Goal: Task Accomplishment & Management: Complete application form

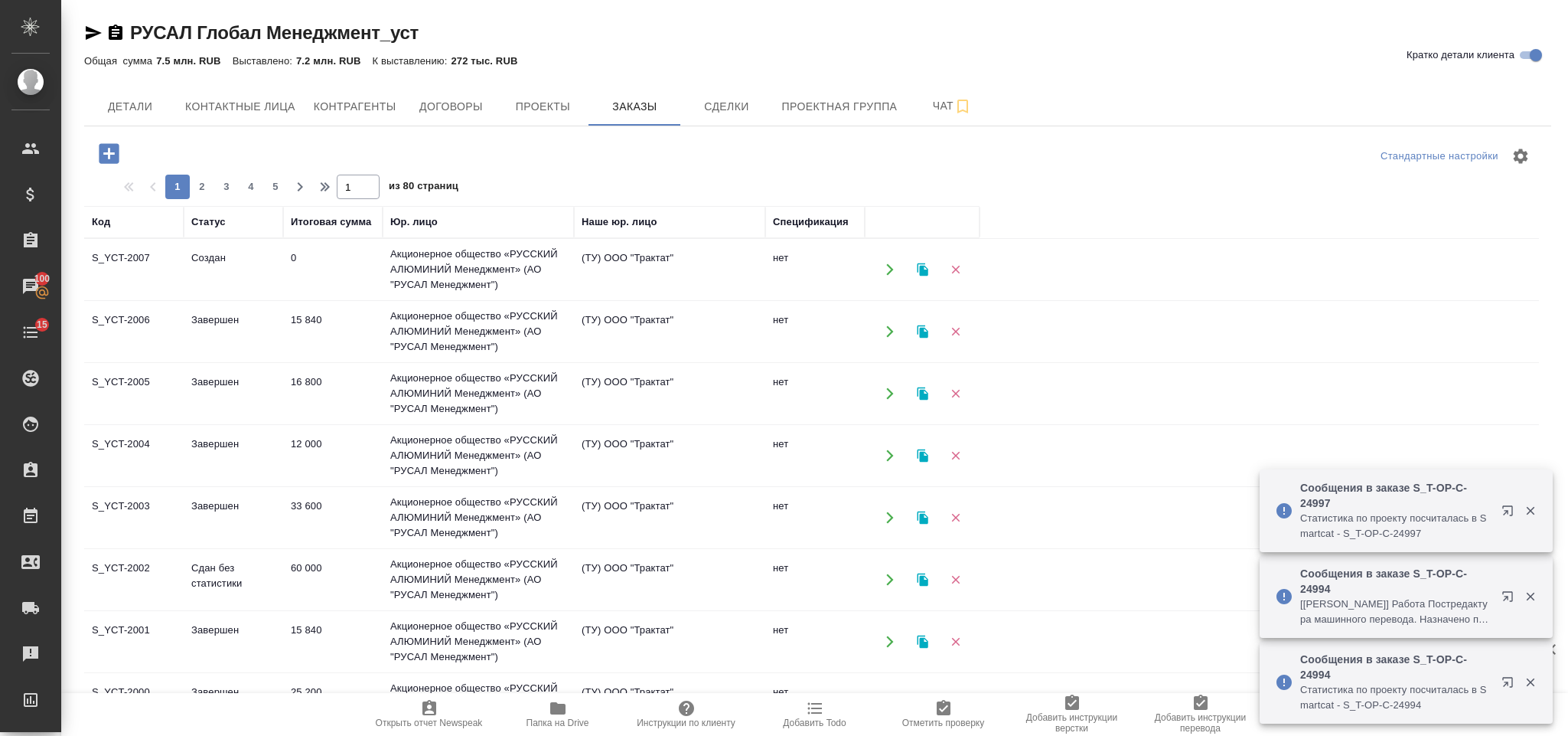
click at [104, 158] on icon "button" at bounding box center [108, 152] width 20 height 20
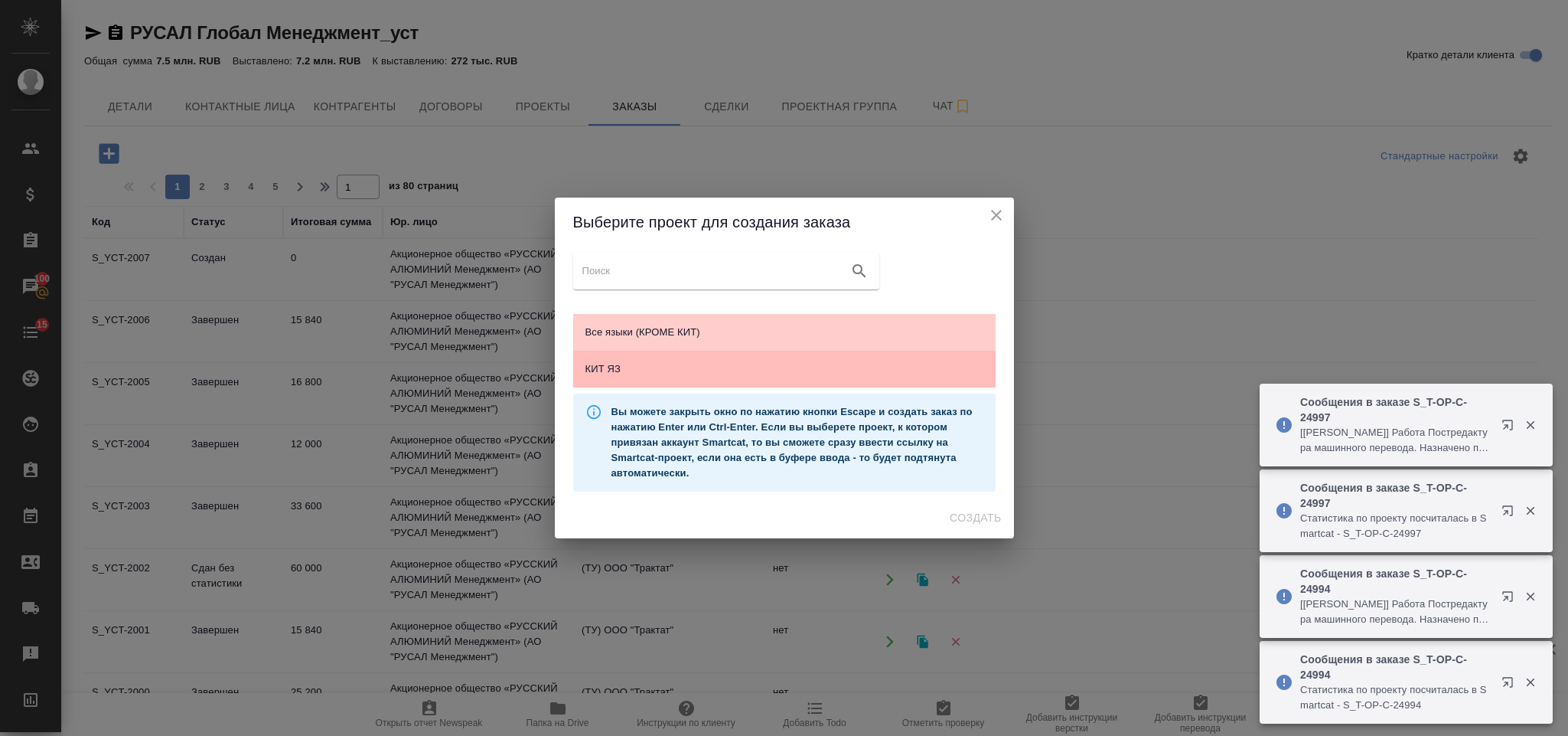
click at [802, 372] on span "КИТ ЯЗ" at bounding box center [784, 369] width 398 height 15
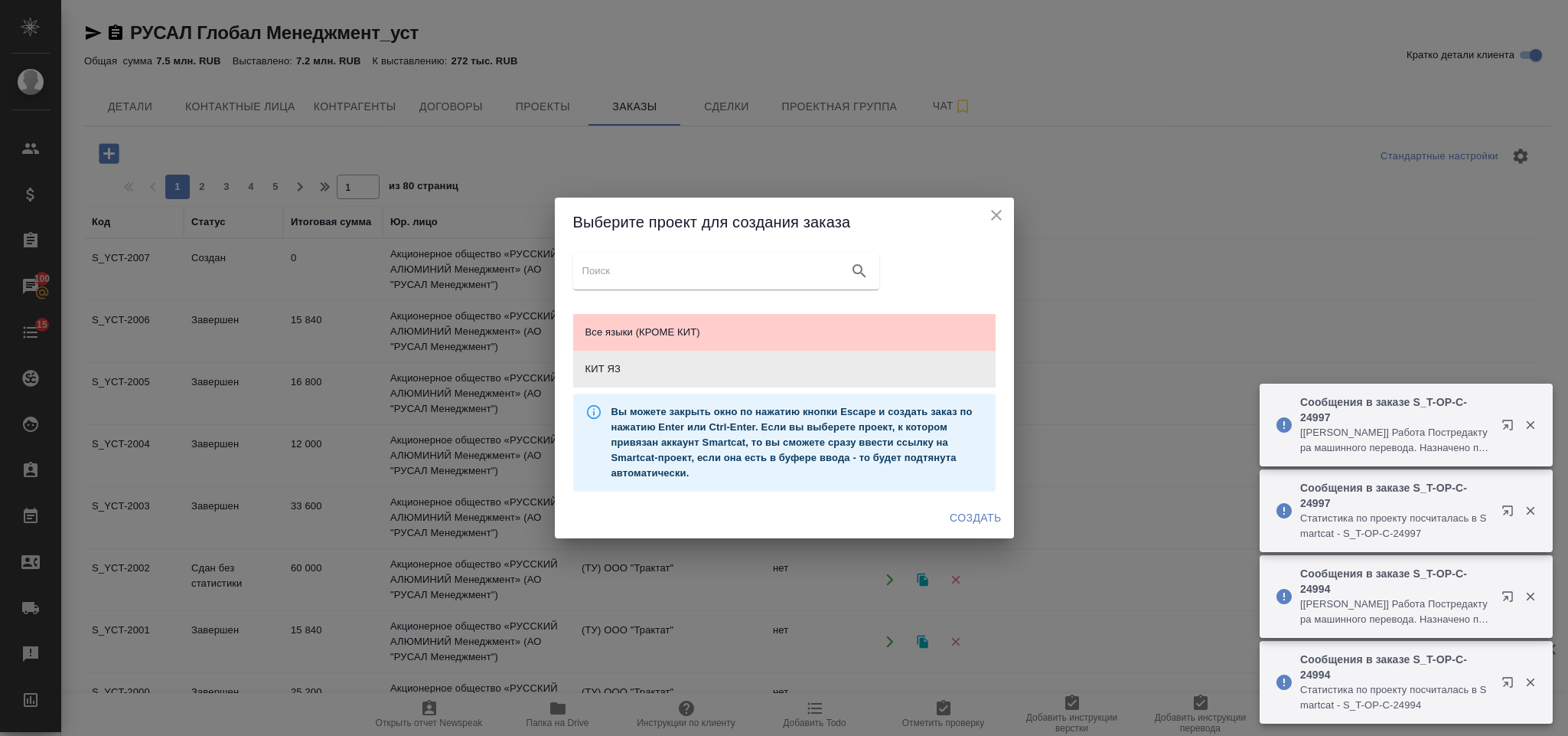
click at [986, 520] on span "Создать" at bounding box center [975, 518] width 51 height 19
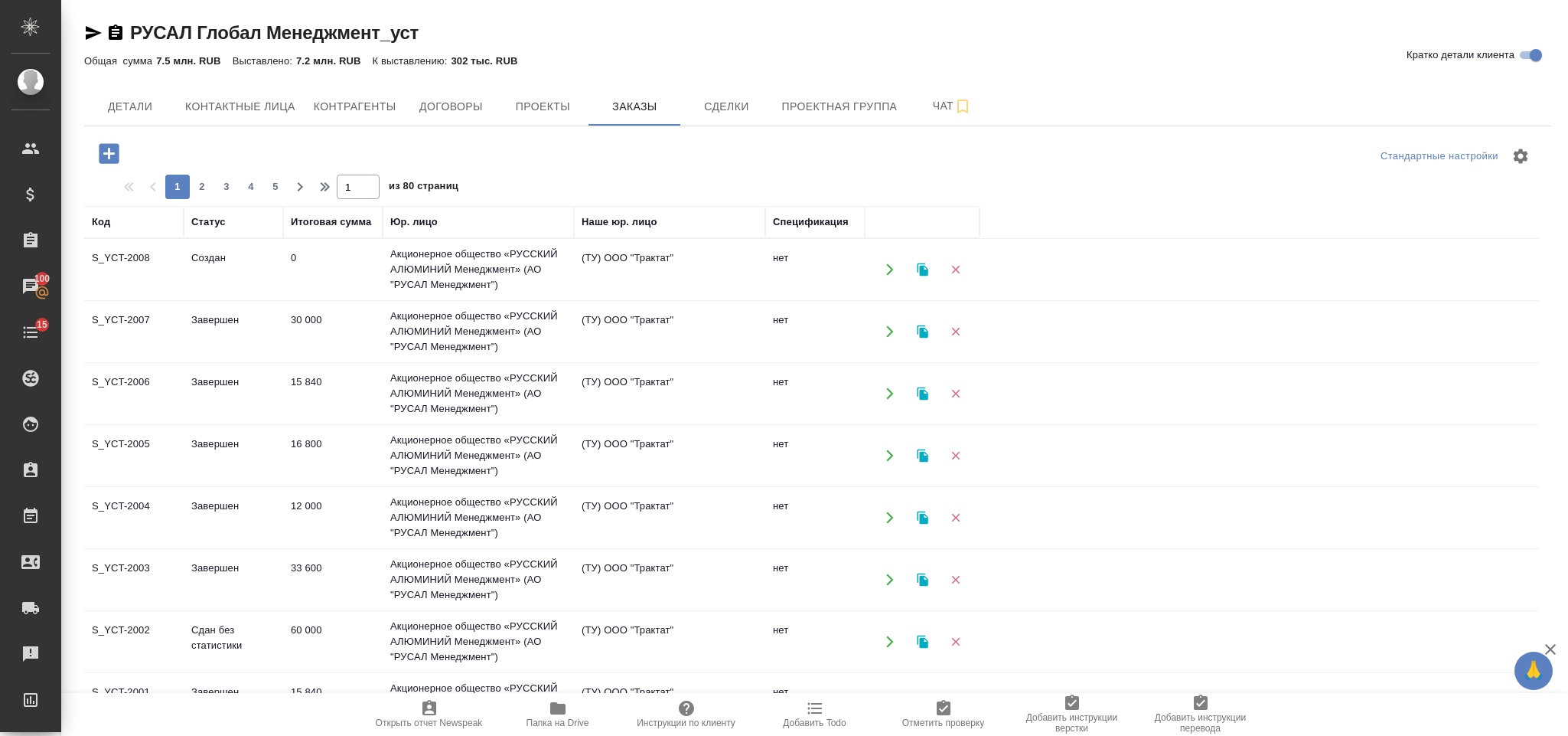
click at [251, 283] on td "Создан" at bounding box center [232, 270] width 99 height 54
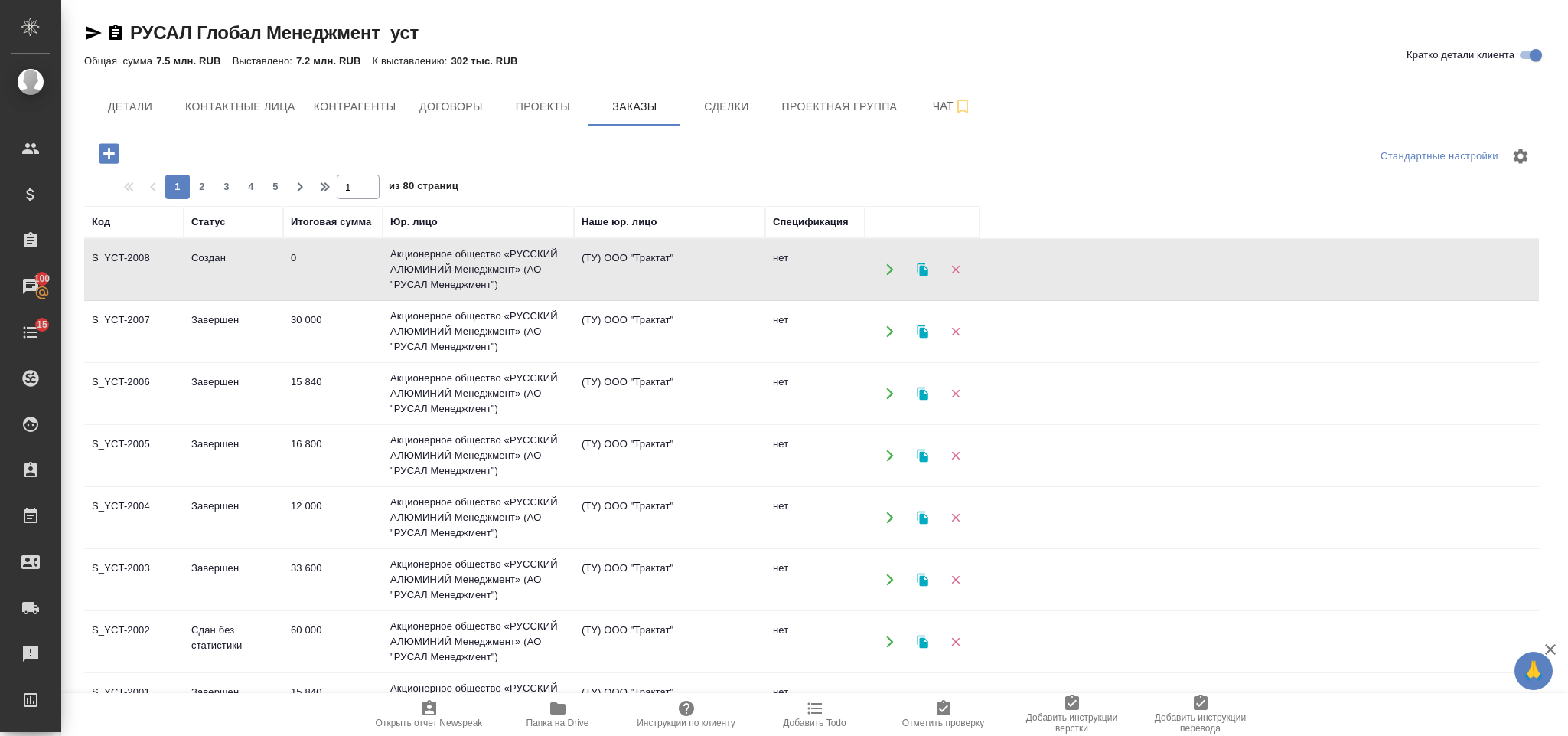
click at [251, 283] on td "Создан" at bounding box center [232, 270] width 99 height 54
click at [122, 147] on button "button" at bounding box center [109, 153] width 42 height 32
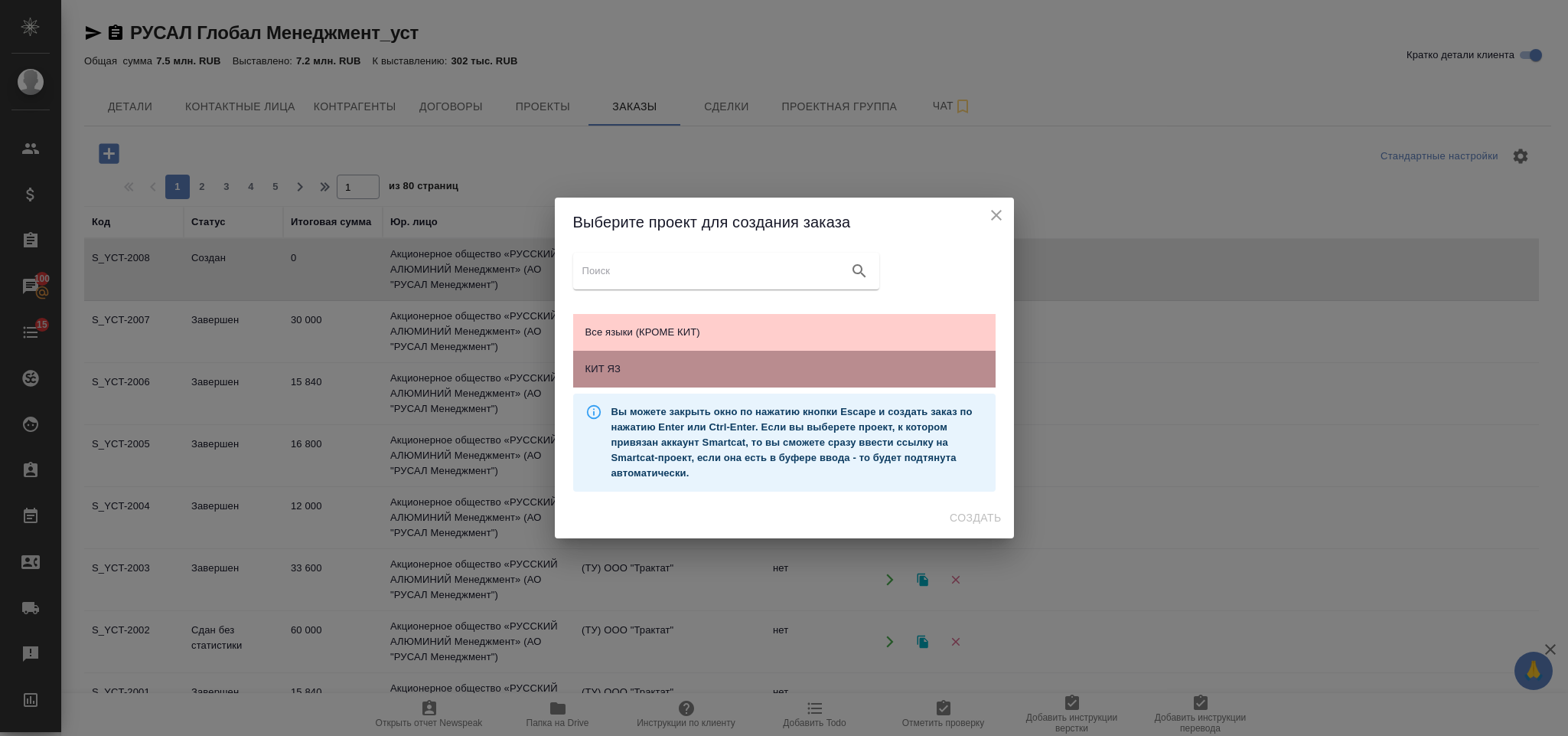
click at [816, 363] on span "КИТ ЯЗ" at bounding box center [784, 369] width 398 height 15
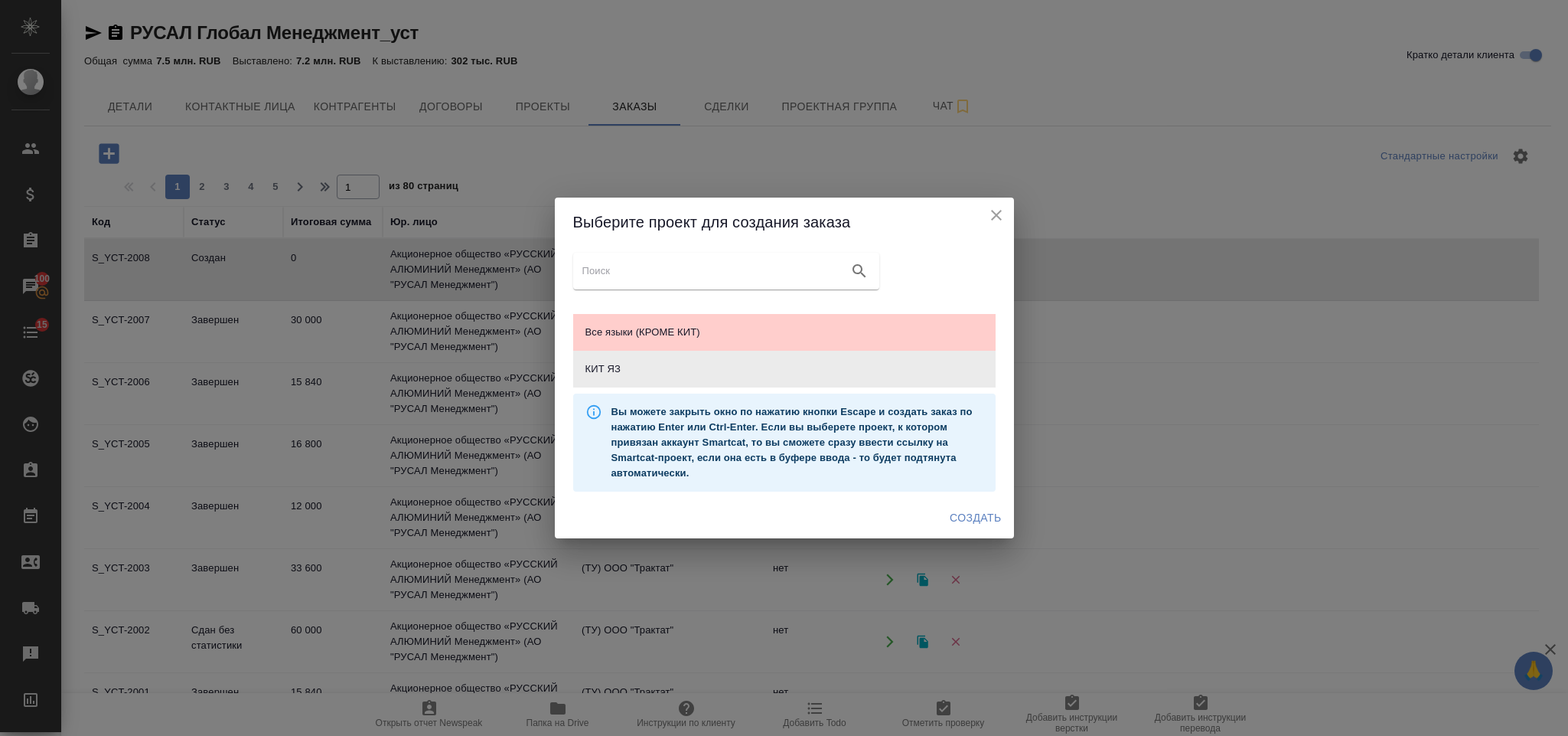
click at [976, 522] on span "Создать" at bounding box center [975, 518] width 51 height 19
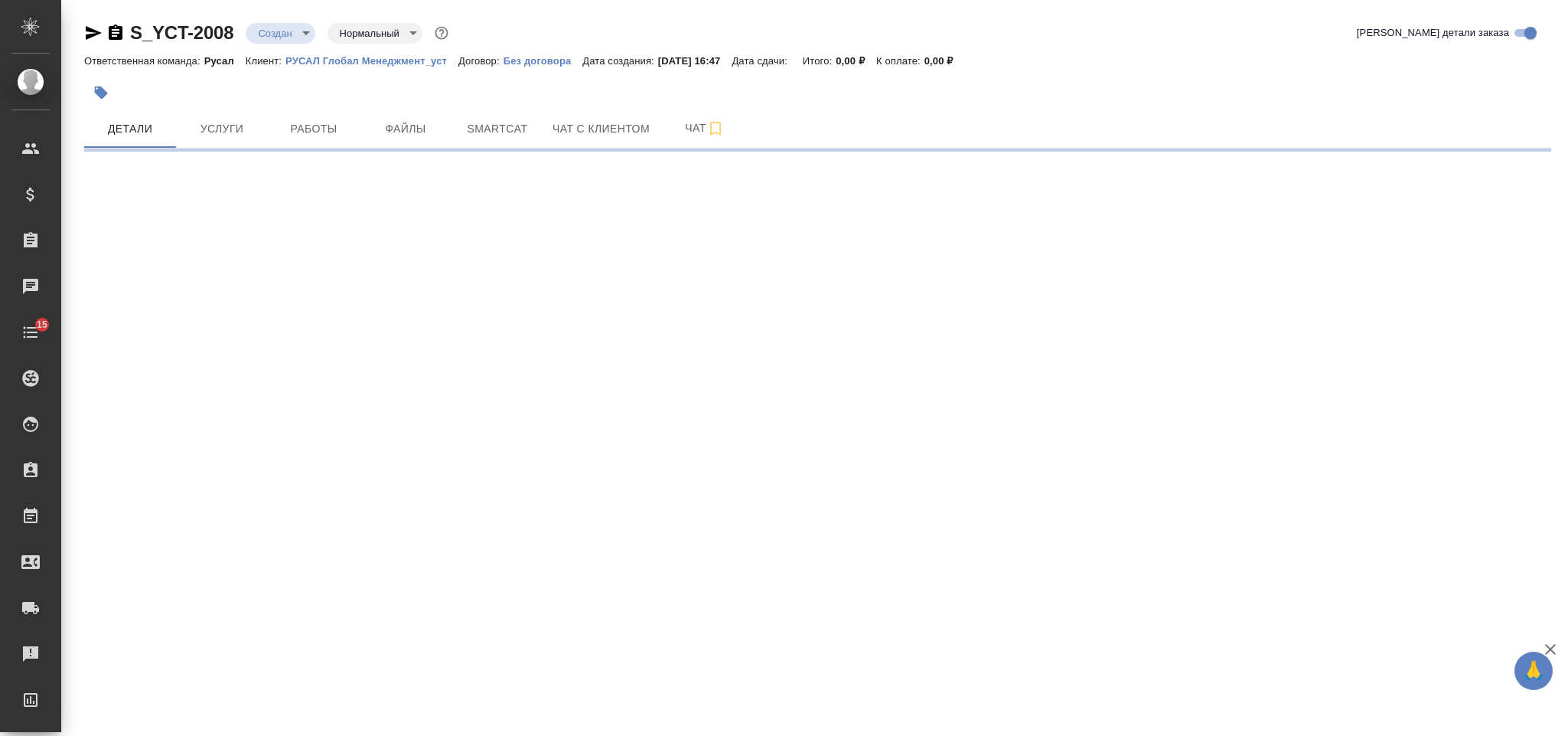
select select "RU"
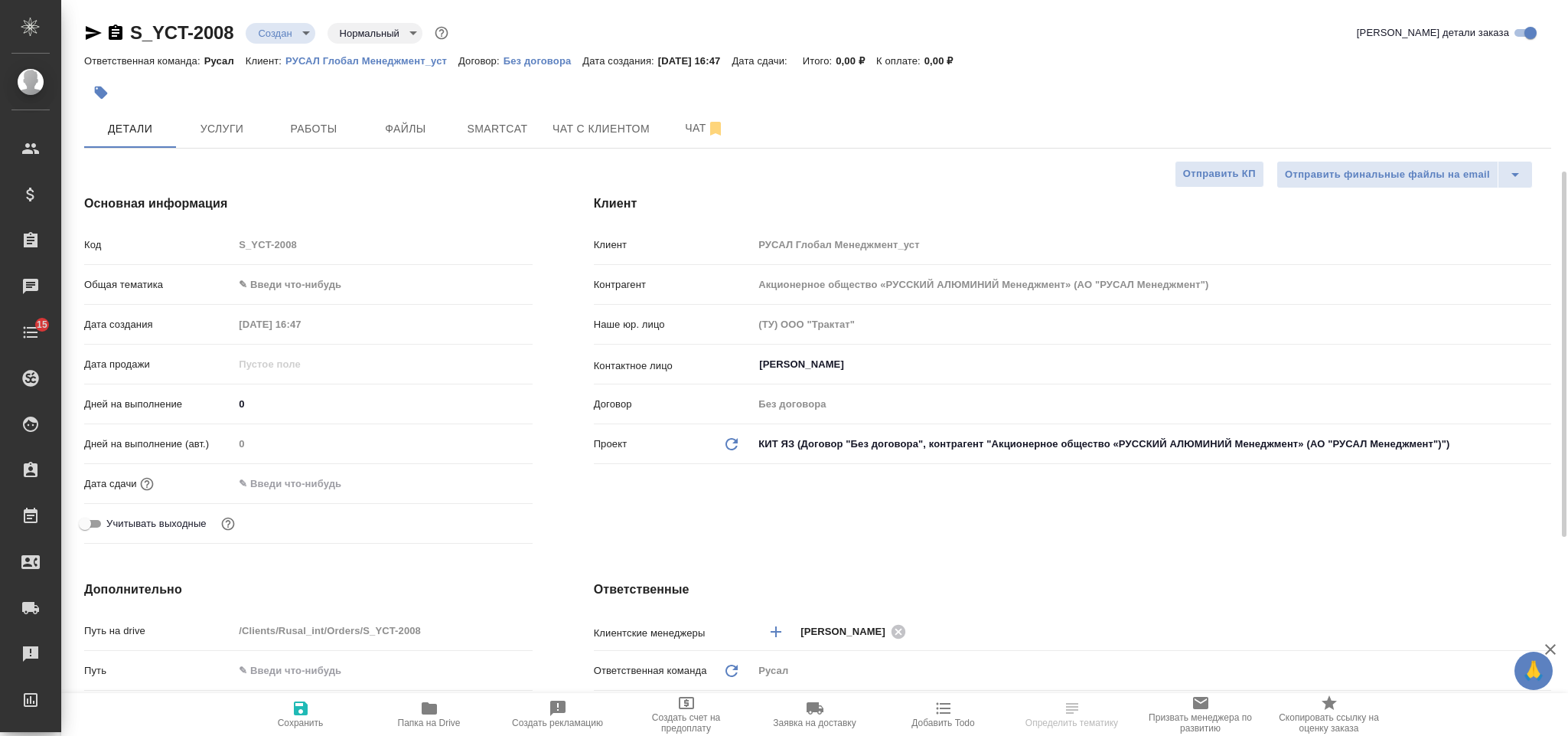
type textarea "x"
type input "[PERSON_NAME]"
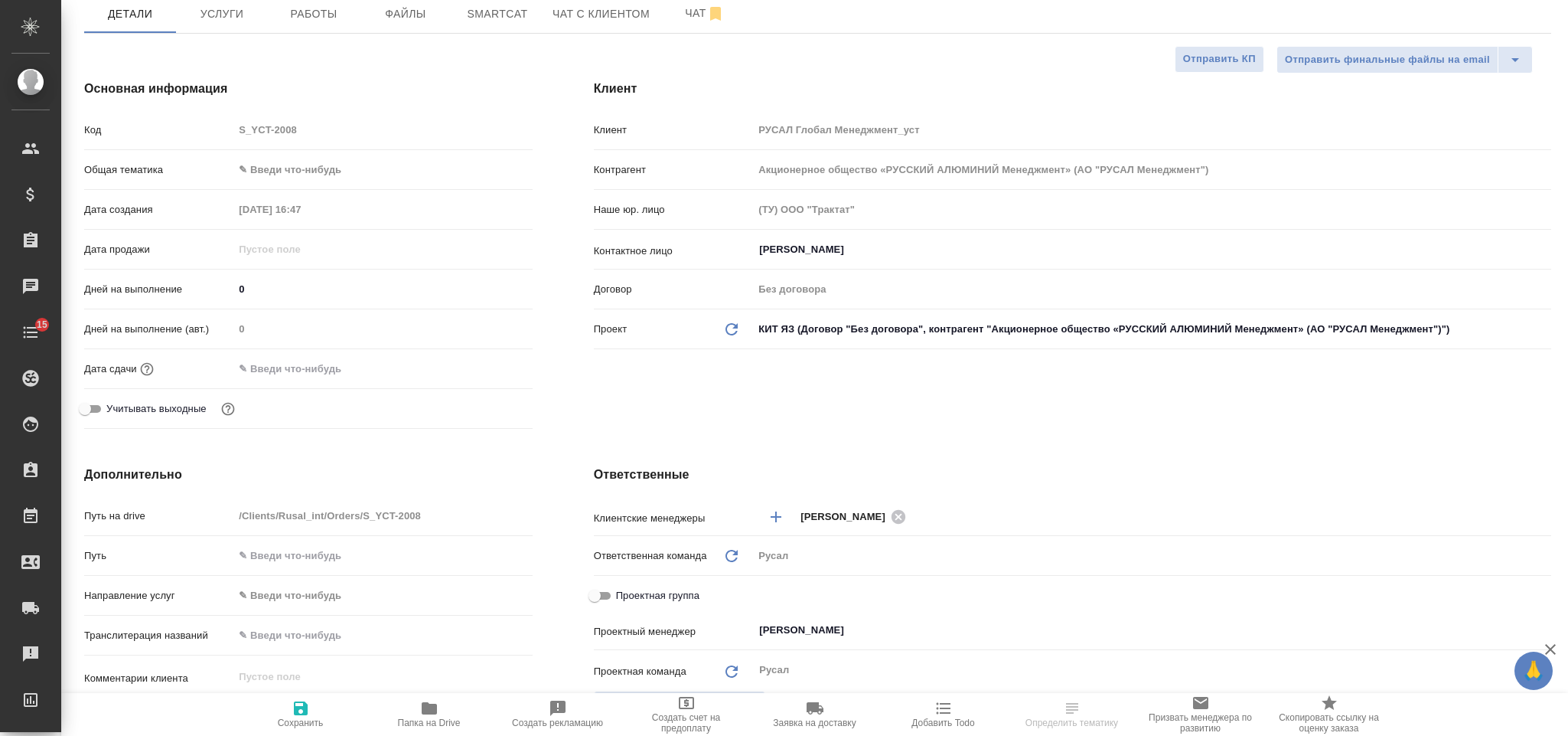
scroll to position [574, 0]
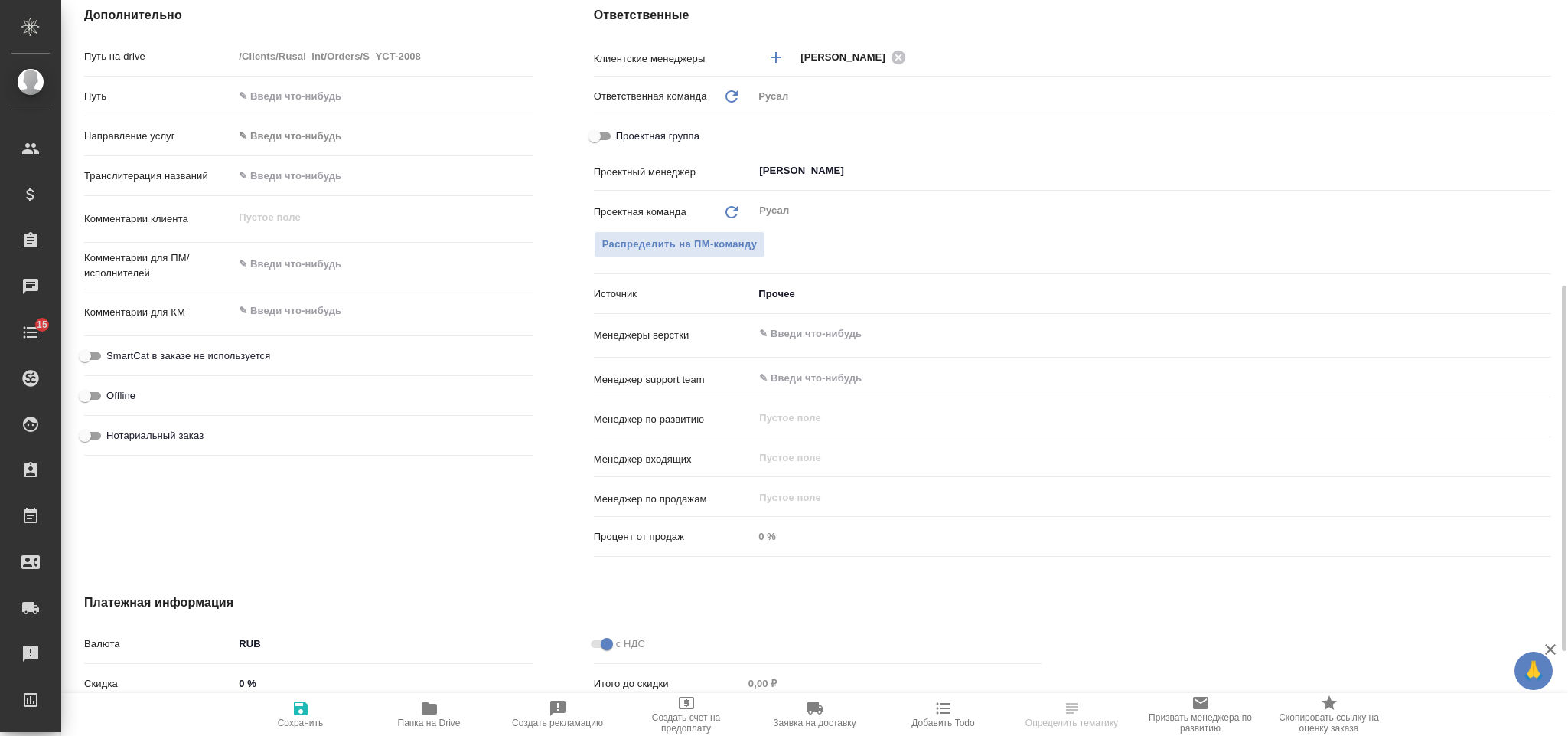
type textarea "x"
click at [315, 264] on textarea at bounding box center [383, 263] width 299 height 26
type textarea "F"
type textarea "x"
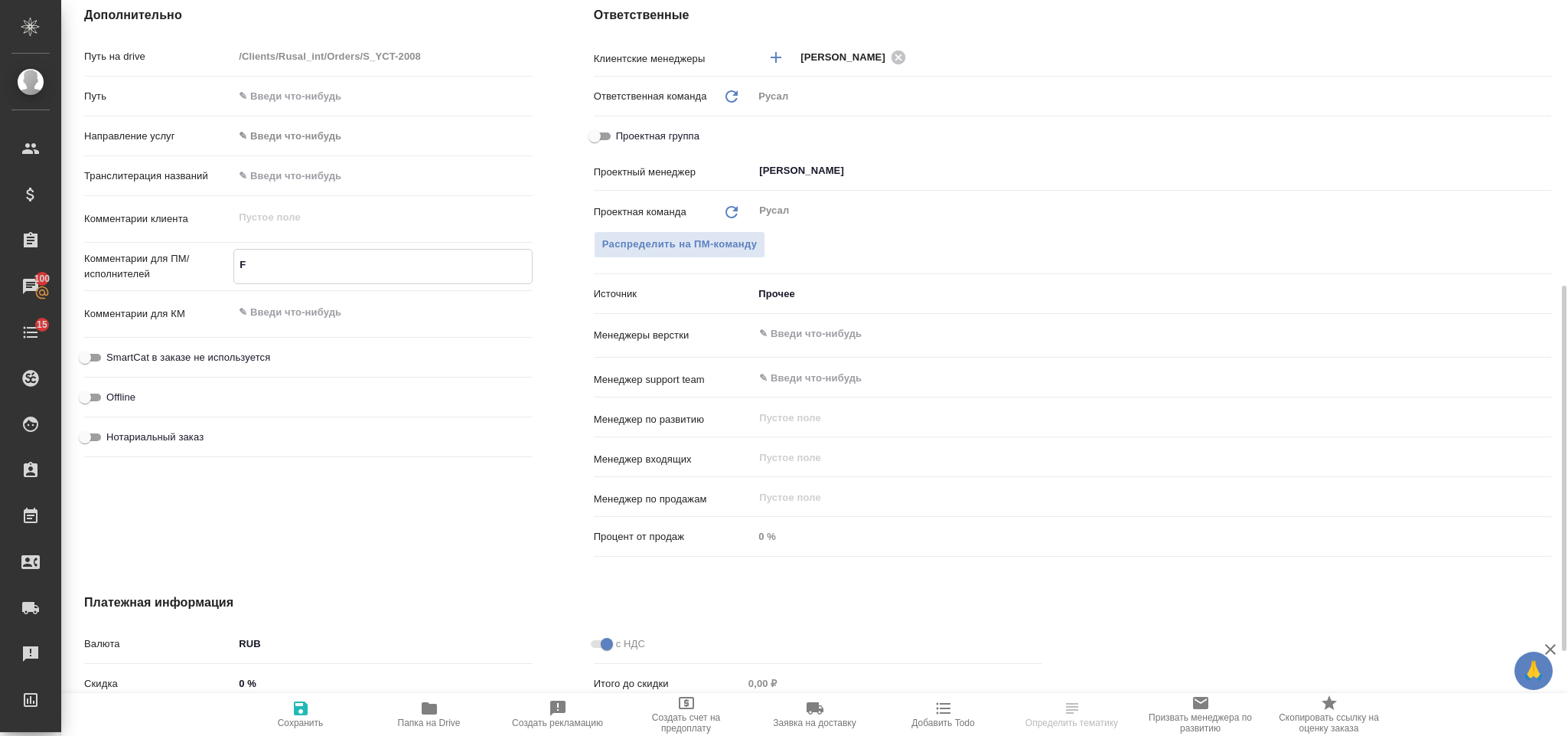
type textarea "x"
type textarea "Fy"
type textarea "x"
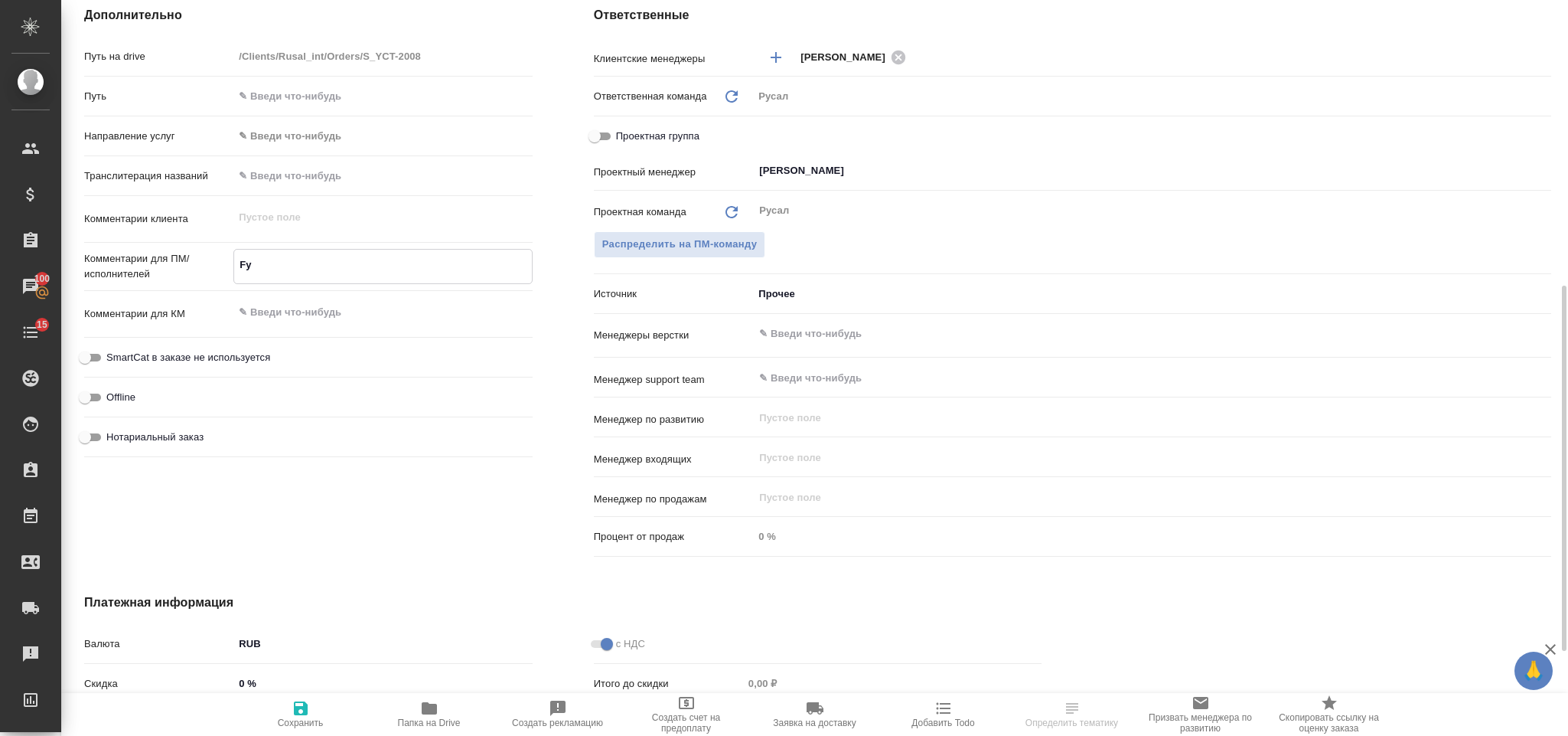
type textarea "Fyn"
type textarea "x"
type textarea "Fynj"
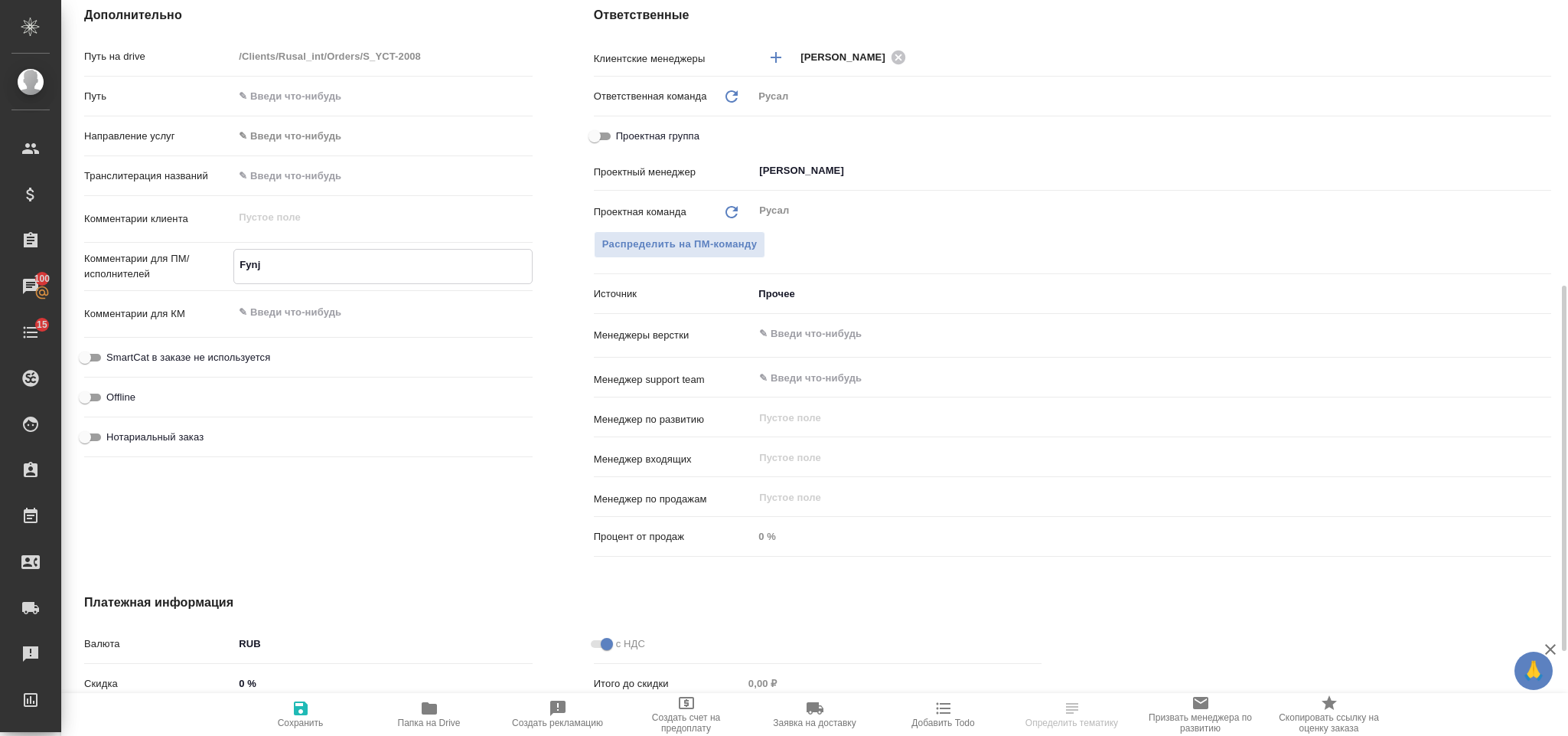
type textarea "x"
type textarea "Fynjy"
type textarea "x"
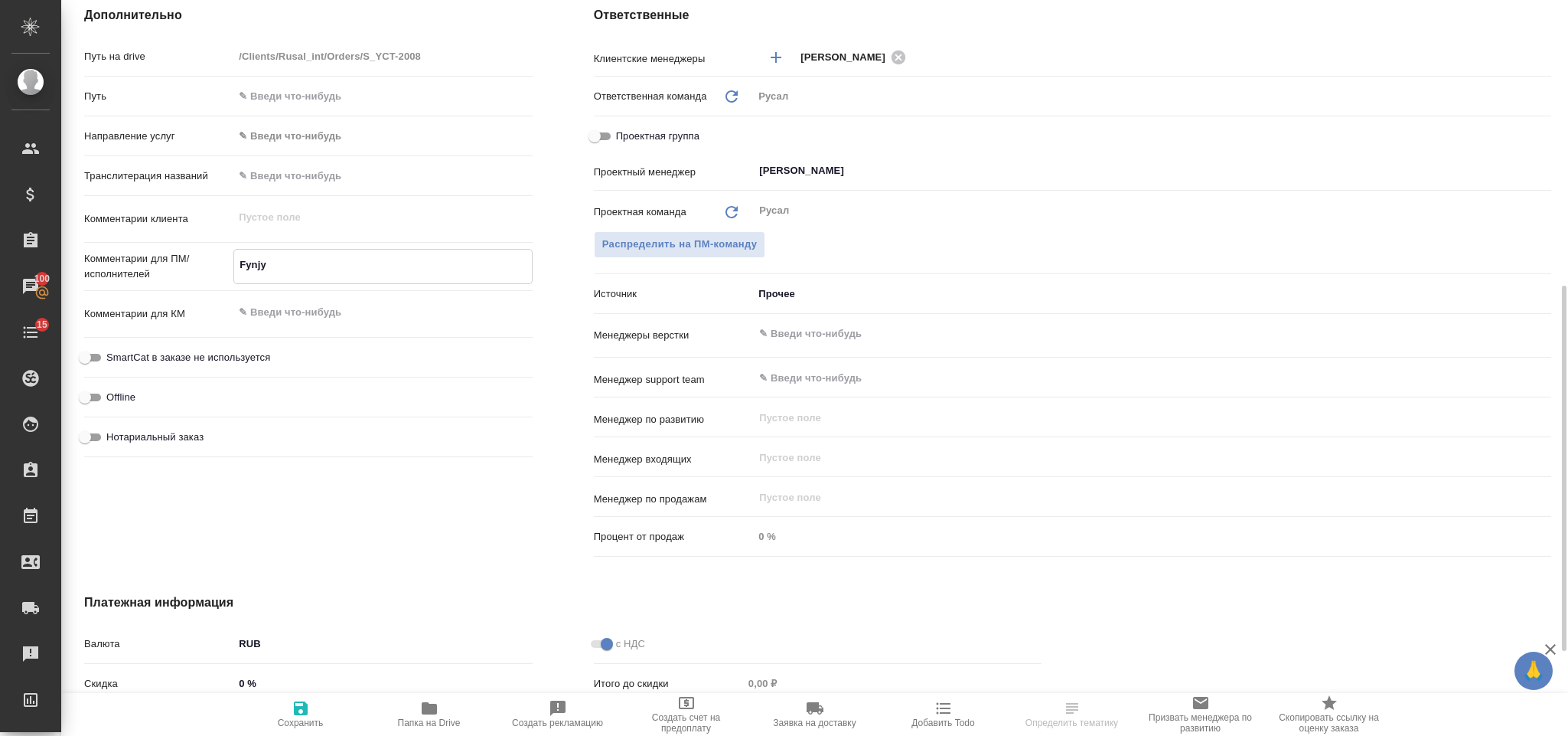
type textarea "x"
type textarea "Fynj"
type textarea "x"
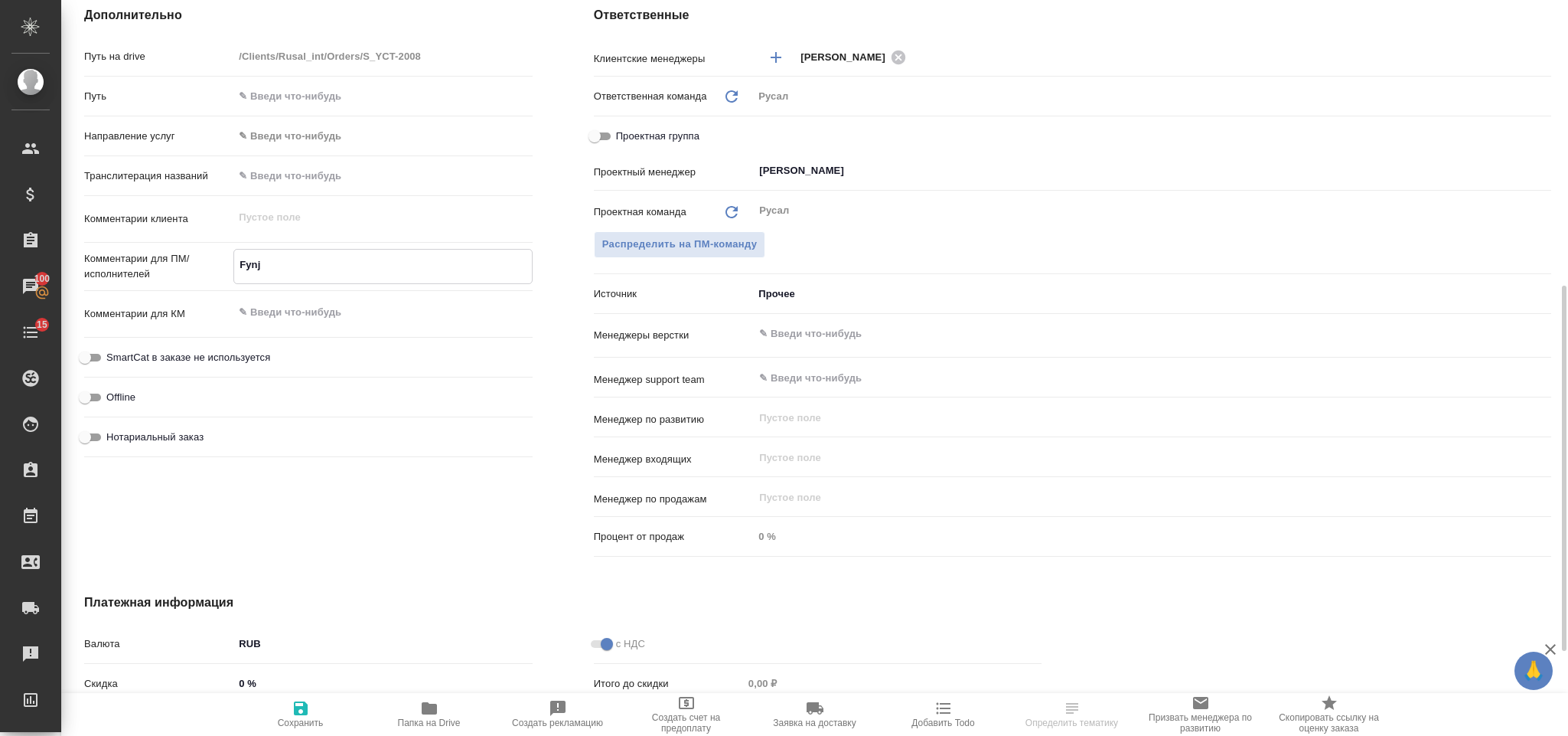
type textarea "x"
type textarea "Fyn"
type textarea "x"
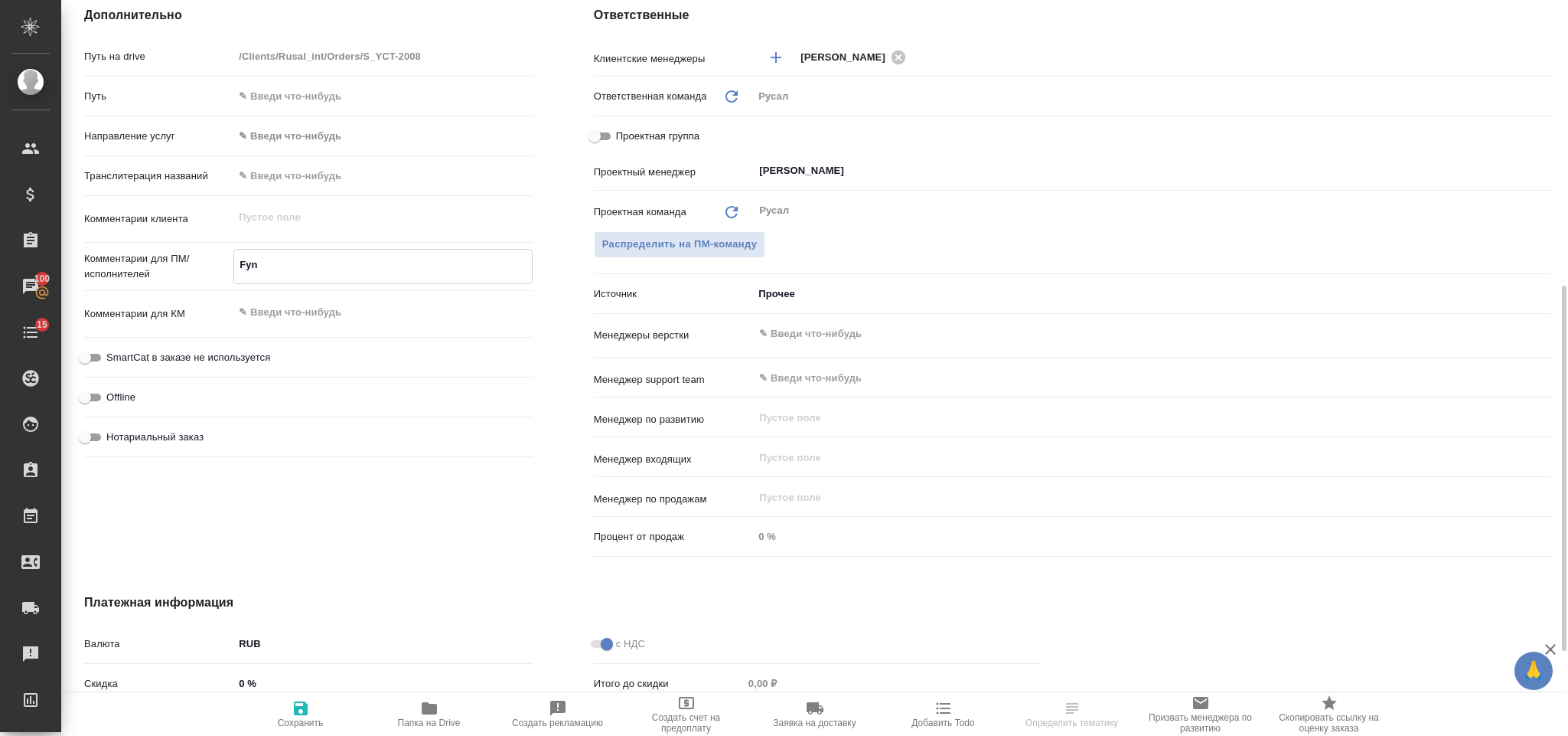
type textarea "Fy"
type textarea "x"
type textarea "F"
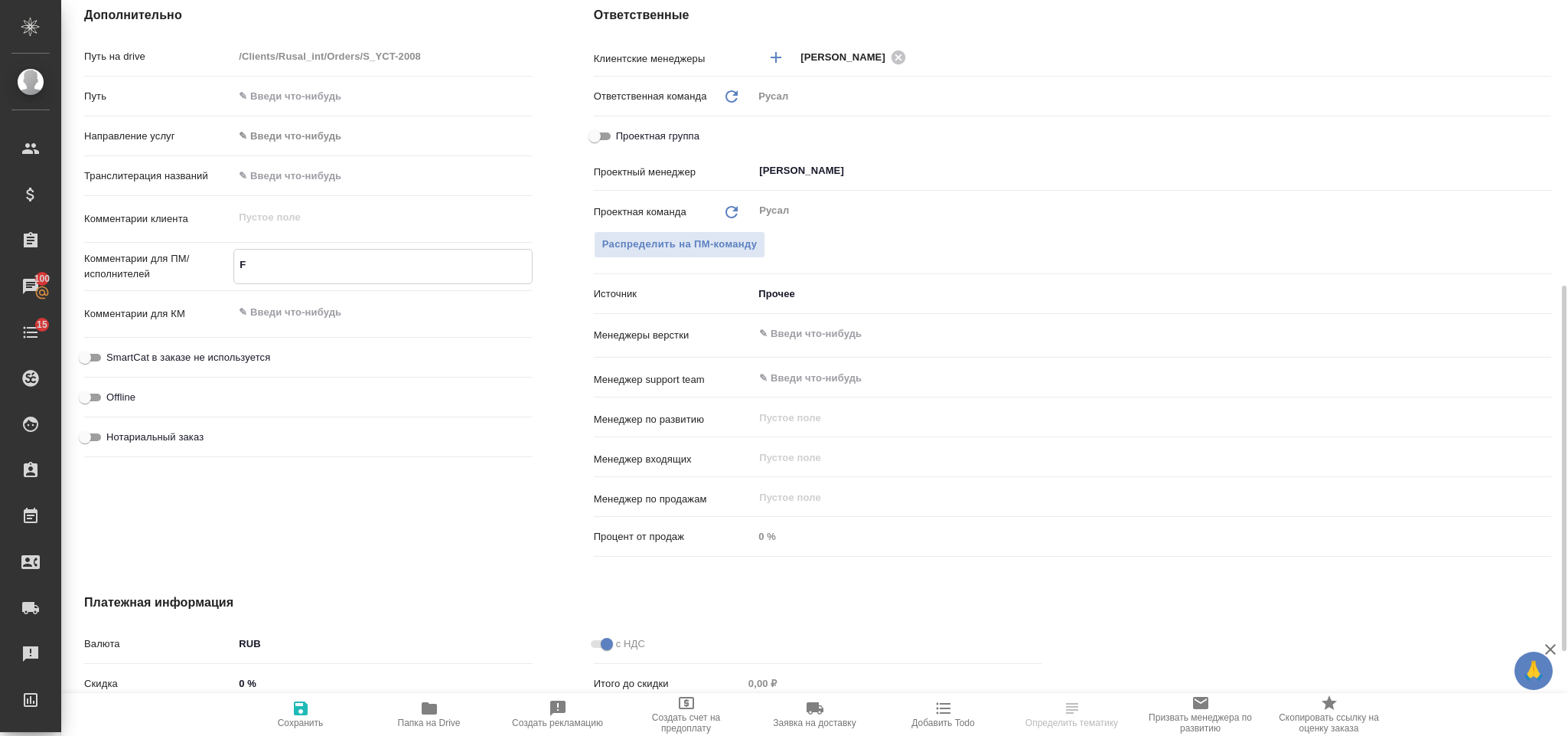
type textarea "x"
type textarea "А"
type textarea "x"
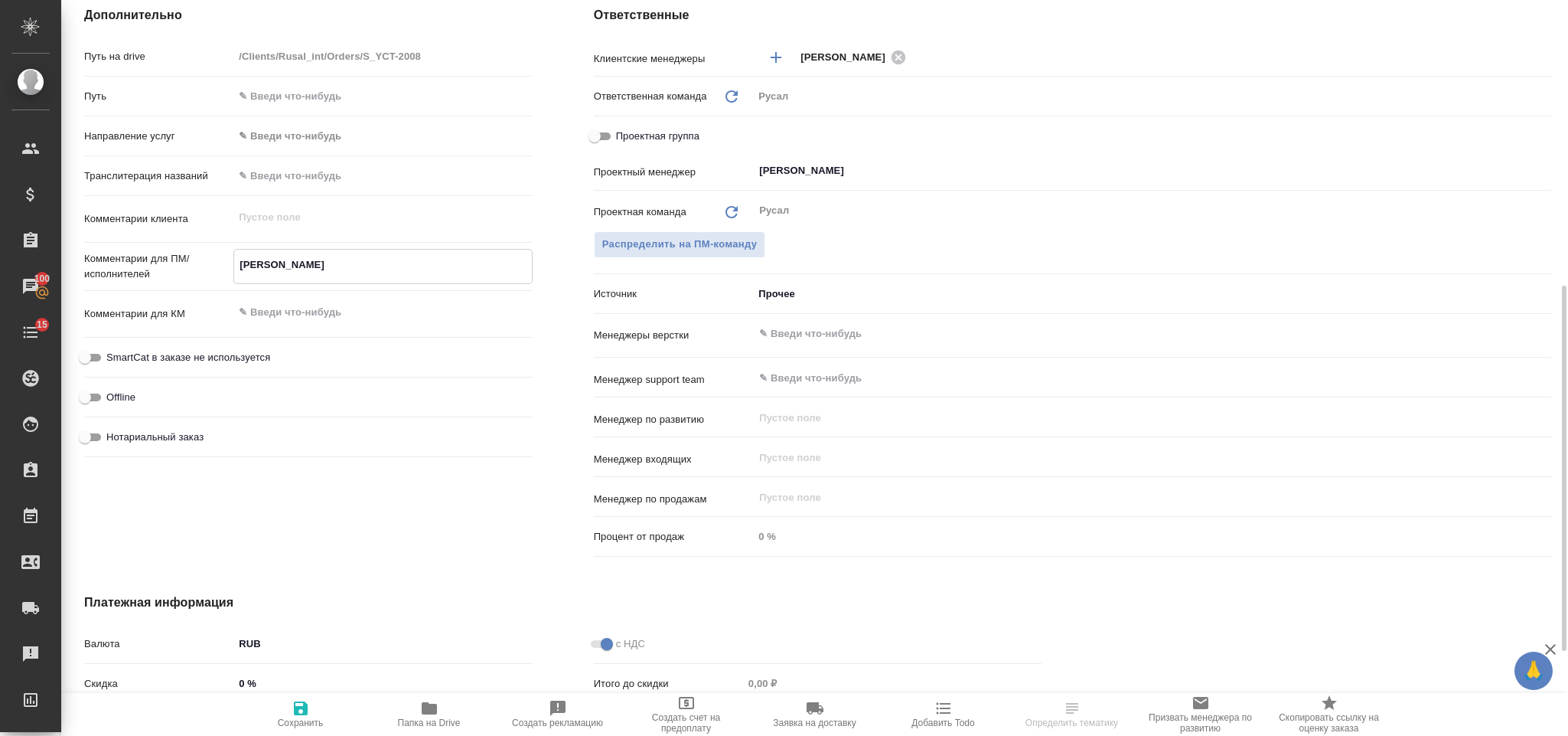
type textarea "x"
type textarea "Ан"
type textarea "x"
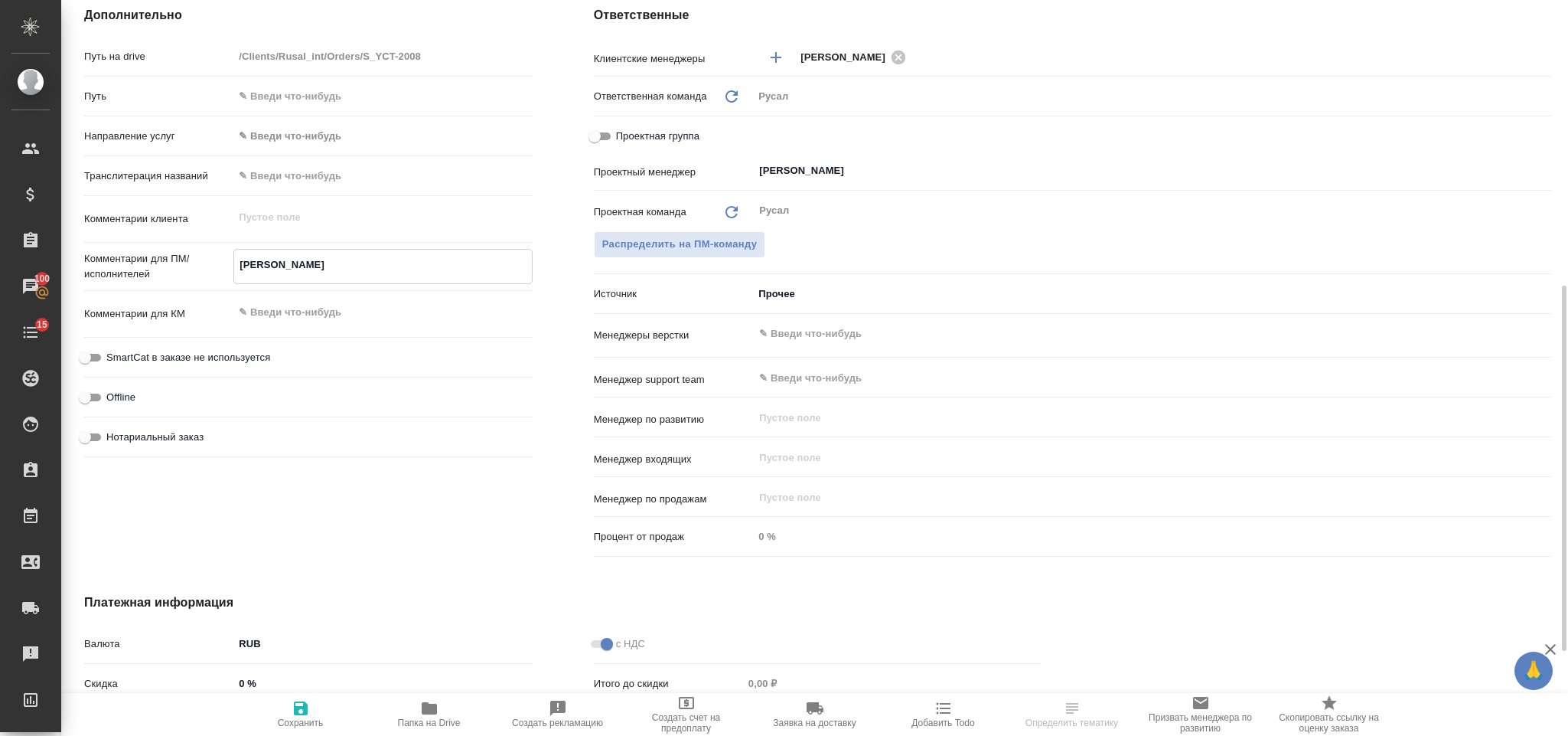
type textarea "x"
type textarea "Ант"
type textarea "x"
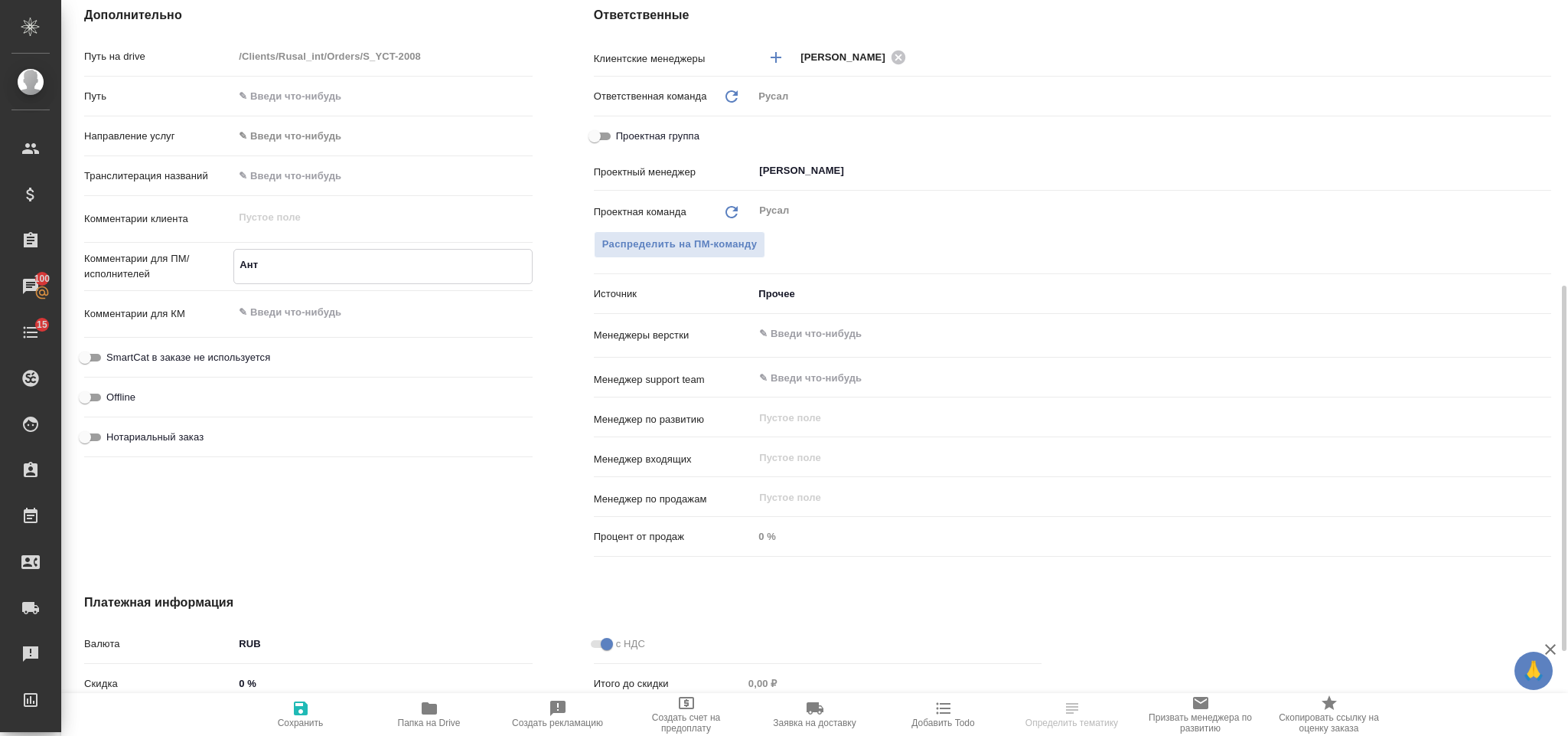
type textarea "Анто"
type textarea "x"
type textarea "Антон"
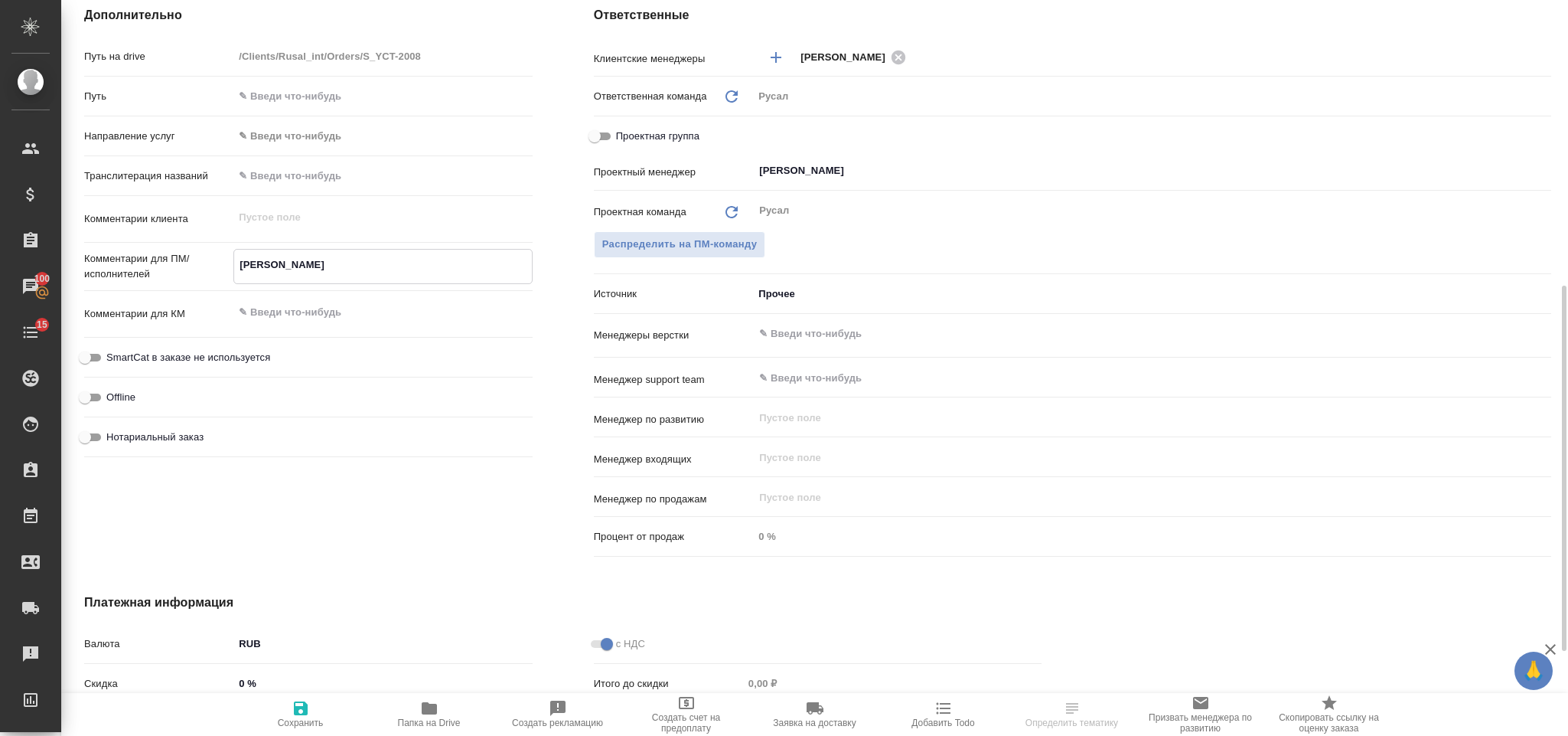
type textarea "x"
type textarea "Антон,"
type textarea "x"
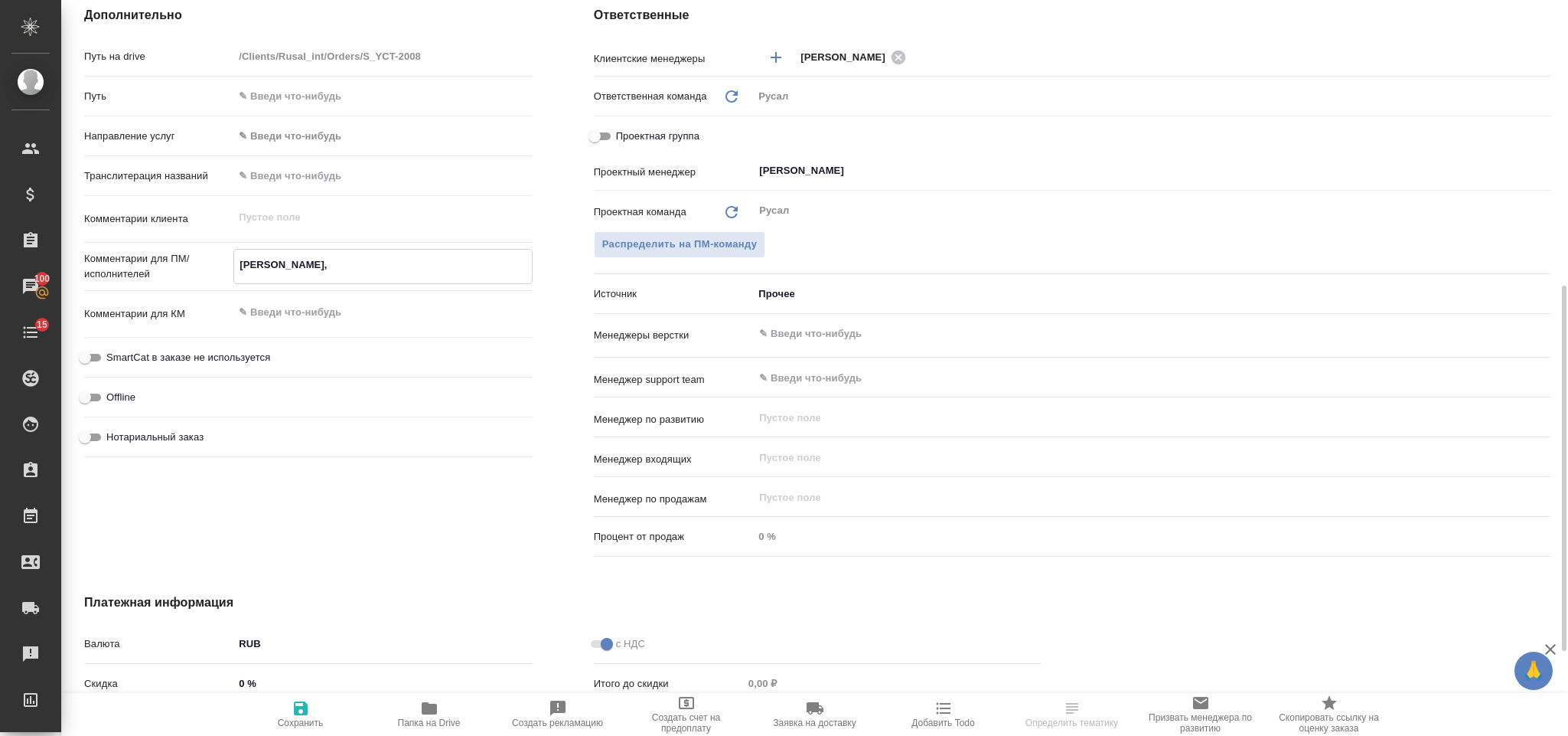
type textarea "Антон,"
type textarea "x"
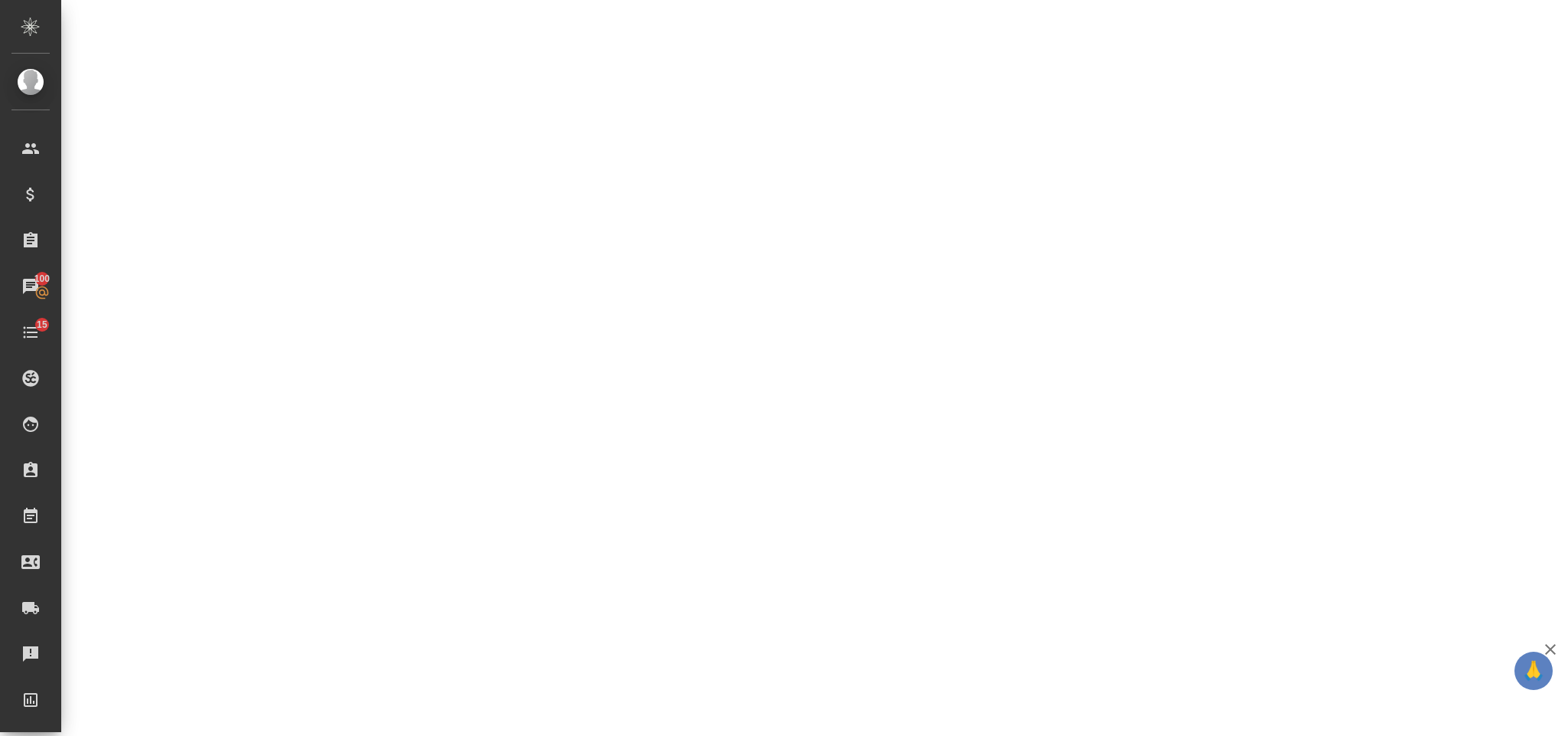
select select "RU"
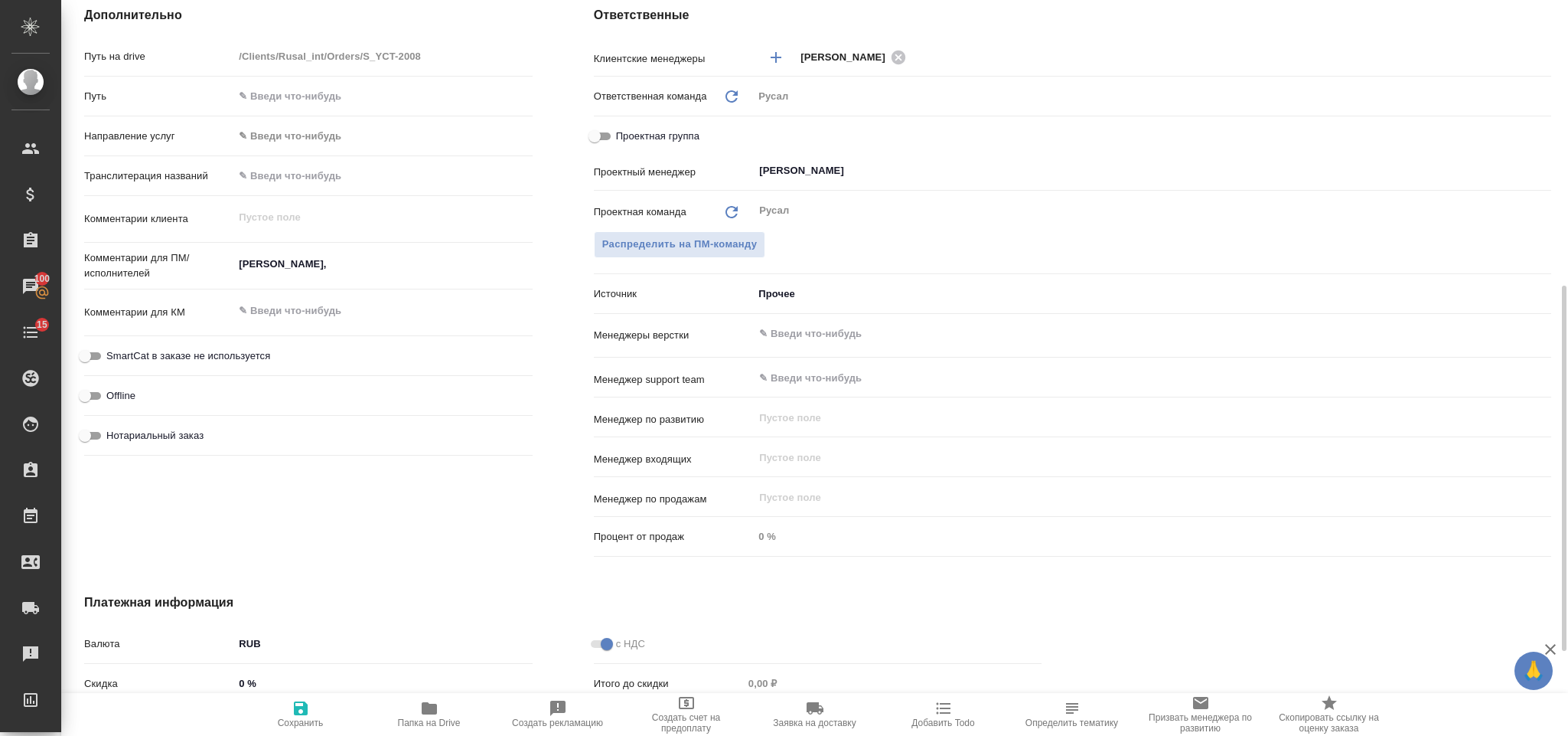
type textarea "x"
click at [347, 258] on textarea "Антон," at bounding box center [383, 263] width 299 height 26
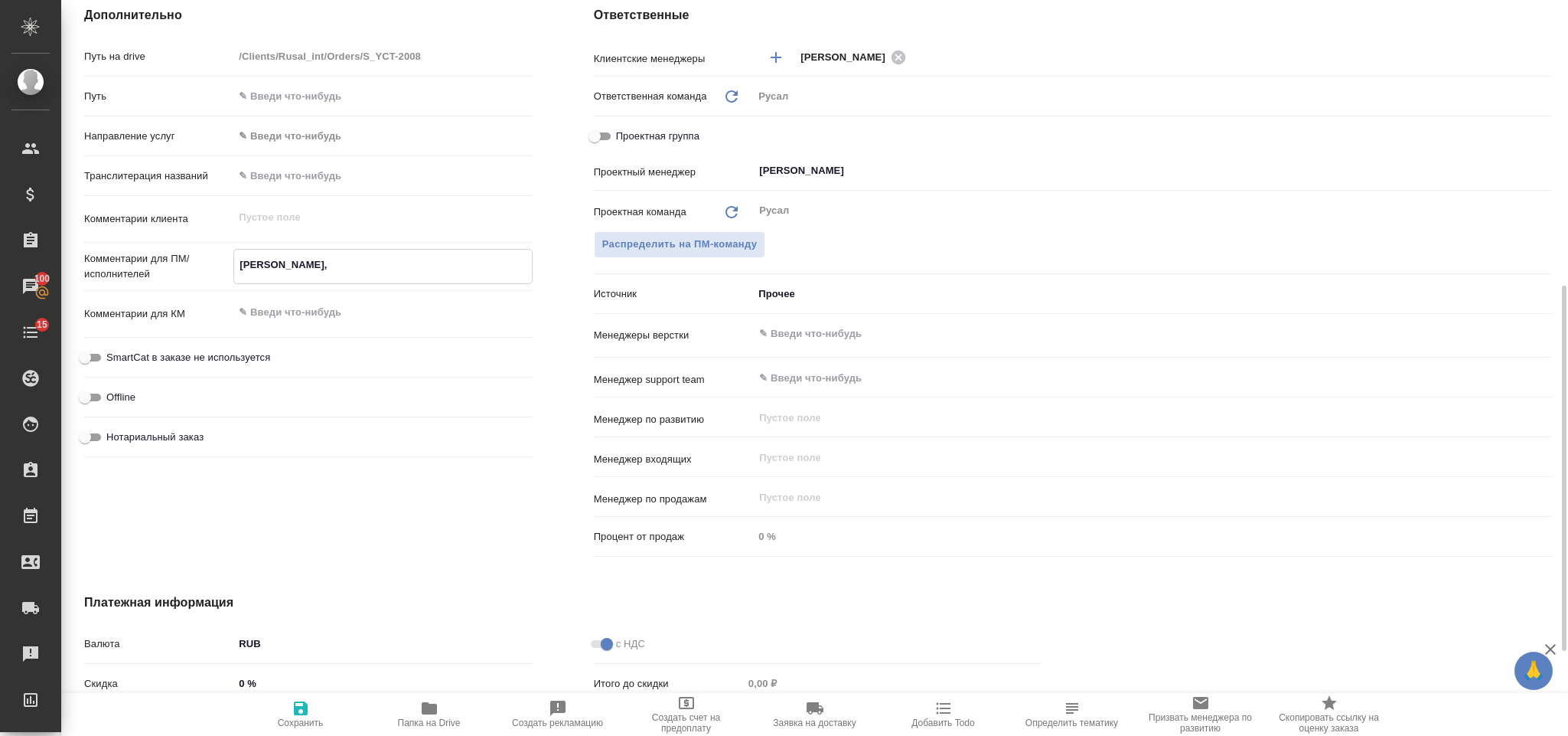
type textarea "Антон, 0"
type textarea "x"
type textarea "Антон, 05"
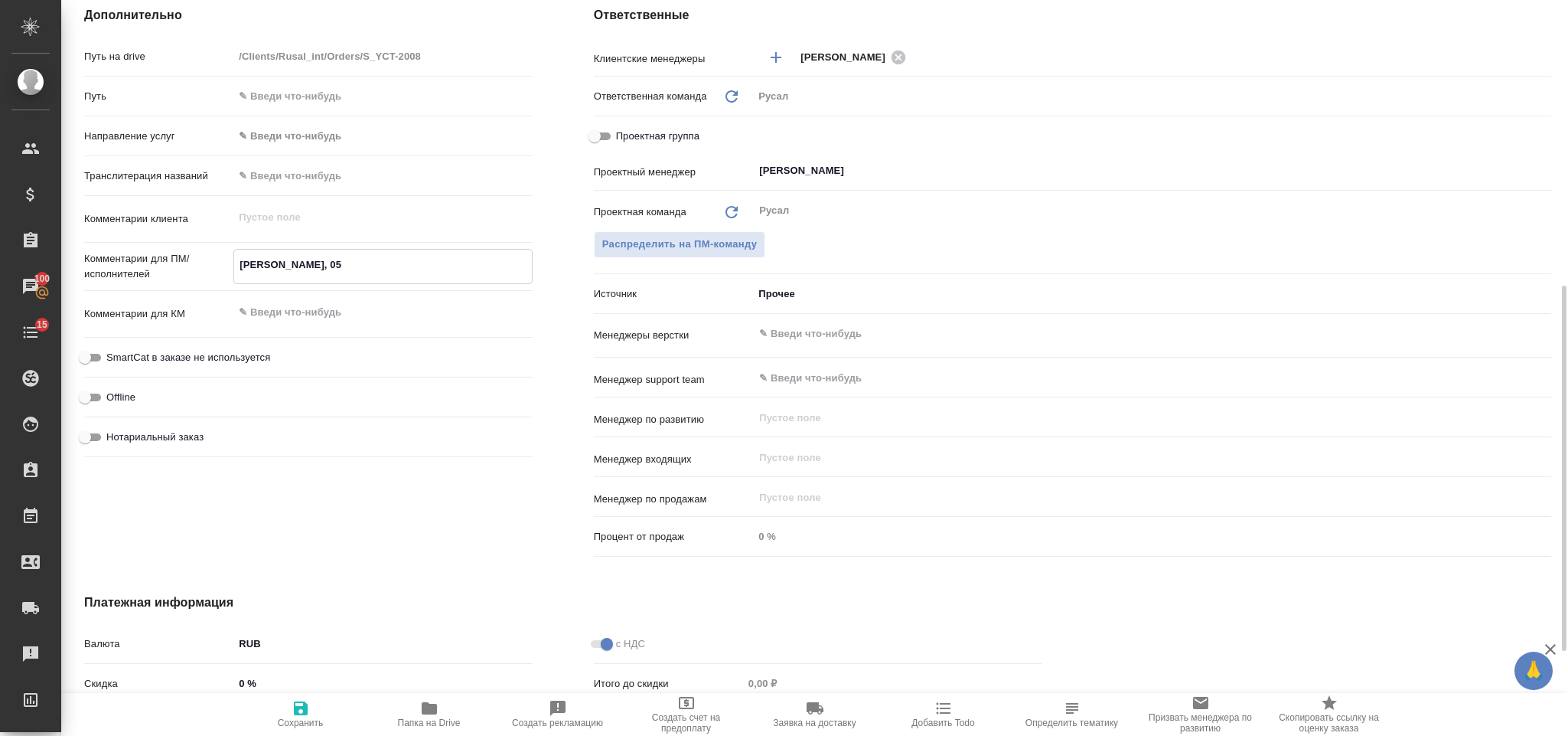
type textarea "x"
type textarea "Антон, 05."
type textarea "x"
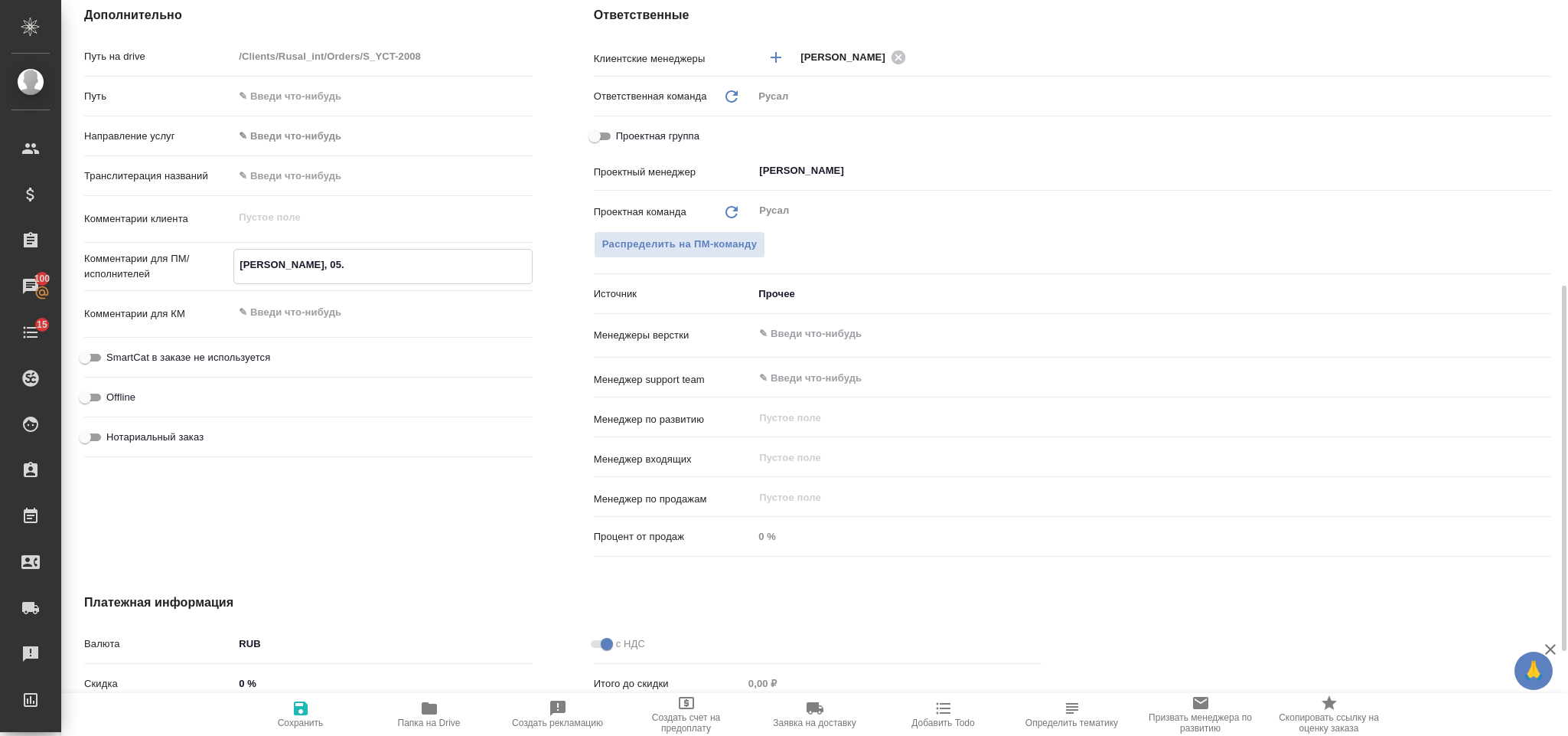
type textarea "x"
type textarea "Антон, 05.0"
type textarea "x"
type textarea "Антон, 05.09"
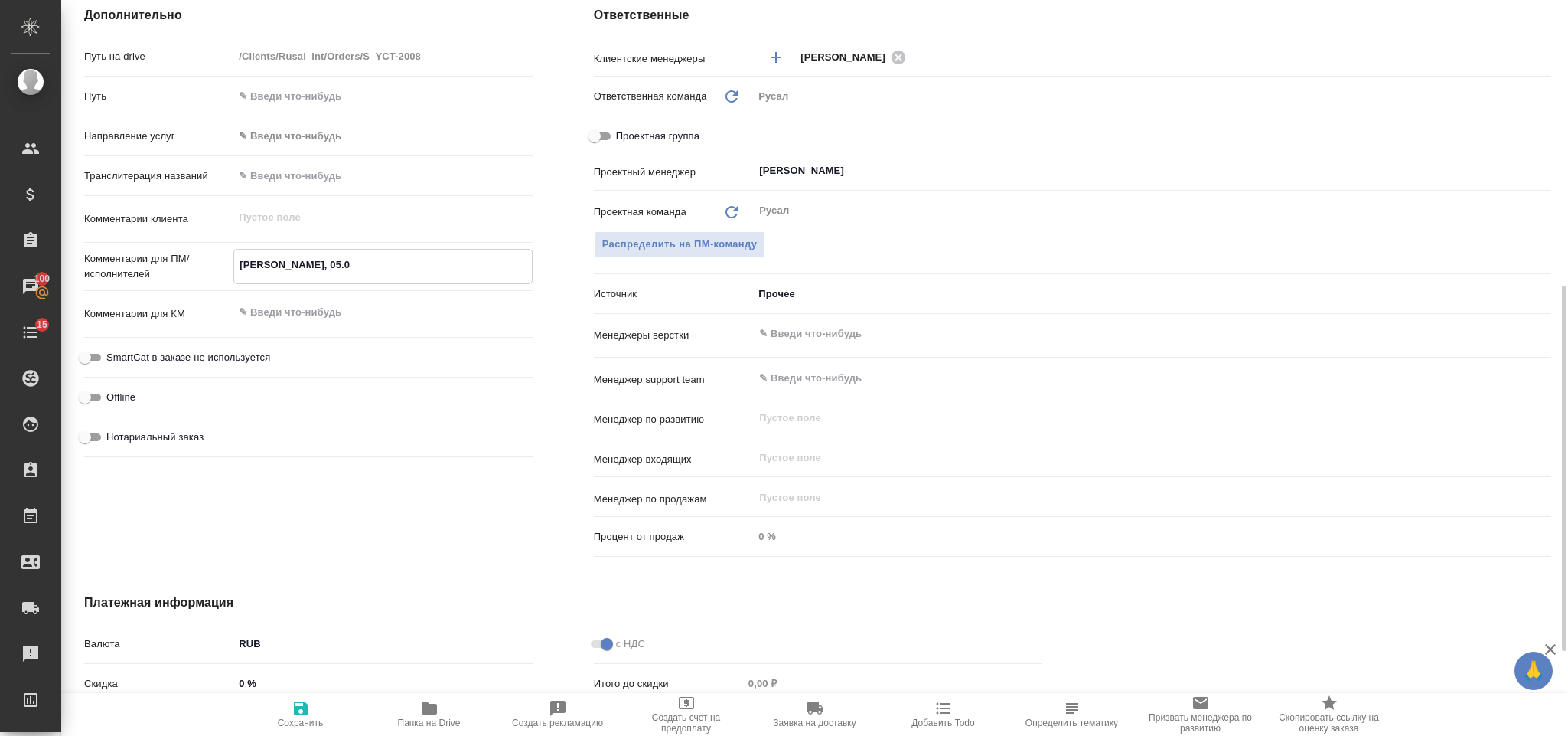
type textarea "x"
type textarea "Антон, 05.09,"
type textarea "x"
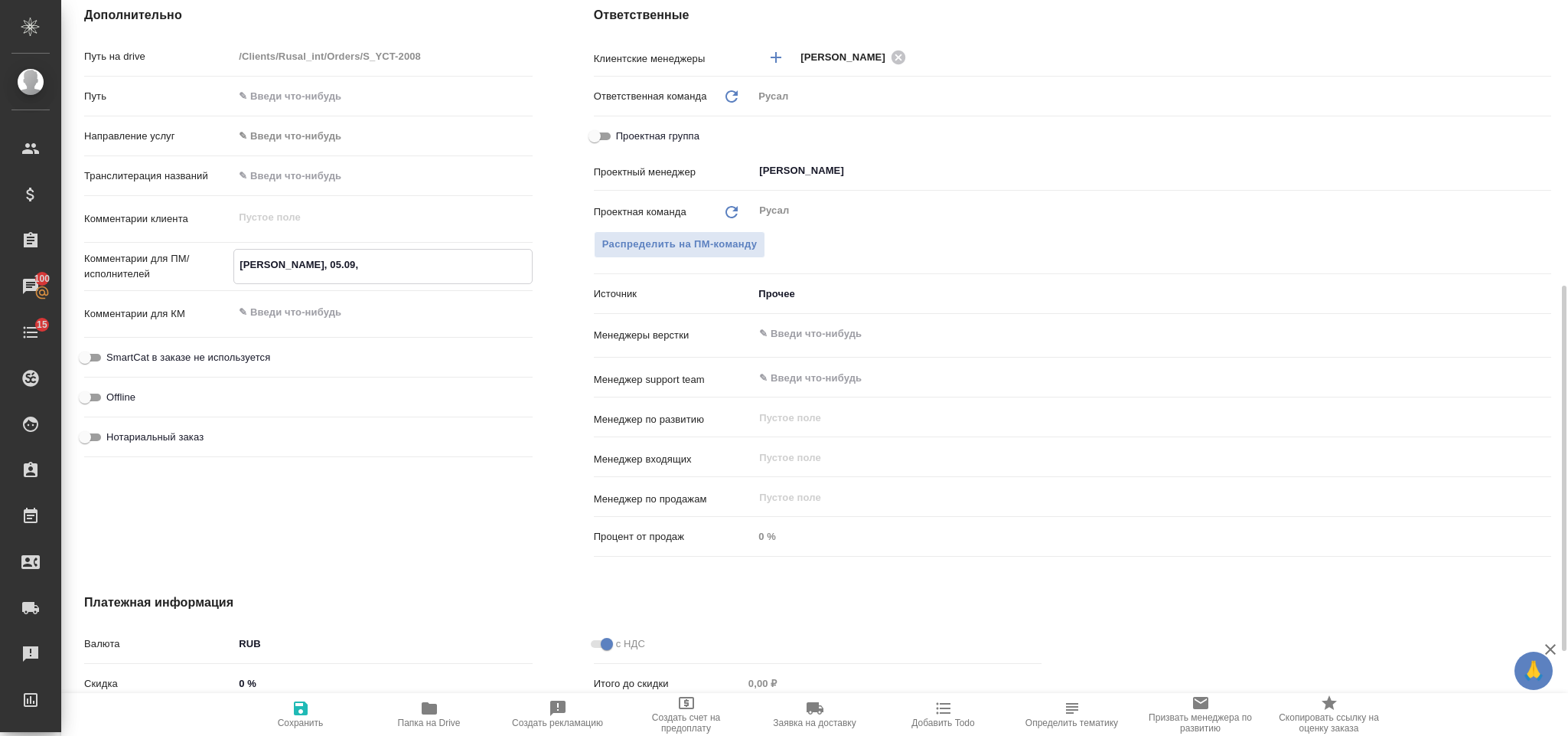
type textarea "x"
type textarea "Антон, 05.09,"
type textarea "x"
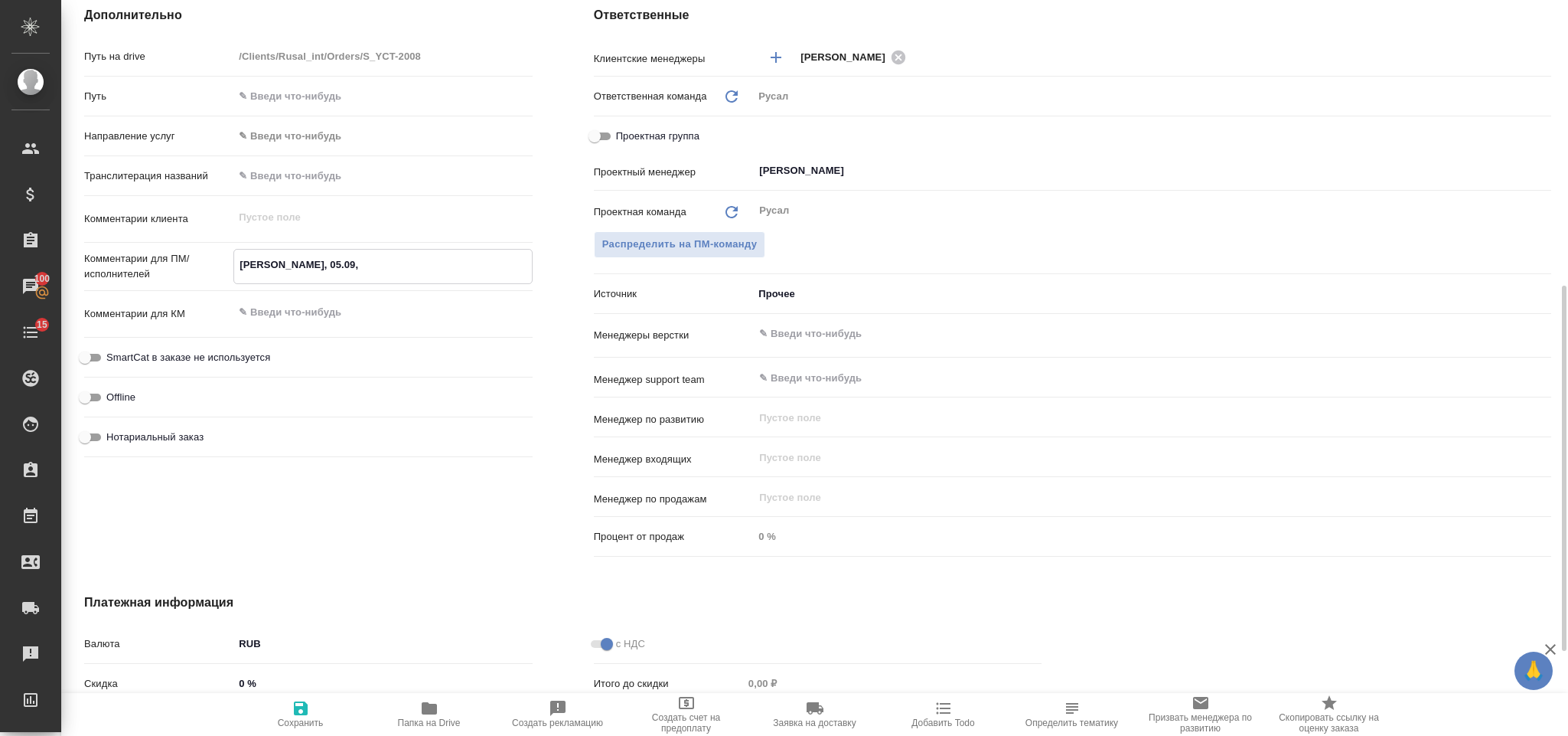
type textarea "Антон, 05.09, С"
type textarea "x"
type textarea "Антон, 05.09, Сэ"
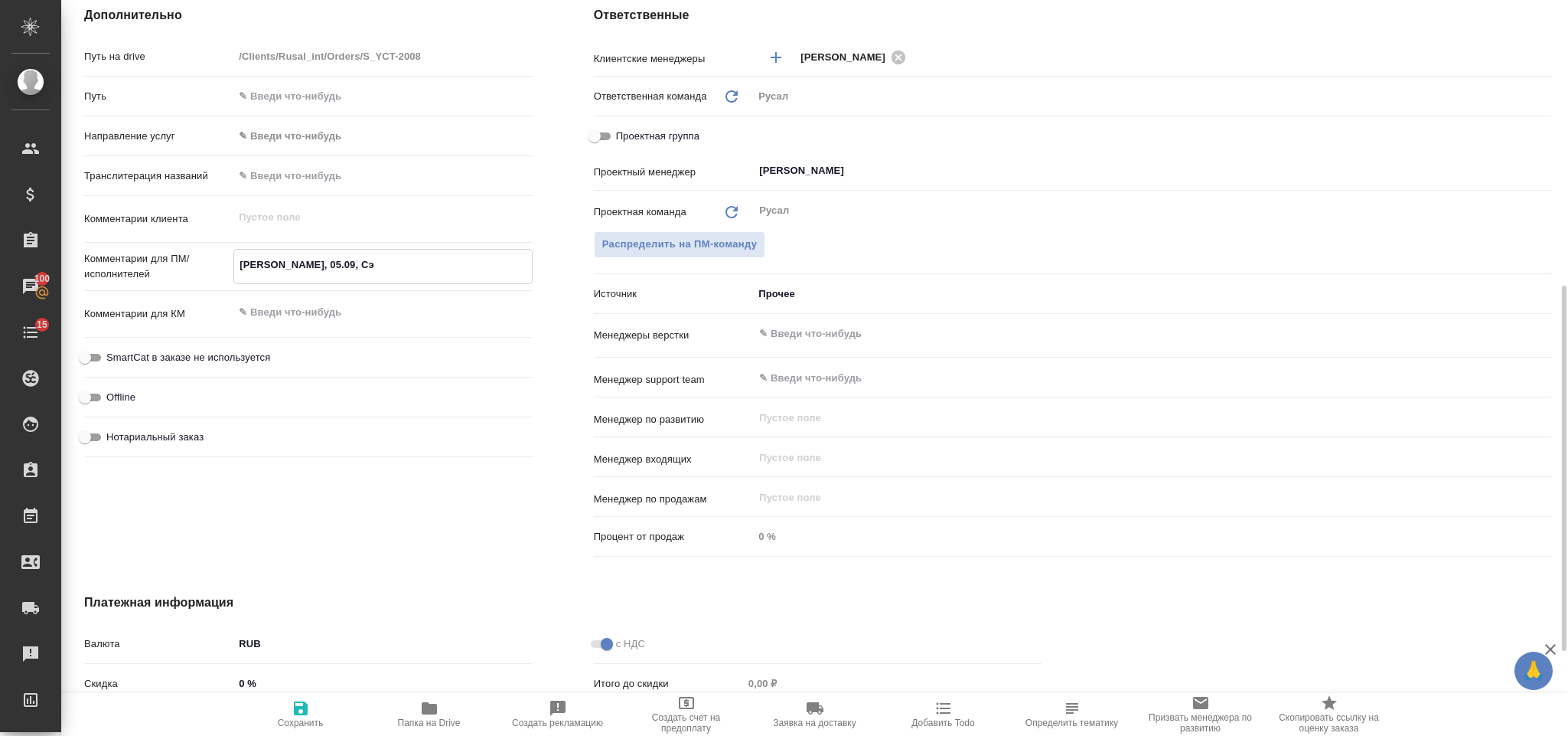
type textarea "x"
type textarea "Антон, 05.09, Сэн"
type textarea "x"
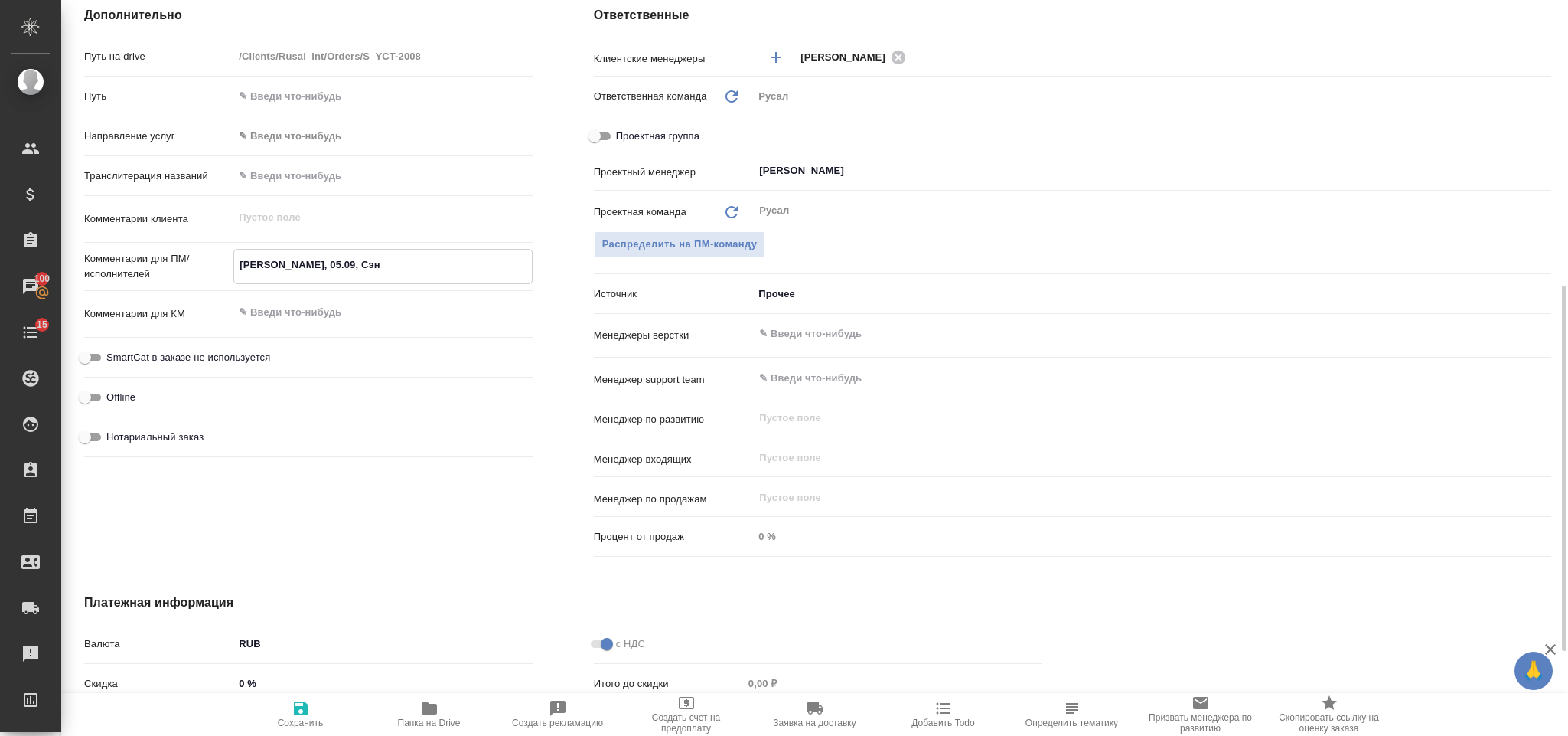
type textarea "x"
type textarea "Антон, 05.09, Сэнд"
type textarea "x"
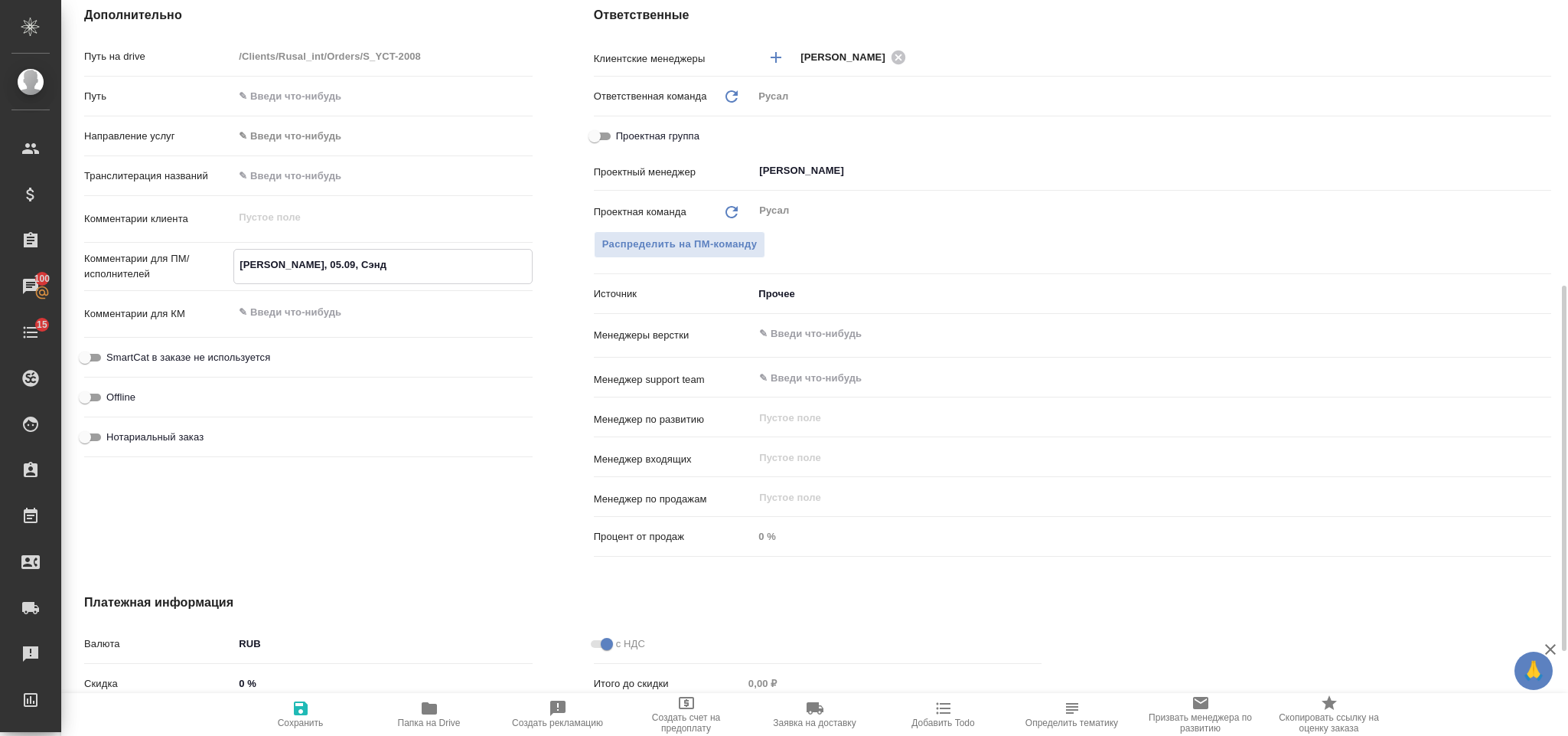
type textarea "x"
type textarea "Антон, 05.09, Сэндэ"
type textarea "x"
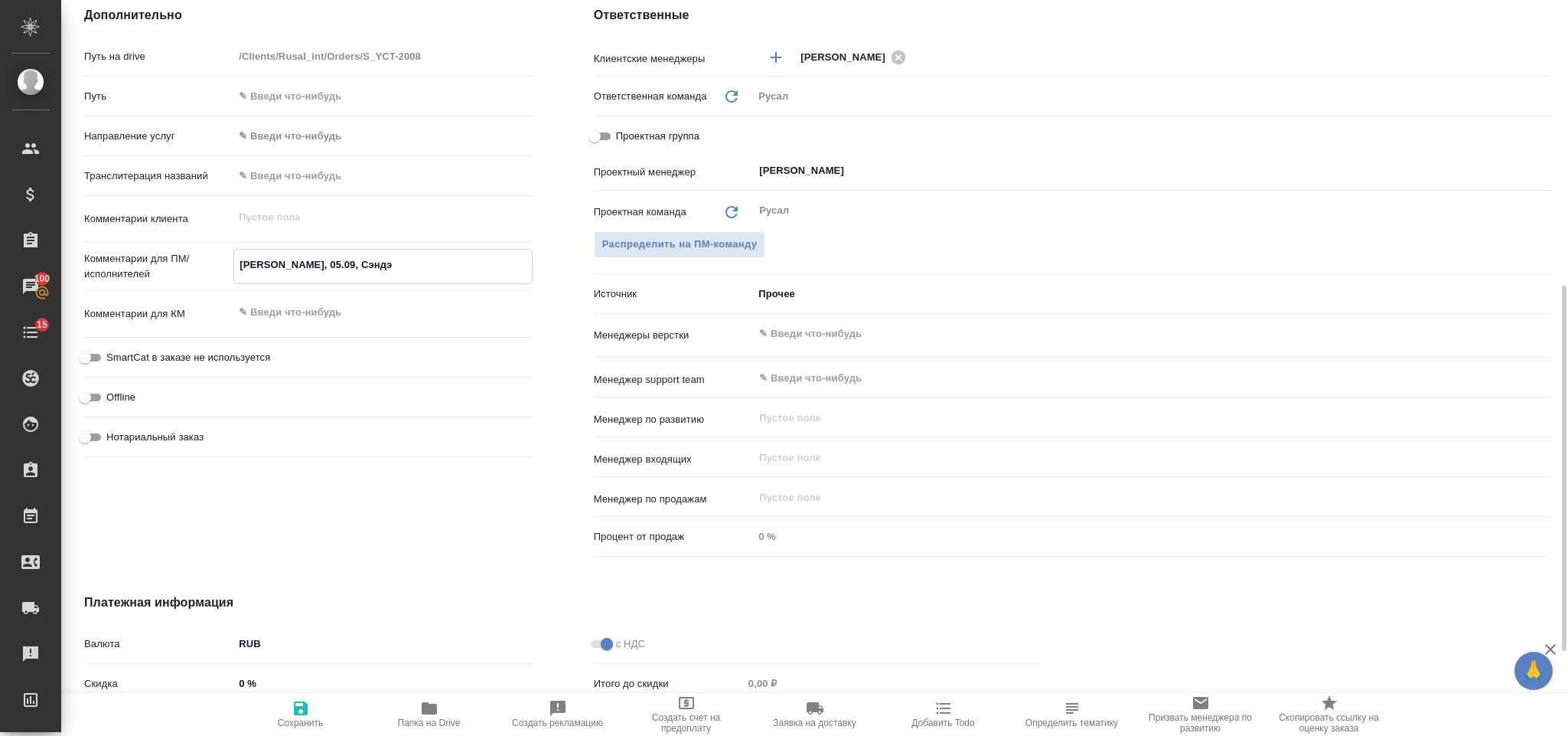
type textarea "Антон, 05.09, Сэнд"
type textarea "x"
type textarea "Антон, 05.09, Сэн"
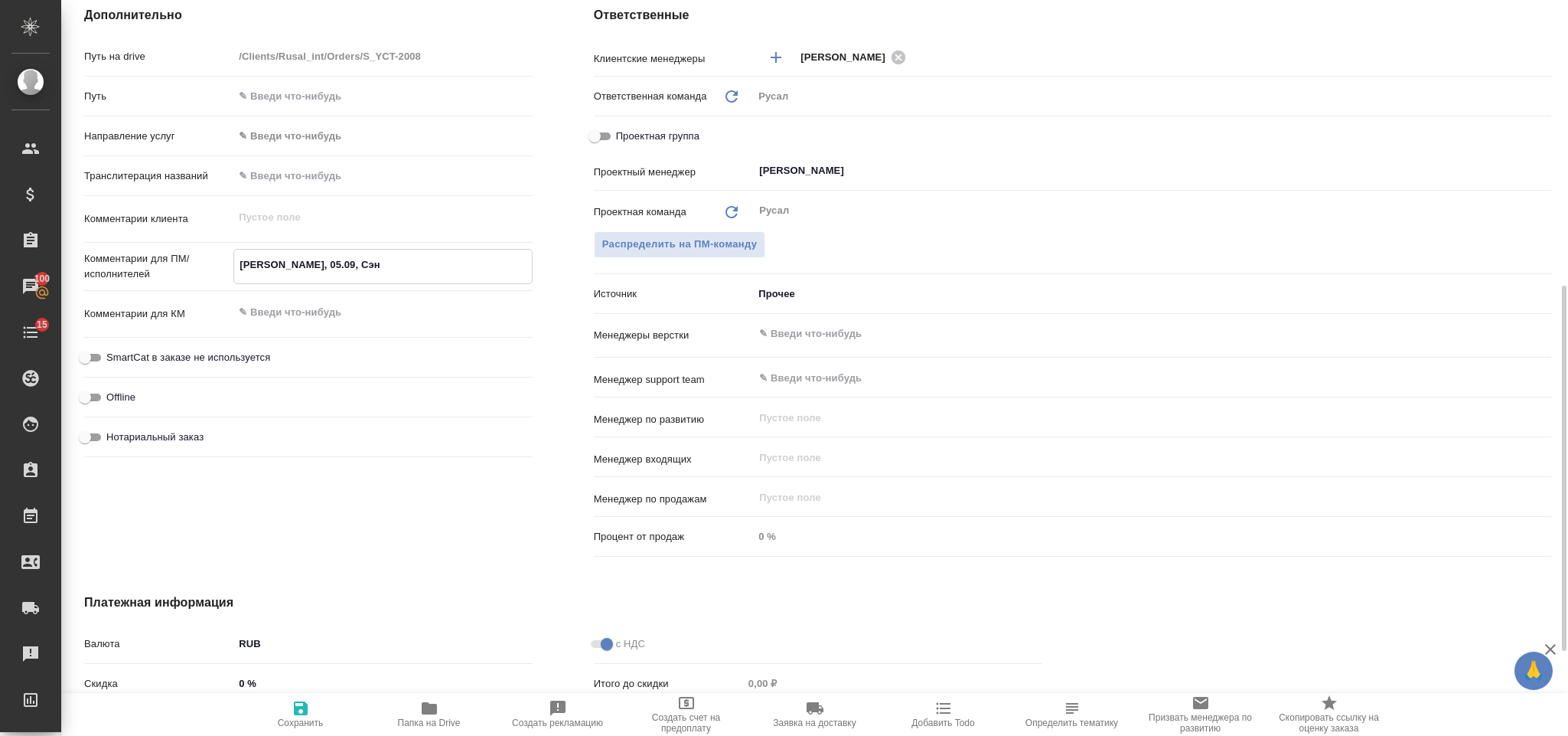
type textarea "x"
type textarea "Антон, 05.09, Сэ"
type textarea "x"
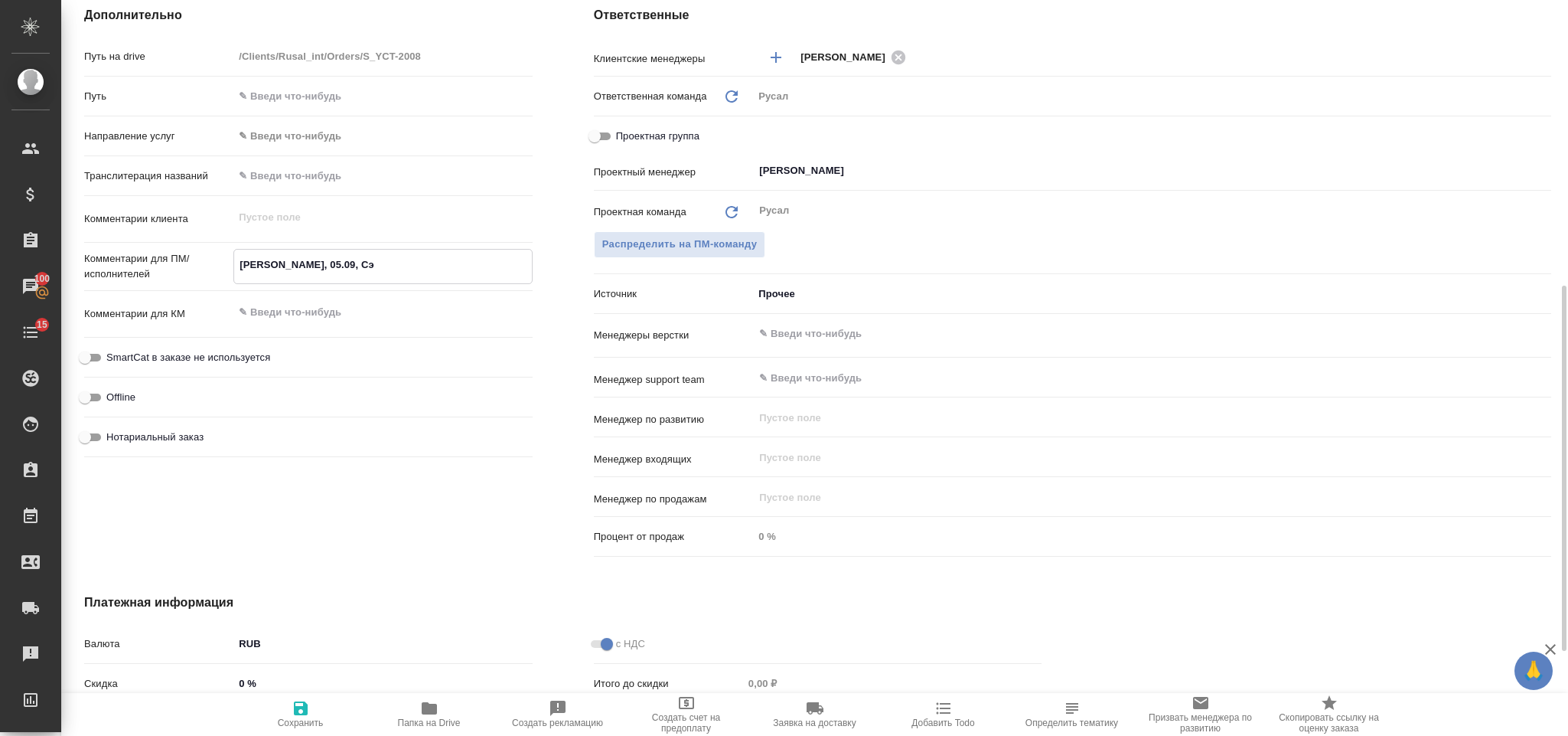
type textarea "x"
type textarea "Антон, 05.09, С"
type textarea "x"
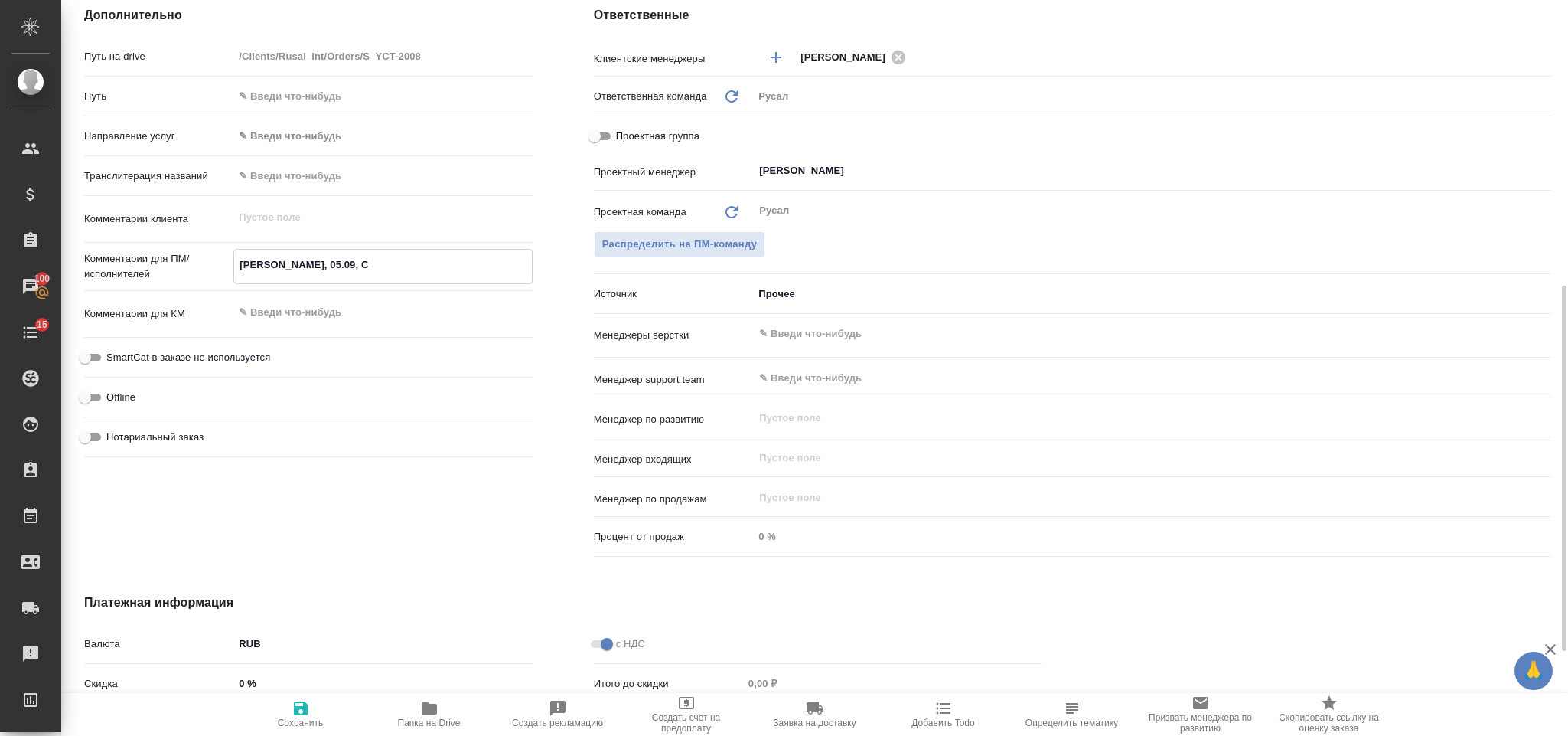
type textarea "x"
type textarea "Антон, 05.09,"
type textarea "x"
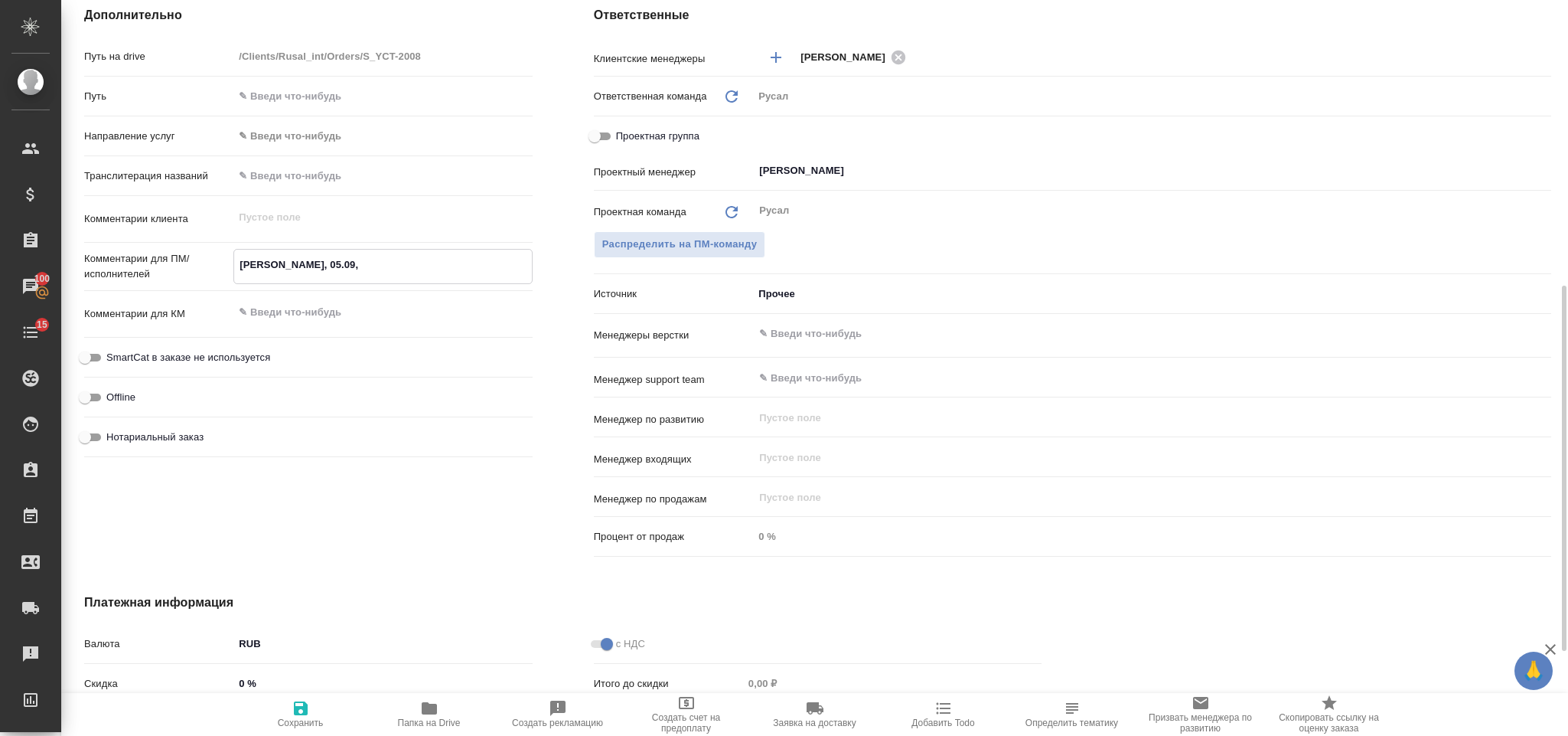
type textarea "Антон, 05.09, С"
type textarea "x"
type textarea "Антон, 05.09,"
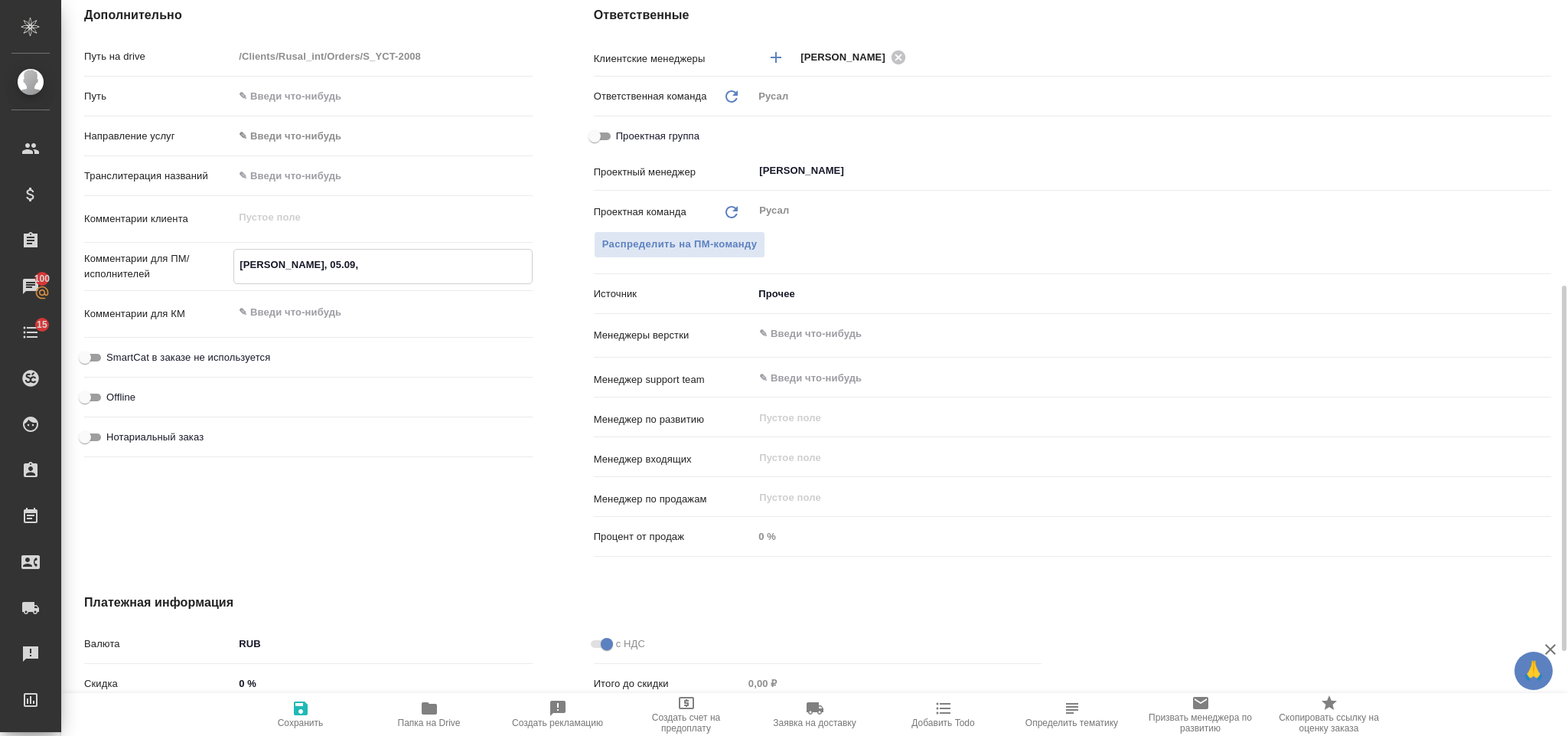
type textarea "x"
type textarea "Антон, 05.09, Ч"
type textarea "x"
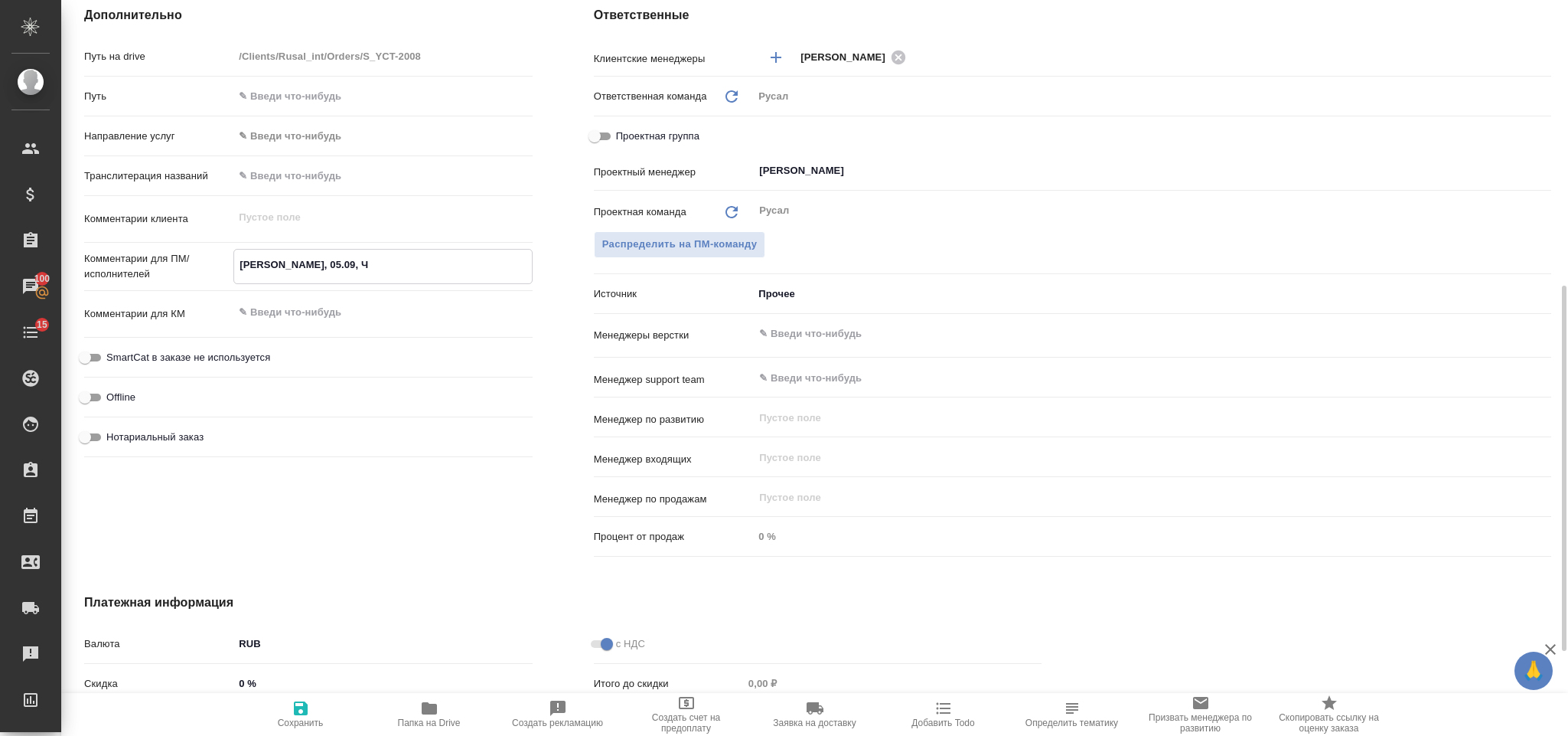
type textarea "x"
type textarea "Антон, 05.09, Чэ"
type textarea "x"
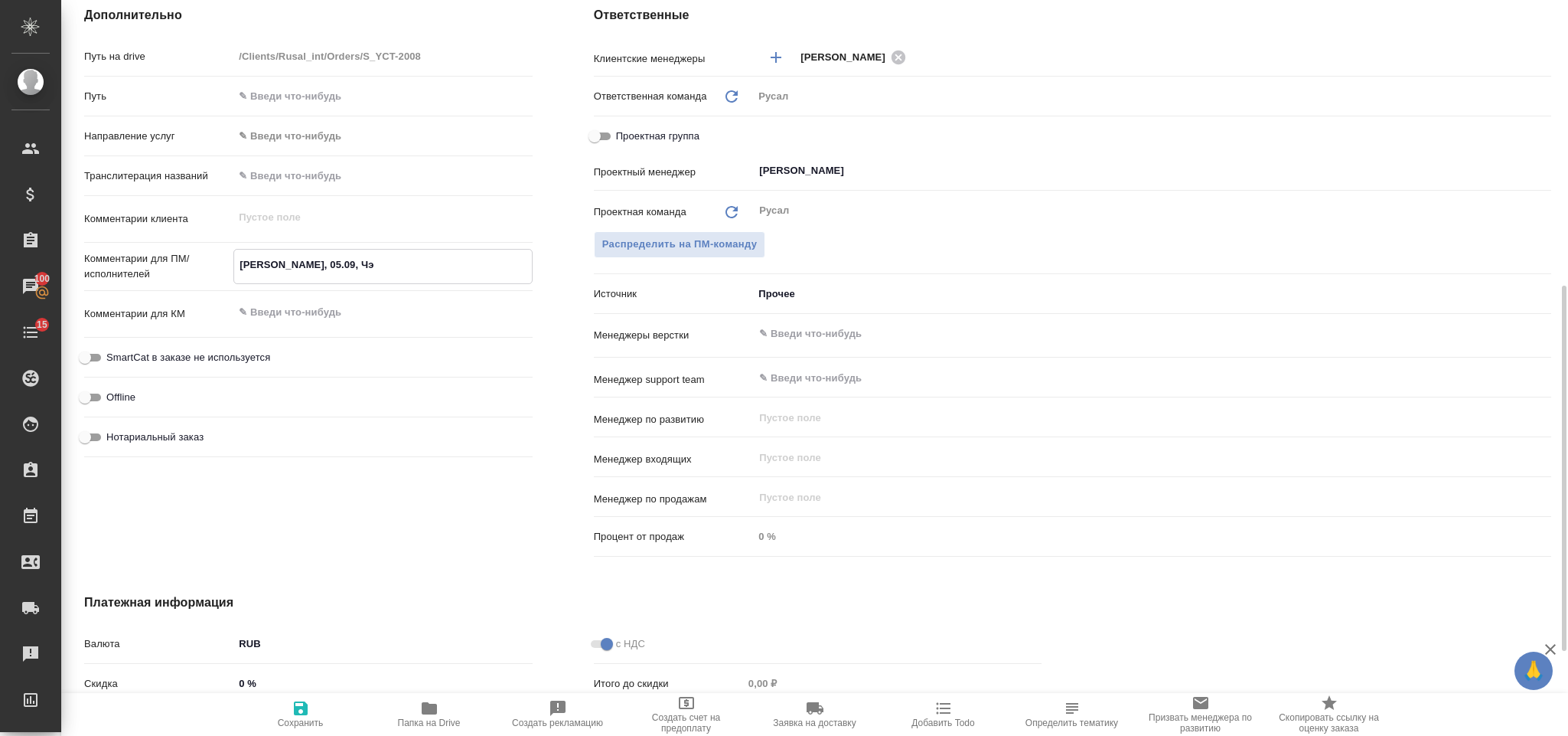
type textarea "x"
type textarea "Антон, 05.09, Чэн"
type textarea "x"
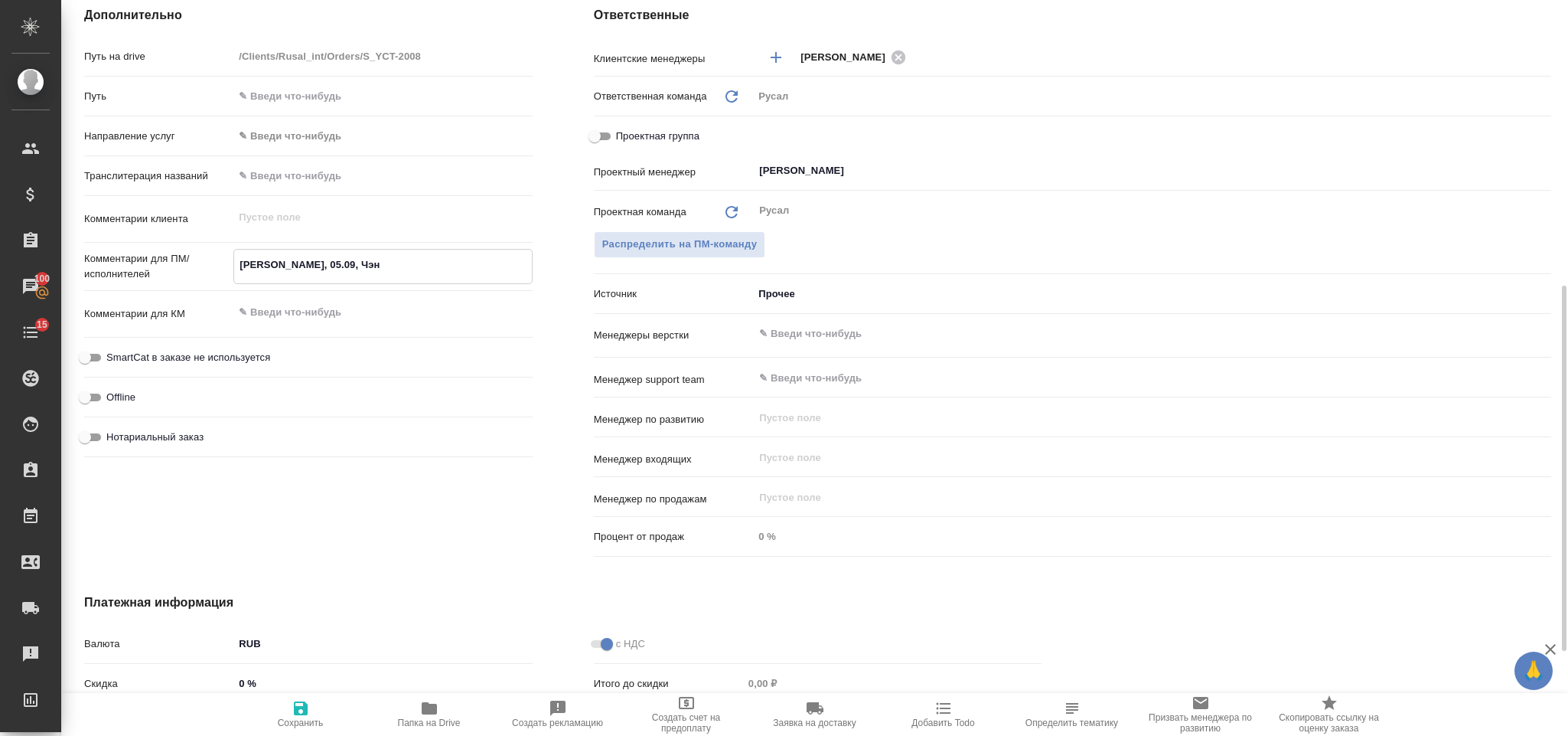
type textarea "Антон, 05.09, Чэнд"
type textarea "x"
type textarea "Антон, 05.09, Чэнде"
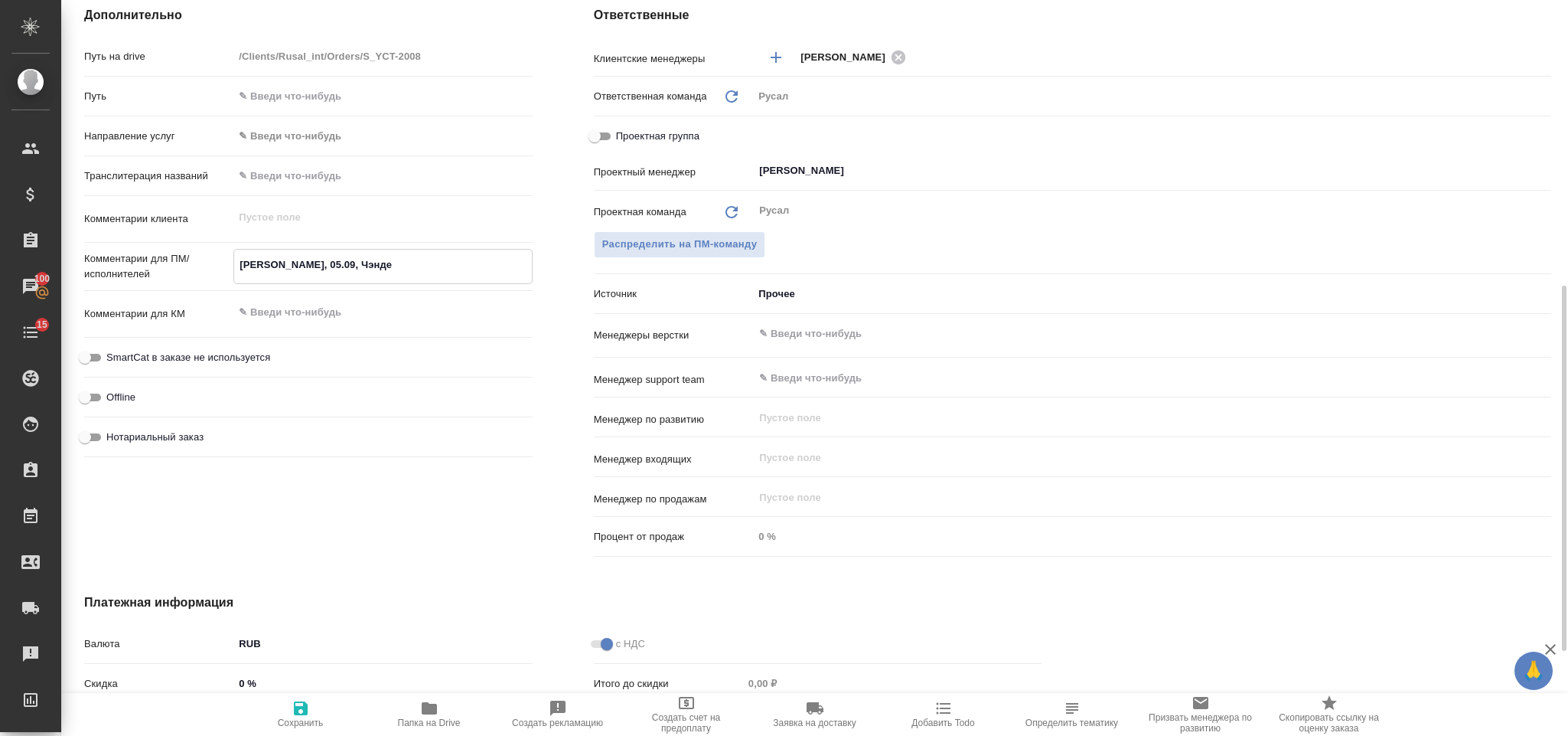
type textarea "x"
type textarea "Антон, 05.09, Чэнде"
type textarea "x"
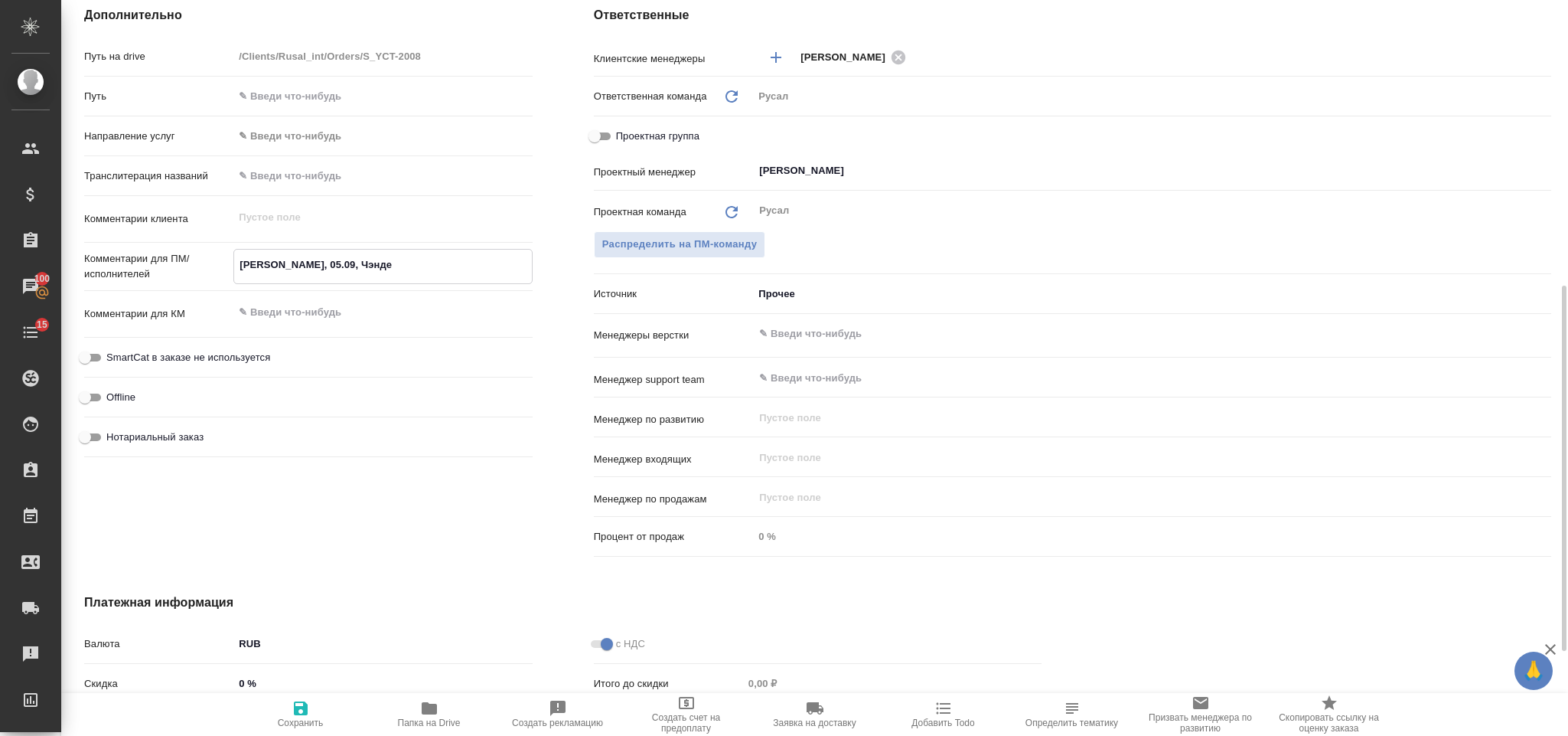
click at [308, 708] on icon "button" at bounding box center [300, 708] width 18 height 18
type textarea "x"
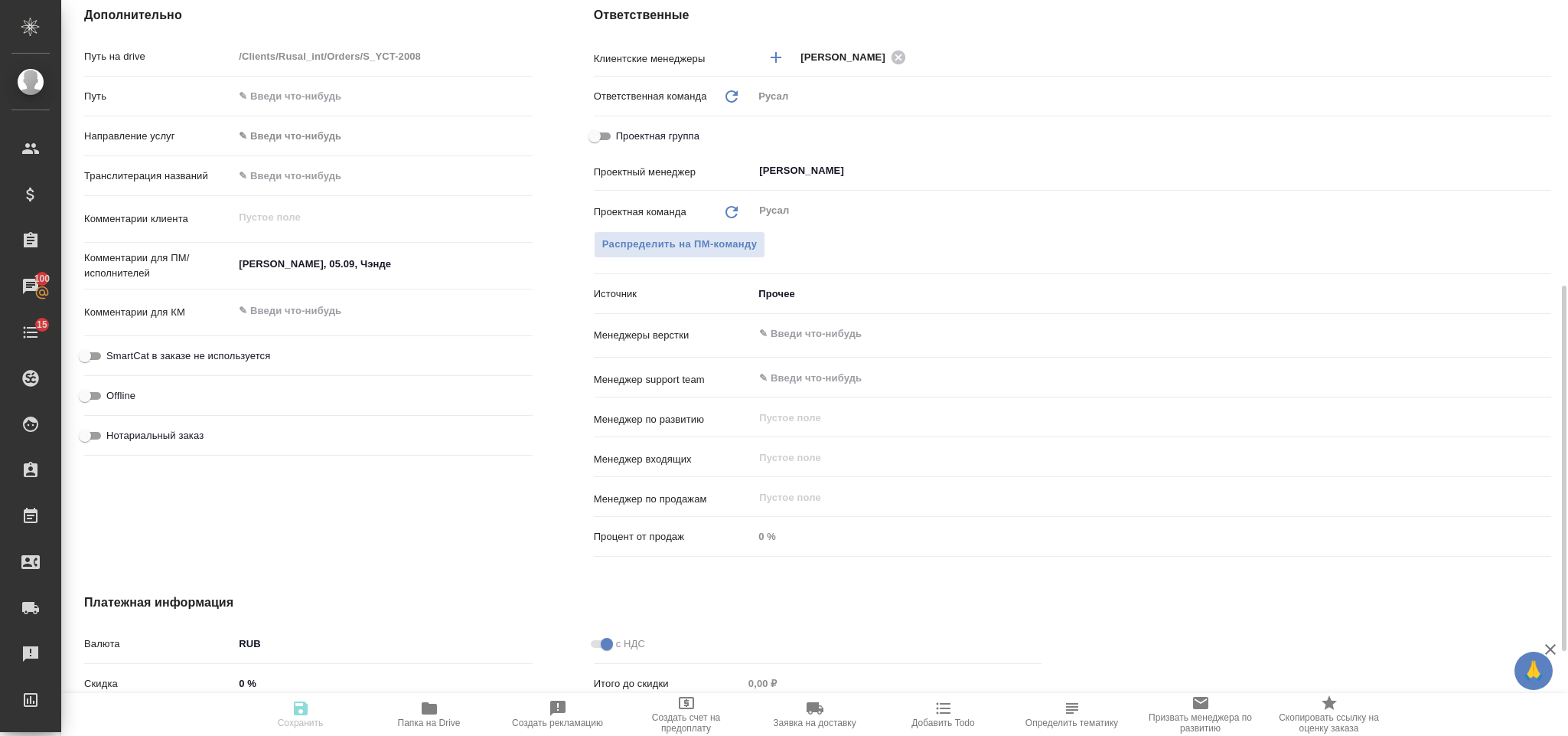
type textarea "x"
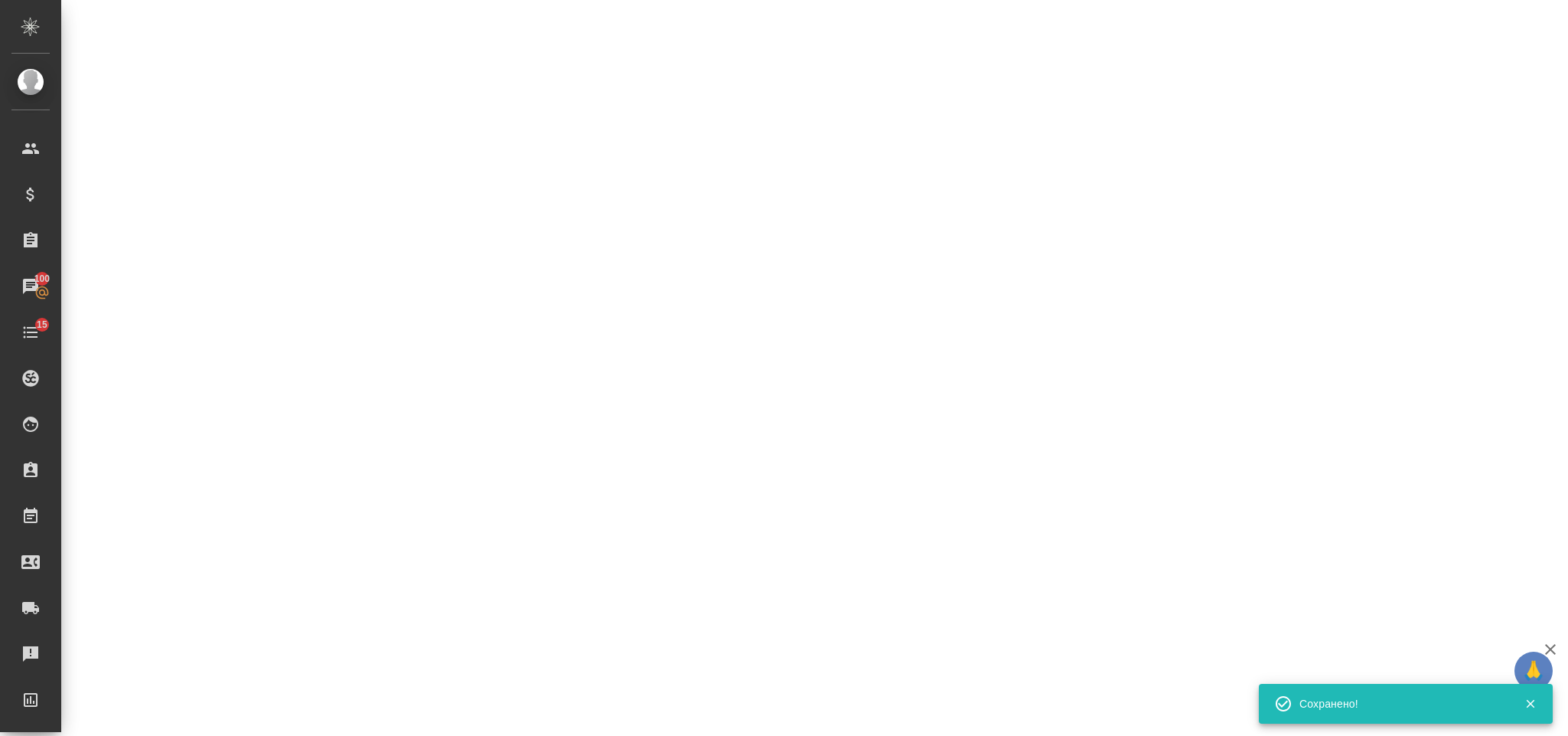
select select "RU"
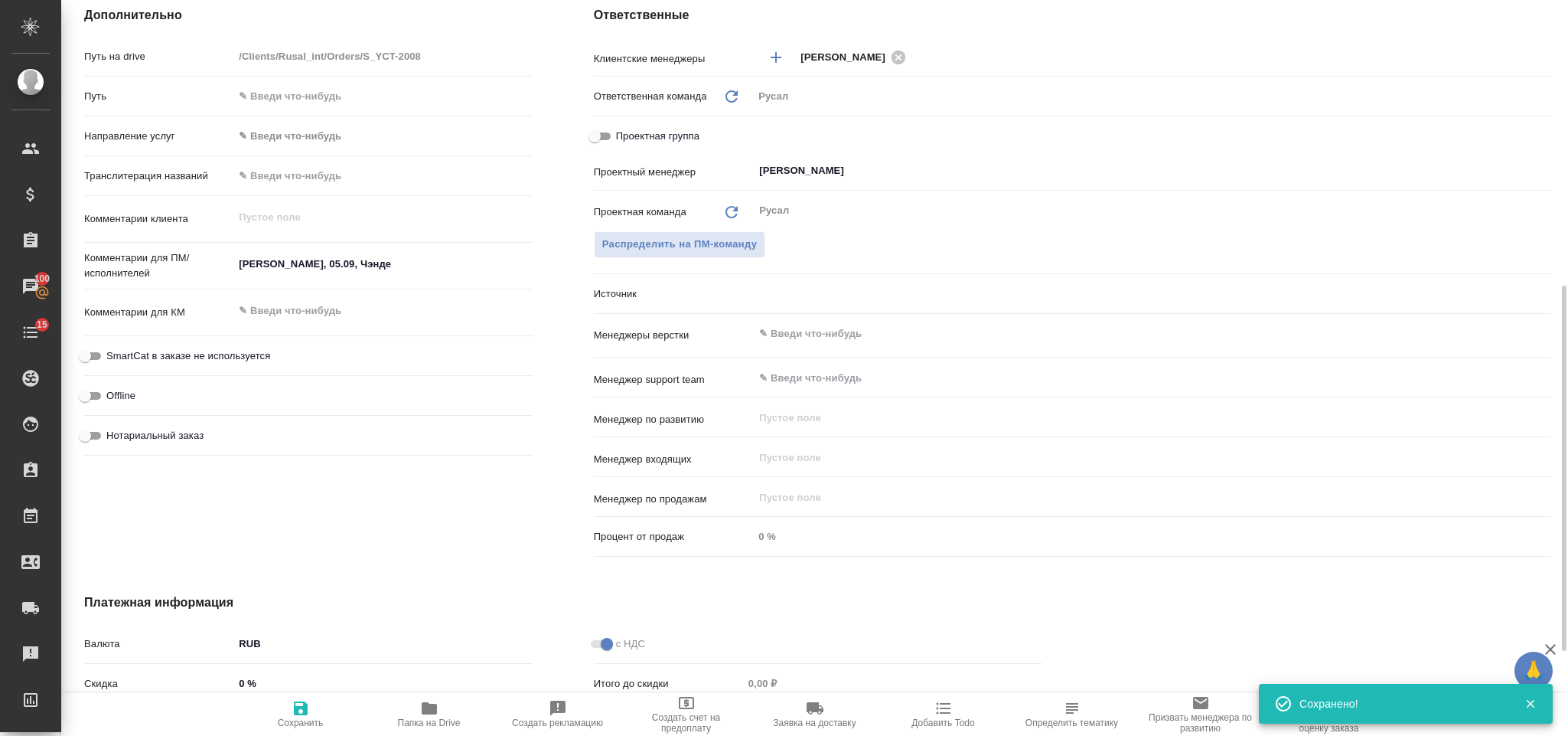
type textarea "x"
click at [900, 159] on div "Васильев Евгений ​" at bounding box center [1152, 171] width 798 height 28
type textarea "x"
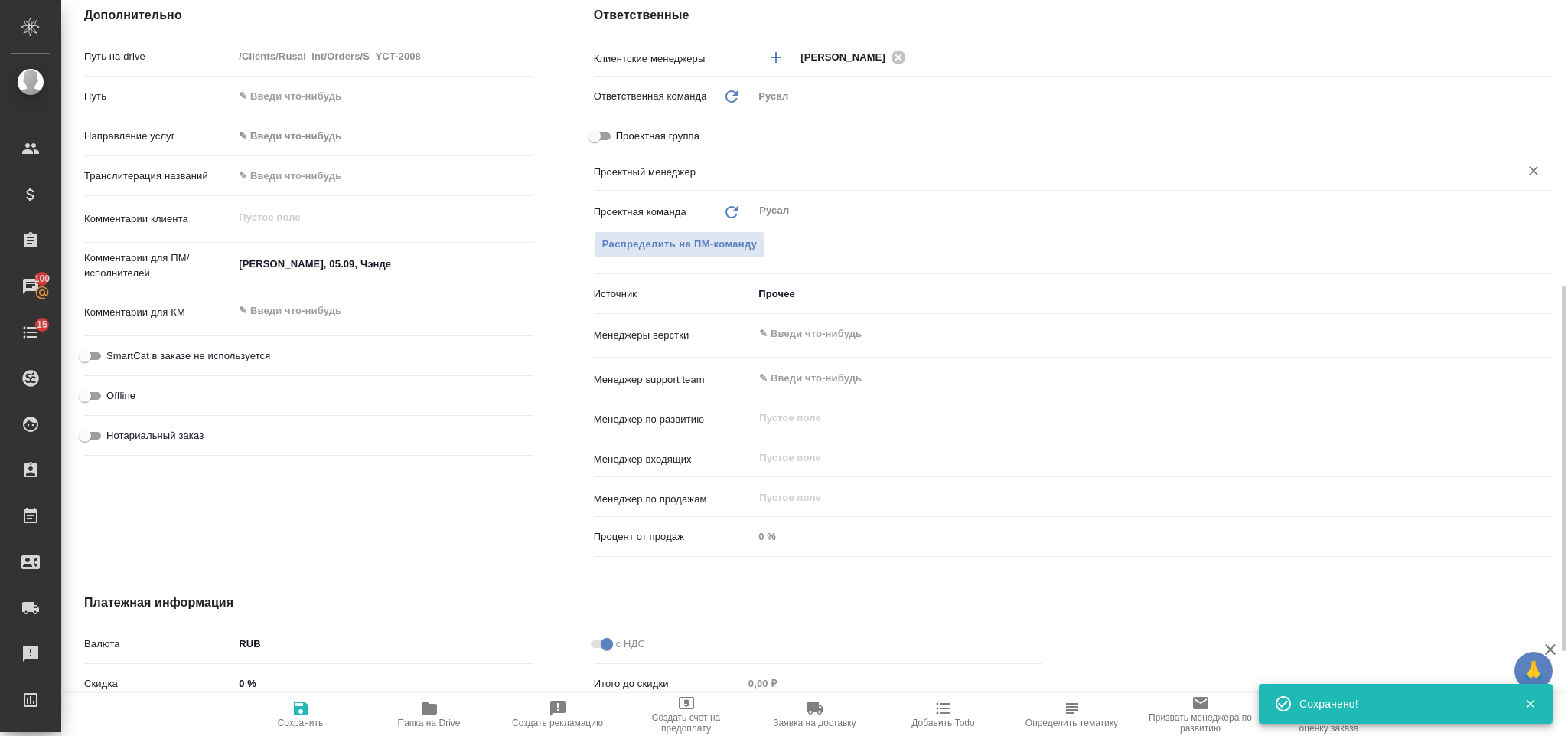
type textarea "x"
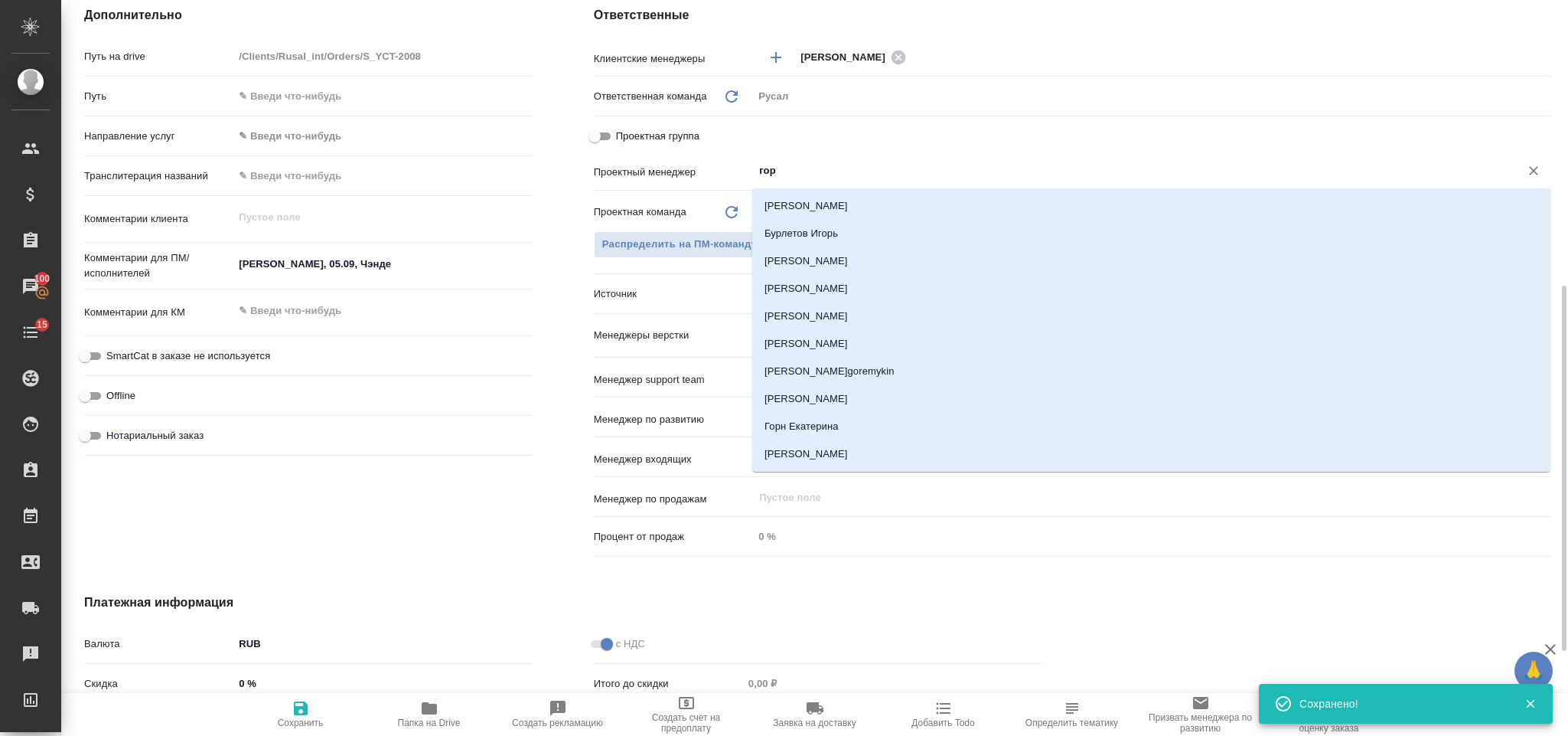
type input "горл"
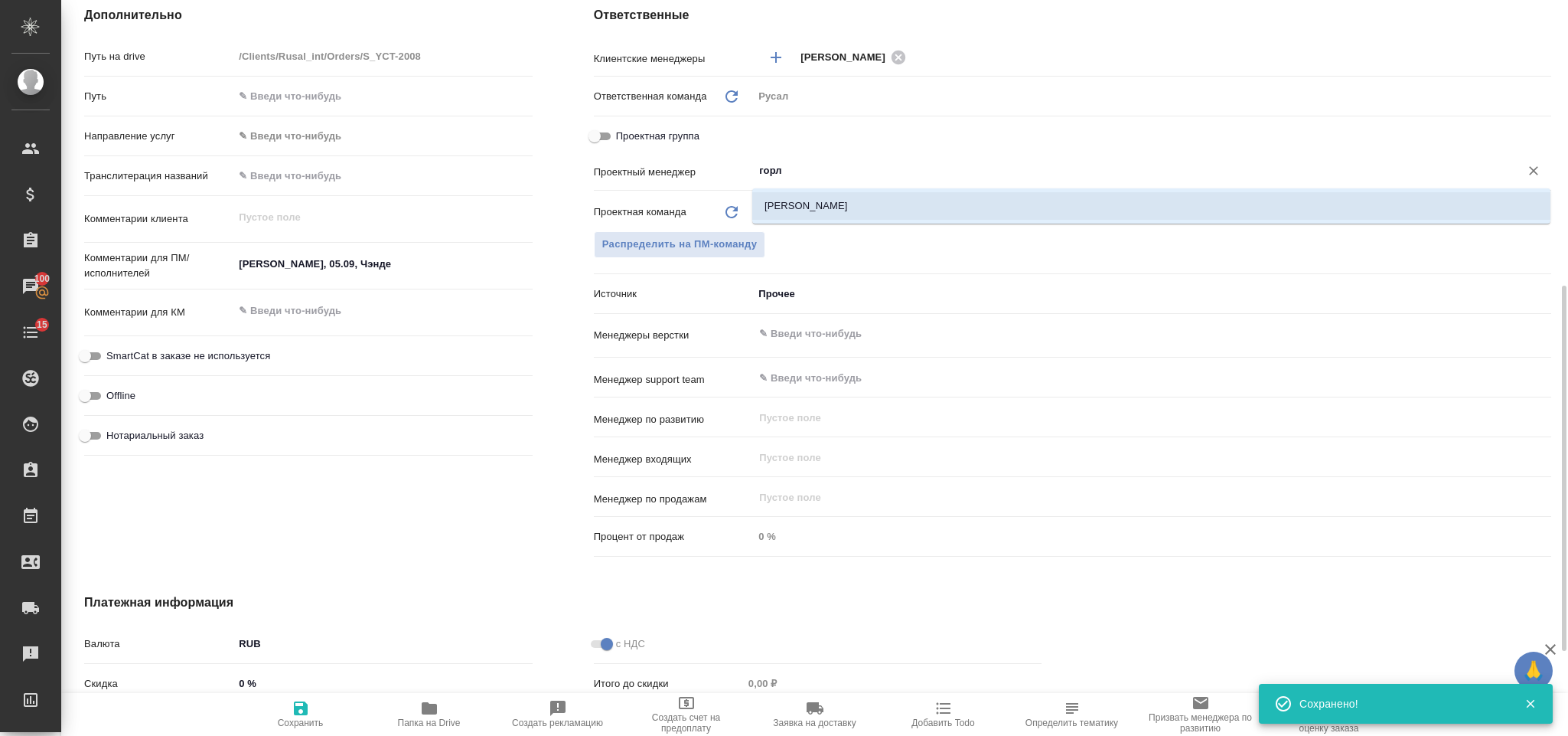
click at [900, 217] on li "Горленко Юлия" at bounding box center [1151, 205] width 798 height 28
type textarea "x"
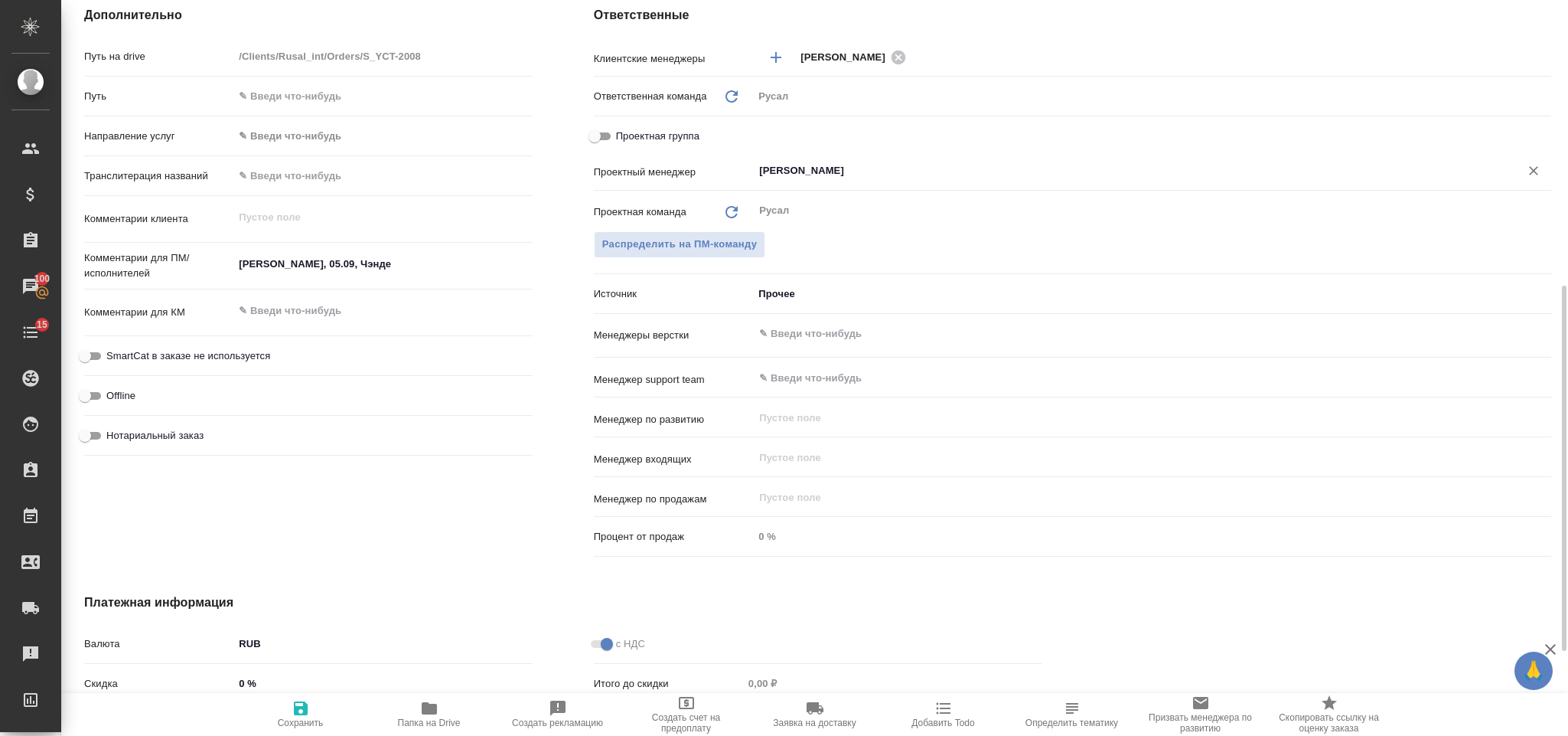
type input "Горленко Юлия"
click at [315, 722] on span "Сохранить" at bounding box center [301, 722] width 46 height 11
type textarea "x"
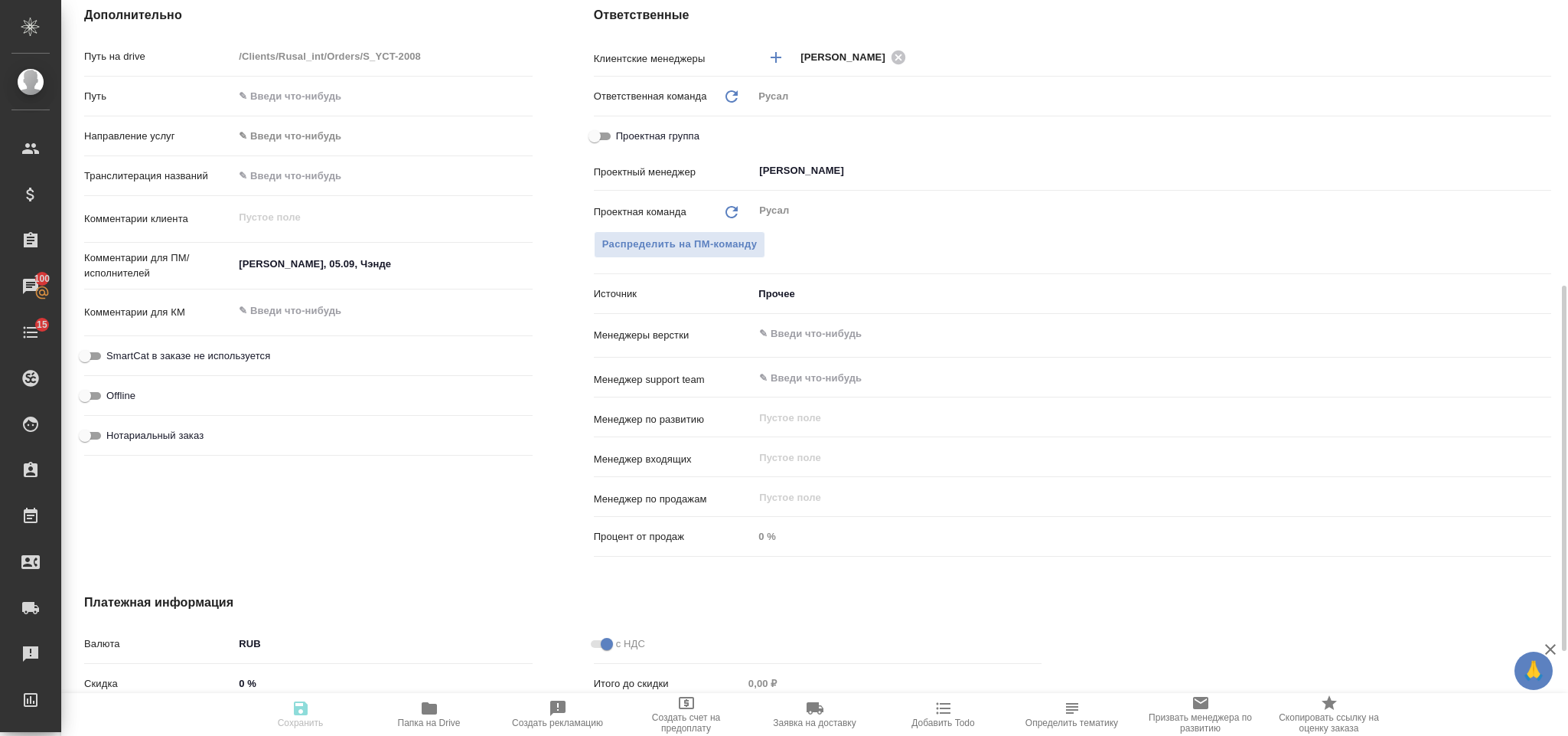
type textarea "x"
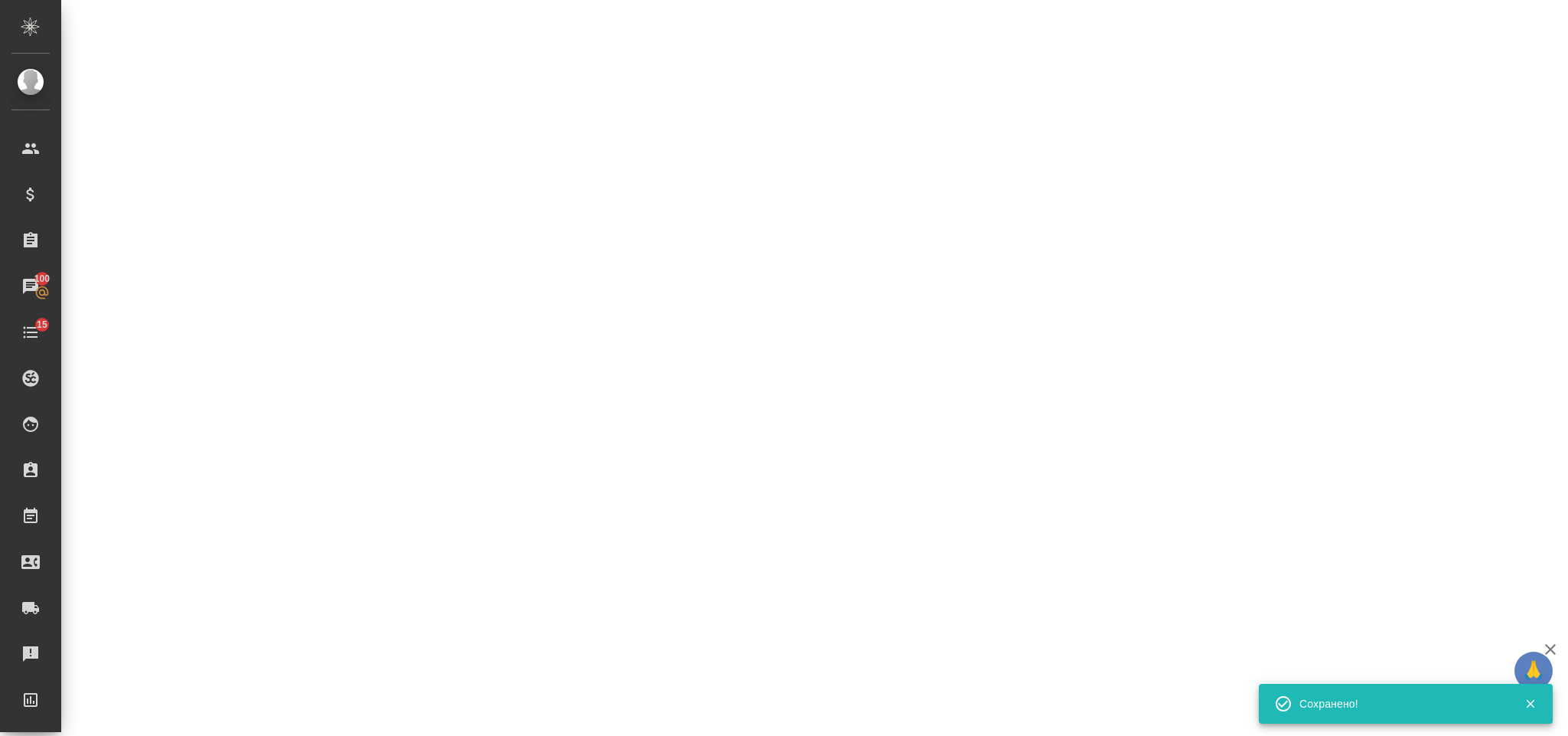
select select "RU"
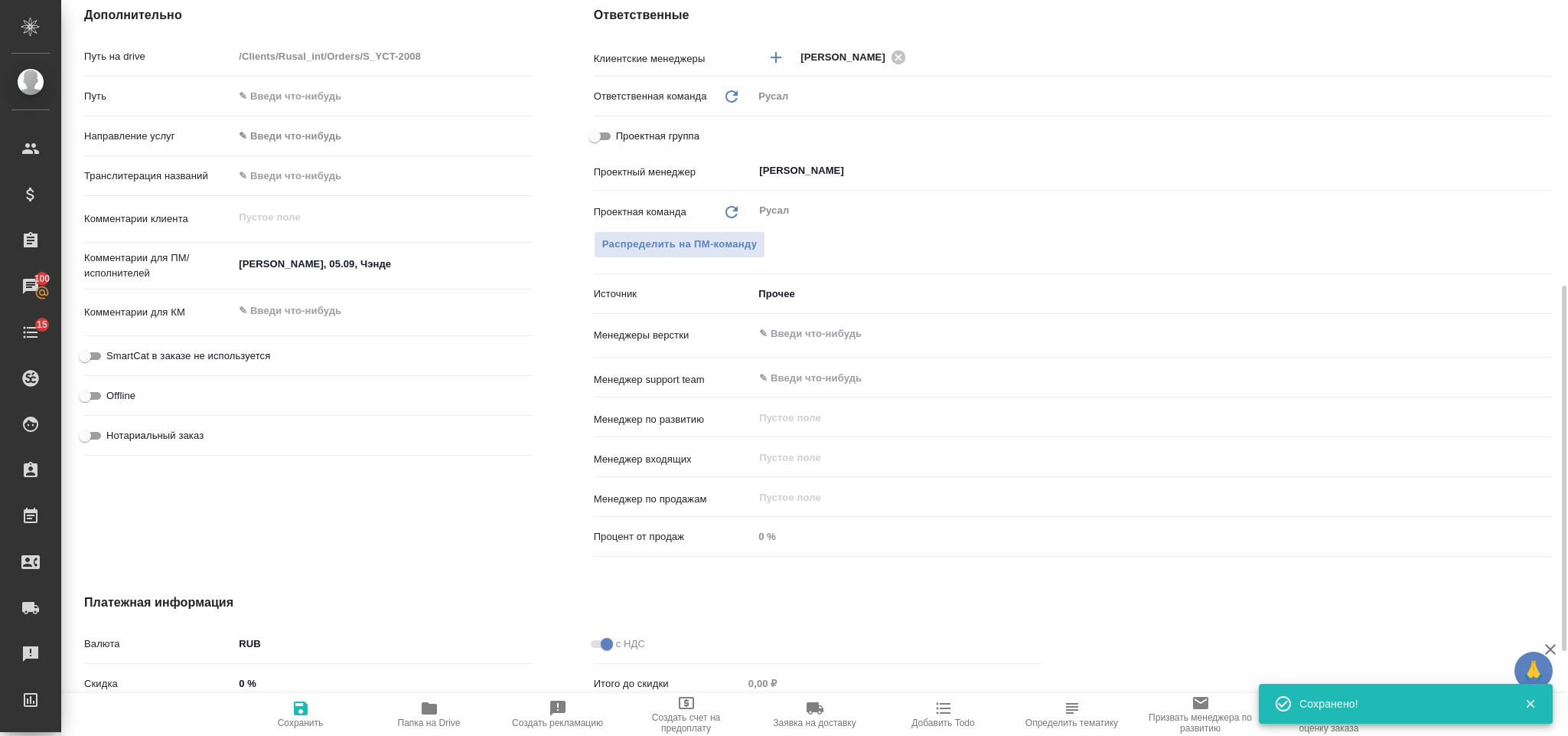
type textarea "x"
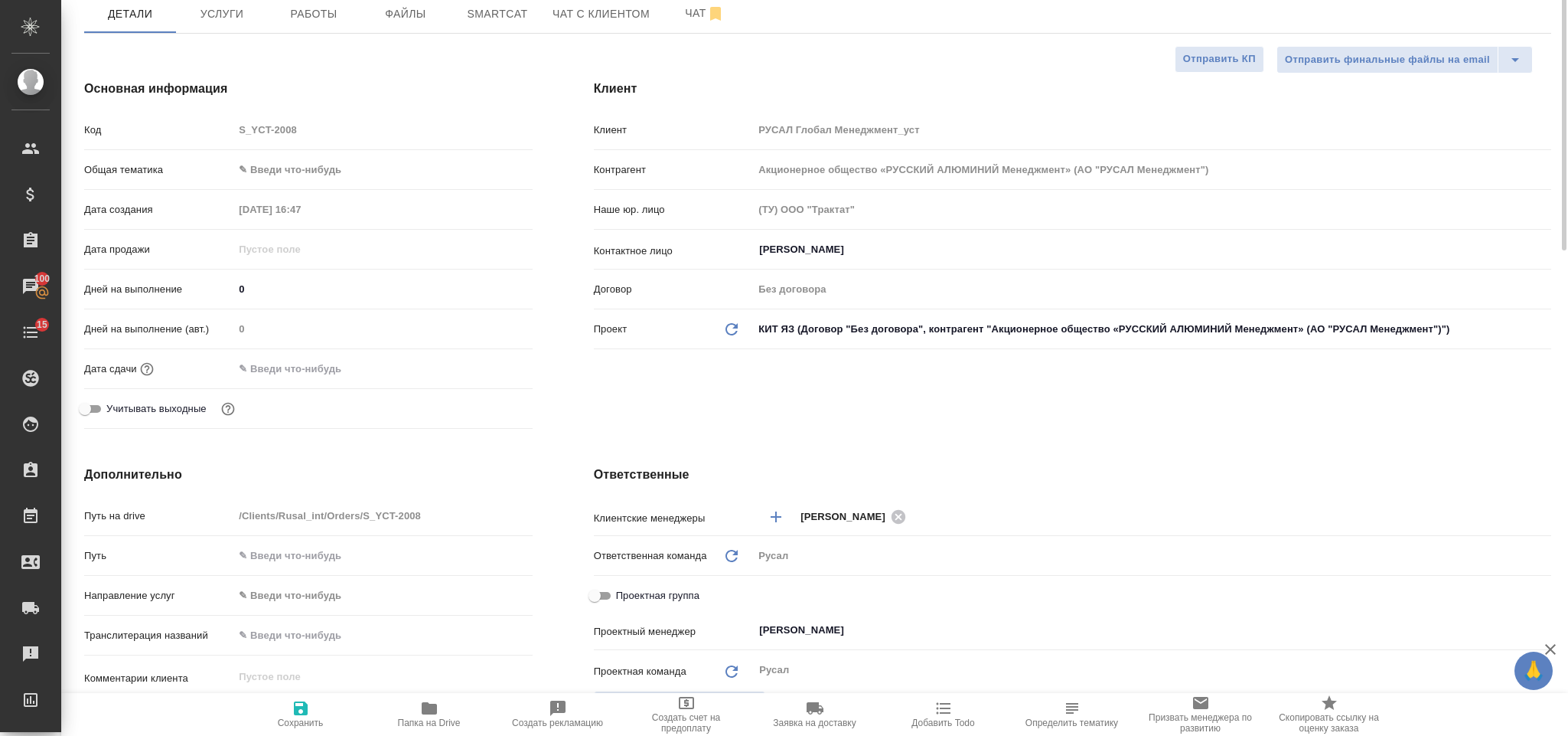
scroll to position [0, 0]
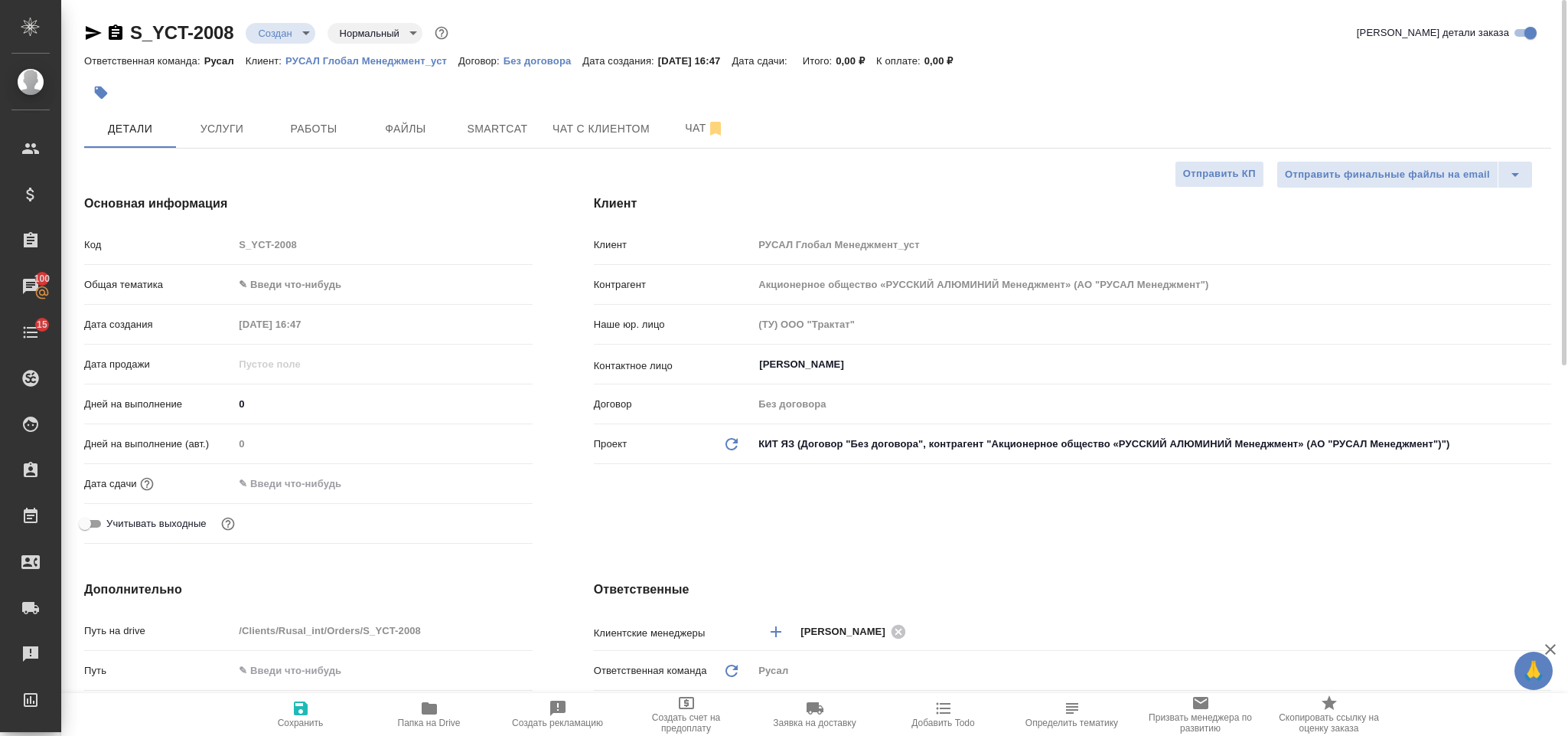
click at [336, 287] on body "🙏 .cls-1 fill:#fff; AWATERA Gorlenko Yuliua Клиенты Спецификации Заказы 100 Чат…" at bounding box center [784, 368] width 1568 height 736
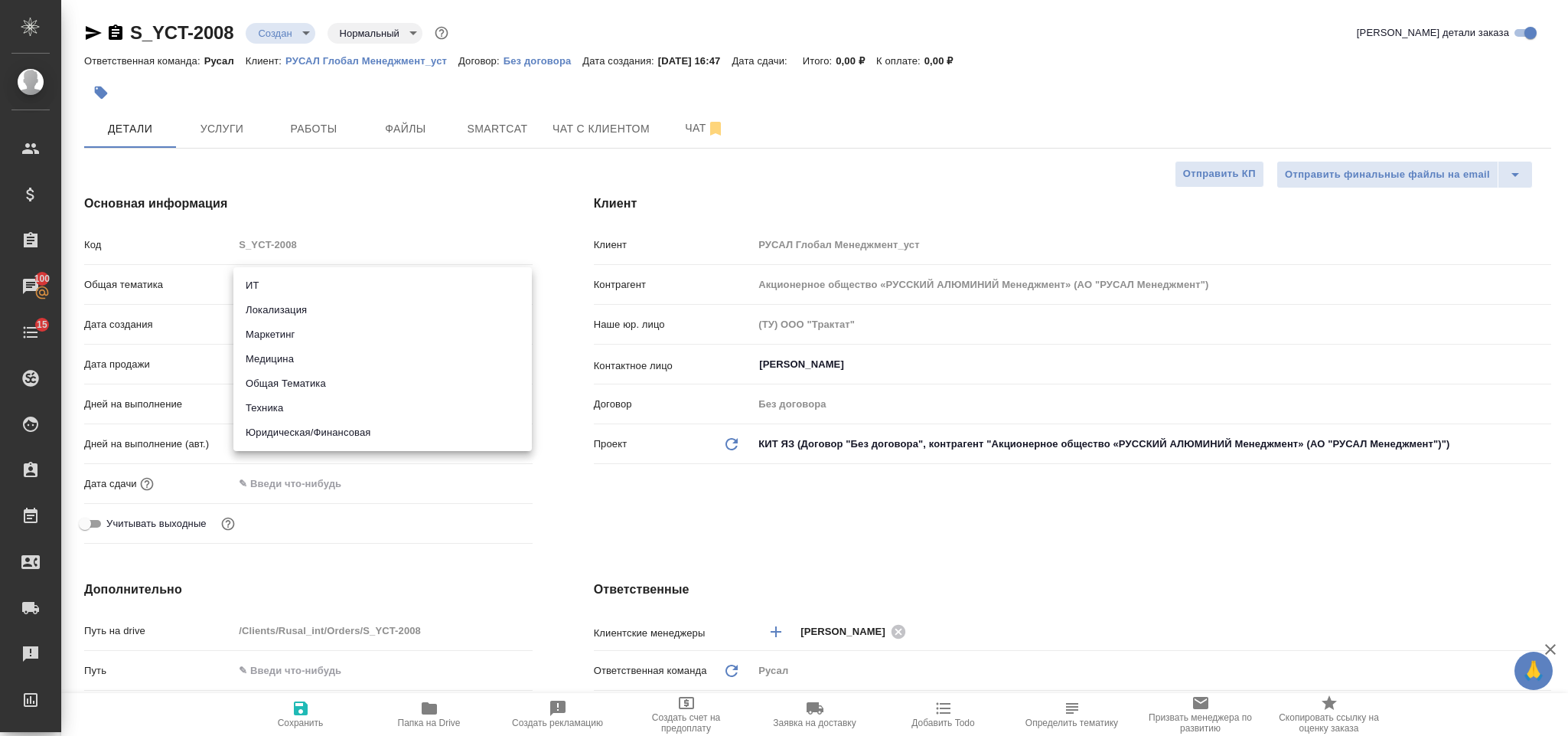
click at [347, 405] on li "Техника" at bounding box center [383, 407] width 299 height 24
type input "tech"
type textarea "x"
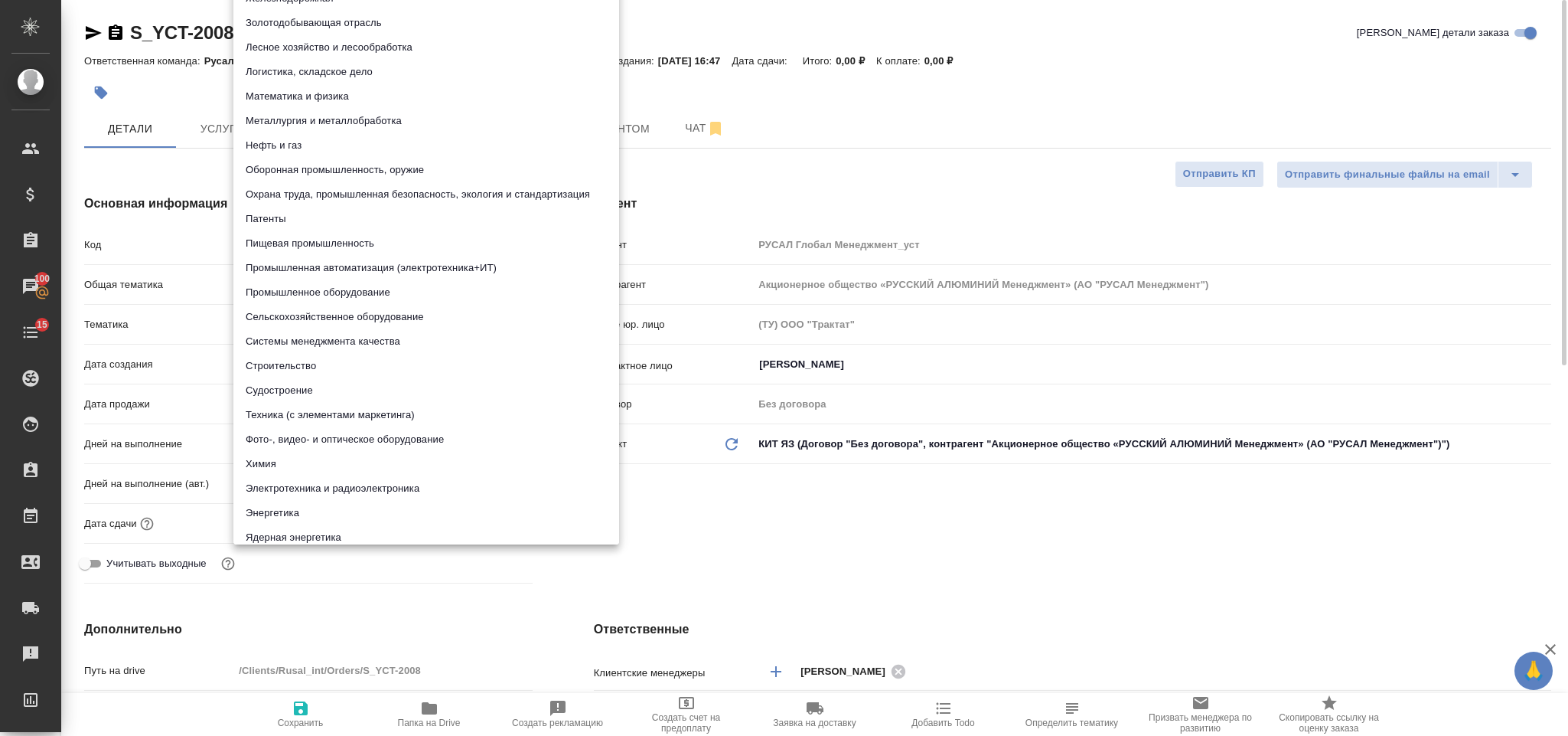
click at [356, 315] on body "🙏 .cls-1 fill:#fff; AWATERA Gorlenko Yuliua Клиенты Спецификации Заказы 100 Чат…" at bounding box center [784, 368] width 1568 height 736
click at [397, 131] on li "Металлургия и металлобработка" at bounding box center [426, 121] width 386 height 24
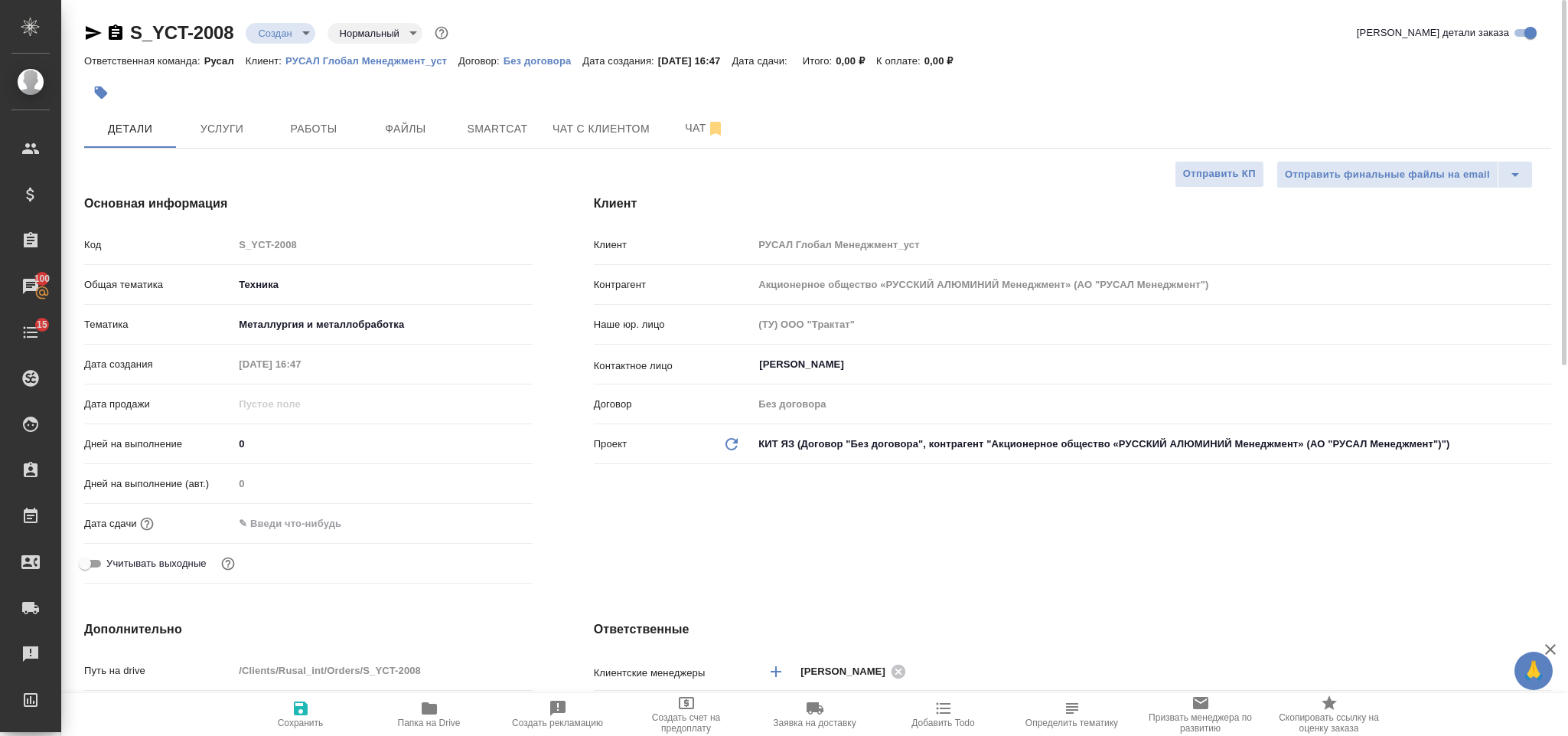
click at [319, 519] on input "text" at bounding box center [300, 523] width 134 height 22
click at [482, 520] on icon "button" at bounding box center [488, 522] width 14 height 15
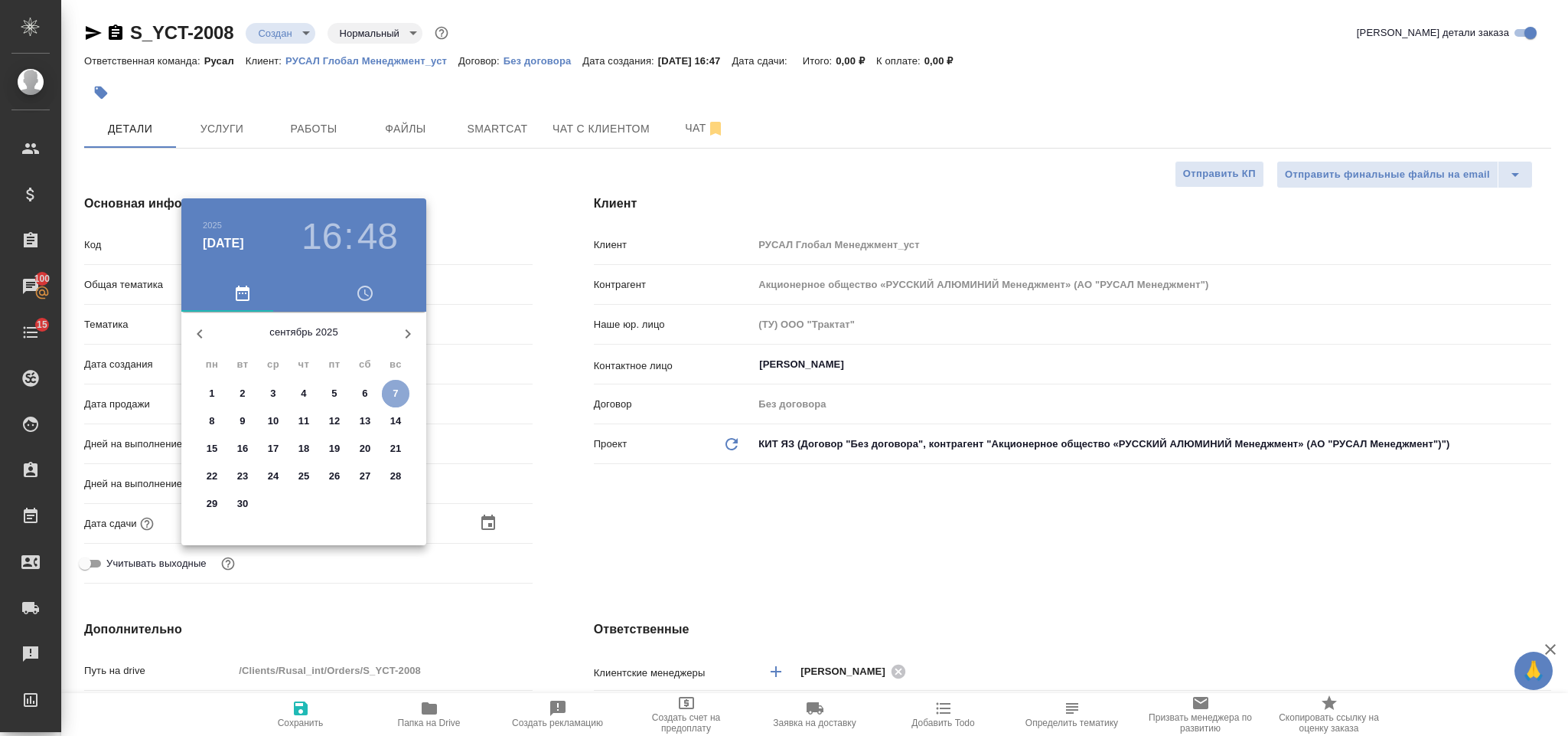
click at [398, 394] on p "7" at bounding box center [395, 394] width 6 height 15
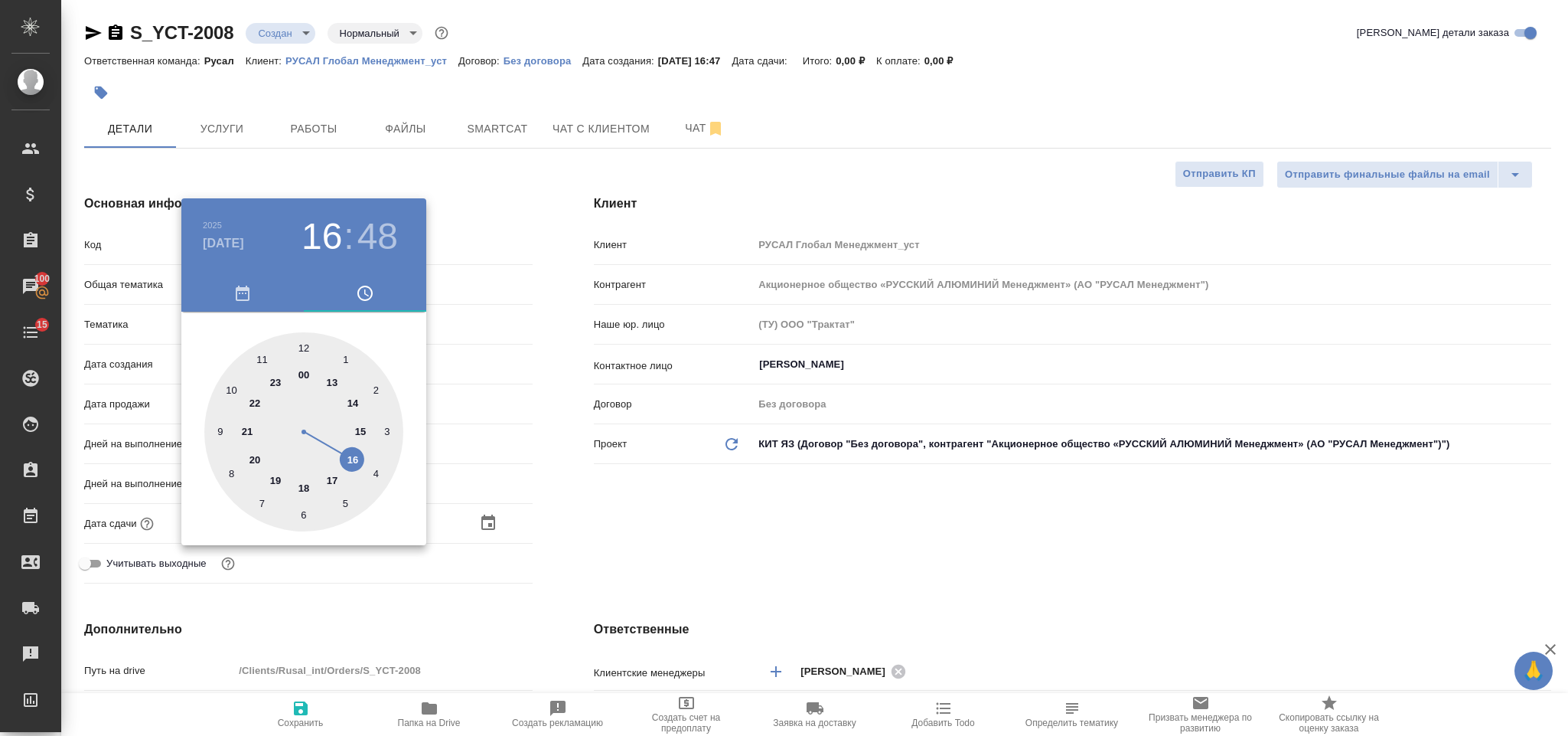
click at [306, 489] on div at bounding box center [304, 431] width 199 height 199
click at [303, 342] on div at bounding box center [304, 431] width 199 height 199
click at [688, 492] on div at bounding box center [784, 368] width 1568 height 736
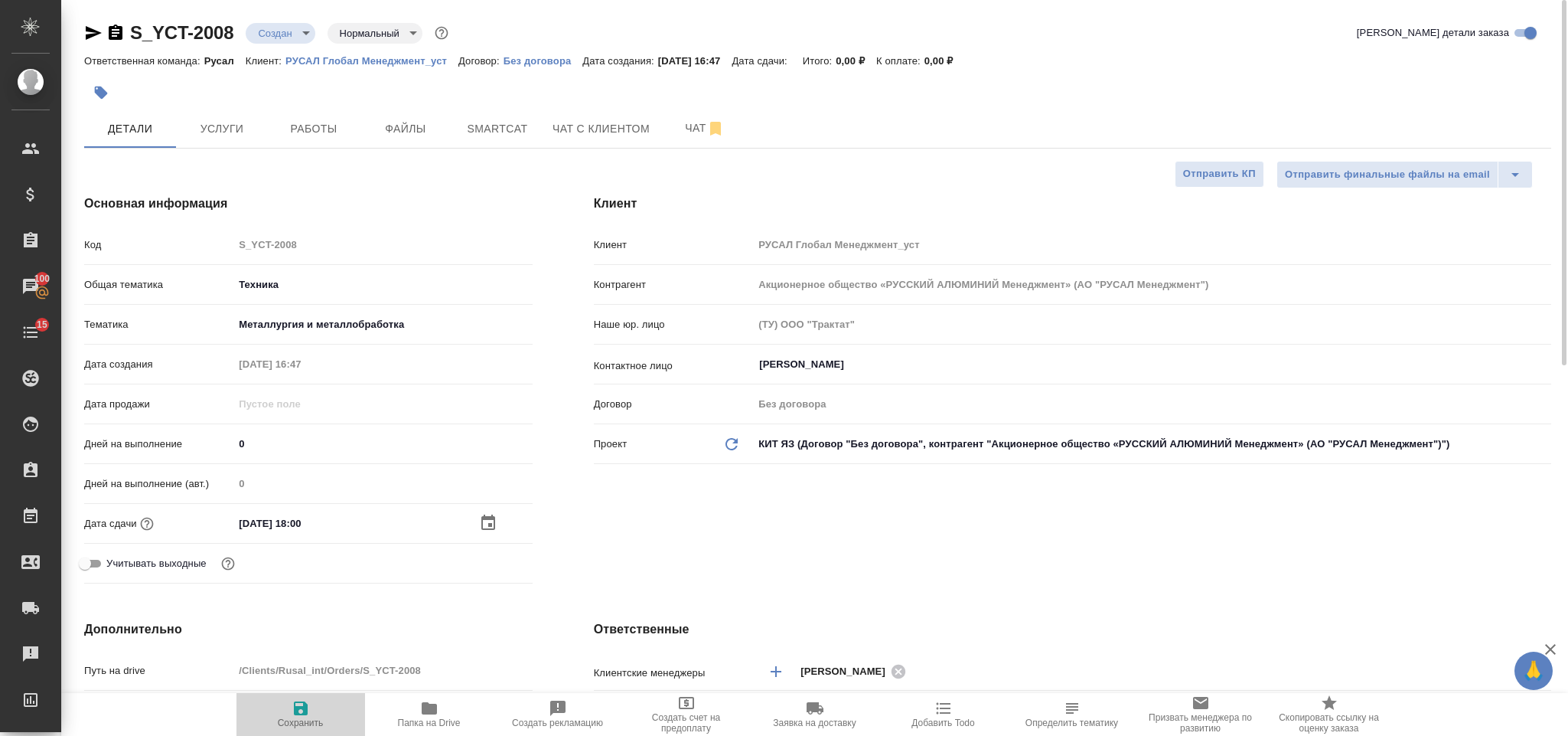
click at [313, 722] on span "Сохранить" at bounding box center [301, 722] width 46 height 11
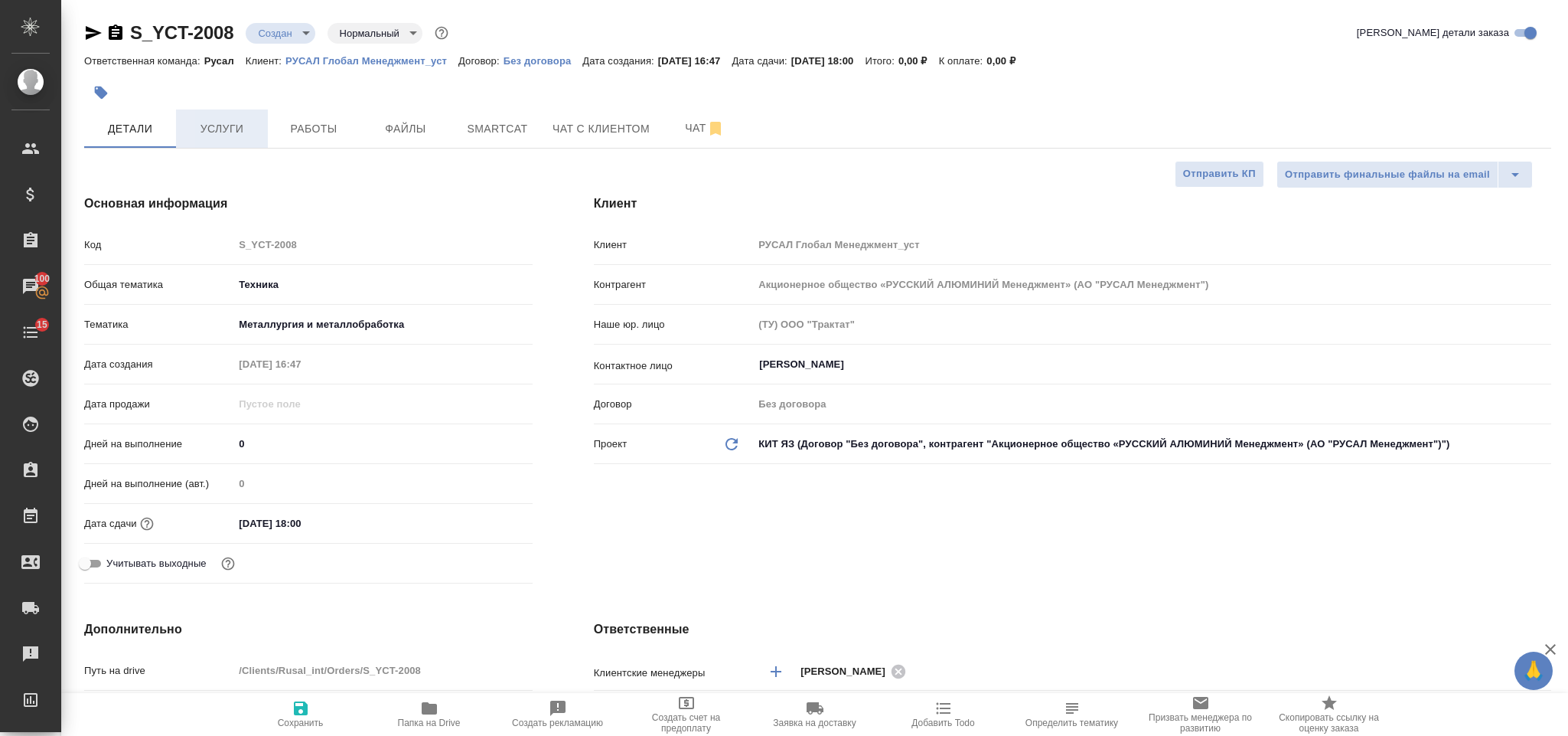
click at [225, 129] on span "Услуги" at bounding box center [222, 129] width 73 height 19
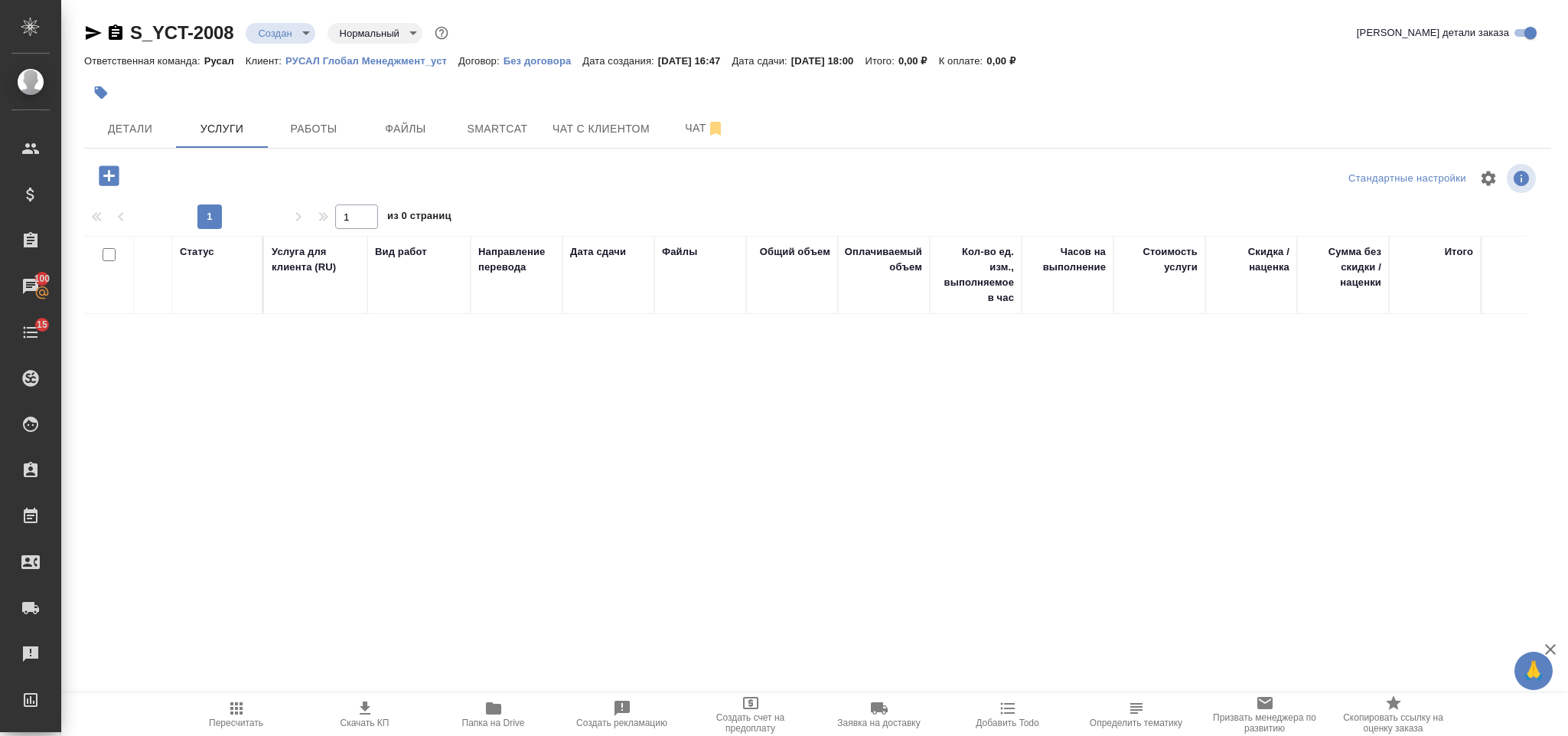
click at [115, 176] on icon "button" at bounding box center [108, 175] width 20 height 20
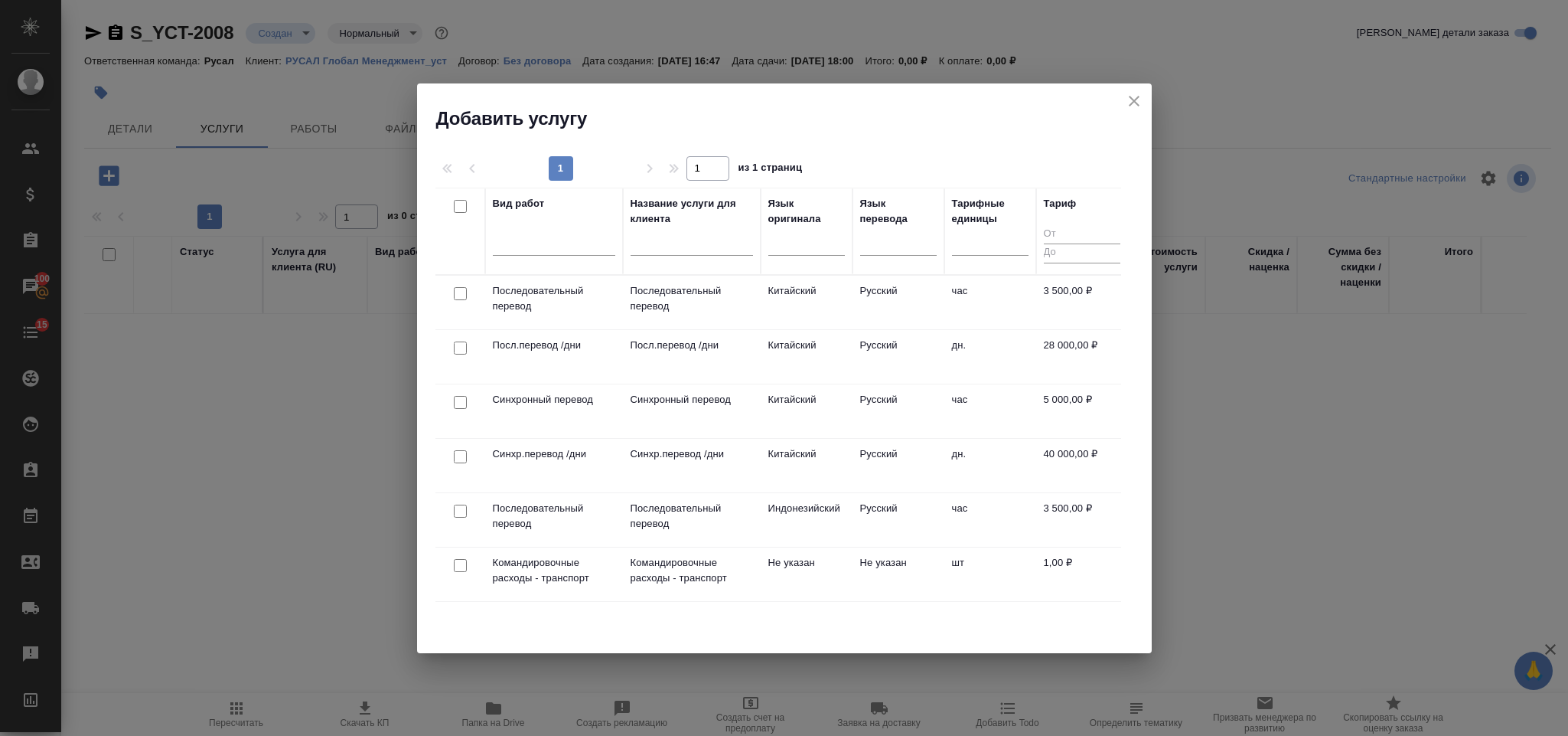
click at [457, 457] on input "checkbox" at bounding box center [460, 456] width 13 height 13
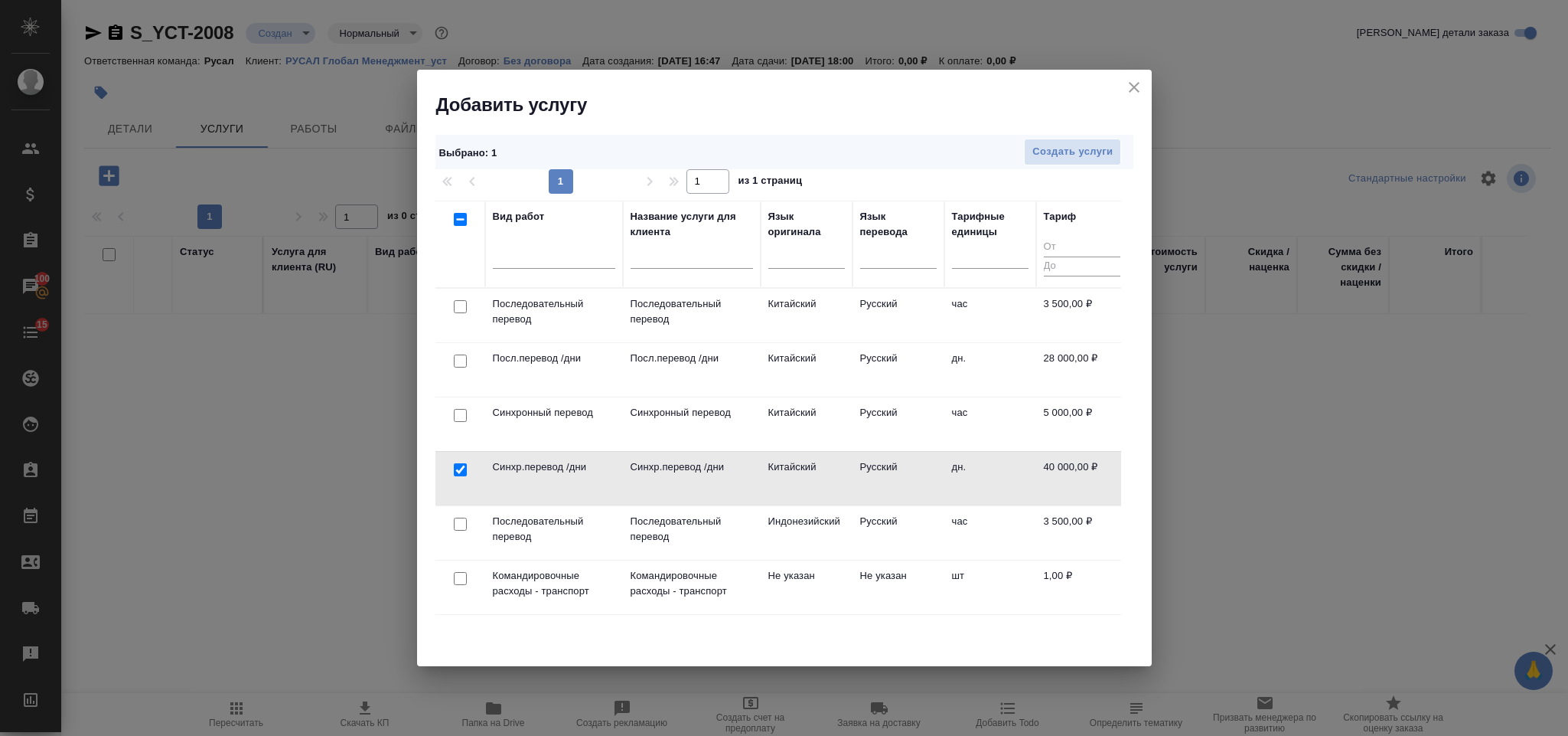
click at [1089, 136] on div "Выбрано : 1 Создать услуги" at bounding box center [785, 152] width 698 height 35
click at [1089, 148] on span "Создать услуги" at bounding box center [1072, 151] width 80 height 17
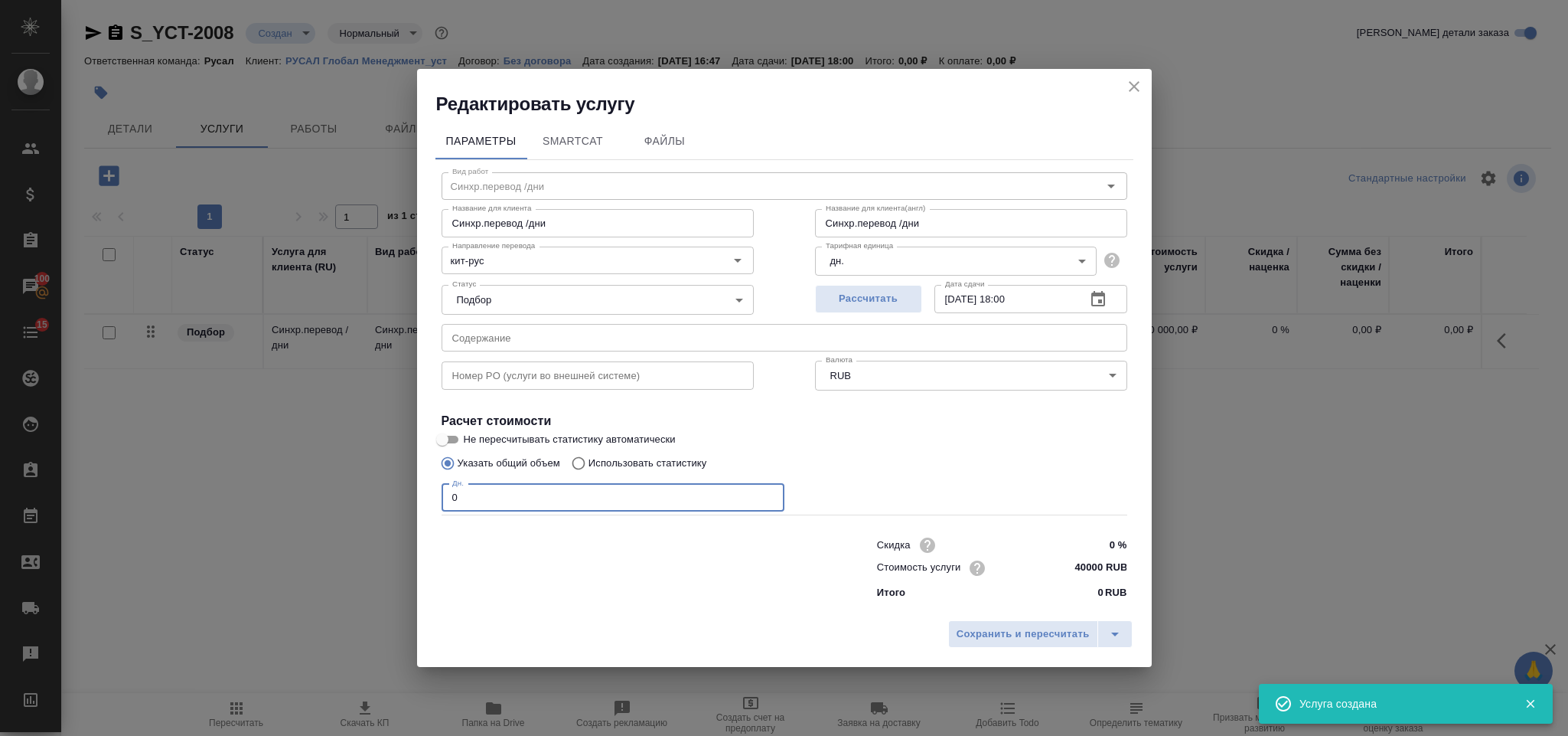
click at [525, 495] on input "0" at bounding box center [613, 498] width 343 height 28
click at [1027, 623] on button "Сохранить и пересчитать" at bounding box center [1023, 634] width 150 height 28
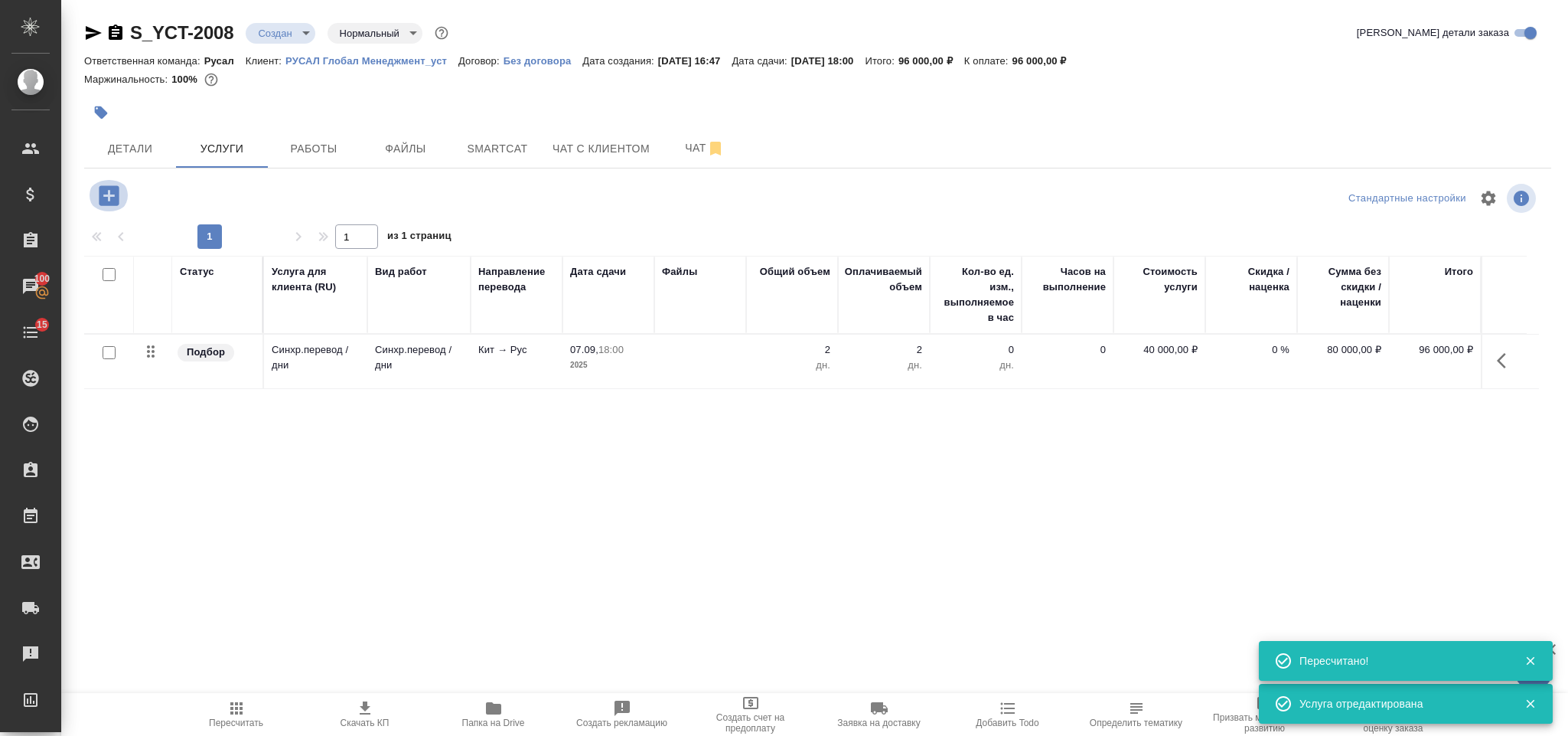
click at [116, 195] on icon "button" at bounding box center [108, 195] width 20 height 20
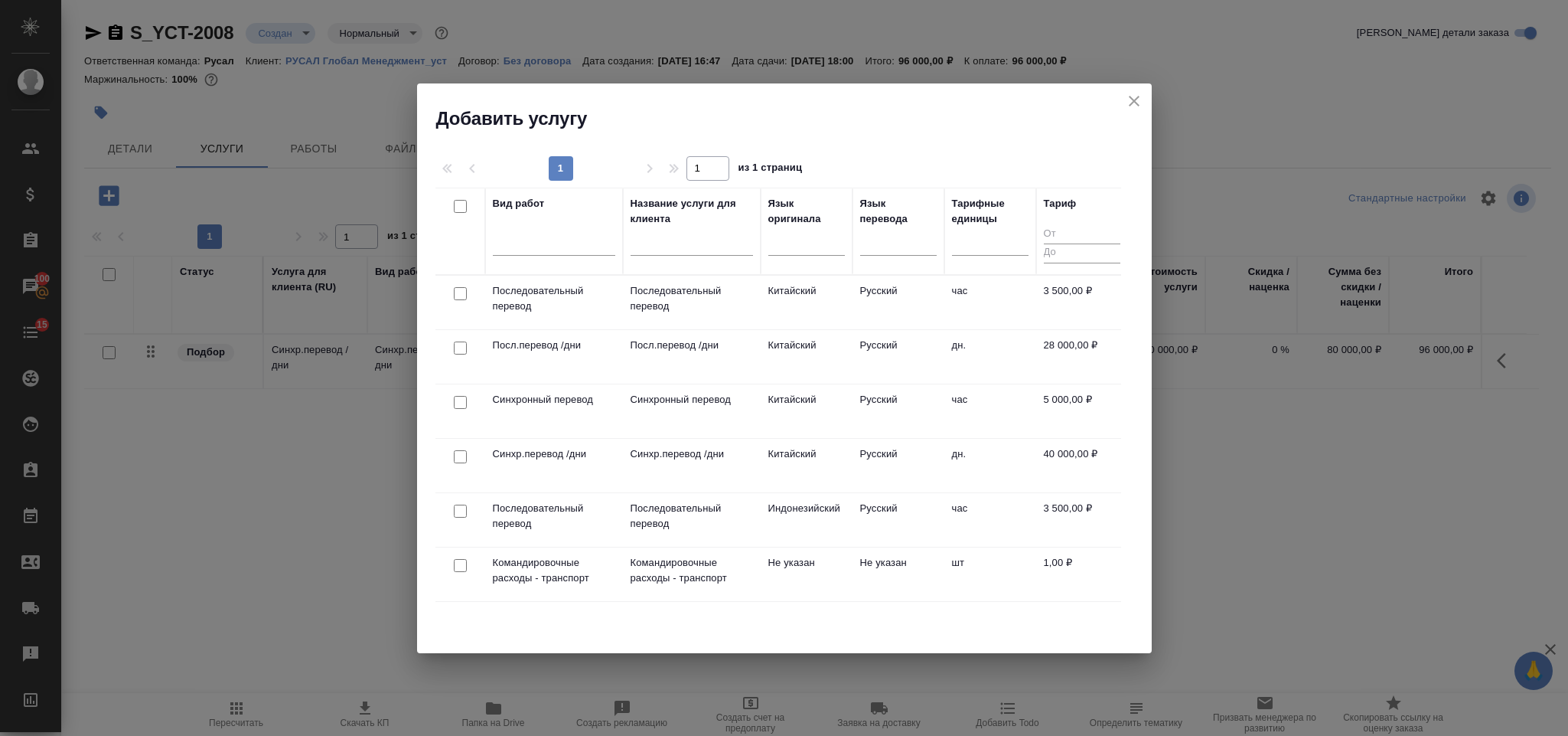
click at [462, 404] on input "checkbox" at bounding box center [460, 401] width 13 height 13
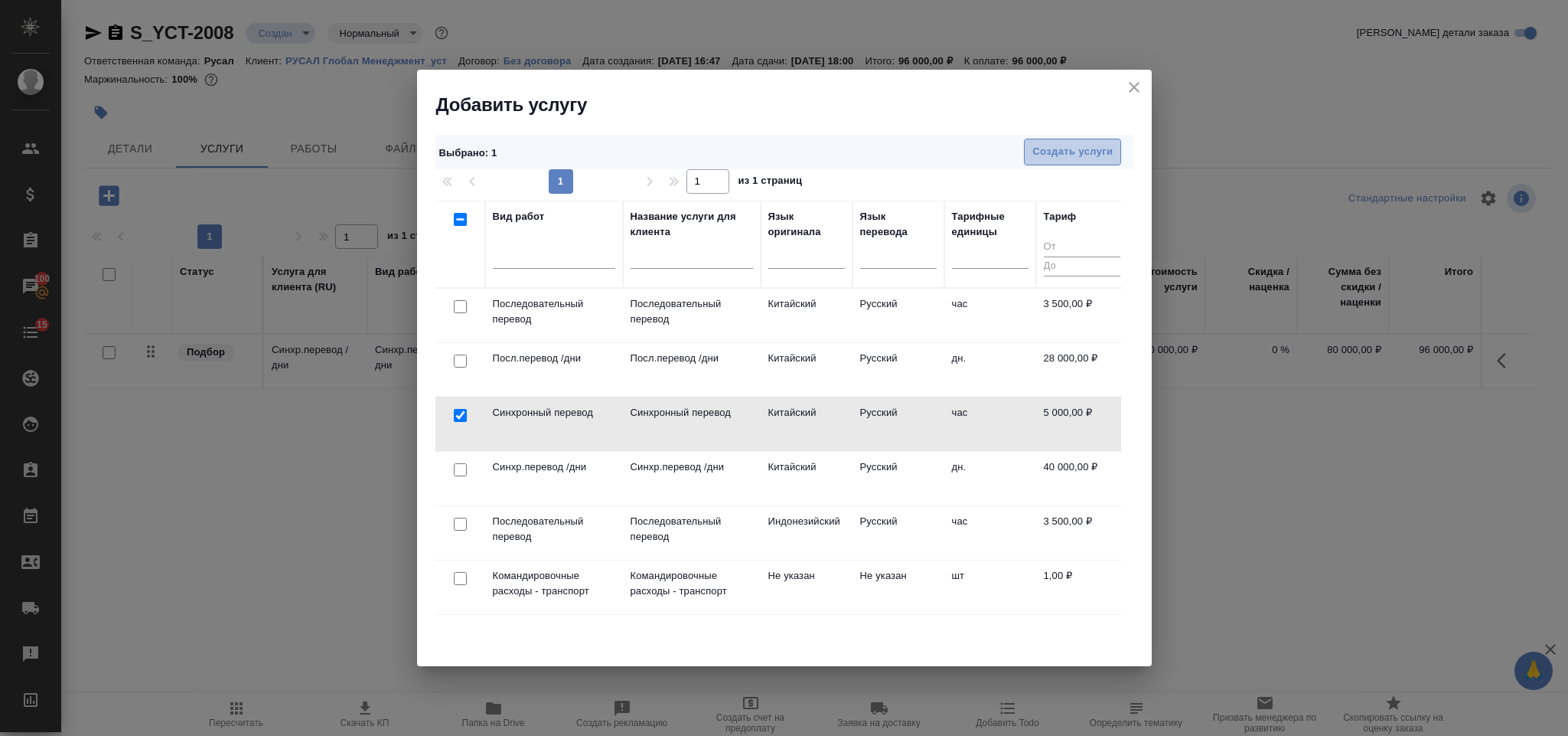
click at [1097, 151] on span "Создать услуги" at bounding box center [1072, 151] width 80 height 17
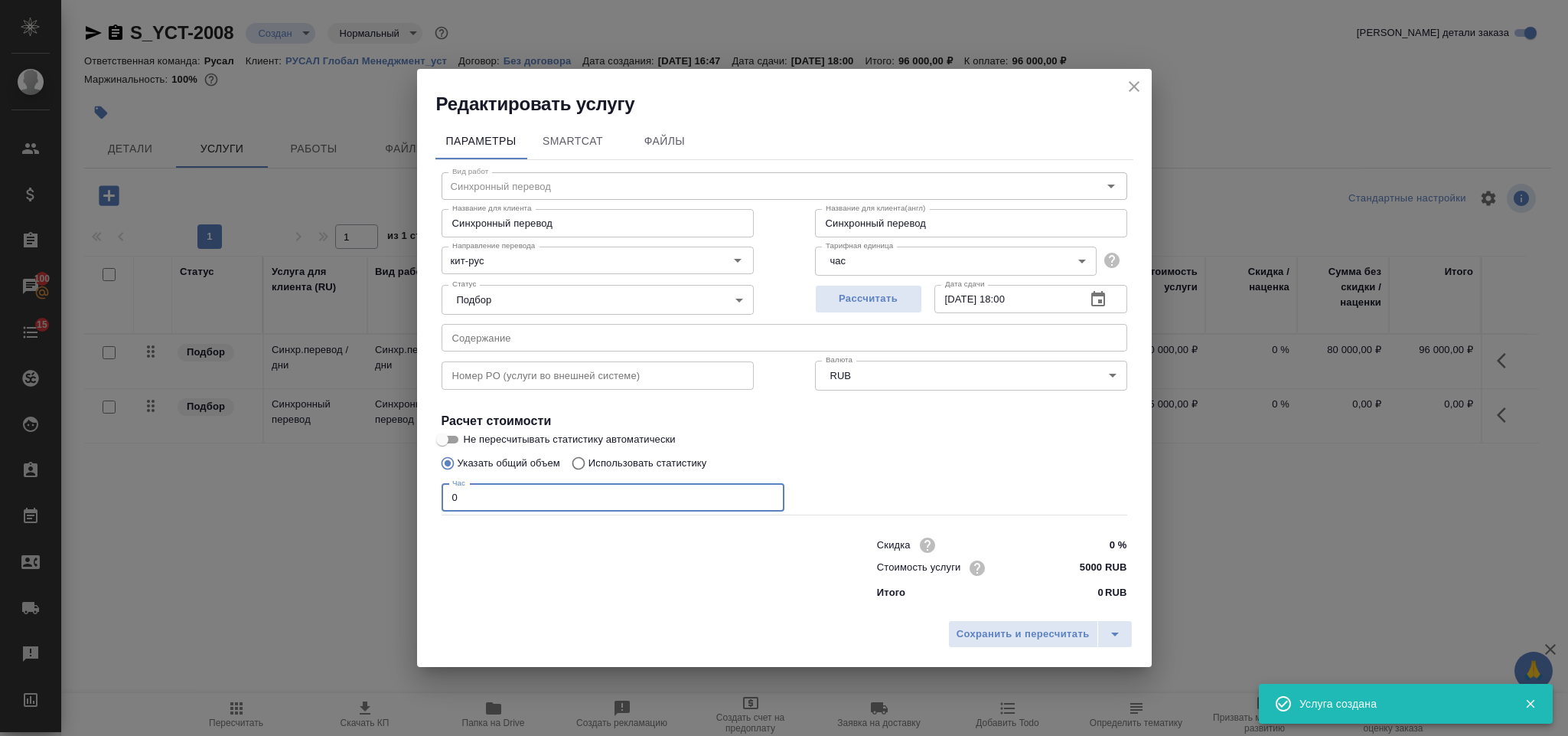
drag, startPoint x: 514, startPoint y: 506, endPoint x: 490, endPoint y: 507, distance: 24.0
click at [514, 505] on input "0" at bounding box center [613, 498] width 343 height 28
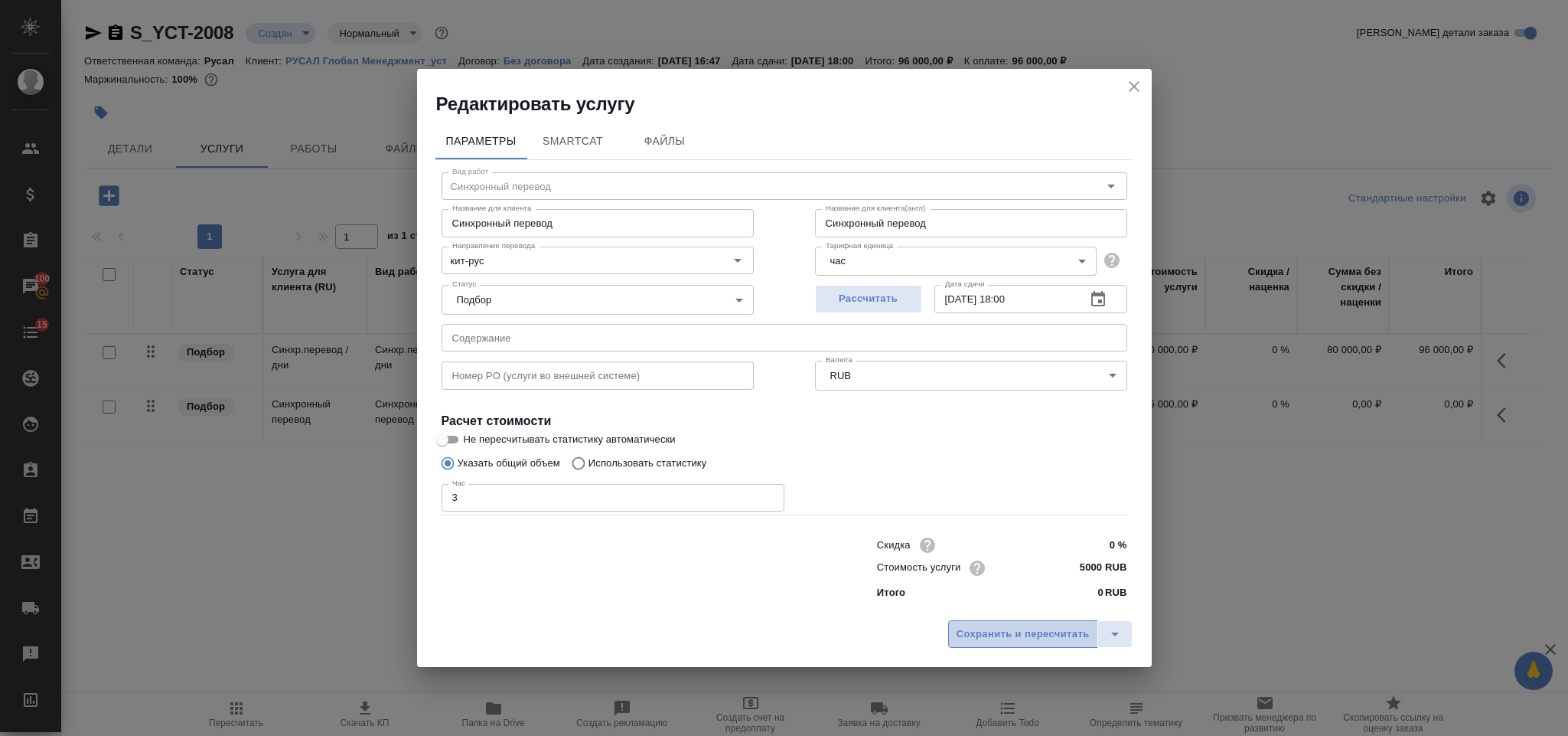
click at [1014, 623] on button "Сохранить и пересчитать" at bounding box center [1023, 634] width 150 height 28
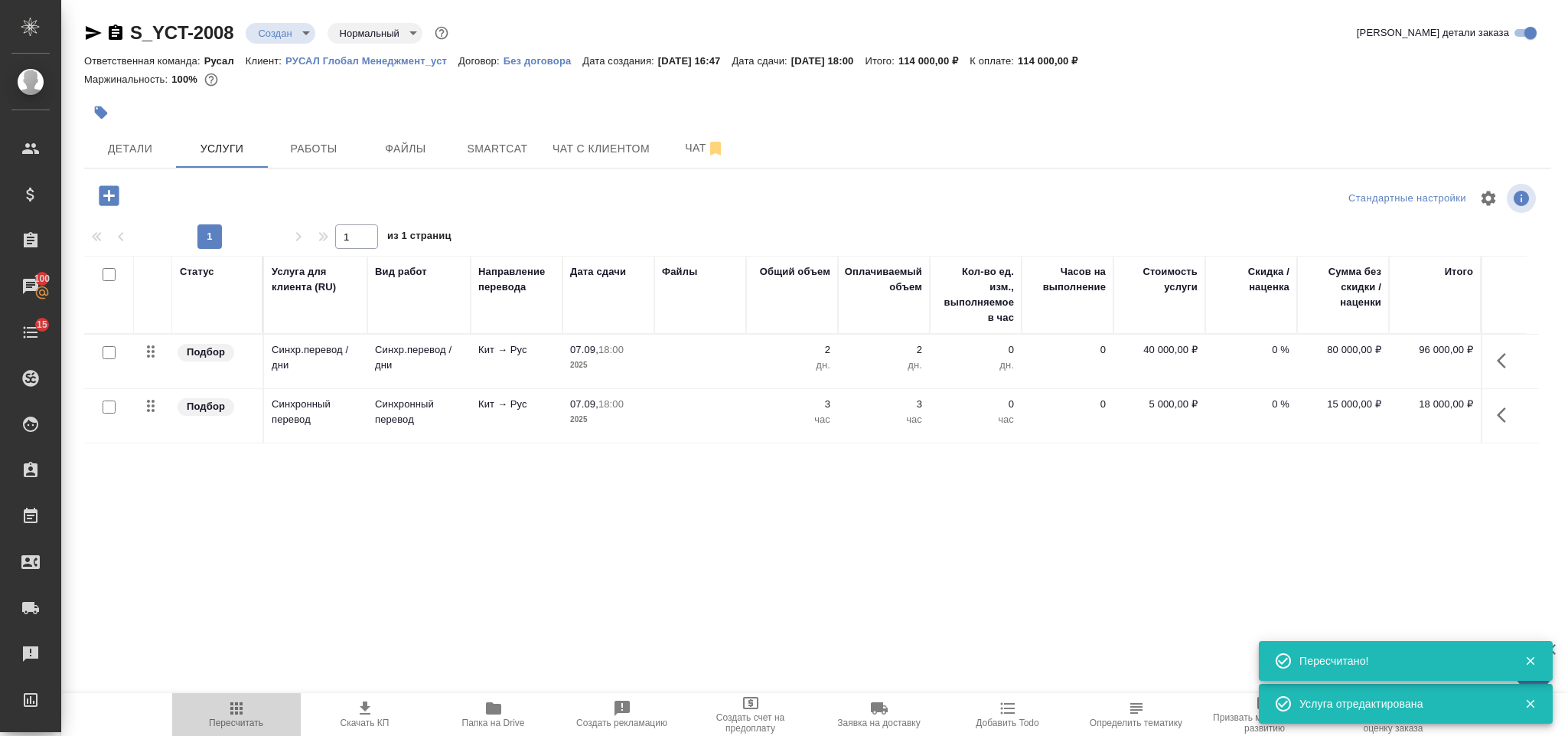
click at [239, 699] on icon "button" at bounding box center [236, 708] width 18 height 18
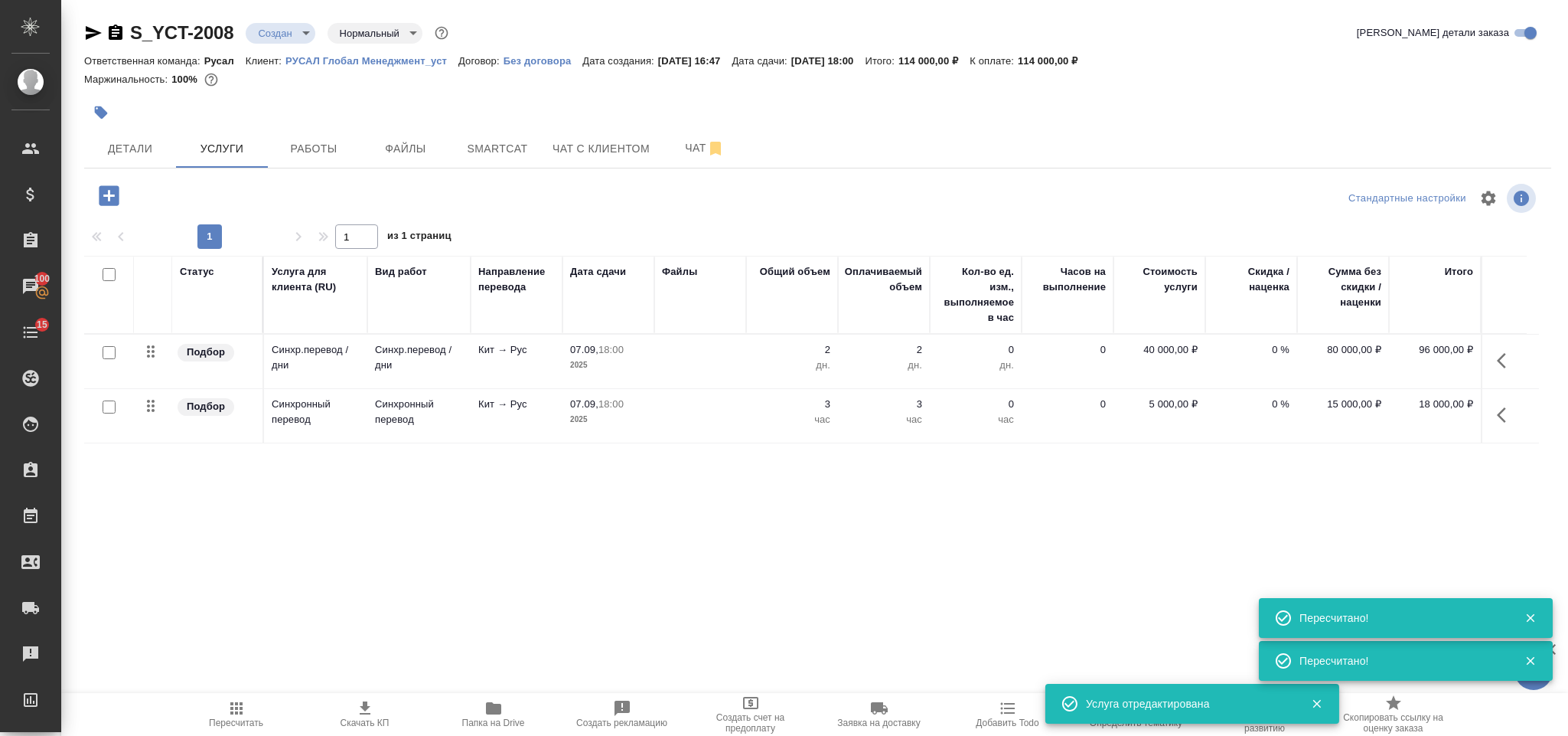
click at [296, 171] on div "S_YCT-2008 Создан new Нормальный normal Кратко детали заказа Ответственная кома…" at bounding box center [818, 312] width 1484 height 624
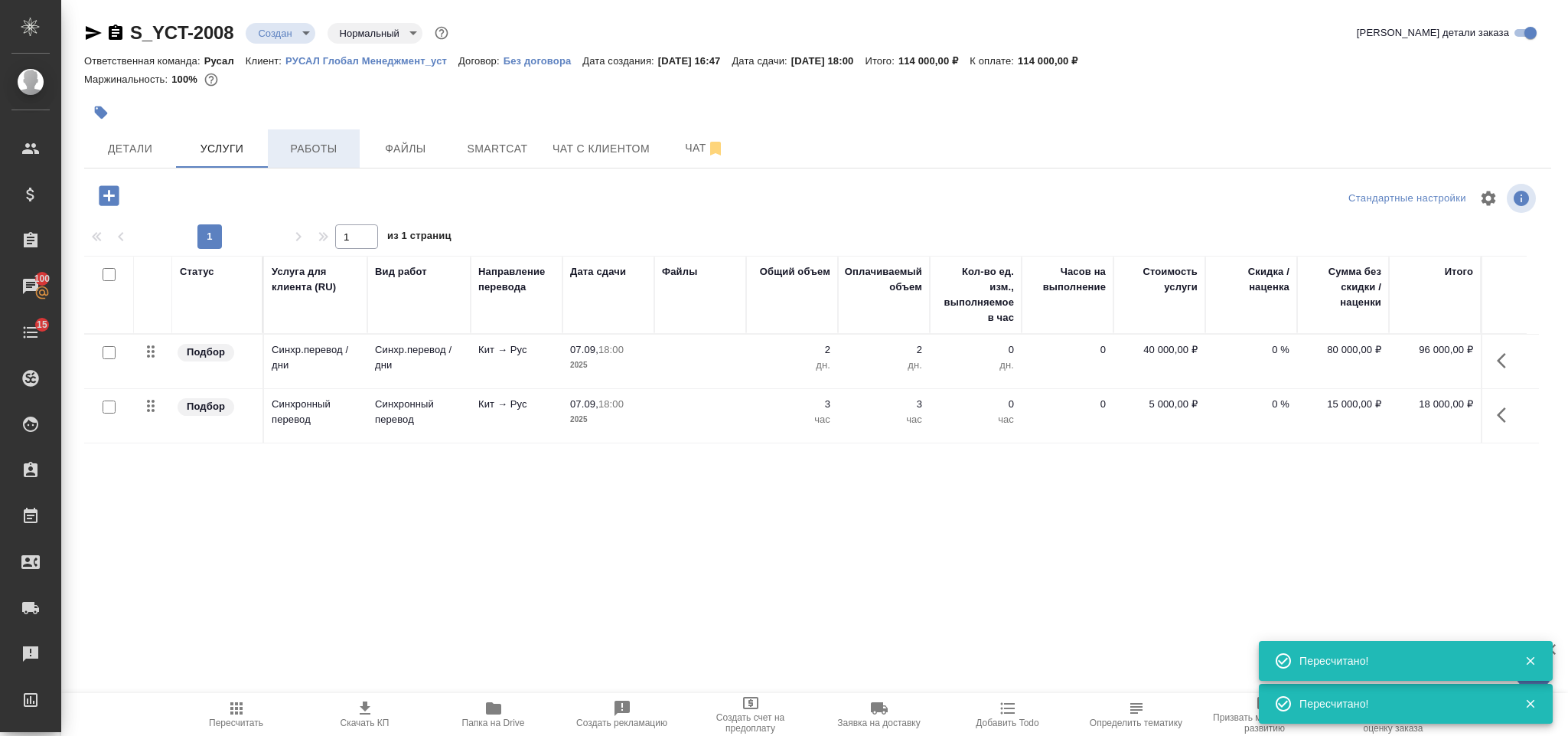
click at [299, 158] on span "Работы" at bounding box center [313, 149] width 73 height 19
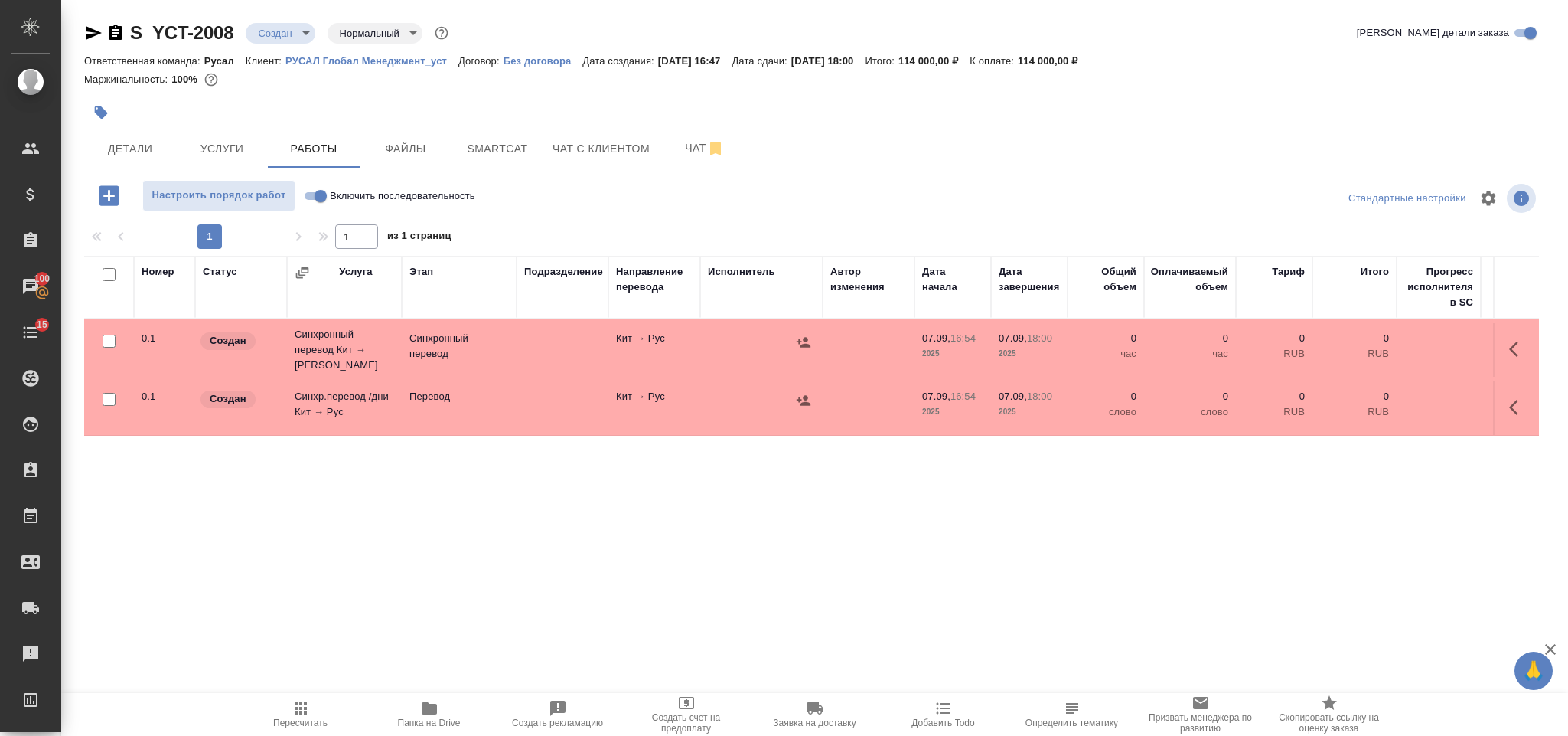
click at [327, 200] on input "Включить последовательность" at bounding box center [320, 196] width 55 height 18
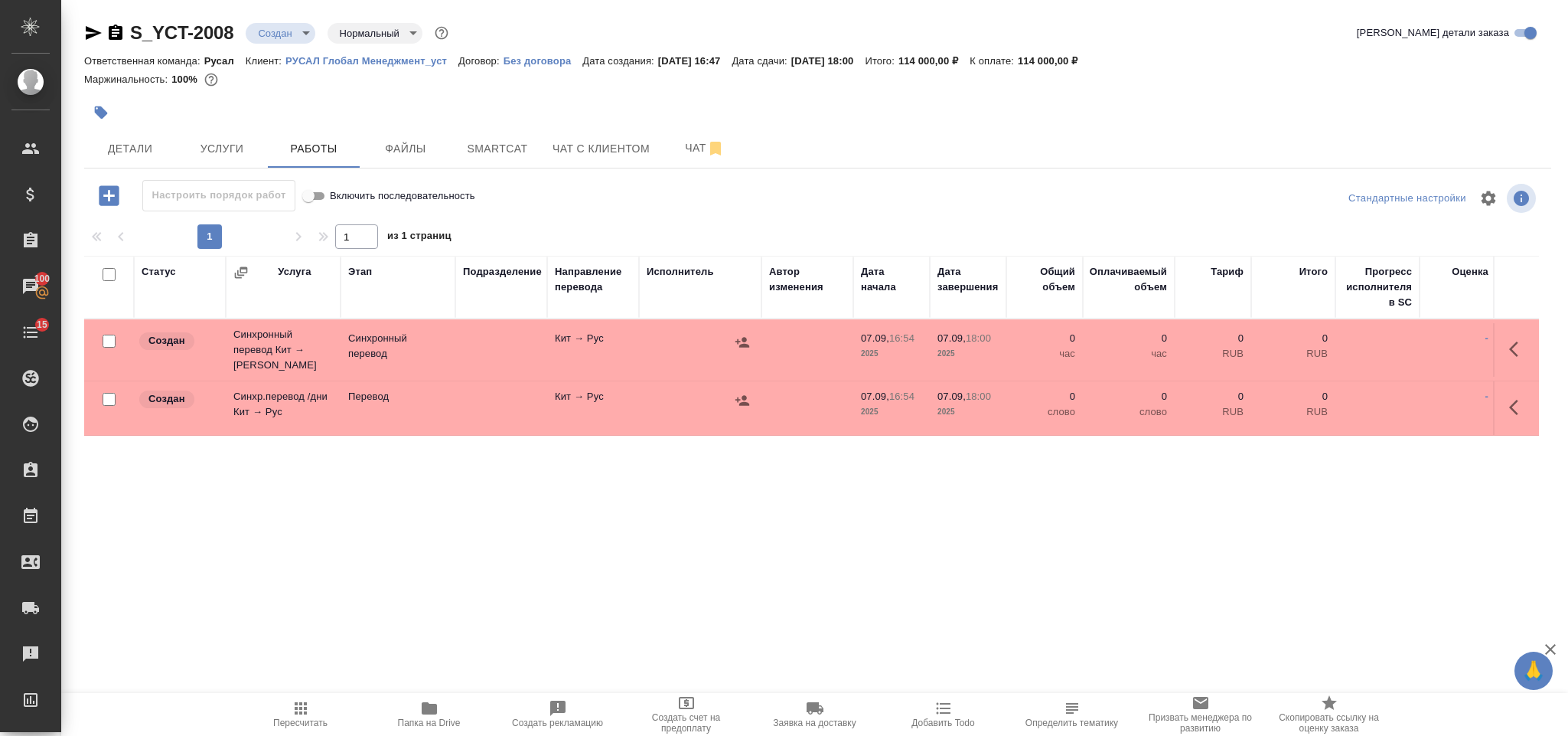
click at [109, 397] on input "checkbox" at bounding box center [108, 398] width 13 height 13
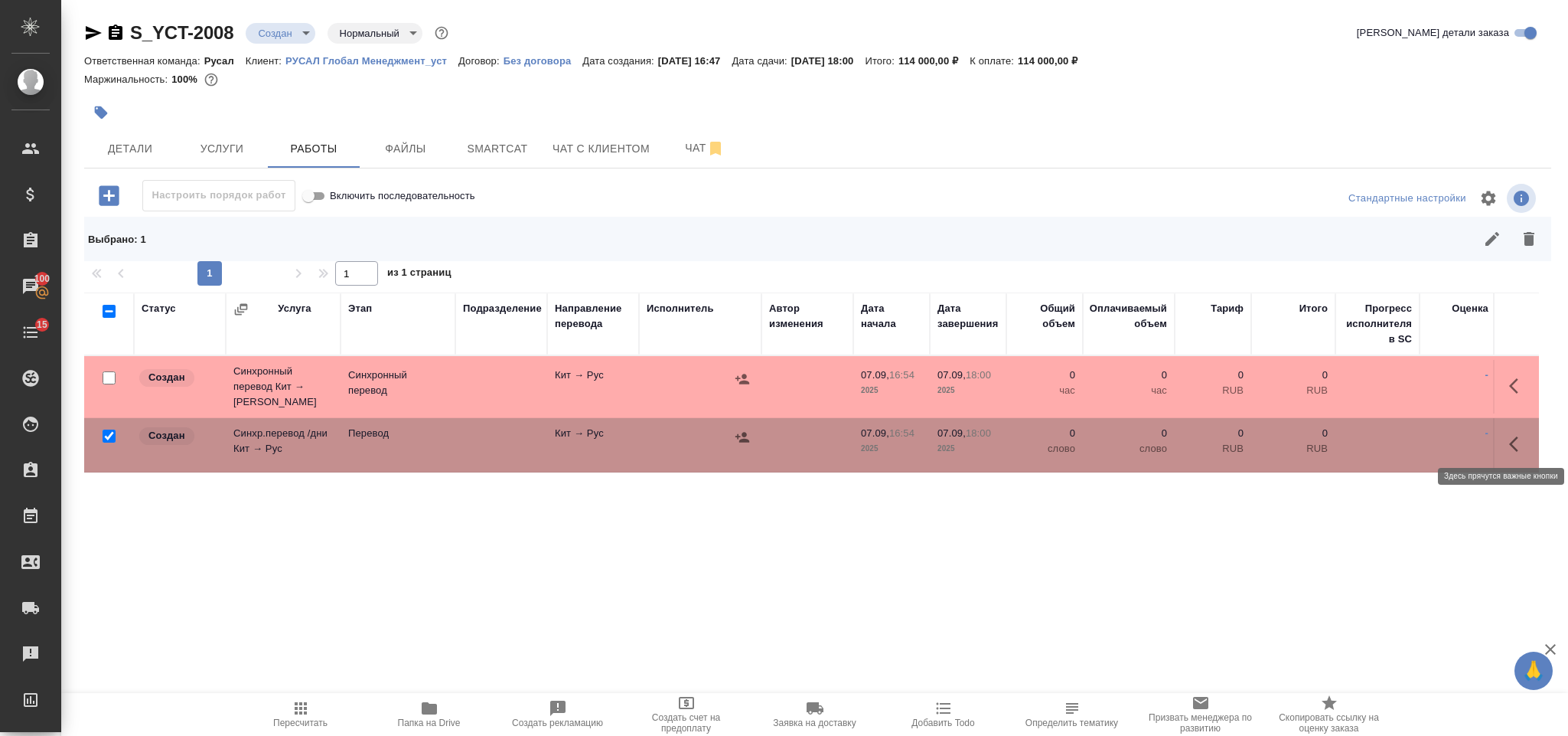
click at [1516, 436] on icon "button" at bounding box center [1514, 444] width 10 height 15
click at [1463, 437] on icon "button" at bounding box center [1461, 443] width 11 height 14
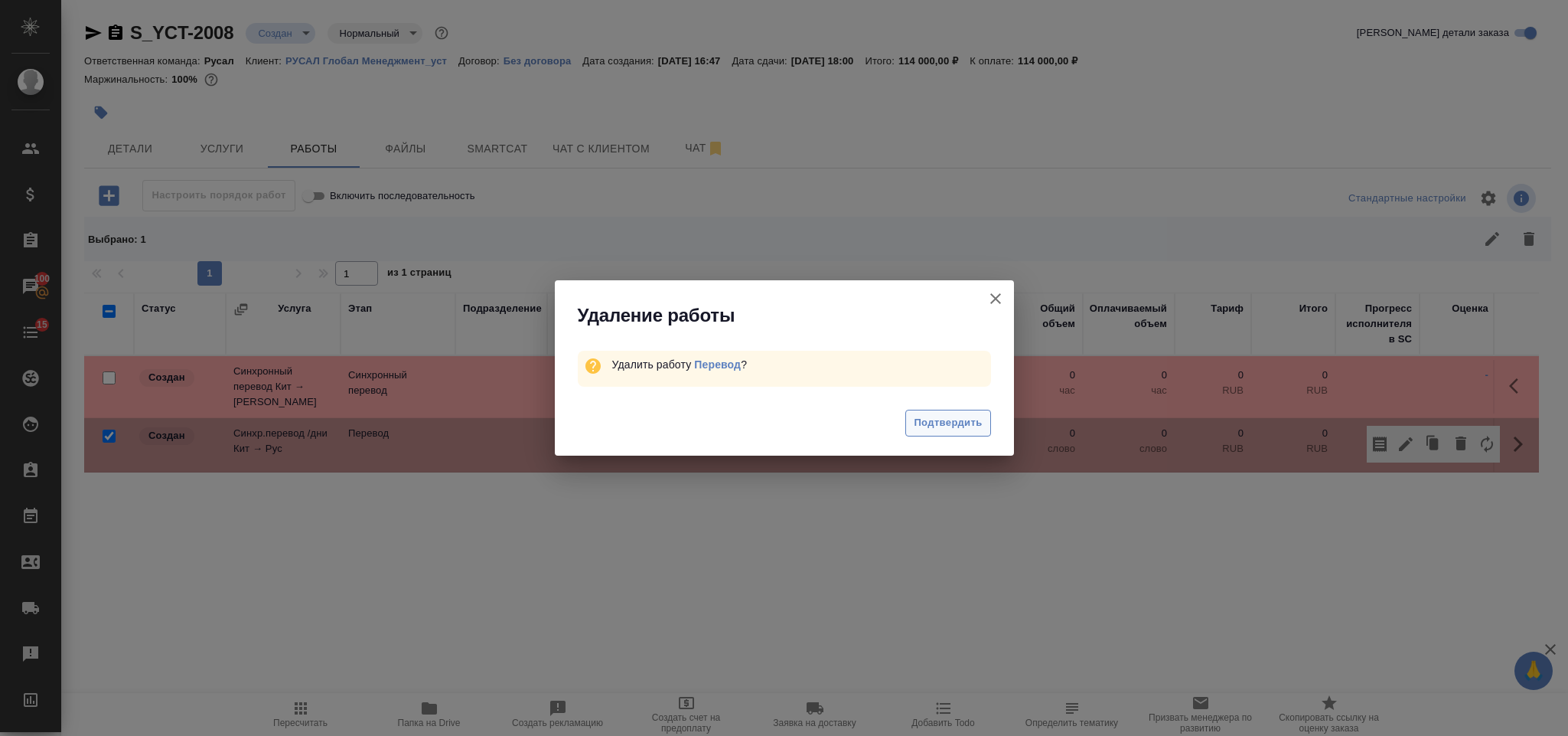
click at [910, 423] on button "Подтвердить" at bounding box center [948, 423] width 85 height 27
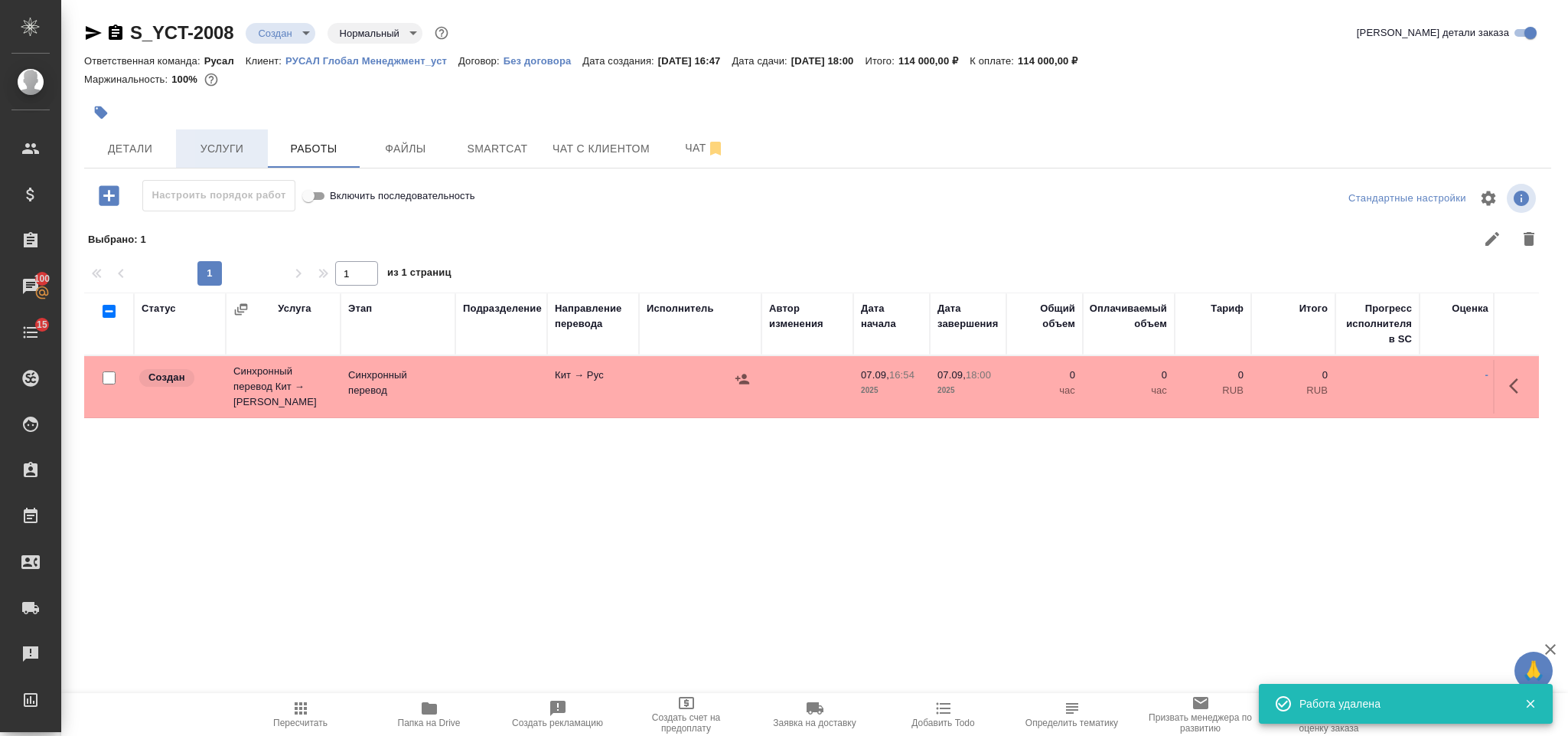
click at [243, 151] on span "Услуги" at bounding box center [222, 149] width 73 height 19
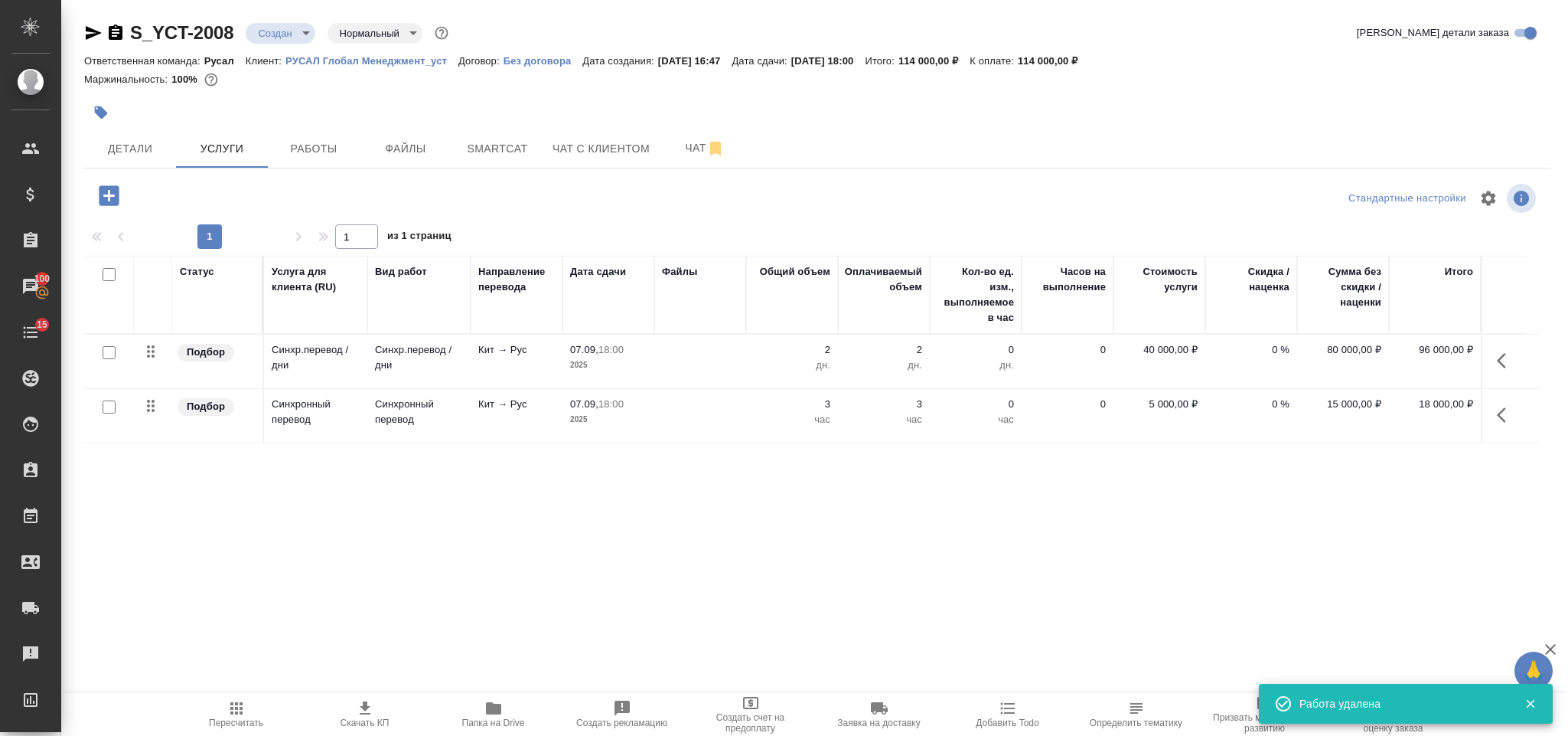
click at [109, 195] on icon "button" at bounding box center [109, 196] width 27 height 27
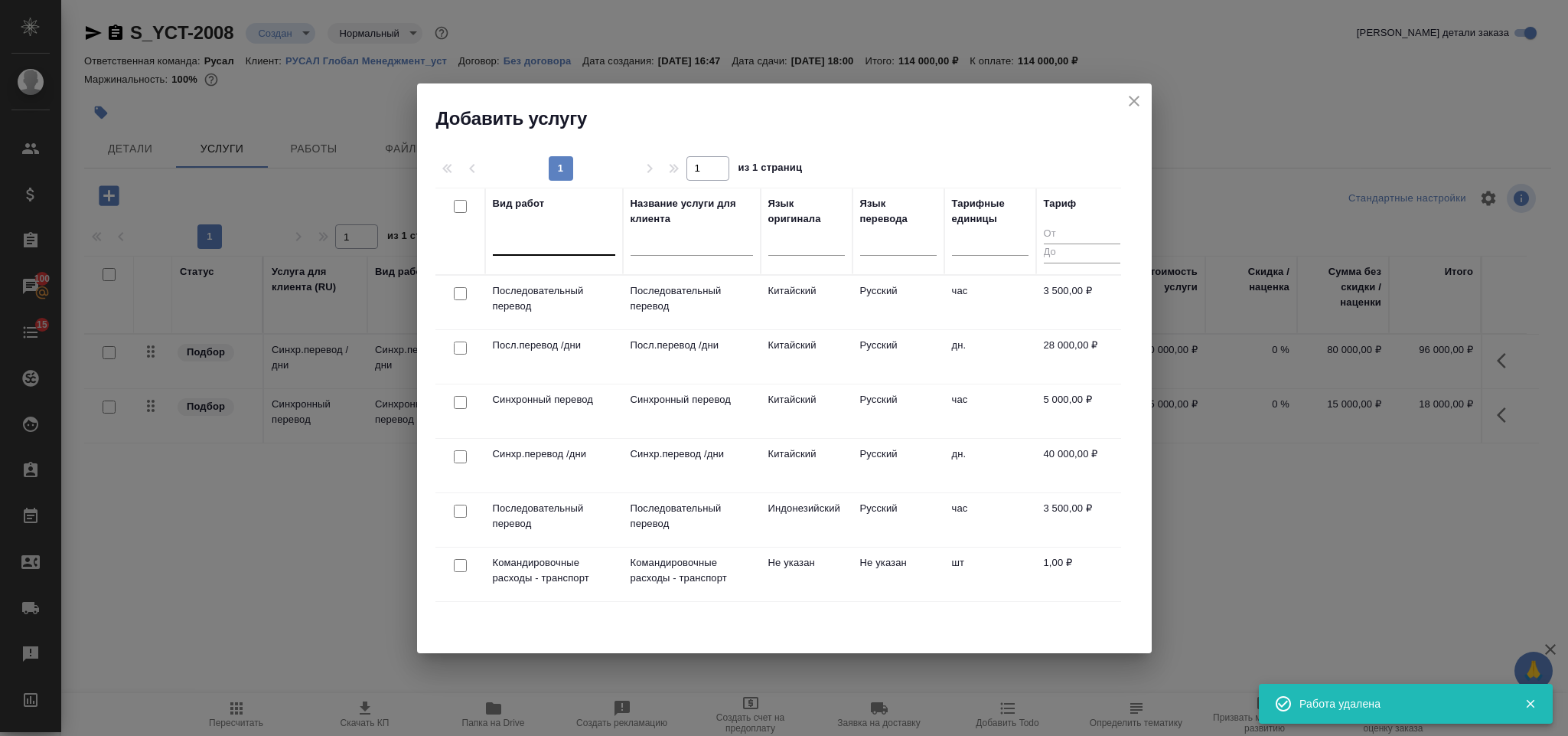
click at [577, 239] on div at bounding box center [554, 239] width 122 height 22
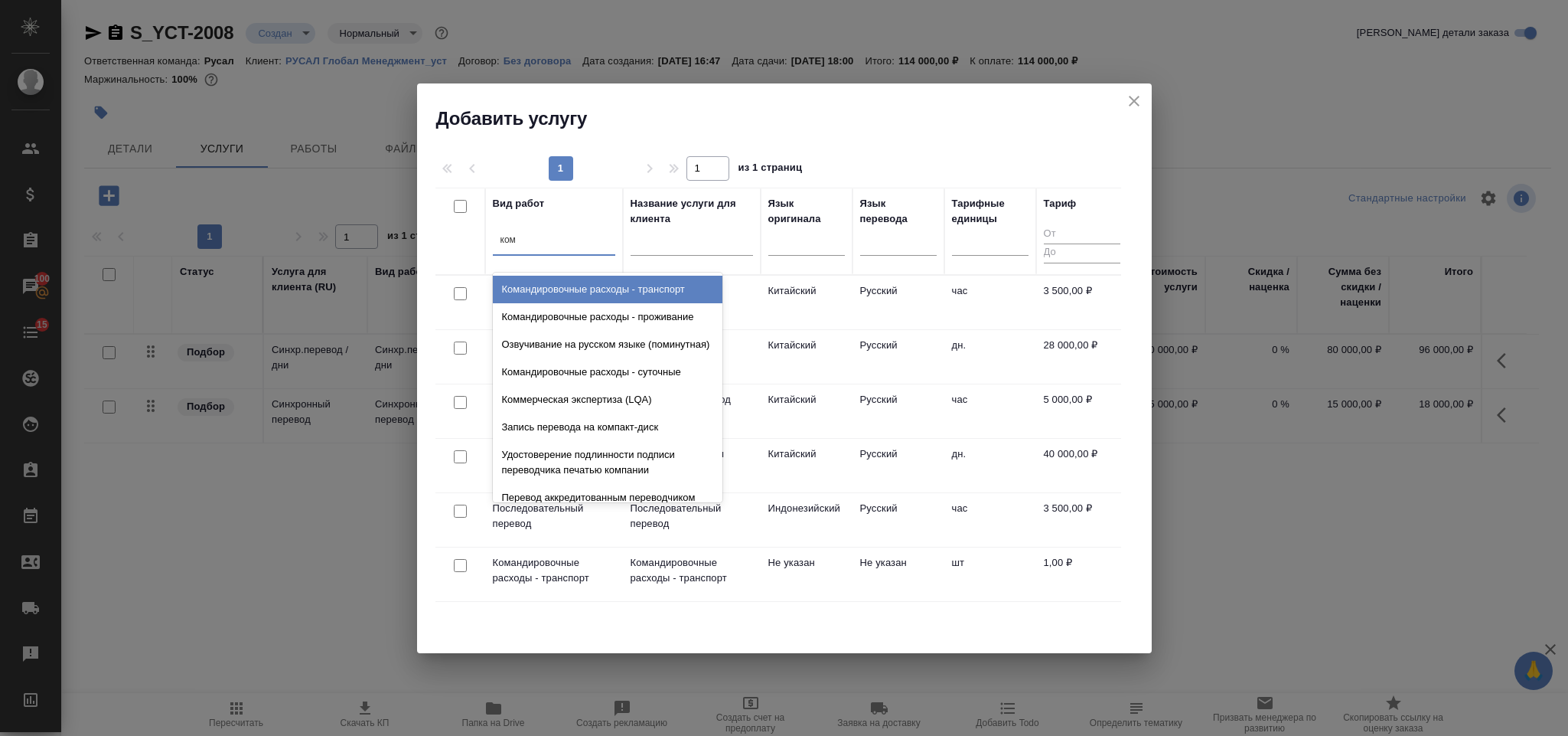
click at [608, 285] on div "Командировочные расходы - транспорт" at bounding box center [608, 289] width 230 height 28
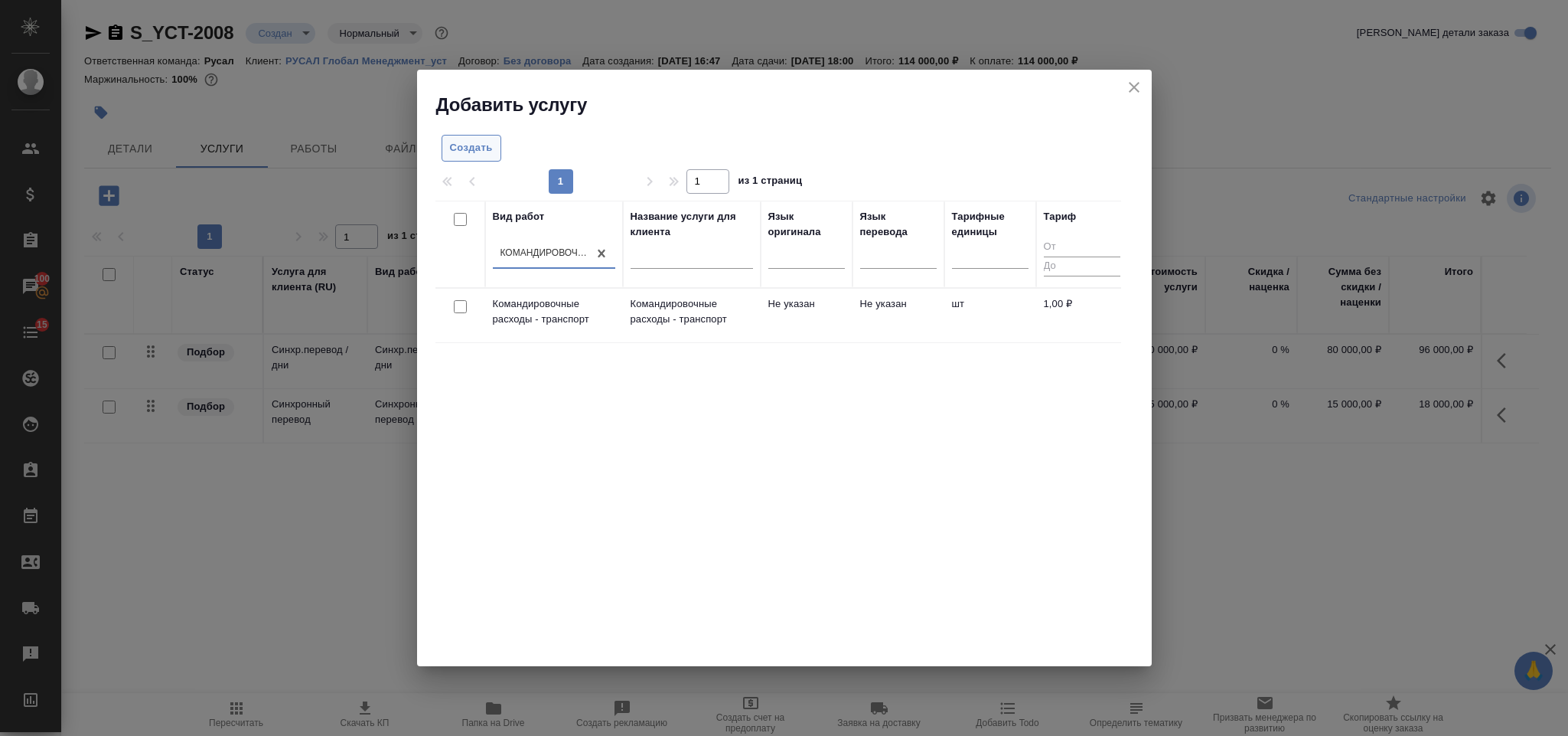
click at [466, 150] on span "Создать" at bounding box center [472, 148] width 42 height 17
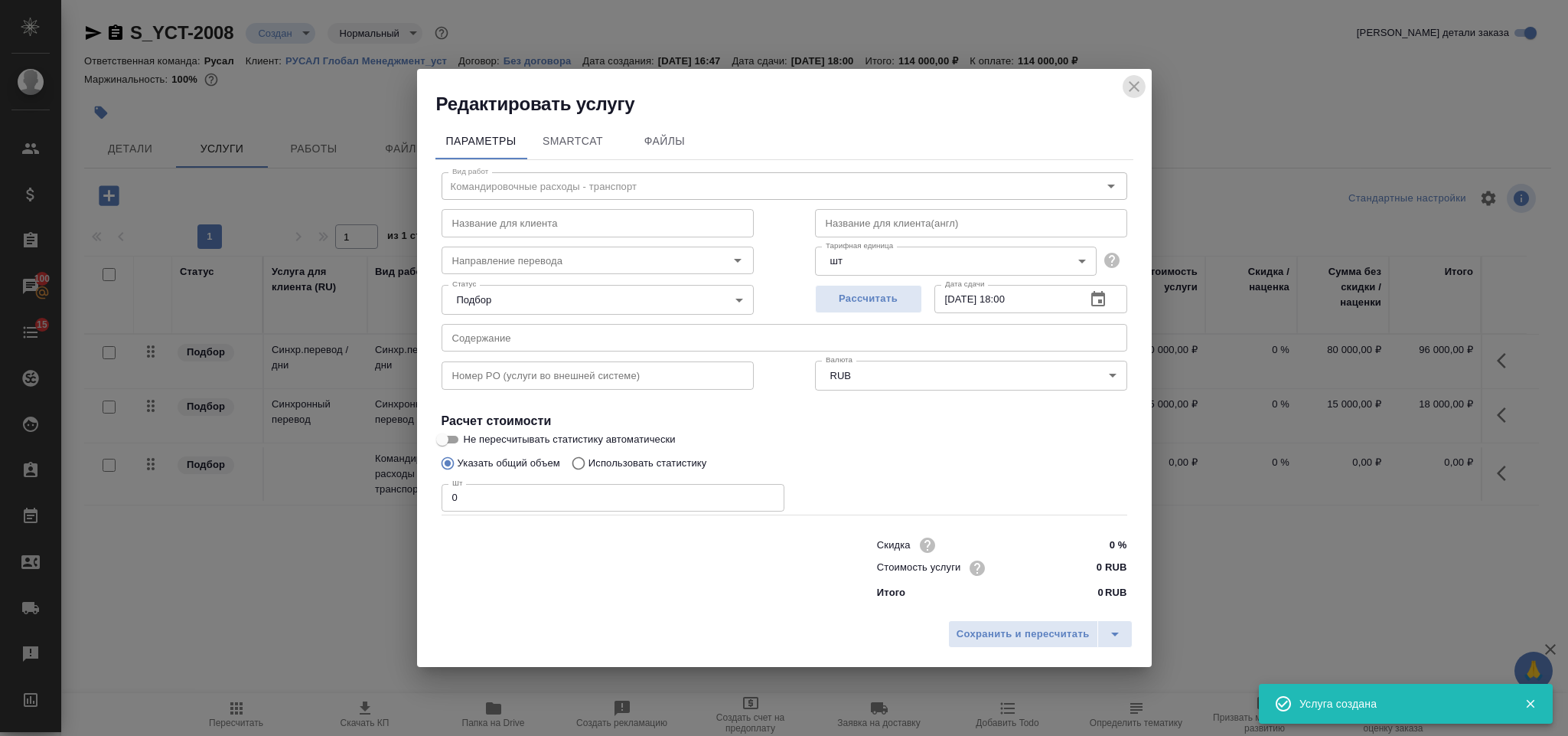
click at [1132, 84] on icon "close" at bounding box center [1134, 86] width 11 height 11
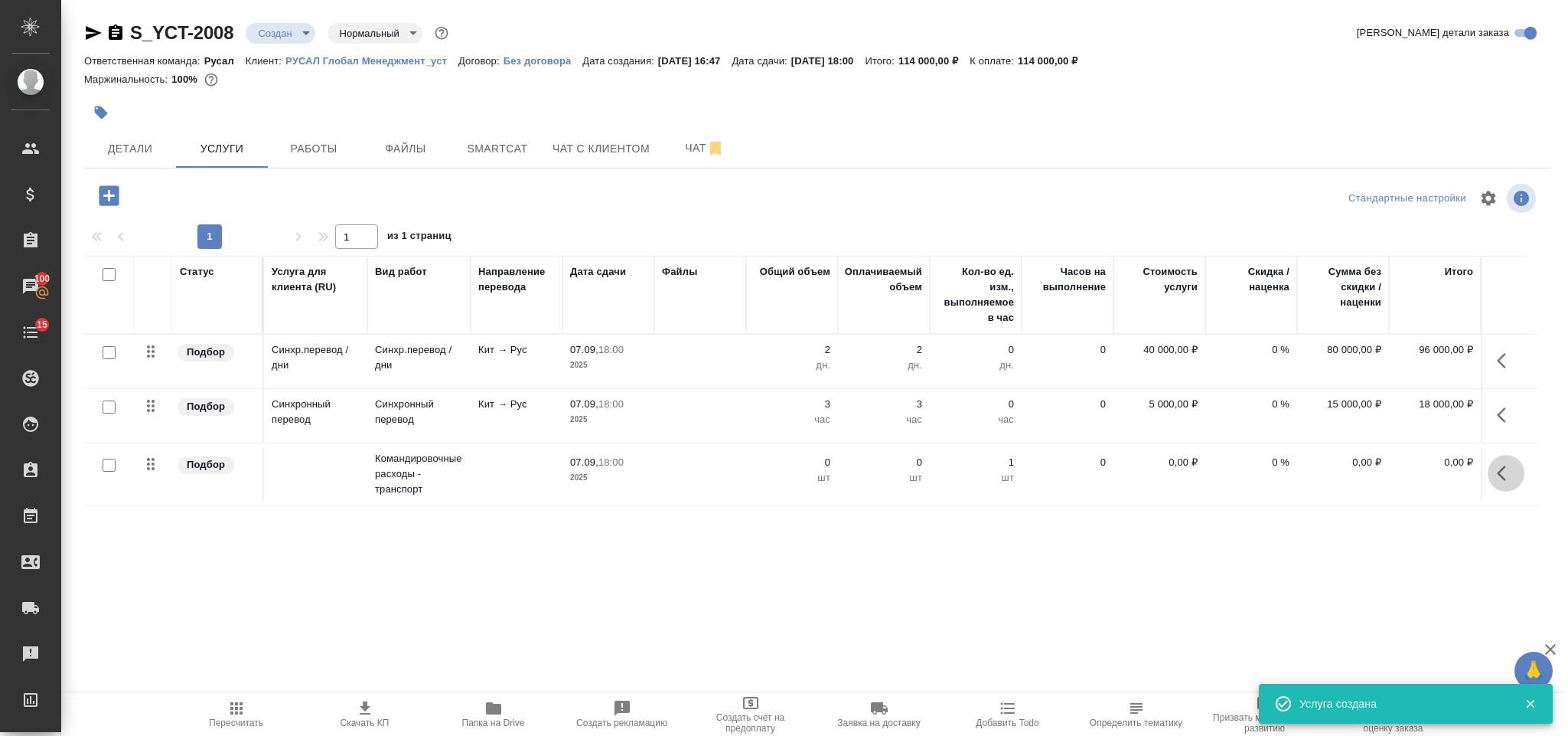
click at [1509, 469] on icon "button" at bounding box center [1506, 473] width 18 height 18
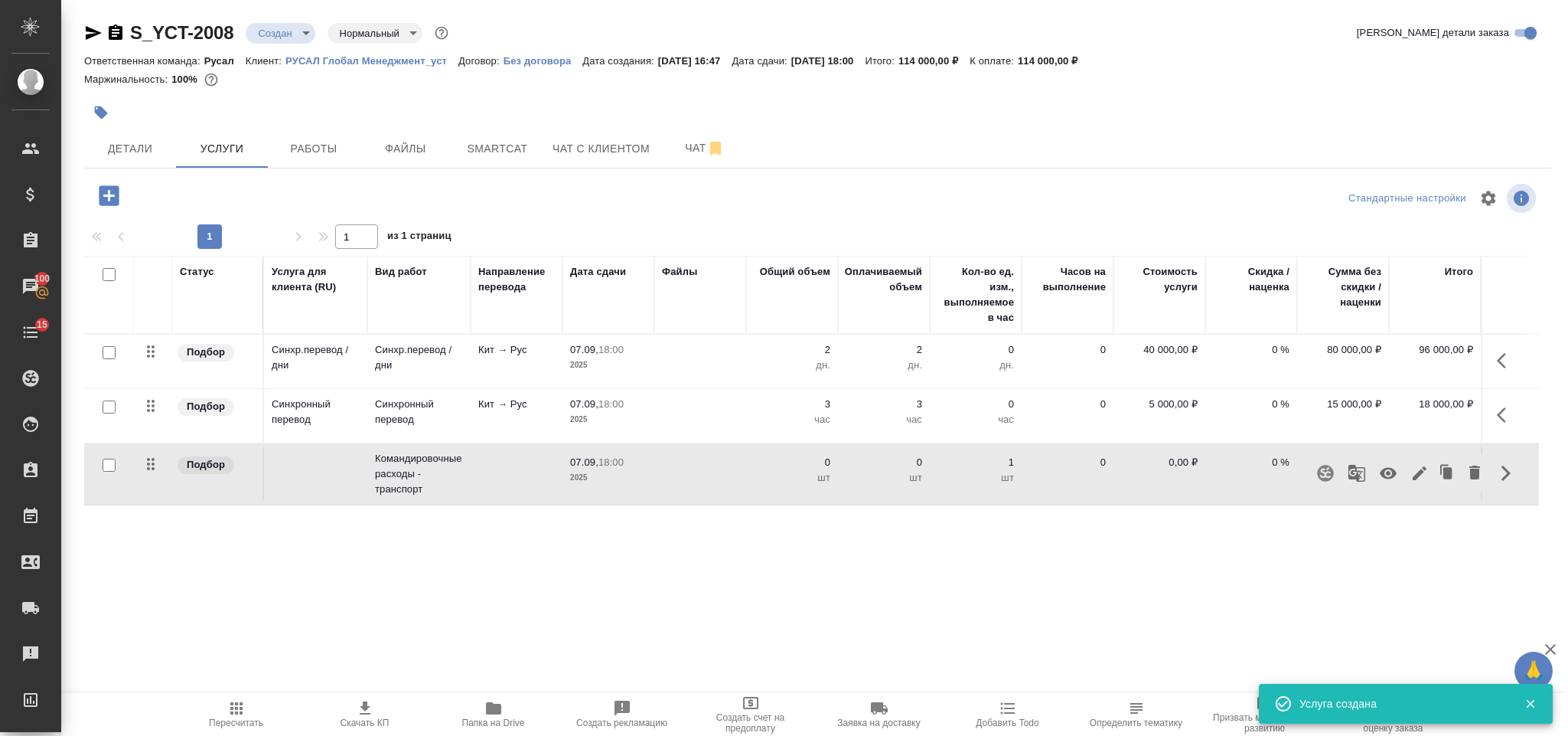
click at [1390, 472] on icon "button" at bounding box center [1388, 474] width 16 height 12
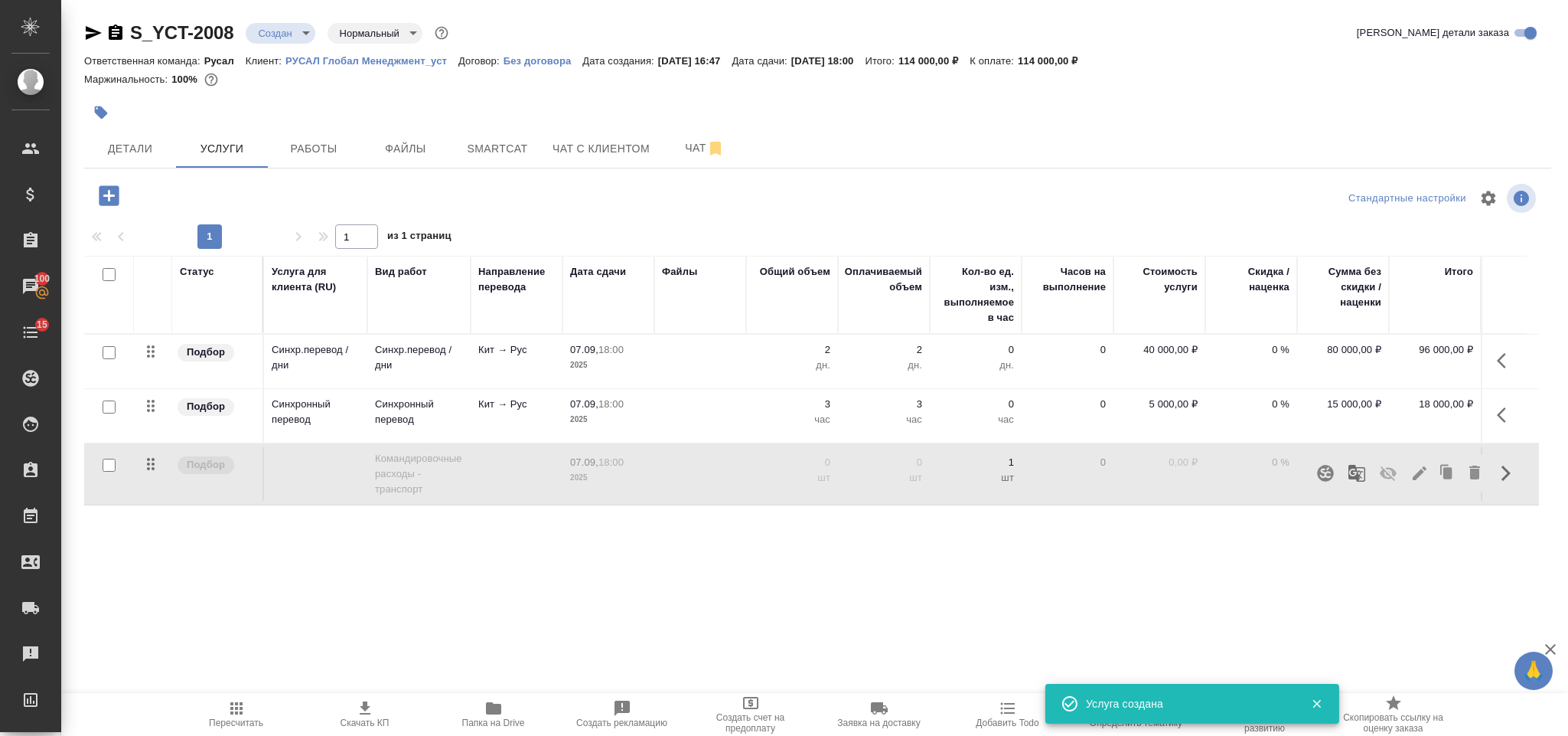
click at [242, 705] on icon "button" at bounding box center [236, 708] width 18 height 18
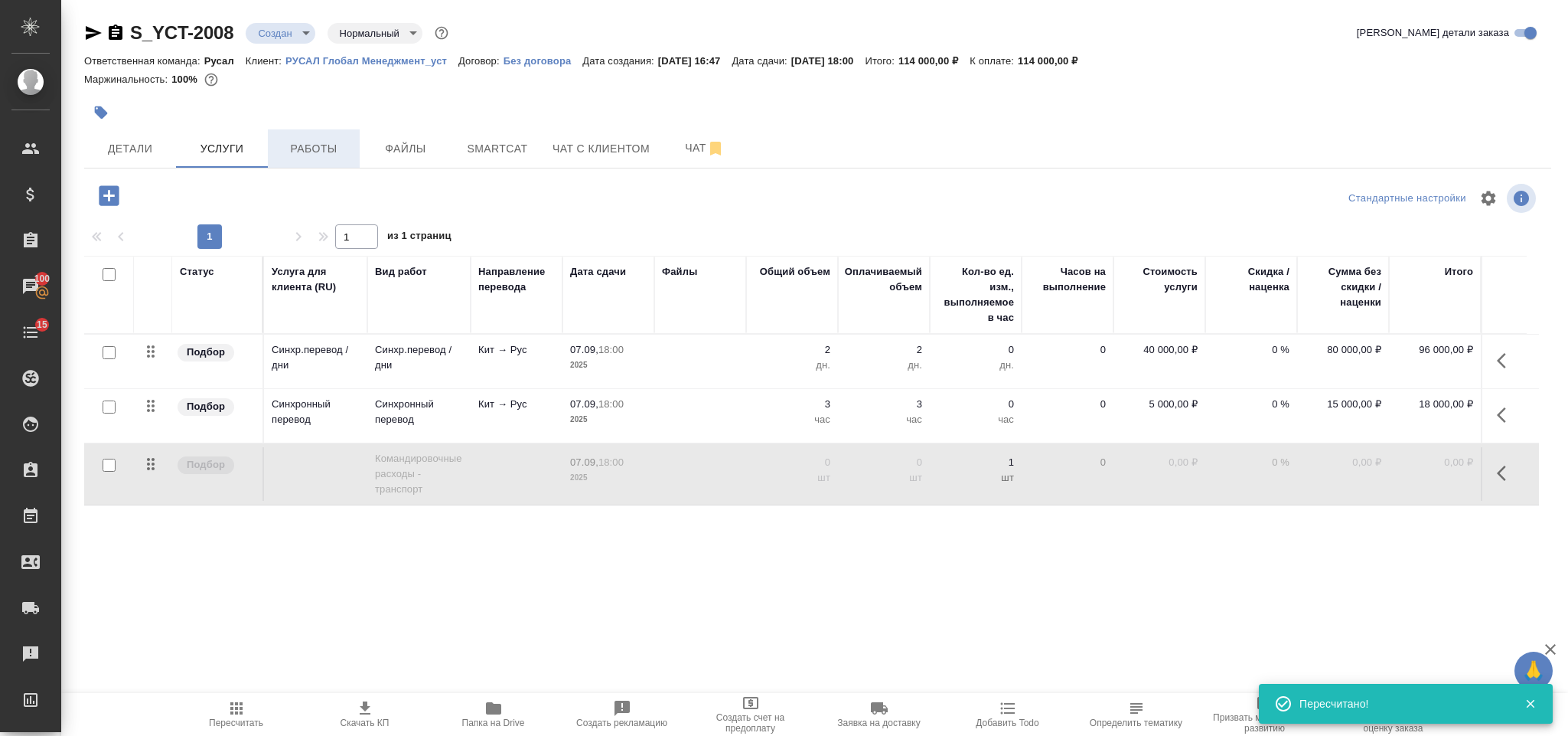
click at [338, 135] on button "Работы" at bounding box center [313, 149] width 92 height 39
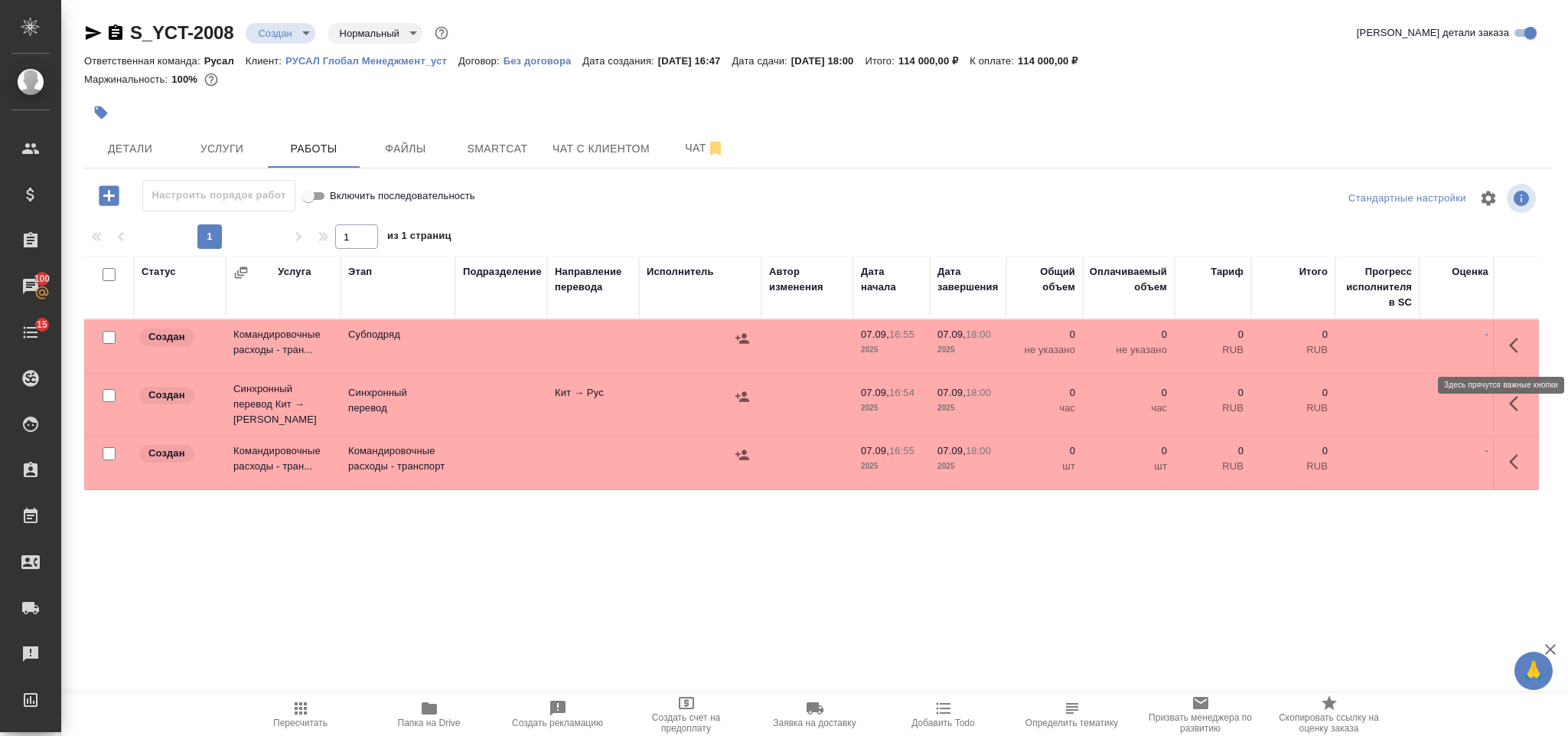
click at [1526, 340] on icon "button" at bounding box center [1518, 344] width 18 height 18
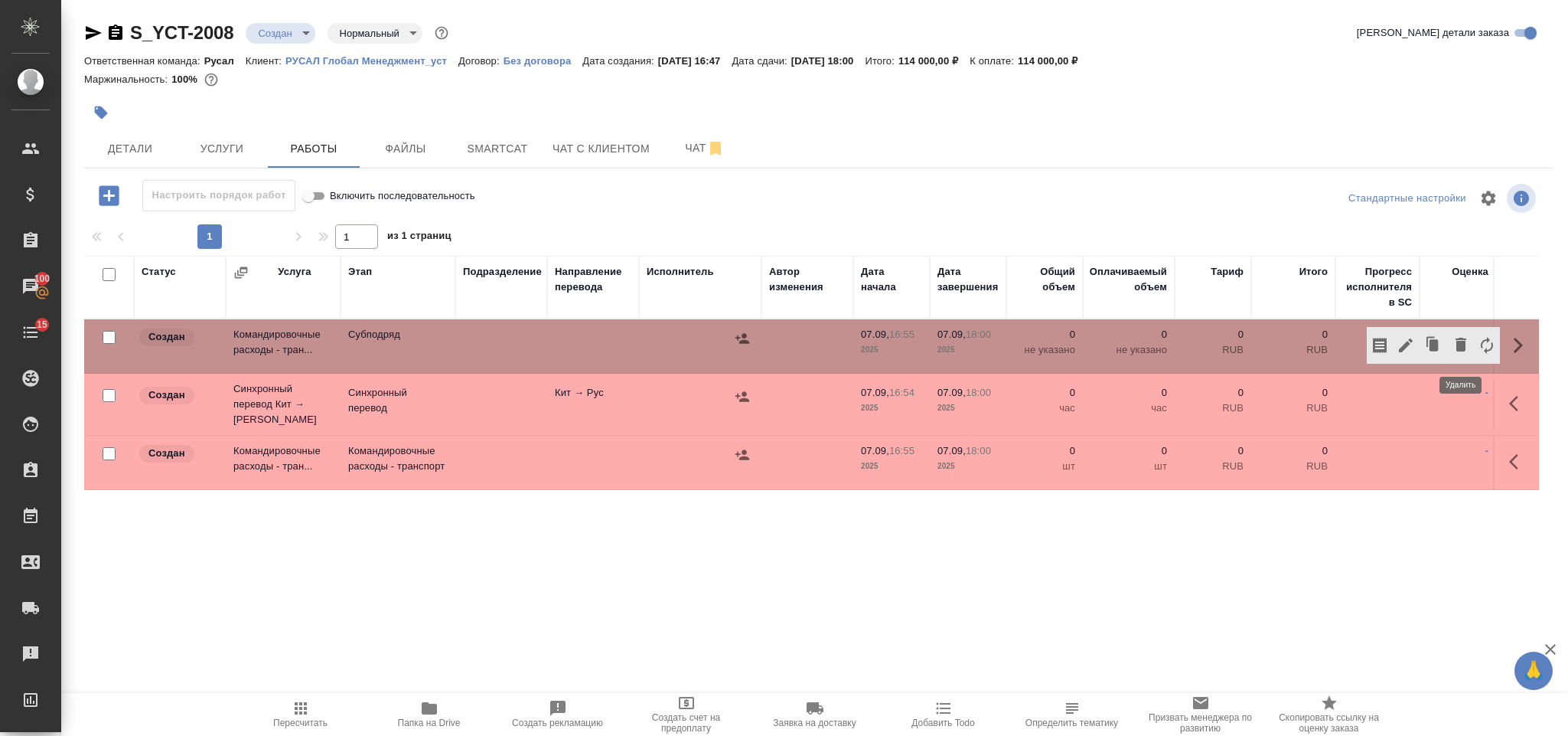
click at [1470, 347] on icon "button" at bounding box center [1461, 344] width 18 height 18
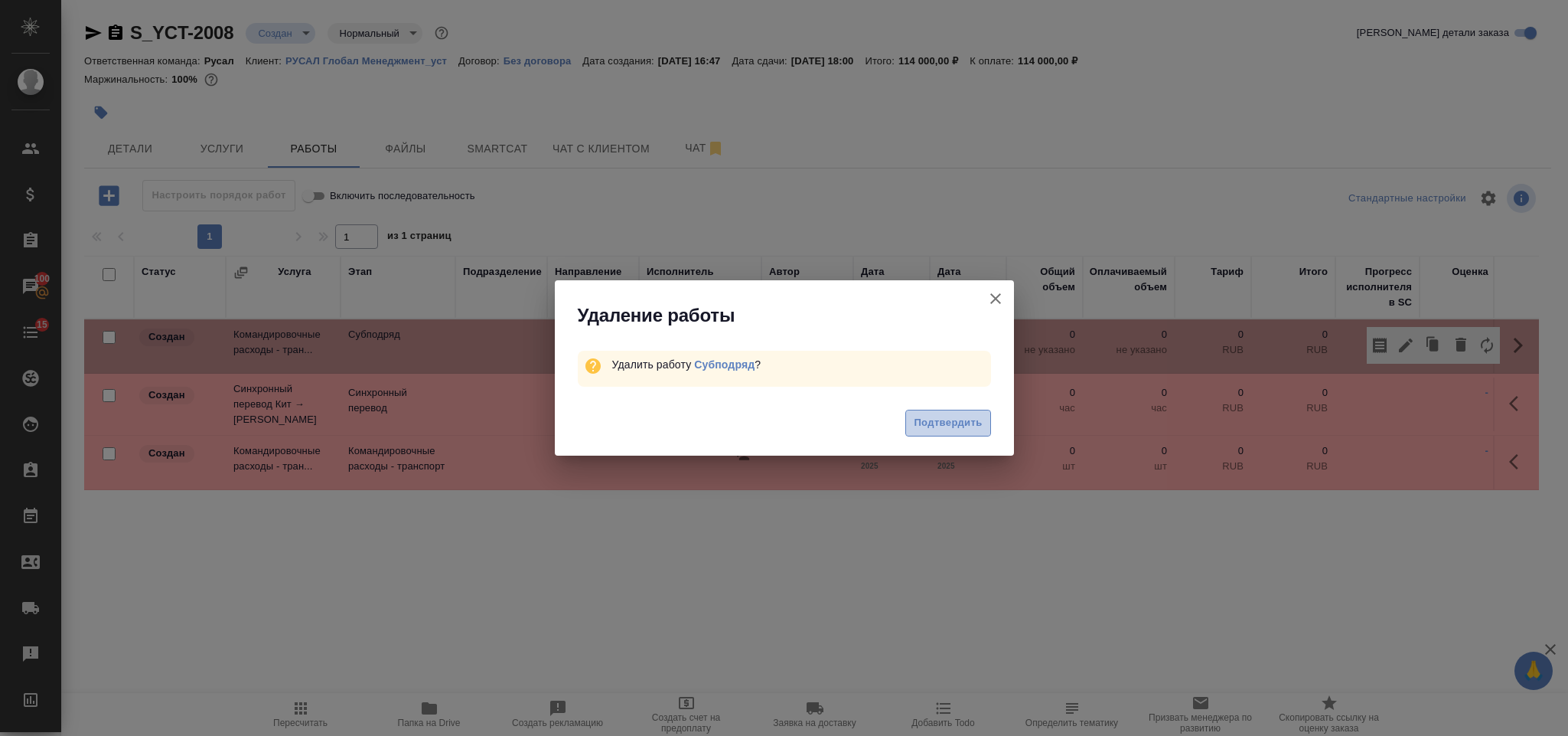
click at [937, 421] on span "Подтвердить" at bounding box center [948, 423] width 68 height 17
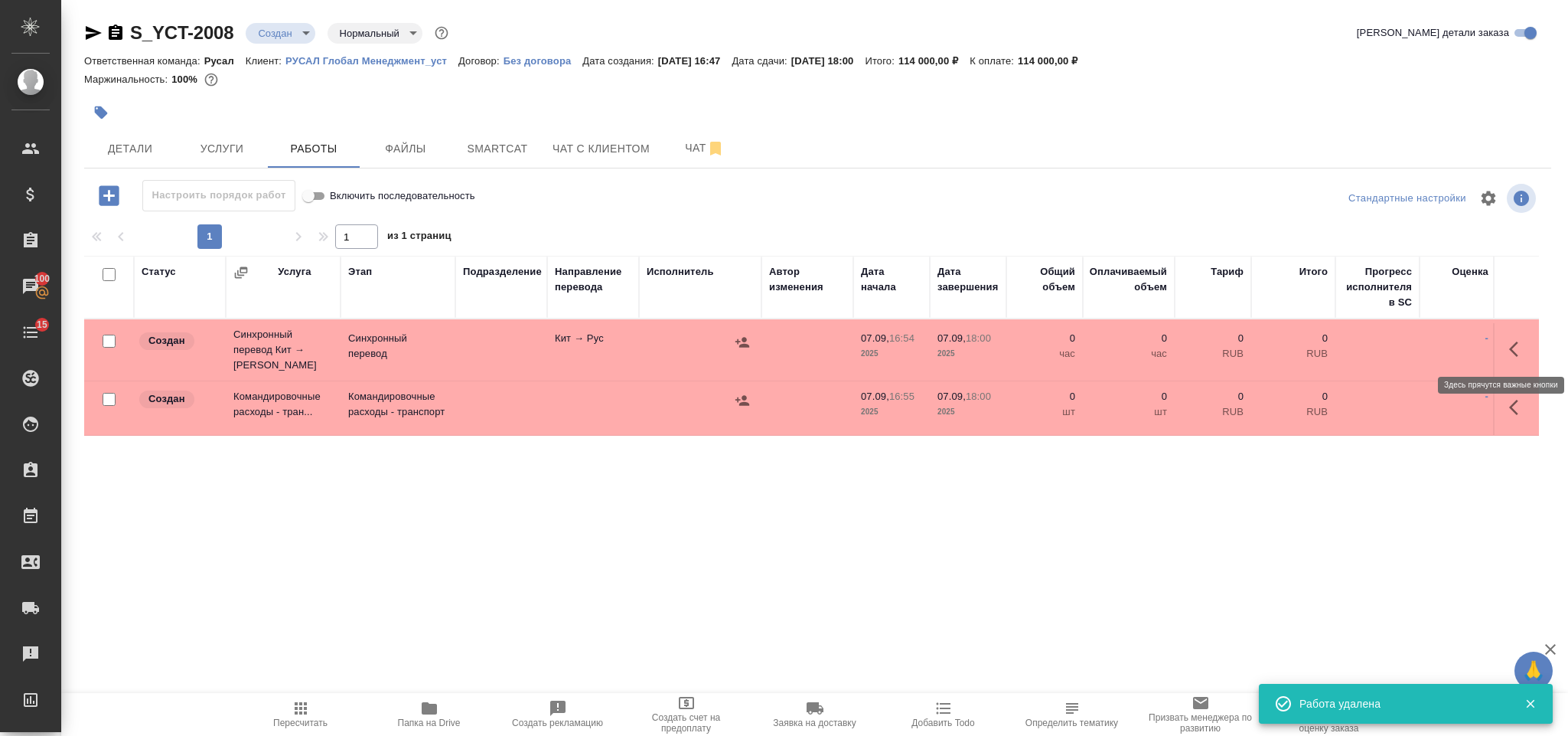
click at [1501, 341] on button "button" at bounding box center [1519, 349] width 37 height 37
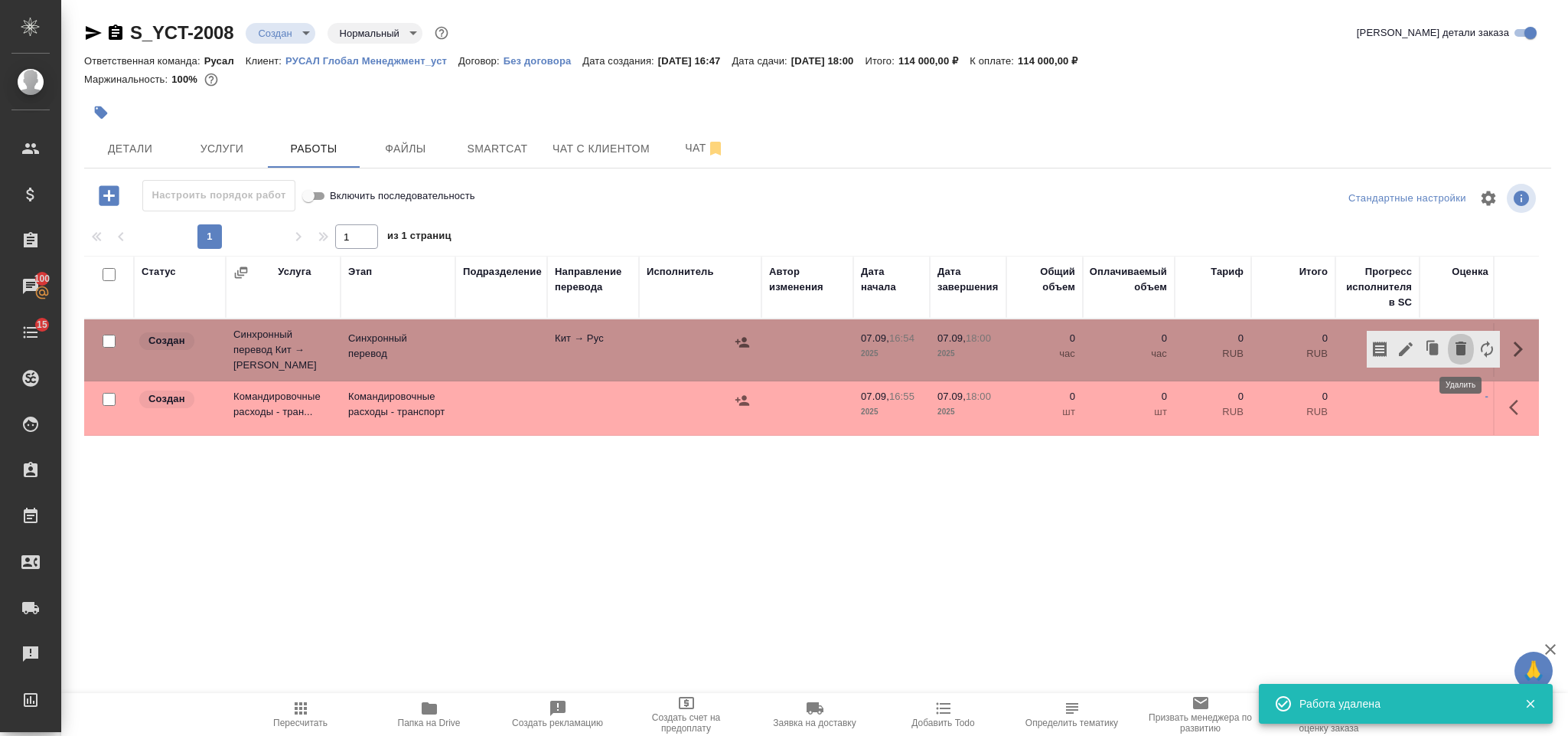
click at [1463, 349] on icon "button" at bounding box center [1461, 348] width 11 height 14
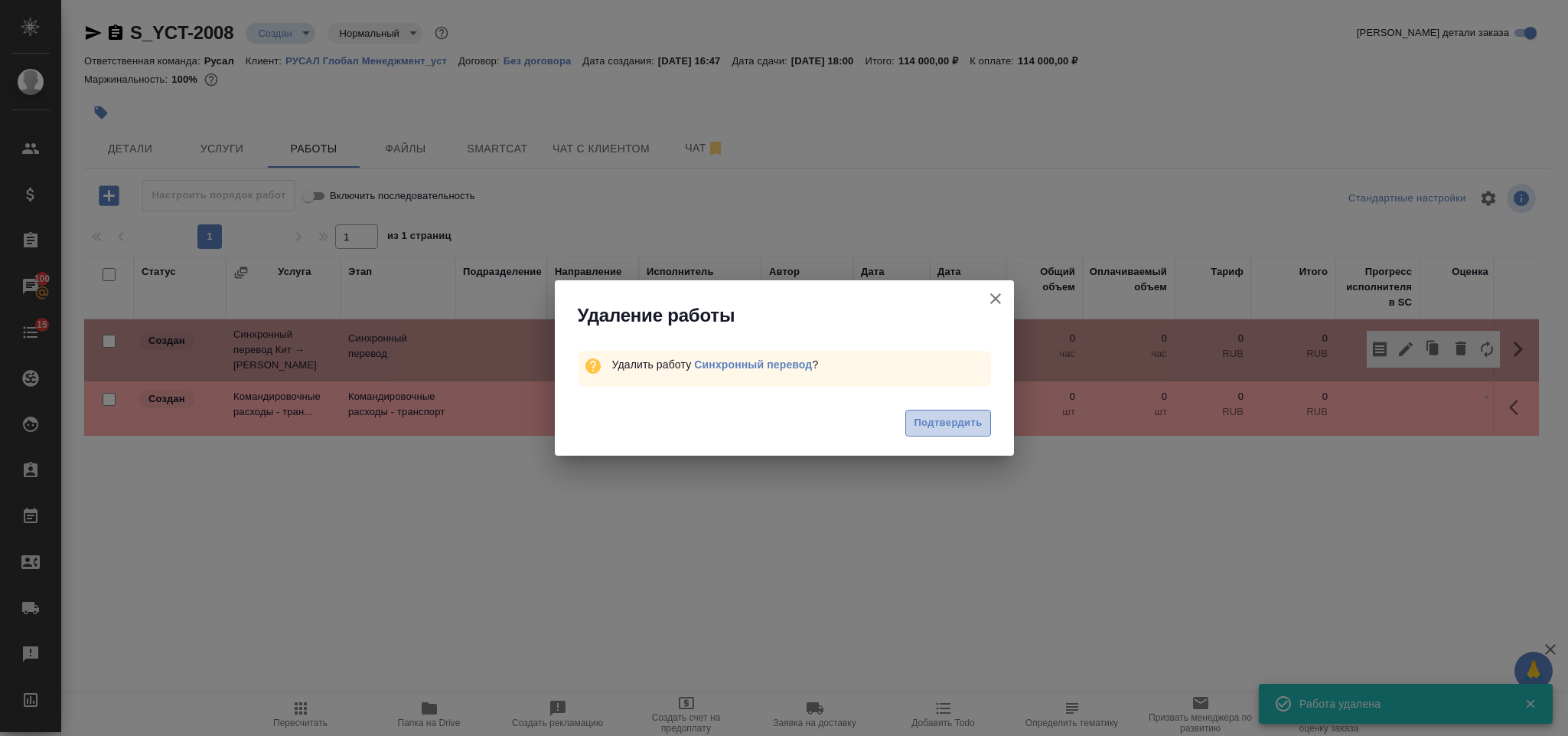
click at [928, 425] on span "Подтвердить" at bounding box center [948, 423] width 68 height 17
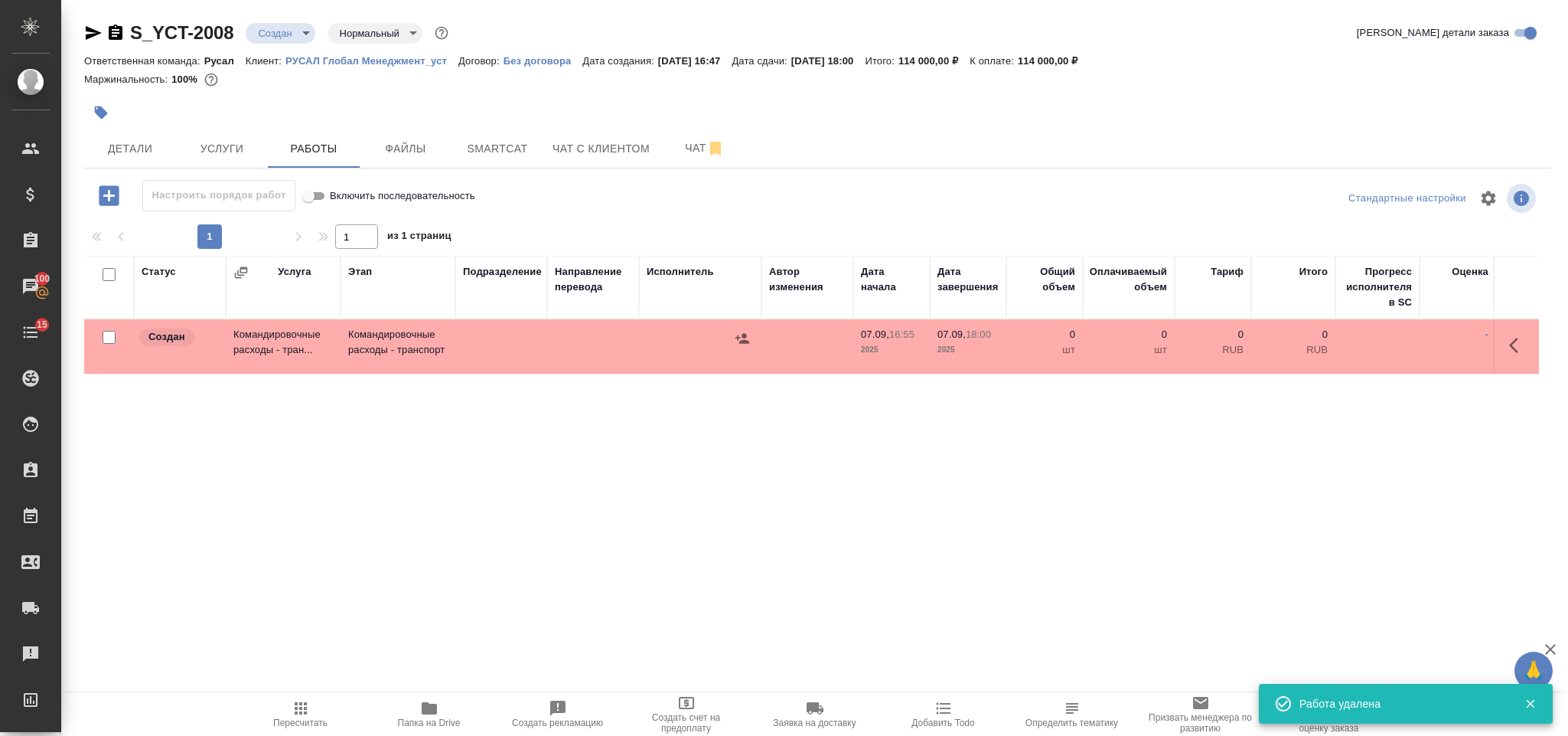
click at [1532, 347] on button "button" at bounding box center [1519, 345] width 37 height 37
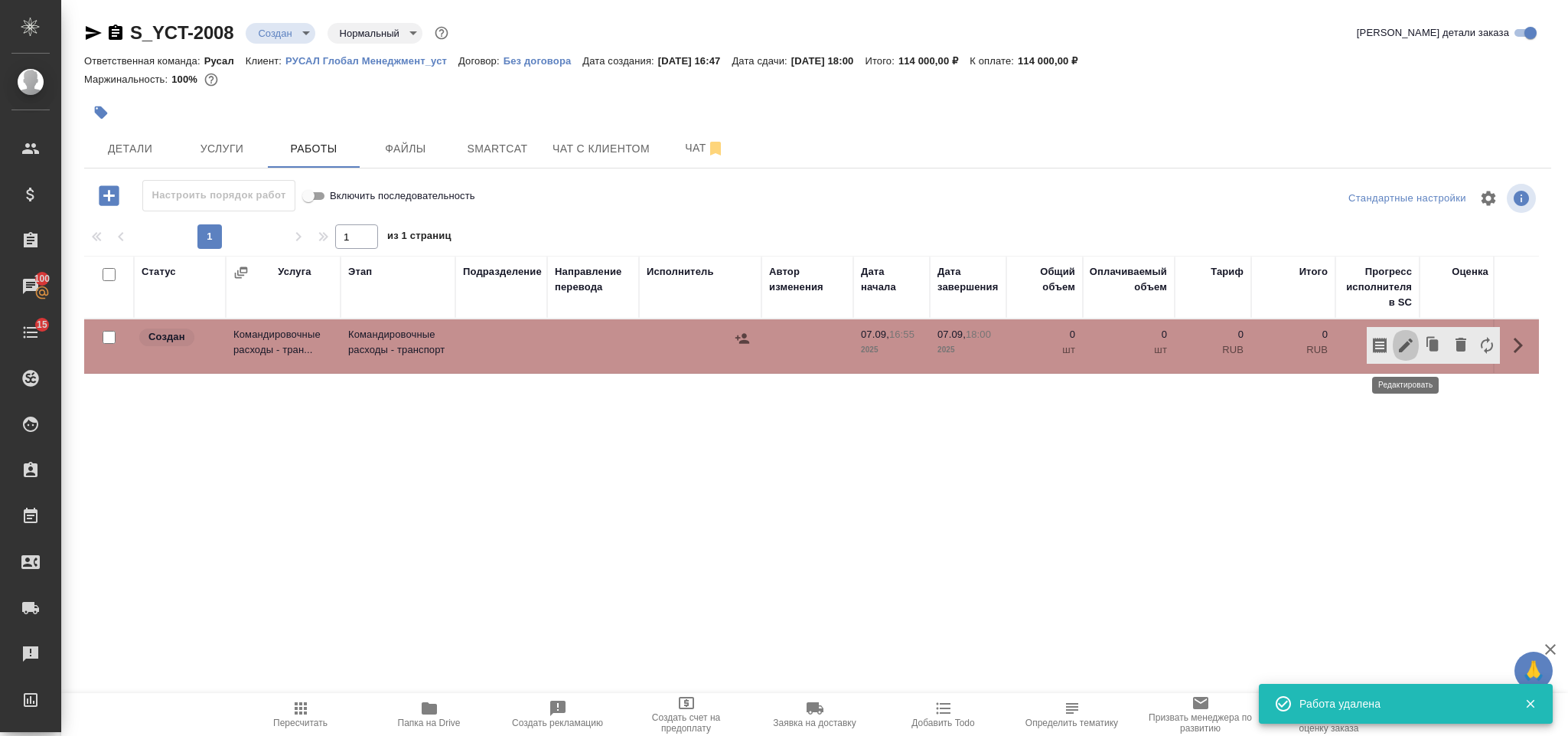
click at [1408, 342] on icon "button" at bounding box center [1406, 345] width 14 height 14
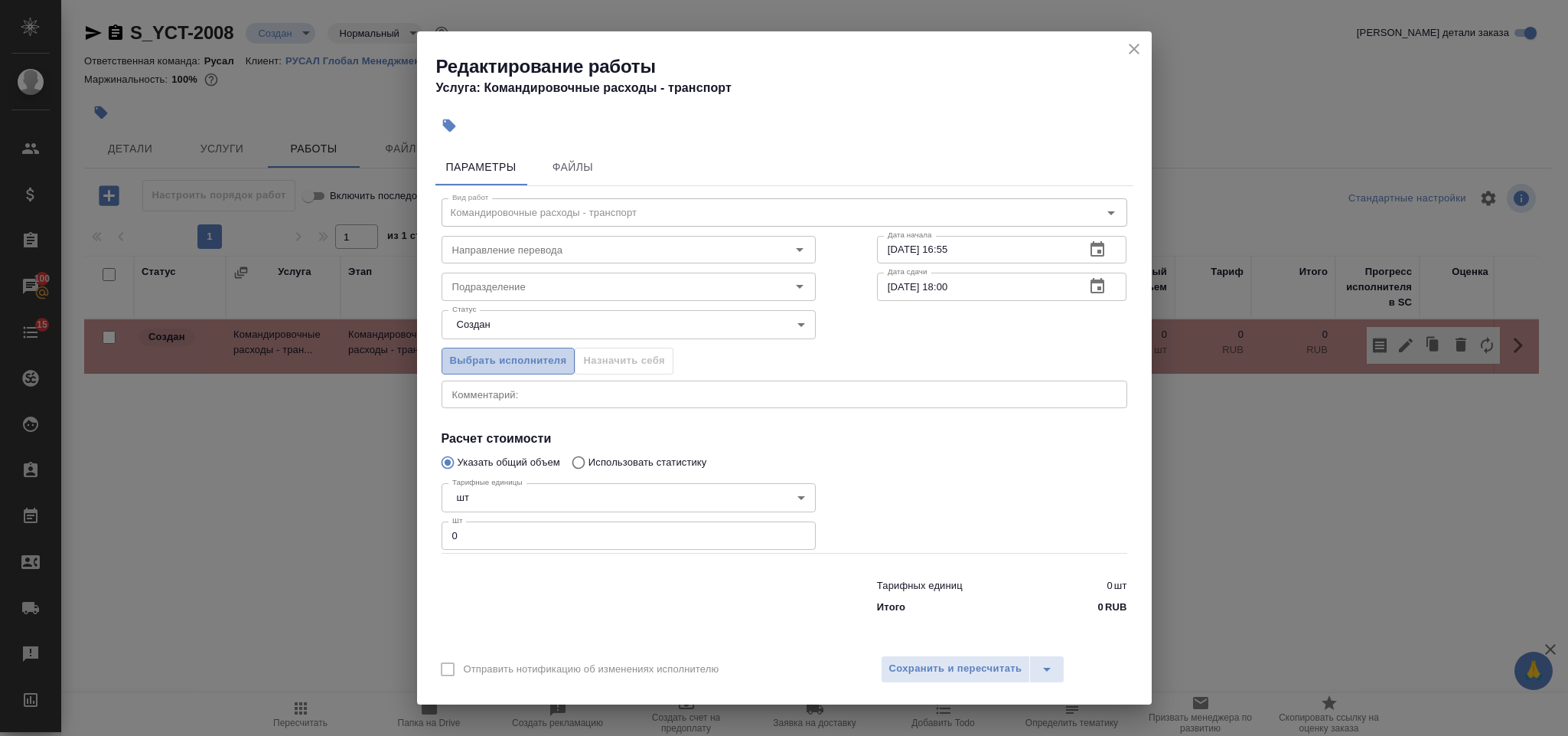
click at [505, 364] on span "Выбрать исполнителя" at bounding box center [508, 361] width 117 height 17
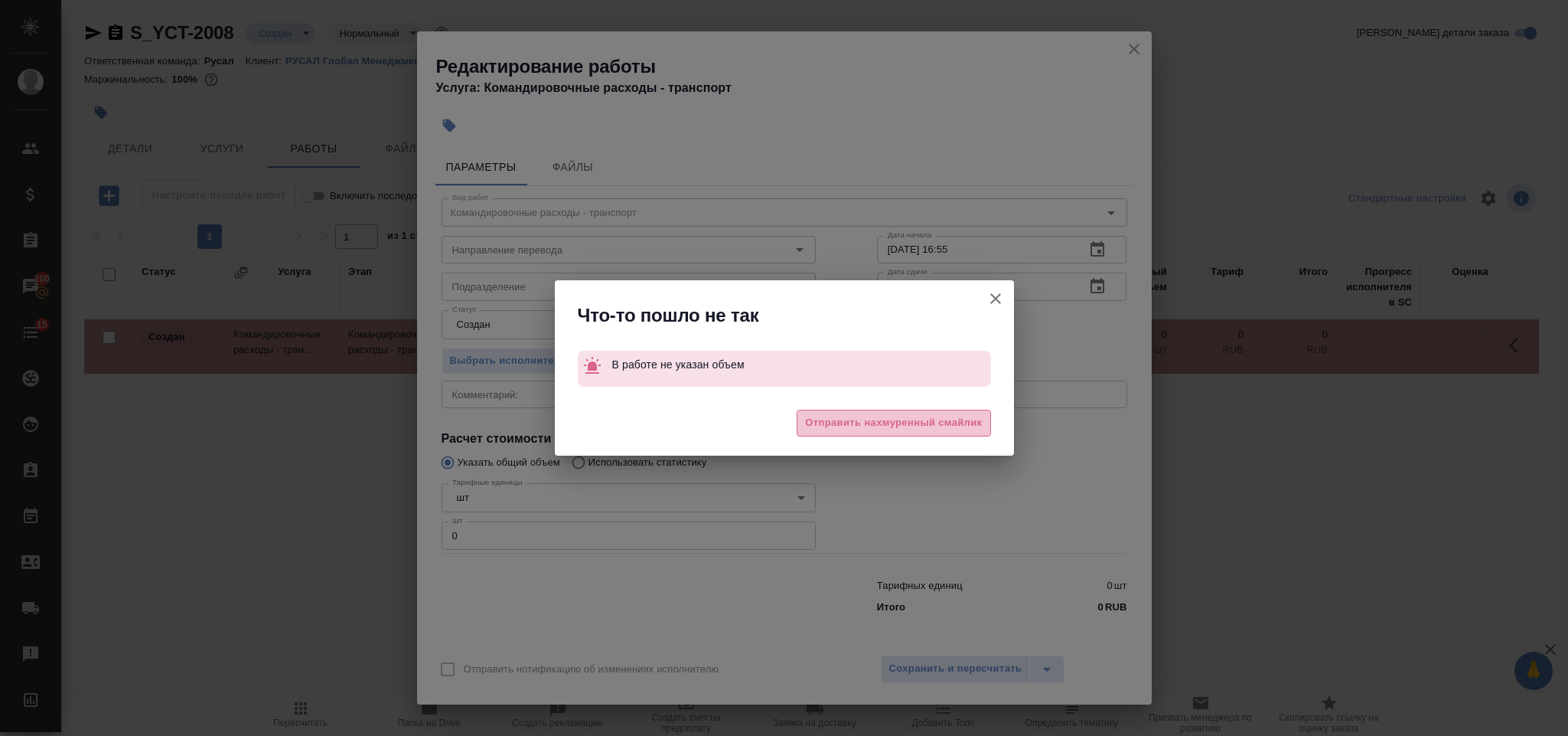
click at [862, 414] on span "Отправить нахмуренный смайлик" at bounding box center [893, 423] width 176 height 17
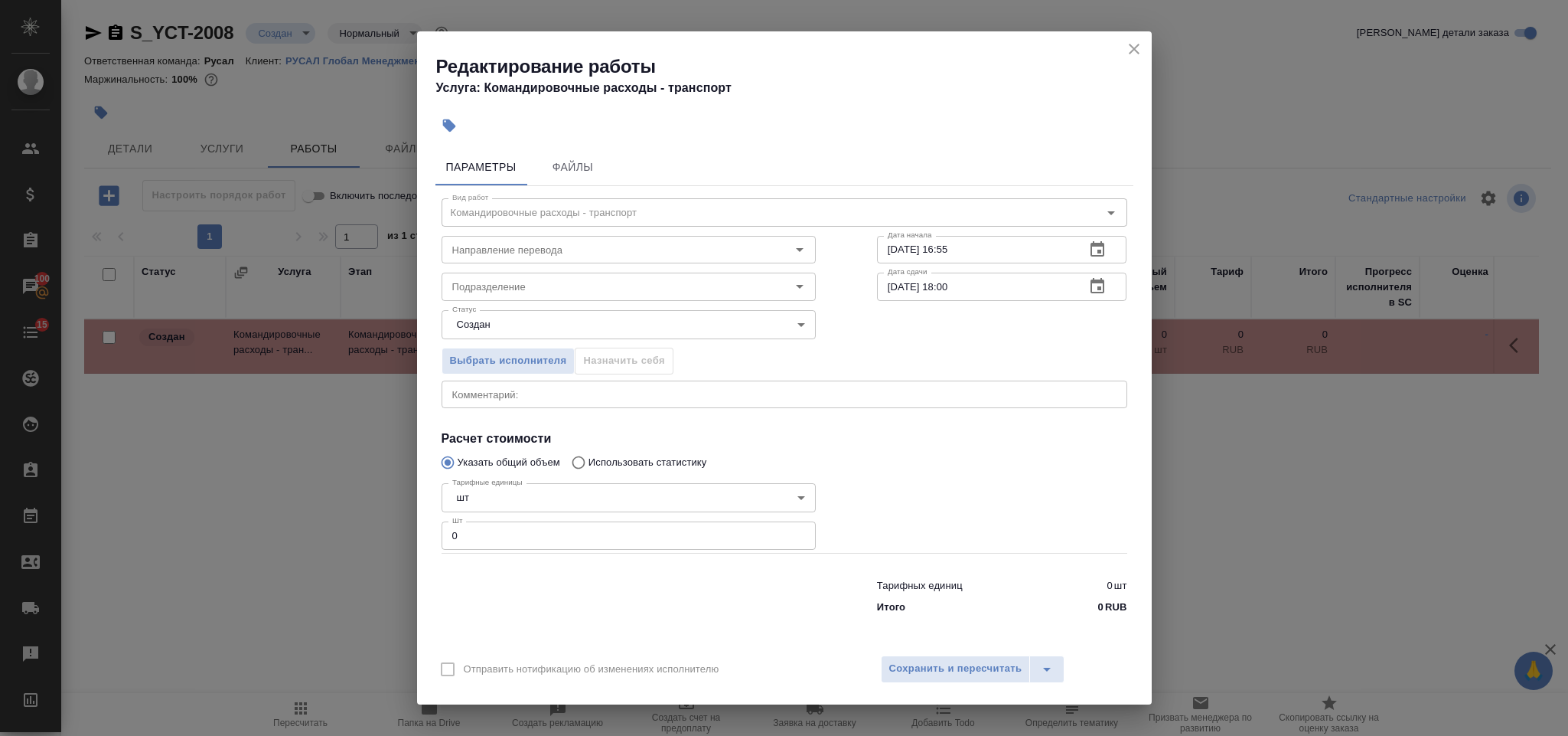
click at [497, 533] on input "0" at bounding box center [629, 535] width 374 height 28
click at [899, 665] on span "Сохранить и пересчитать" at bounding box center [956, 668] width 133 height 17
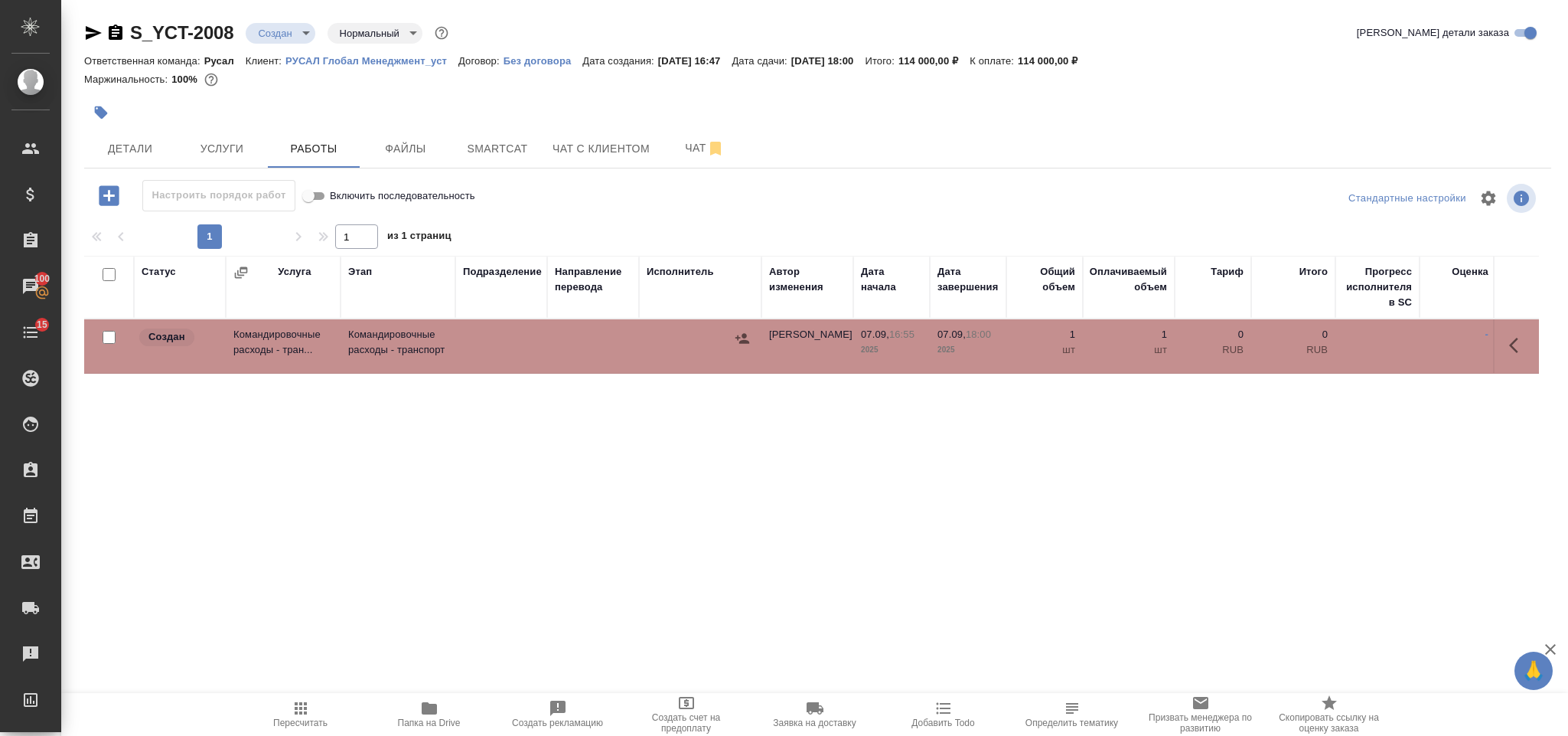
click at [738, 331] on button "button" at bounding box center [743, 339] width 23 height 23
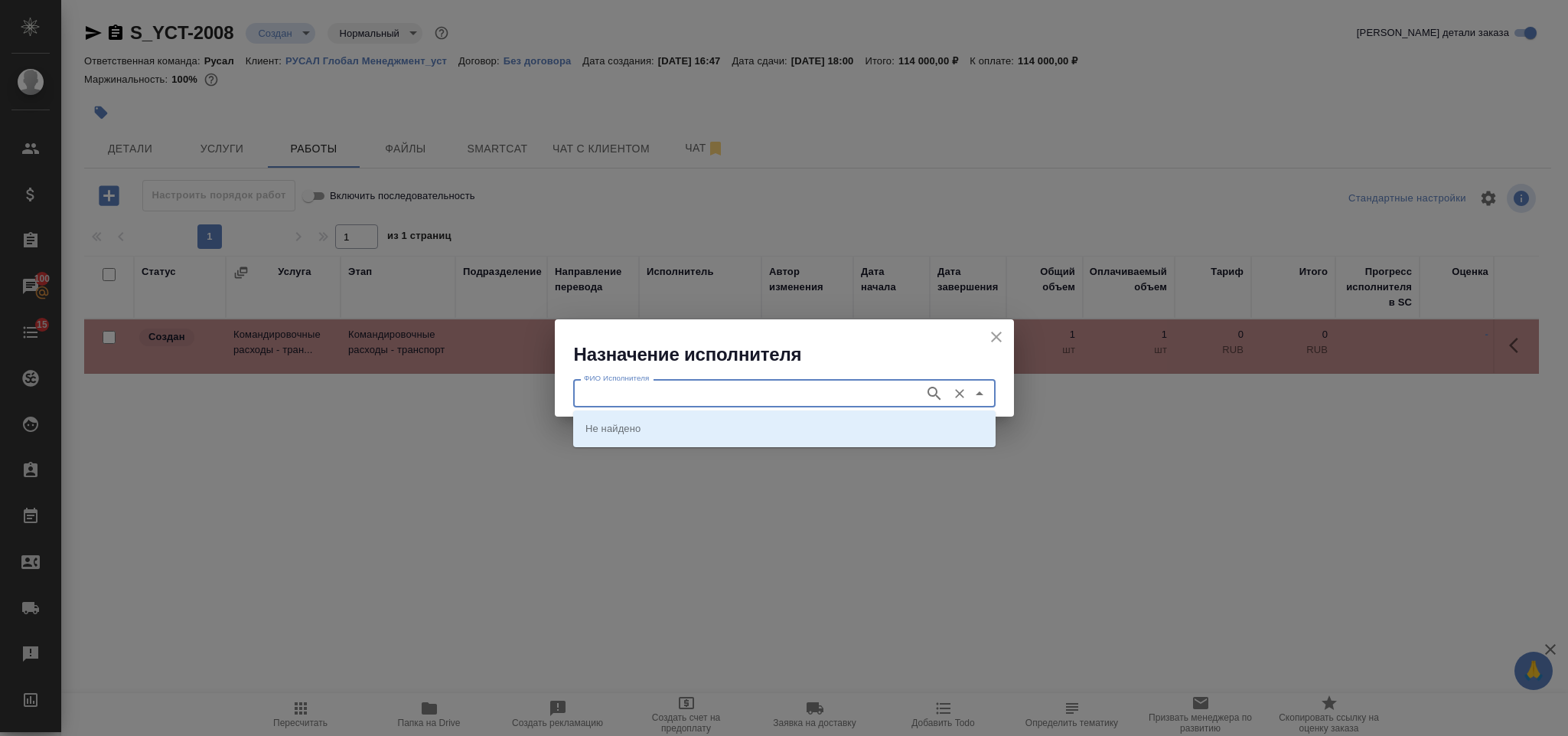
click at [671, 384] on input "ФИО Исполнителя" at bounding box center [747, 393] width 339 height 18
click at [676, 434] on p "Старлайнер (Starliner)" at bounding box center [637, 428] width 104 height 15
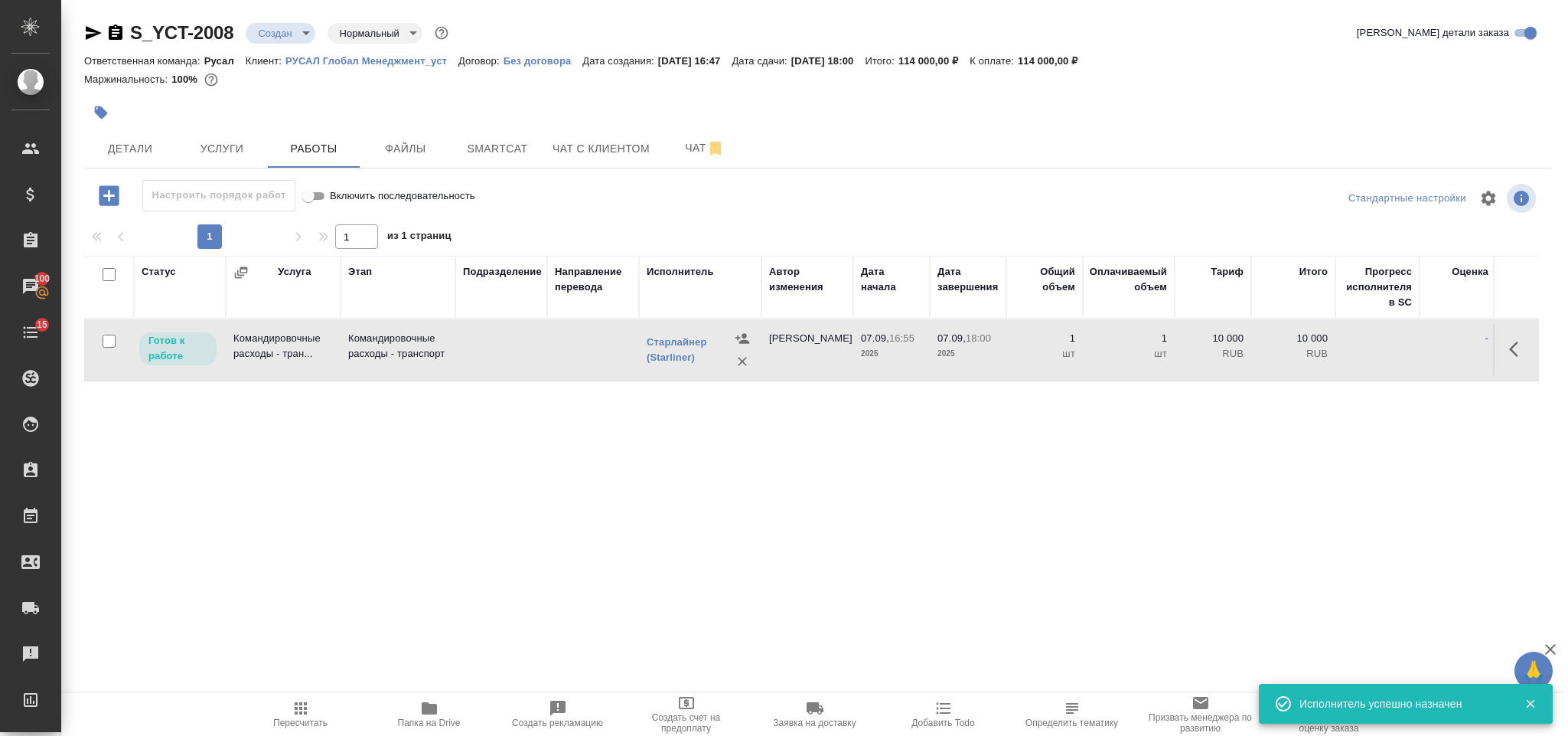
click at [1502, 354] on button "button" at bounding box center [1519, 349] width 37 height 37
click at [1410, 343] on icon "button" at bounding box center [1406, 348] width 18 height 18
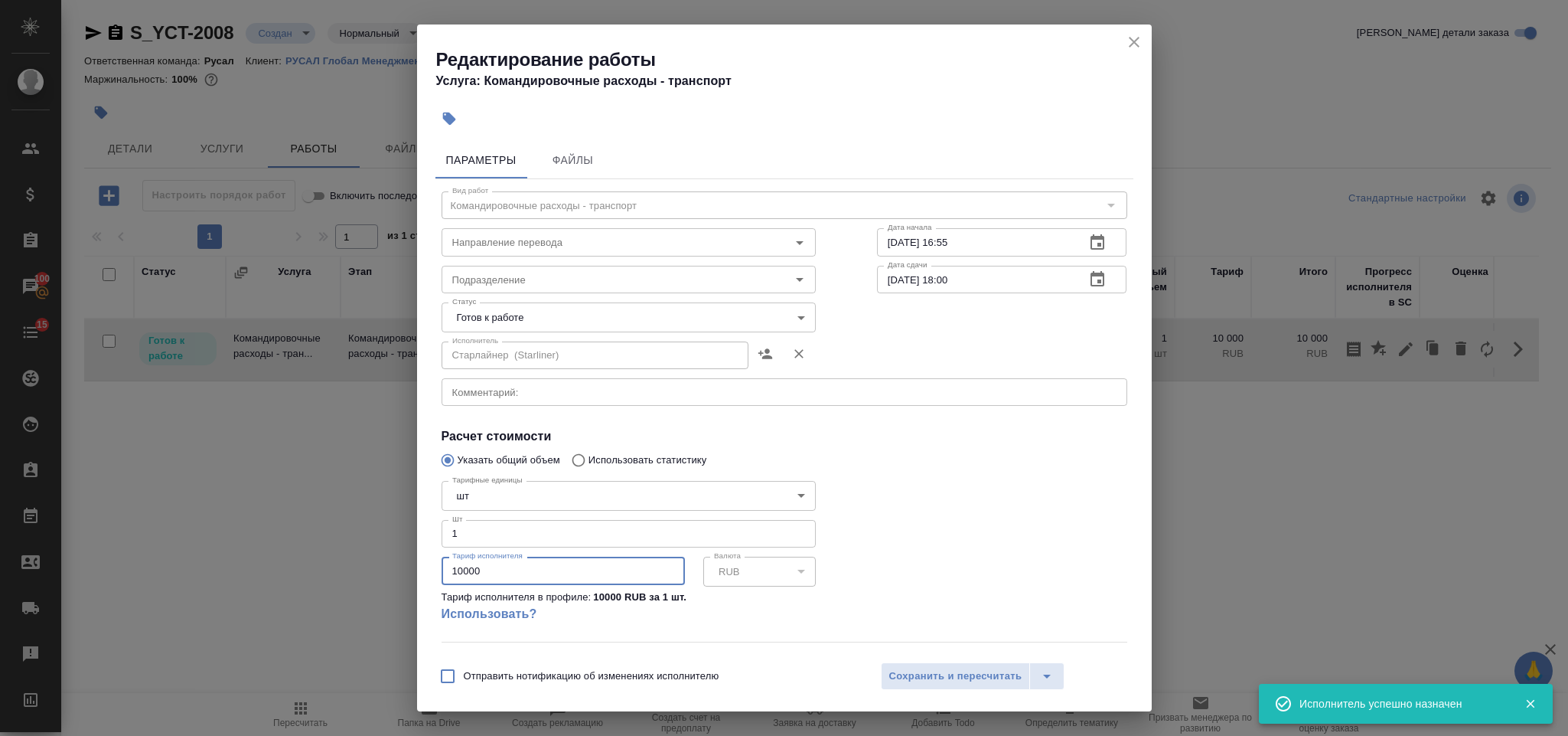
drag, startPoint x: 554, startPoint y: 570, endPoint x: 450, endPoint y: 567, distance: 104.0
click at [451, 567] on input "10000" at bounding box center [563, 570] width 243 height 28
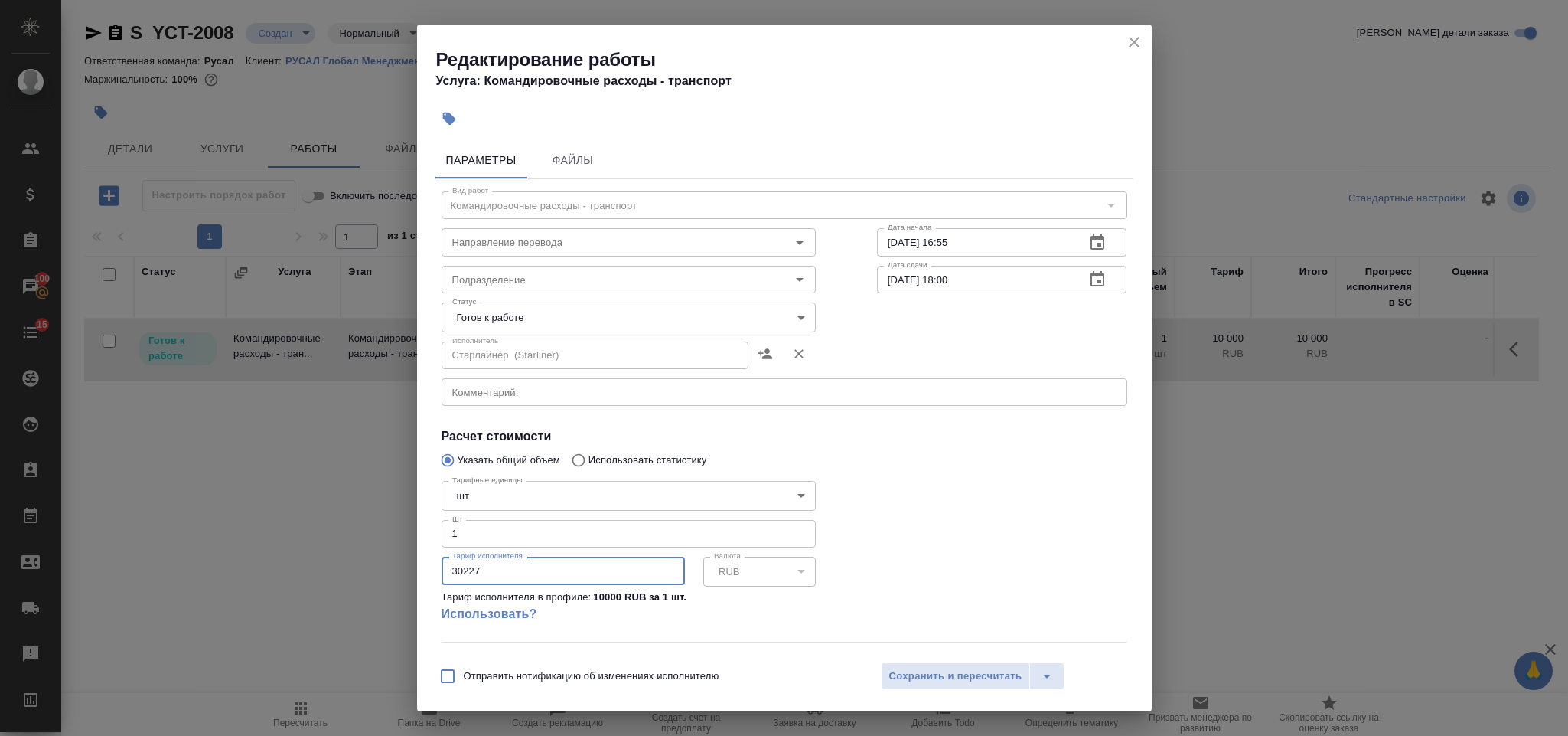
click at [563, 320] on body "🙏 .cls-1 fill:#fff; AWATERA Gorlenko Yuliua Клиенты Спецификации Заказы 100 Чат…" at bounding box center [784, 368] width 1568 height 736
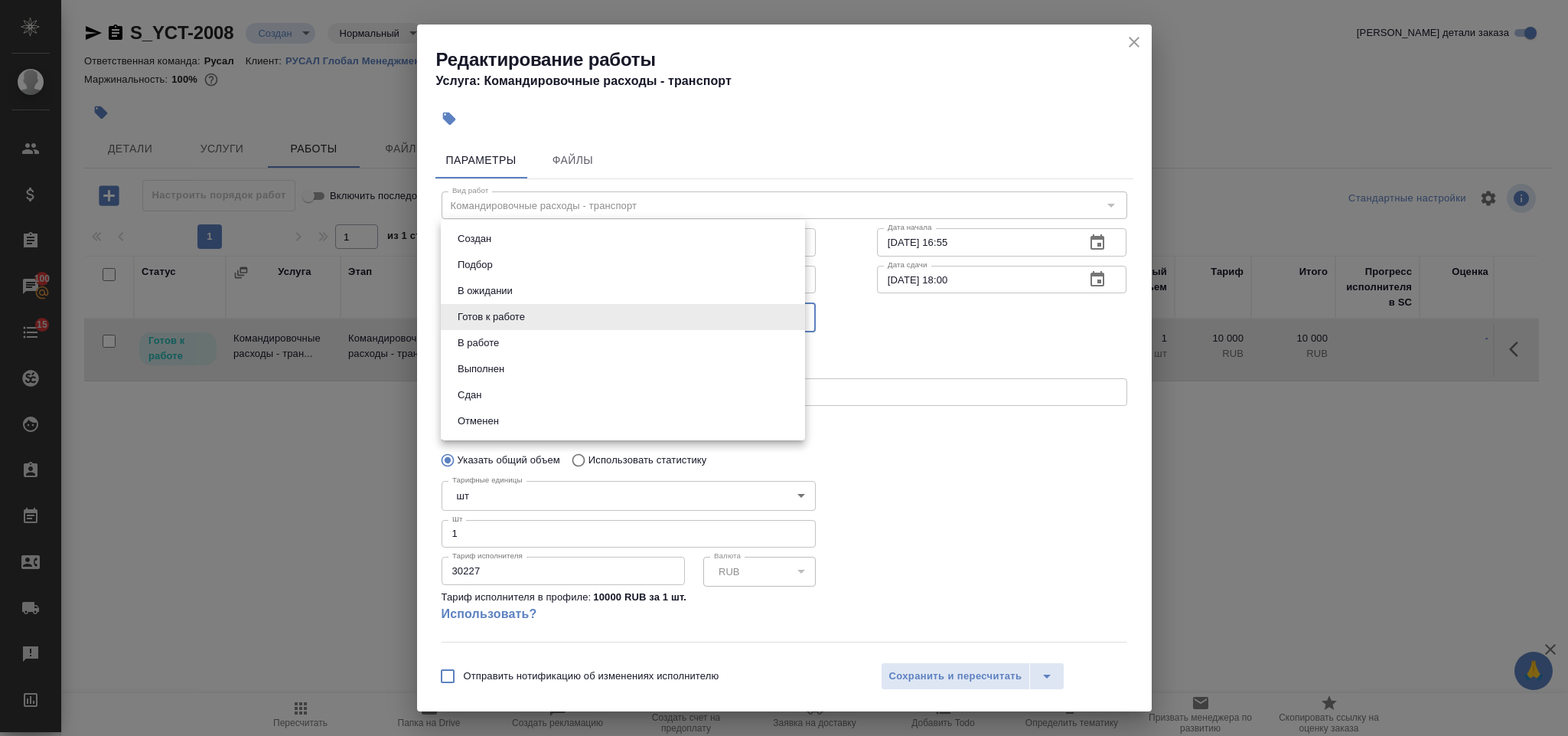
click at [508, 394] on li "Сдан" at bounding box center [623, 395] width 365 height 26
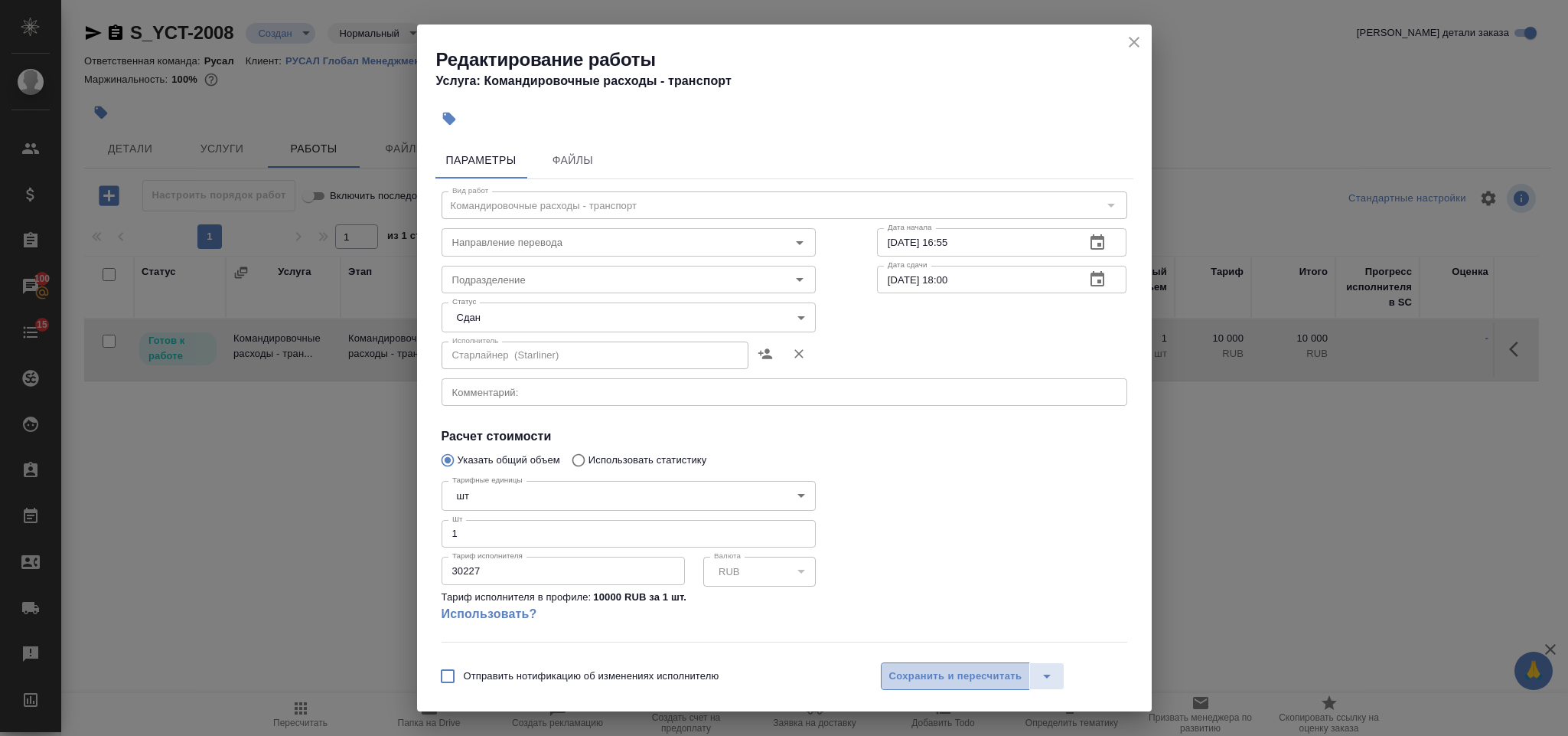
click at [944, 675] on span "Сохранить и пересчитать" at bounding box center [956, 676] width 133 height 17
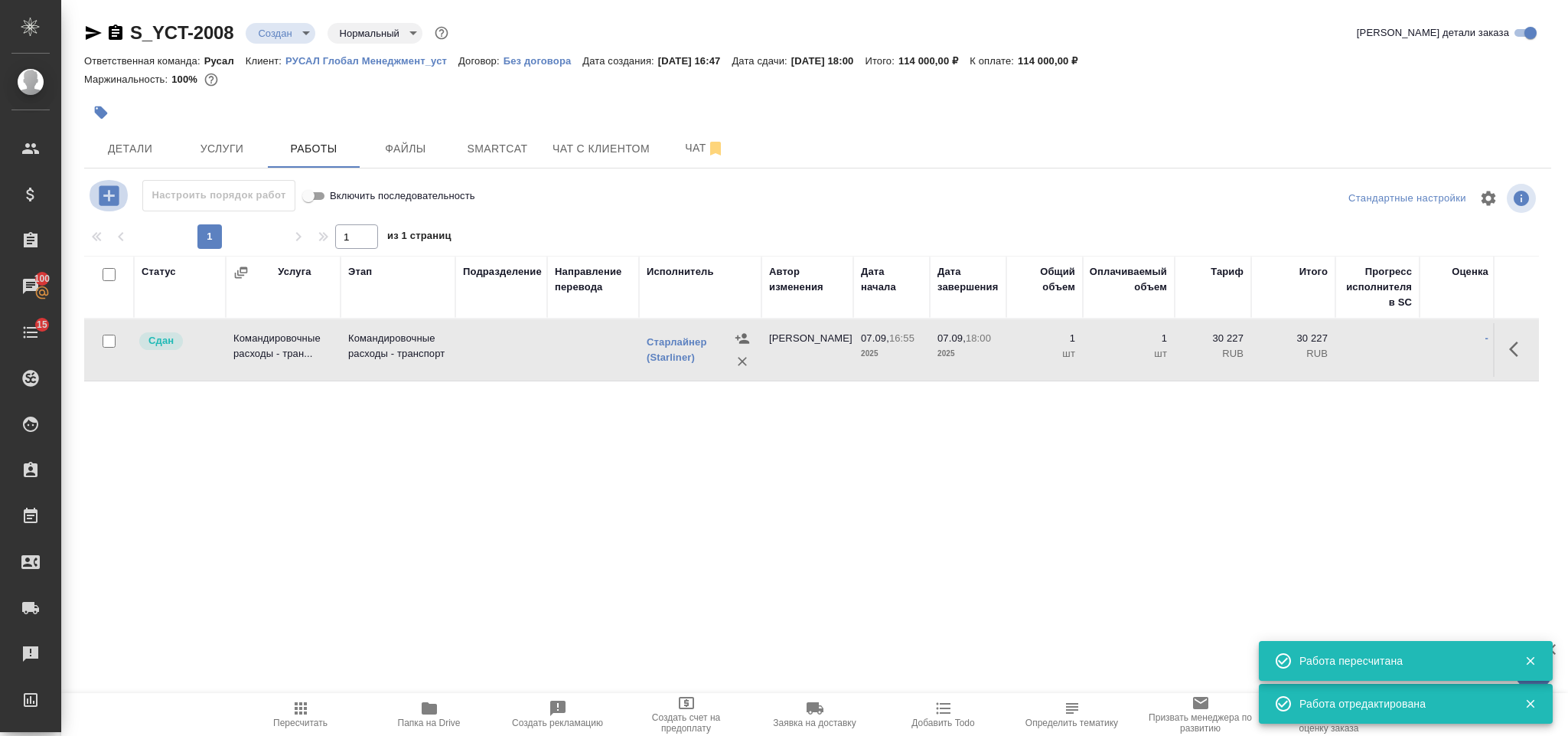
click at [108, 188] on icon "button" at bounding box center [108, 195] width 20 height 20
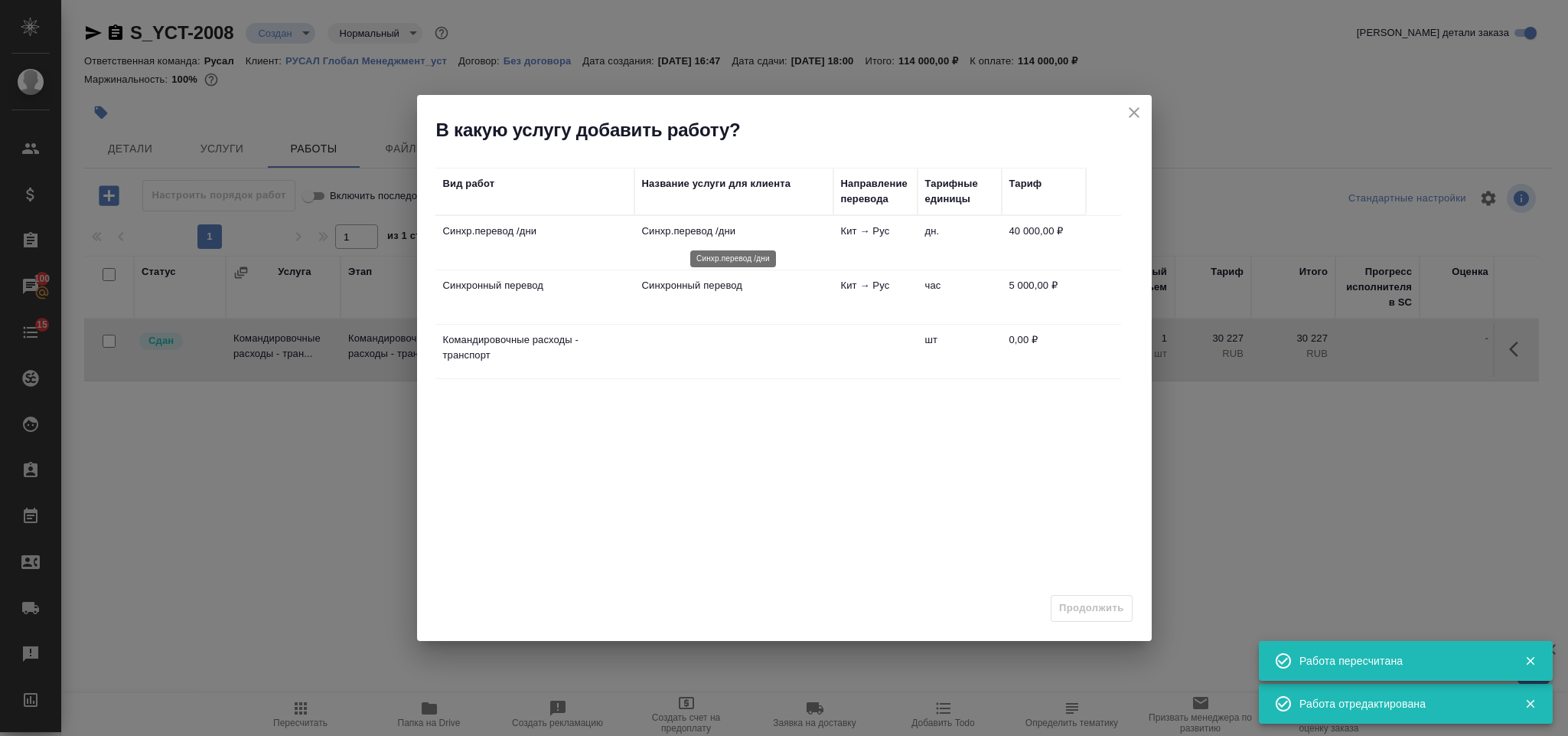
click at [645, 239] on p "Синхр.перевод /дни" at bounding box center [734, 232] width 183 height 15
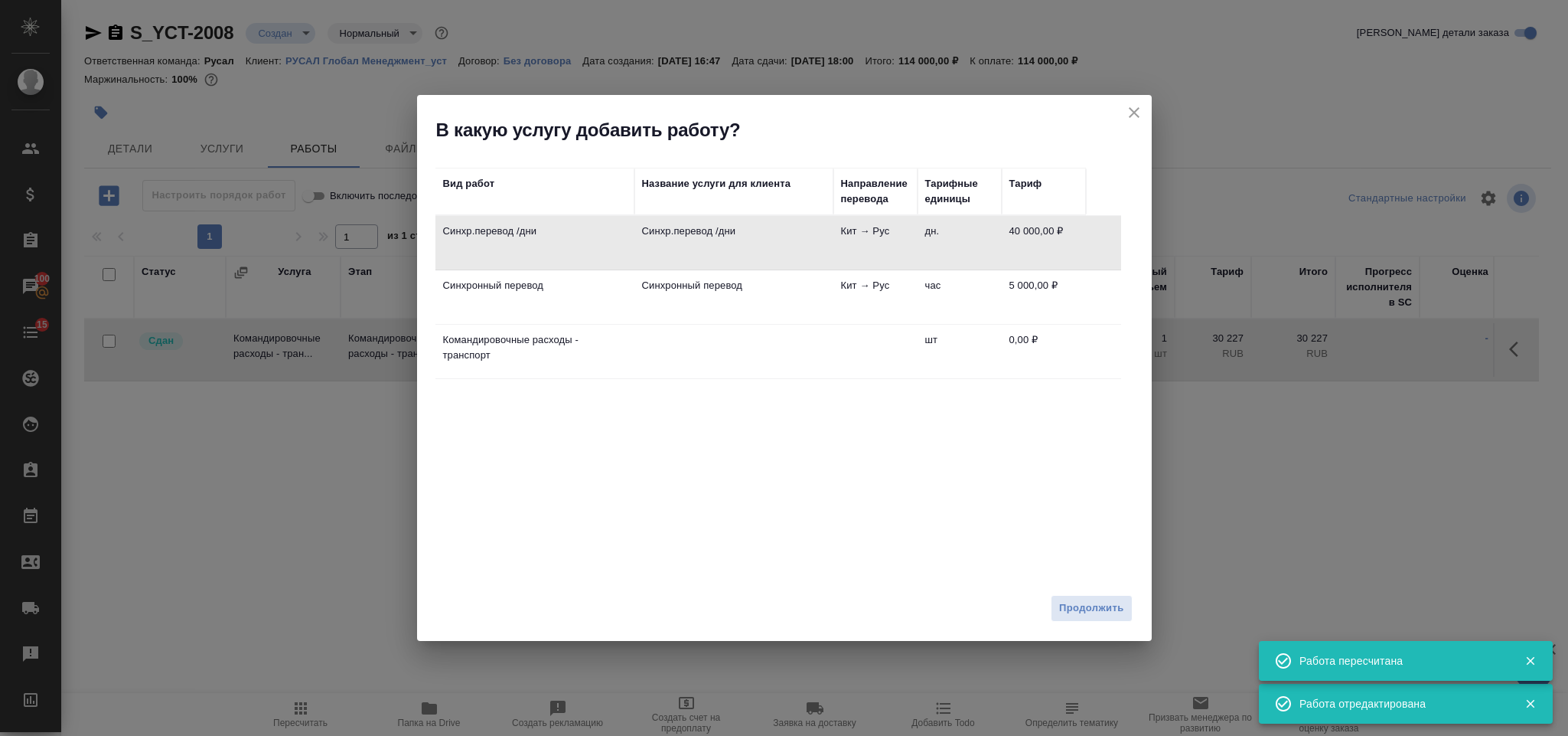
click at [712, 271] on td "Синхронный перевод" at bounding box center [734, 297] width 199 height 54
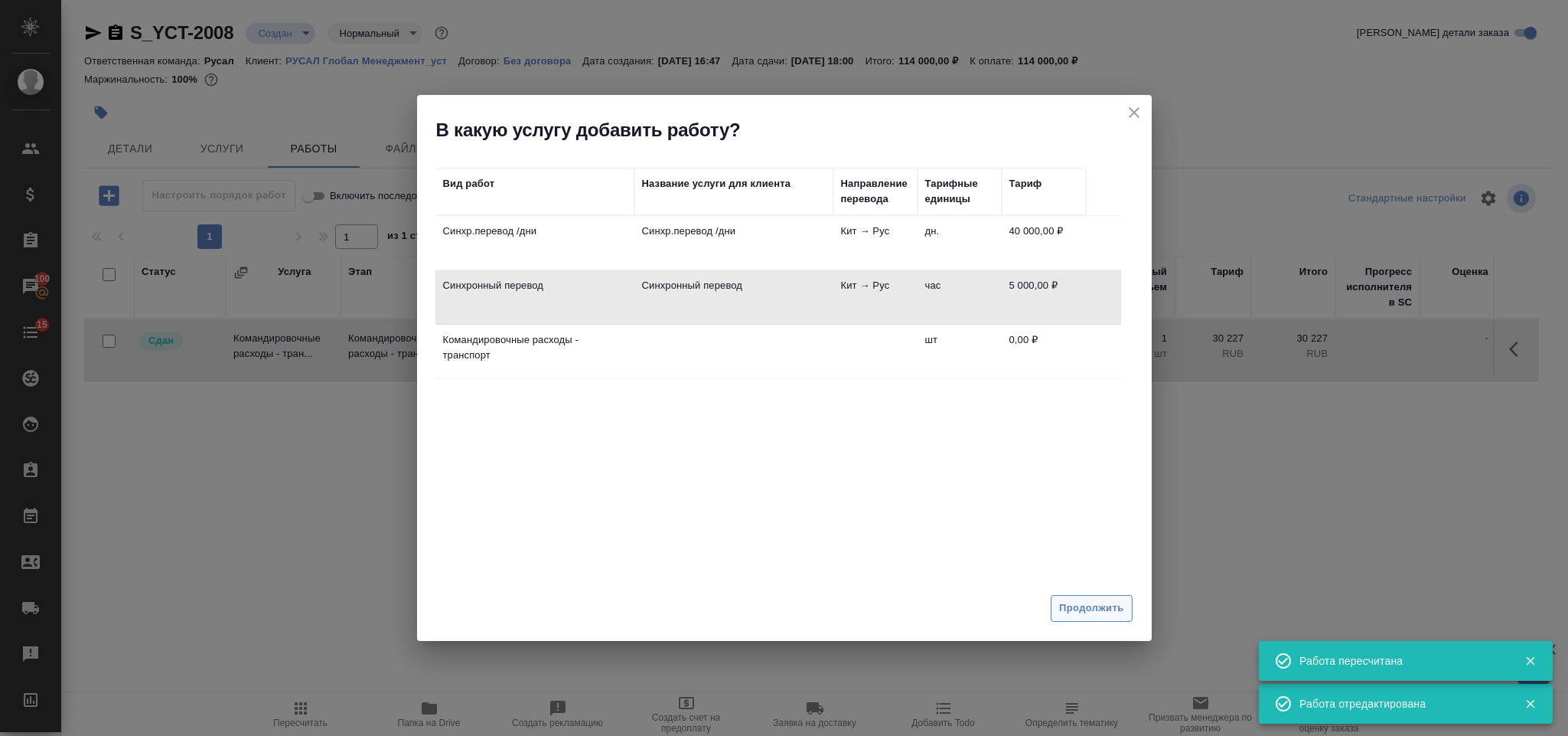
click at [1102, 602] on span "Продолжить" at bounding box center [1092, 608] width 65 height 17
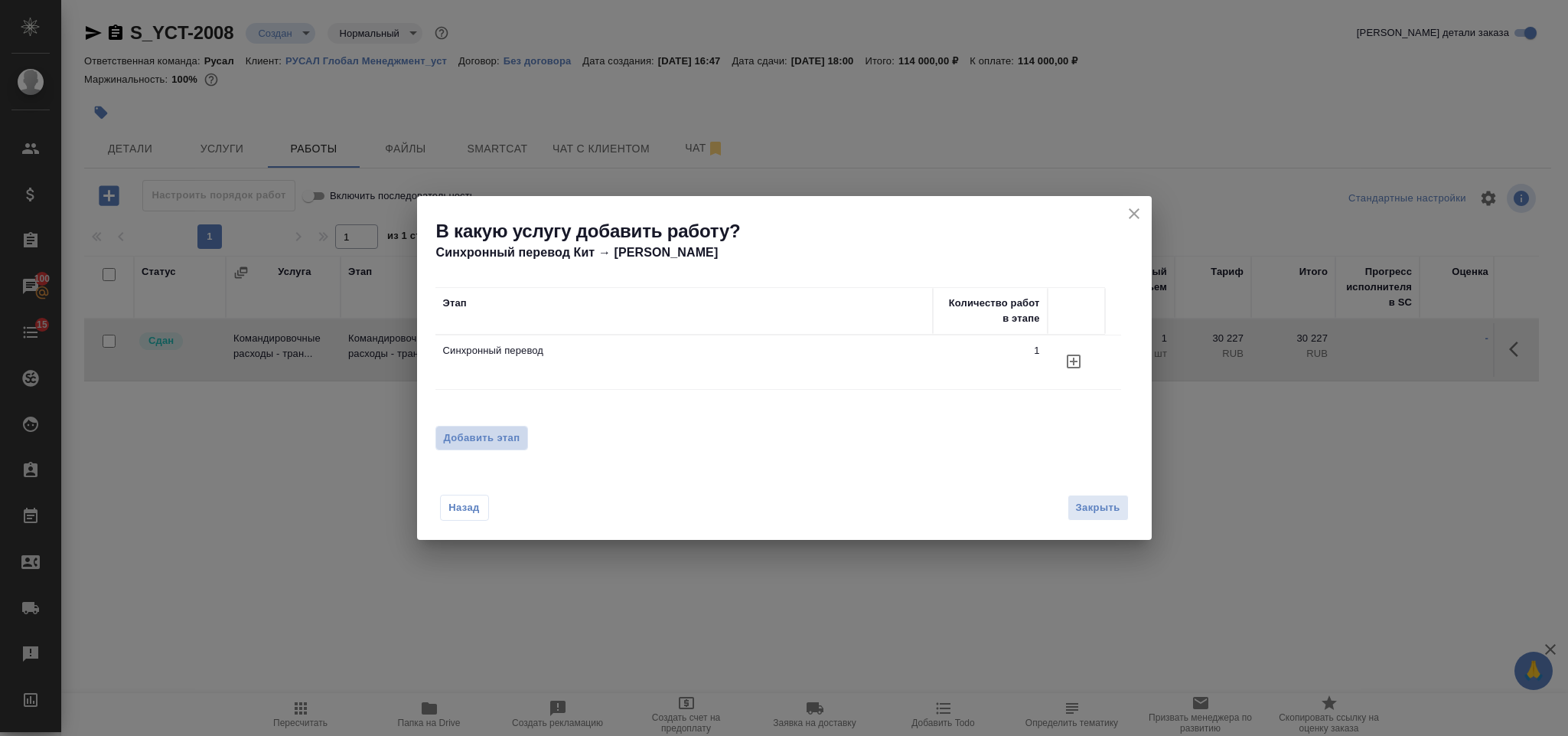
click at [503, 430] on span "Добавить этап" at bounding box center [481, 438] width 76 height 15
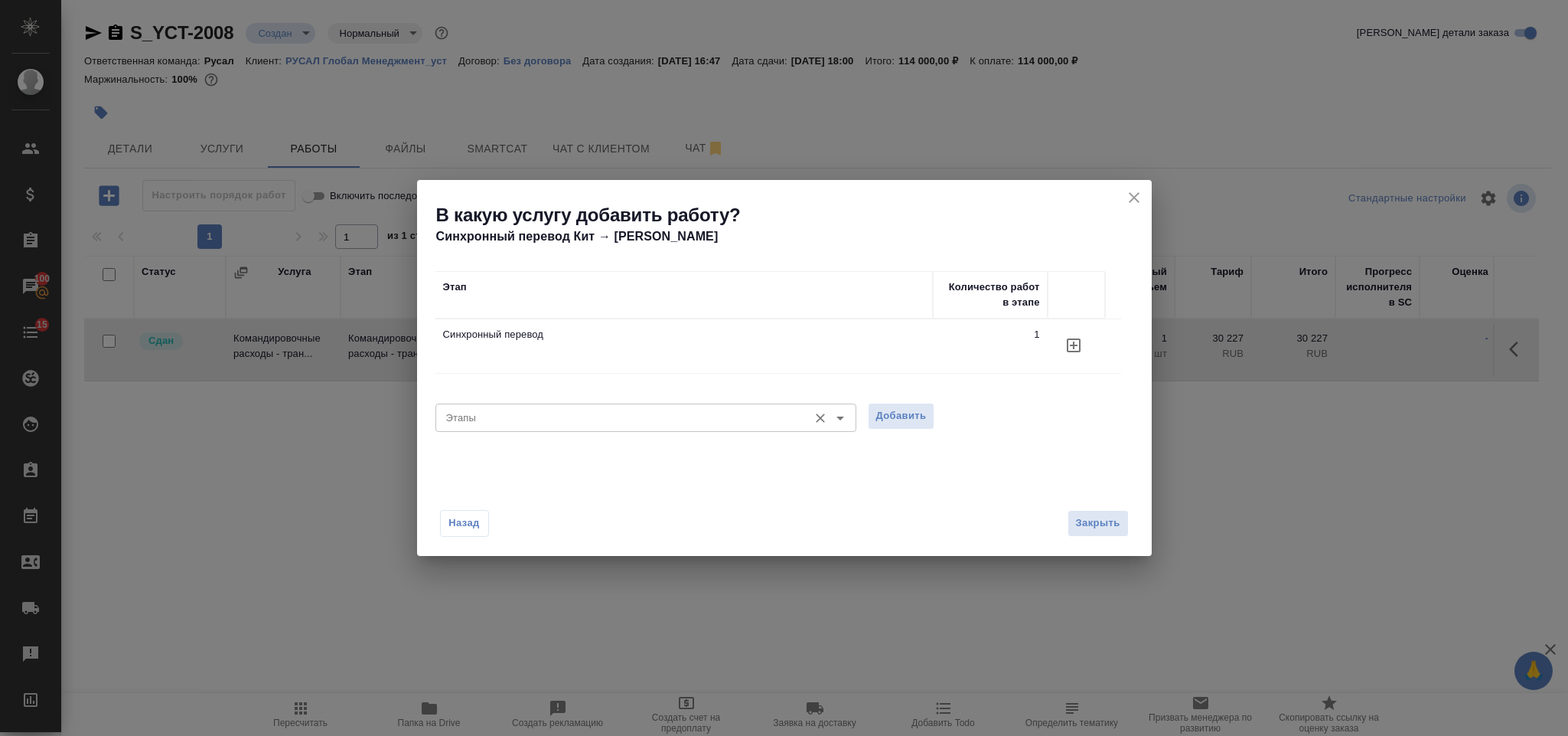
click at [514, 427] on div "Этапы" at bounding box center [646, 417] width 421 height 28
click at [514, 419] on input "Этапы" at bounding box center [620, 417] width 361 height 18
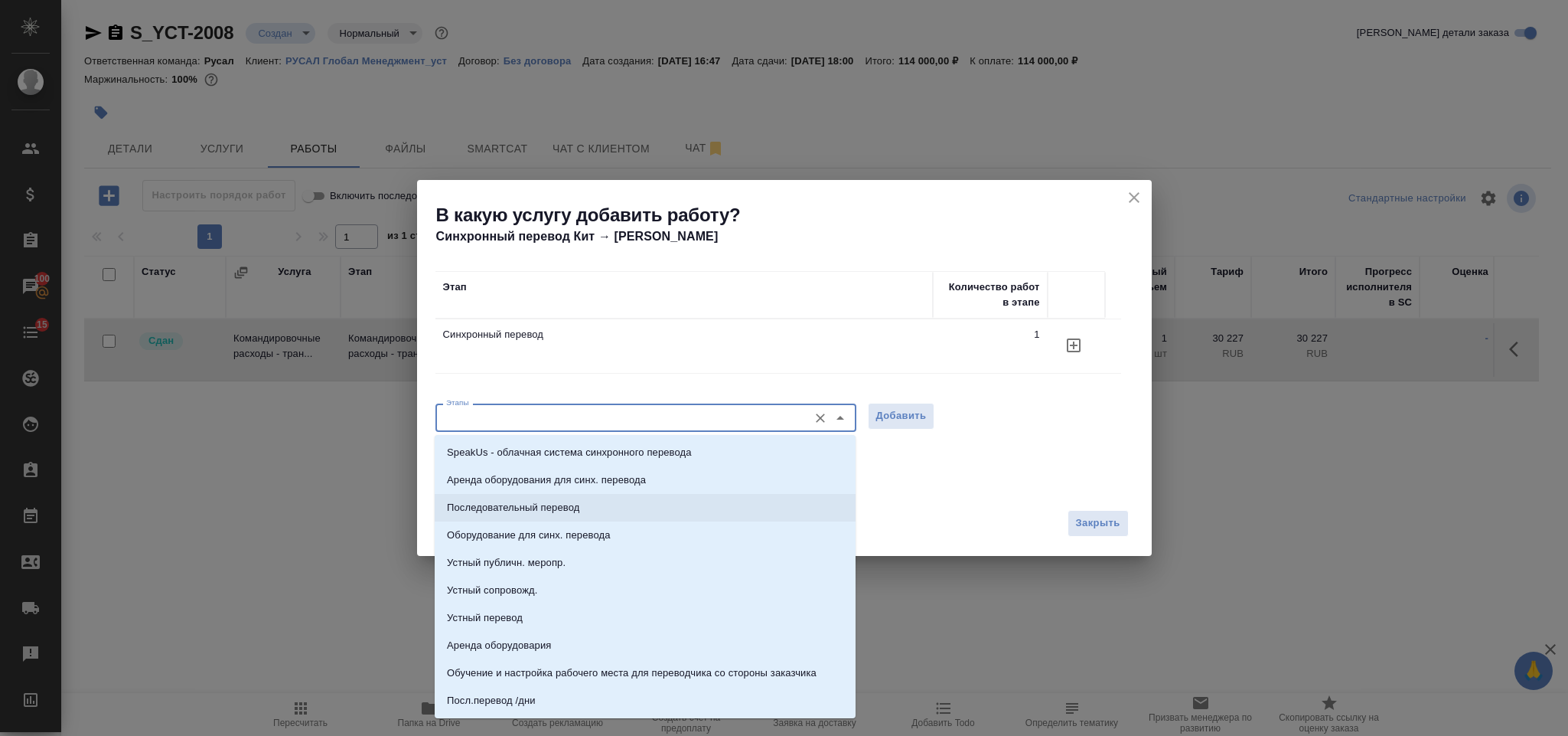
click at [520, 510] on p "Последовательный перевод" at bounding box center [513, 507] width 132 height 15
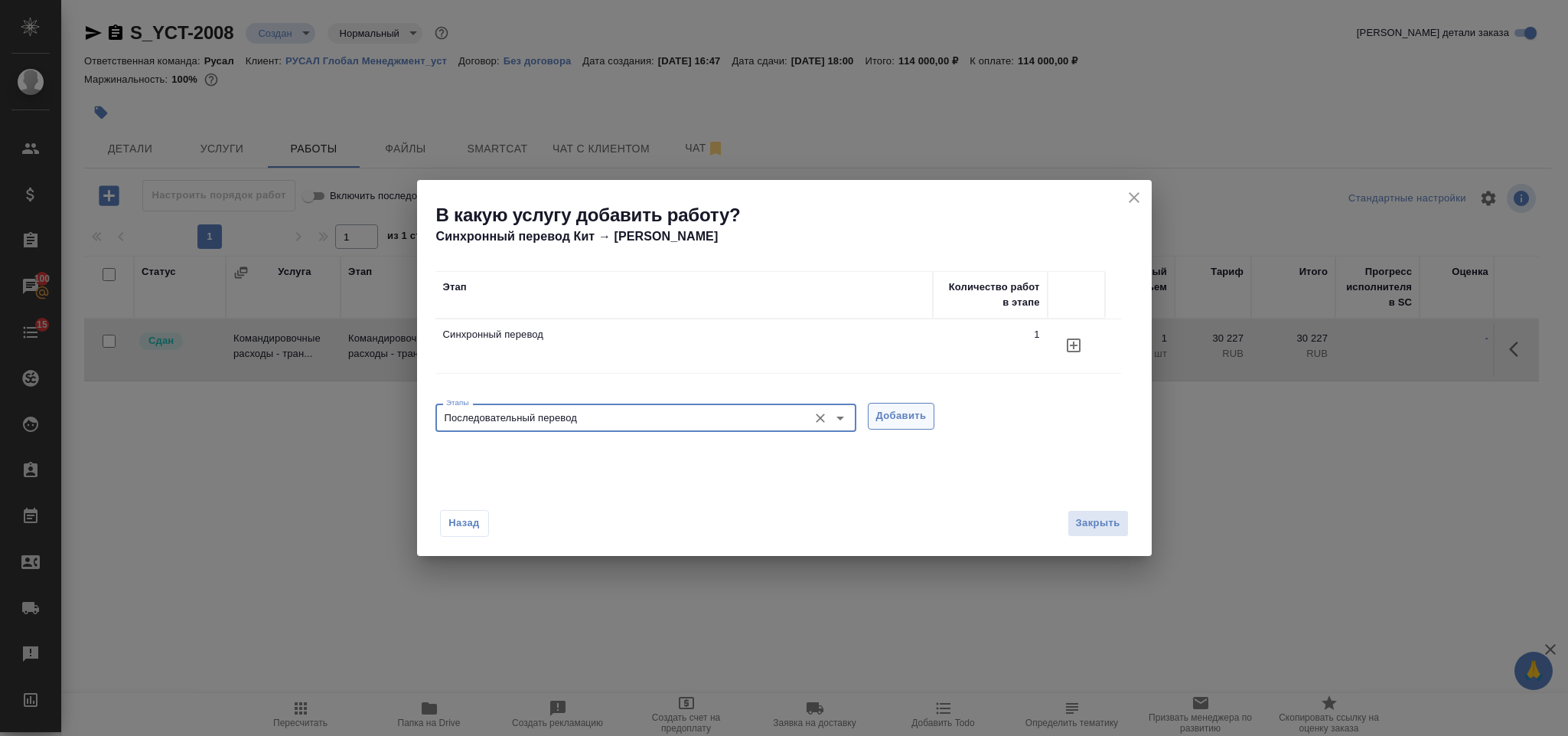
click at [914, 421] on span "Добавить" at bounding box center [902, 416] width 50 height 17
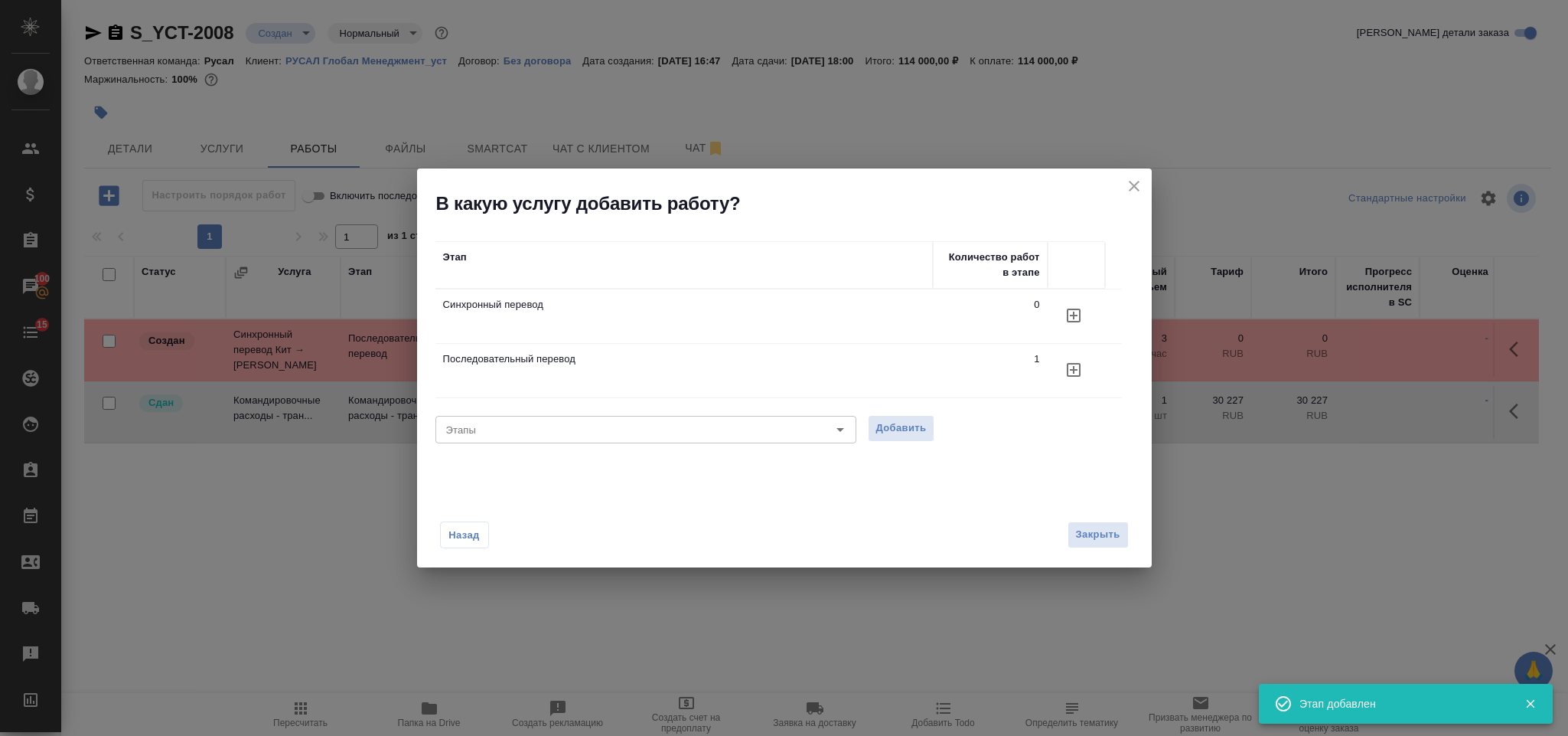
click at [1135, 191] on icon "close" at bounding box center [1134, 185] width 18 height 18
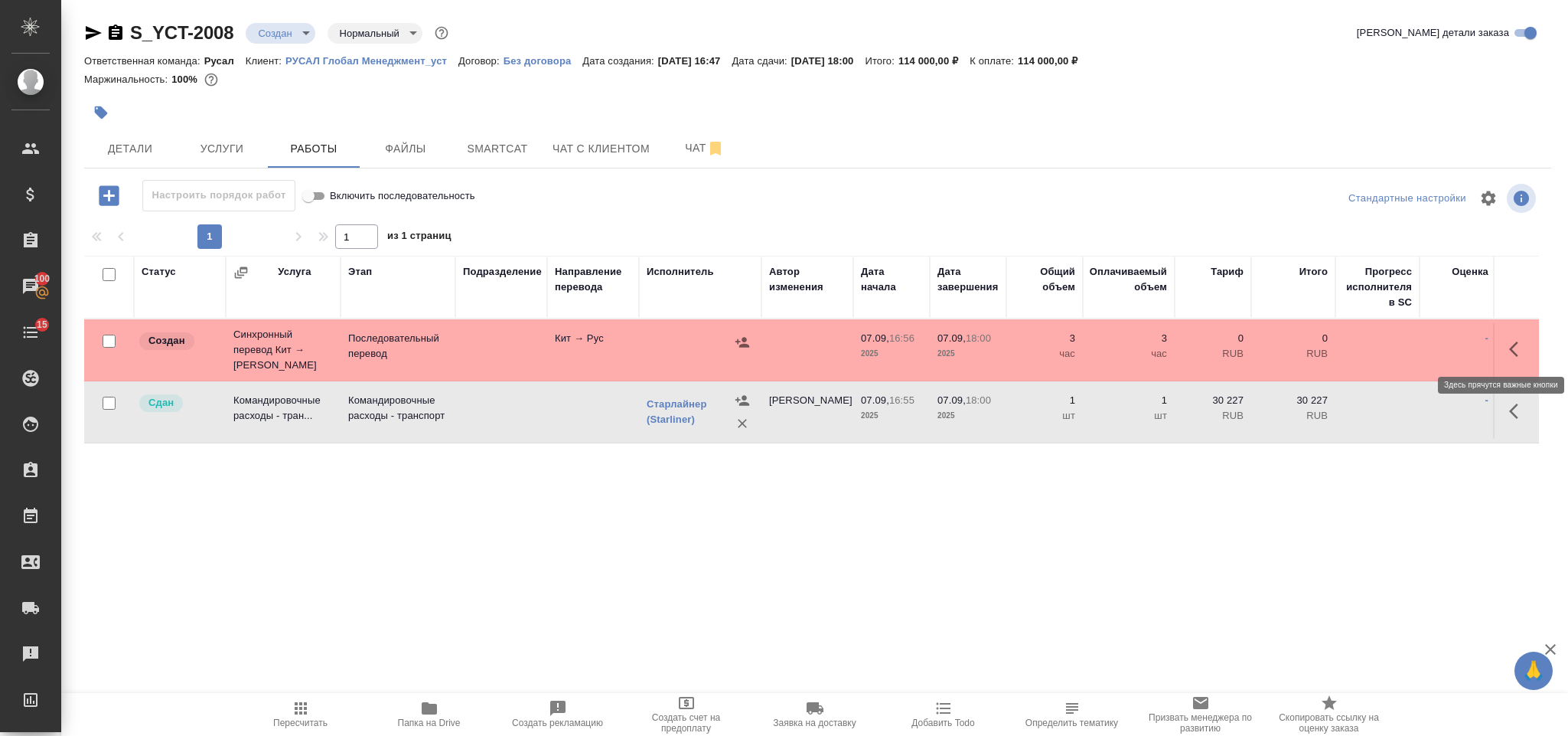
click at [1513, 350] on icon "button" at bounding box center [1514, 349] width 10 height 15
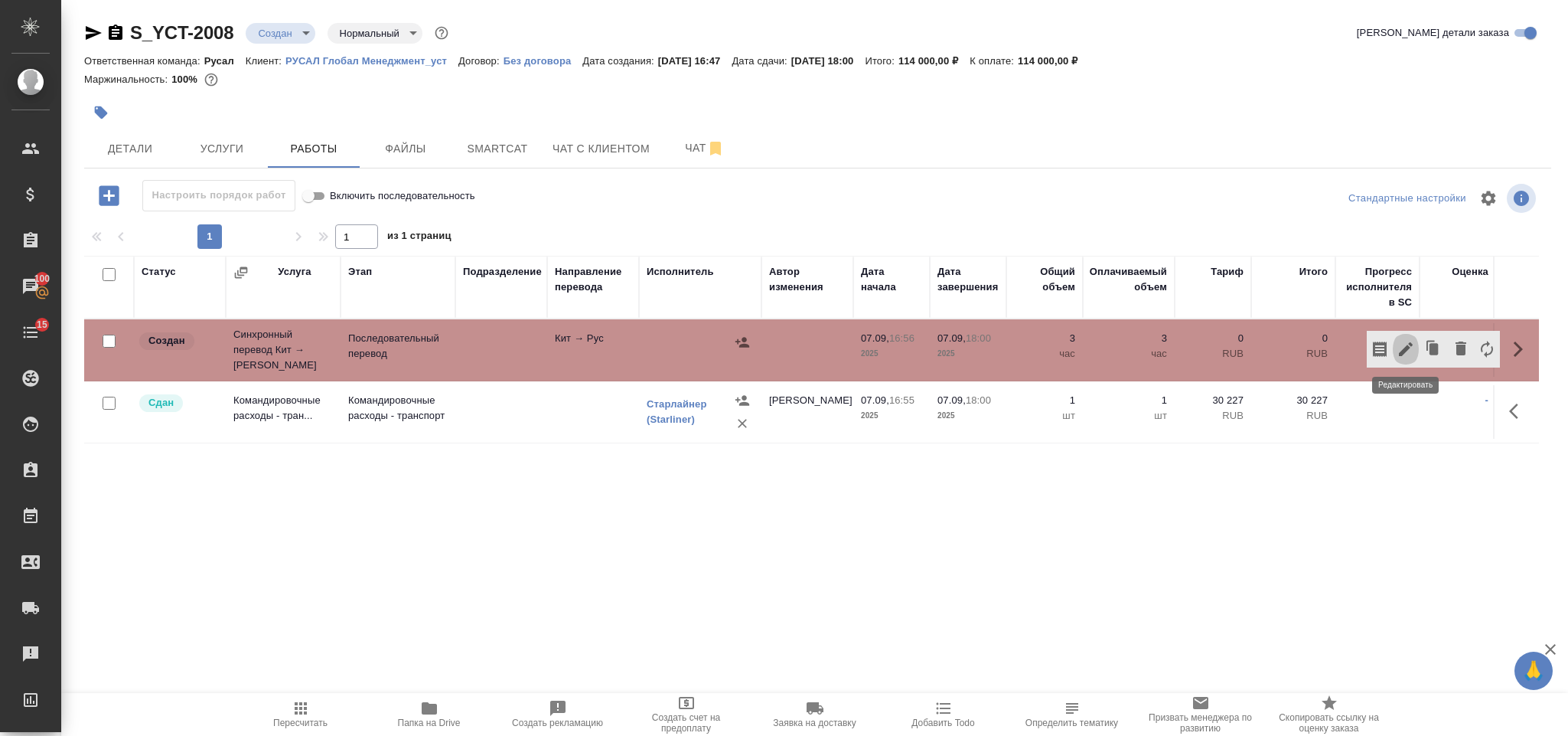
click at [1401, 340] on icon "button" at bounding box center [1406, 348] width 18 height 18
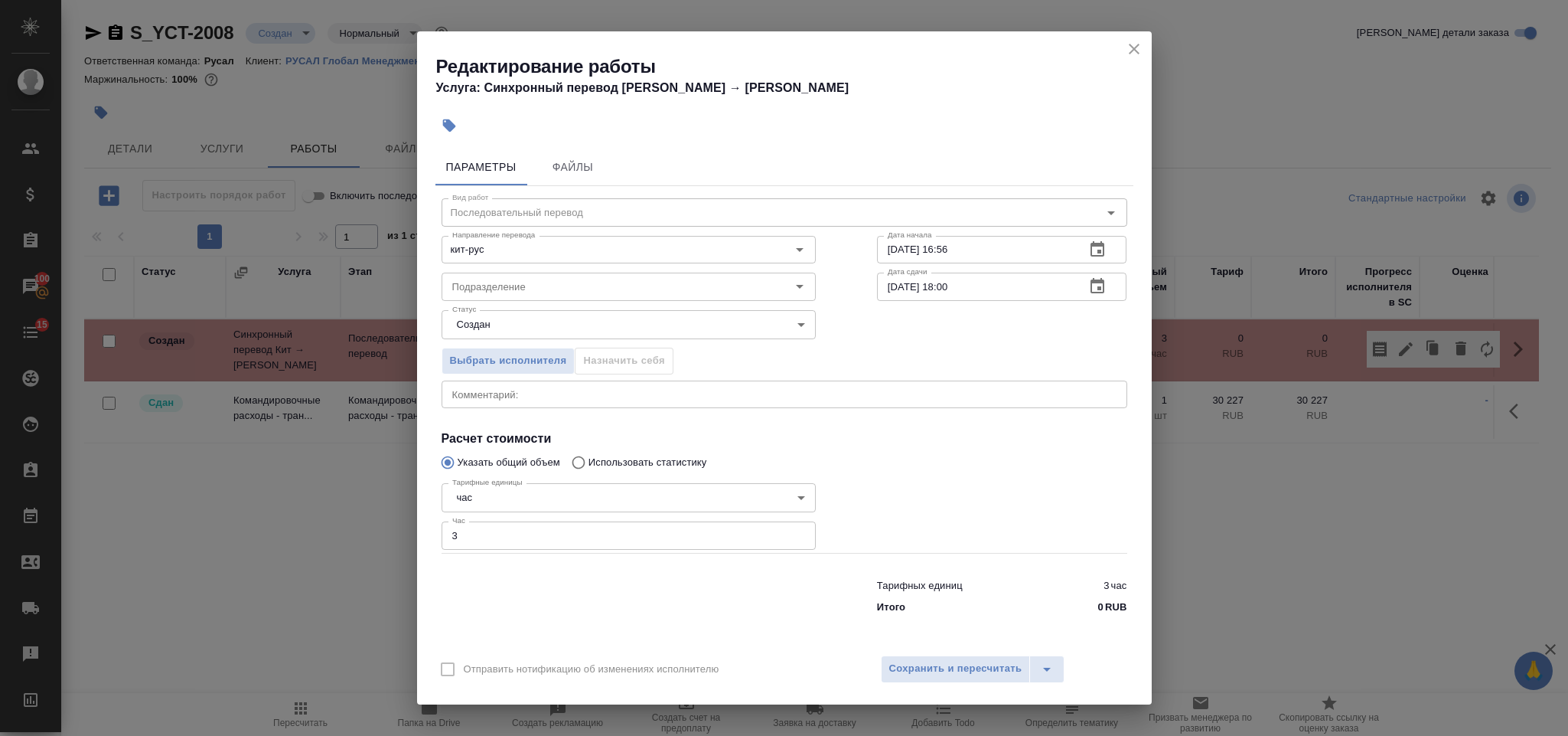
click at [484, 500] on body "🙏 .cls-1 fill:#fff; AWATERA Gorlenko Yuliua Клиенты Спецификации Заказы 100 Чат…" at bounding box center [784, 368] width 1568 height 736
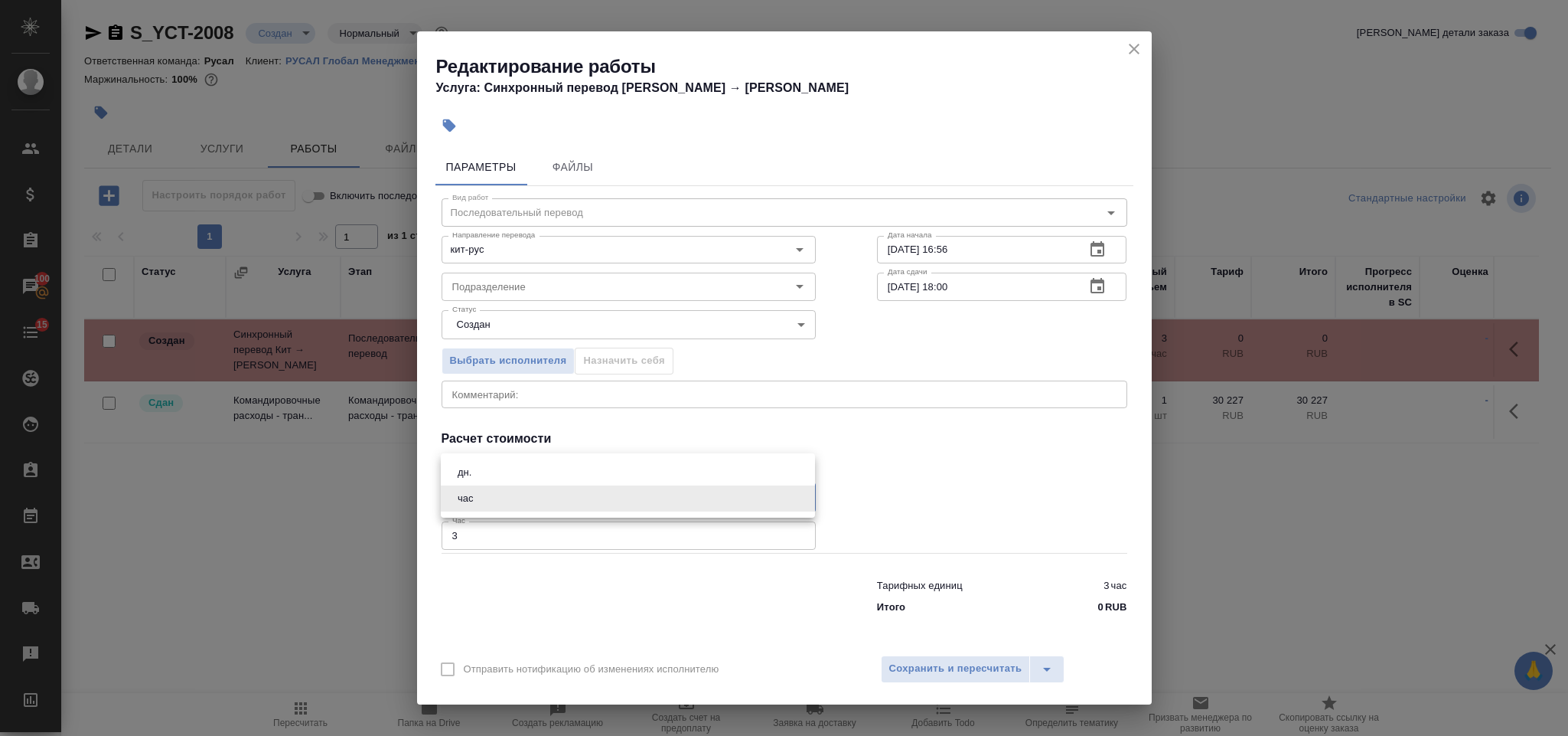
click at [482, 471] on li "дн." at bounding box center [628, 472] width 374 height 26
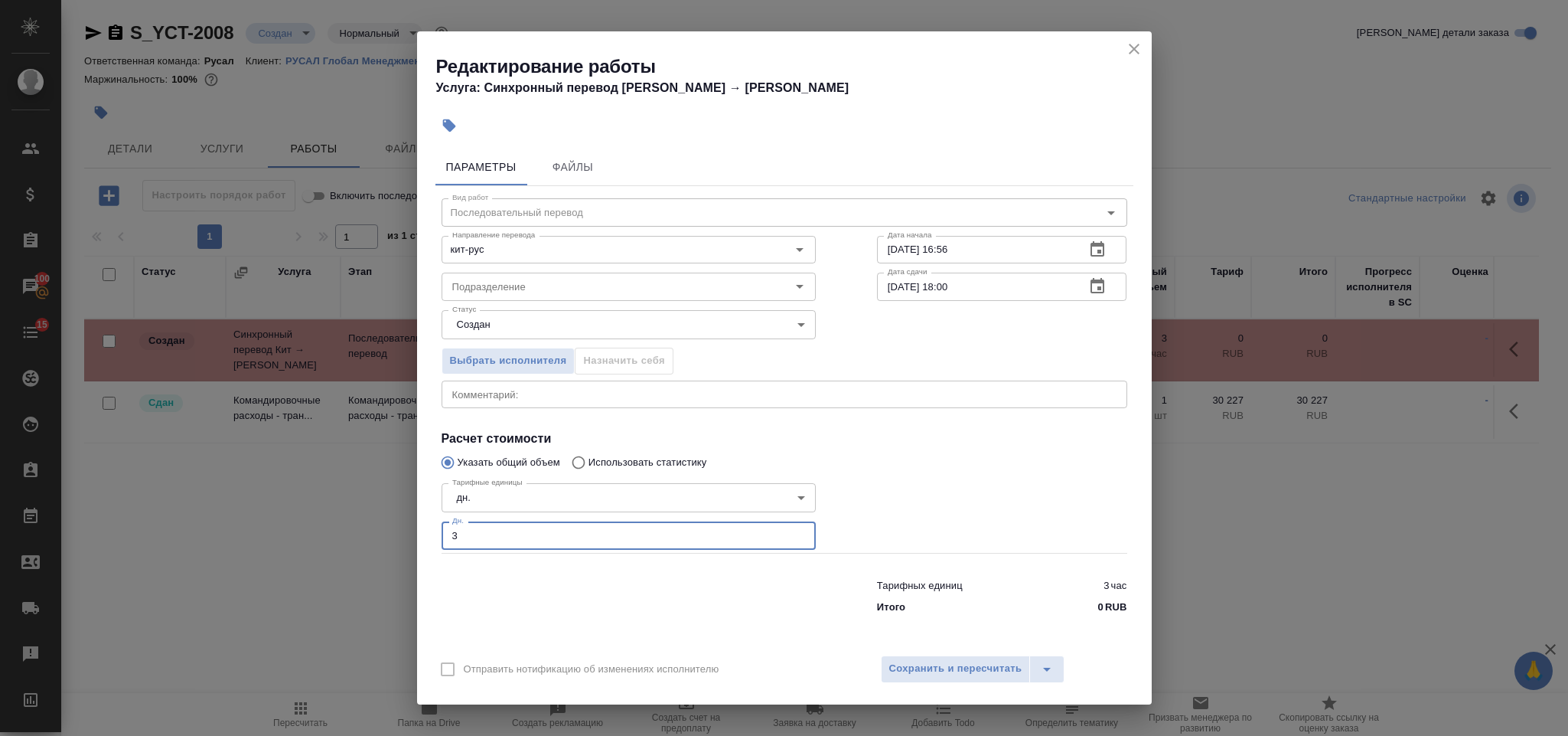
click at [492, 536] on input "3" at bounding box center [629, 535] width 374 height 28
click at [931, 678] on button "Сохранить и пересчитать" at bounding box center [957, 668] width 150 height 28
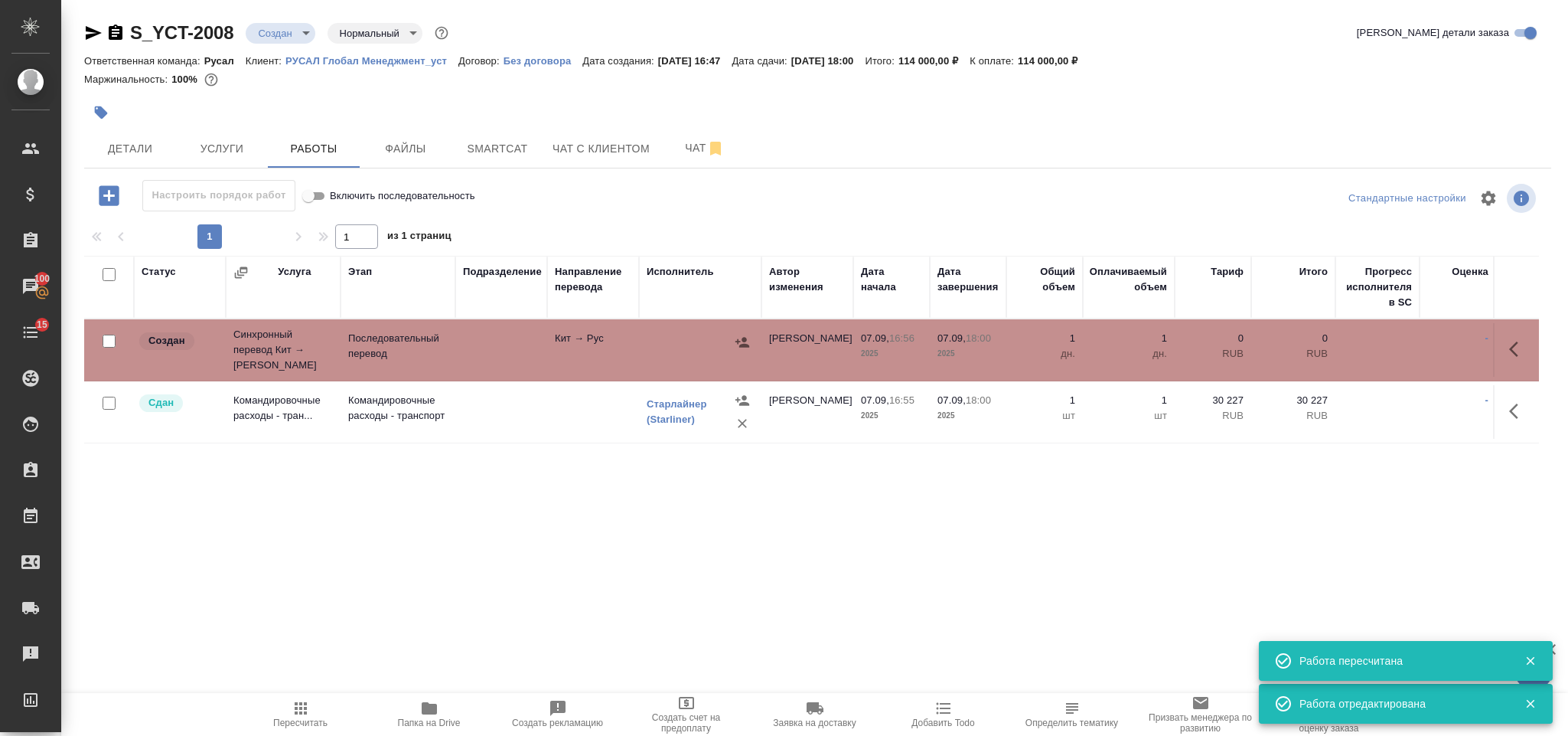
click at [741, 342] on icon "button" at bounding box center [743, 342] width 15 height 15
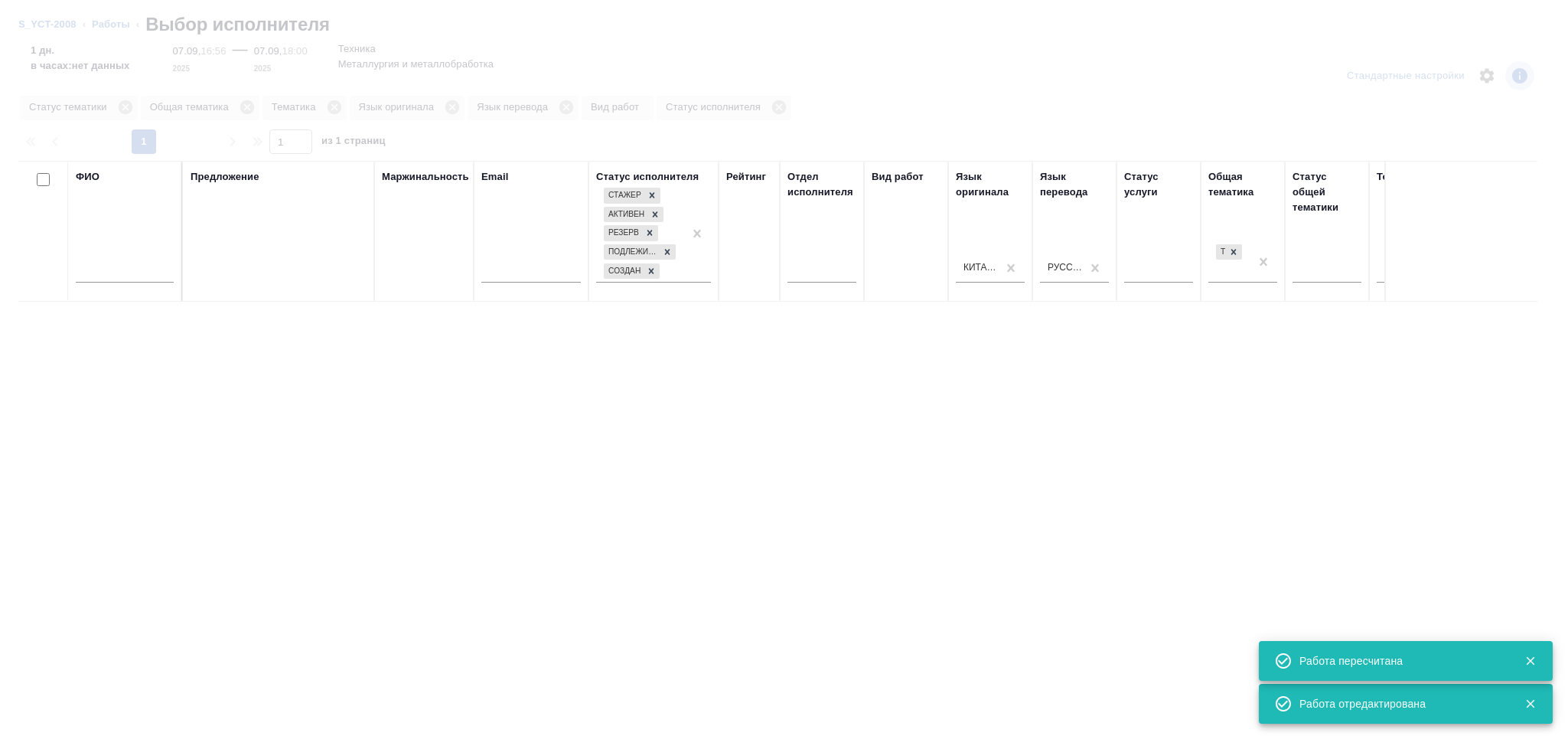
click at [120, 269] on input "text" at bounding box center [125, 273] width 98 height 19
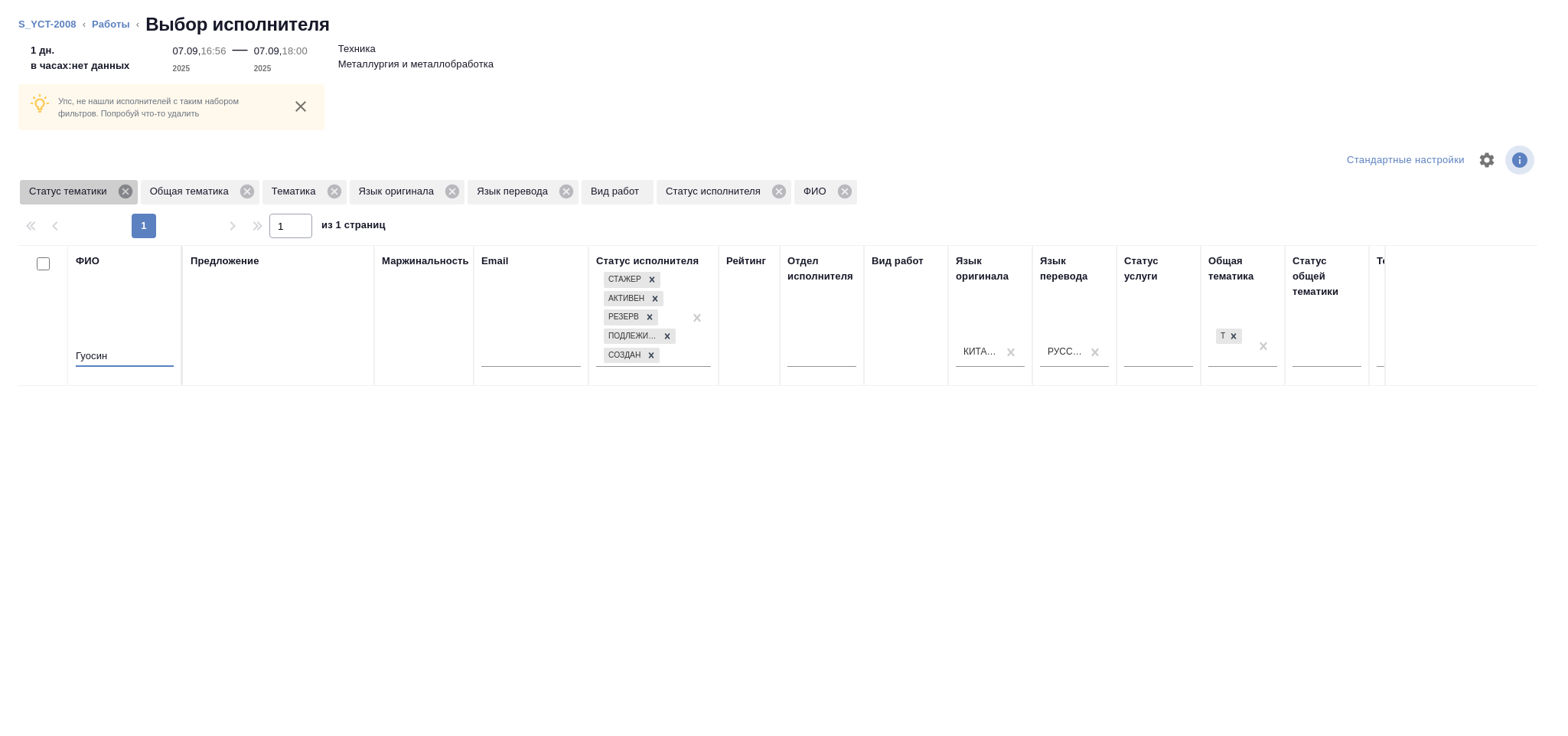
click at [124, 194] on icon at bounding box center [124, 191] width 14 height 14
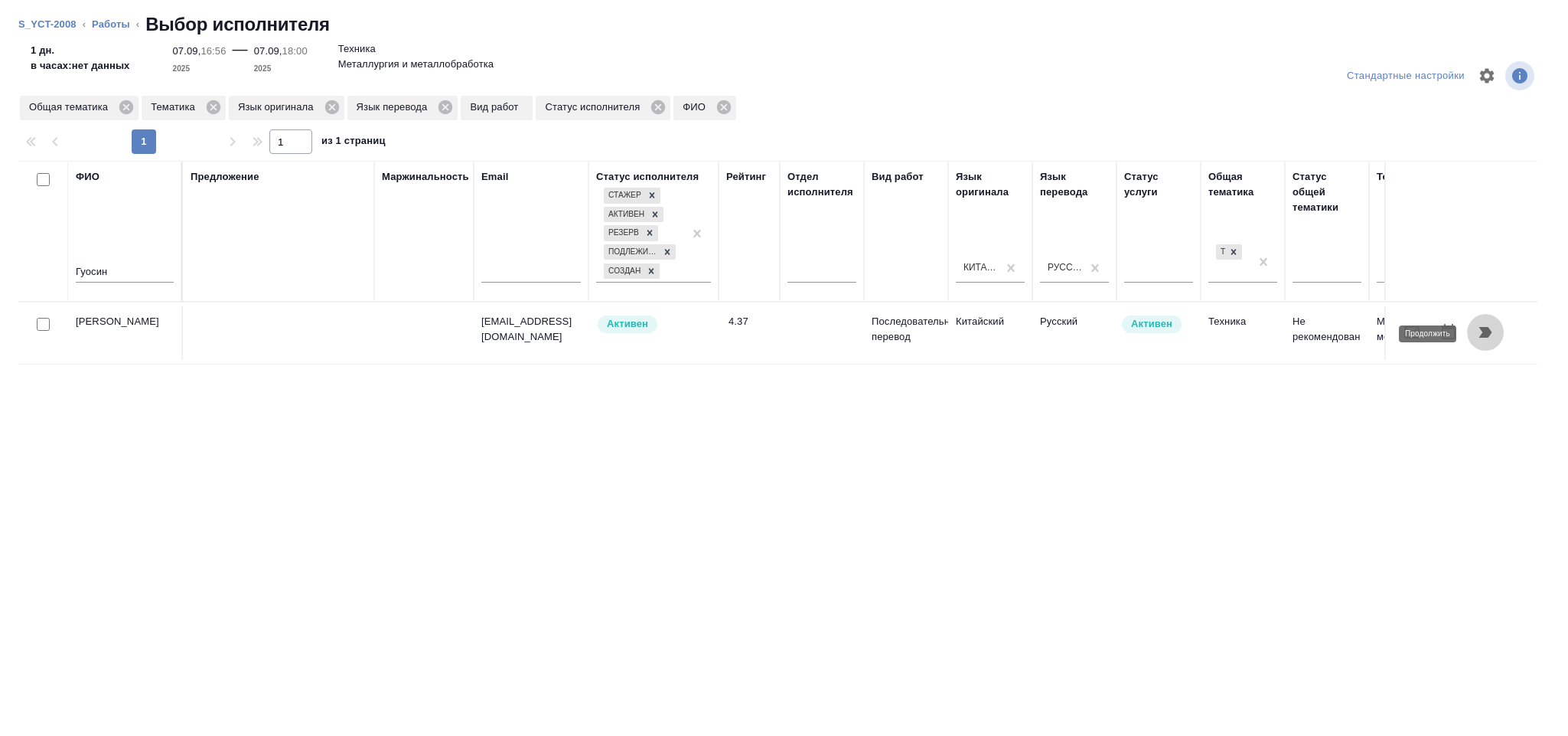
click at [1477, 326] on icon "button" at bounding box center [1485, 332] width 18 height 18
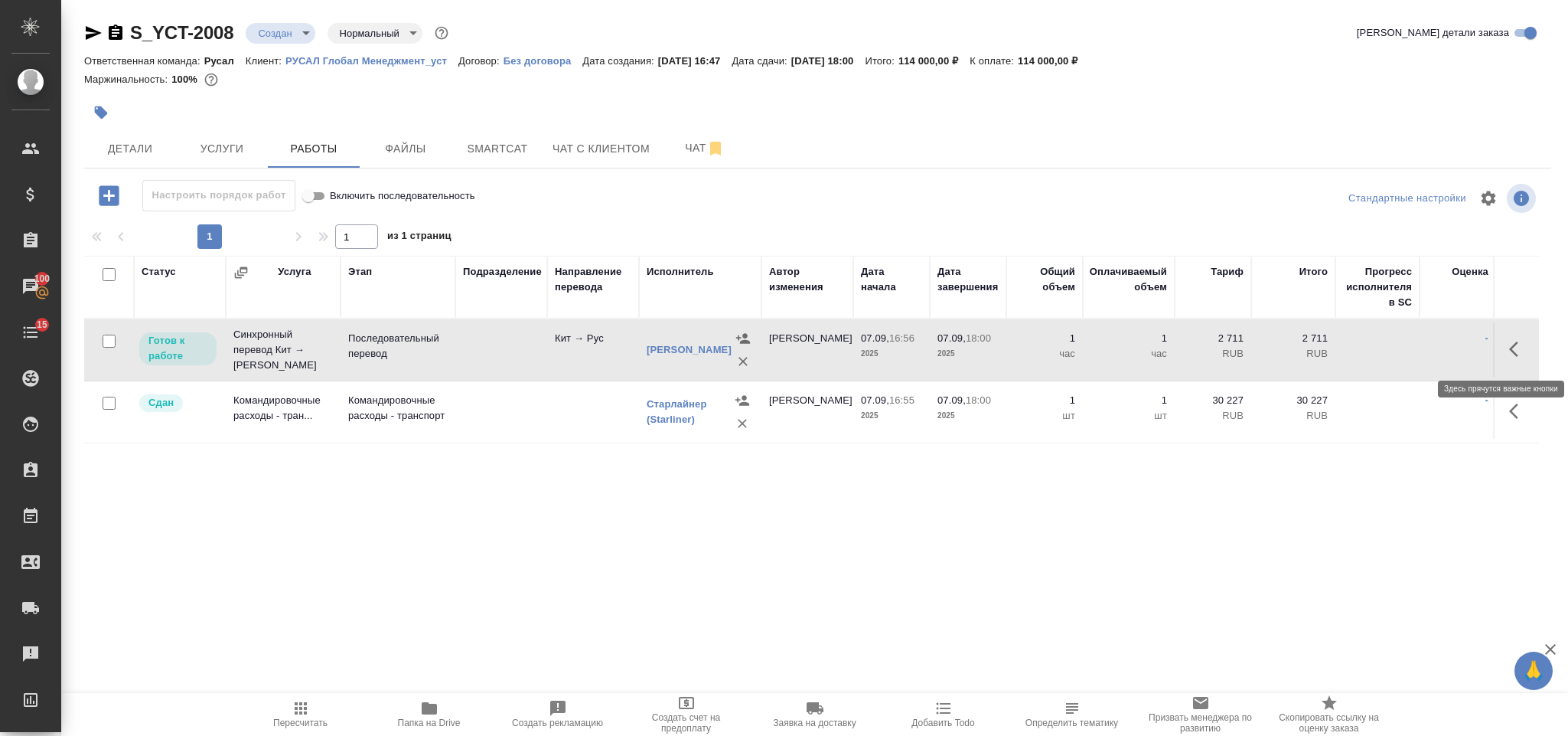
click at [1509, 338] on button "button" at bounding box center [1519, 349] width 37 height 37
click at [1408, 344] on icon "button" at bounding box center [1406, 348] width 18 height 18
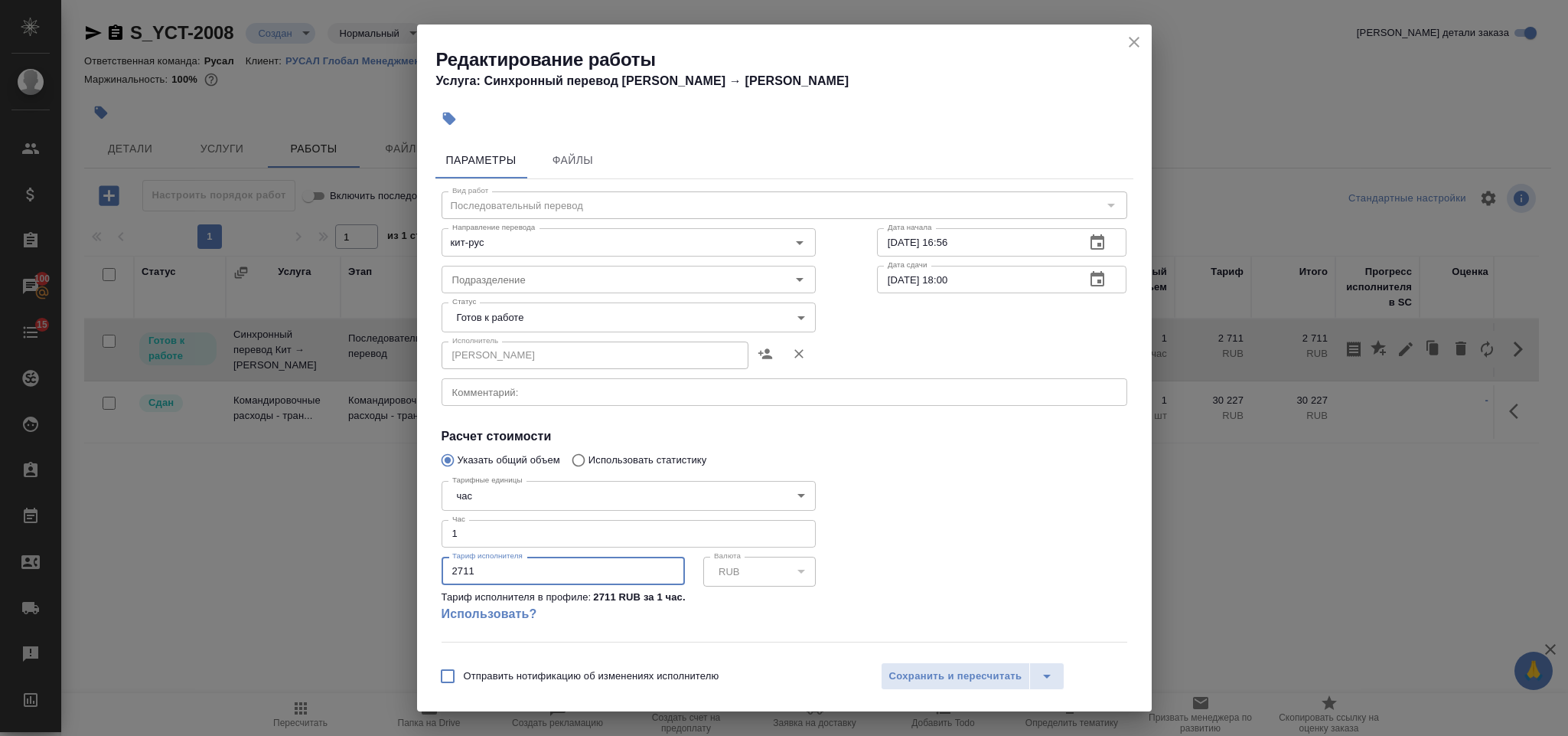
drag, startPoint x: 499, startPoint y: 572, endPoint x: 386, endPoint y: 575, distance: 113.0
click at [418, 573] on div "Параметры Файлы Вид работ Последовательный перевод Вид работ Направление перево…" at bounding box center [785, 394] width 735 height 517
click at [614, 492] on body "🙏 .cls-1 fill:#fff; AWATERA Gorlenko Yuliua Клиенты Спецификации Заказы 100 Чат…" at bounding box center [784, 368] width 1568 height 736
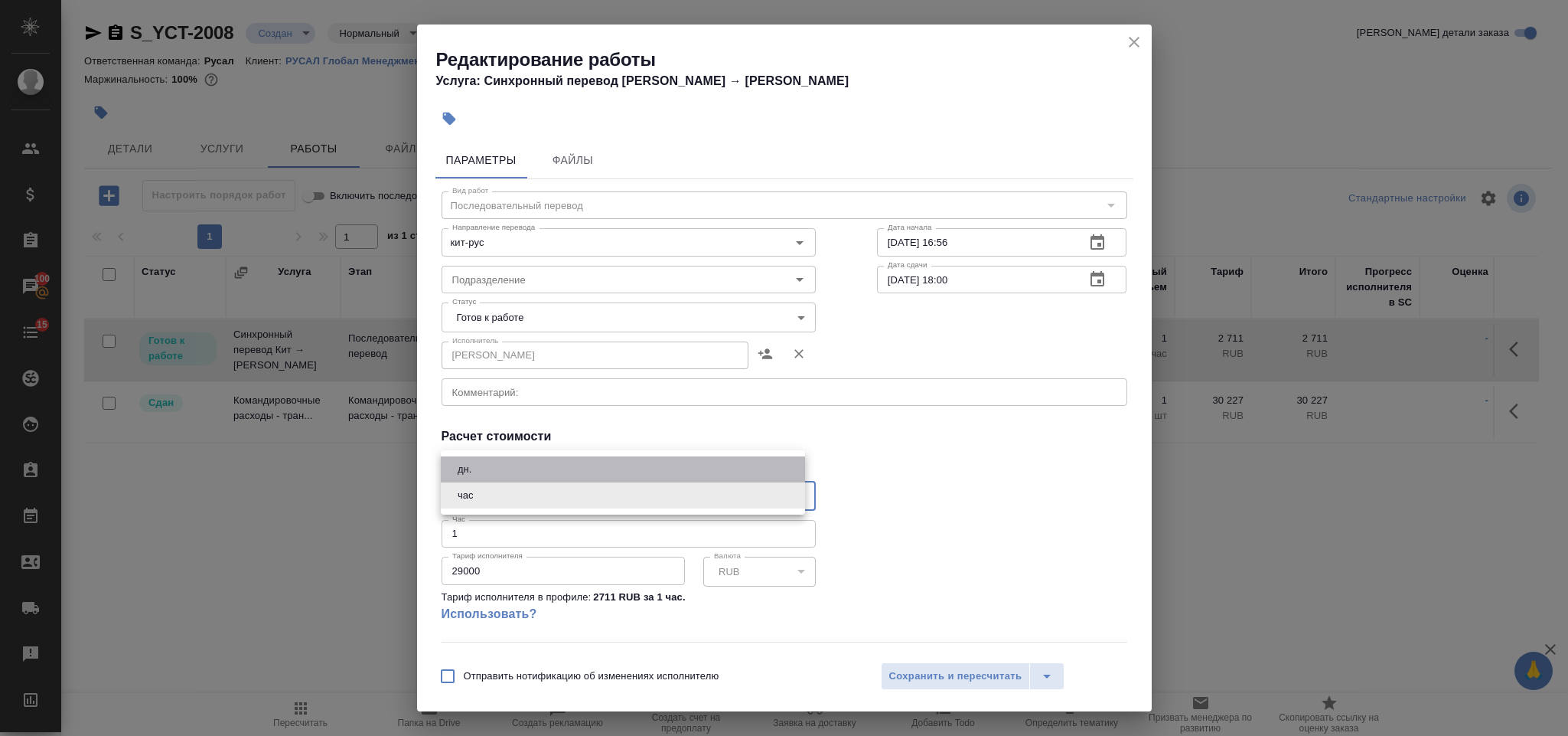
click at [537, 464] on li "дн." at bounding box center [623, 469] width 365 height 26
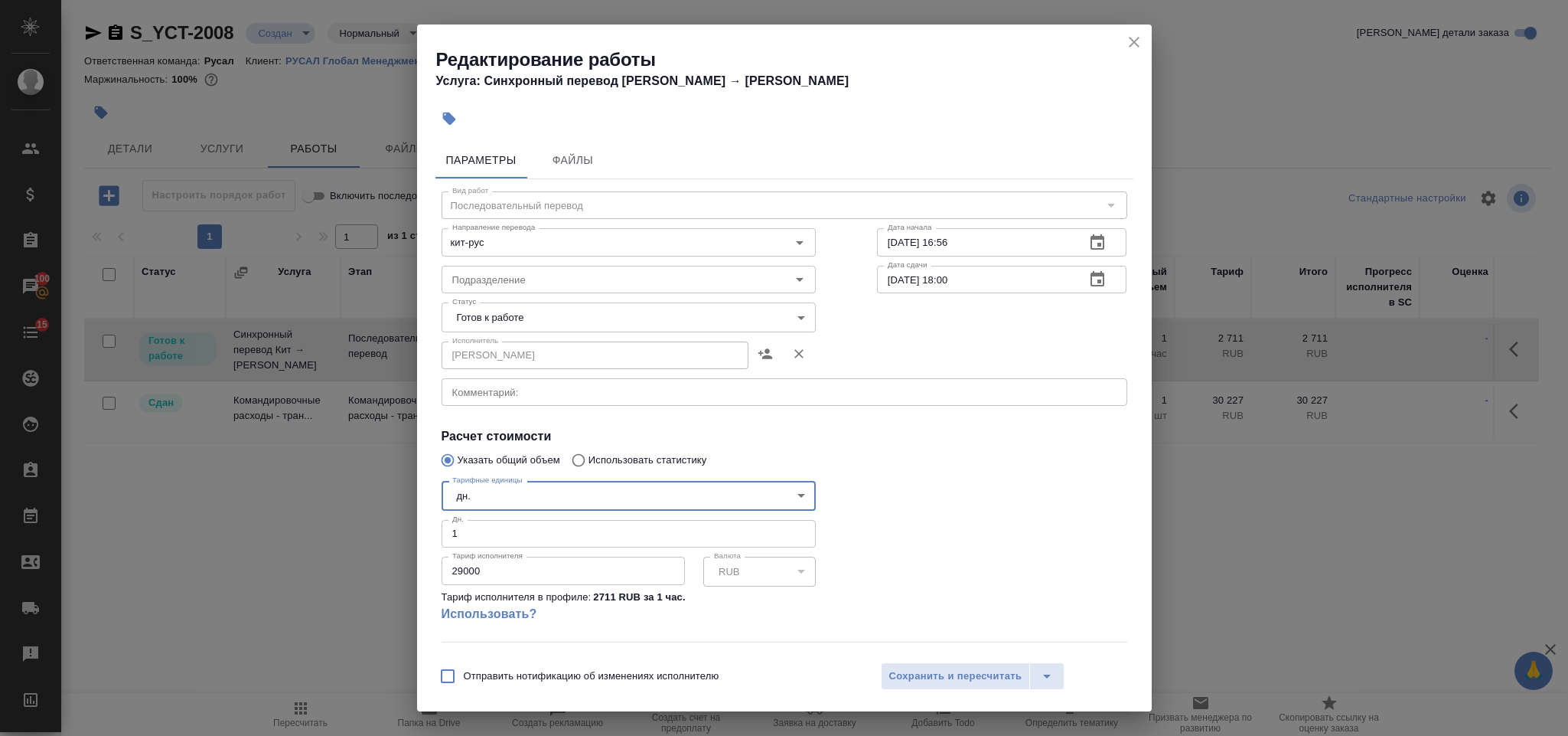
click at [551, 320] on body "🙏 .cls-1 fill:#fff; AWATERA Gorlenko Yuliua Клиенты Спецификации Заказы 100 Чат…" at bounding box center [784, 368] width 1568 height 736
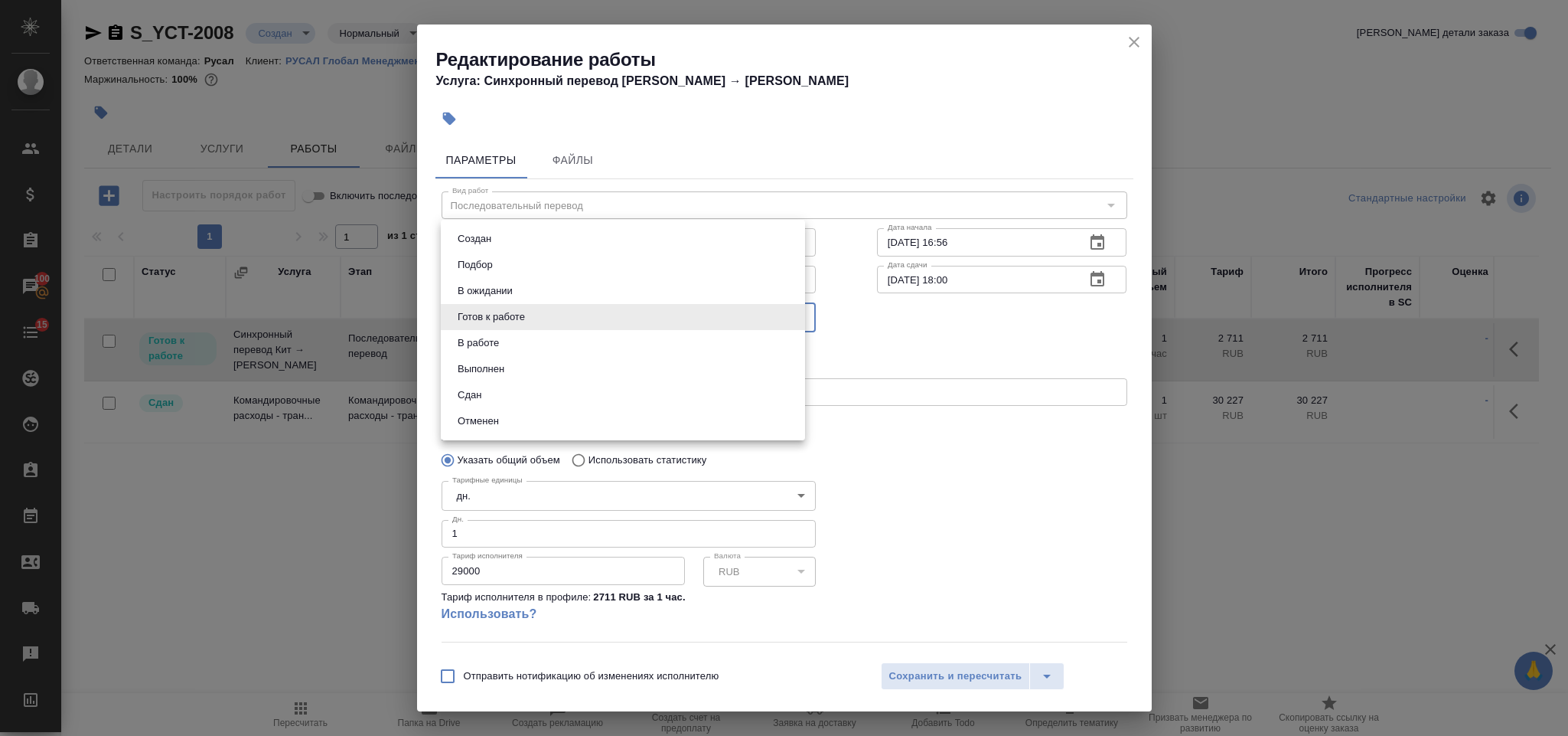
click at [520, 394] on li "Сдан" at bounding box center [623, 395] width 365 height 26
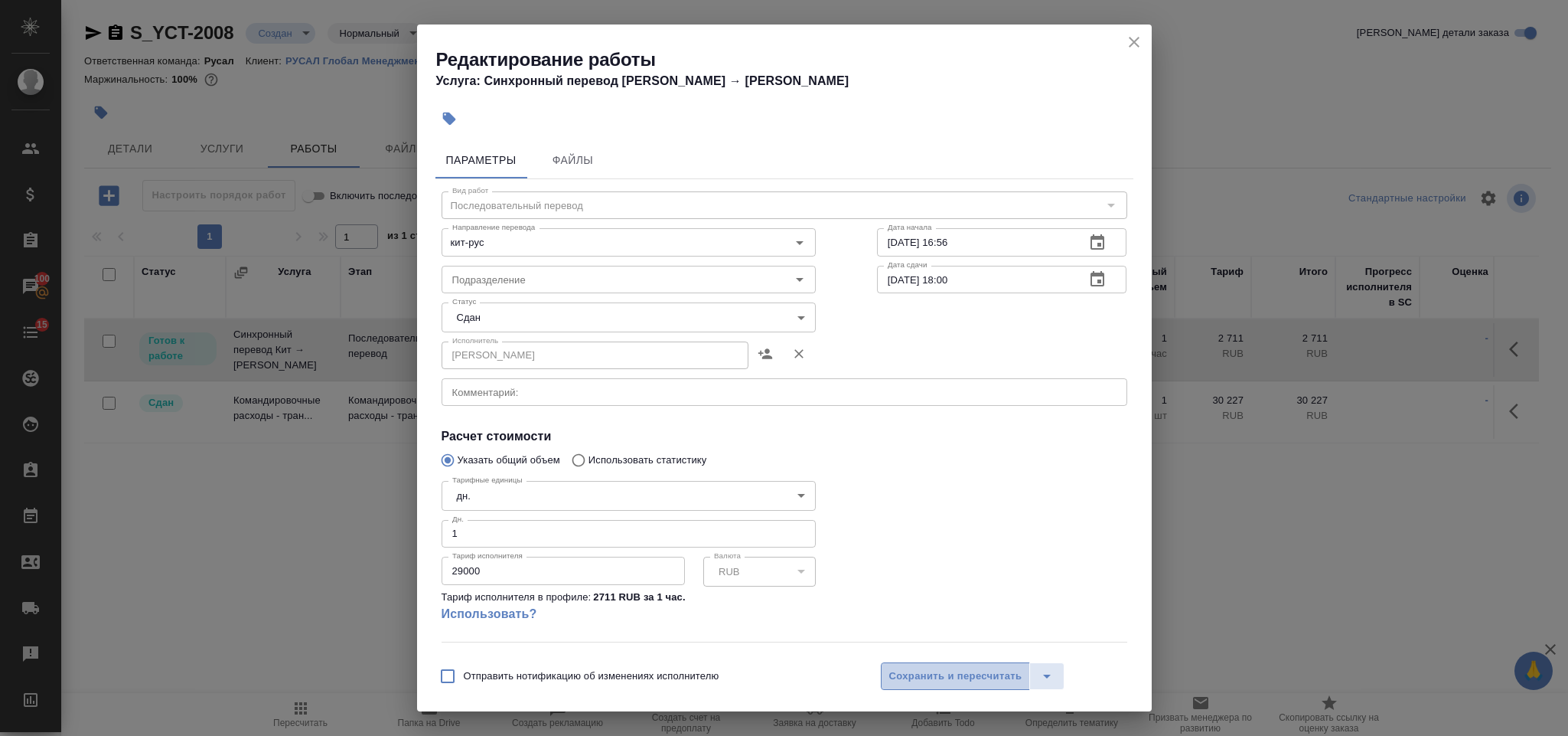
click at [992, 677] on span "Сохранить и пересчитать" at bounding box center [956, 676] width 133 height 17
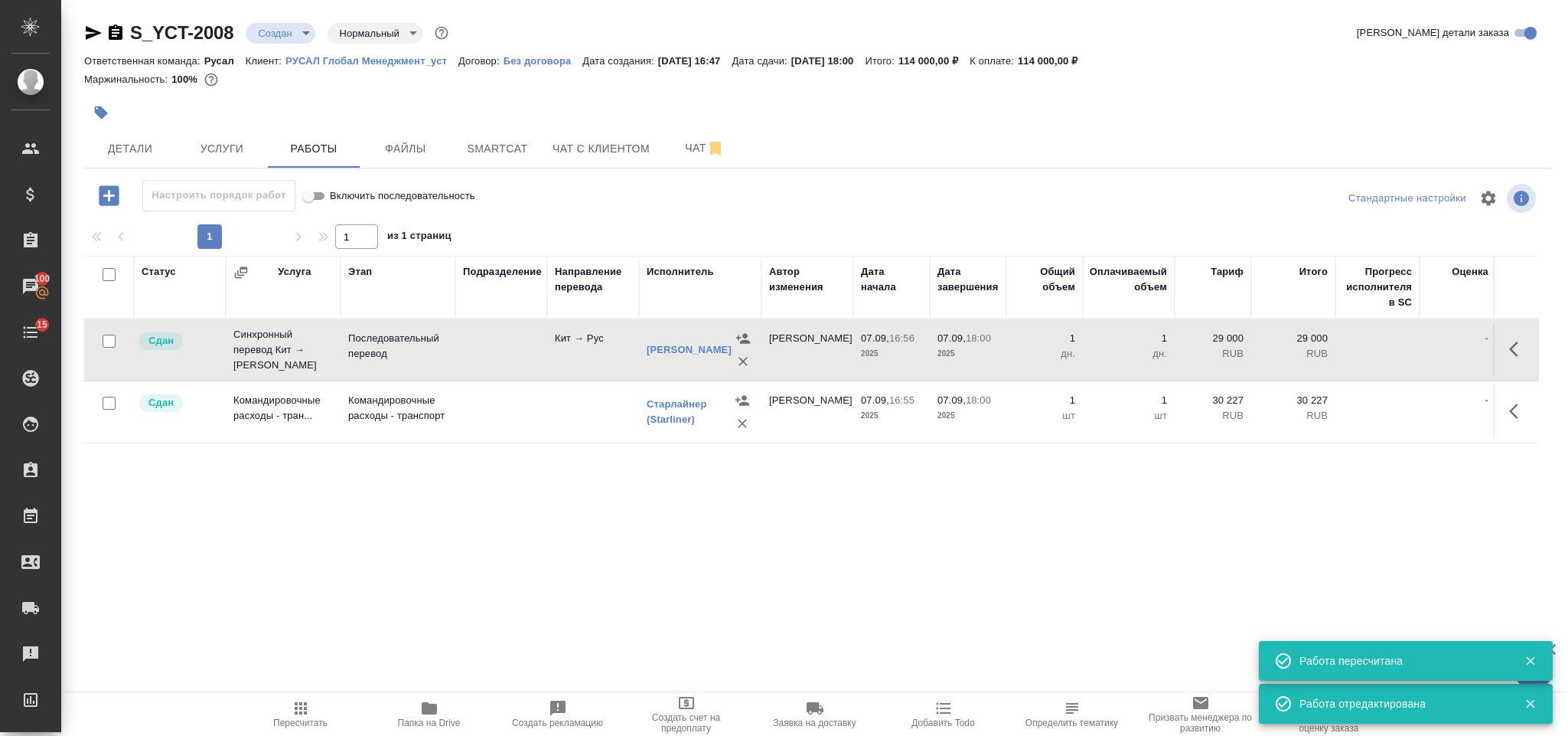
click at [283, 695] on button "Пересчитать" at bounding box center [300, 714] width 128 height 42
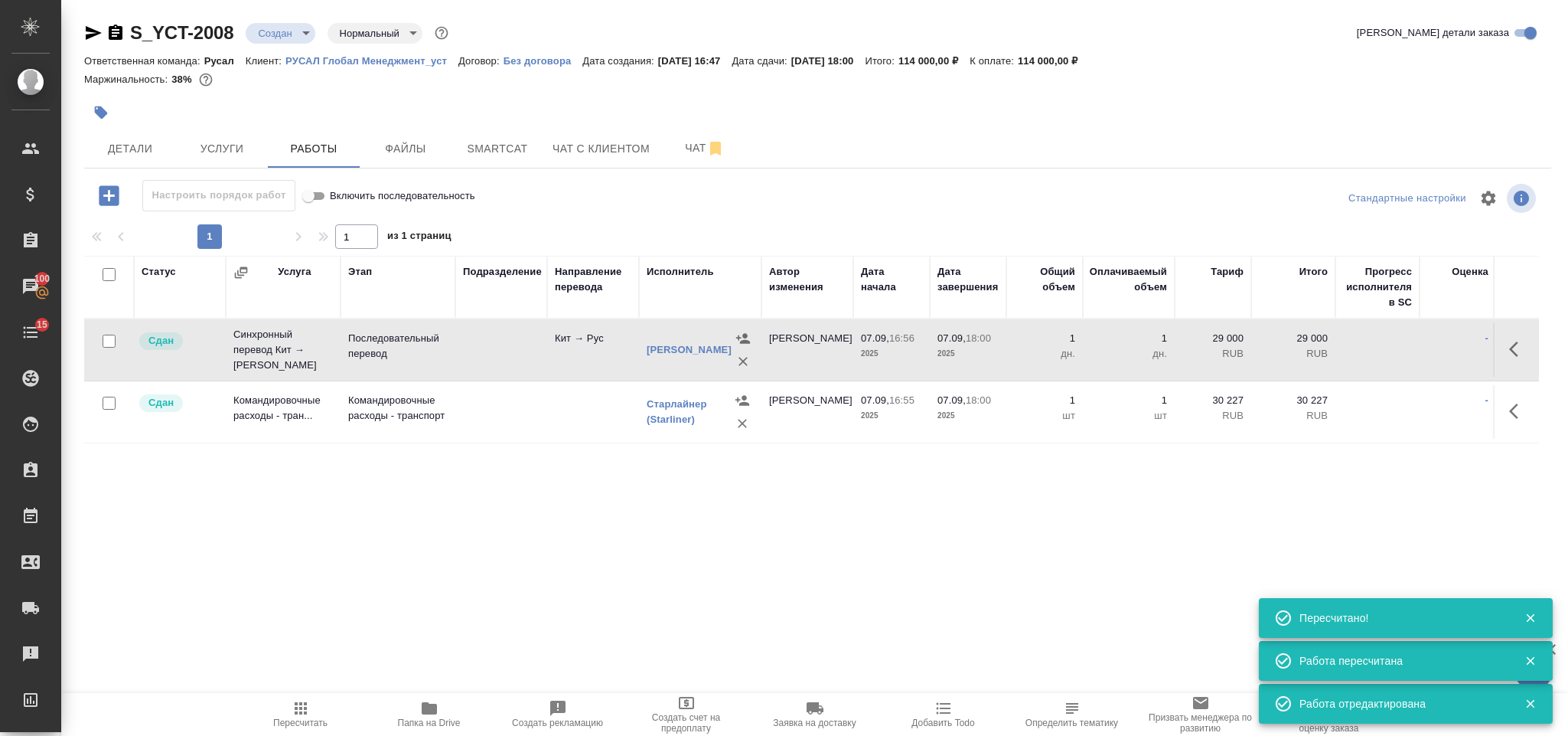
click at [278, 36] on body "🙏 .cls-1 fill:#fff; AWATERA Gorlenko Yuliua Клиенты Спецификации Заказы 100 Чат…" at bounding box center [784, 368] width 1568 height 736
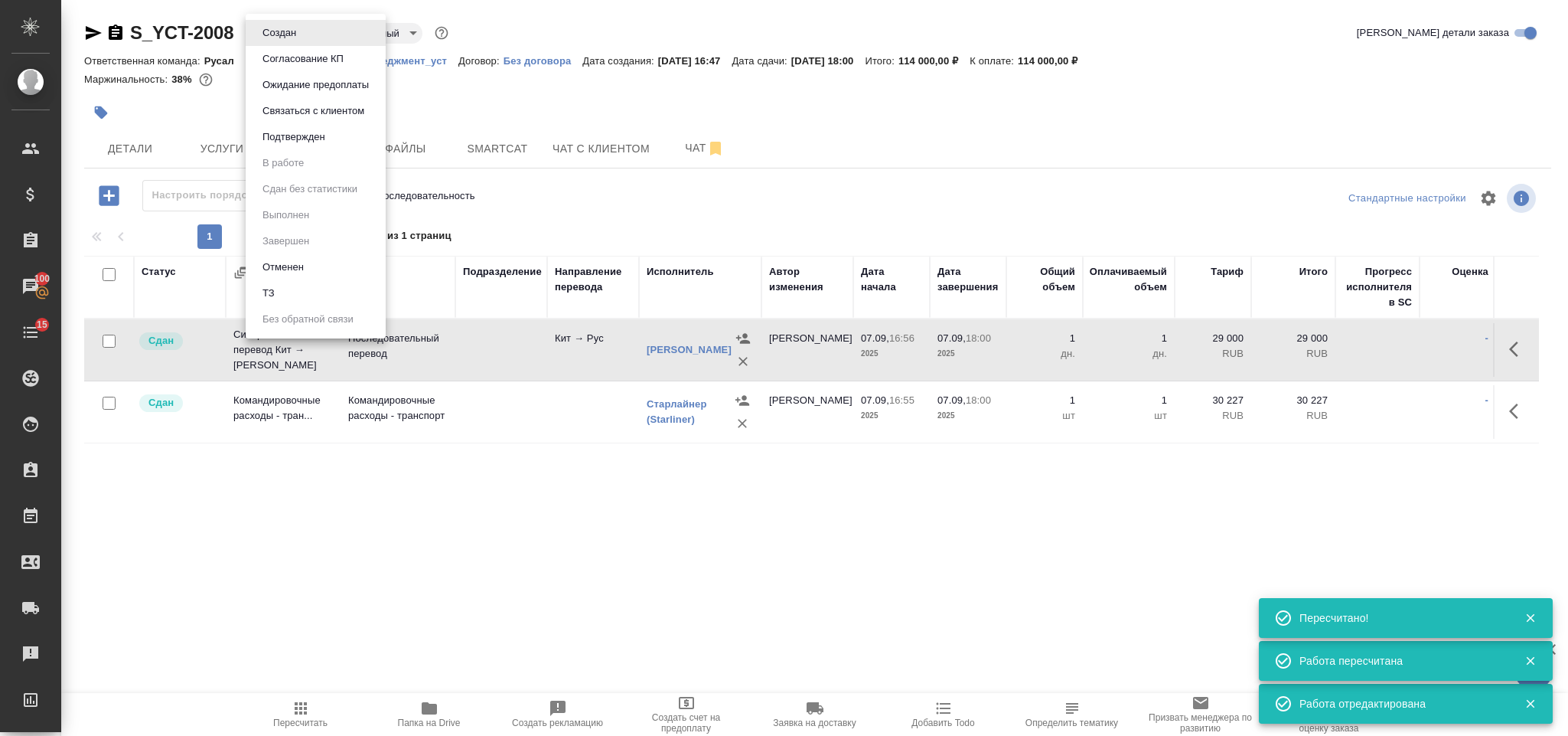
click at [308, 143] on button "Подтвержден" at bounding box center [293, 136] width 72 height 16
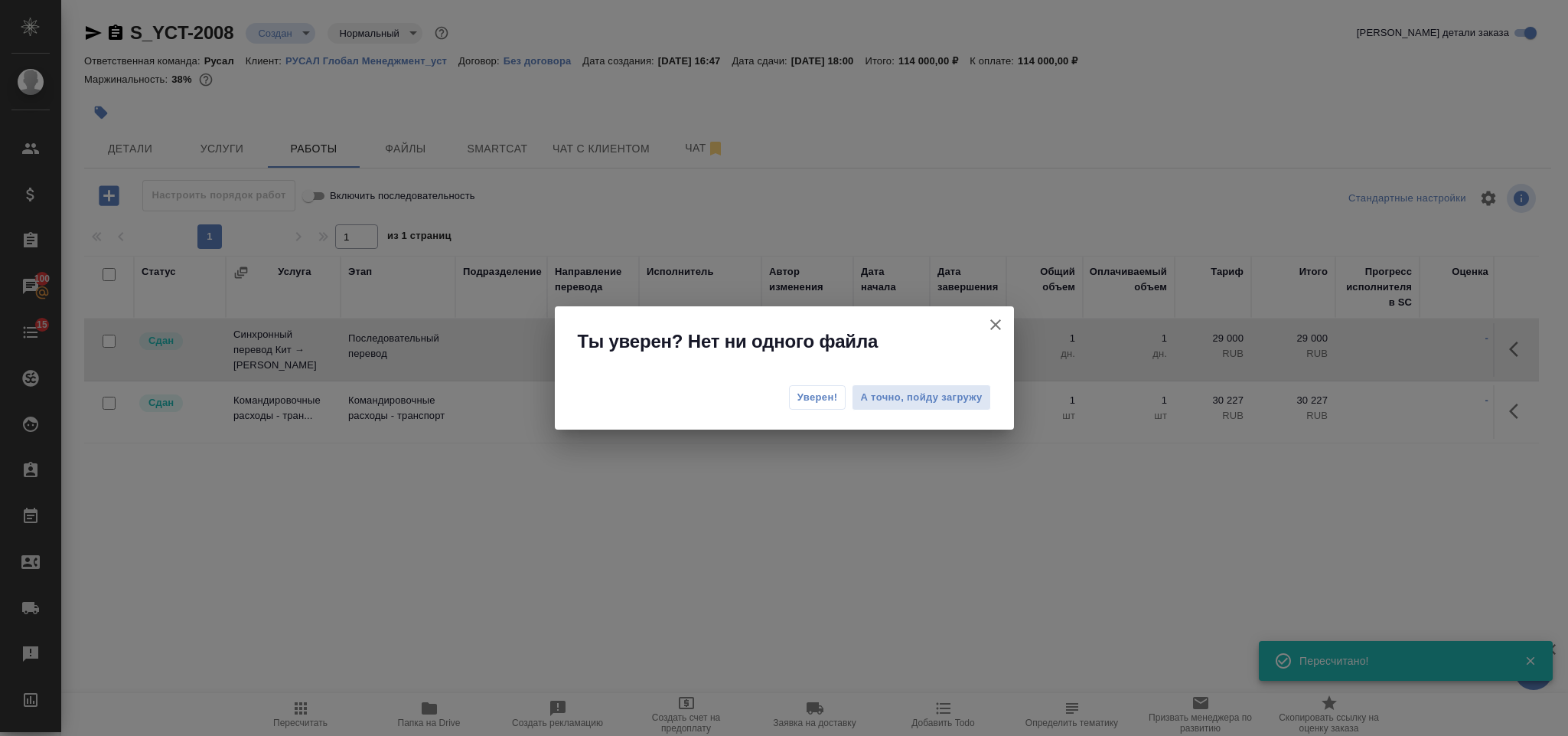
click at [826, 393] on span "Уверен!" at bounding box center [818, 397] width 41 height 15
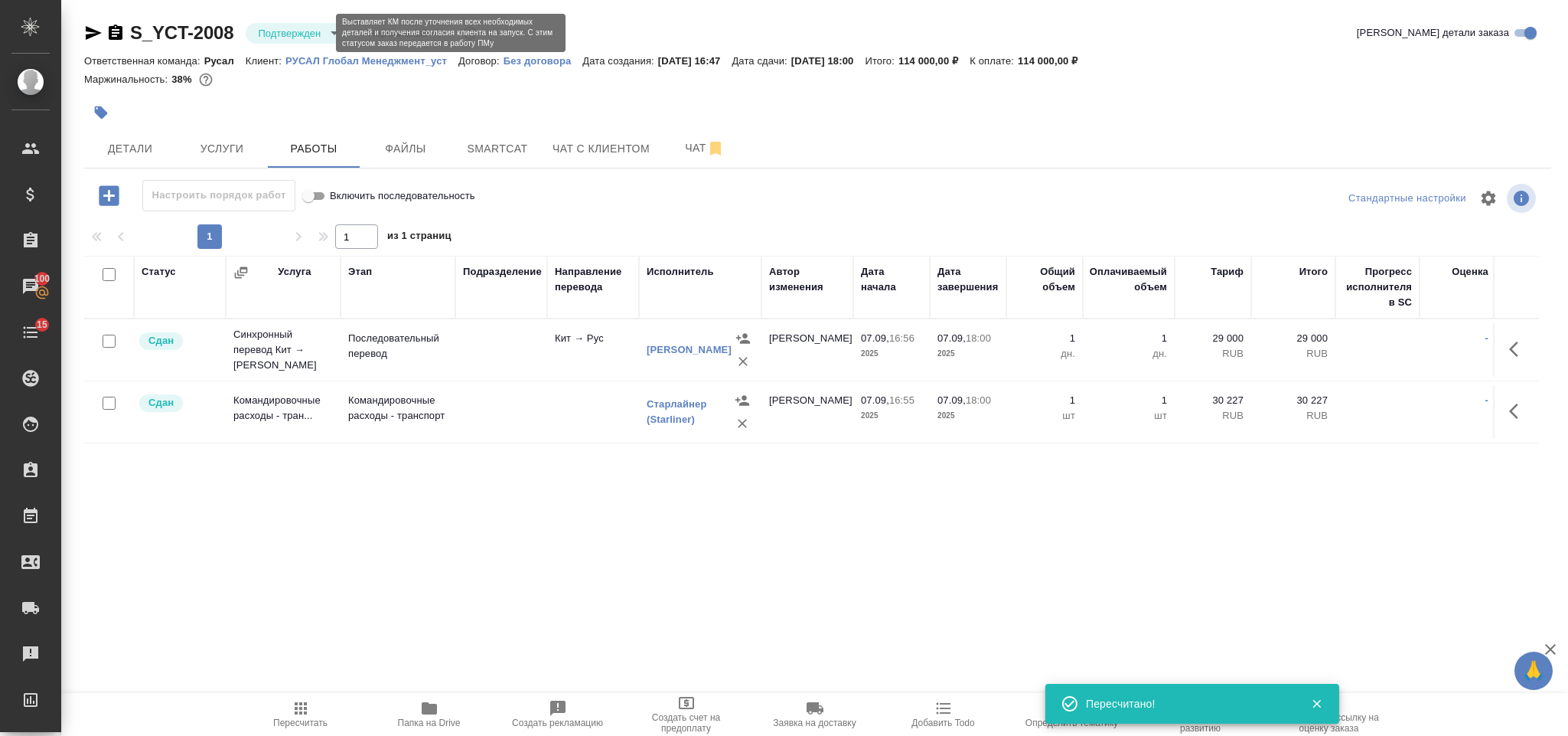
click at [278, 28] on body "🙏 .cls-1 fill:#fff; AWATERA Gorlenko Yuliua Клиенты Спецификации Заказы 100 Чат…" at bounding box center [784, 368] width 1568 height 736
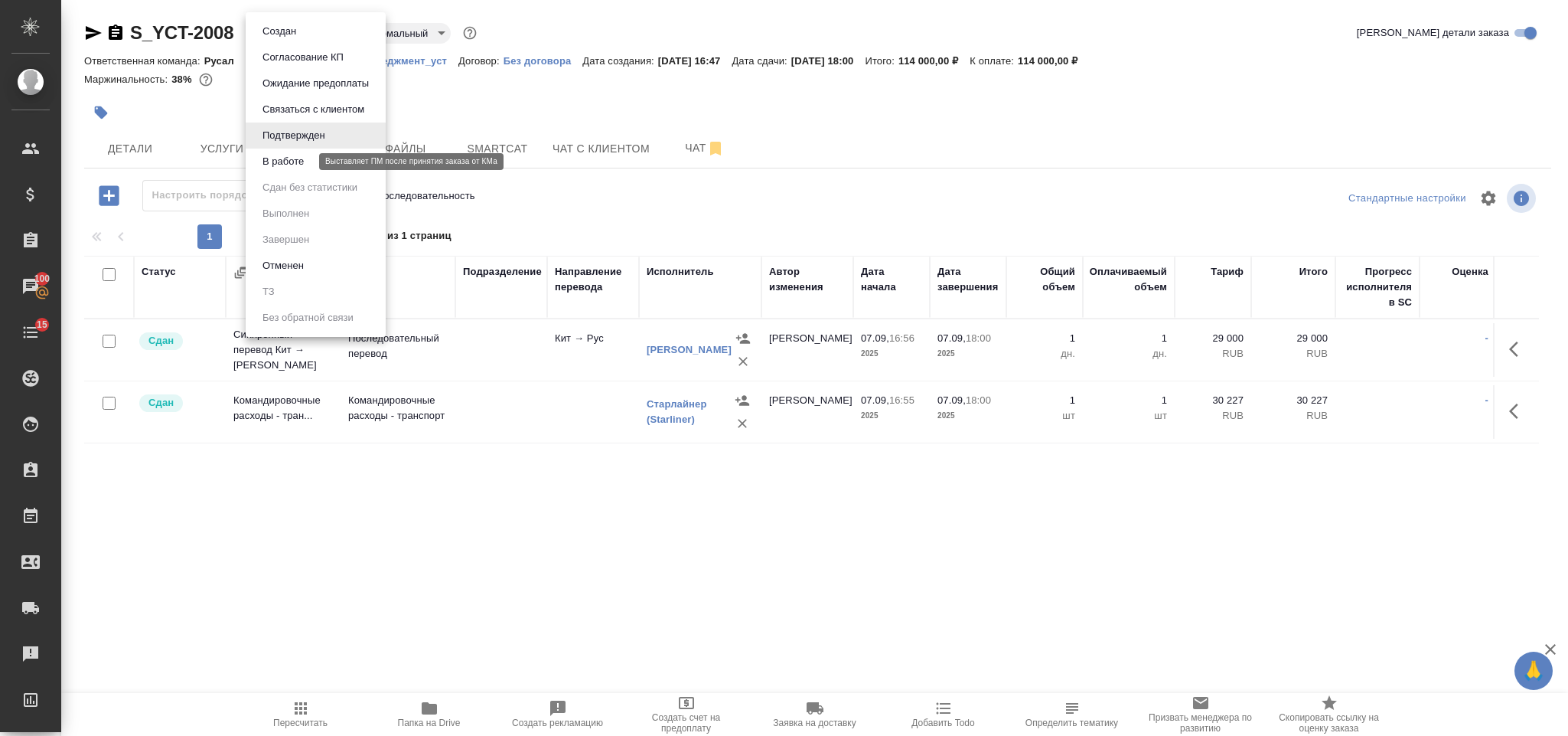
click at [302, 158] on button "В работе" at bounding box center [283, 161] width 50 height 16
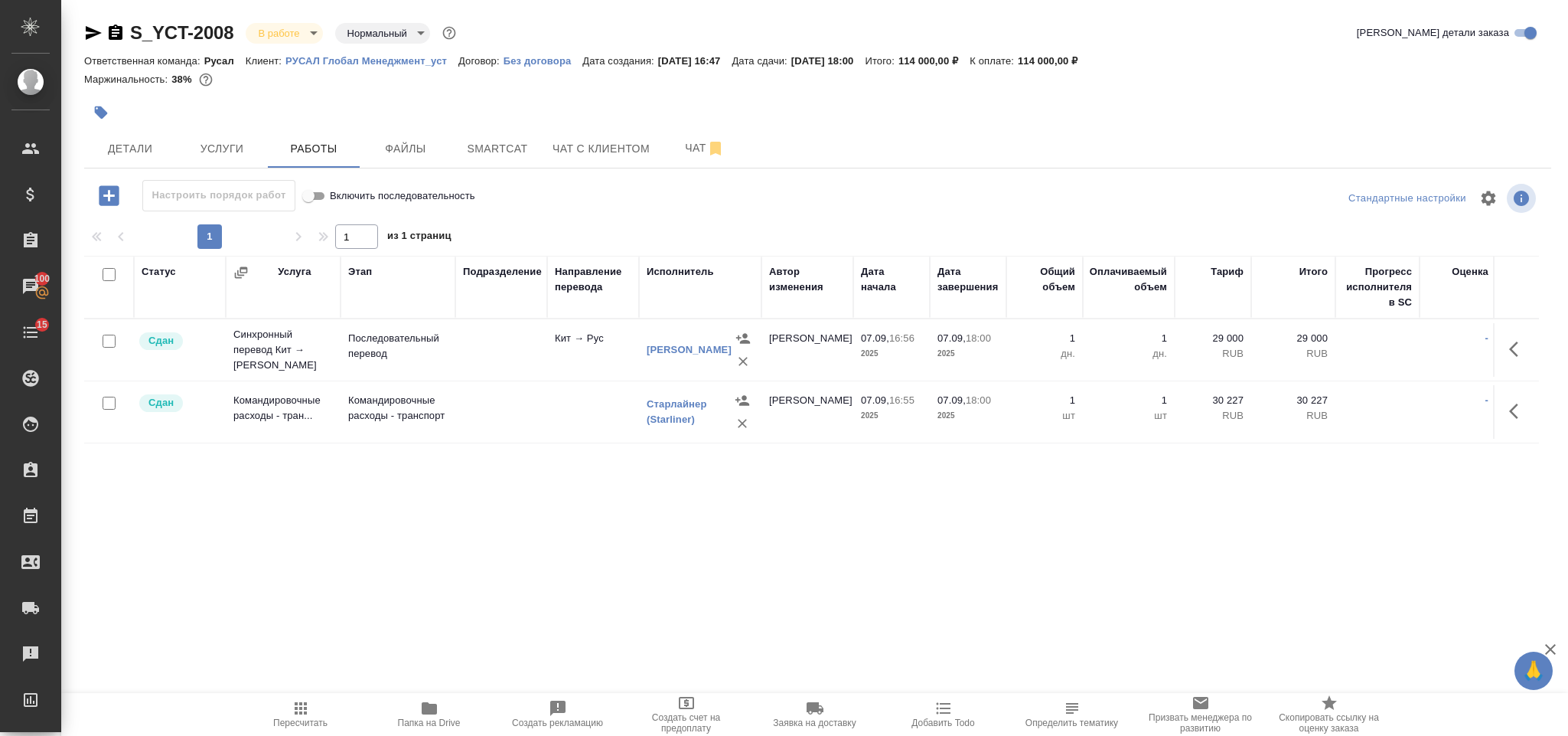
click at [301, 35] on body "🙏 .cls-1 fill:#fff; AWATERA Gorlenko Yuliua Клиенты Спецификации Заказы 100 Чат…" at bounding box center [784, 368] width 1568 height 736
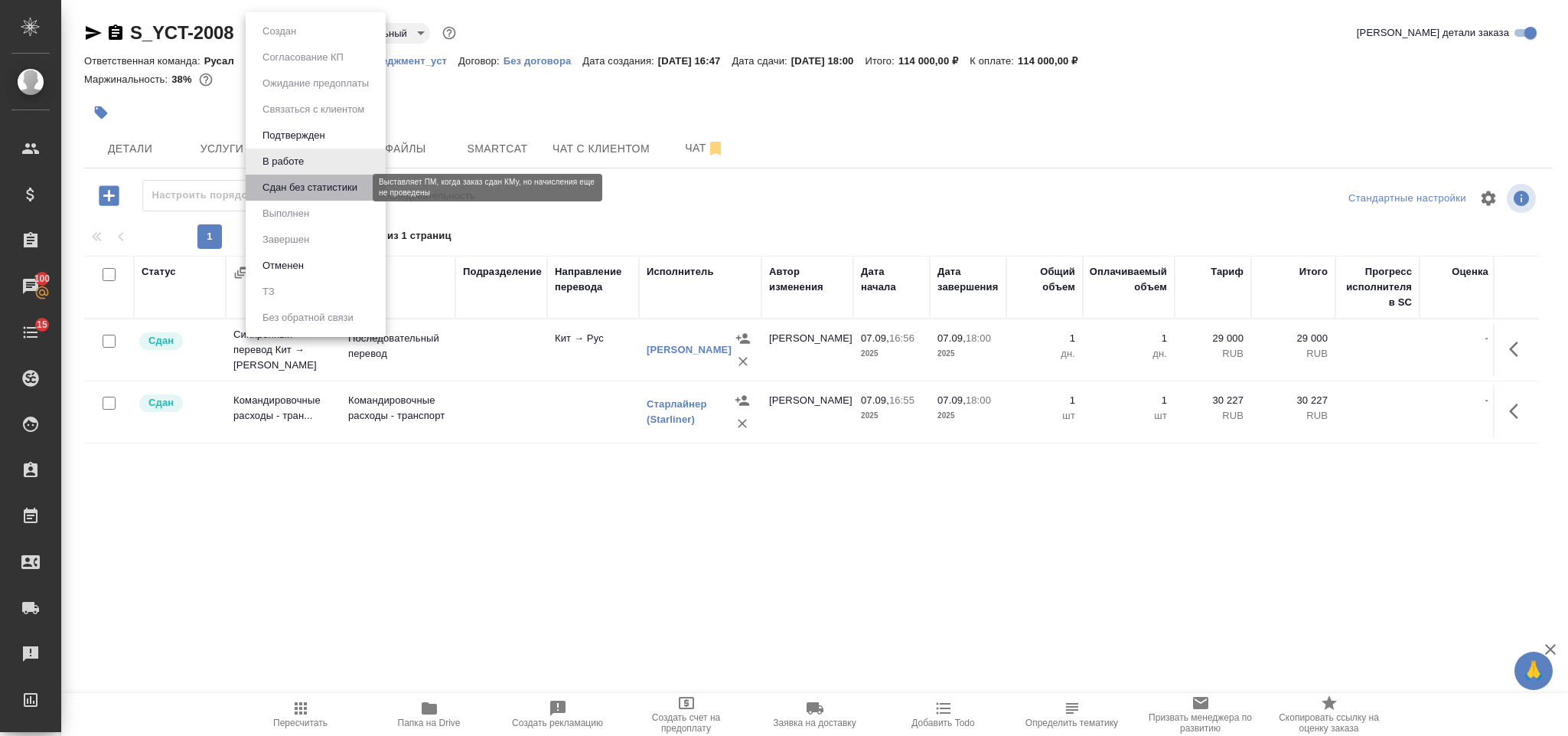
click at [309, 182] on button "Сдан без статистики" at bounding box center [310, 187] width 104 height 16
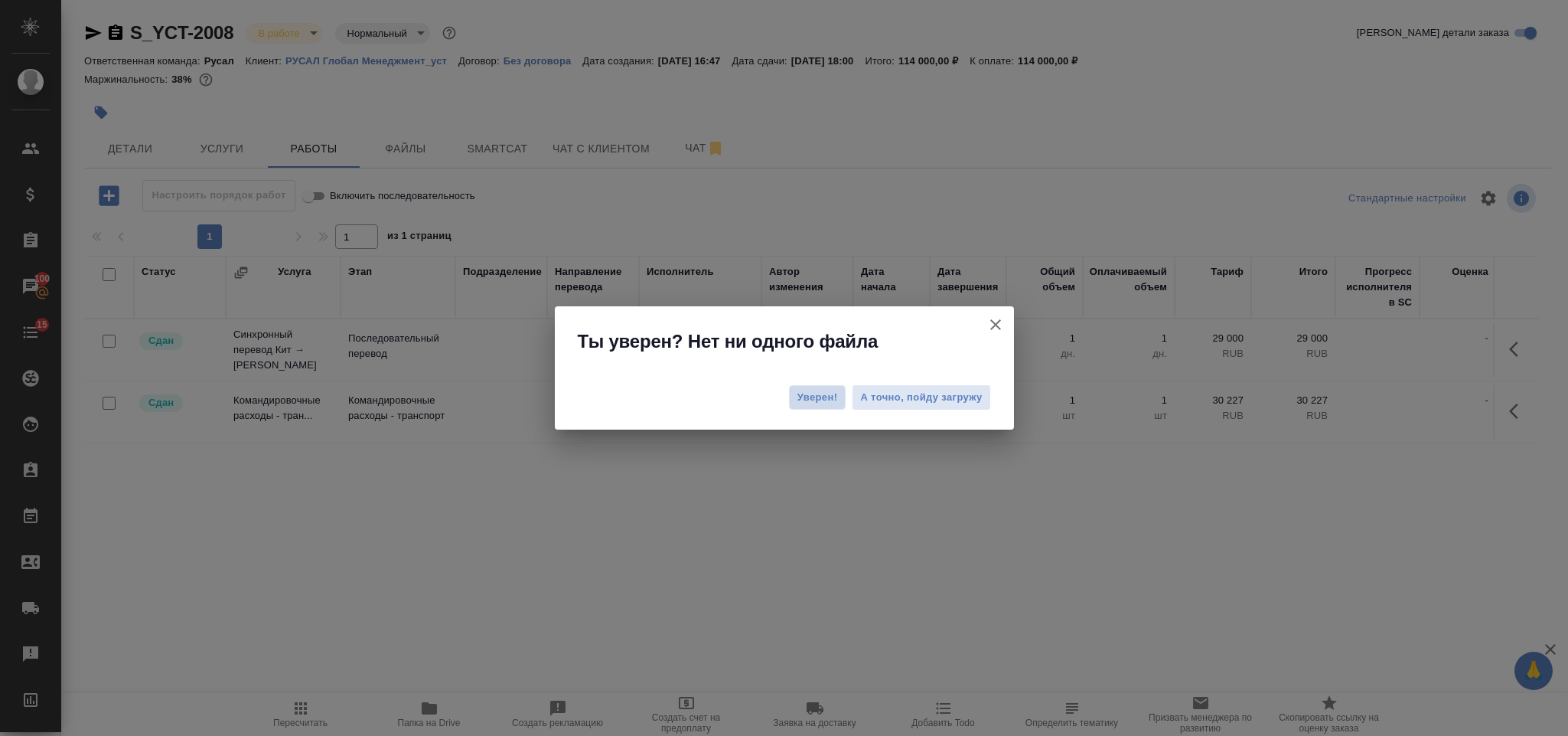
click at [829, 391] on span "Уверен!" at bounding box center [818, 397] width 41 height 15
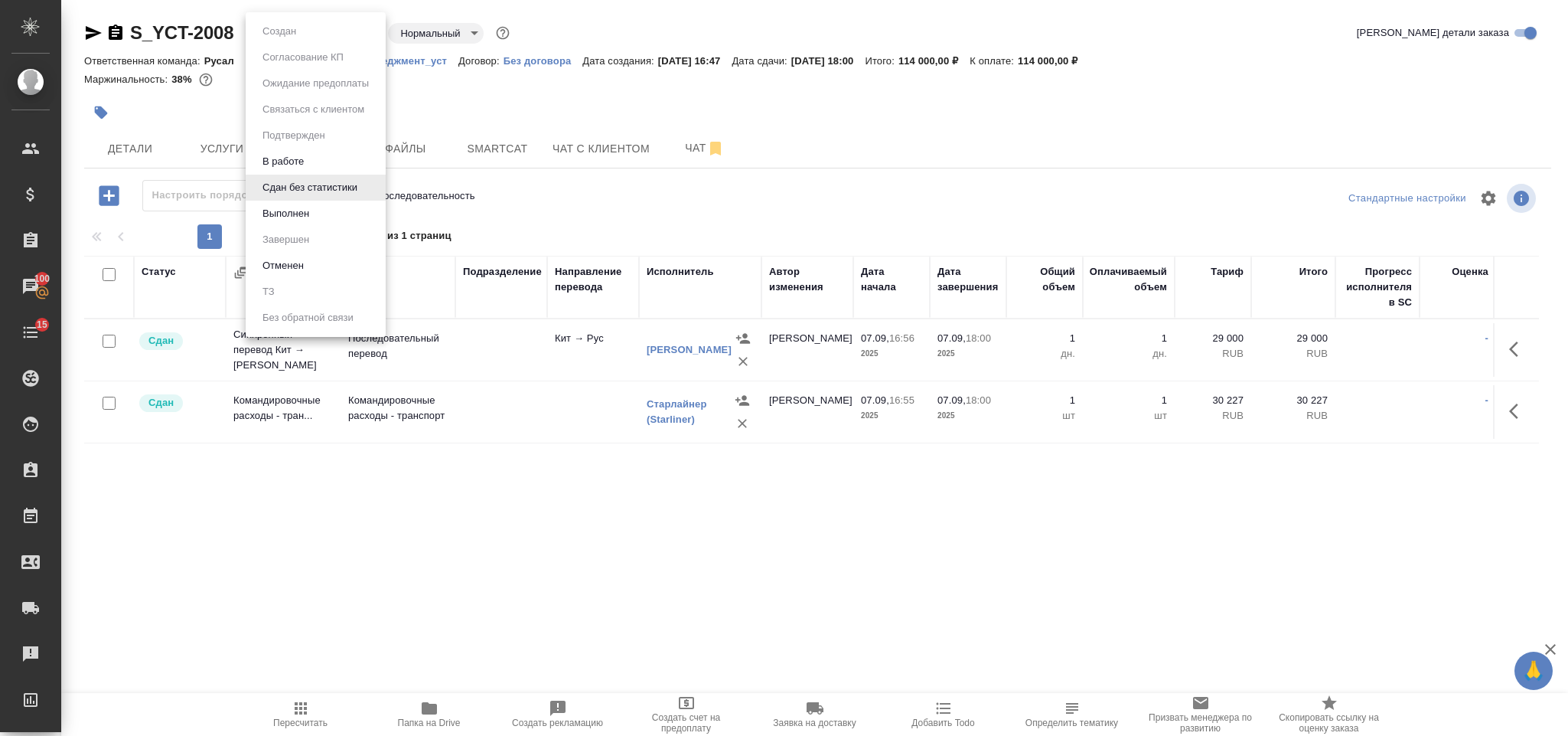
click at [321, 37] on body "🙏 .cls-1 fill:#fff; AWATERA Gorlenko Yuliua Клиенты Спецификации Заказы 100 Чат…" at bounding box center [784, 368] width 1568 height 736
click at [334, 219] on li "Выполнен" at bounding box center [315, 213] width 140 height 26
click at [299, 35] on body "🙏 .cls-1 fill:#fff; AWATERA Gorlenko Yuliua Клиенты Спецификации Заказы 100 Чат…" at bounding box center [784, 368] width 1568 height 736
click at [317, 239] on li "Завершен" at bounding box center [315, 239] width 140 height 26
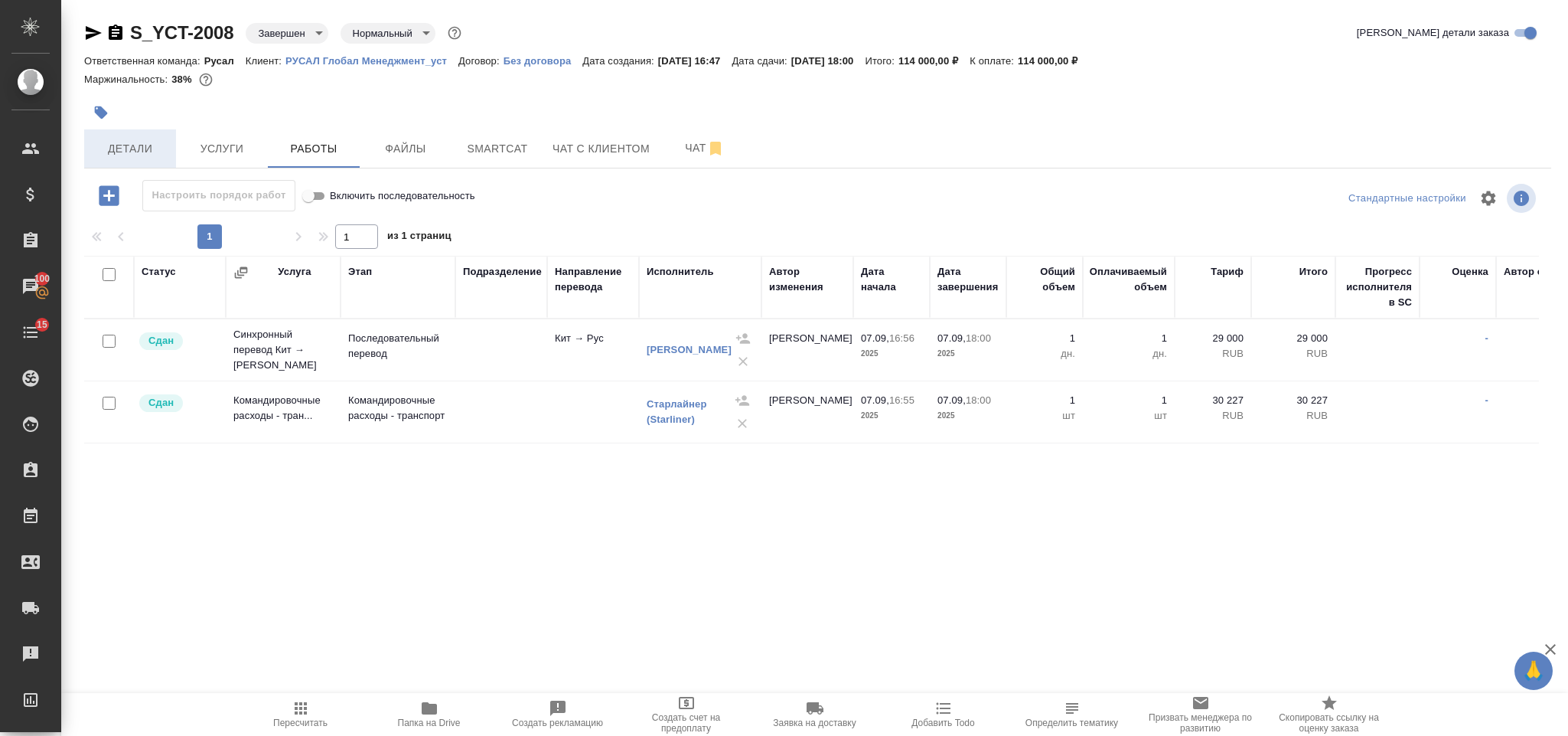
click at [140, 136] on button "Детали" at bounding box center [129, 149] width 92 height 39
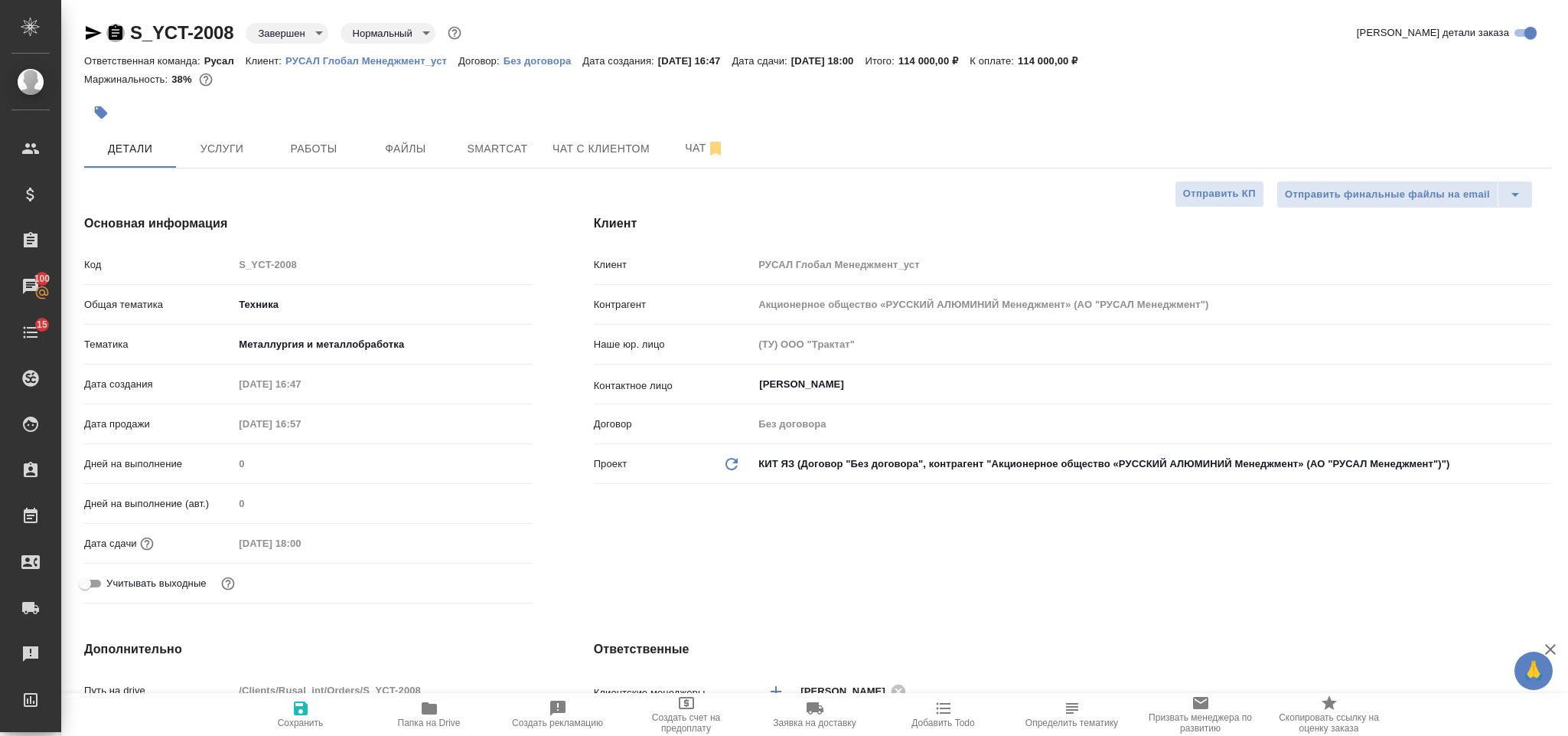
click at [113, 31] on icon "button" at bounding box center [116, 32] width 14 height 15
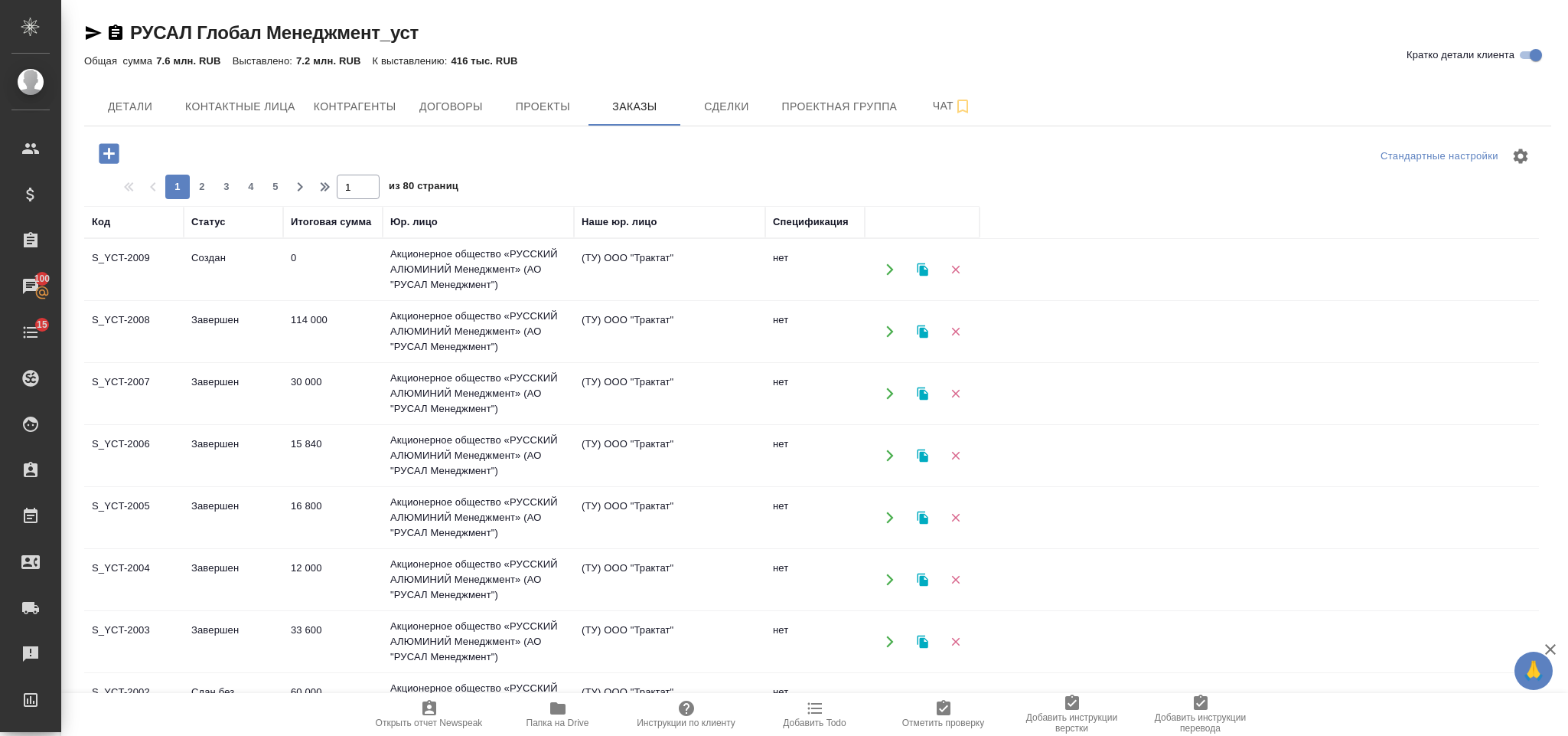
click at [506, 264] on td "Акционерное общество «РУССКИЙ АЛЮМИНИЙ Менеджмент» (АО "РУСАЛ Менеджмент")" at bounding box center [478, 269] width 191 height 61
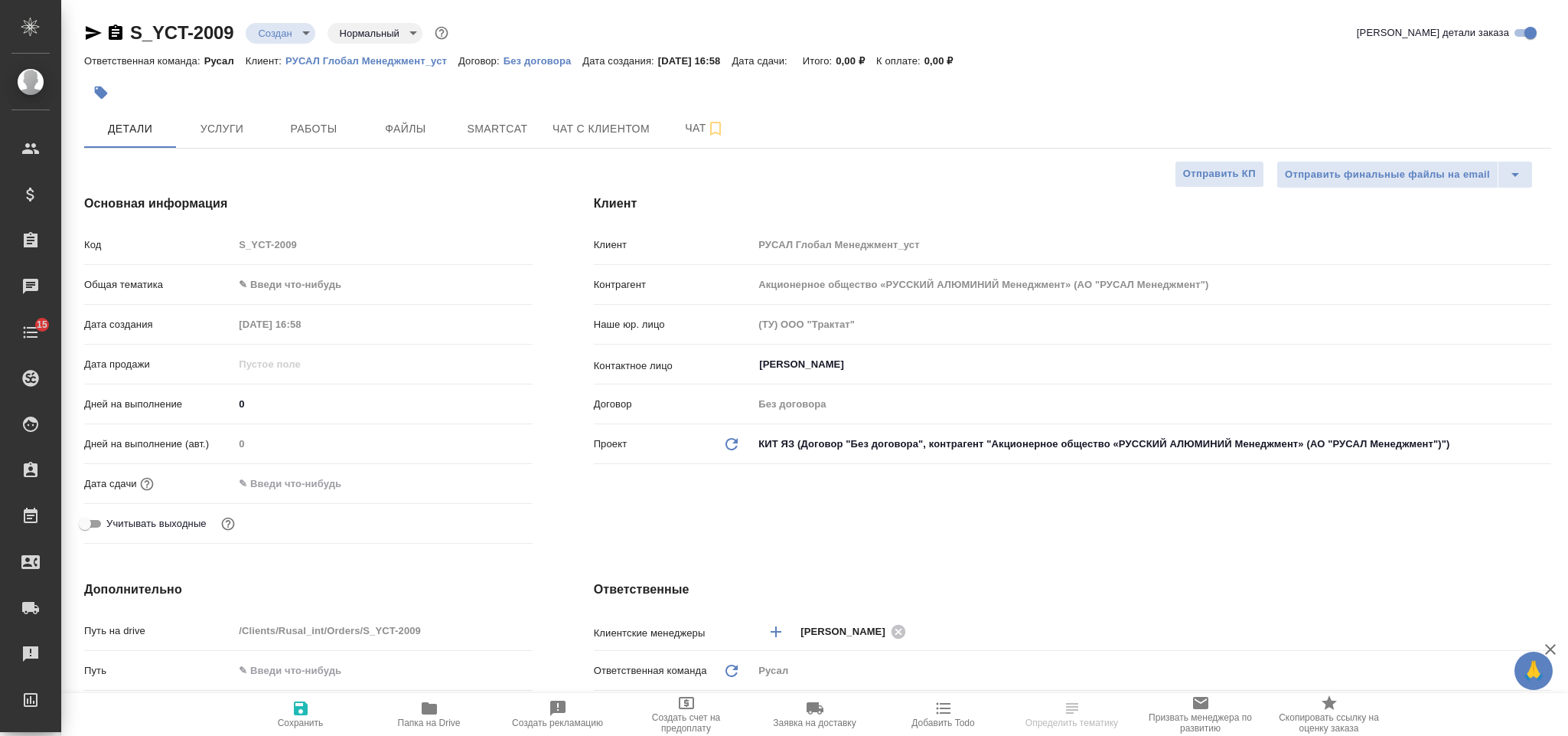
select select "RU"
click at [374, 287] on body "🙏 .cls-1 fill:#fff; AWATERA Gorlenko Yuliua Клиенты Спецификации Заказы Чаты 15…" at bounding box center [784, 368] width 1568 height 736
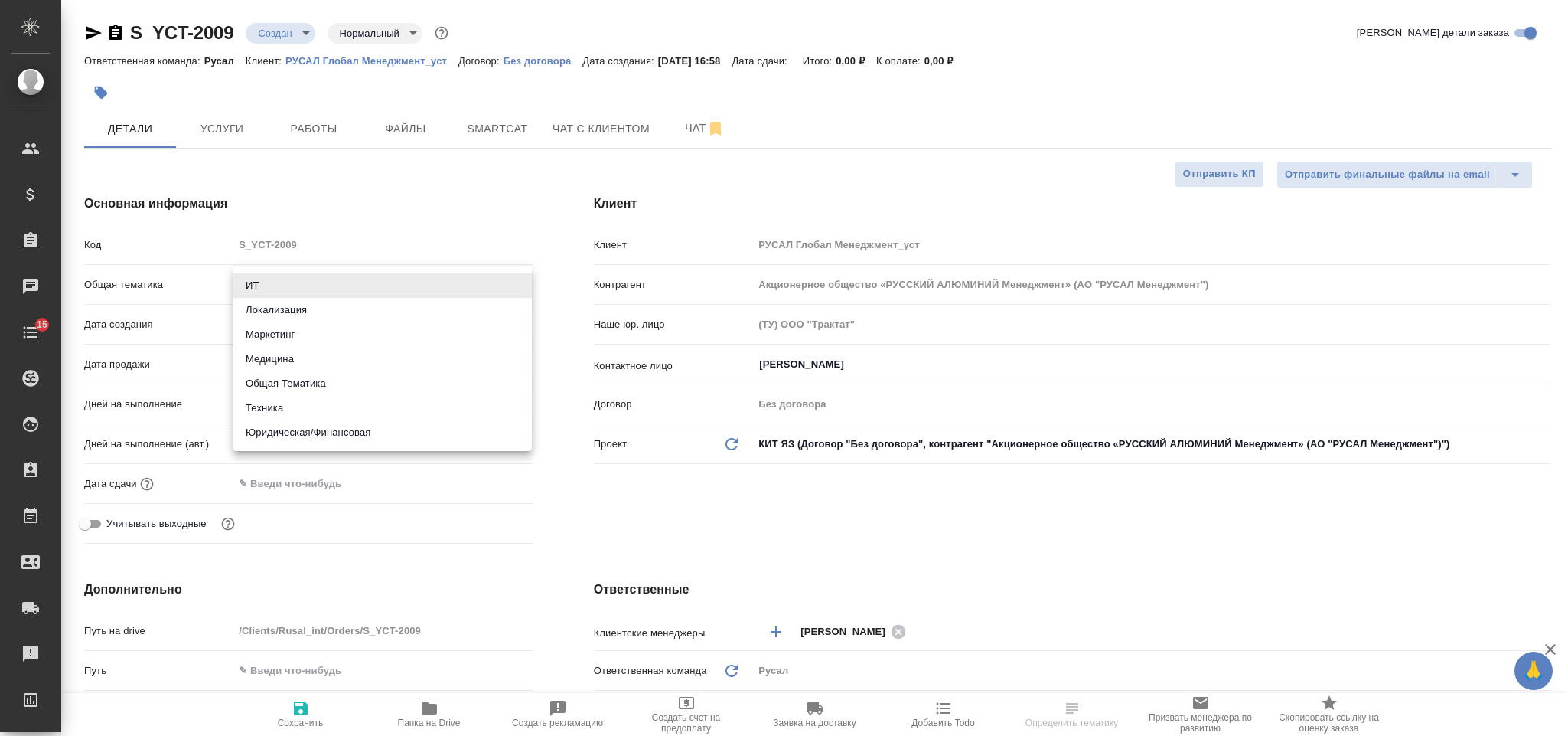
click at [321, 393] on li "Общая Тематика" at bounding box center [383, 383] width 299 height 24
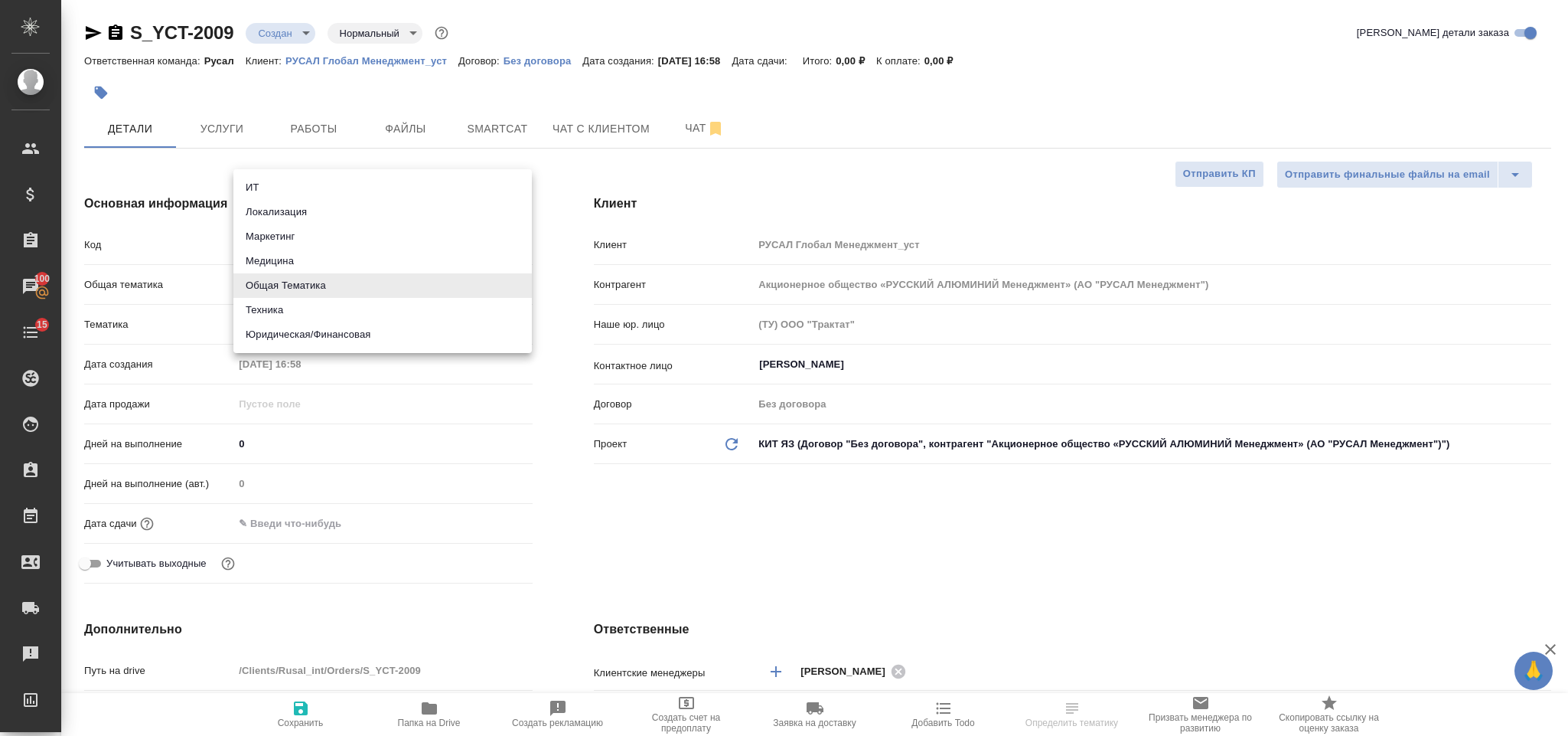
click at [272, 273] on body "🙏 .cls-1 fill:#fff; AWATERA Gorlenko Yuliua Клиенты Спецификации Заказы 100 Чат…" at bounding box center [784, 368] width 1568 height 736
click at [291, 308] on li "Техника" at bounding box center [383, 310] width 299 height 24
type input "tech"
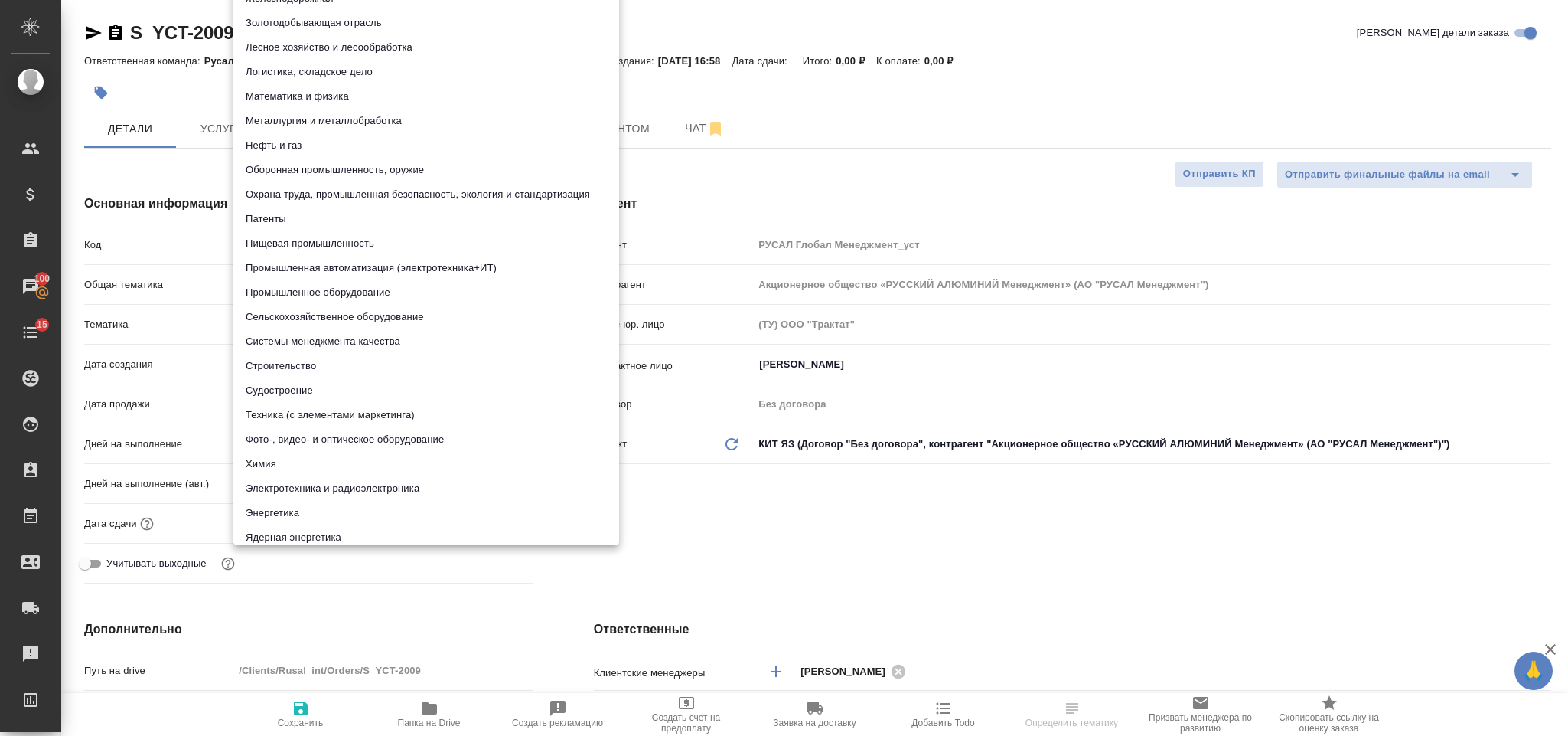
click at [309, 320] on body "🙏 .cls-1 fill:#fff; AWATERA Gorlenko Yuliua Клиенты Спецификации Заказы 100 Чат…" at bounding box center [784, 368] width 1568 height 736
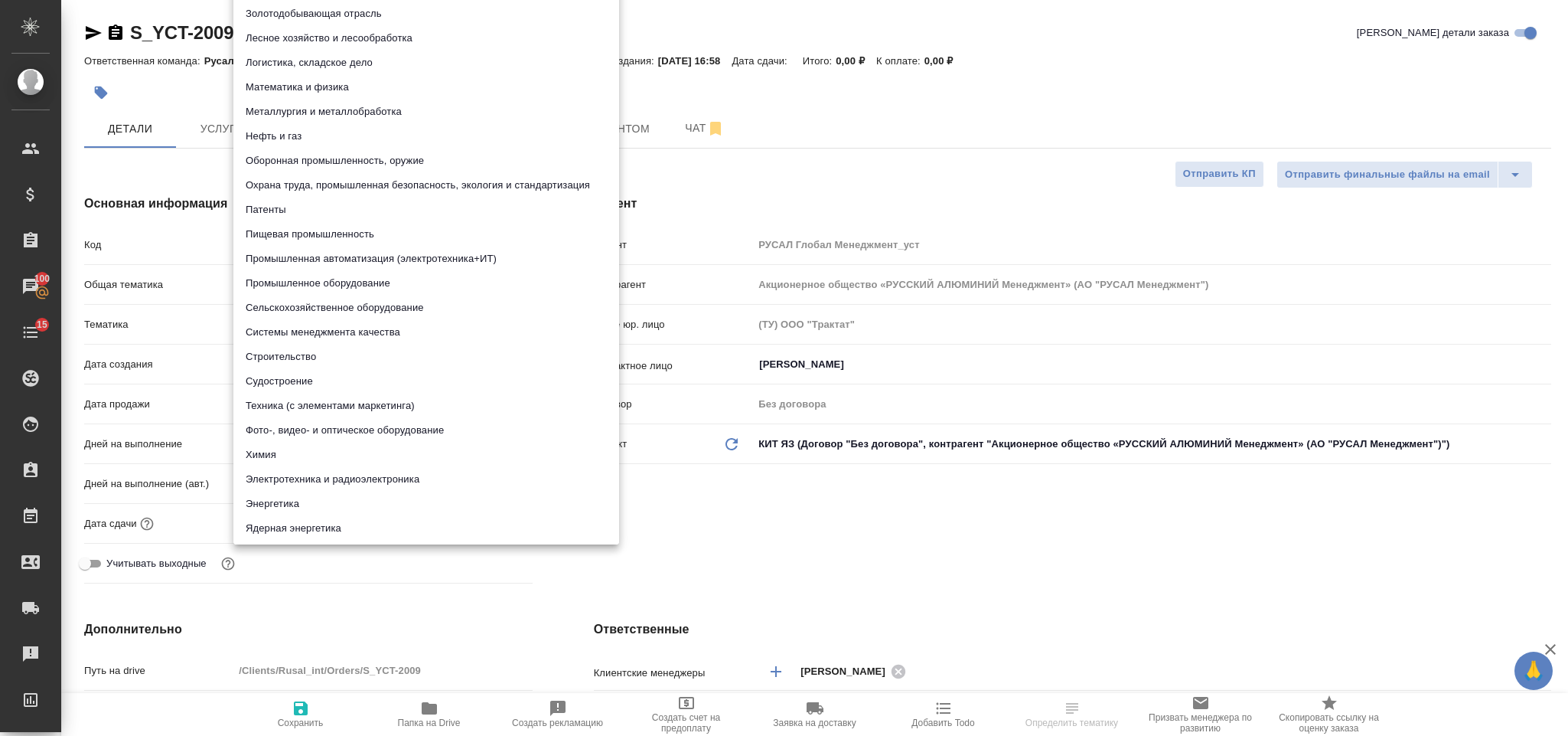
scroll to position [12, 0]
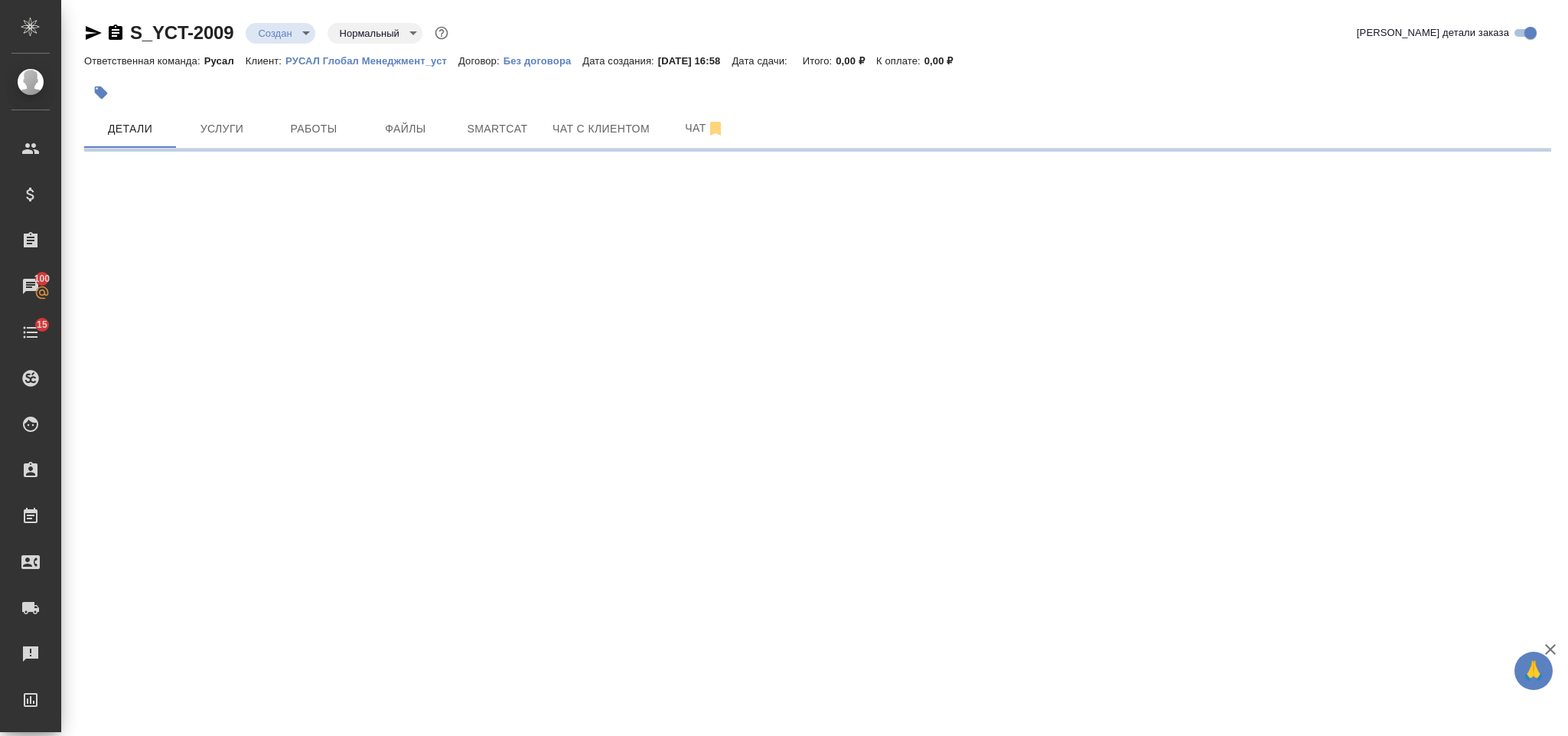
select select "RU"
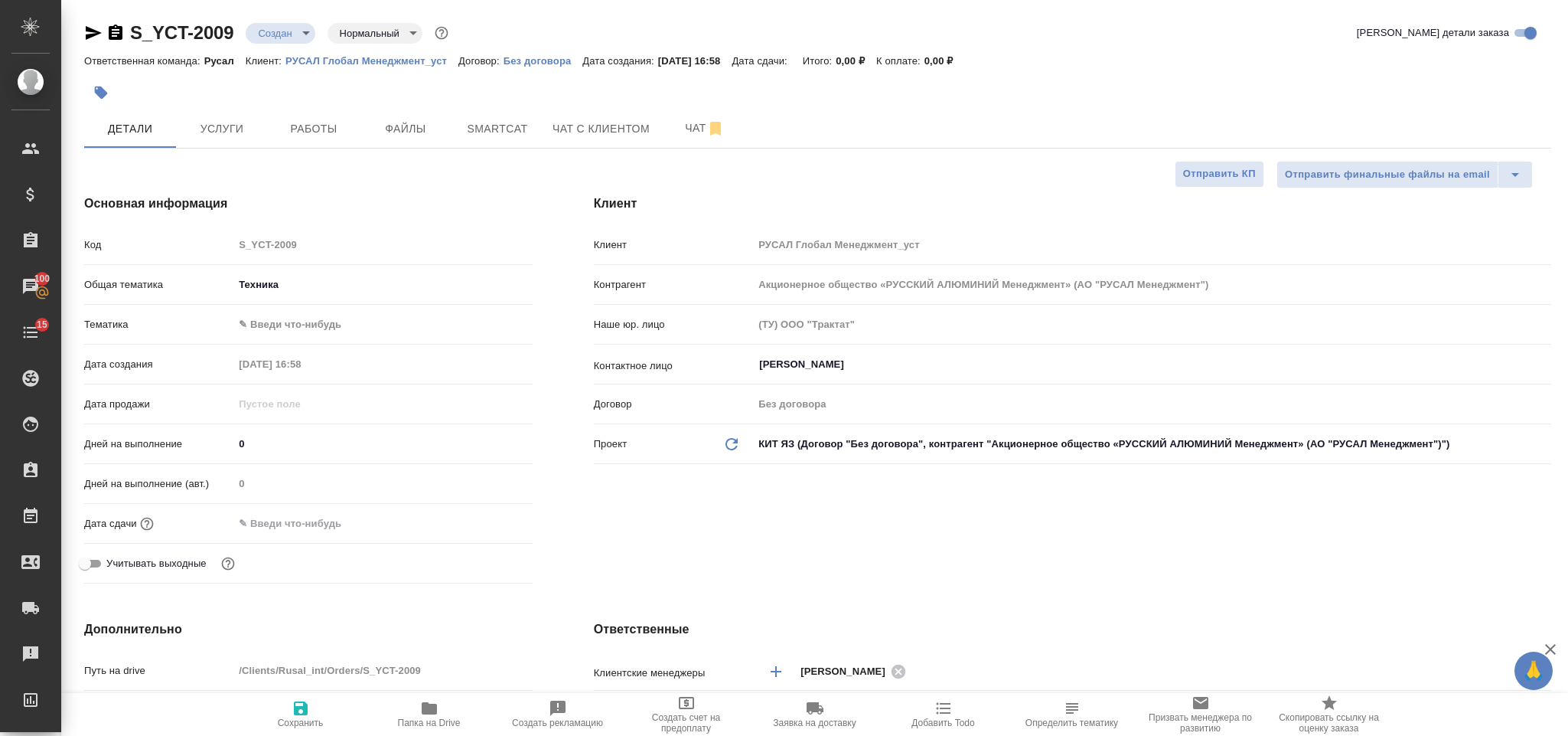
type textarea "x"
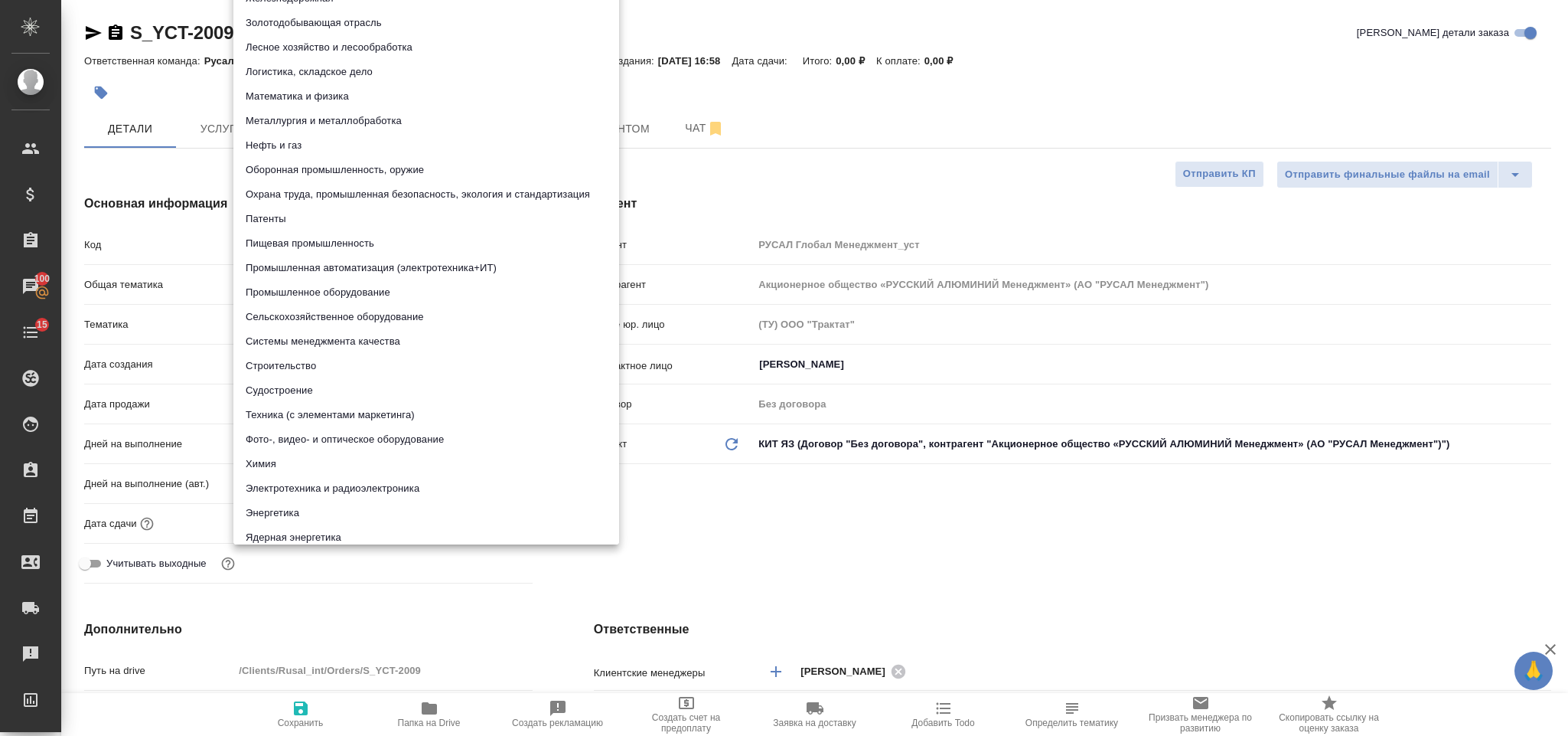
click at [296, 327] on body "🙏 .cls-1 fill:#fff; AWATERA Gorlenko Yuliua Клиенты Спецификации Заказы 100 Чат…" at bounding box center [784, 368] width 1568 height 736
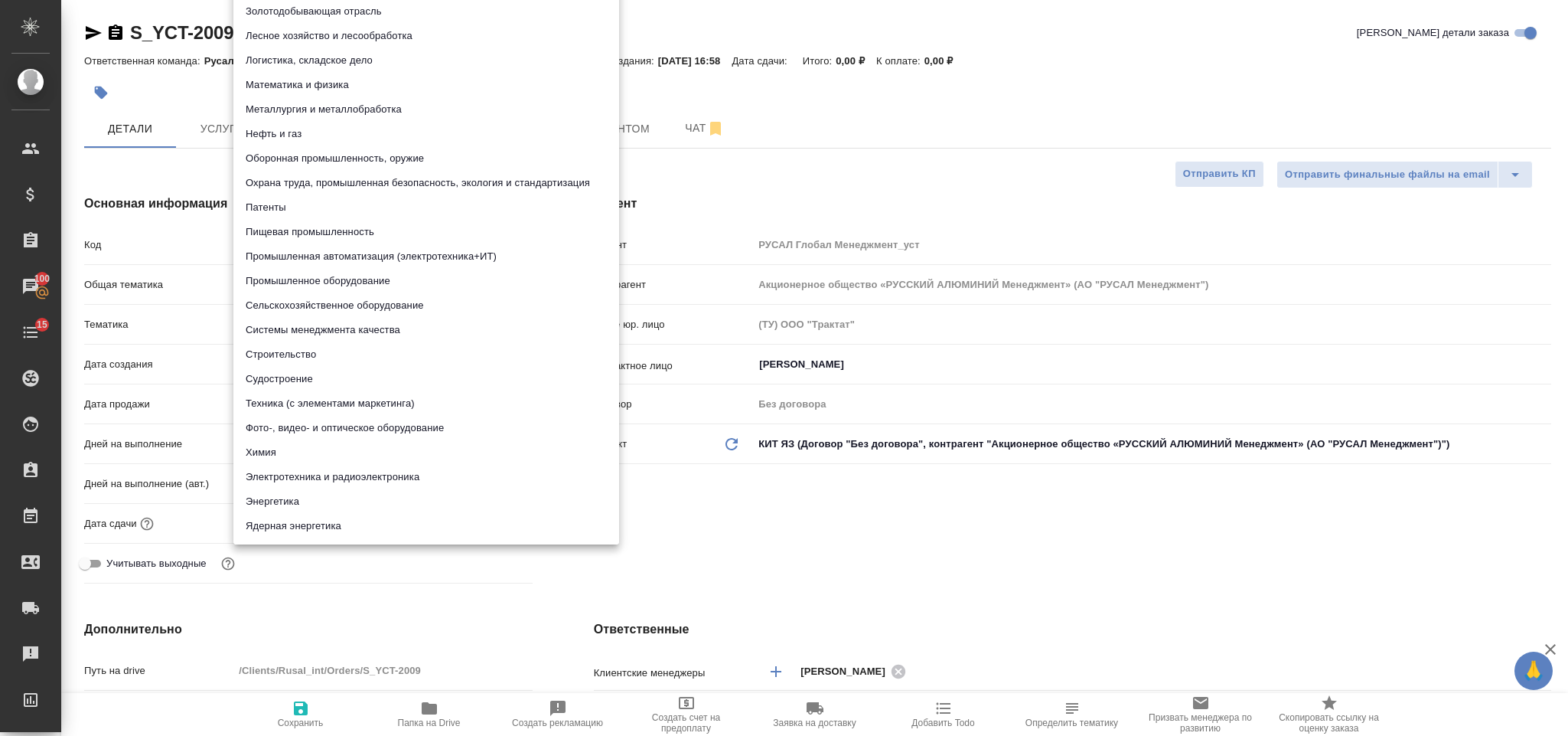
scroll to position [0, 0]
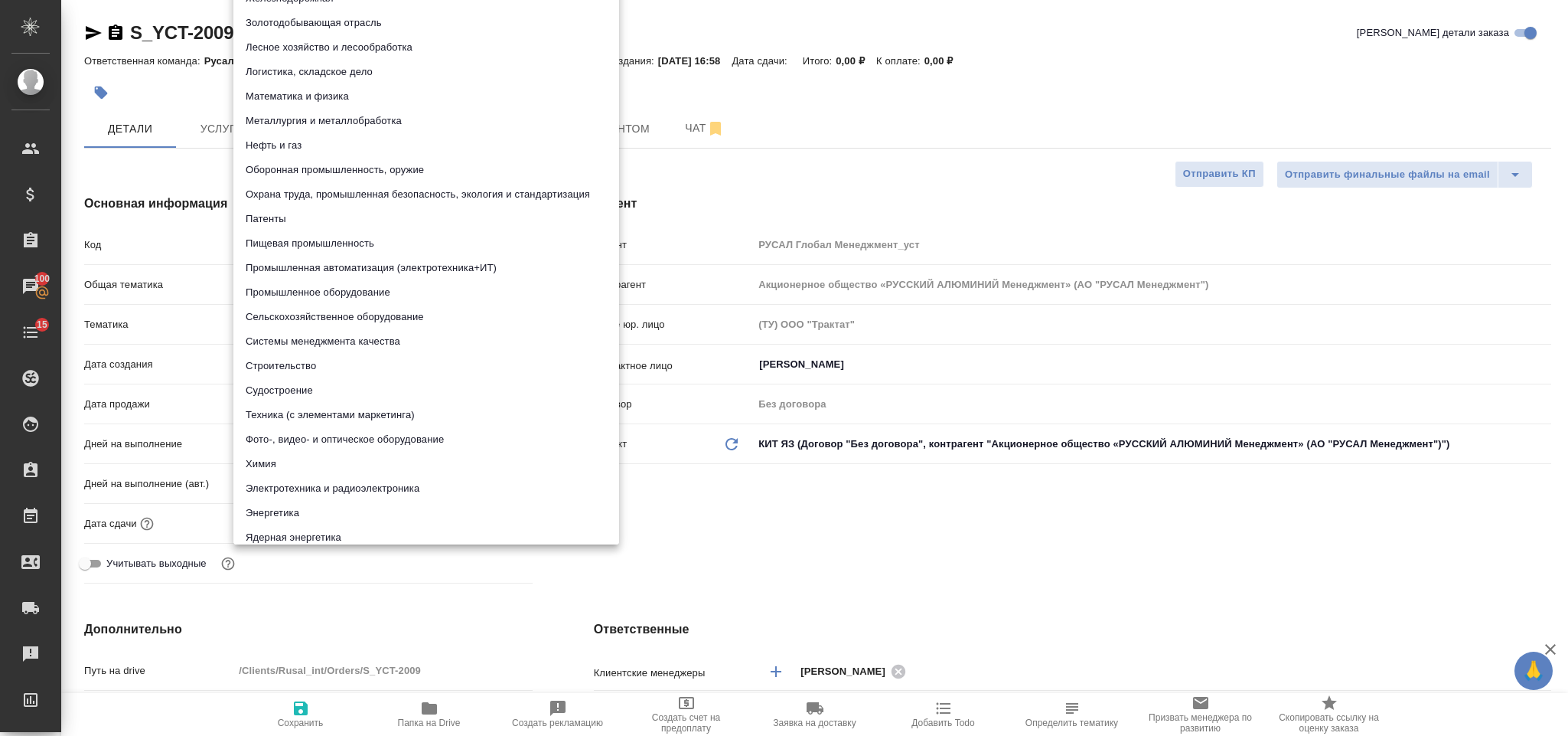
click at [361, 115] on li "Металлургия и металлобработка" at bounding box center [426, 121] width 386 height 24
type input "60014e23f7d9dc5f480a3cf8"
type textarea "x"
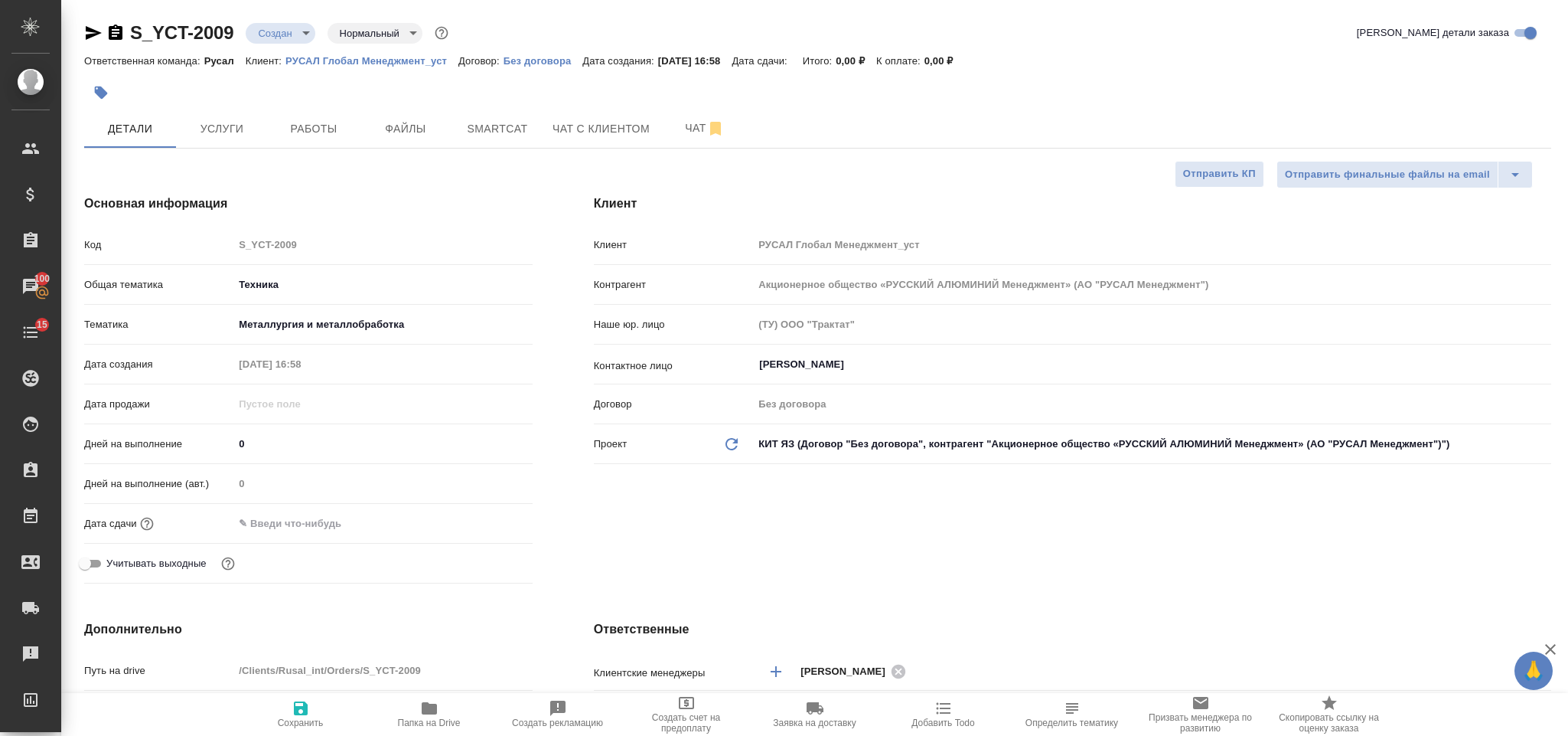
click at [320, 529] on input "text" at bounding box center [300, 523] width 134 height 22
click at [492, 526] on icon "button" at bounding box center [488, 522] width 14 height 15
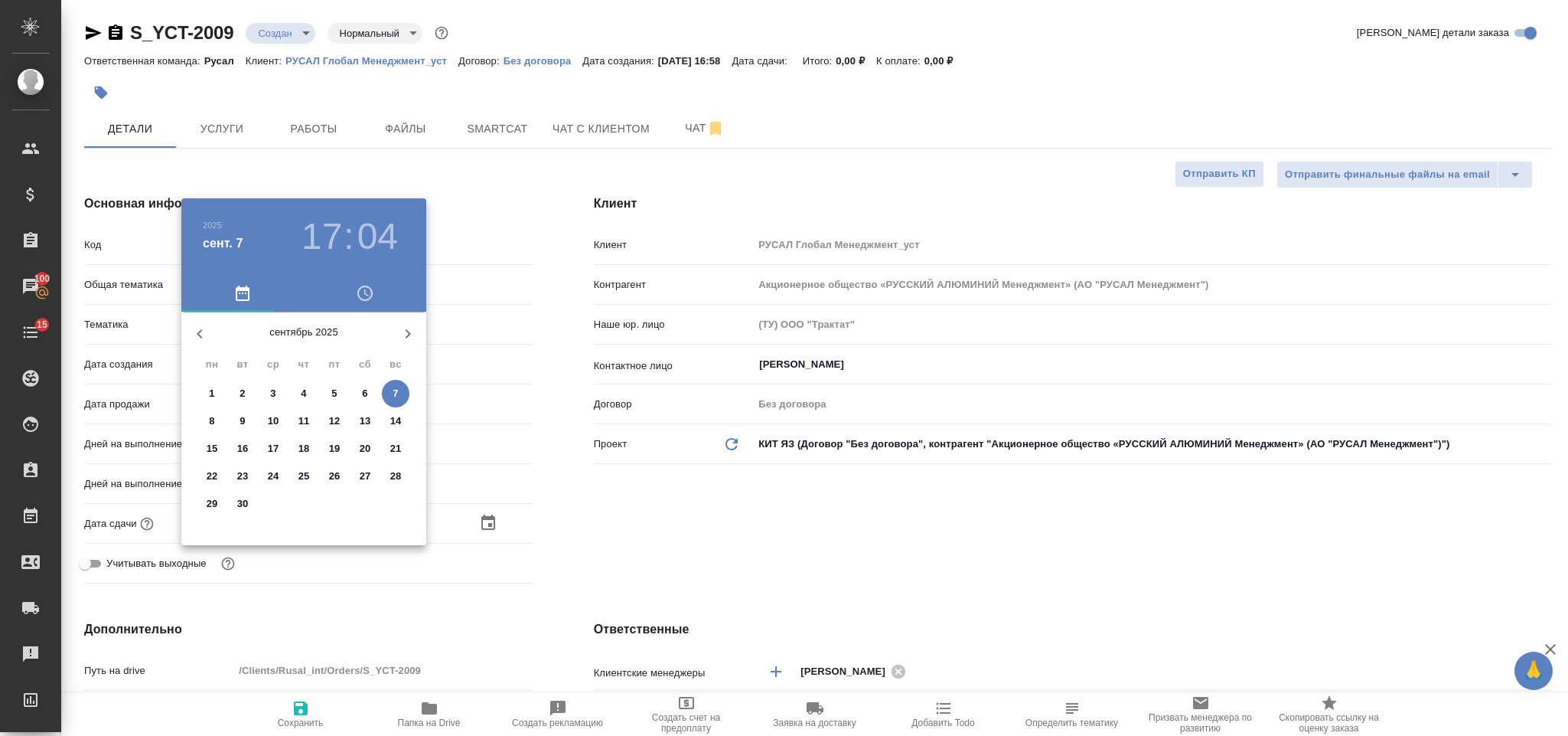
click at [395, 394] on p "7" at bounding box center [395, 394] width 6 height 15
type input "07.09.2025 17:04"
type textarea "x"
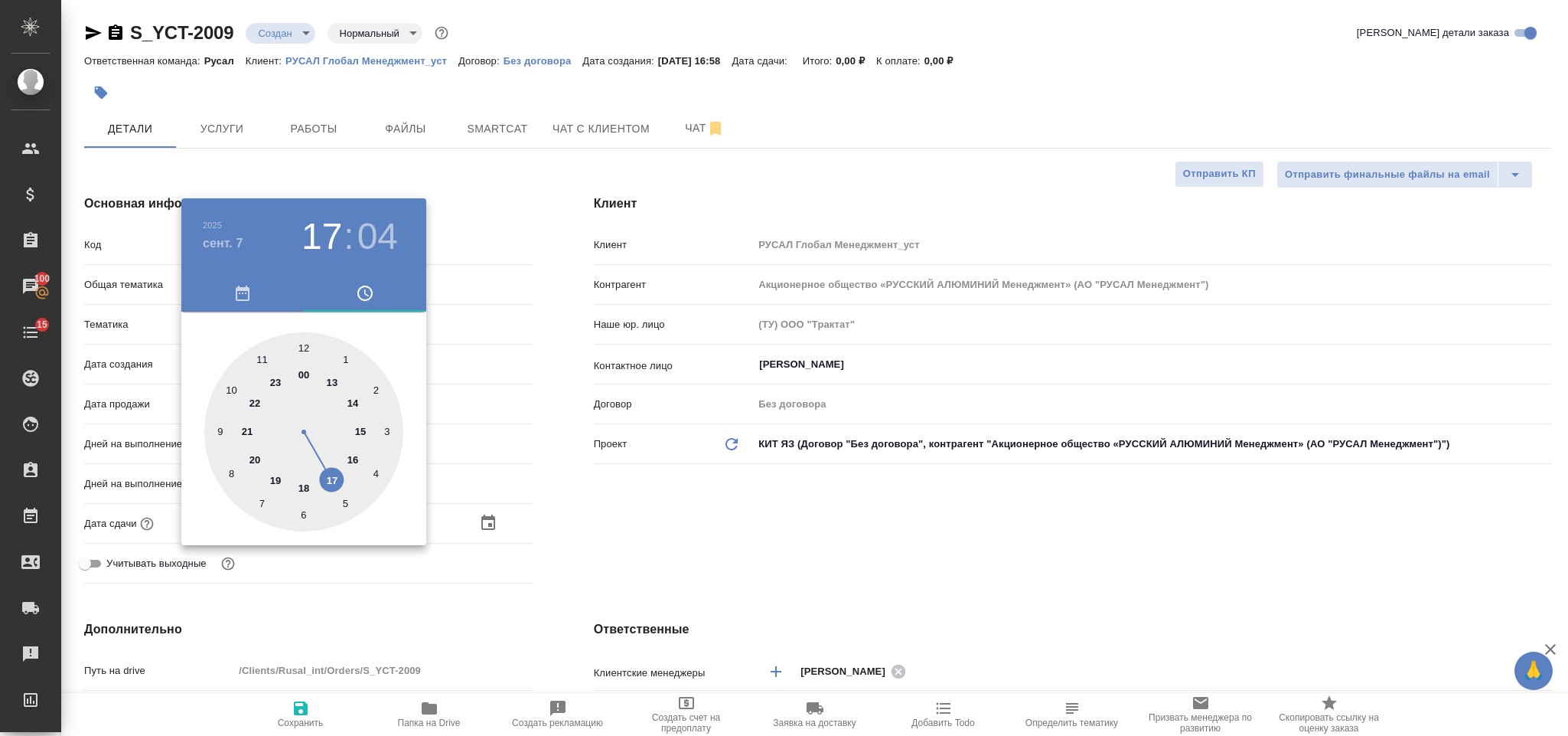
click at [304, 482] on div at bounding box center [304, 431] width 199 height 199
type input "07.09.2025 18:04"
type textarea "x"
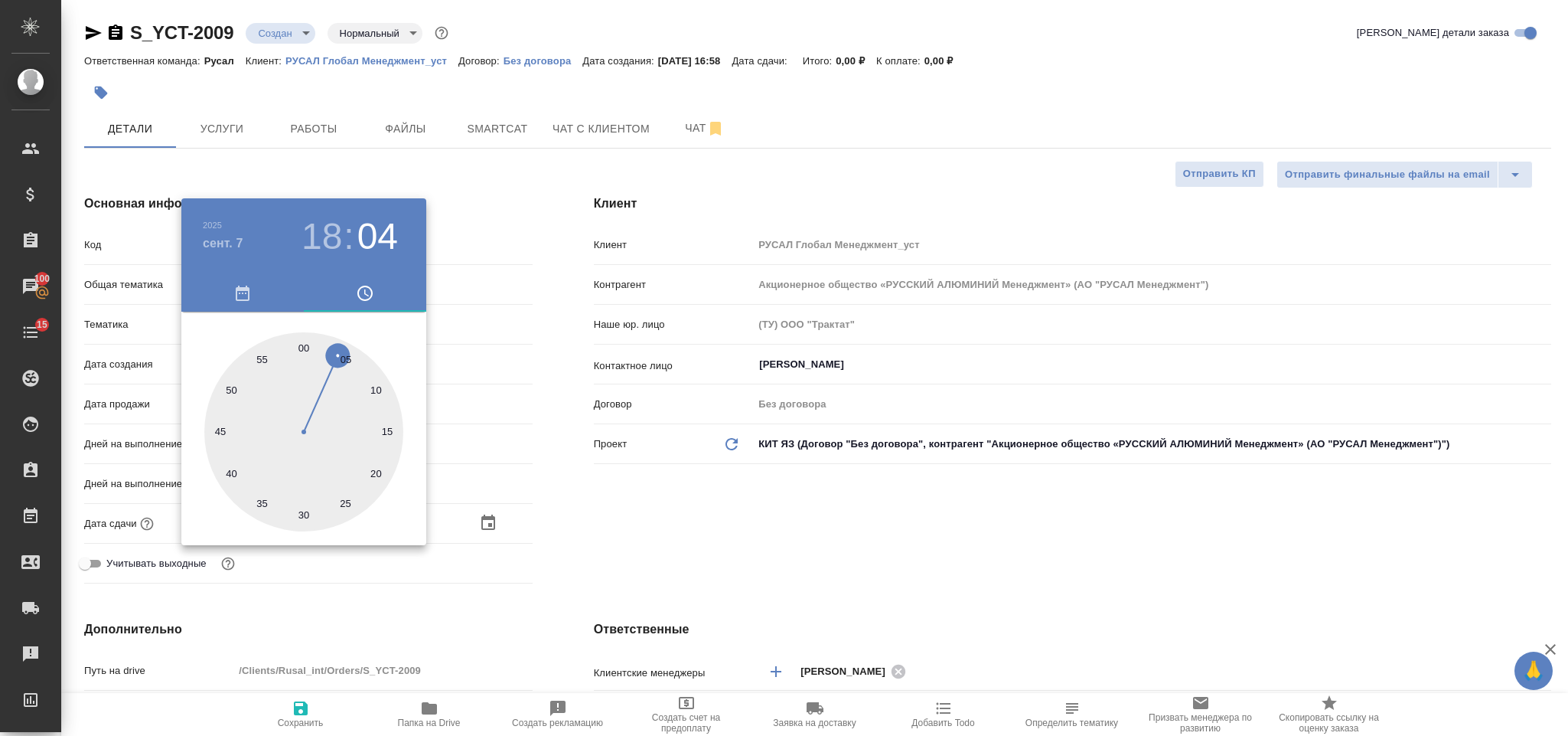
click at [301, 341] on div at bounding box center [304, 431] width 199 height 199
type input "07.09.2025 18:00"
type textarea "x"
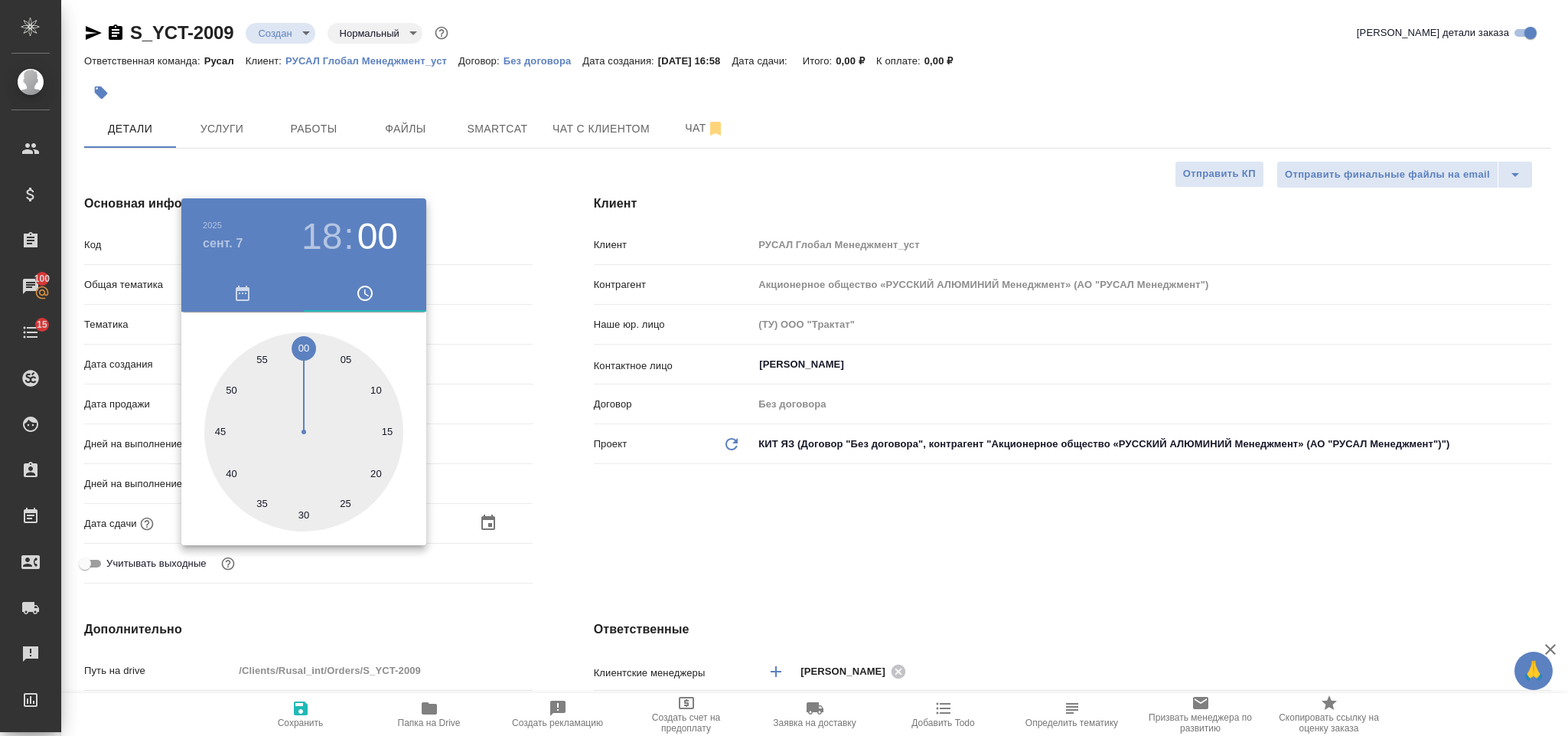
click at [660, 527] on div at bounding box center [784, 368] width 1568 height 736
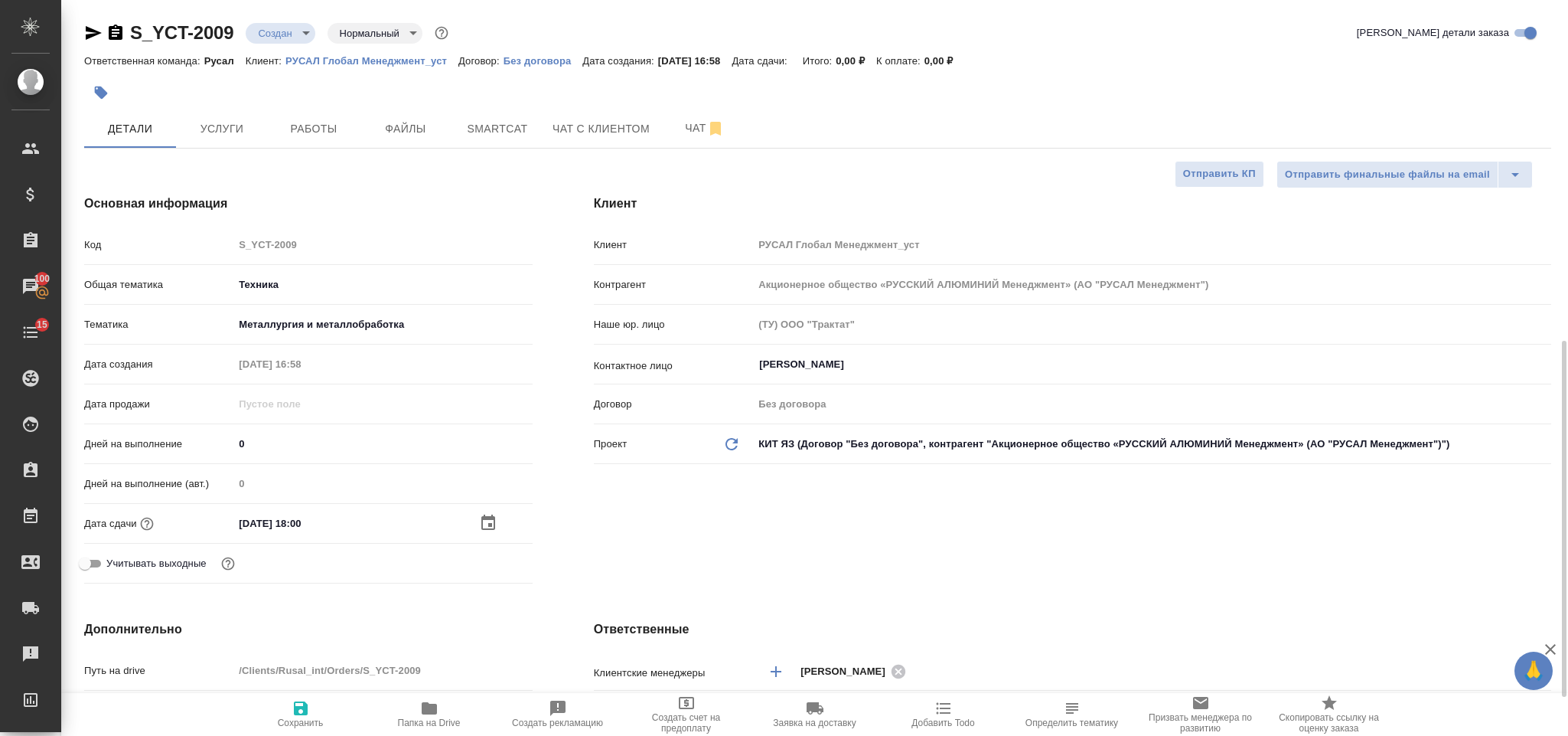
scroll to position [344, 0]
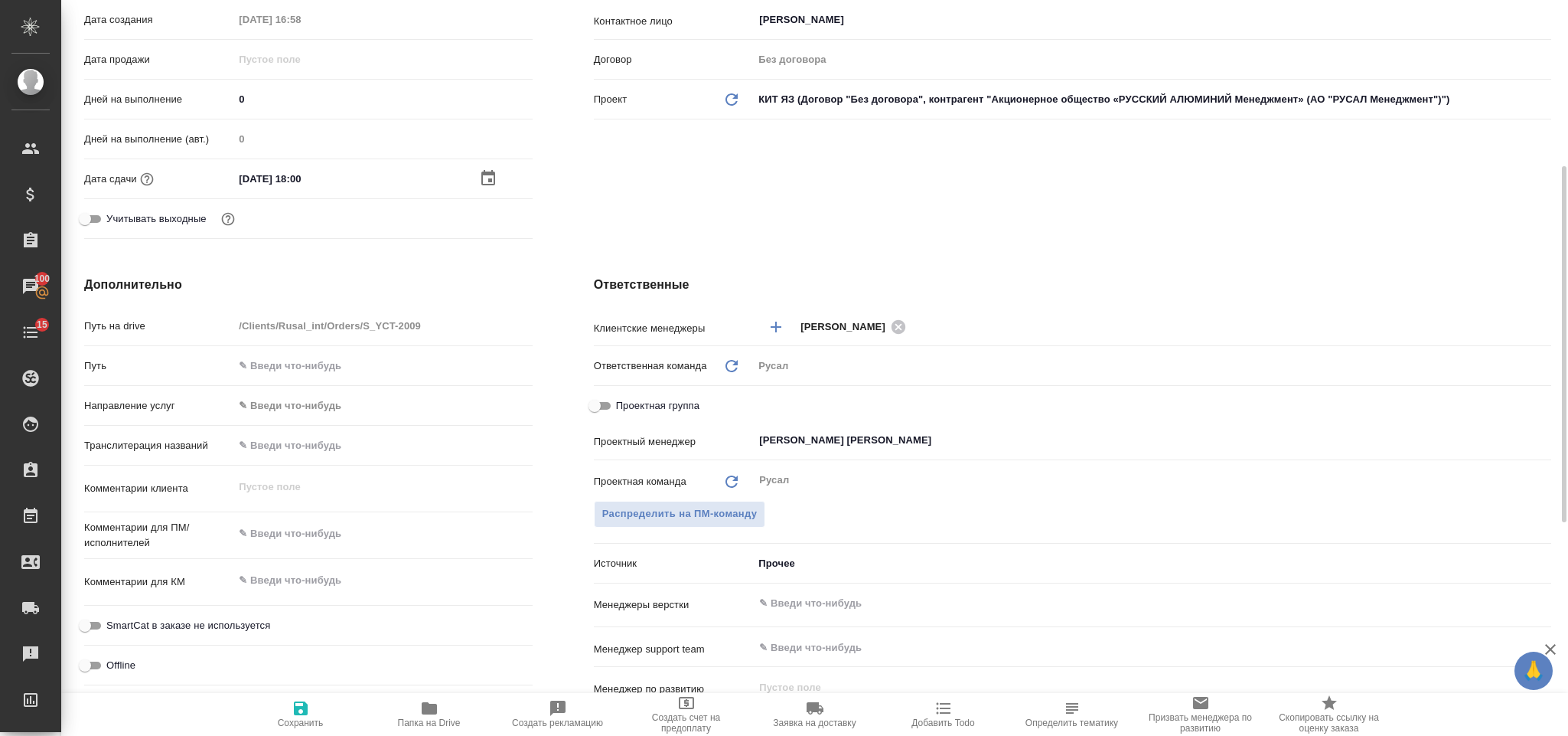
click at [289, 703] on span "Сохранить" at bounding box center [301, 714] width 110 height 29
type textarea "x"
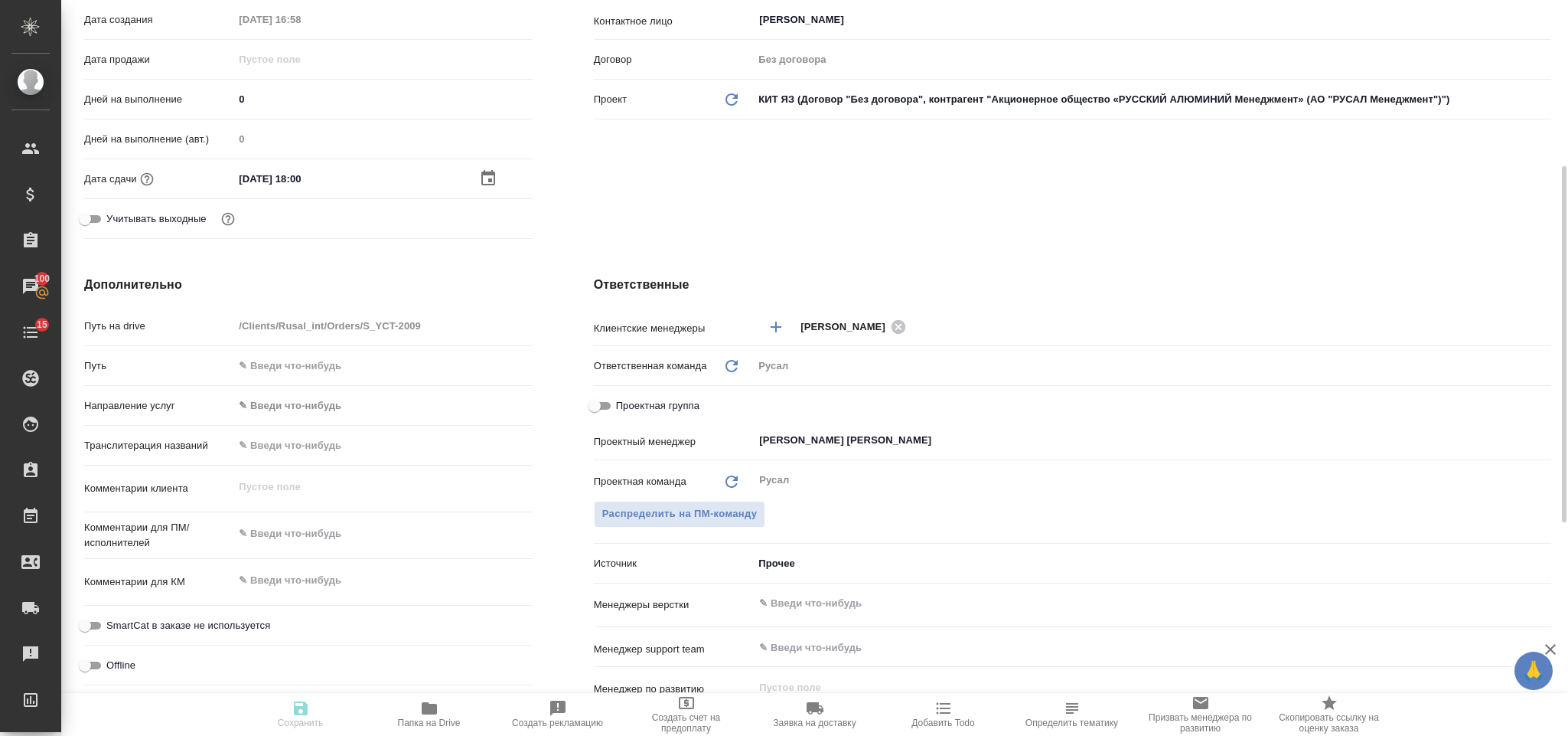
type textarea "x"
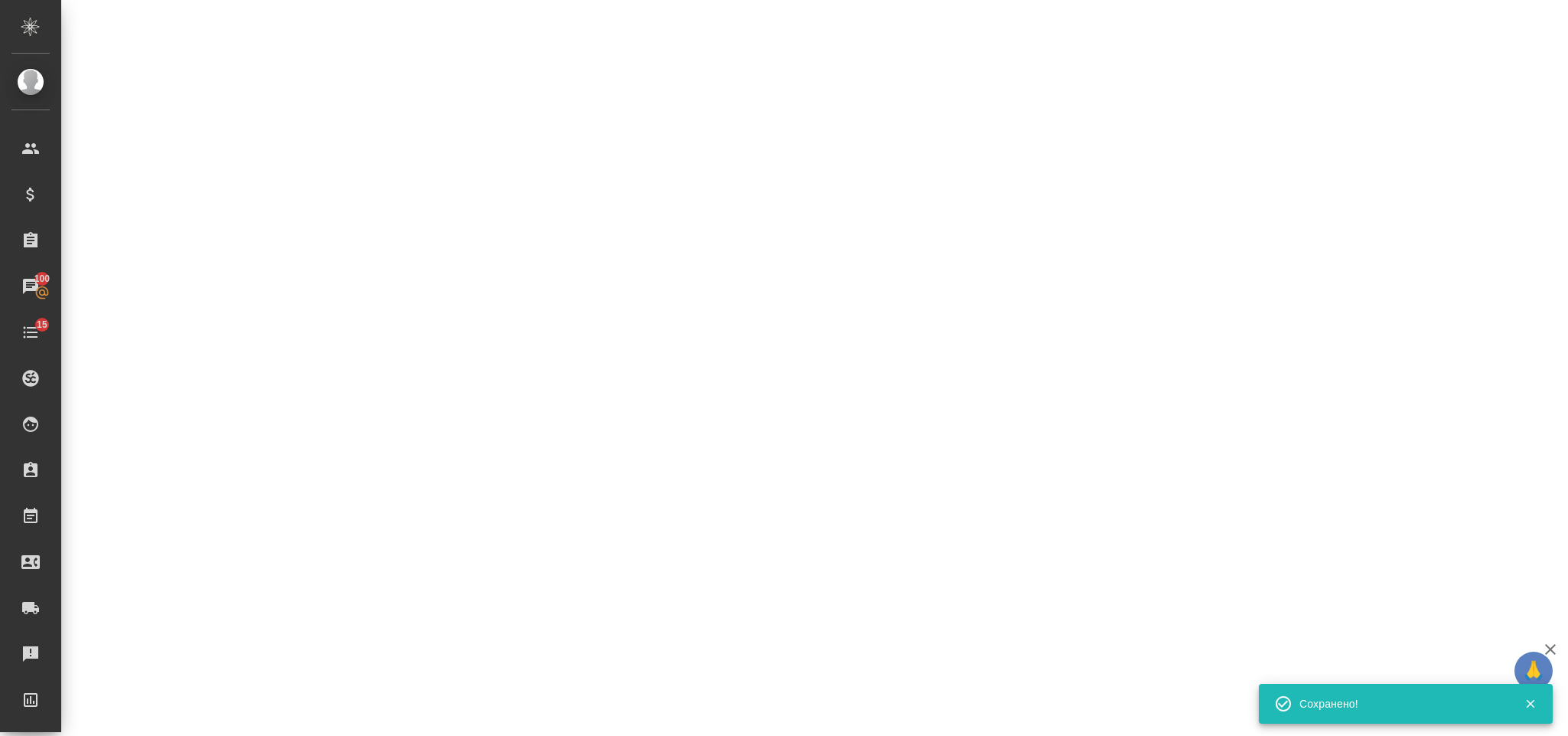
select select "RU"
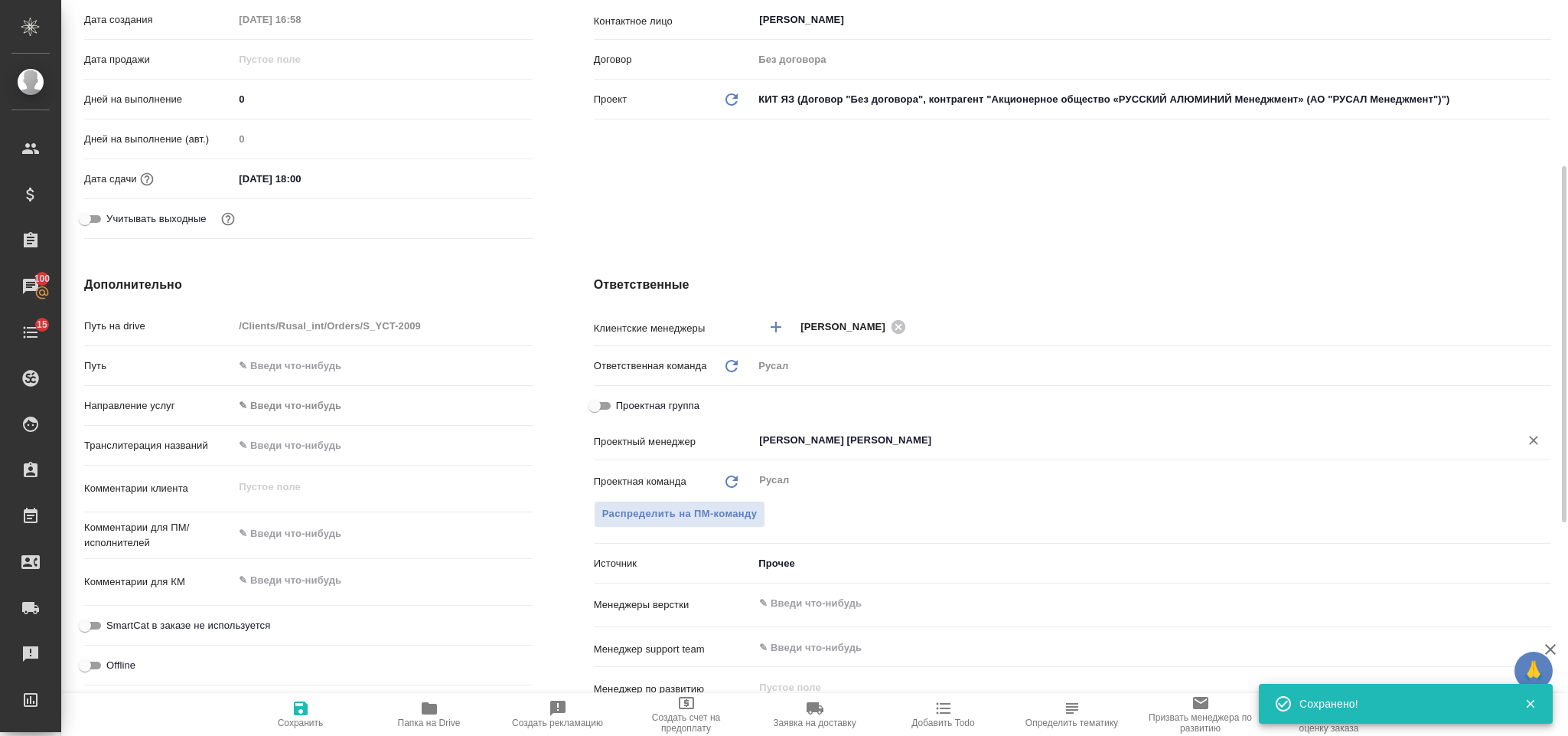
type textarea "x"
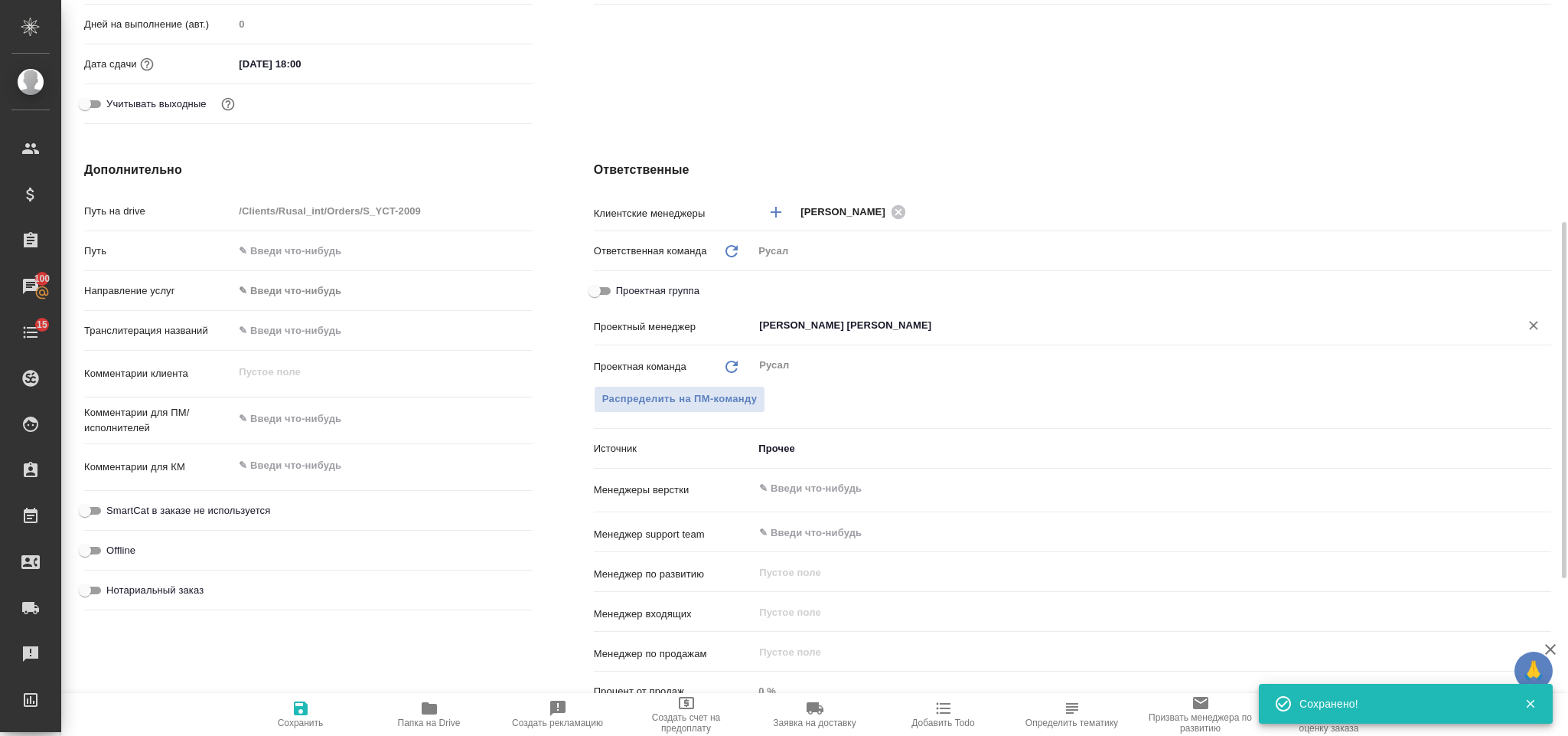
click at [876, 331] on input "Васильев Евгений" at bounding box center [1126, 325] width 738 height 18
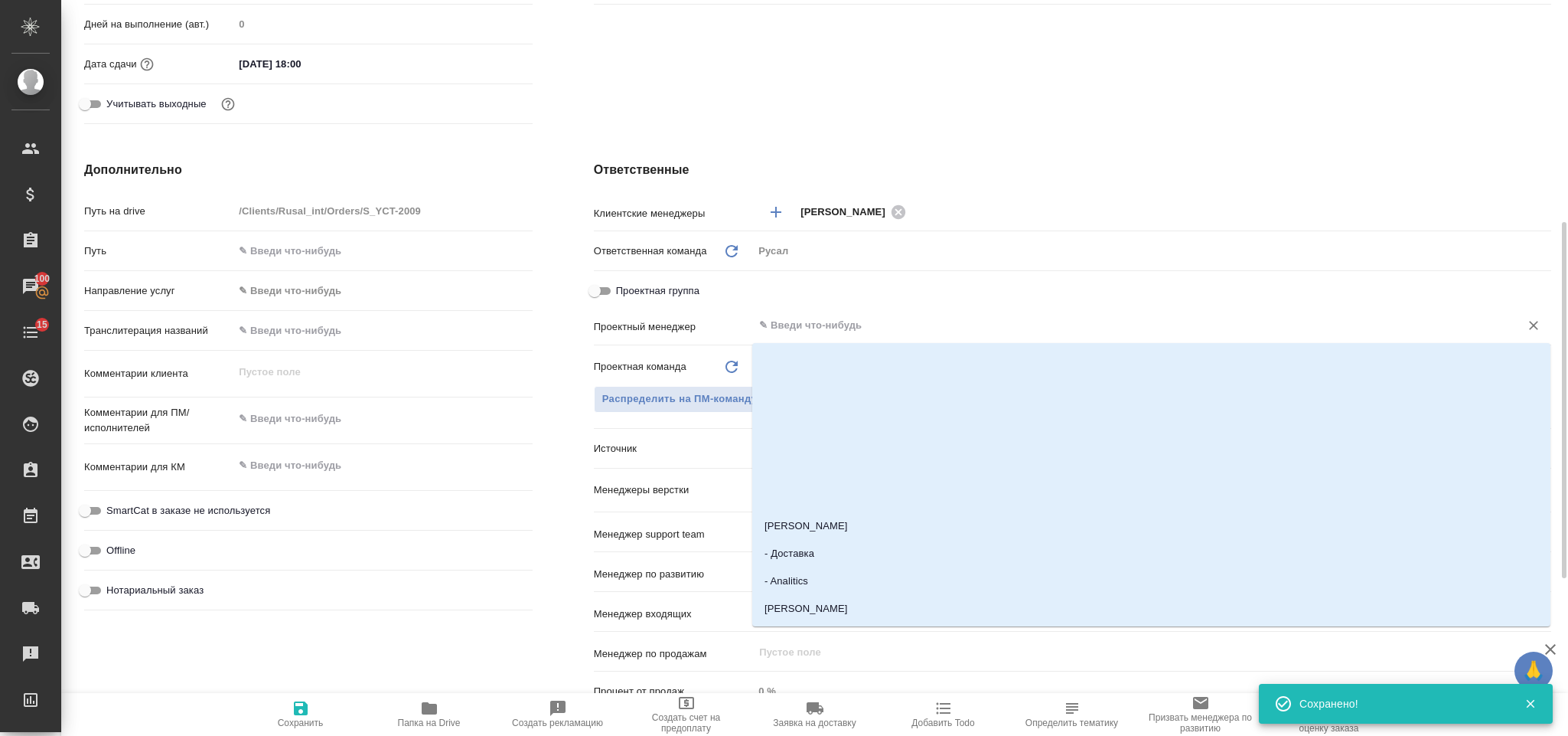
type textarea "x"
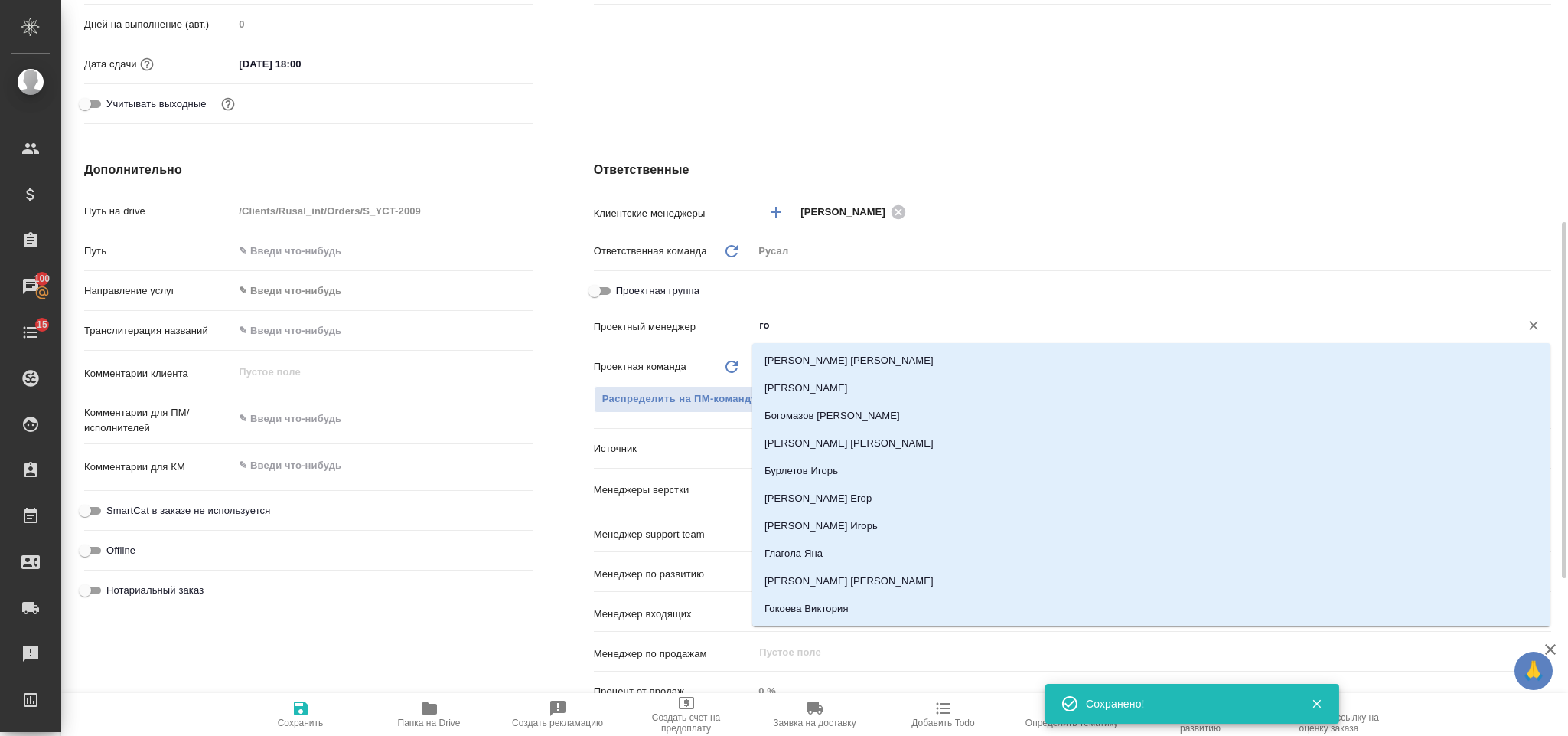
type input "гор"
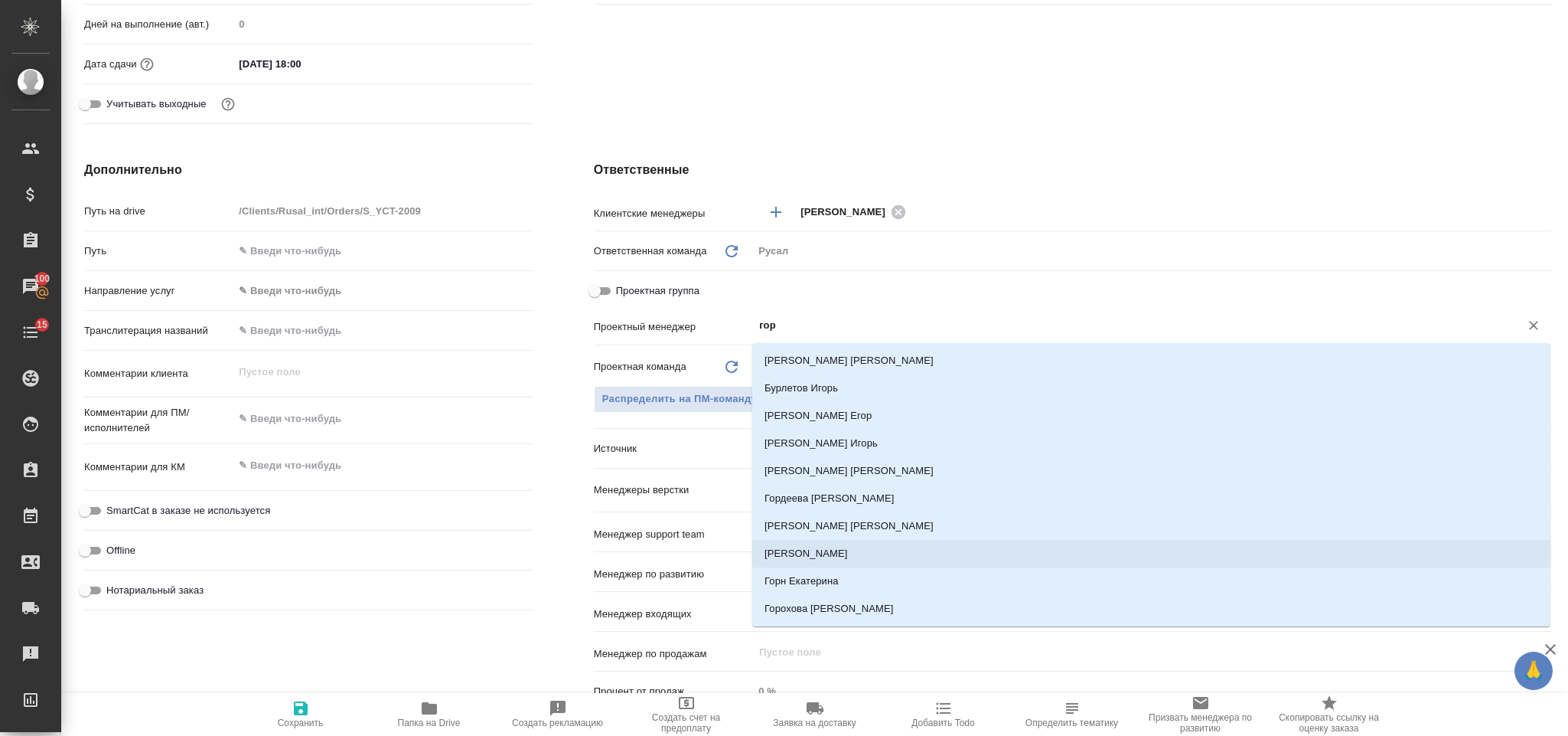
click at [871, 557] on li "Горленко Юлия" at bounding box center [1151, 554] width 798 height 28
type textarea "x"
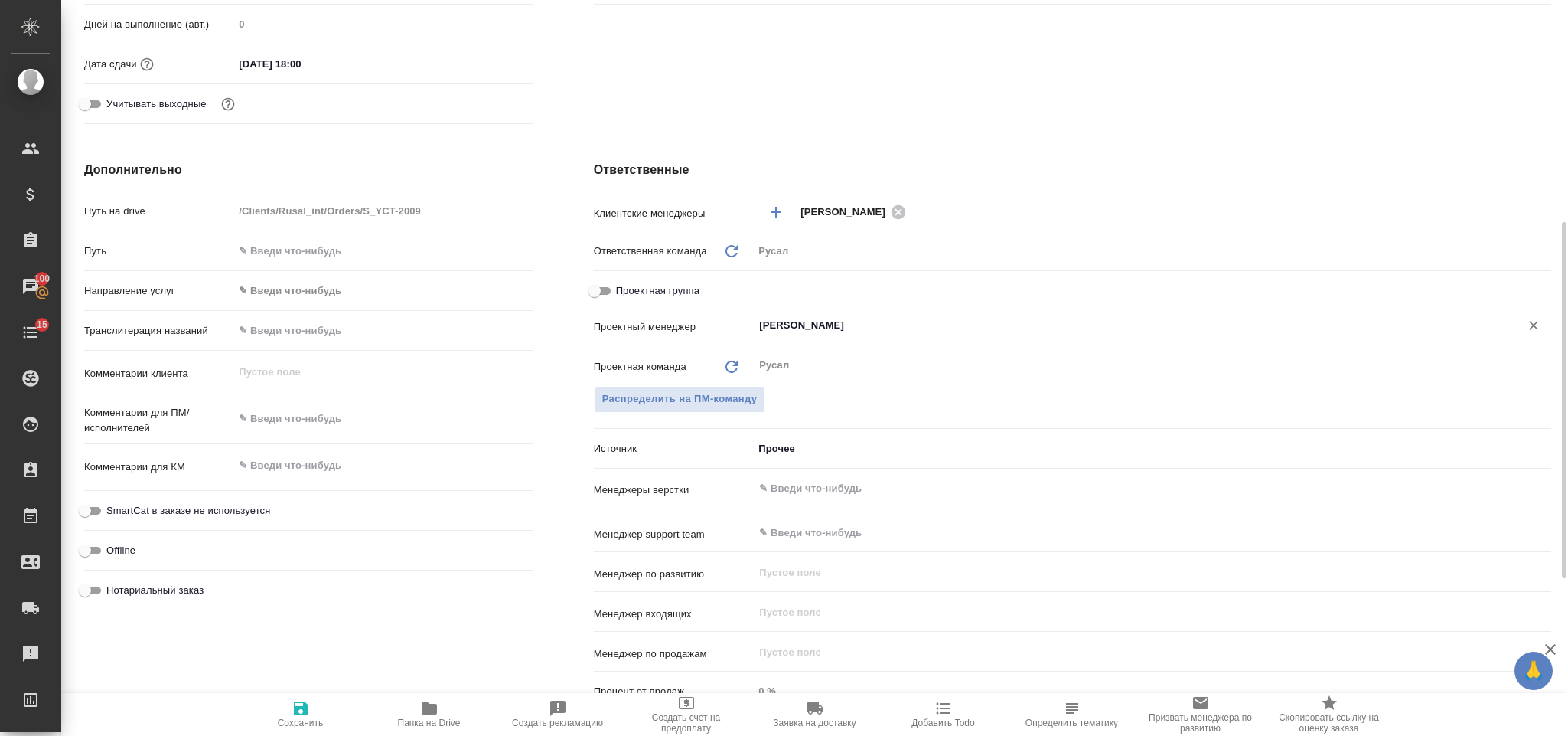
type input "Горленко Юлия"
click at [297, 712] on icon "button" at bounding box center [301, 708] width 14 height 14
type textarea "x"
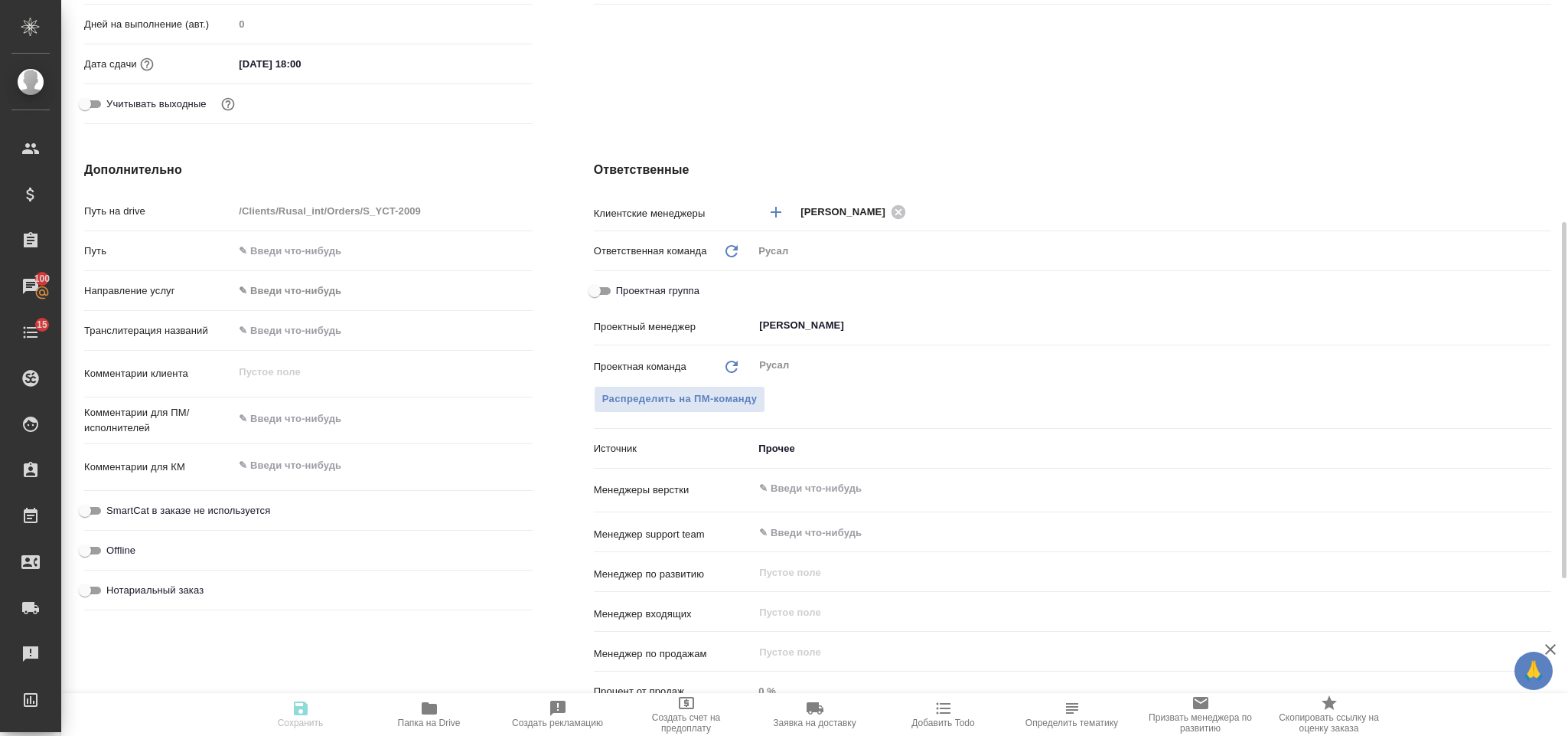
type textarea "x"
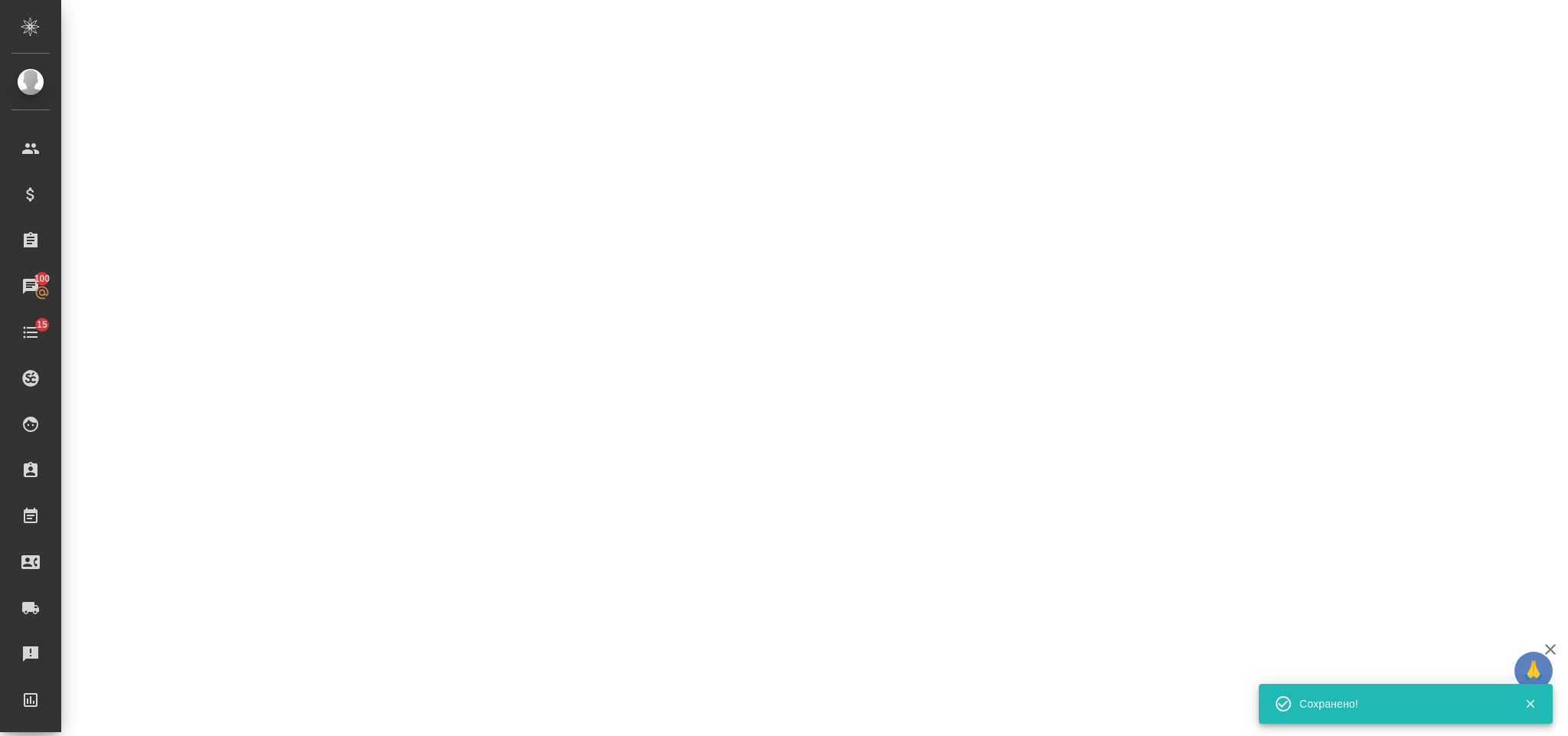
select select "RU"
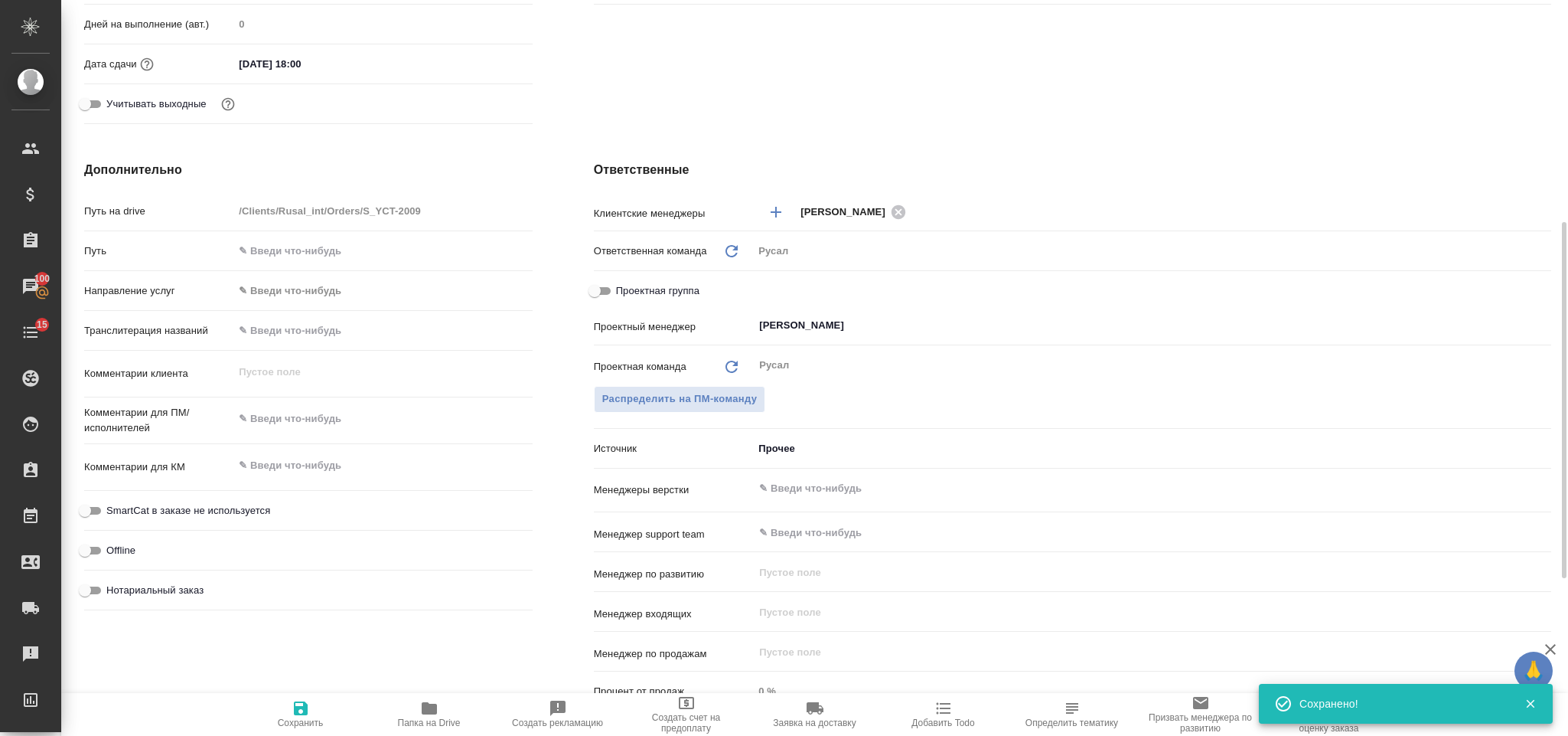
type textarea "x"
click at [322, 427] on textarea at bounding box center [383, 419] width 299 height 26
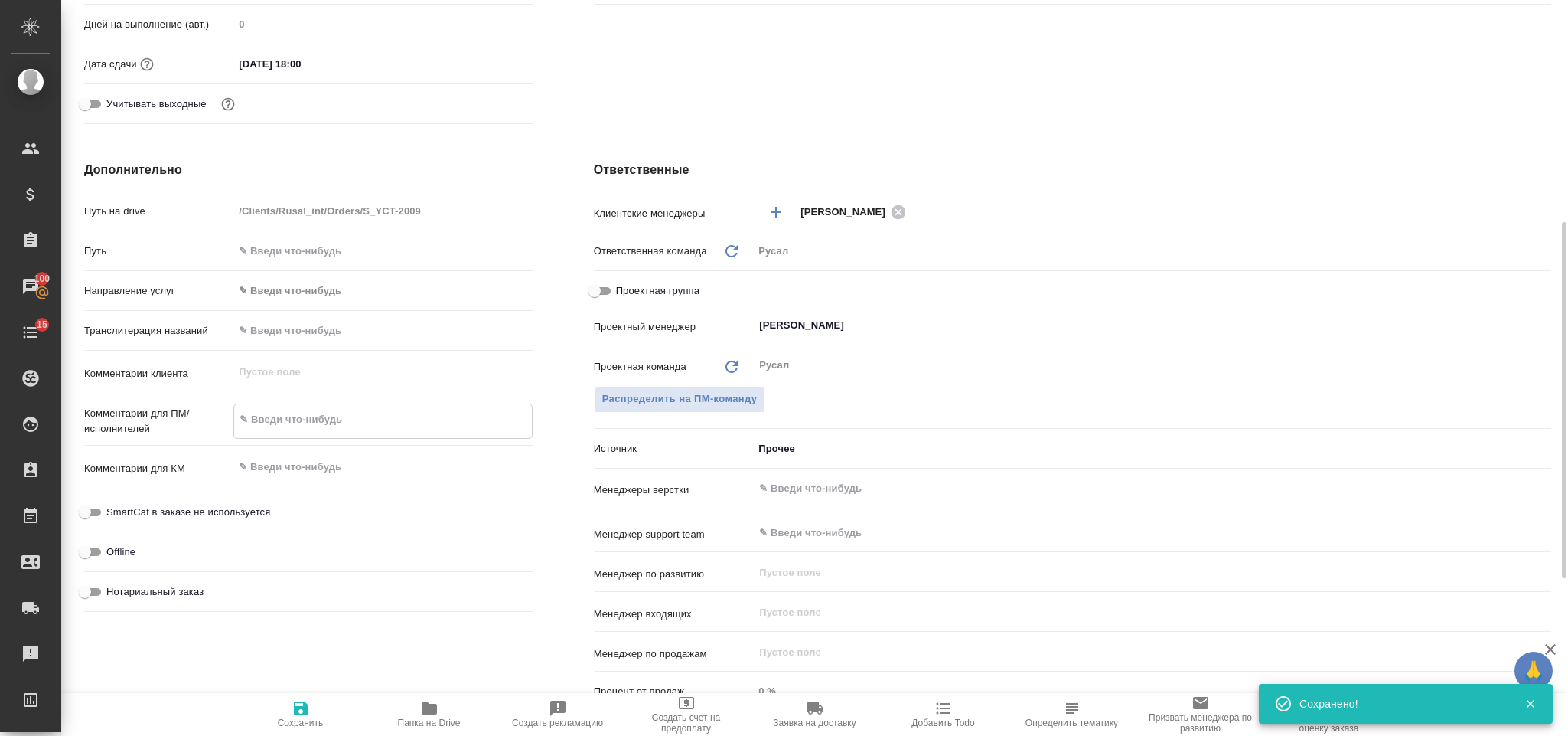
type textarea "Ю"
type textarea "x"
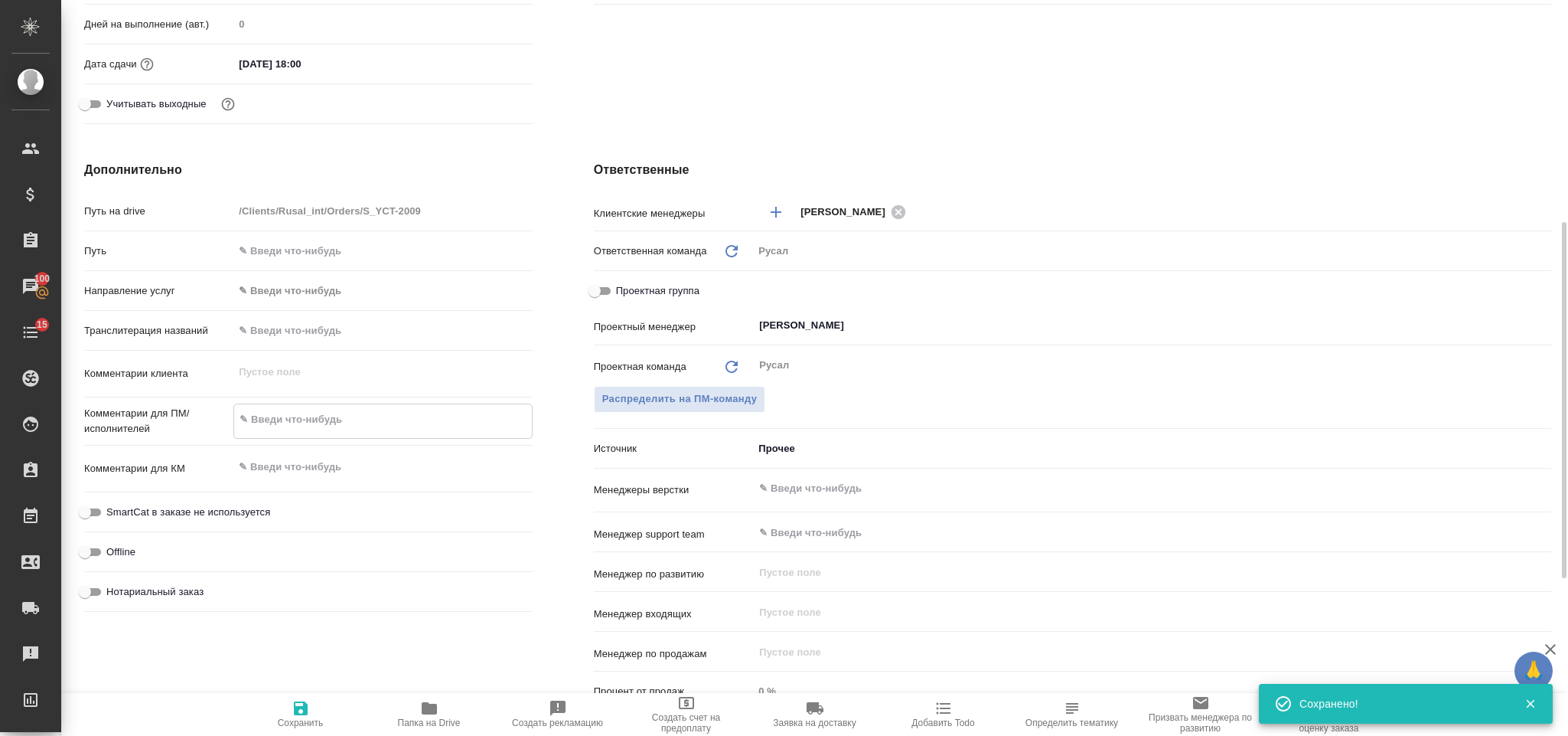
type textarea "x"
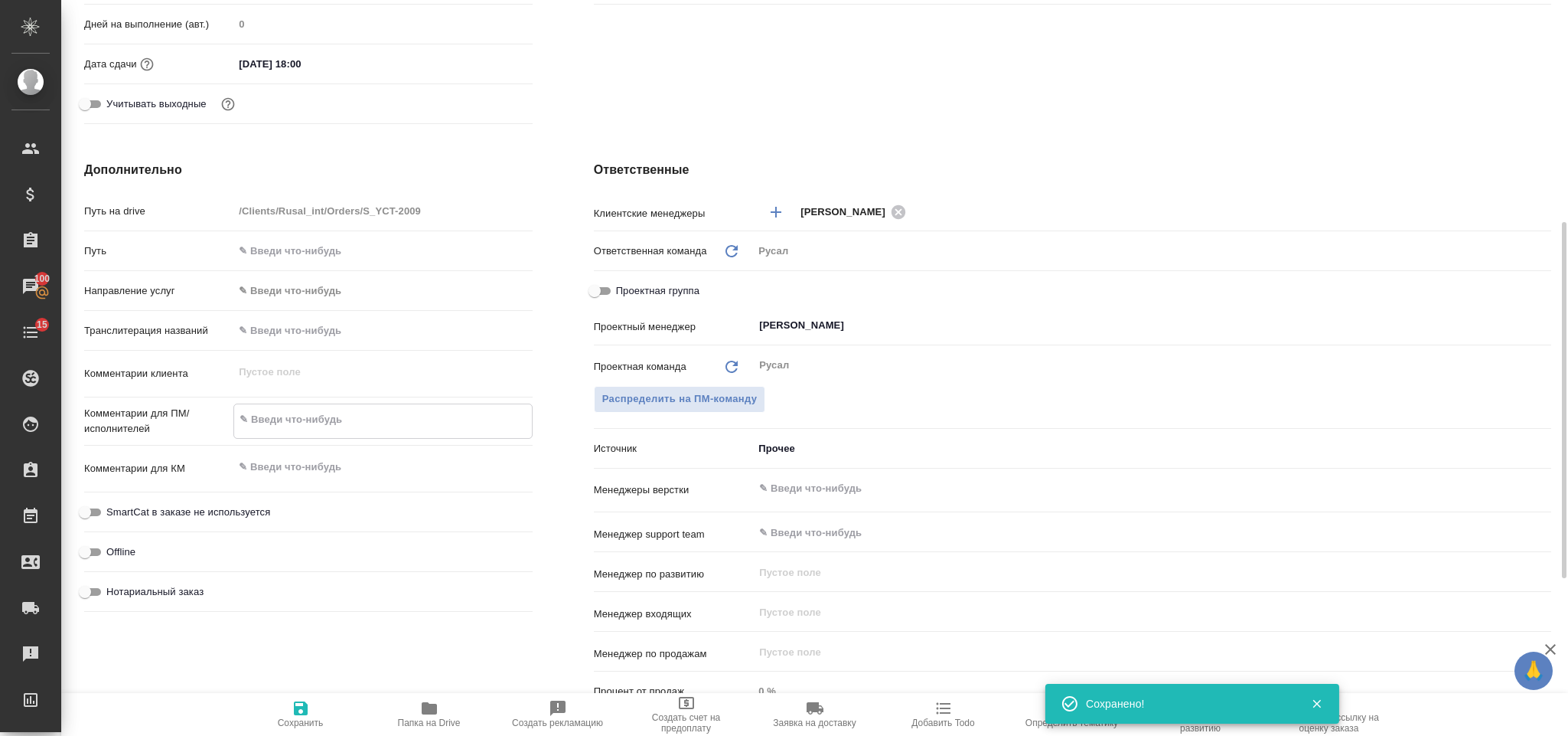
type textarea "К"
type textarea "x"
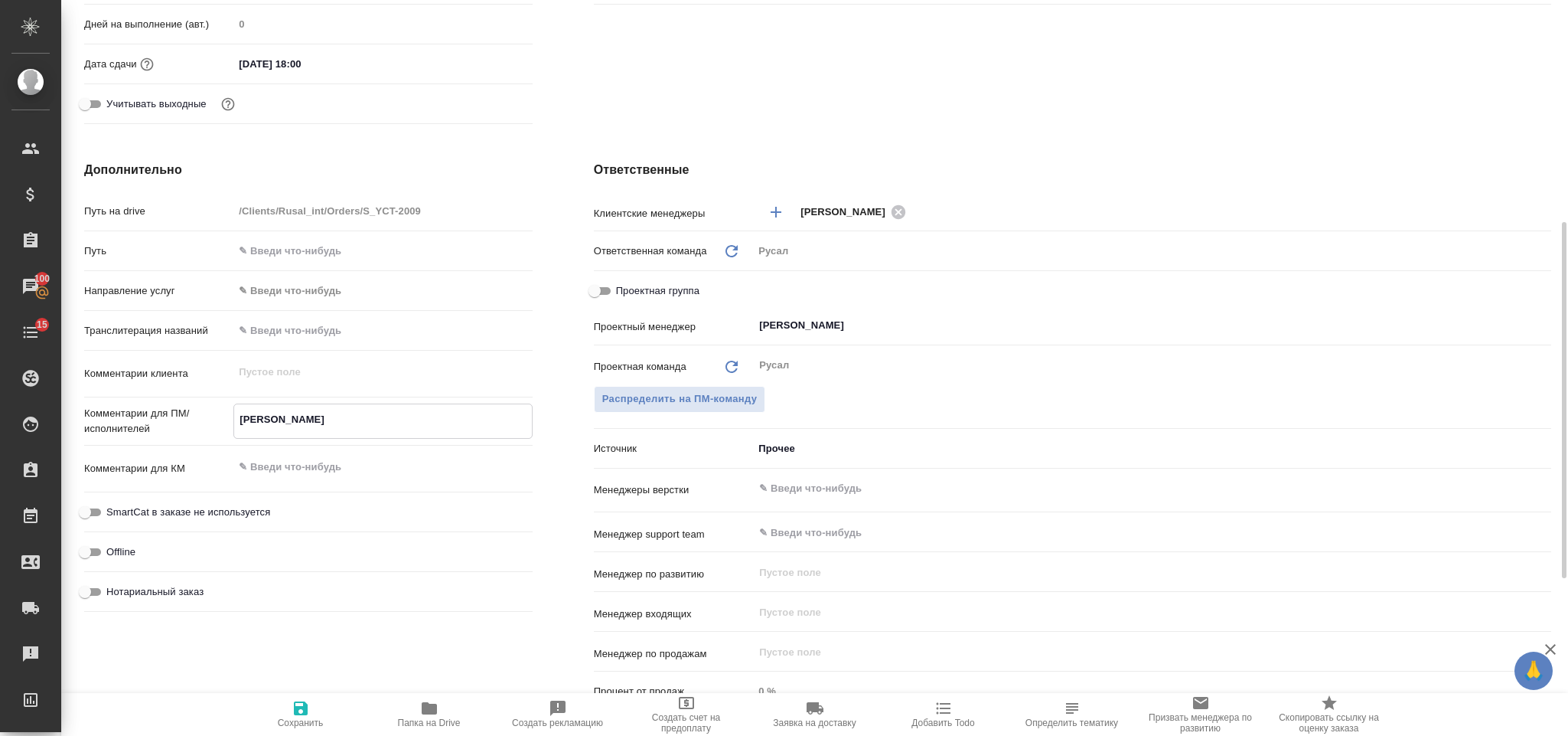
type textarea "Кл"
type textarea "x"
type textarea "Кли"
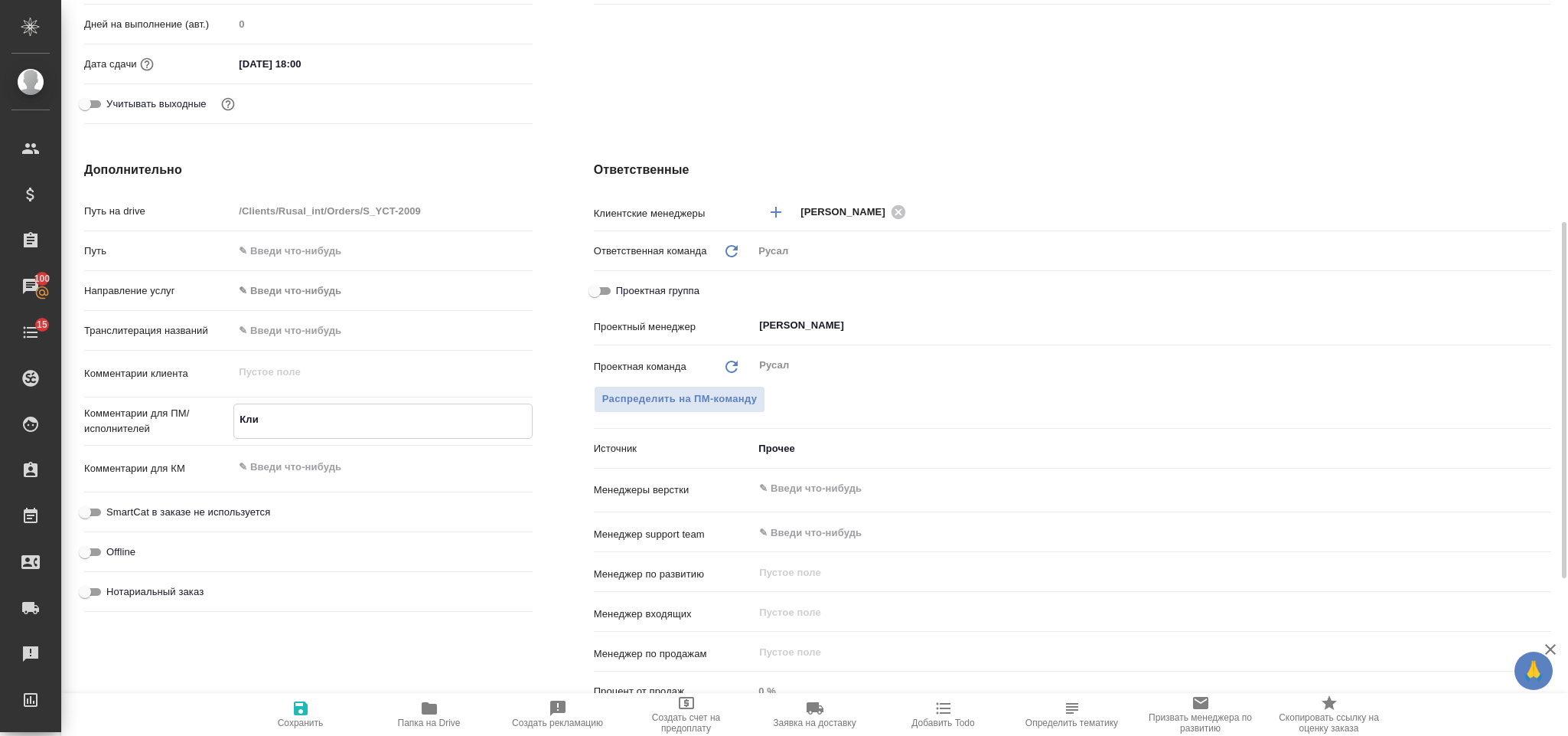
type textarea "x"
type textarea "Клип"
type textarea "x"
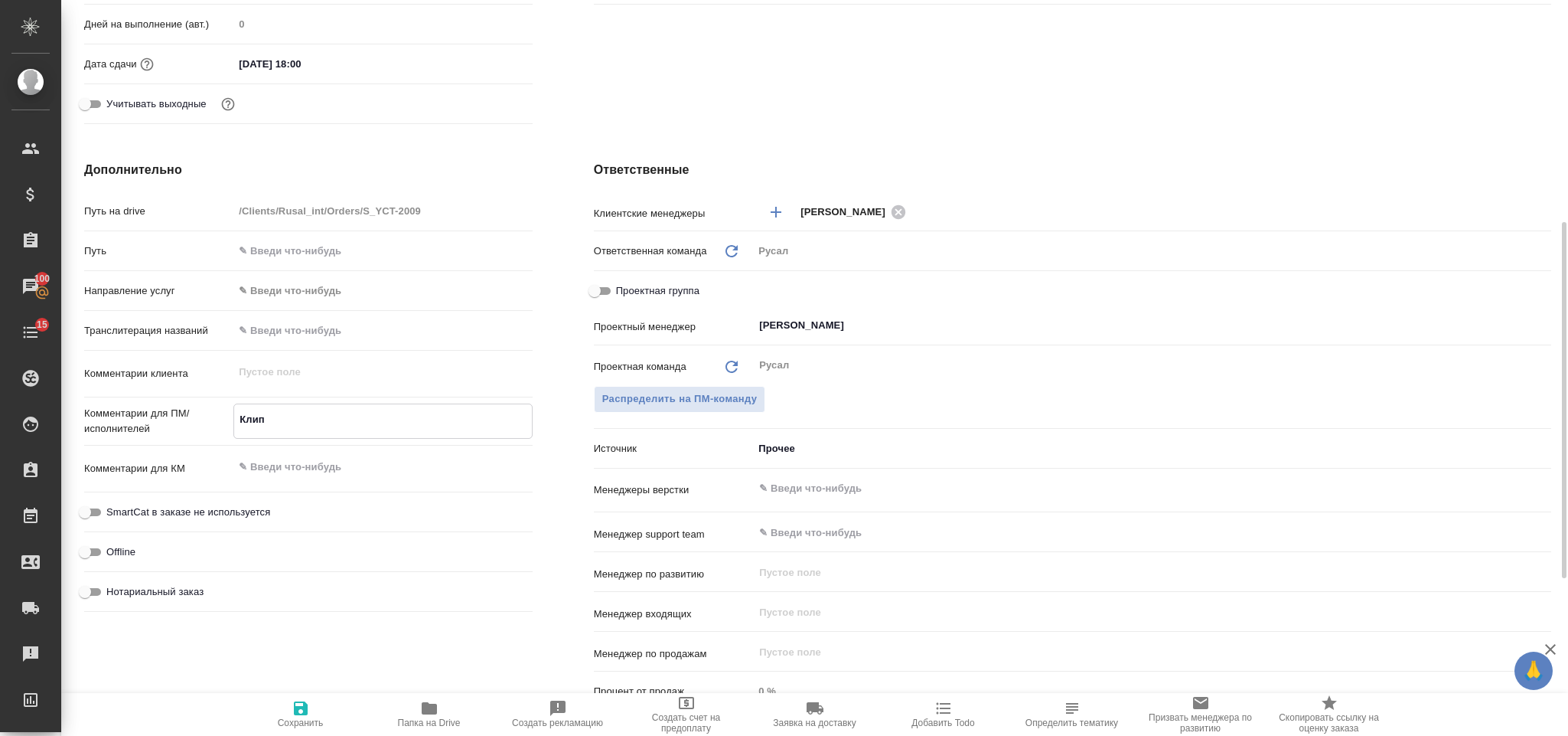
type textarea "x"
type textarea "Клипи"
type textarea "x"
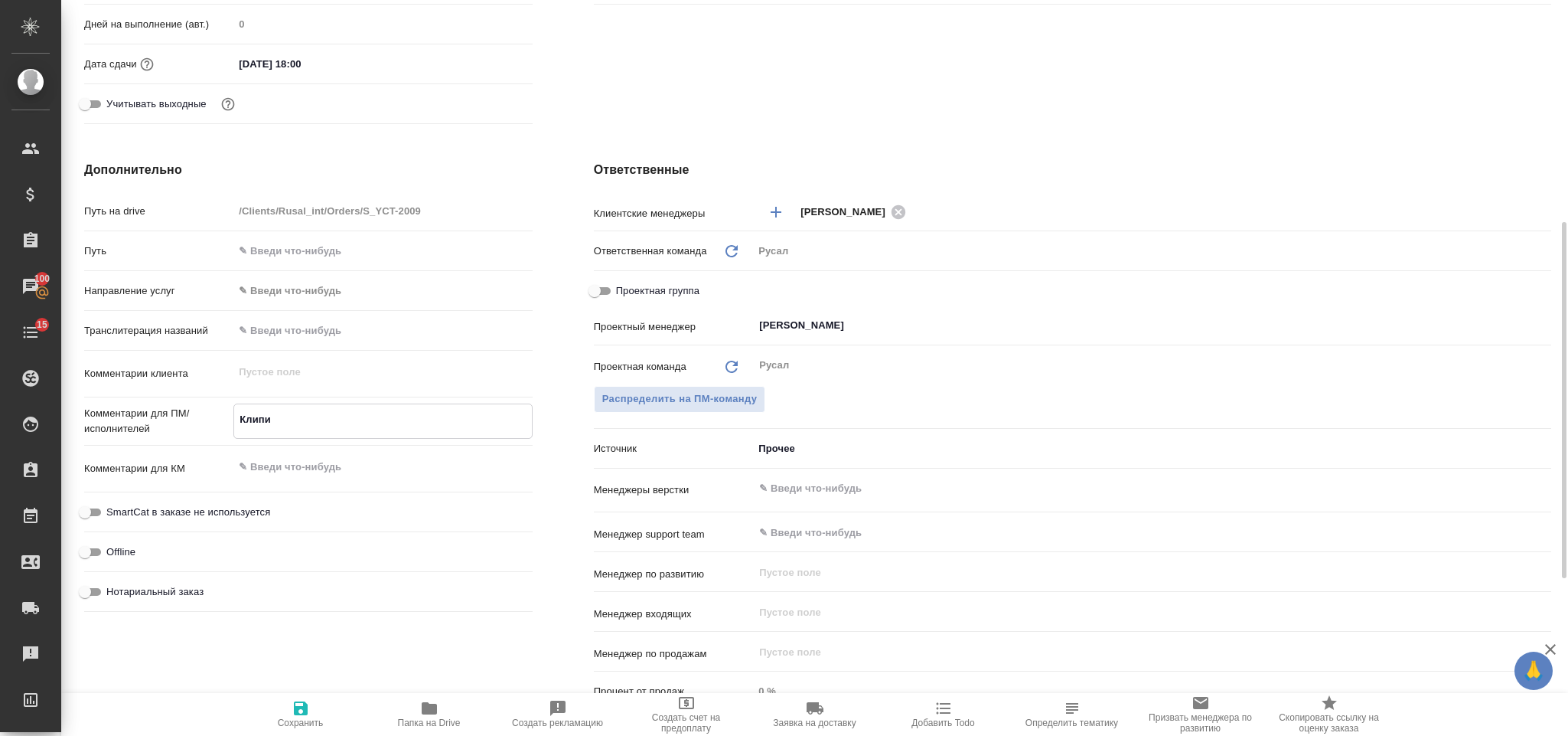
type textarea "x"
type textarea "Клипин"
type textarea "x"
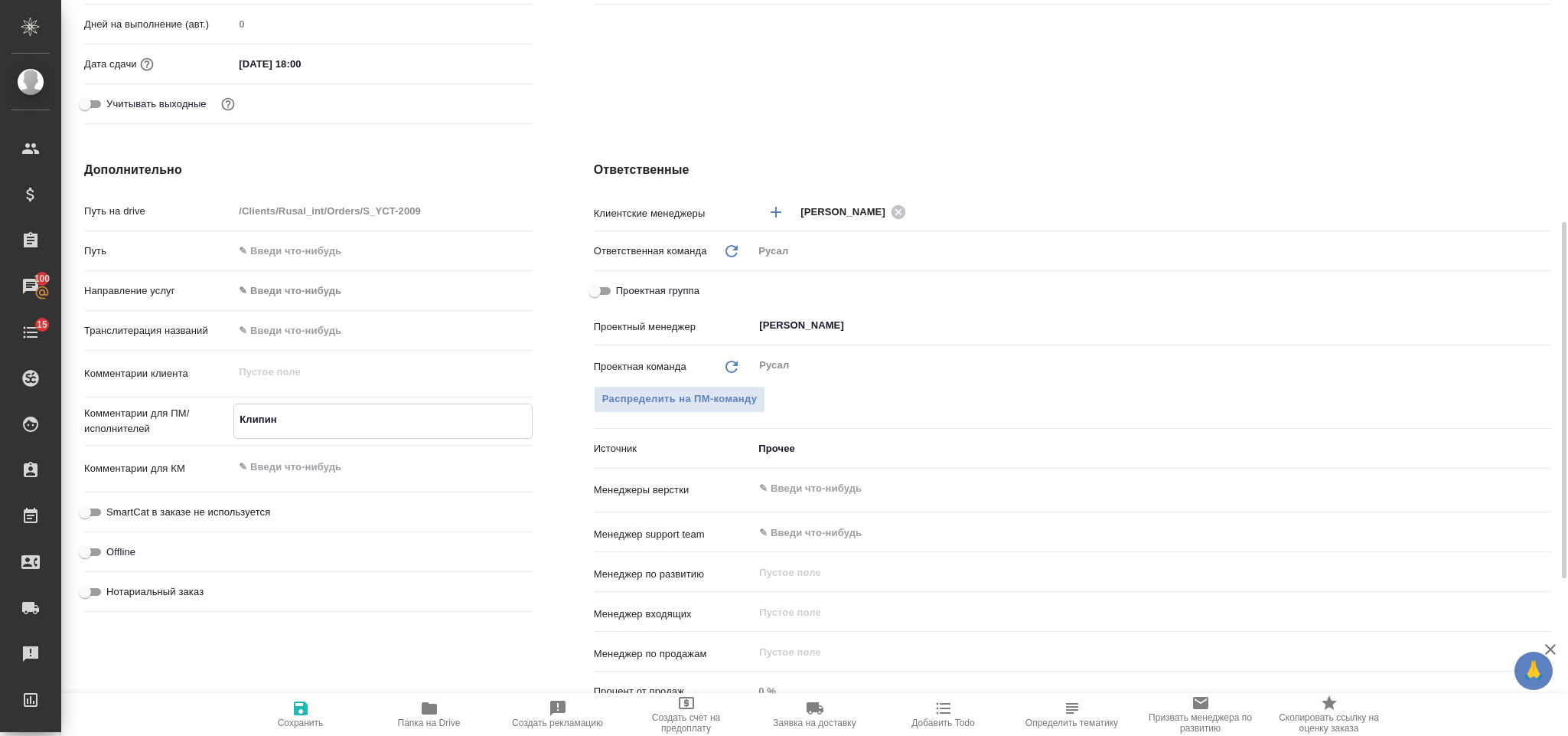
type textarea "Клипин,"
type textarea "x"
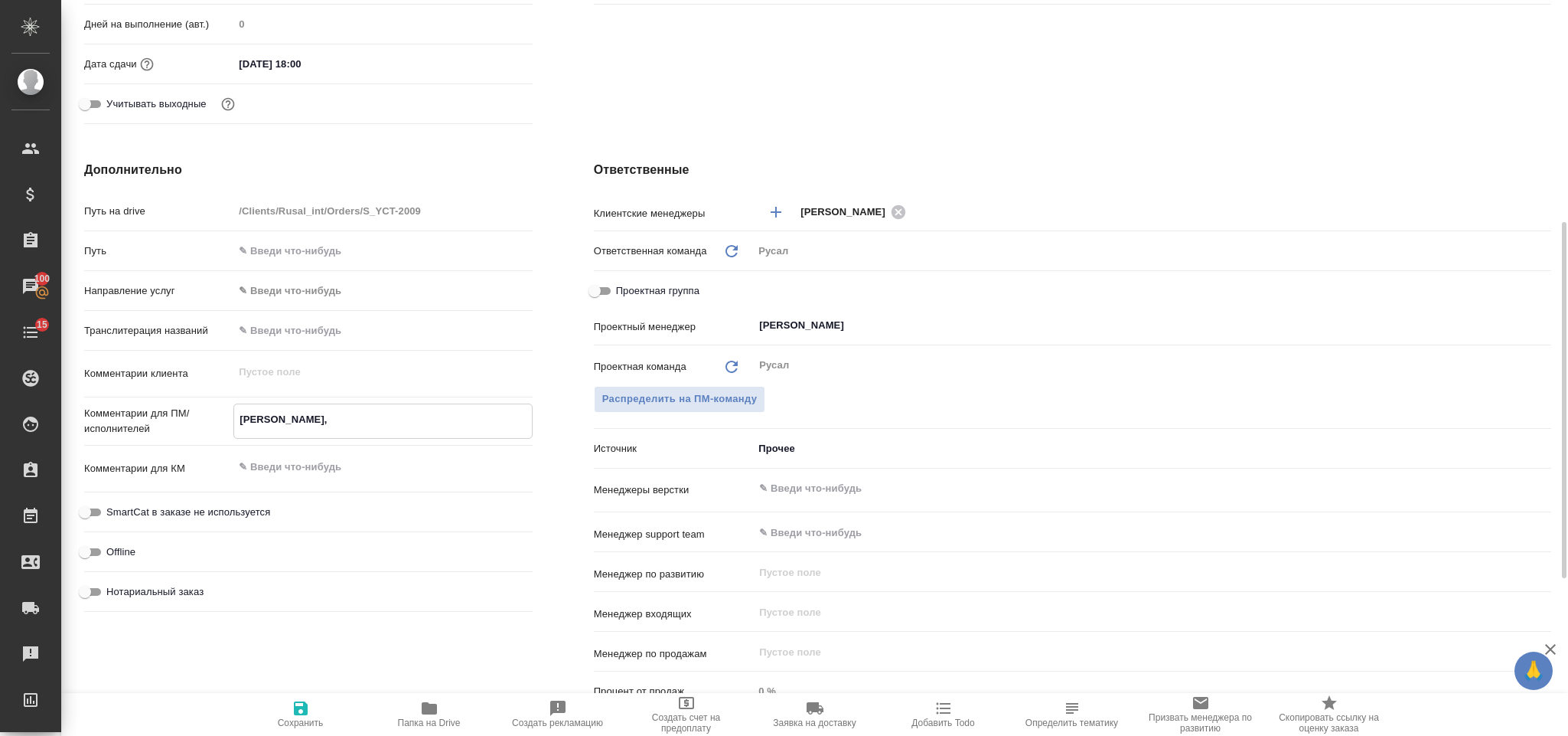
type textarea "Клипин,"
type textarea "x"
type textarea "Клипин, 0"
type textarea "x"
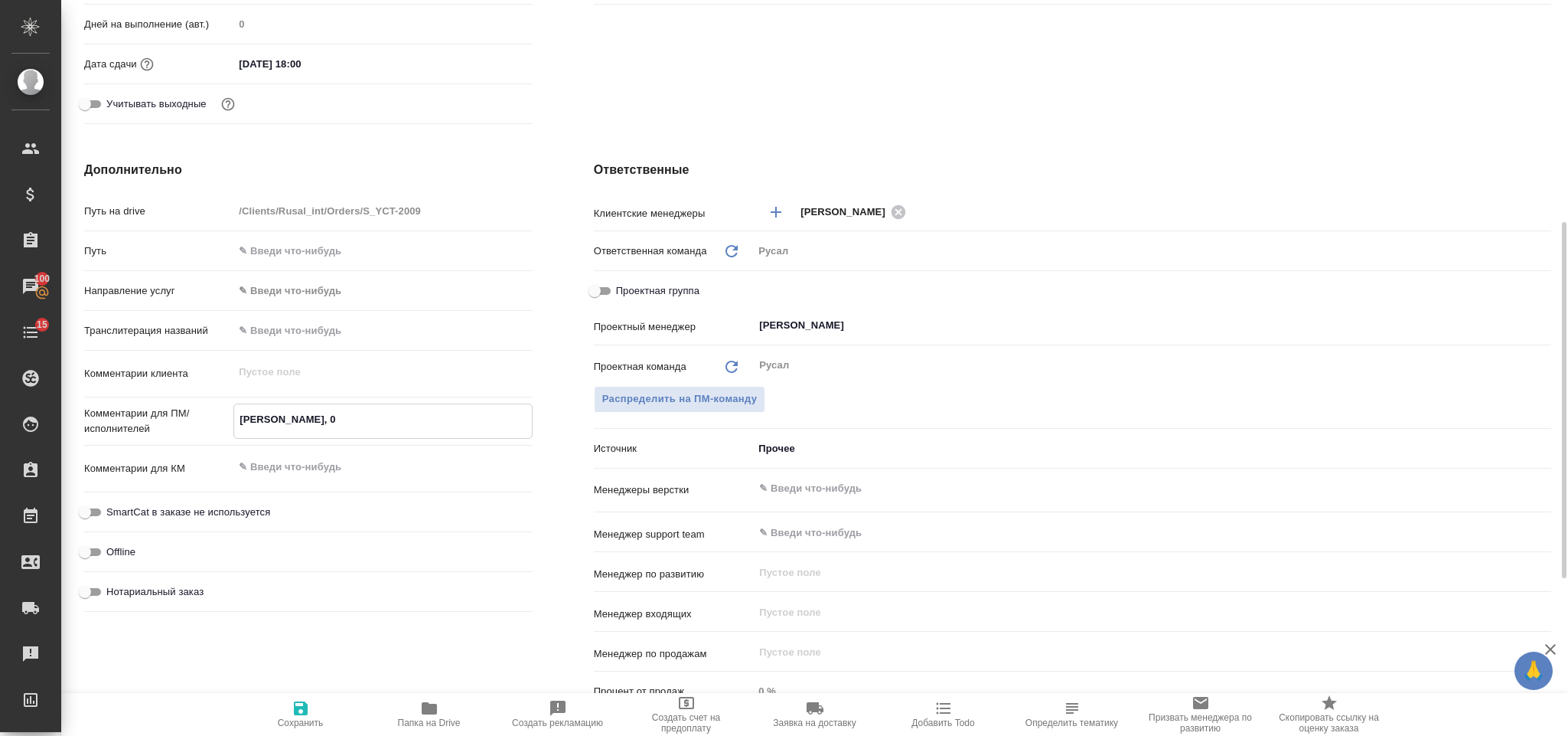
type textarea "x"
type textarea "Клипин, 05"
type textarea "x"
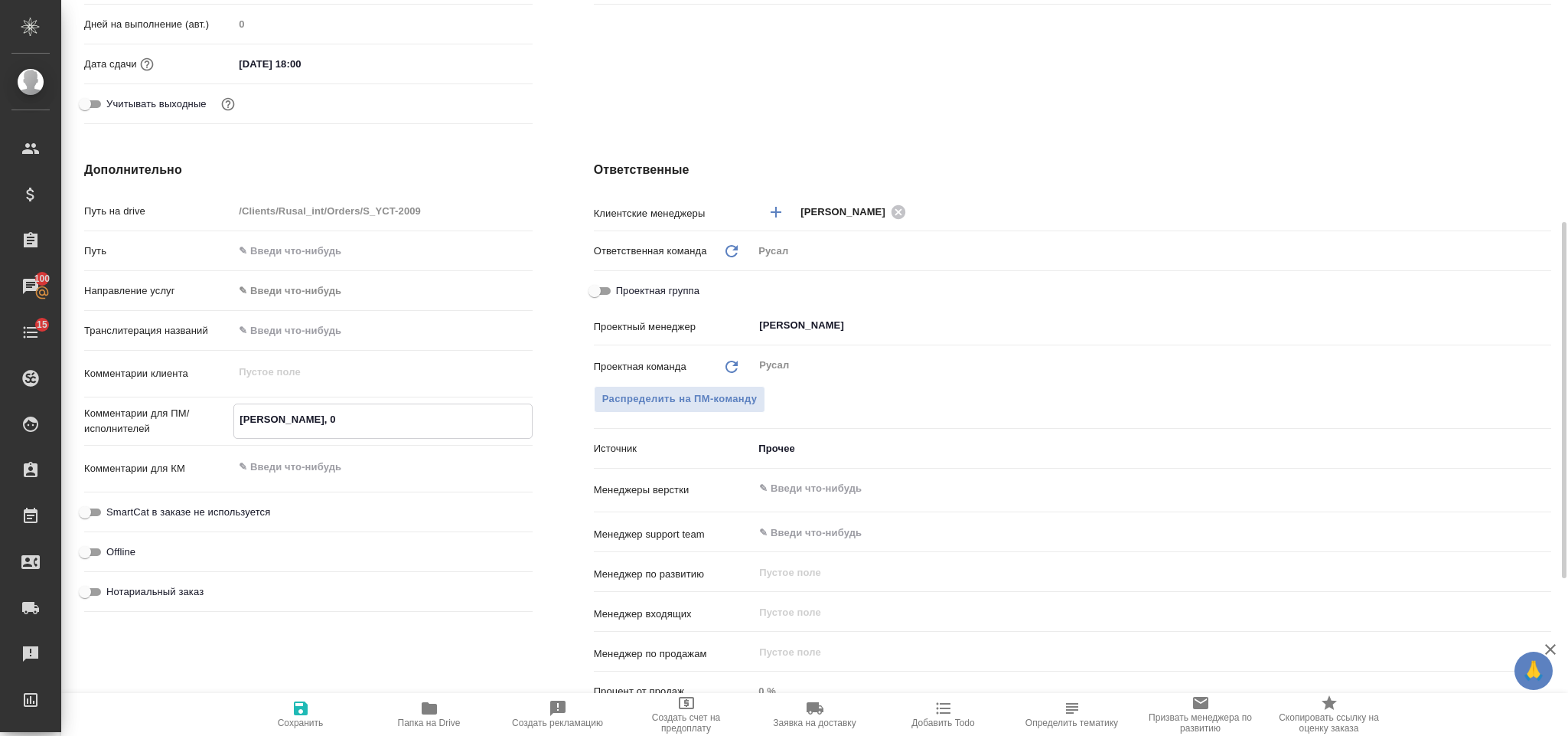
type textarea "x"
type textarea "Клипин, 05."
type textarea "x"
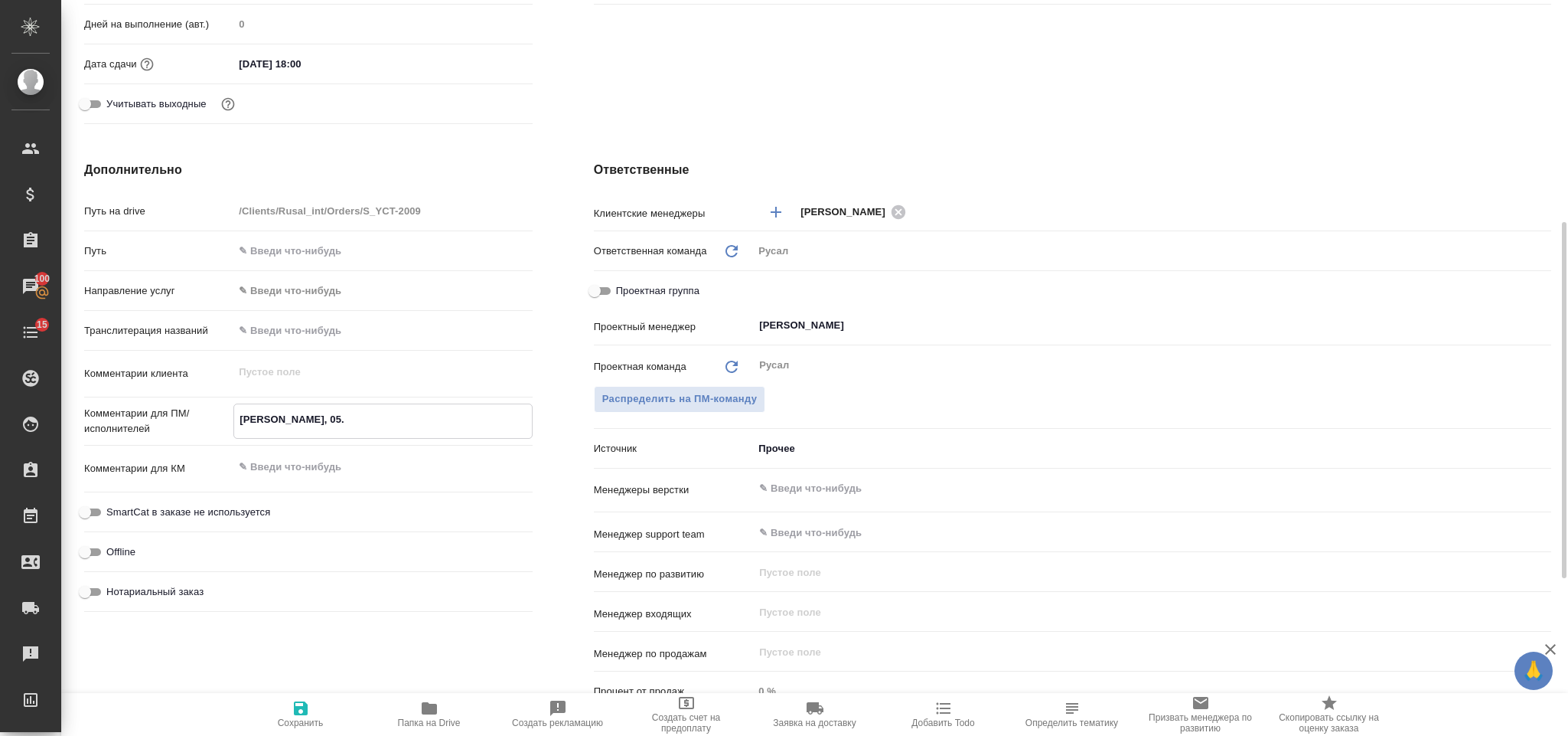
type textarea "Клипин, 05"
type textarea "x"
type textarea "Клипин, 0"
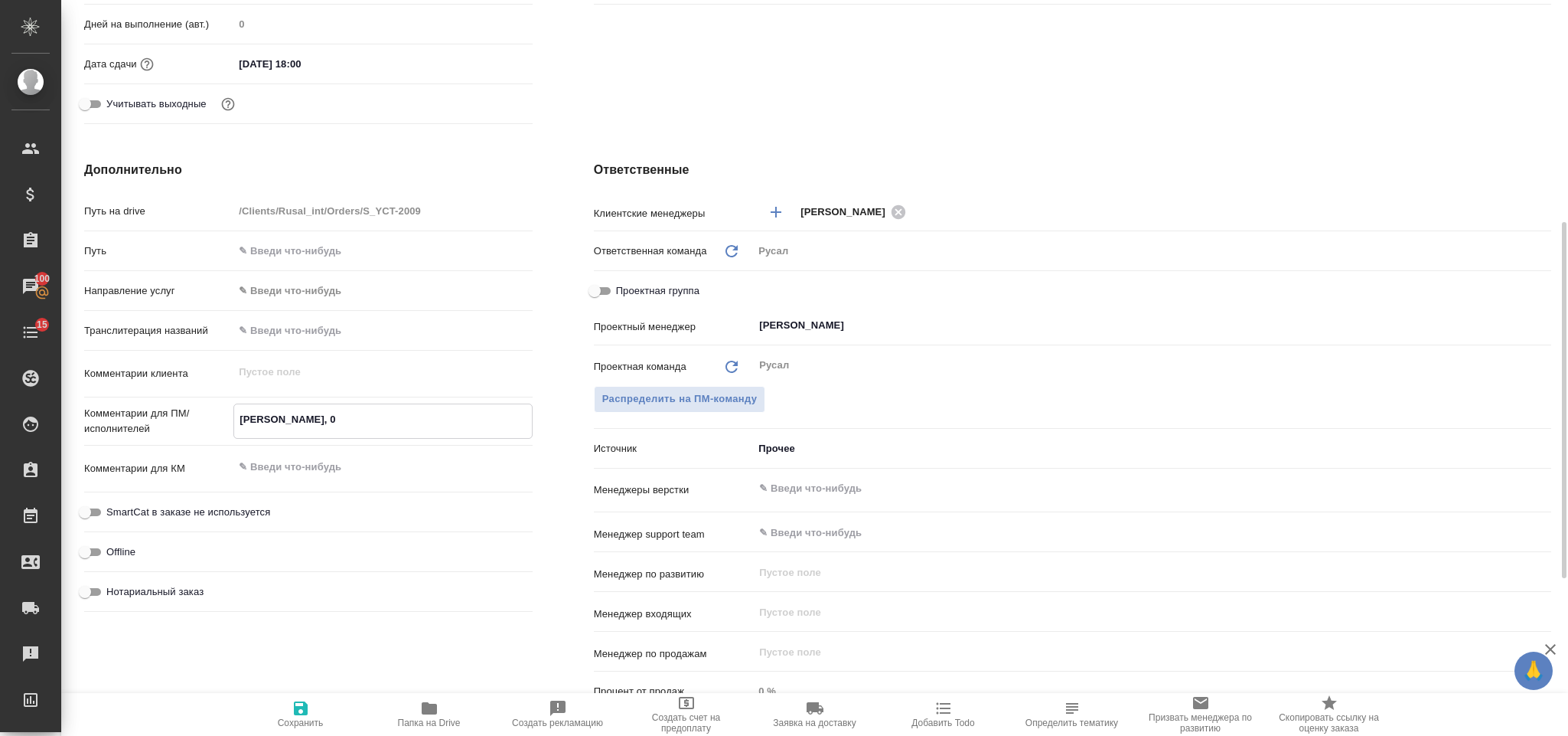
type textarea "x"
type textarea "Клипин, 0"
type textarea "x"
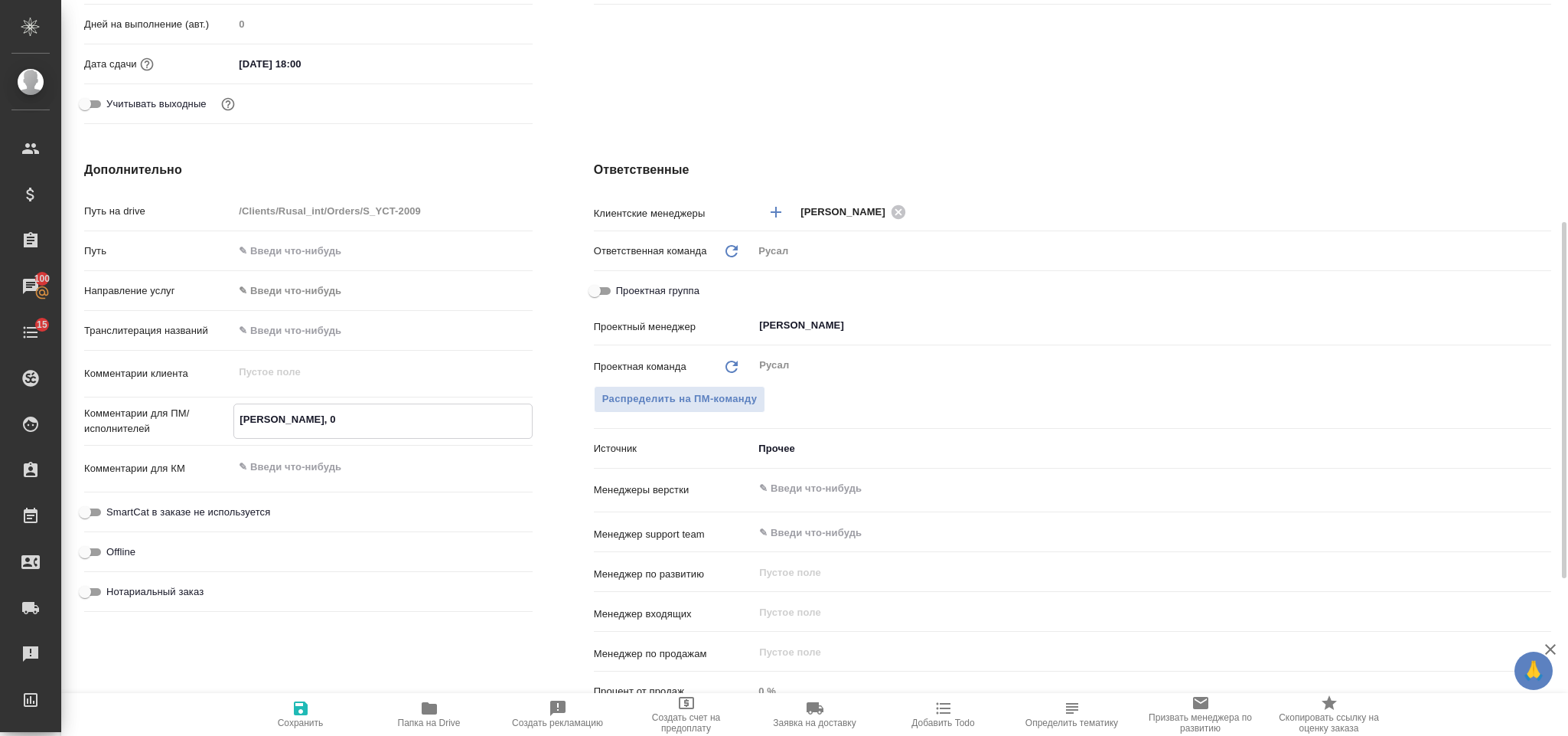
type textarea "Клипин, 01"
type textarea "x"
type textarea "Клипин, 01."
type textarea "x"
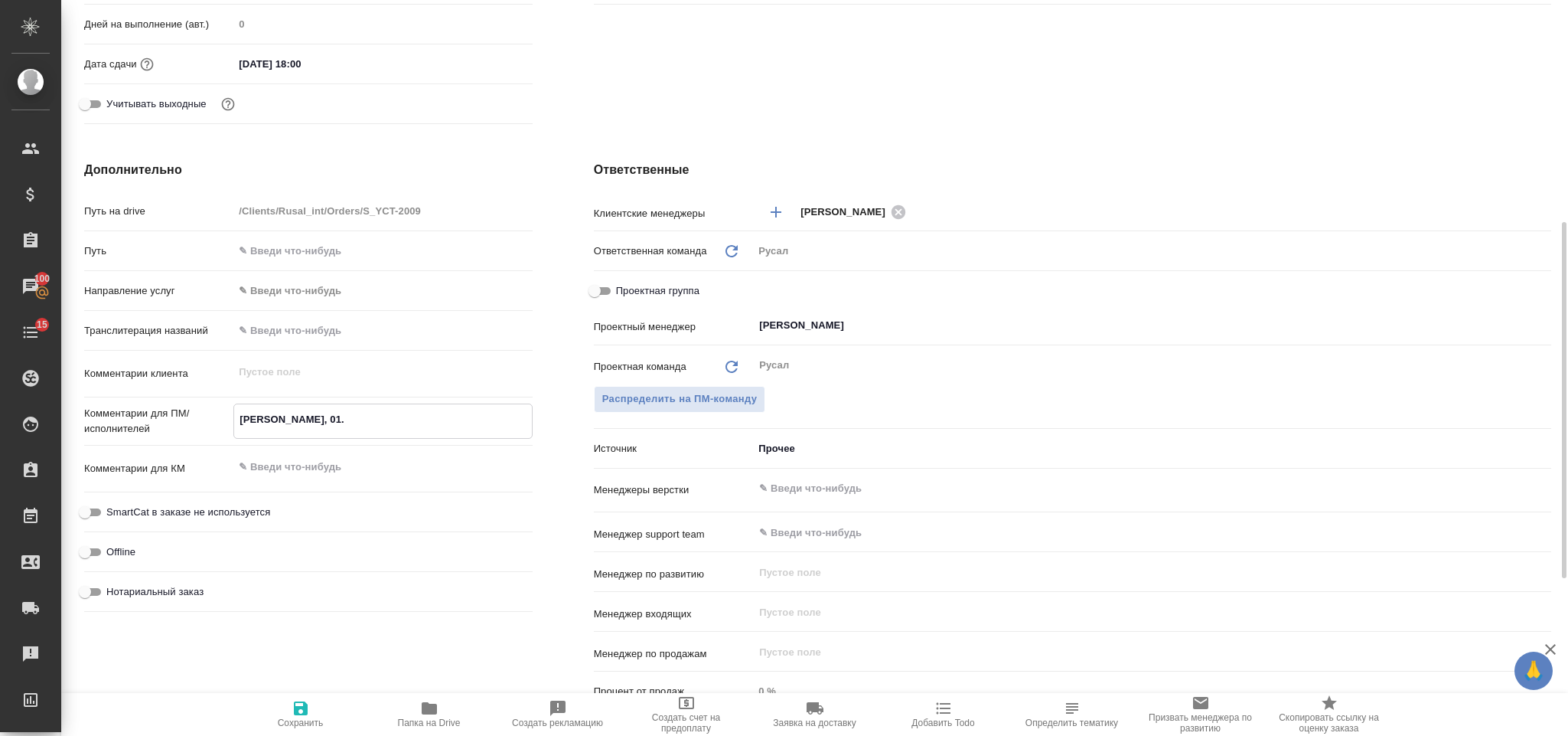
type textarea "Клипин, 01.0"
type textarea "x"
type textarea "Клипин, 01.09"
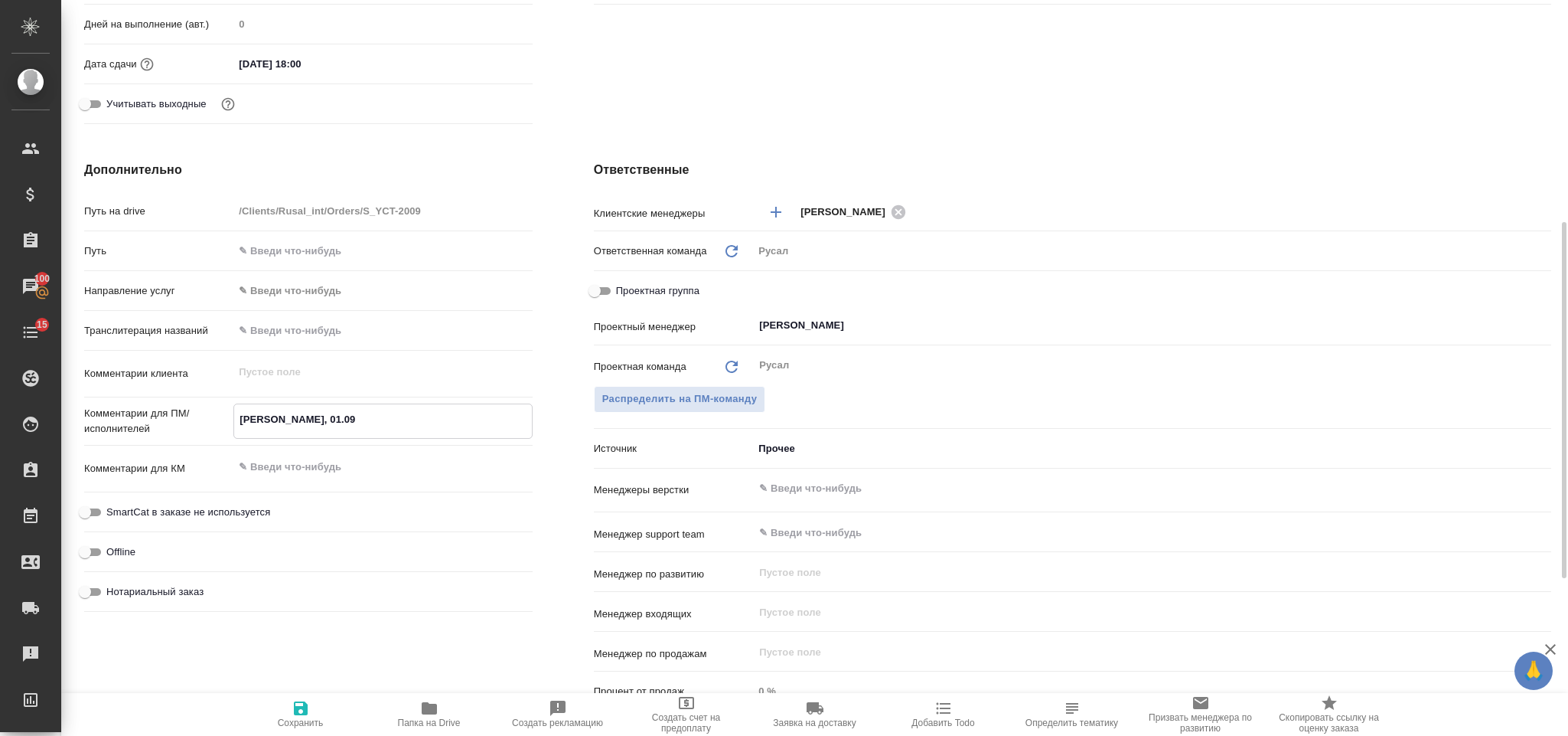
type textarea "x"
type textarea "Клипин, 01.09-"
type textarea "x"
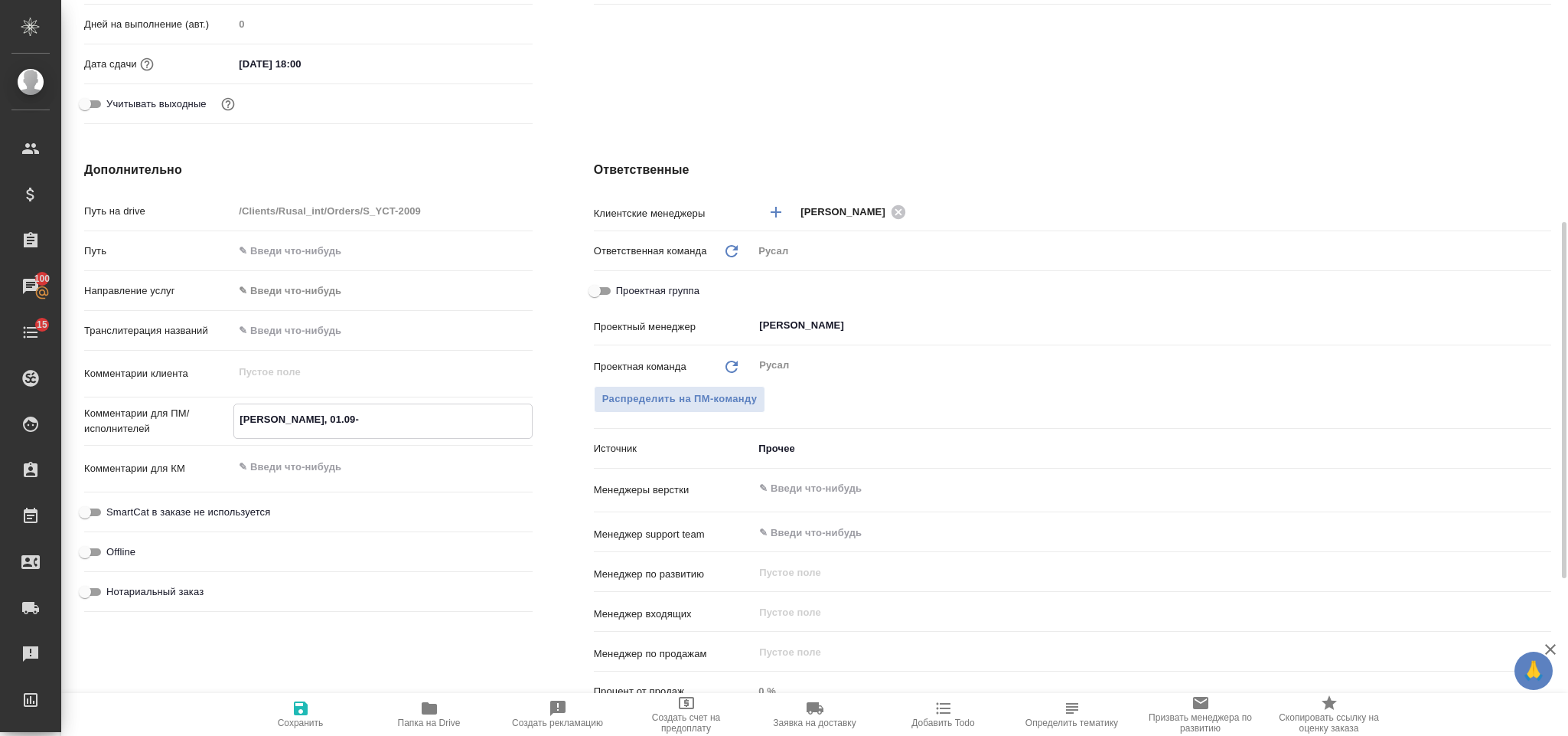
type textarea "x"
type textarea "Клипин, 01.09-0"
type textarea "x"
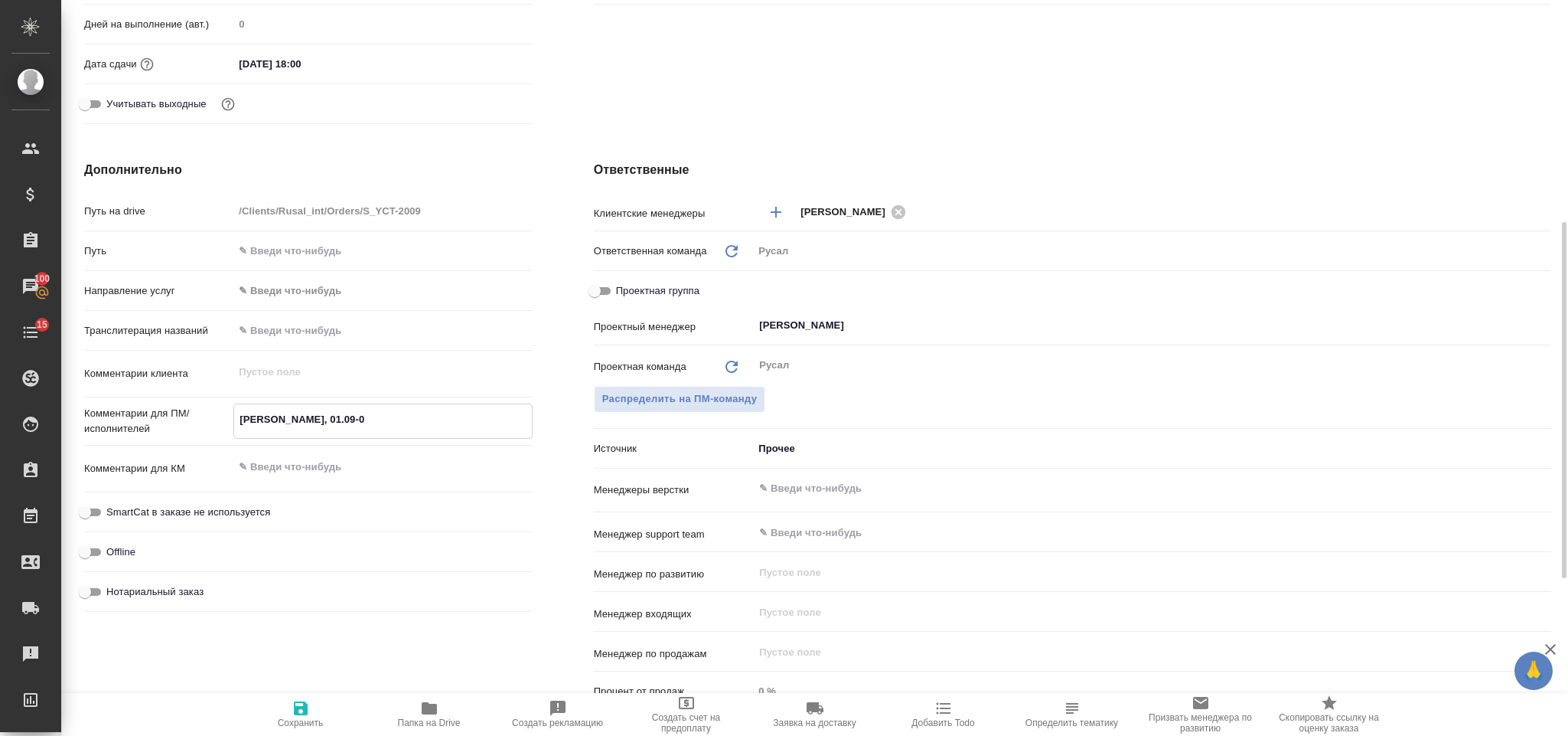
type textarea "x"
type textarea "Клипин, 01.09-06."
type textarea "x"
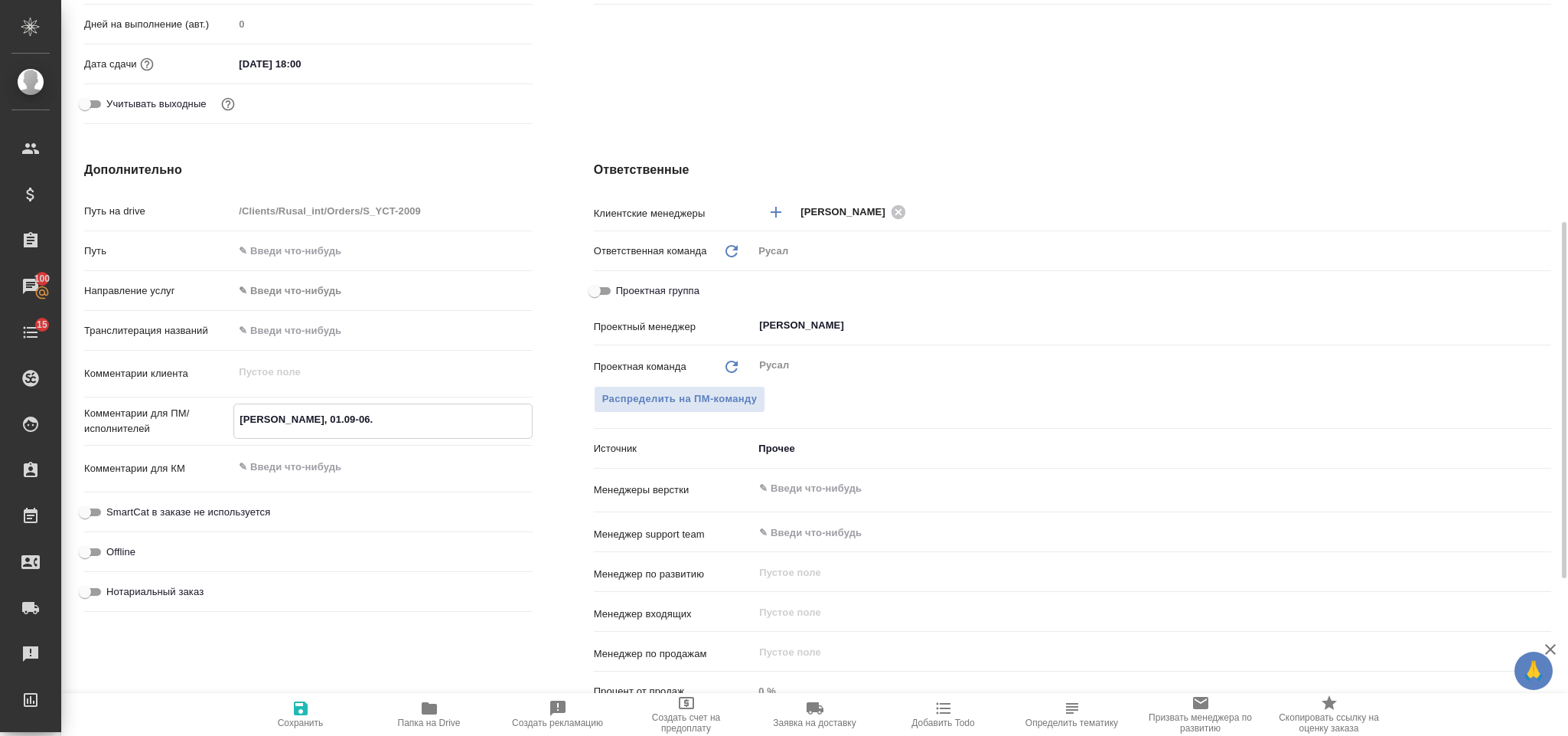
type textarea "Клипин, 01.09-06.0"
type textarea "x"
type textarea "Клипин, 01.09-06.09"
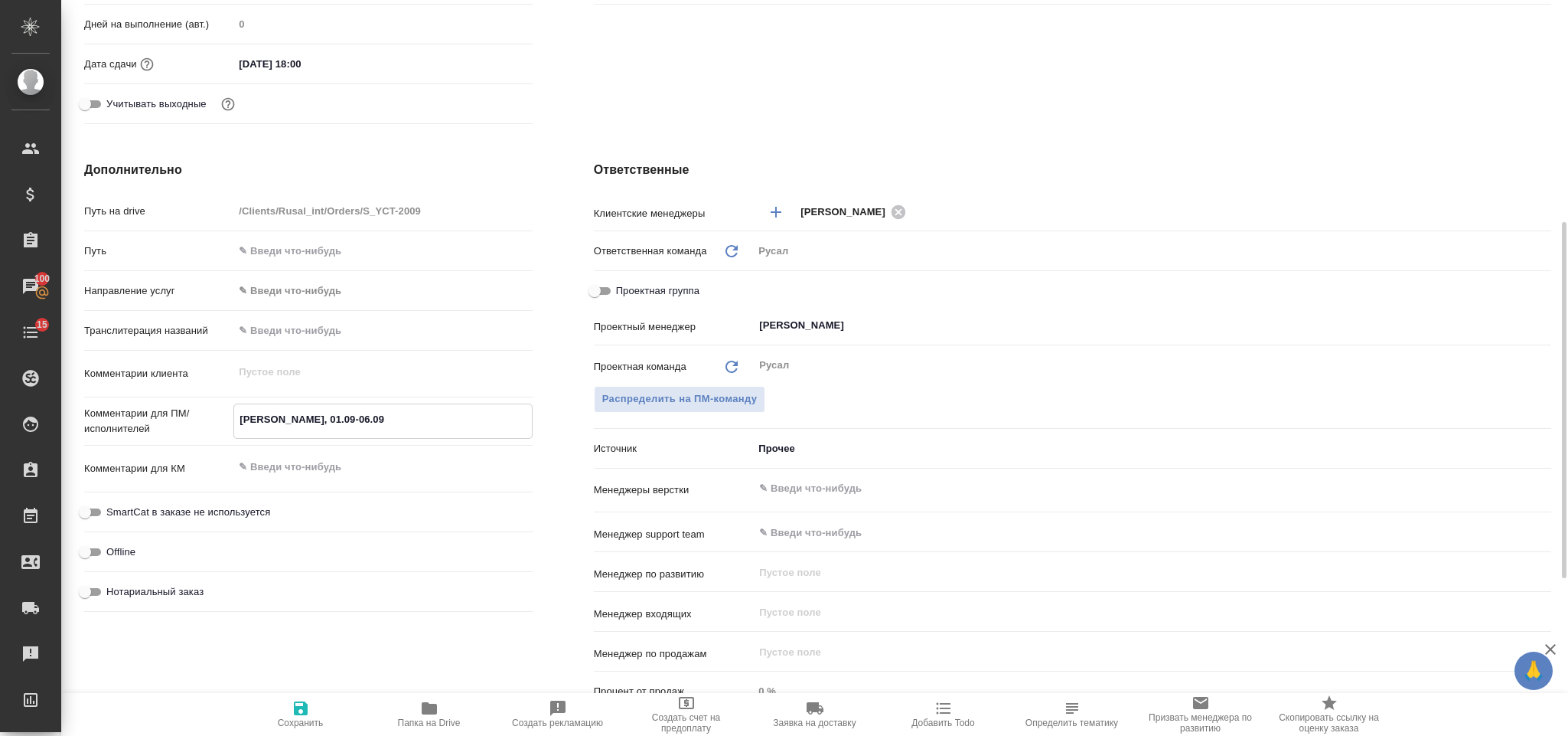
type textarea "x"
type textarea "Клипин, 01.09-06.09"
type textarea "x"
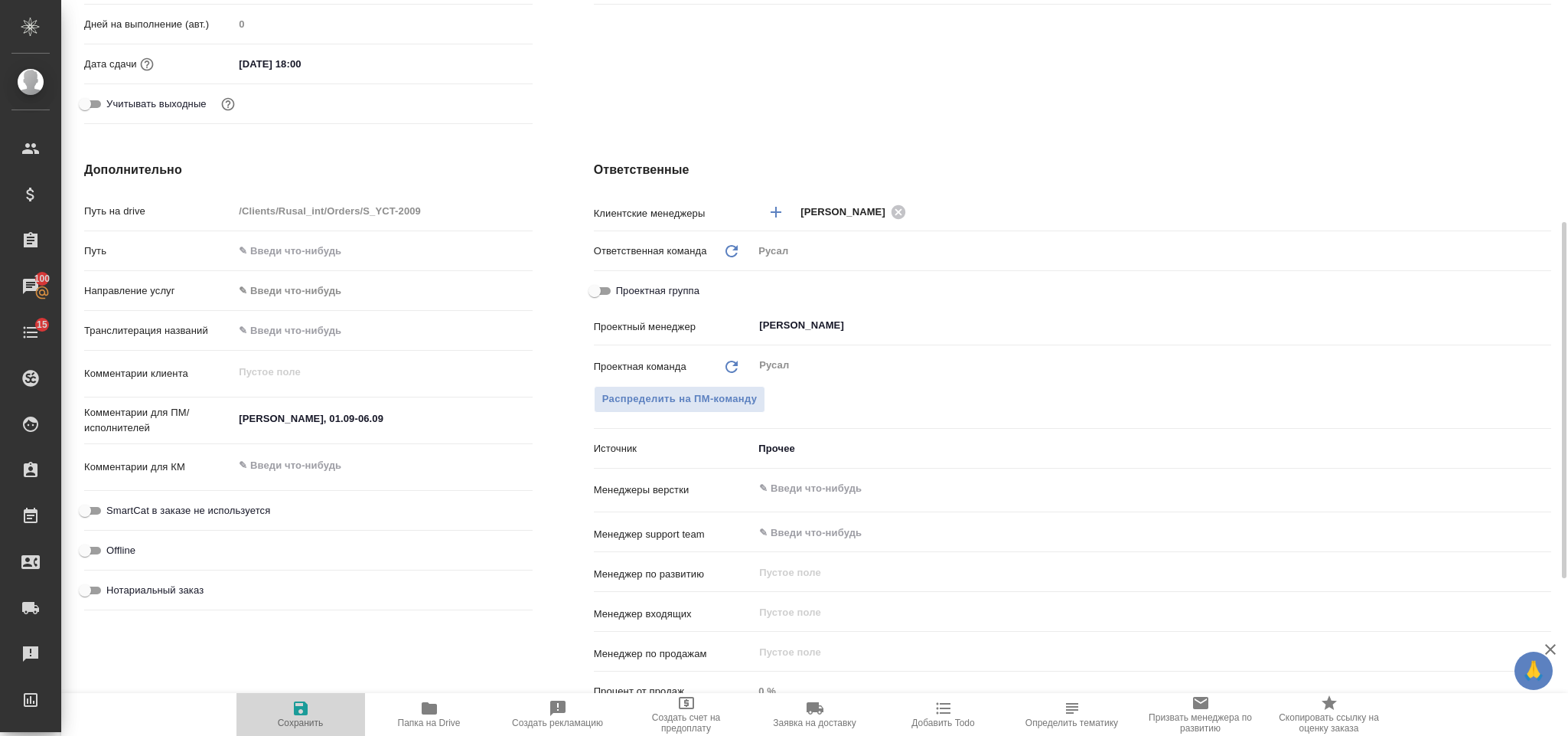
click at [306, 707] on icon "button" at bounding box center [301, 708] width 14 height 14
type textarea "x"
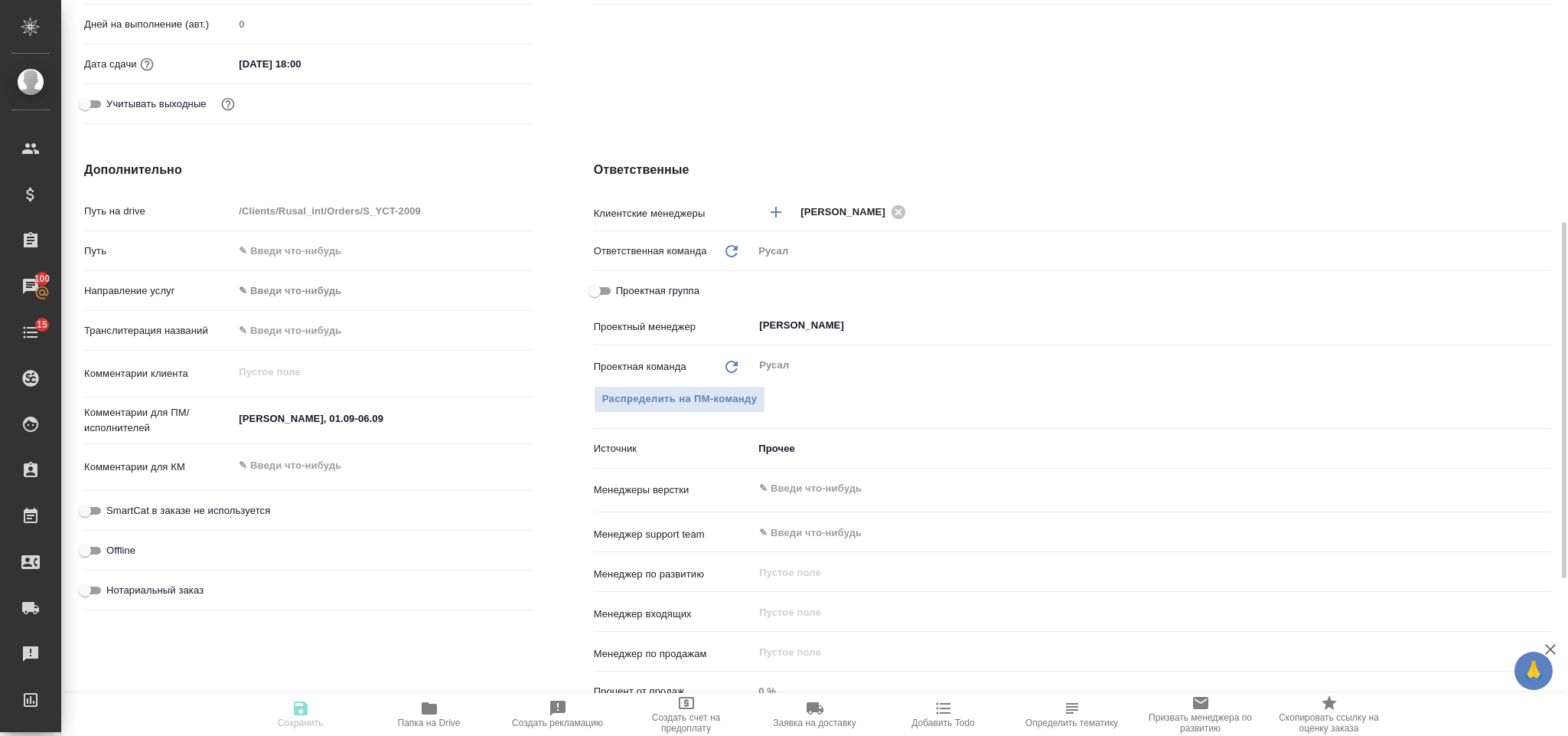
type textarea "x"
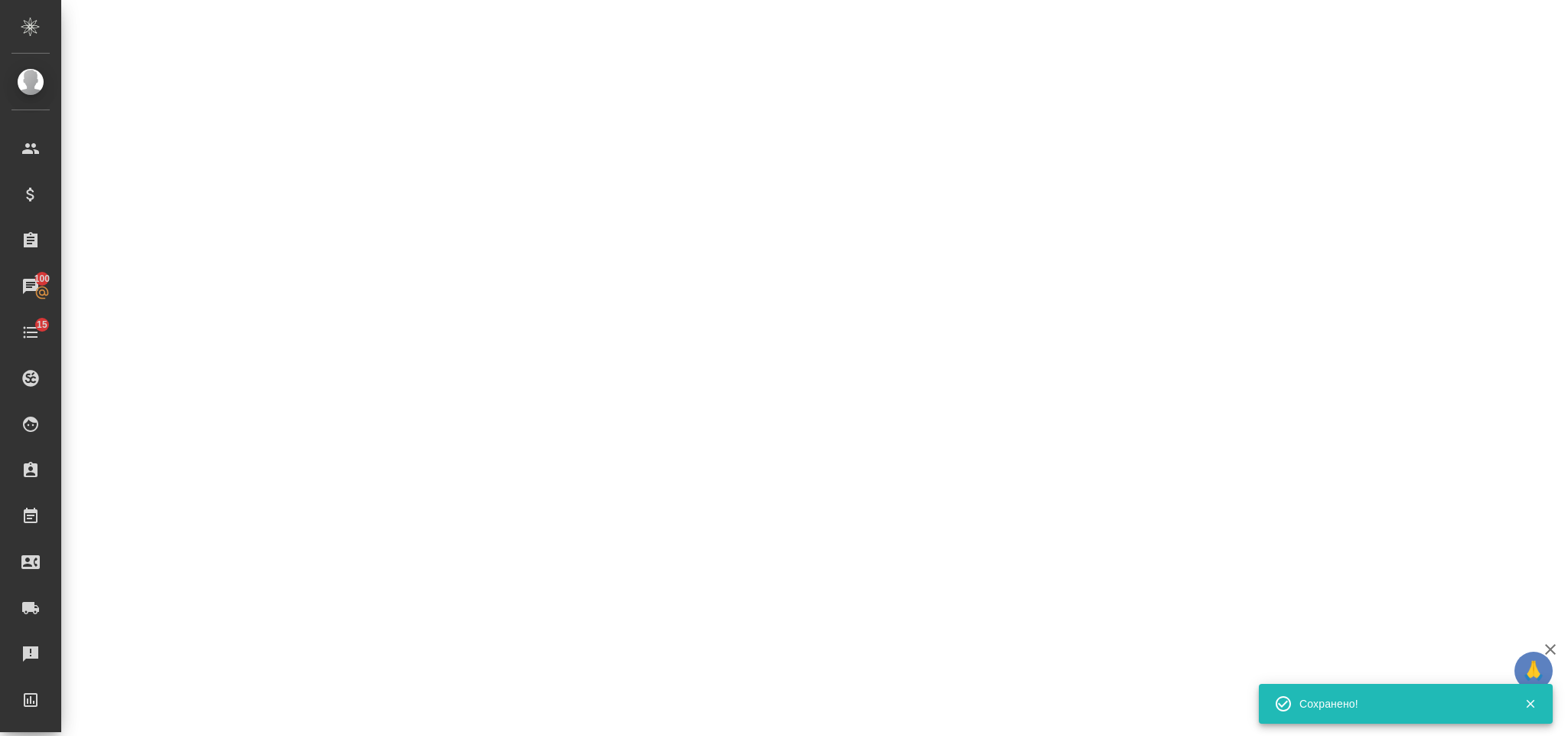
select select "RU"
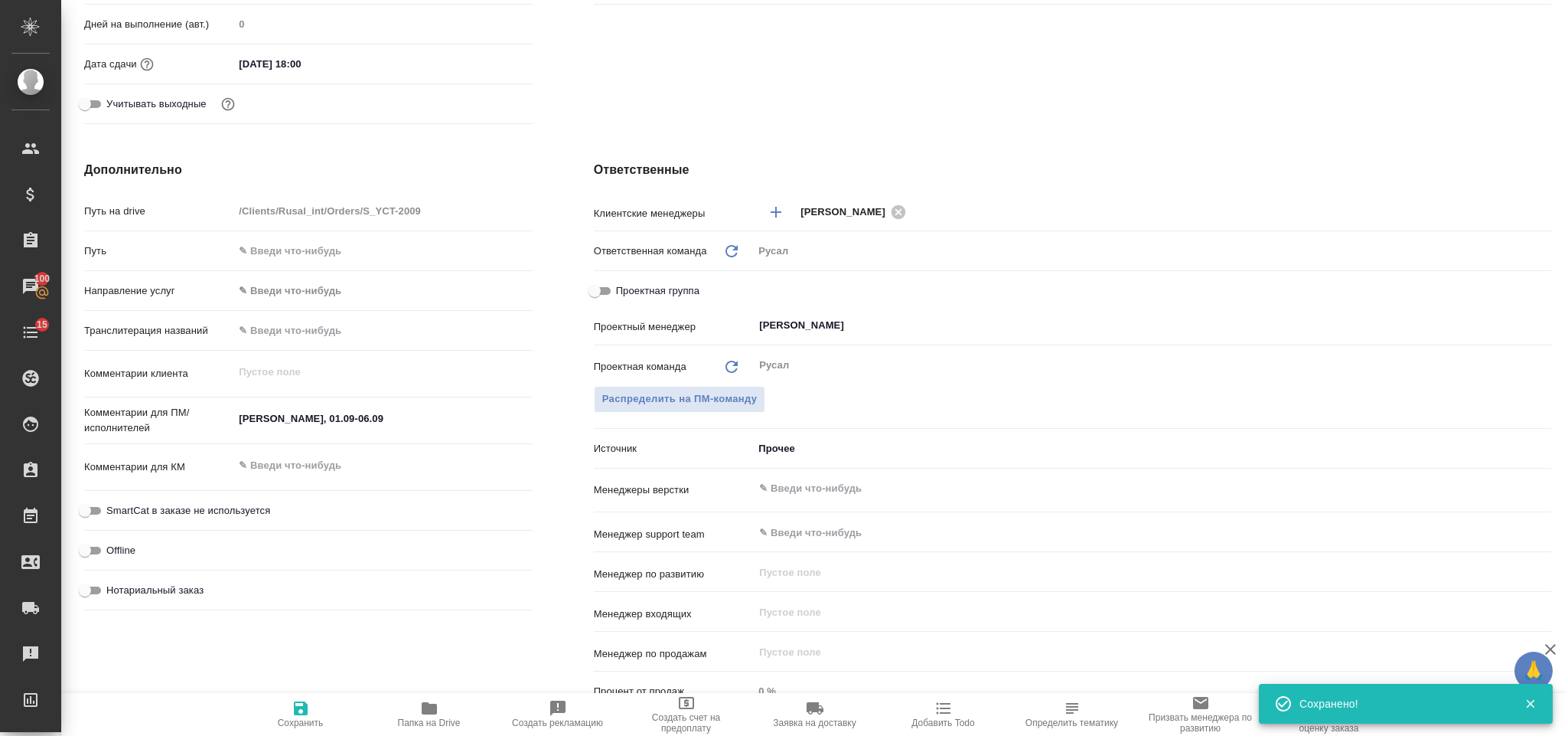
type textarea "x"
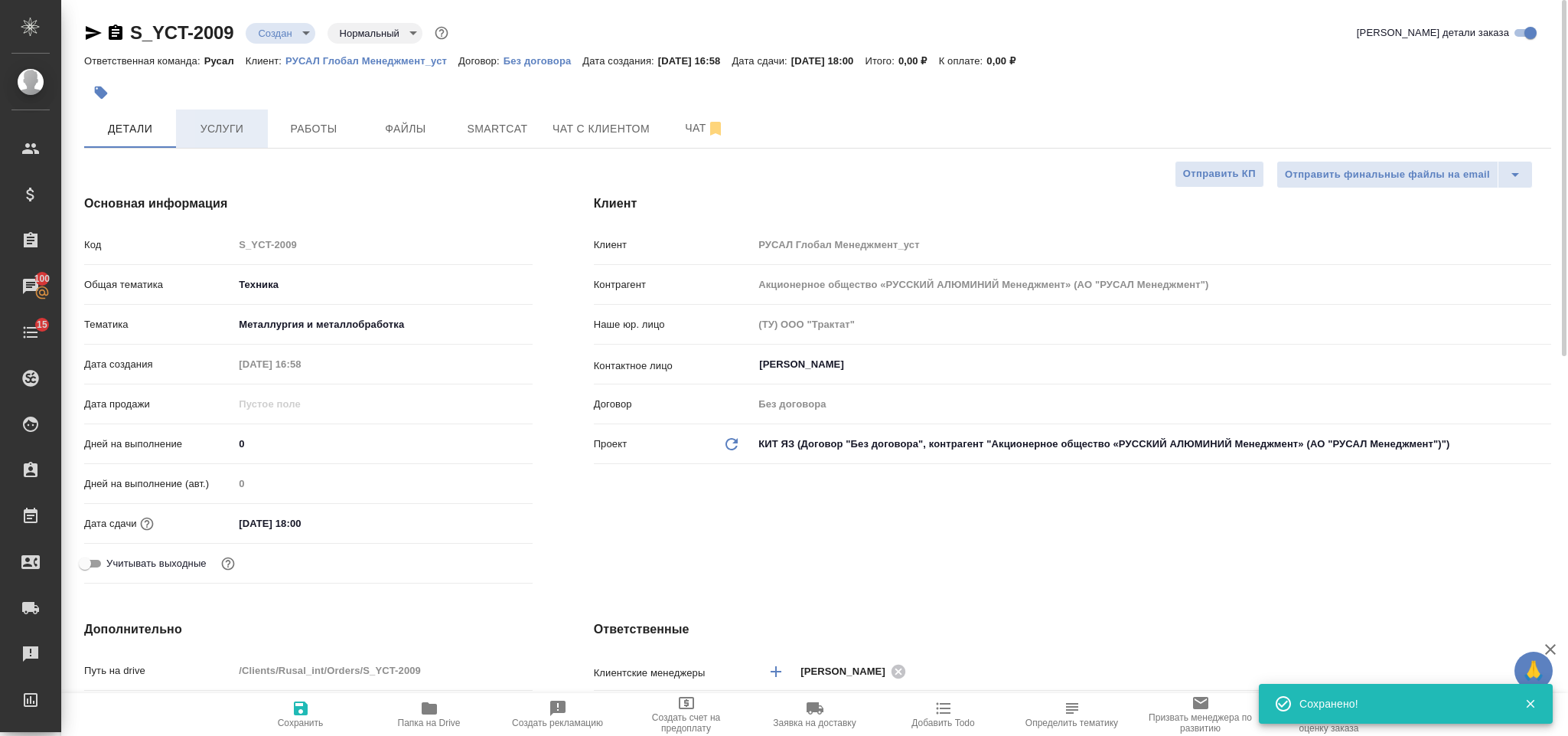
click at [221, 128] on span "Услуги" at bounding box center [222, 129] width 73 height 19
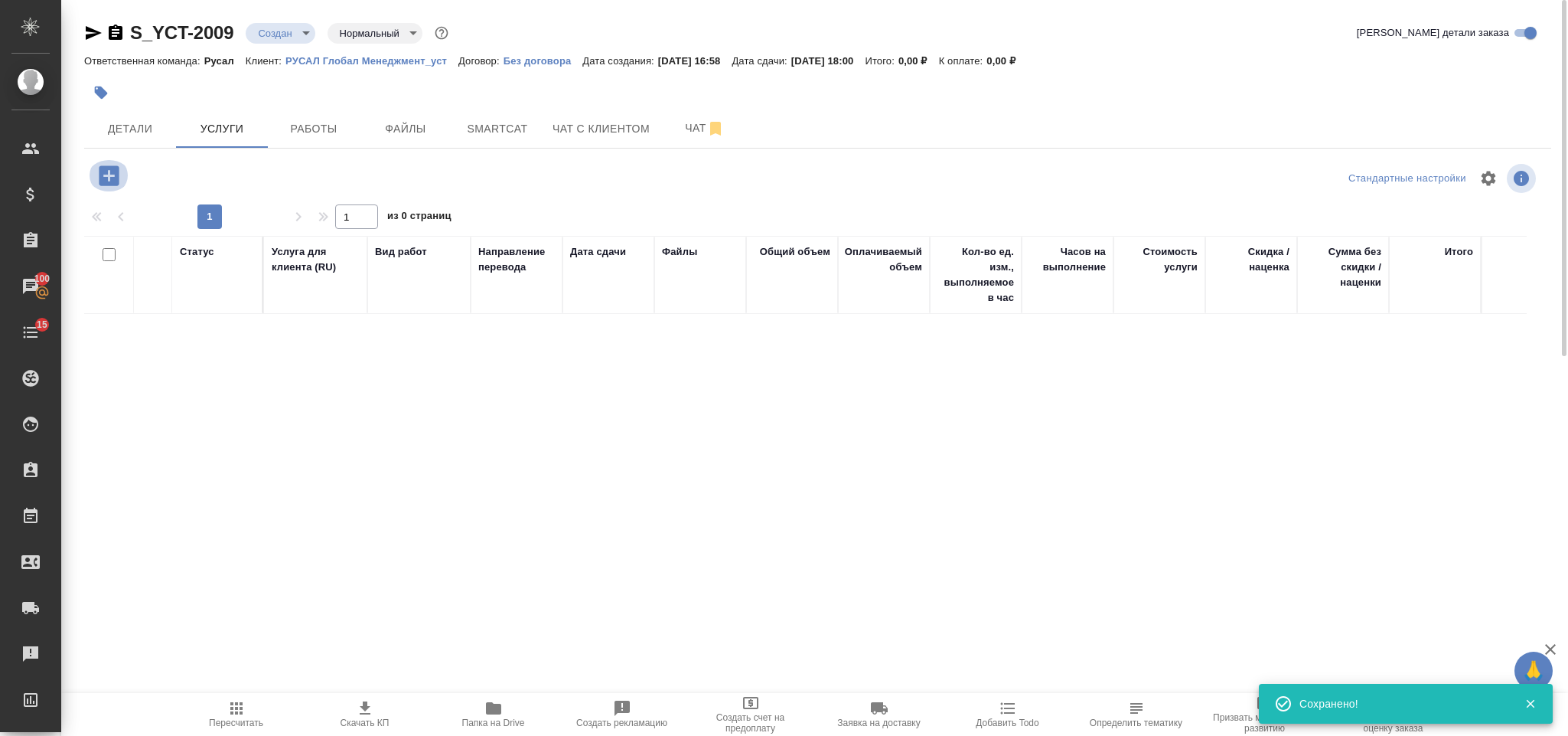
click at [115, 179] on icon "button" at bounding box center [108, 175] width 20 height 20
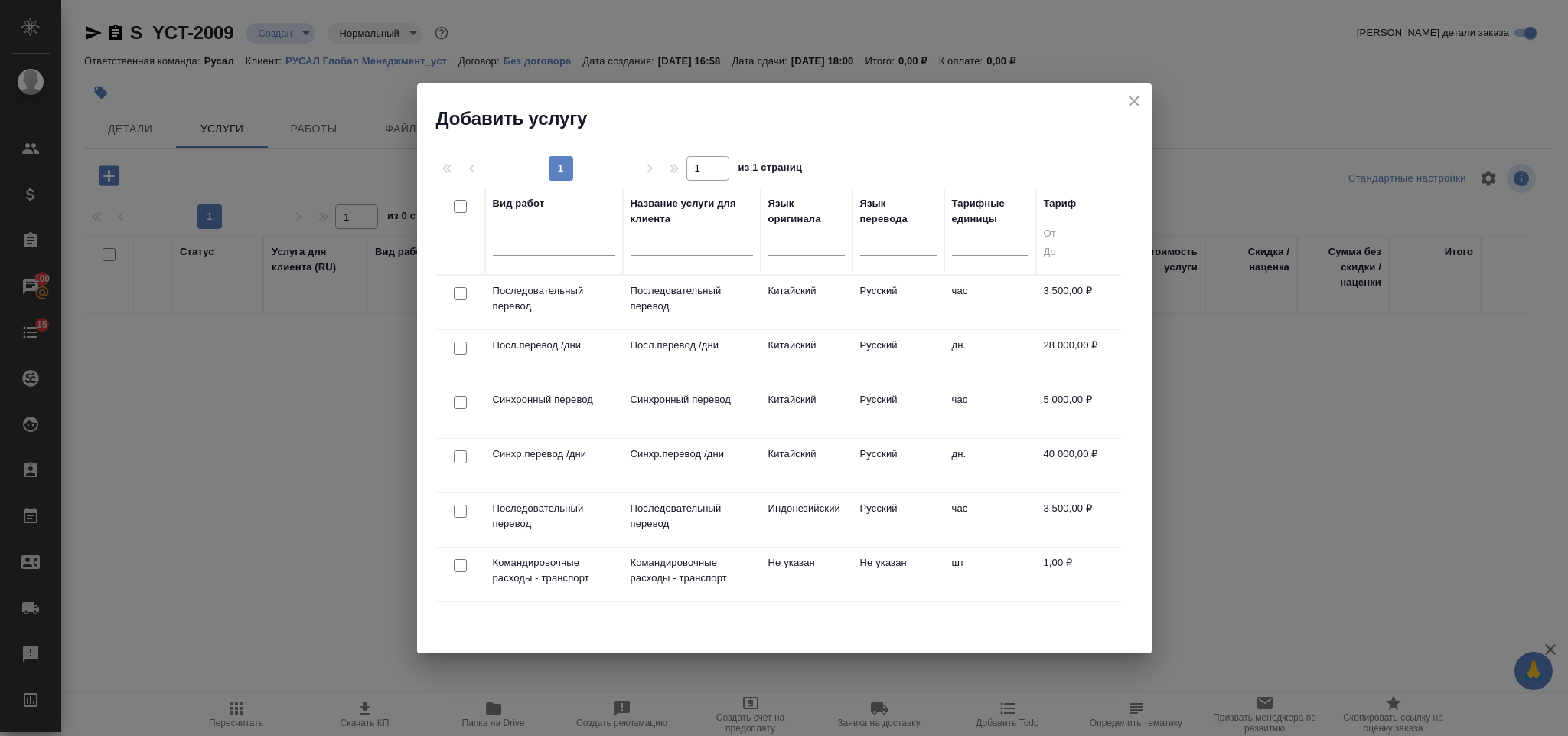
click at [462, 459] on input "checkbox" at bounding box center [460, 456] width 13 height 13
checkbox input "true"
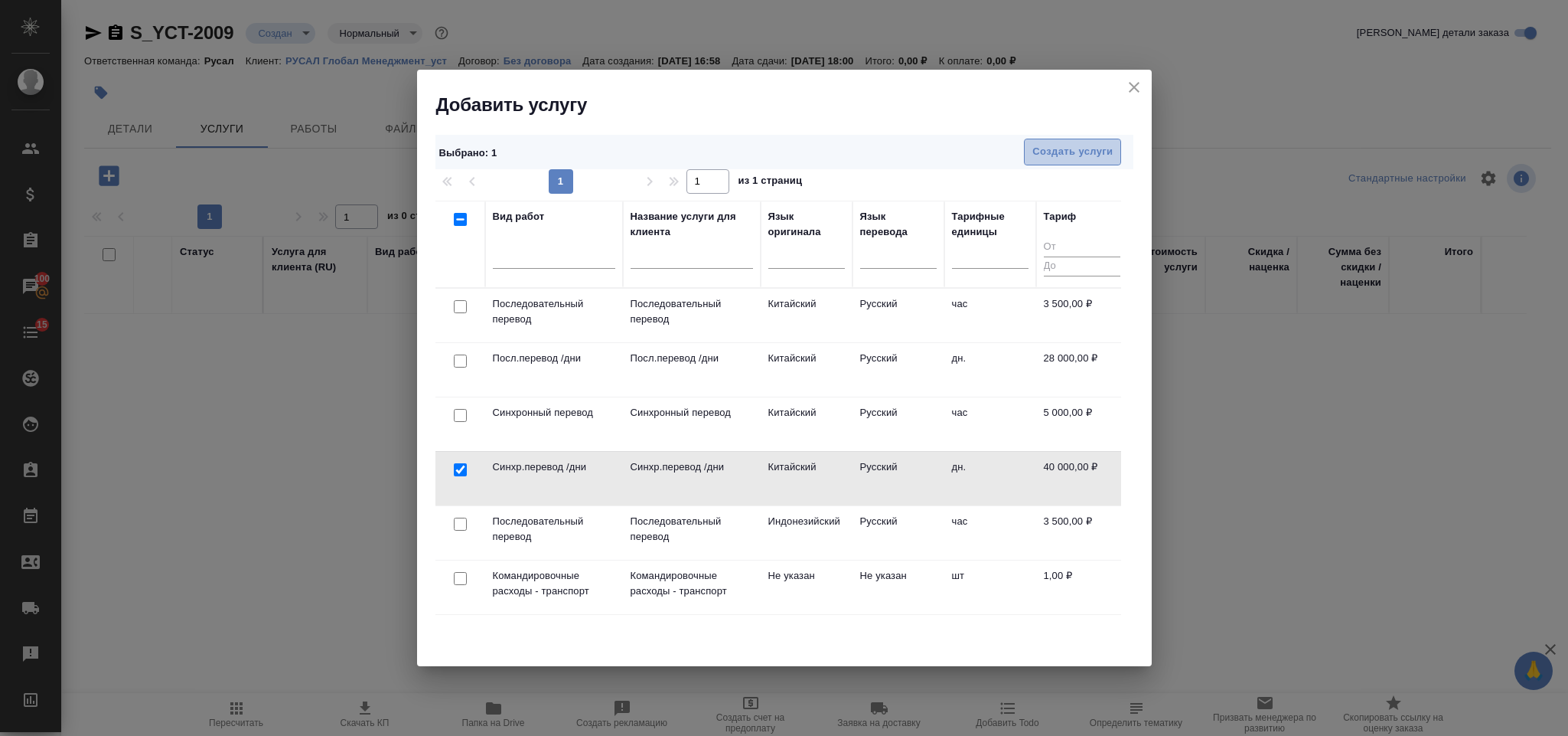
click at [1064, 150] on span "Создать услуги" at bounding box center [1072, 151] width 80 height 17
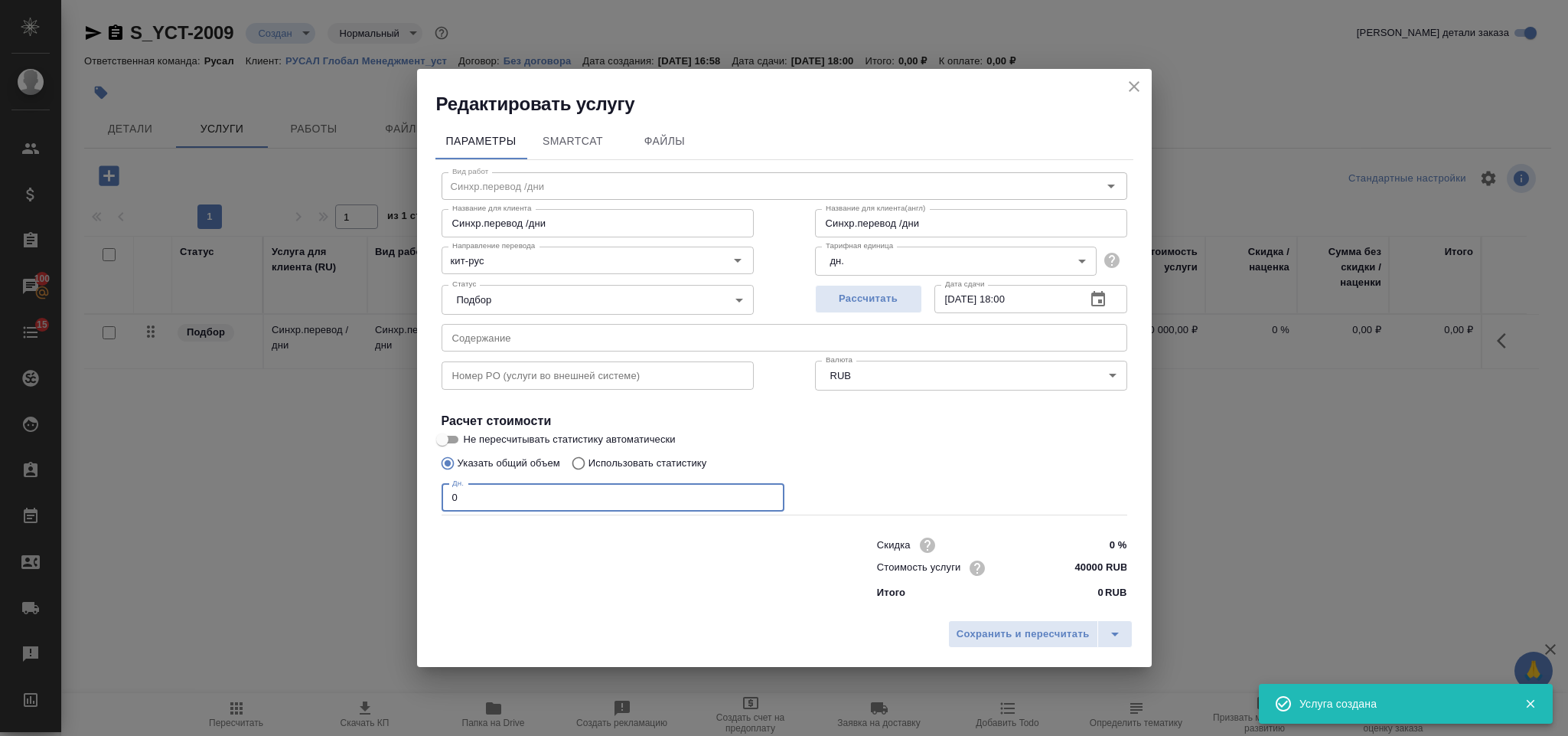
click at [515, 496] on input "0" at bounding box center [613, 498] width 343 height 28
type input "8"
click at [995, 630] on span "Сохранить и пересчитать" at bounding box center [1023, 634] width 133 height 17
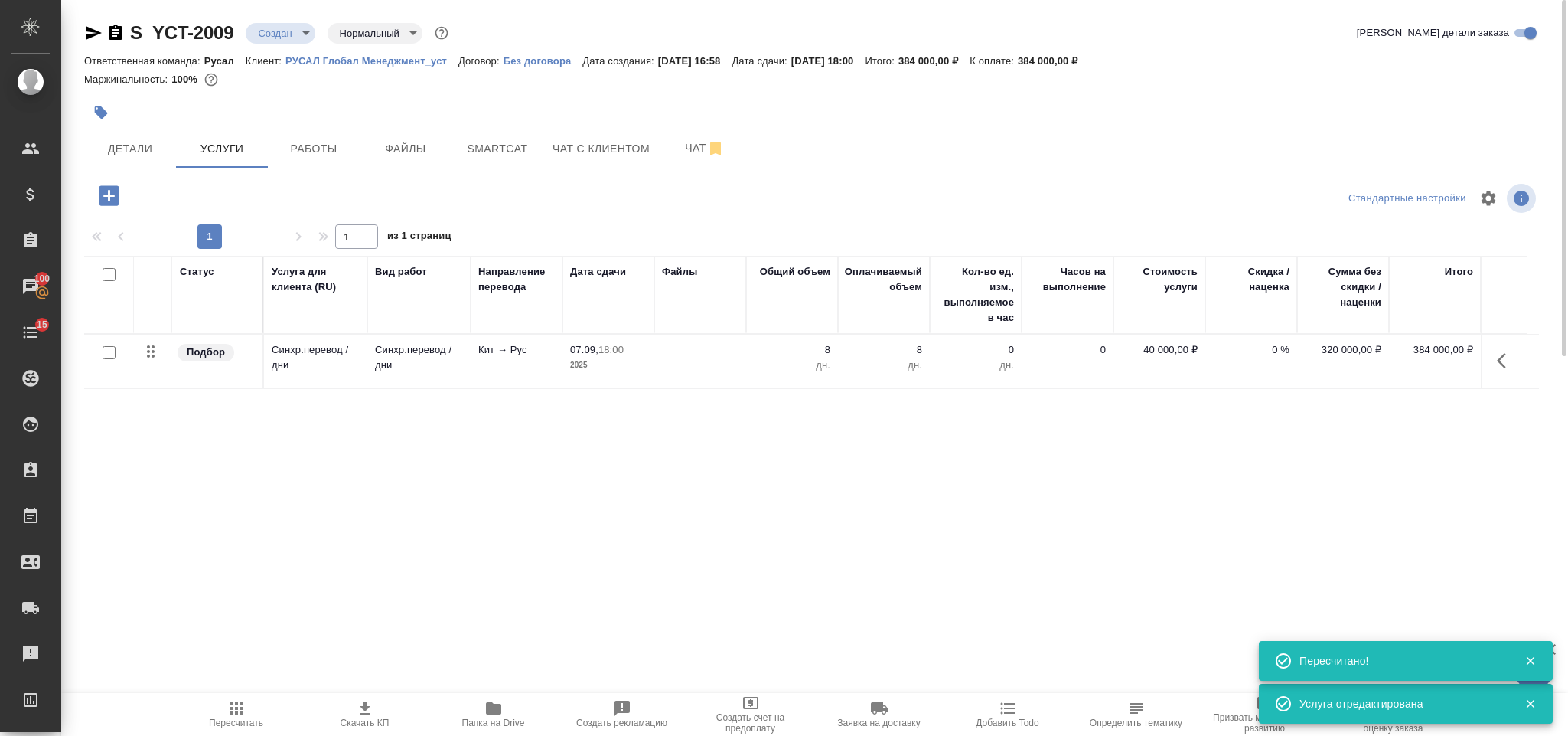
click at [102, 199] on icon "button" at bounding box center [108, 195] width 20 height 20
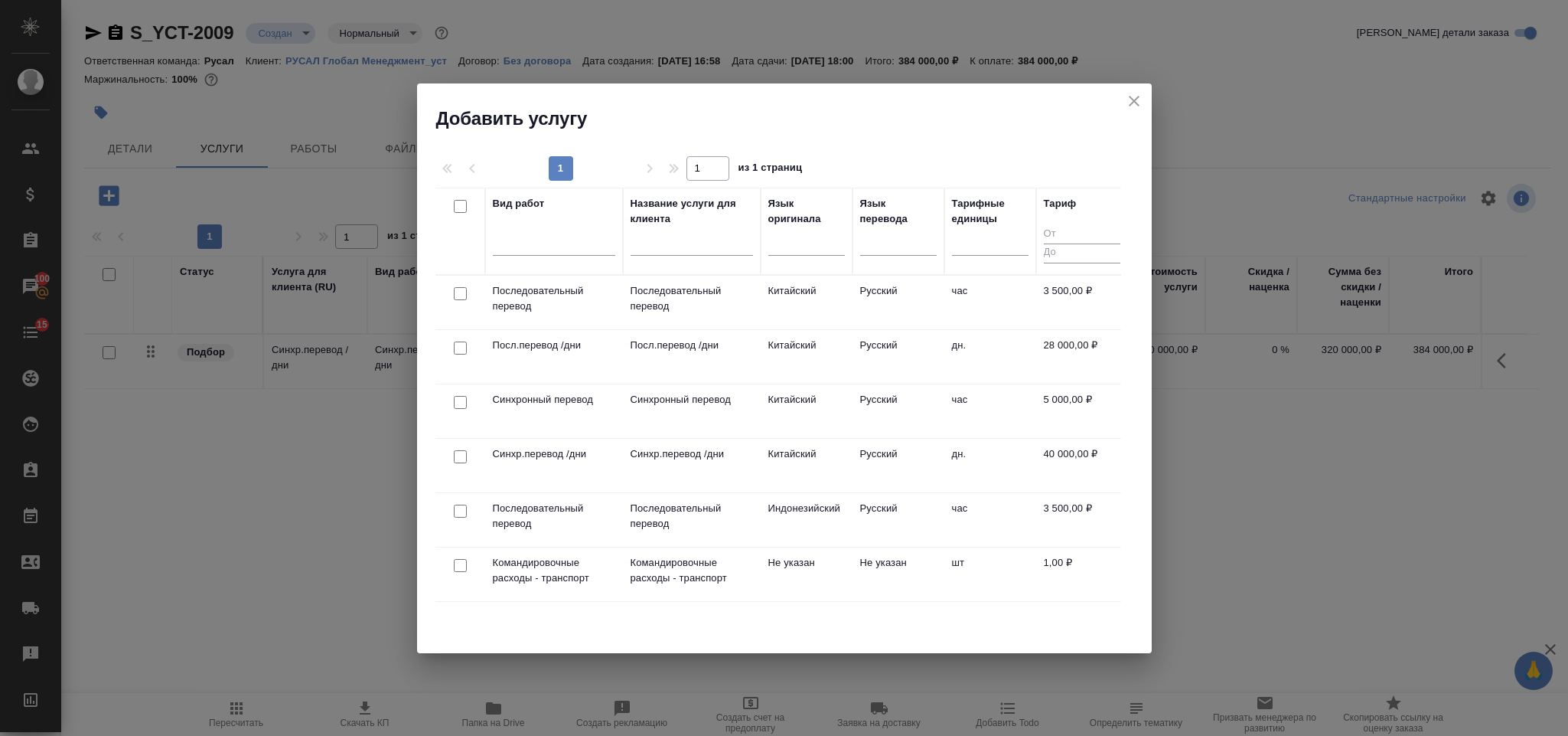
click at [462, 407] on input "checkbox" at bounding box center [460, 401] width 13 height 13
checkbox input "true"
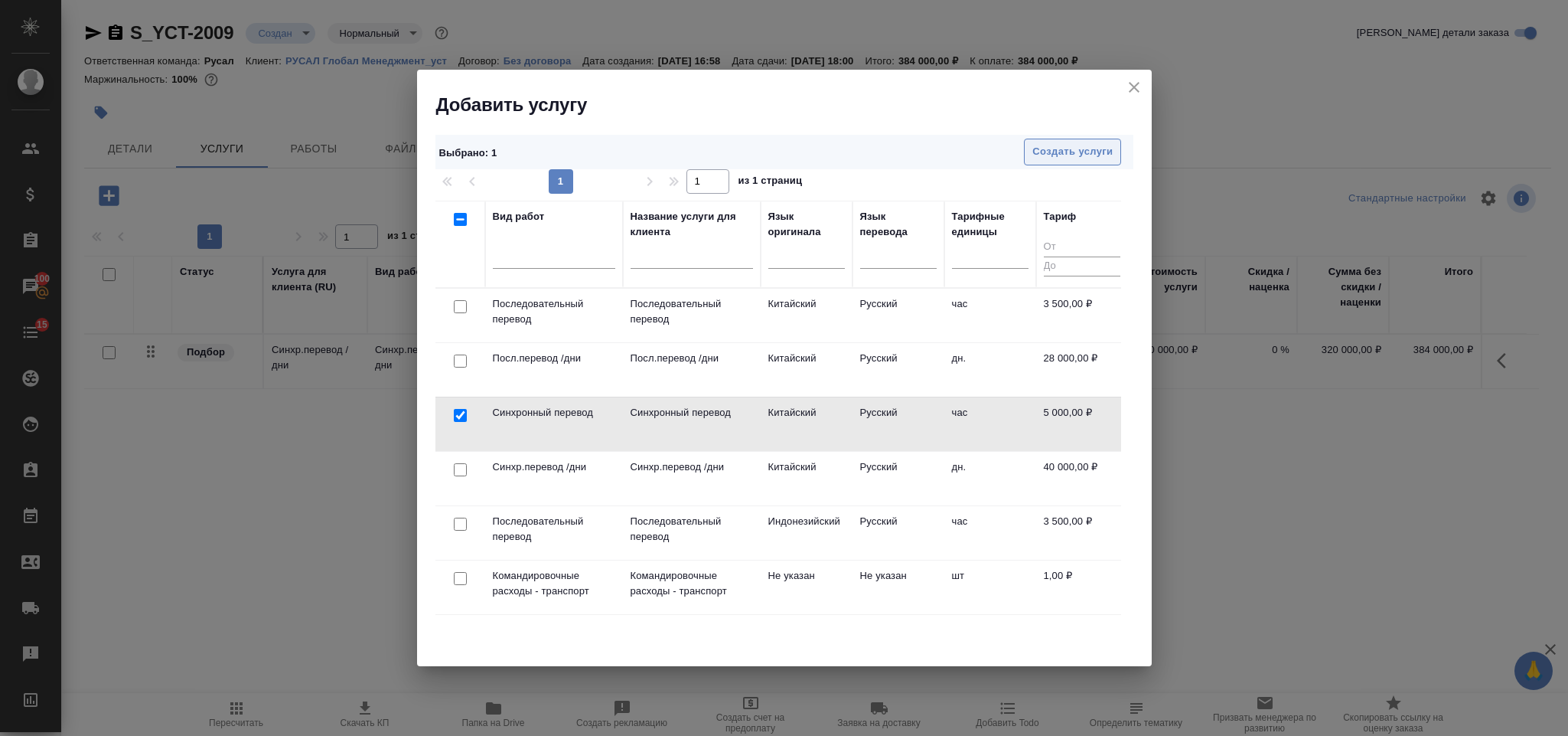
click at [1105, 148] on span "Создать услуги" at bounding box center [1072, 151] width 80 height 17
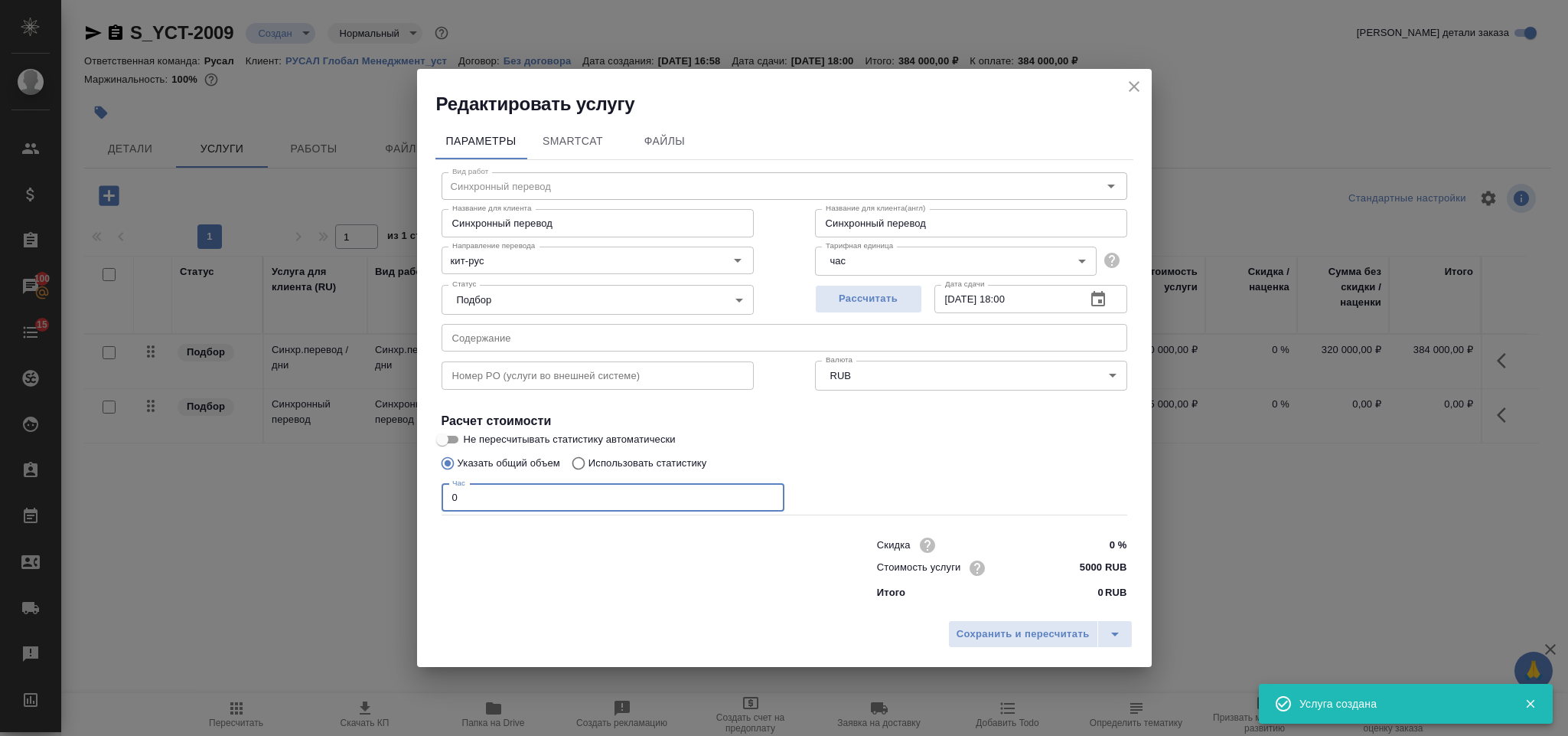
click at [517, 489] on input "0" at bounding box center [613, 498] width 343 height 28
type input "12"
click at [992, 632] on span "Сохранить и пересчитать" at bounding box center [1023, 634] width 133 height 17
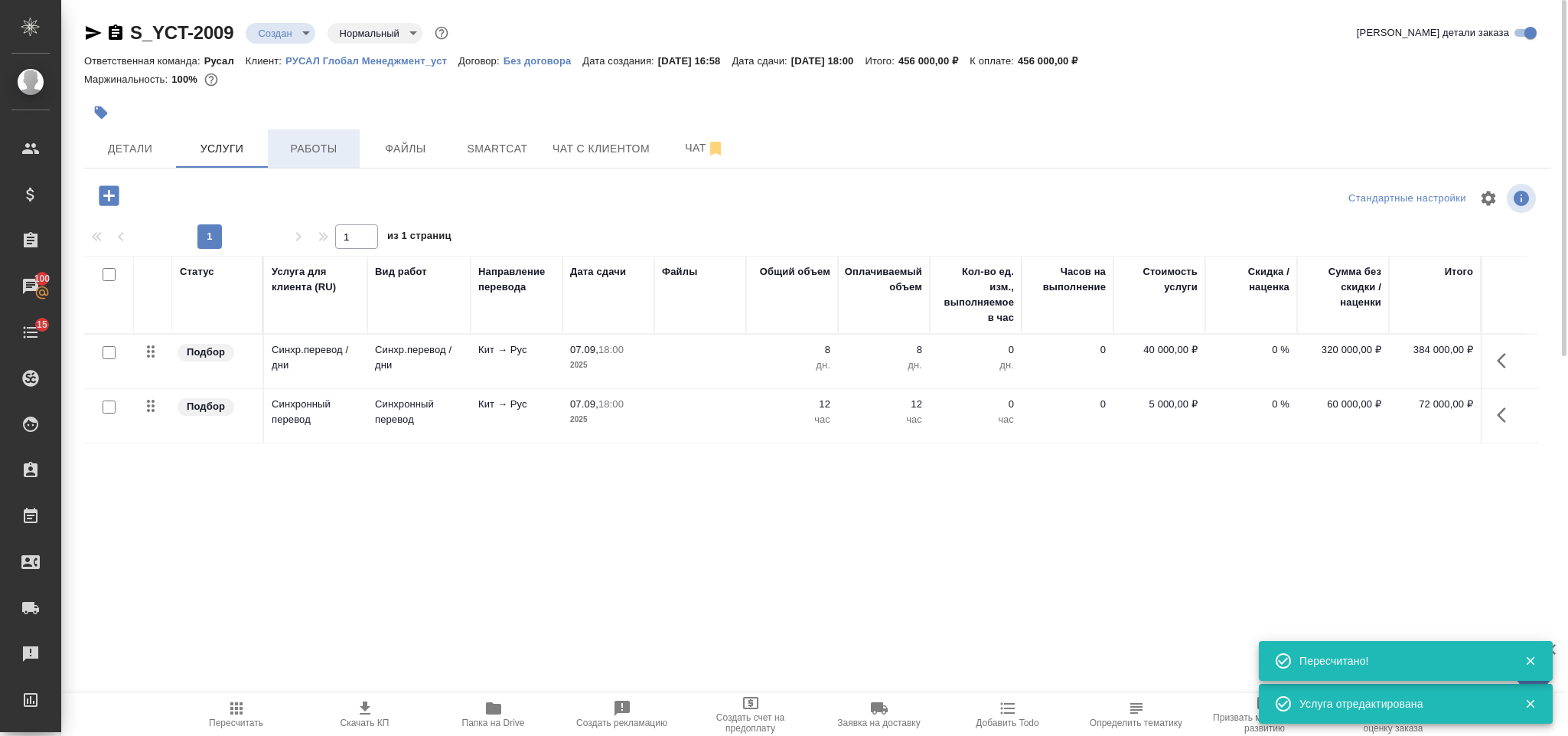
click at [340, 134] on button "Работы" at bounding box center [313, 149] width 92 height 39
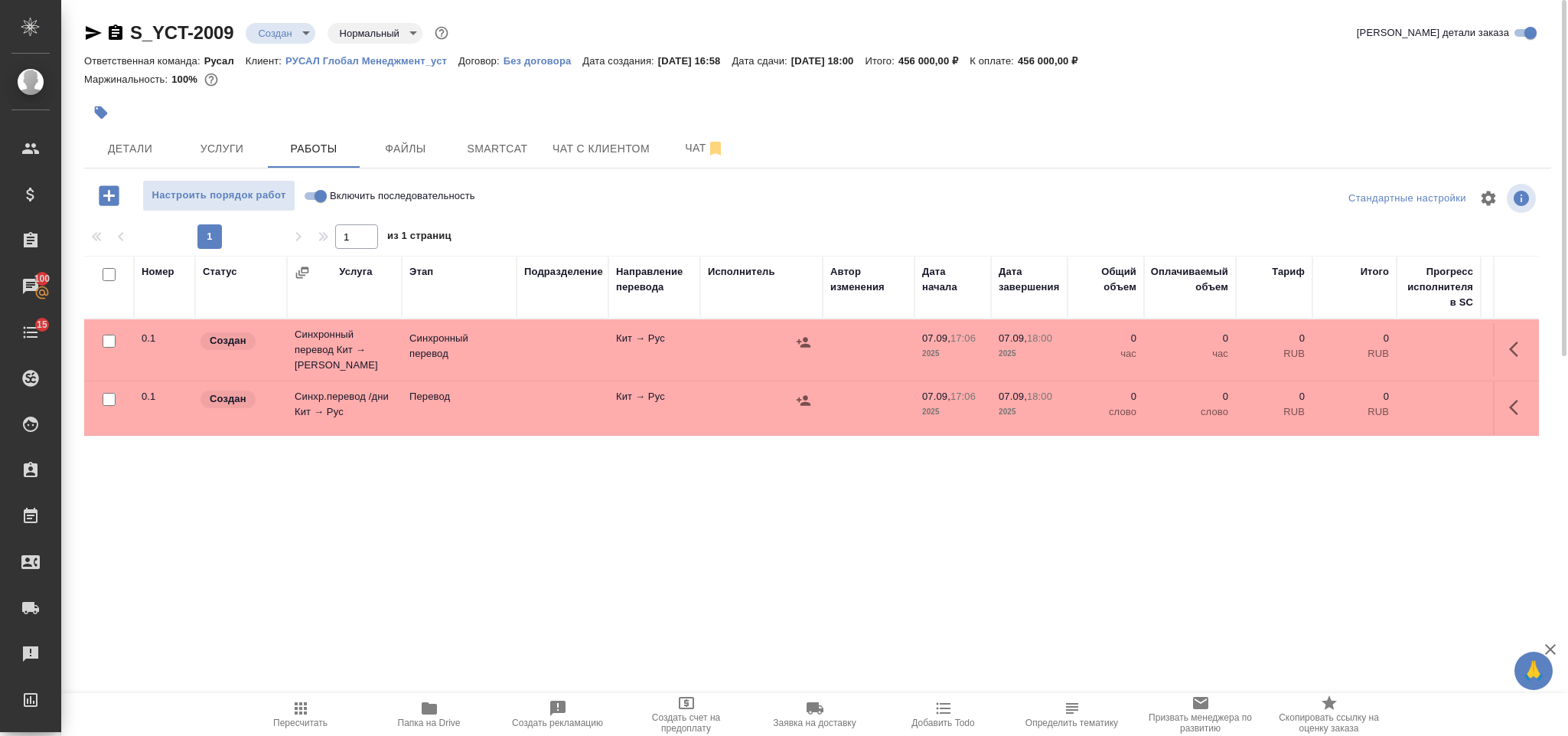
click at [111, 281] on input "checkbox" at bounding box center [108, 274] width 13 height 13
checkbox input "true"
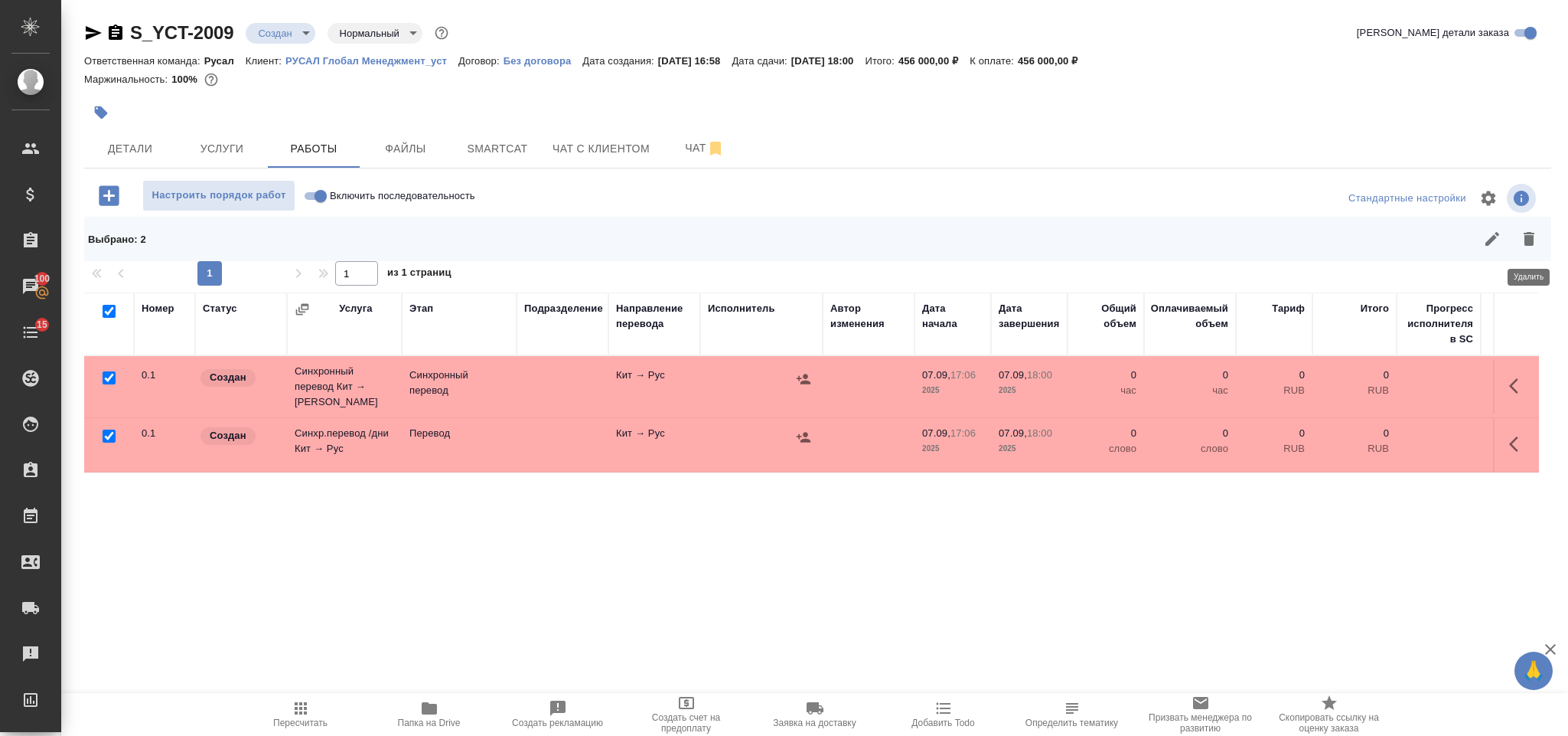
click at [1532, 242] on icon "button" at bounding box center [1528, 238] width 11 height 14
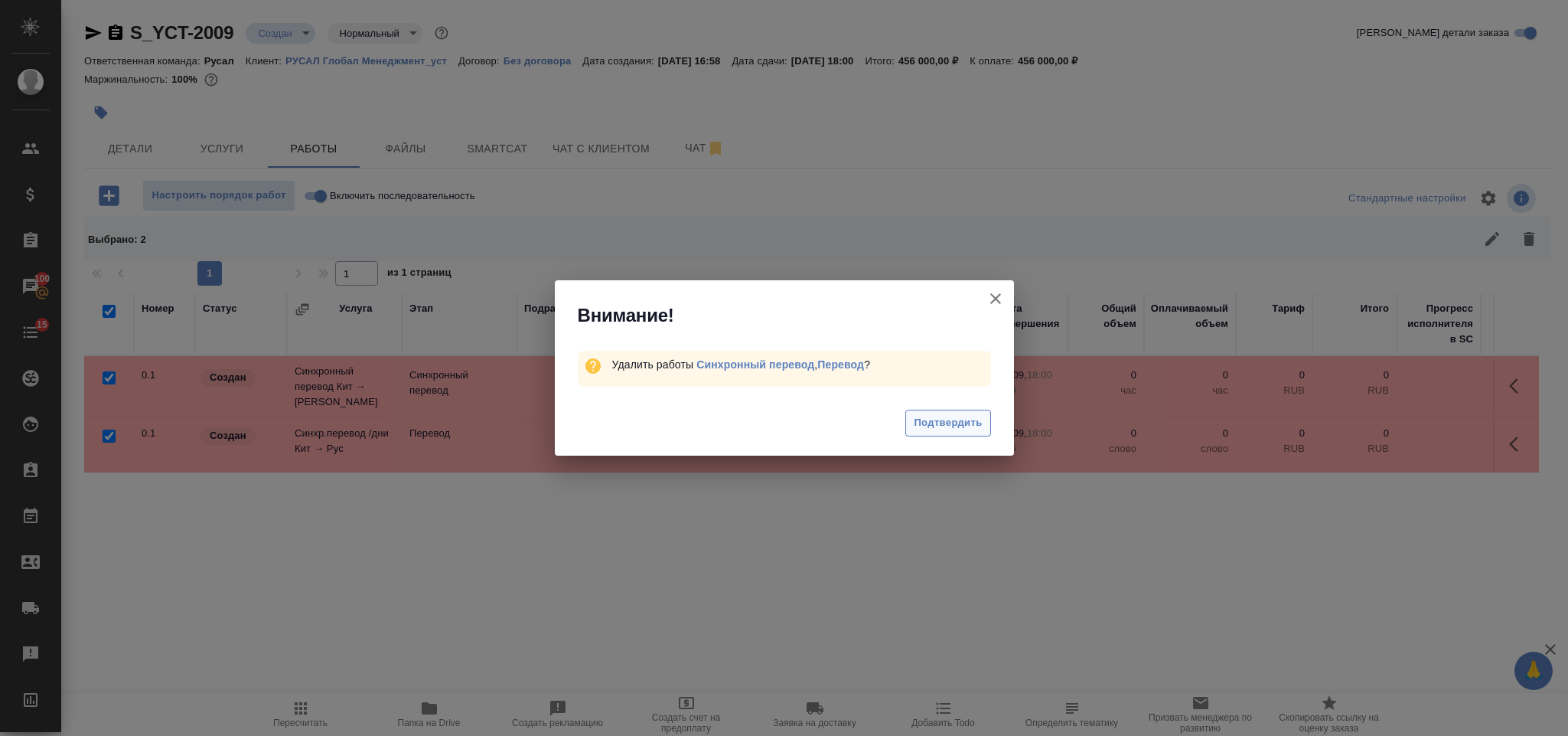
click at [935, 421] on span "Подтвердить" at bounding box center [948, 423] width 68 height 17
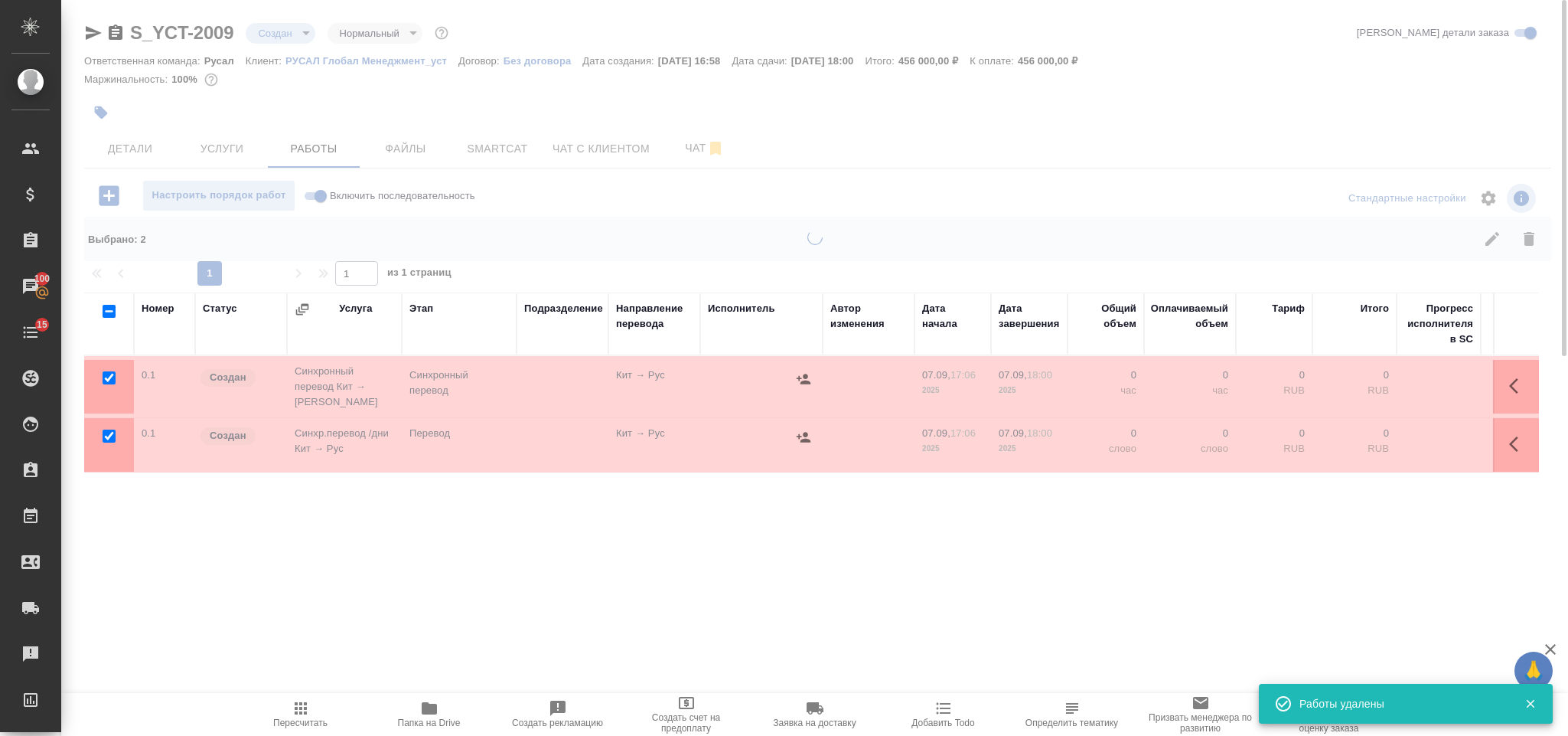
checkbox input "false"
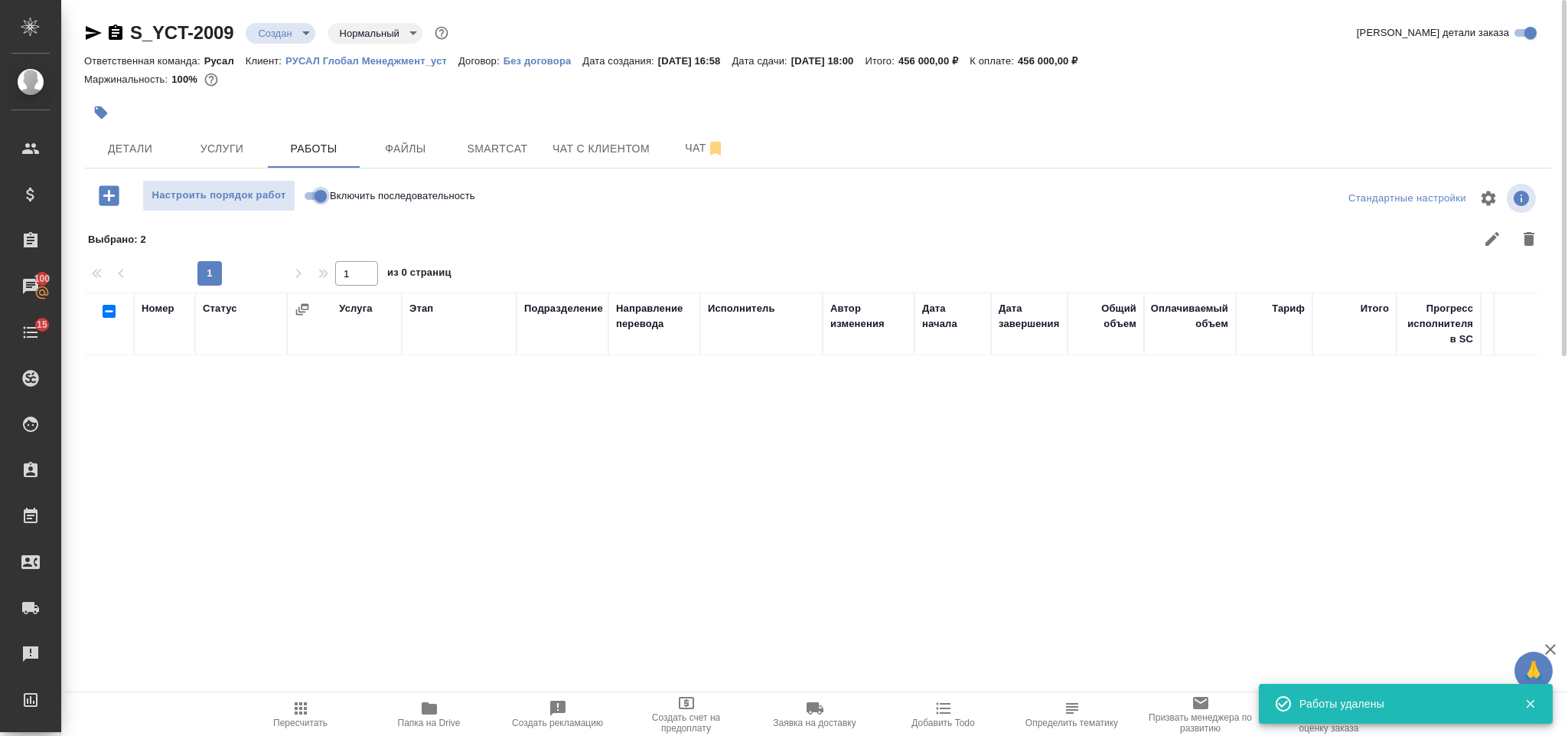
click at [325, 203] on input "Включить последовательность" at bounding box center [320, 196] width 55 height 18
checkbox input "true"
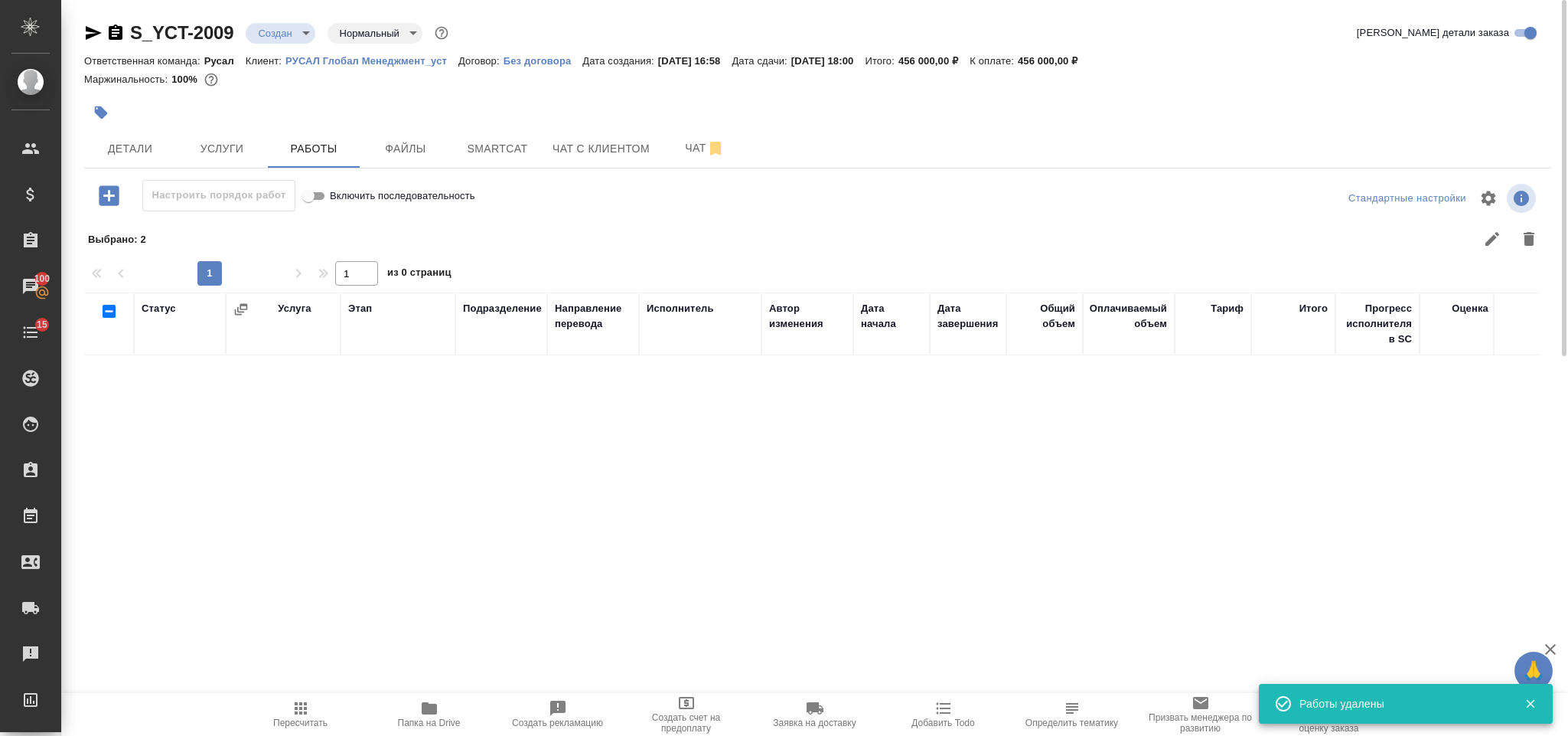
click at [103, 186] on icon "button" at bounding box center [109, 196] width 27 height 27
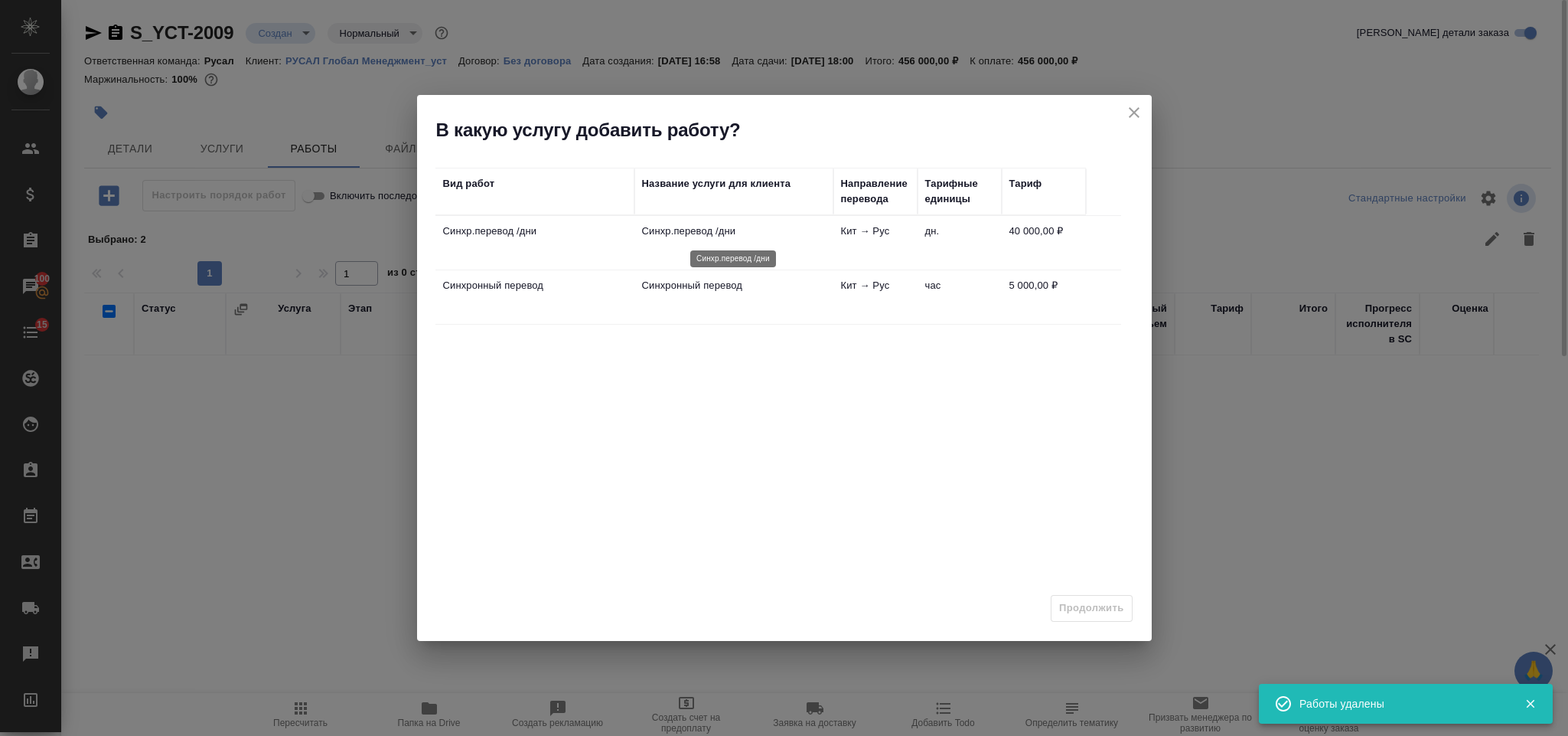
click at [818, 234] on p "Синхр.перевод /дни" at bounding box center [734, 232] width 183 height 15
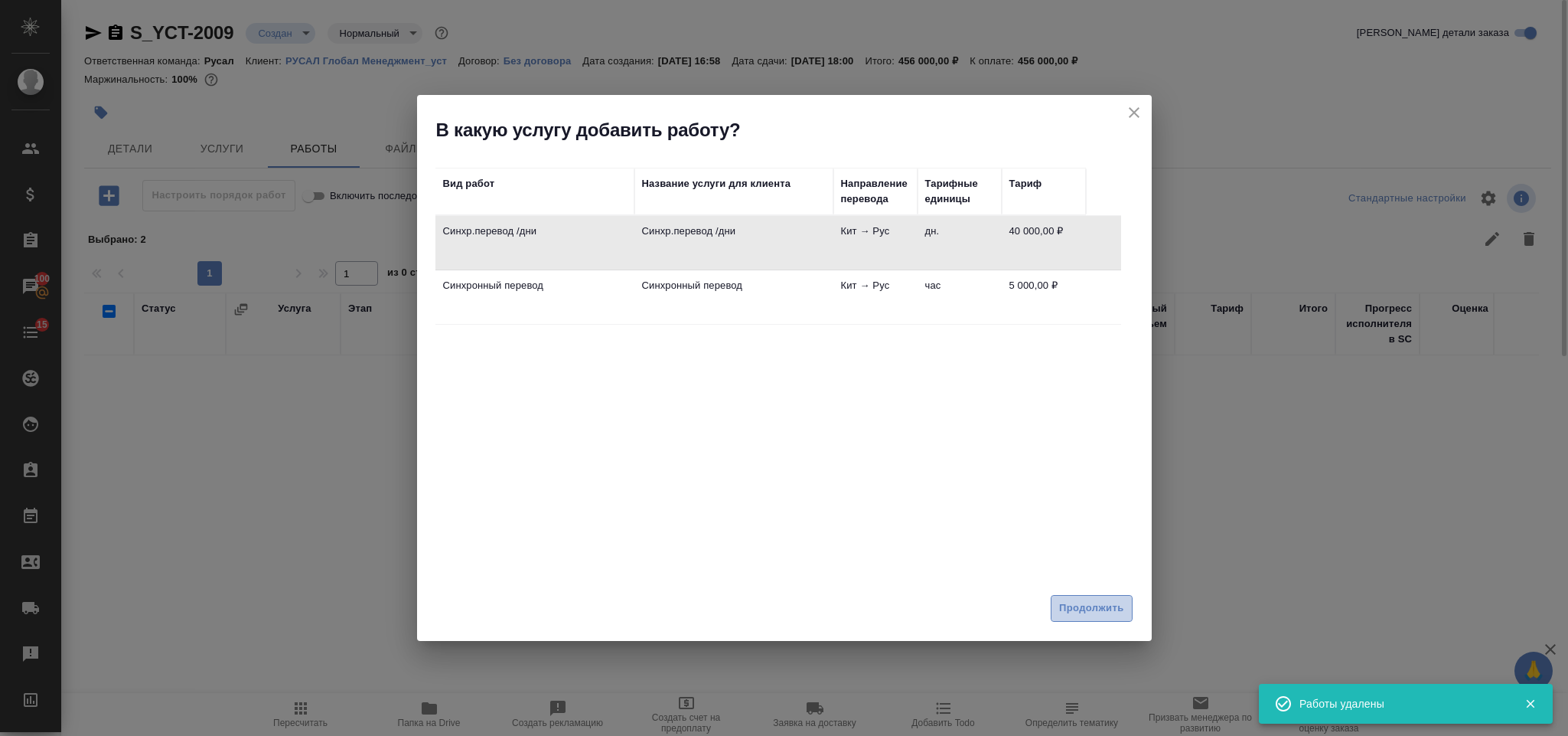
click at [1086, 600] on span "Продолжить" at bounding box center [1092, 608] width 65 height 17
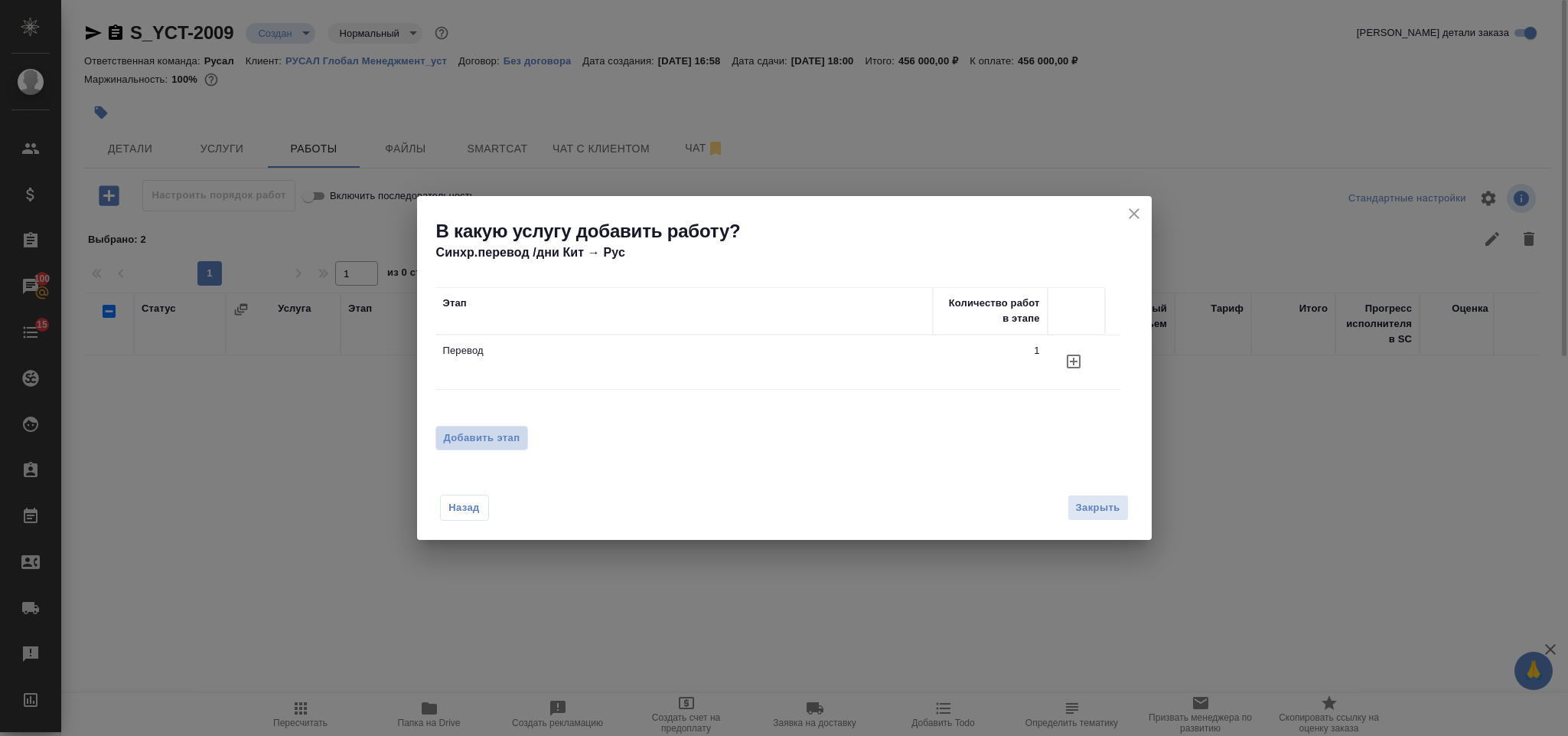
click at [510, 434] on span "Добавить этап" at bounding box center [481, 438] width 76 height 15
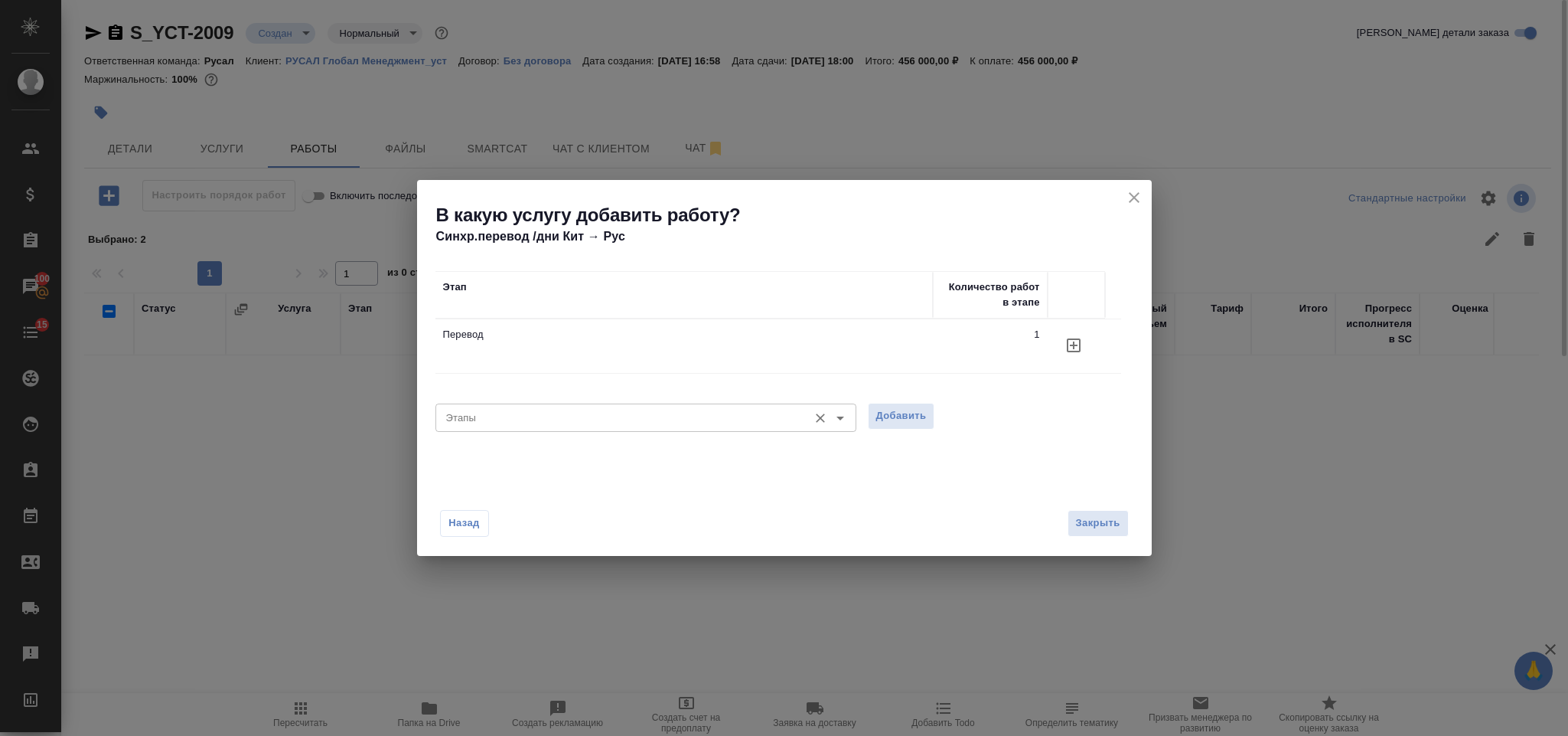
click at [533, 414] on input "Этапы" at bounding box center [620, 417] width 361 height 18
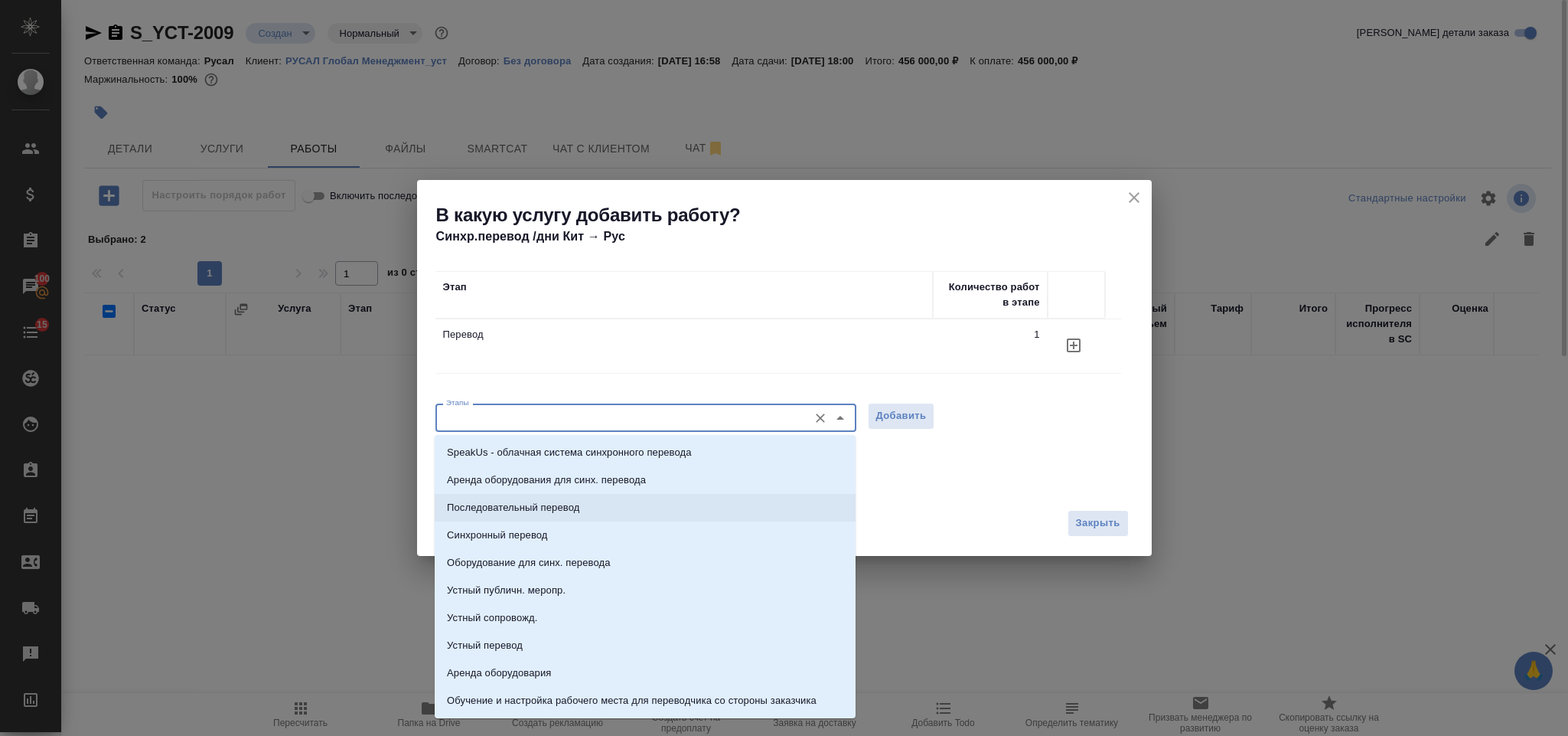
click at [602, 504] on li "Последовательный перевод" at bounding box center [645, 507] width 421 height 28
type input "Последовательный перевод"
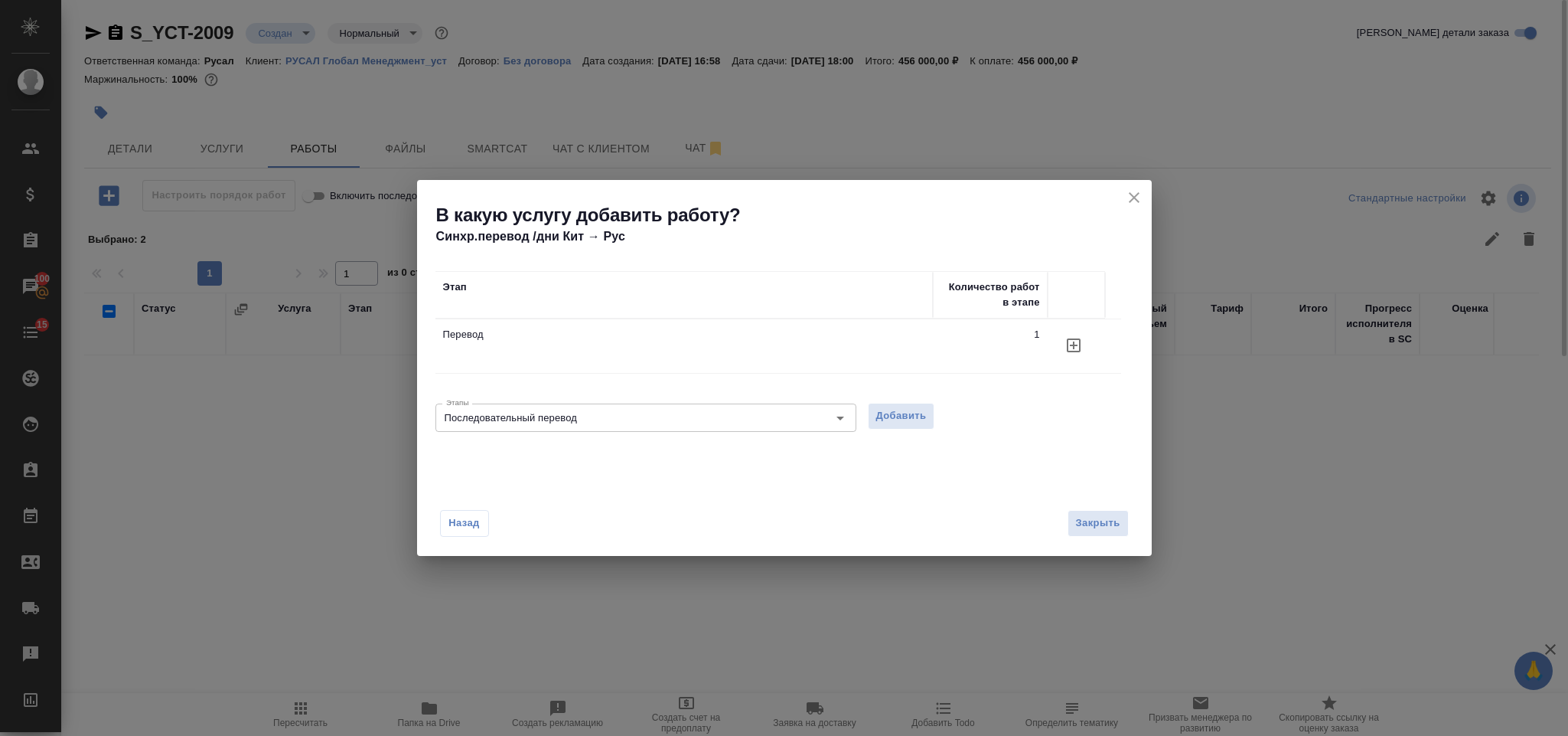
drag, startPoint x: 914, startPoint y: 414, endPoint x: 984, endPoint y: 370, distance: 82.7
click at [971, 375] on div "Этап Количество работ в этапе Перевод 1 Этапы Последовательный перевод Этапы До…" at bounding box center [785, 358] width 735 height 225
click at [881, 421] on span "Добавить" at bounding box center [902, 416] width 50 height 17
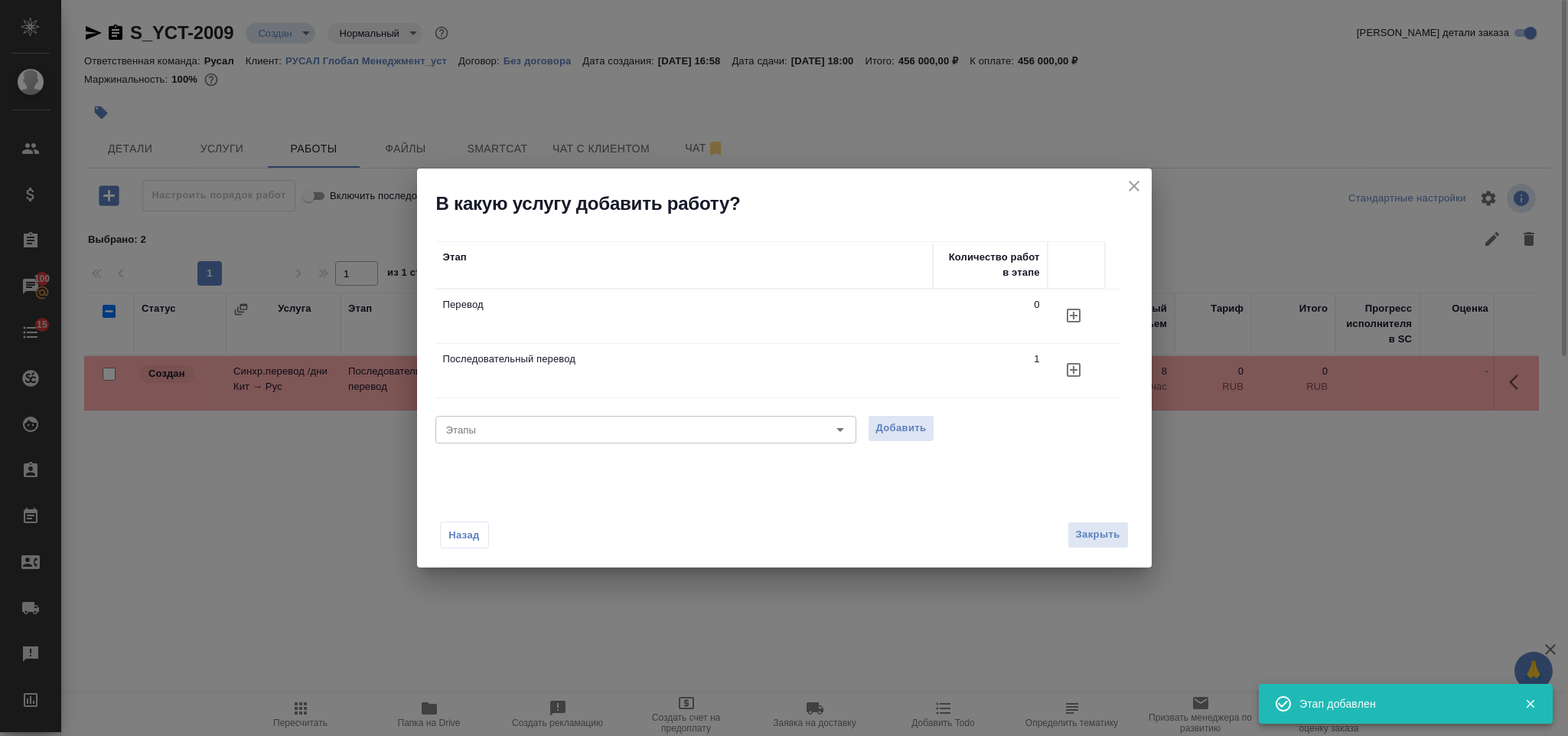
click at [1121, 199] on h2 "В какую услугу добавить работу?" at bounding box center [794, 203] width 716 height 24
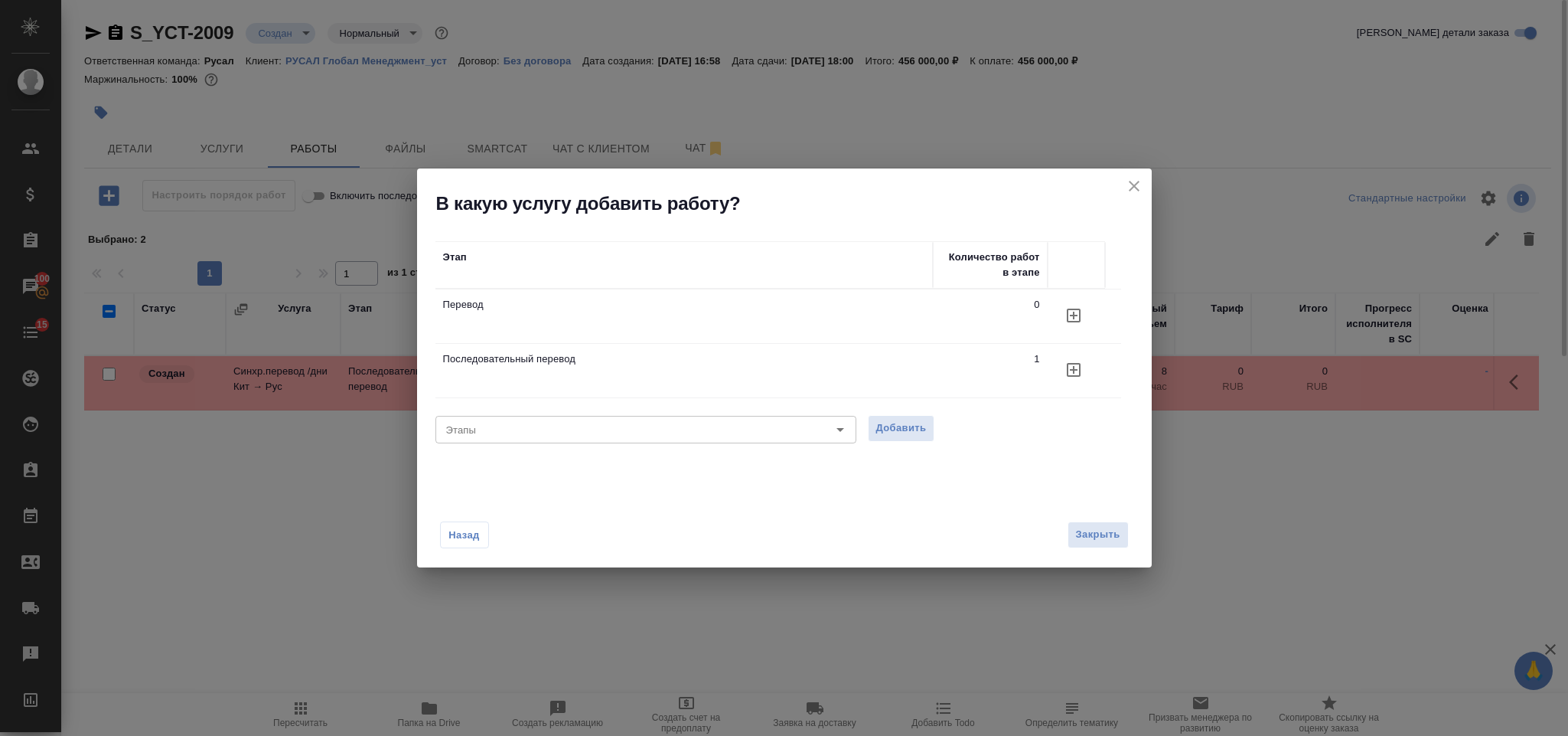
click at [1132, 191] on icon "close" at bounding box center [1134, 185] width 18 height 18
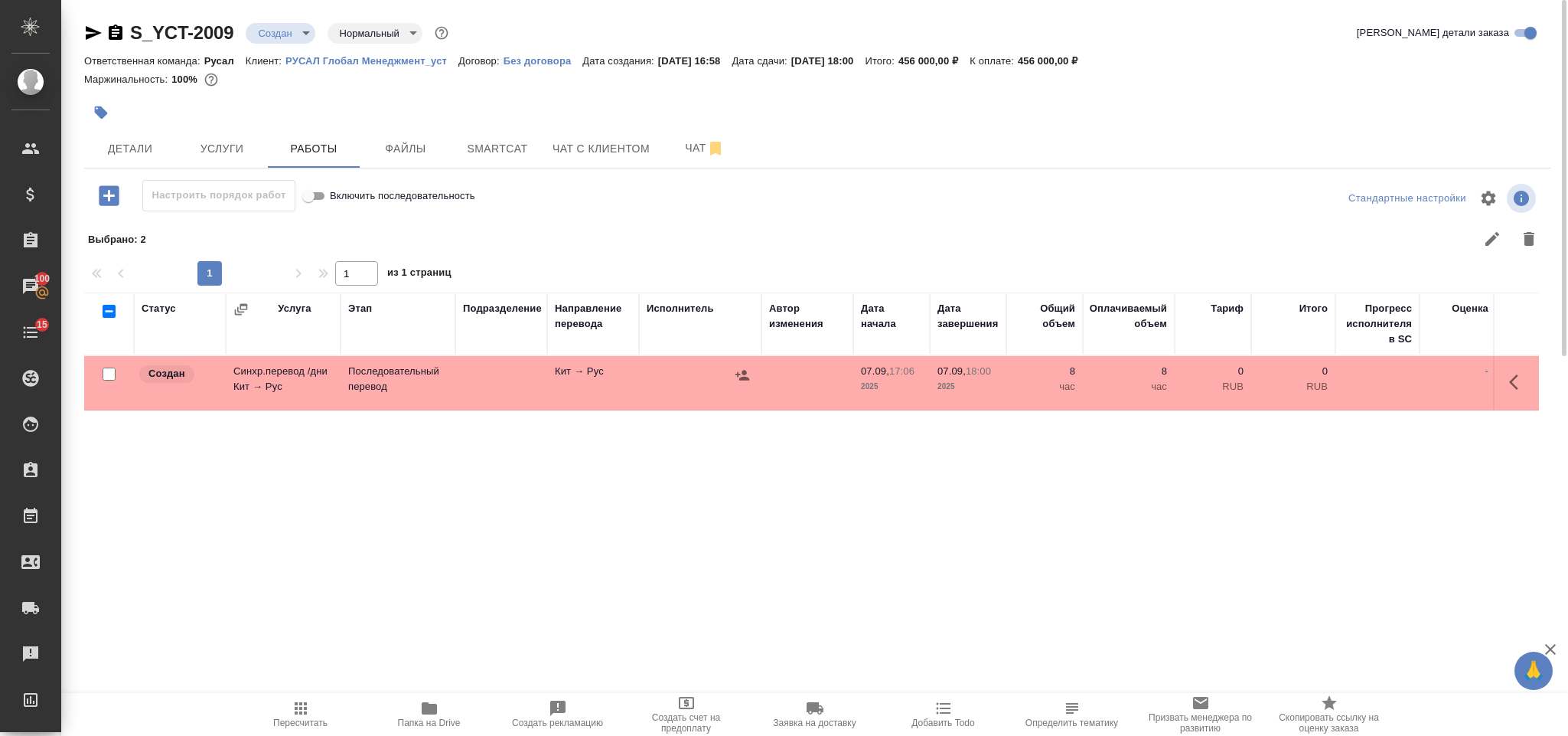
click at [1530, 382] on button "button" at bounding box center [1519, 382] width 37 height 37
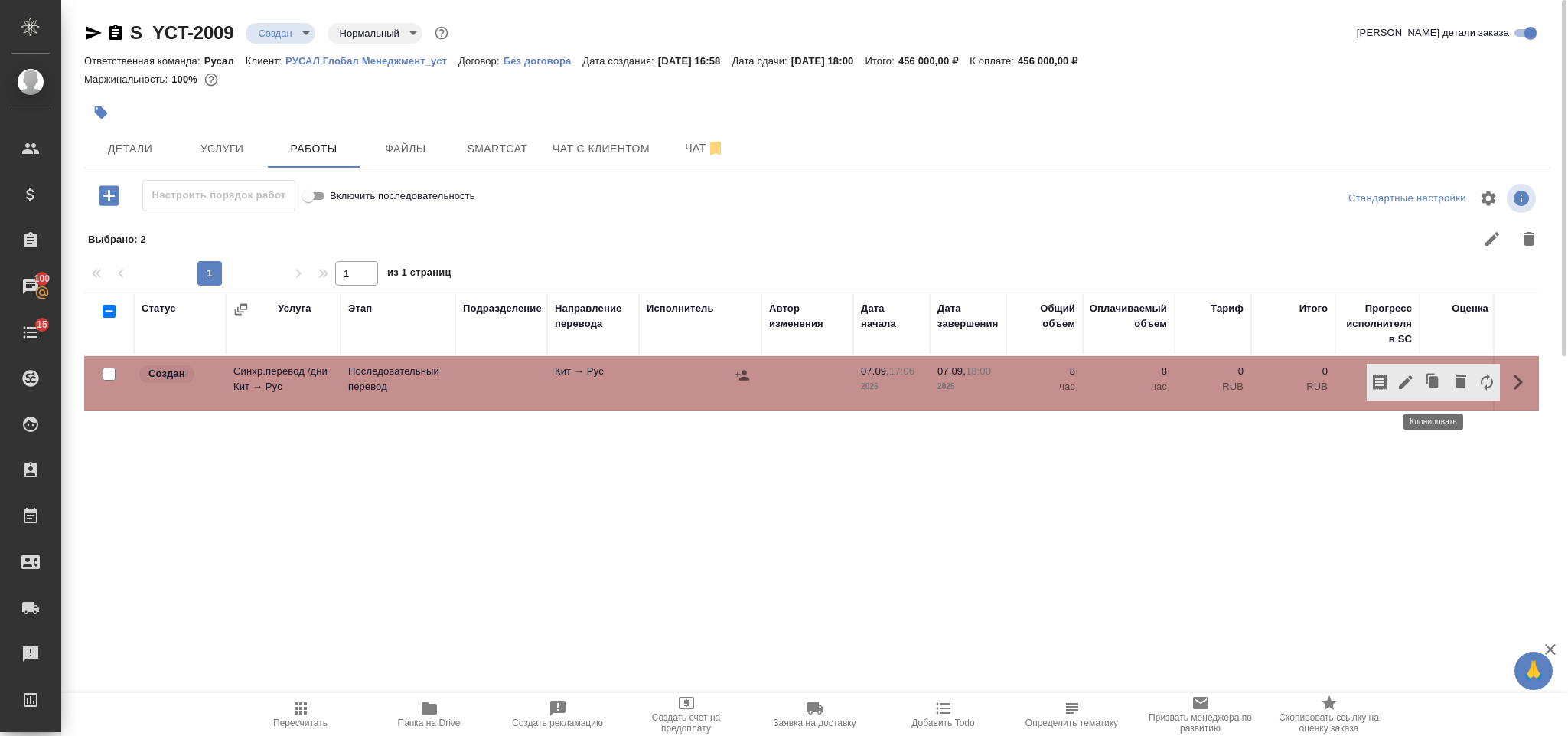
click at [1438, 377] on icon "button" at bounding box center [1434, 382] width 21 height 21
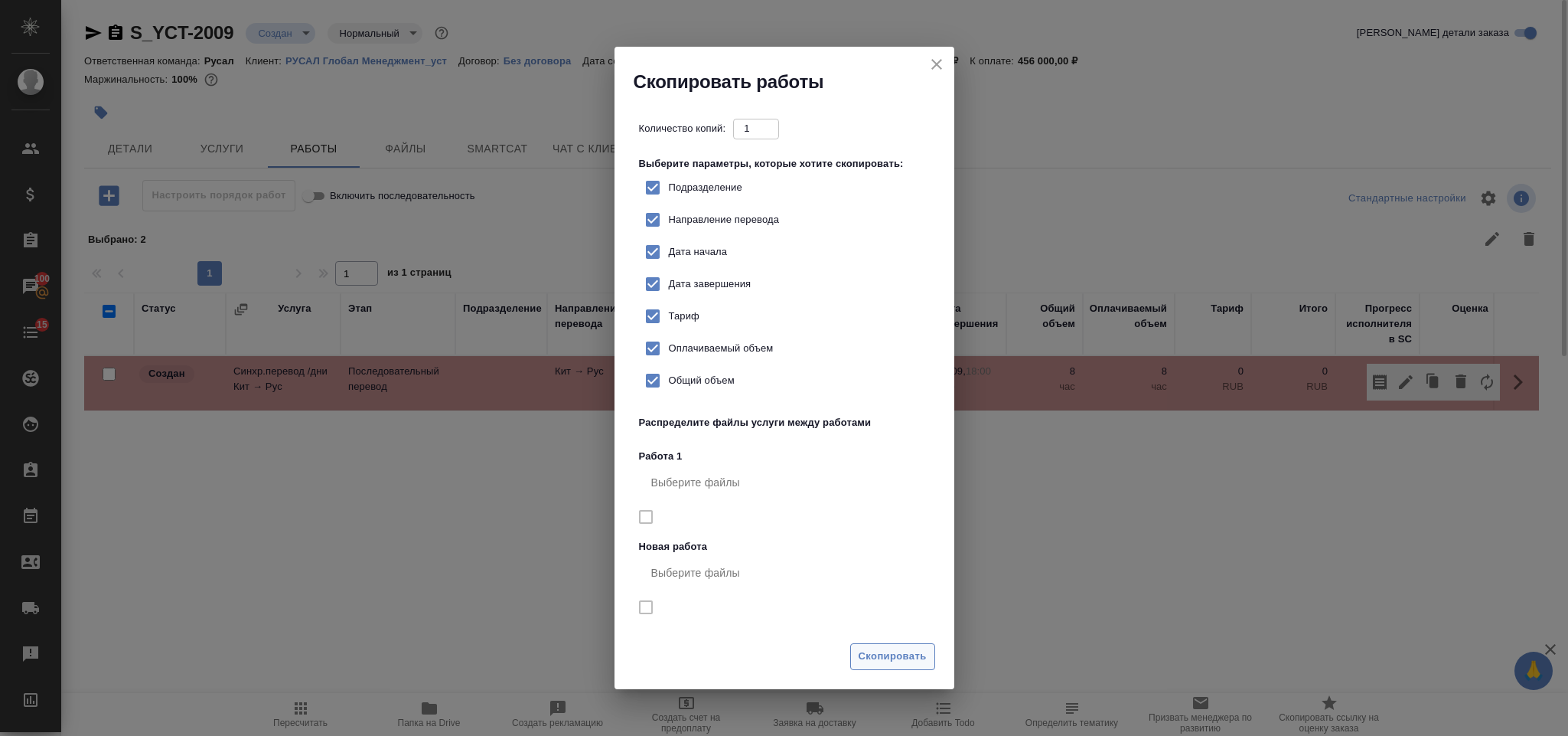
click at [886, 657] on span "Скопировать" at bounding box center [893, 656] width 68 height 17
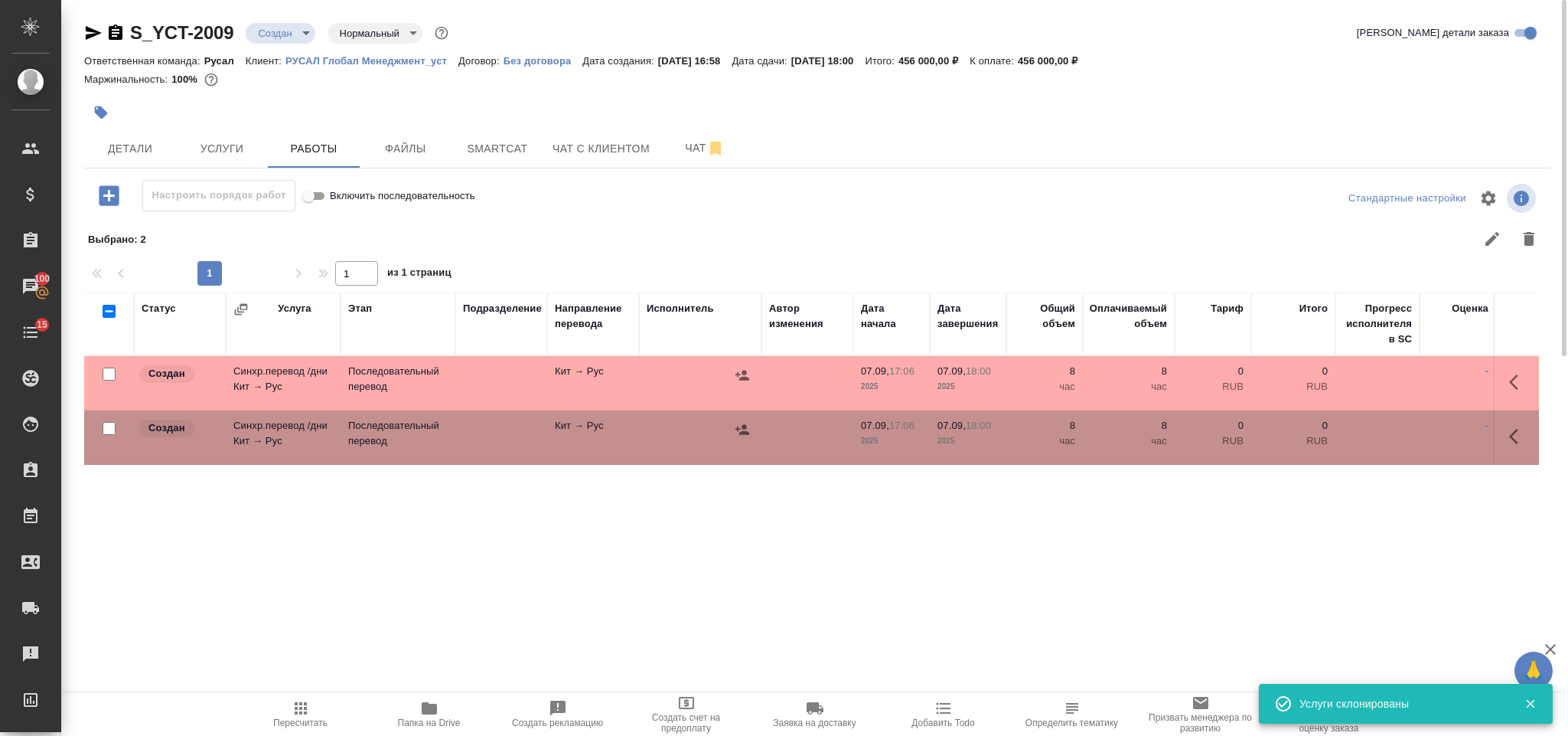
click at [1524, 373] on button "button" at bounding box center [1519, 382] width 37 height 37
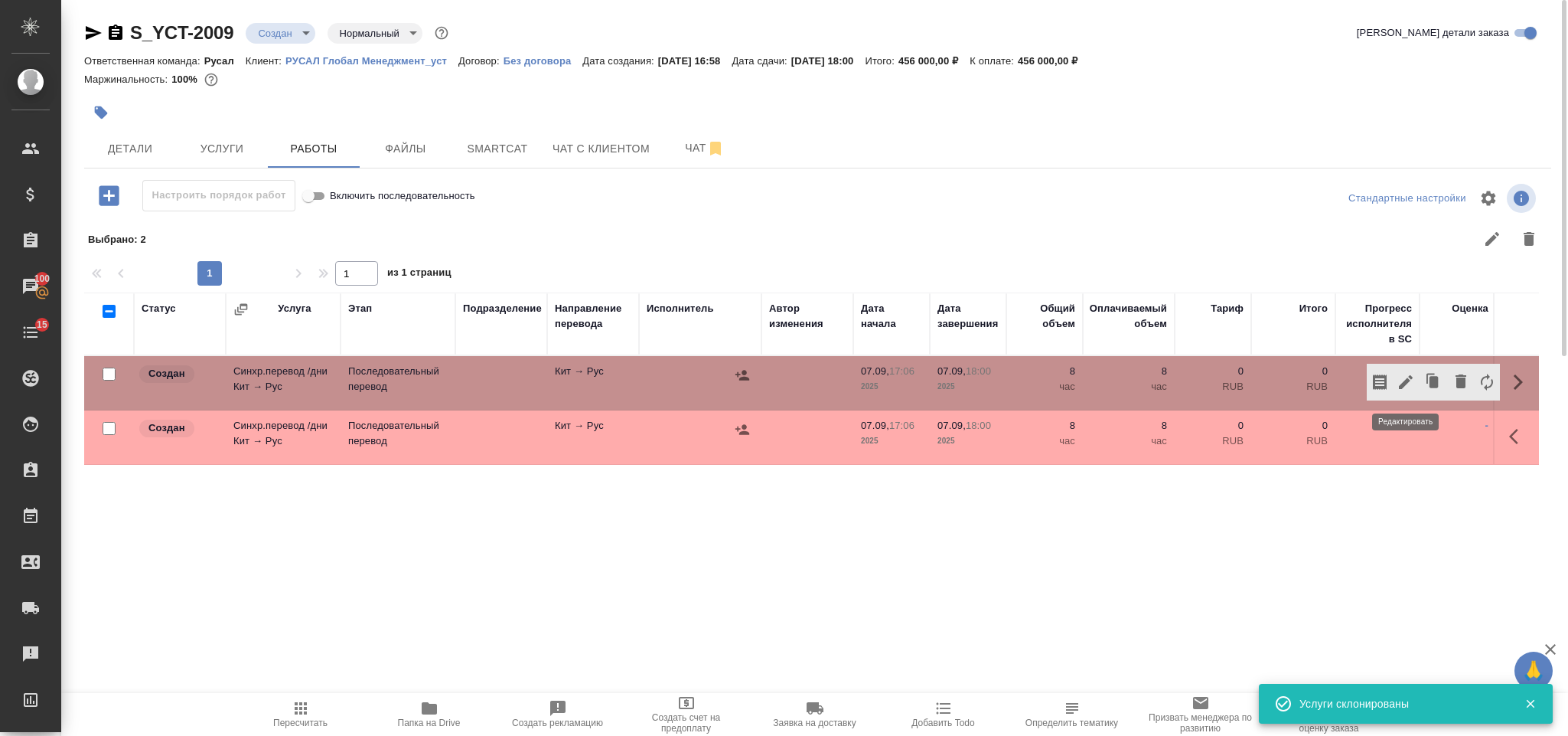
click at [1405, 380] on icon "button" at bounding box center [1406, 382] width 18 height 18
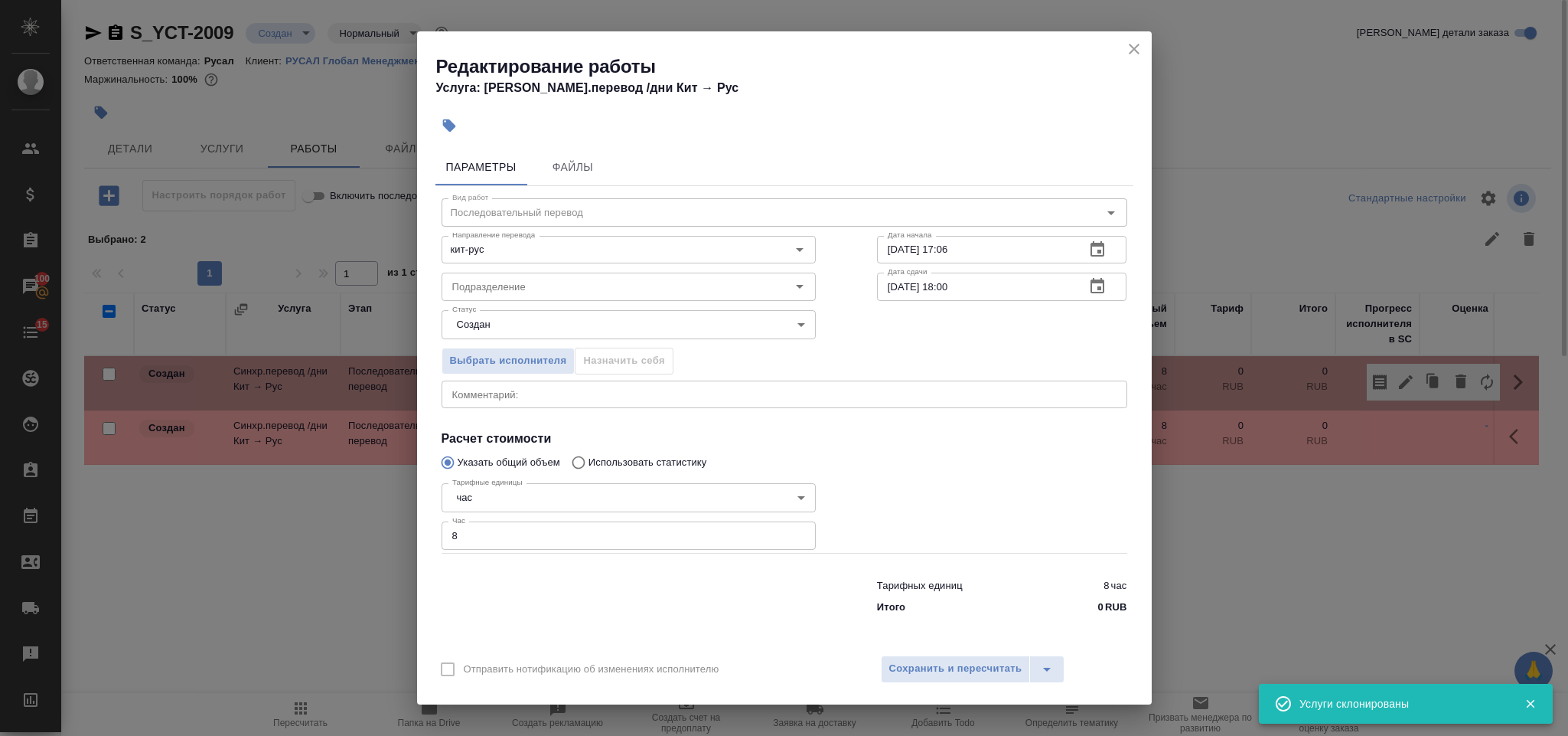
click at [532, 503] on body "🙏 .cls-1 fill:#fff; AWATERA Gorlenko Yuliua Клиенты Спецификации Заказы 100 Чат…" at bounding box center [784, 368] width 1568 height 736
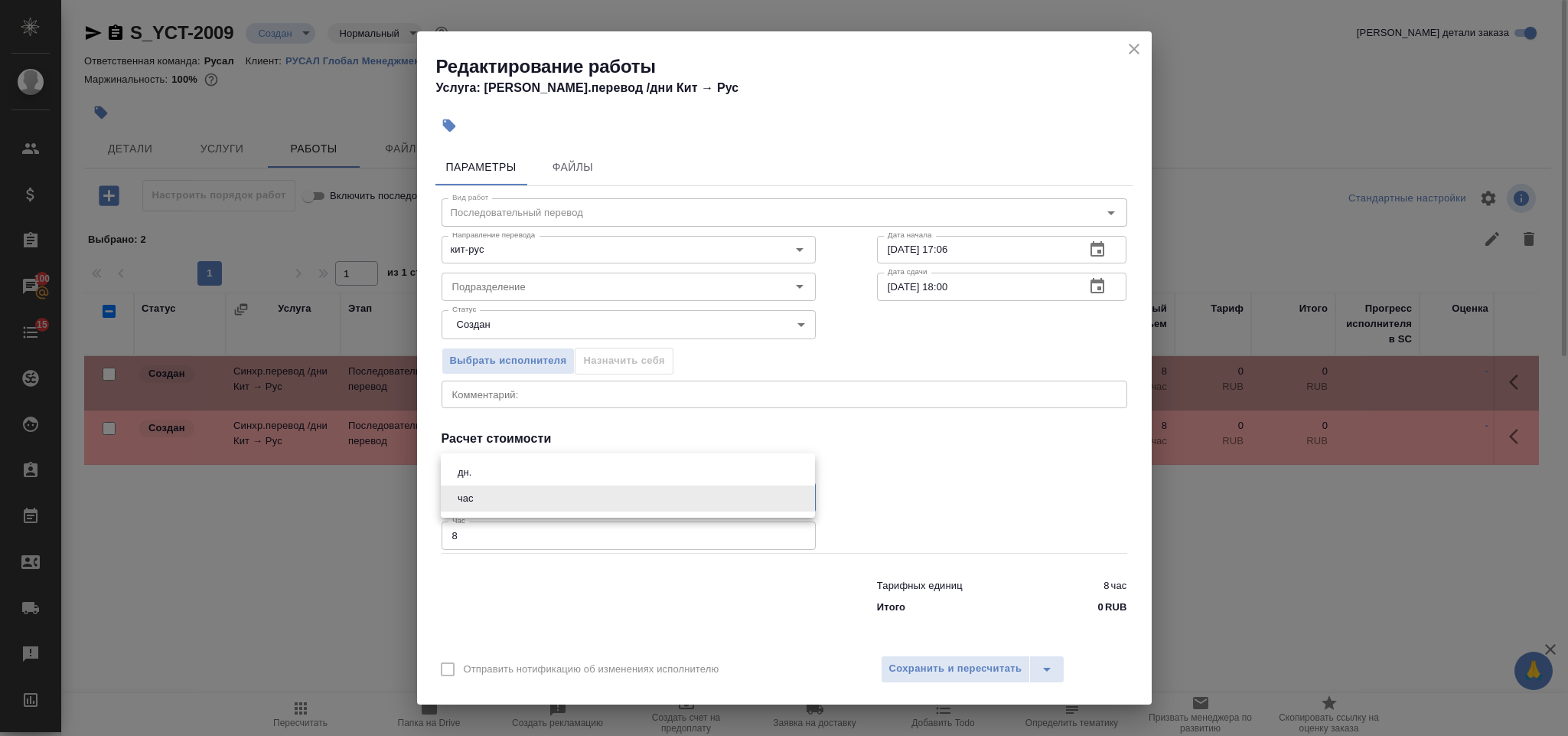
click at [527, 476] on li "дн." at bounding box center [628, 472] width 374 height 26
type input "5a8b1489cc6b4906c91bfd8a"
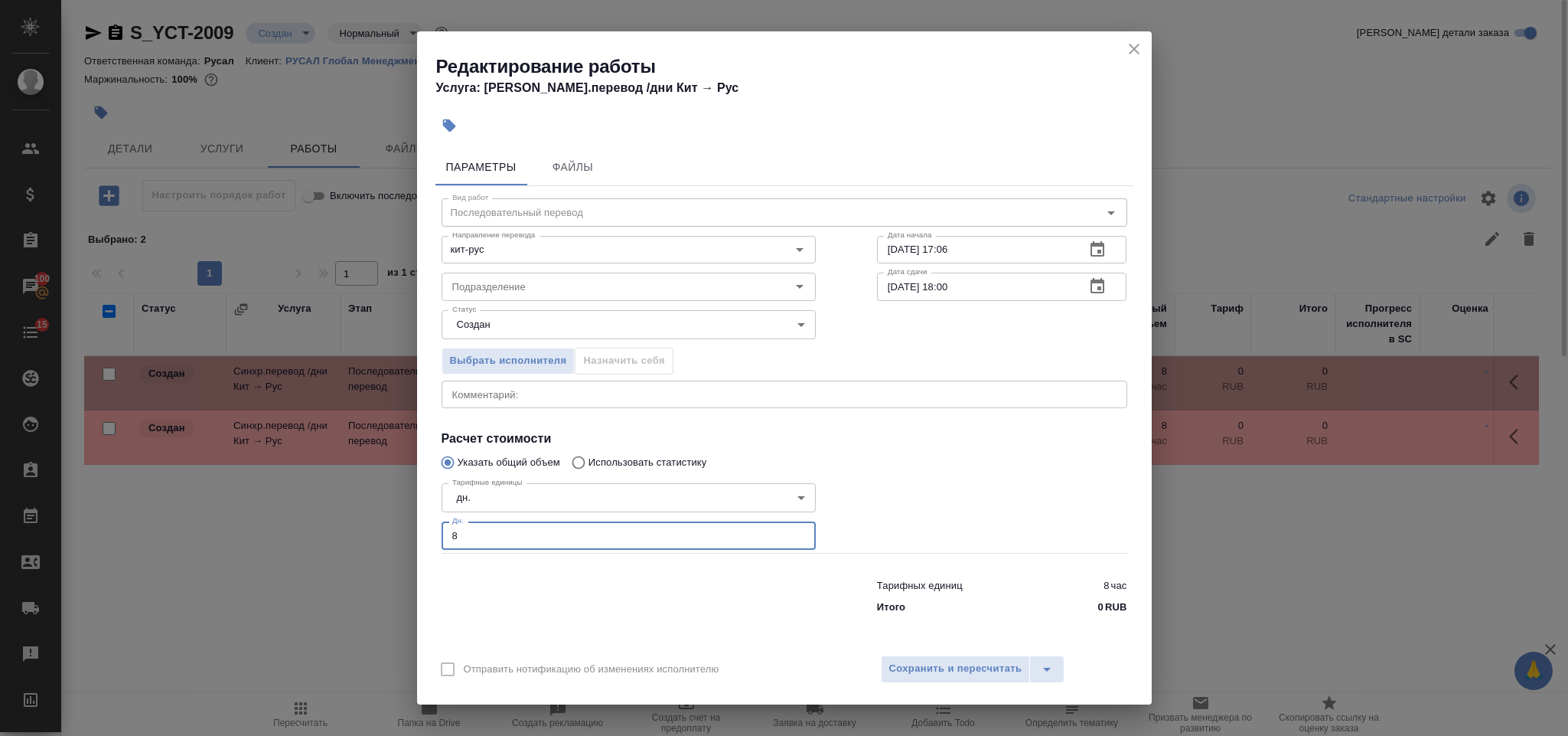
click at [483, 537] on input "8" at bounding box center [629, 535] width 374 height 28
type input "6"
click at [971, 660] on span "Сохранить и пересчитать" at bounding box center [956, 668] width 133 height 17
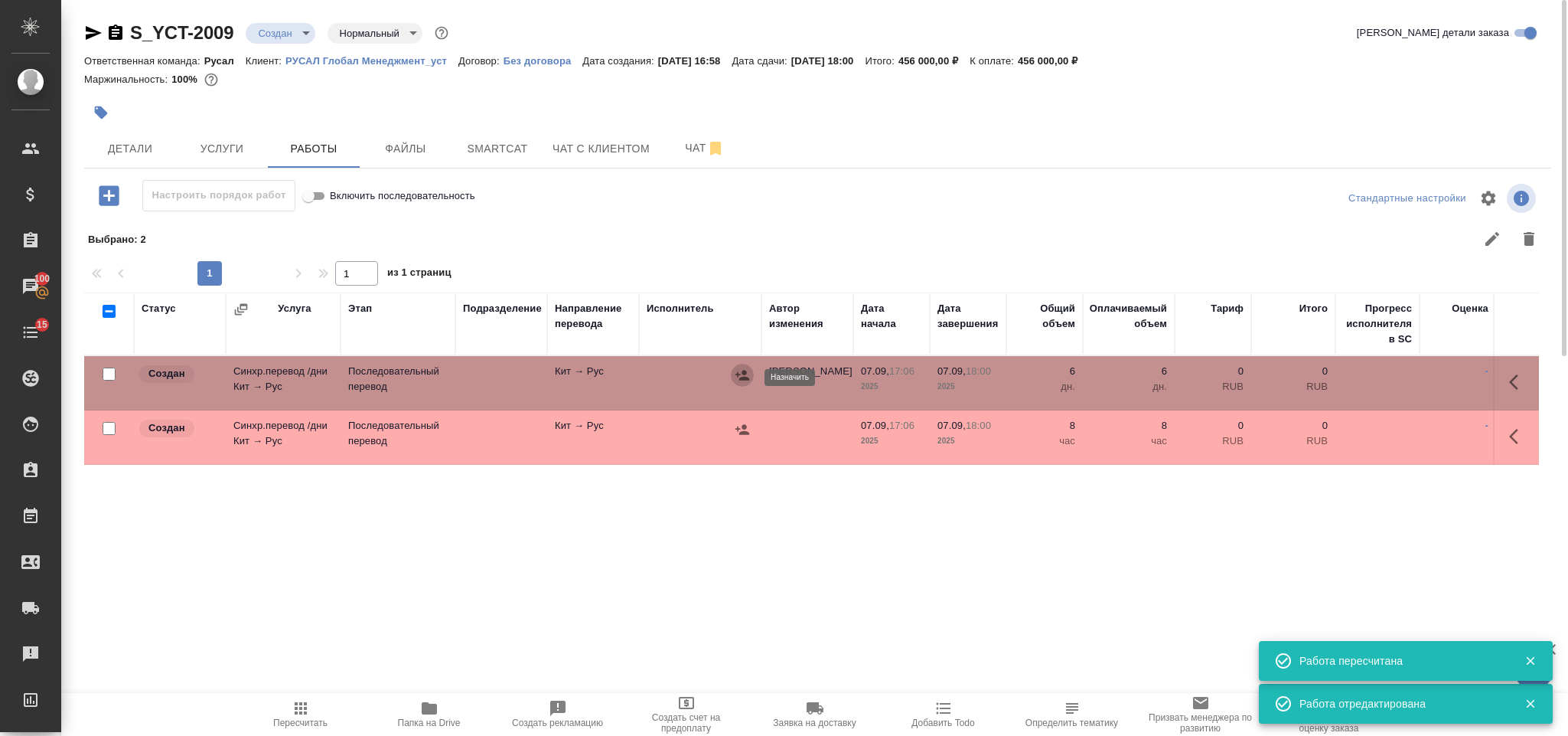
click at [736, 380] on icon "button" at bounding box center [743, 375] width 15 height 15
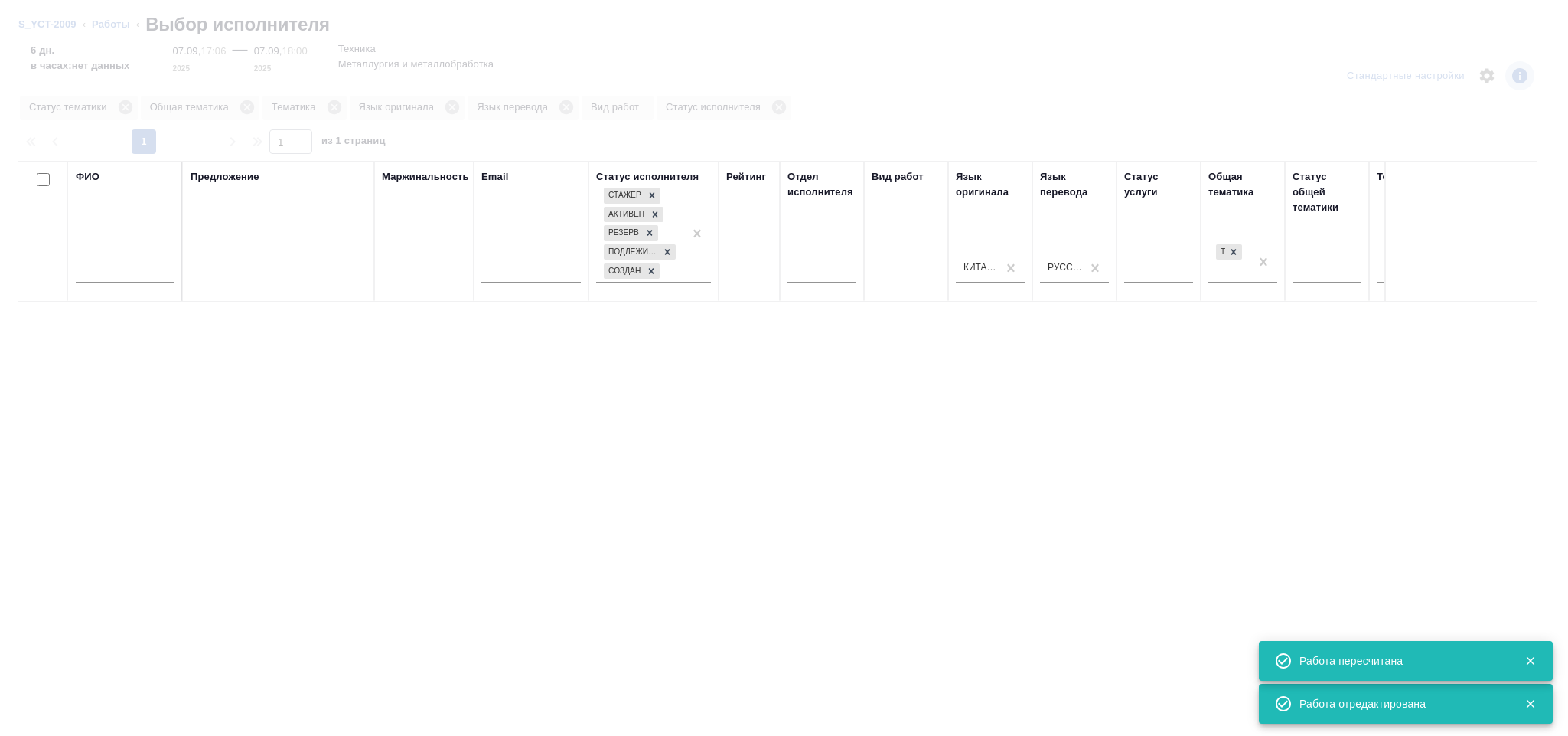
click at [113, 279] on input "text" at bounding box center [125, 273] width 98 height 19
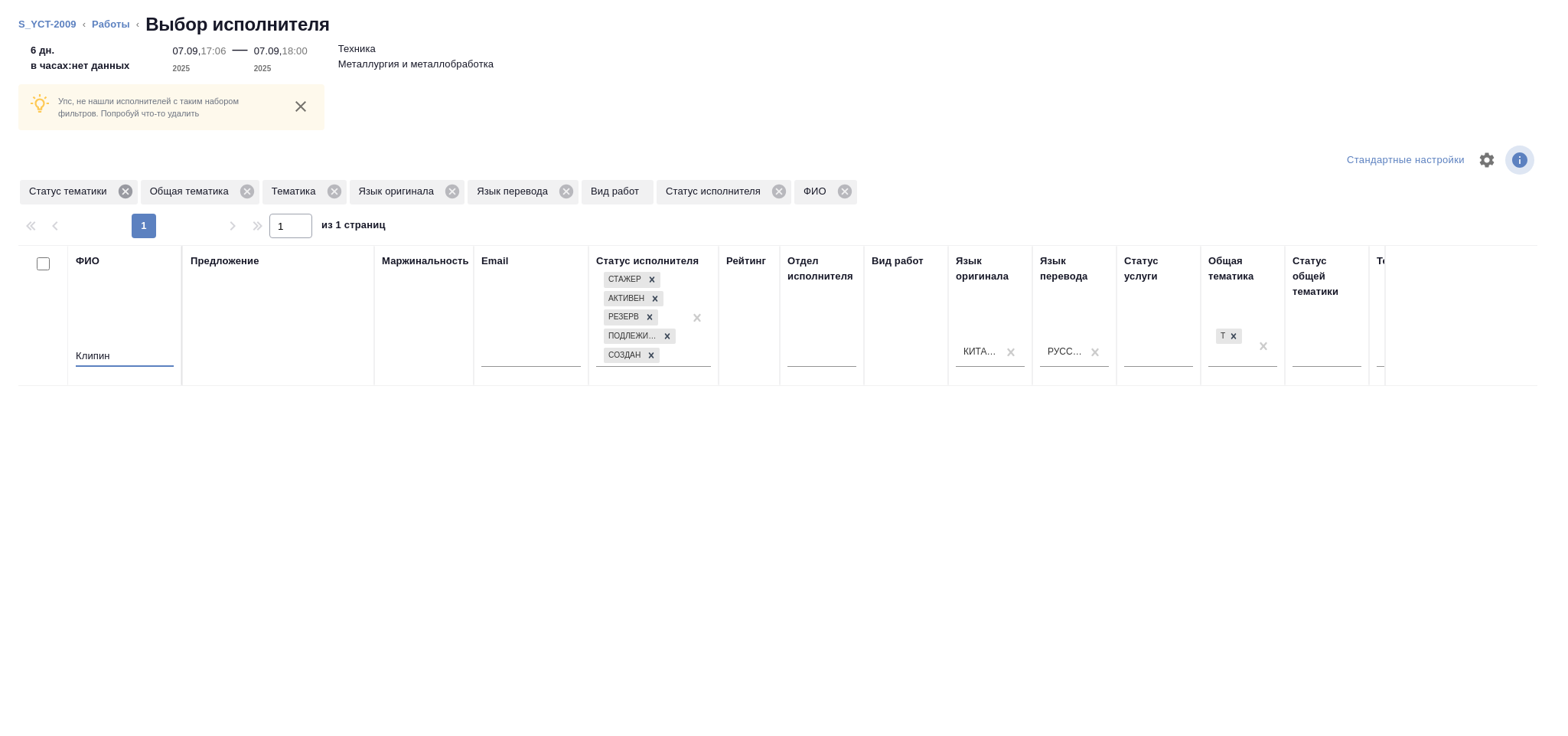
type input "Клипин"
click at [122, 194] on icon at bounding box center [124, 191] width 14 height 14
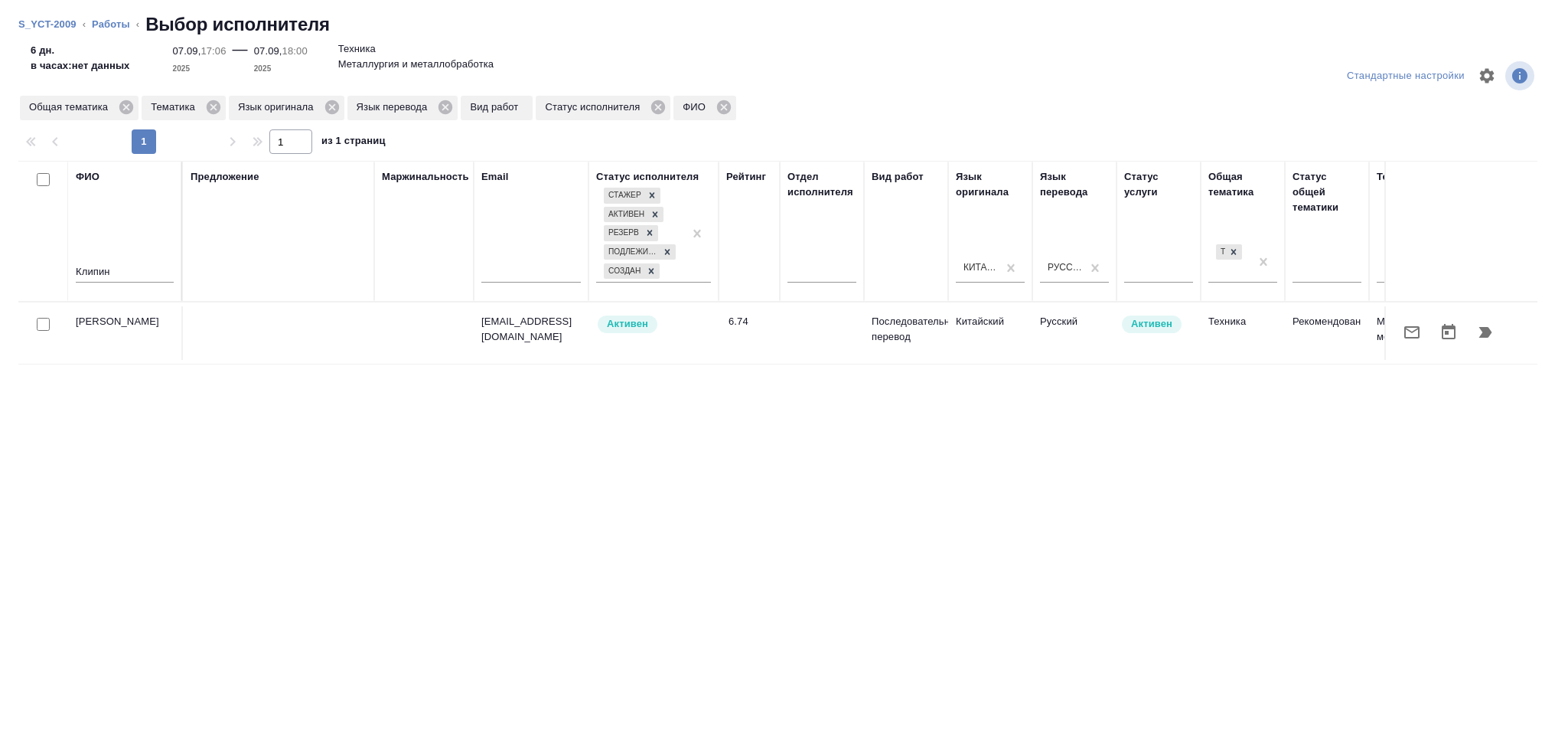
click at [1489, 323] on icon "button" at bounding box center [1485, 332] width 18 height 18
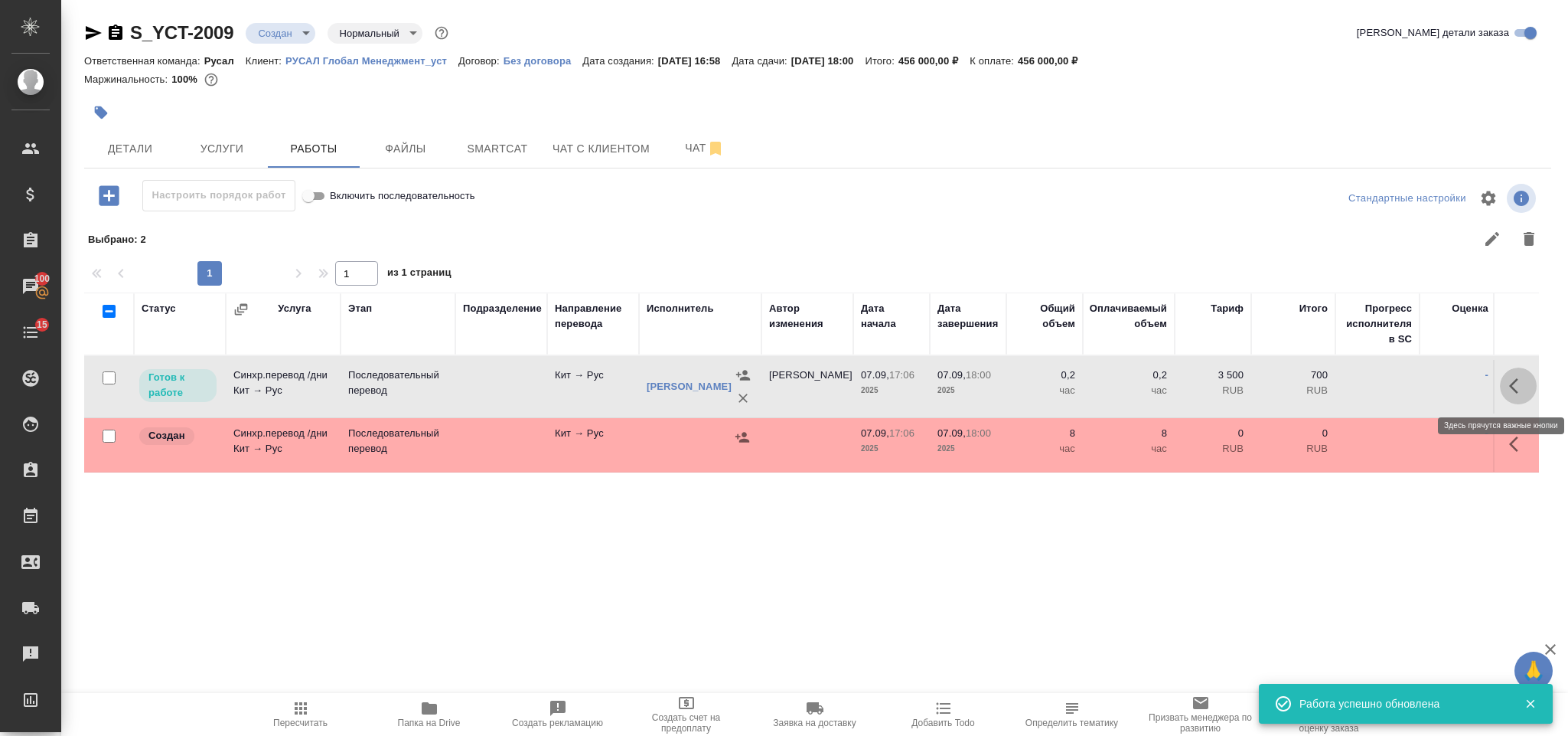
click at [1516, 382] on icon "button" at bounding box center [1518, 386] width 18 height 18
click at [1403, 392] on icon "button" at bounding box center [1406, 386] width 14 height 14
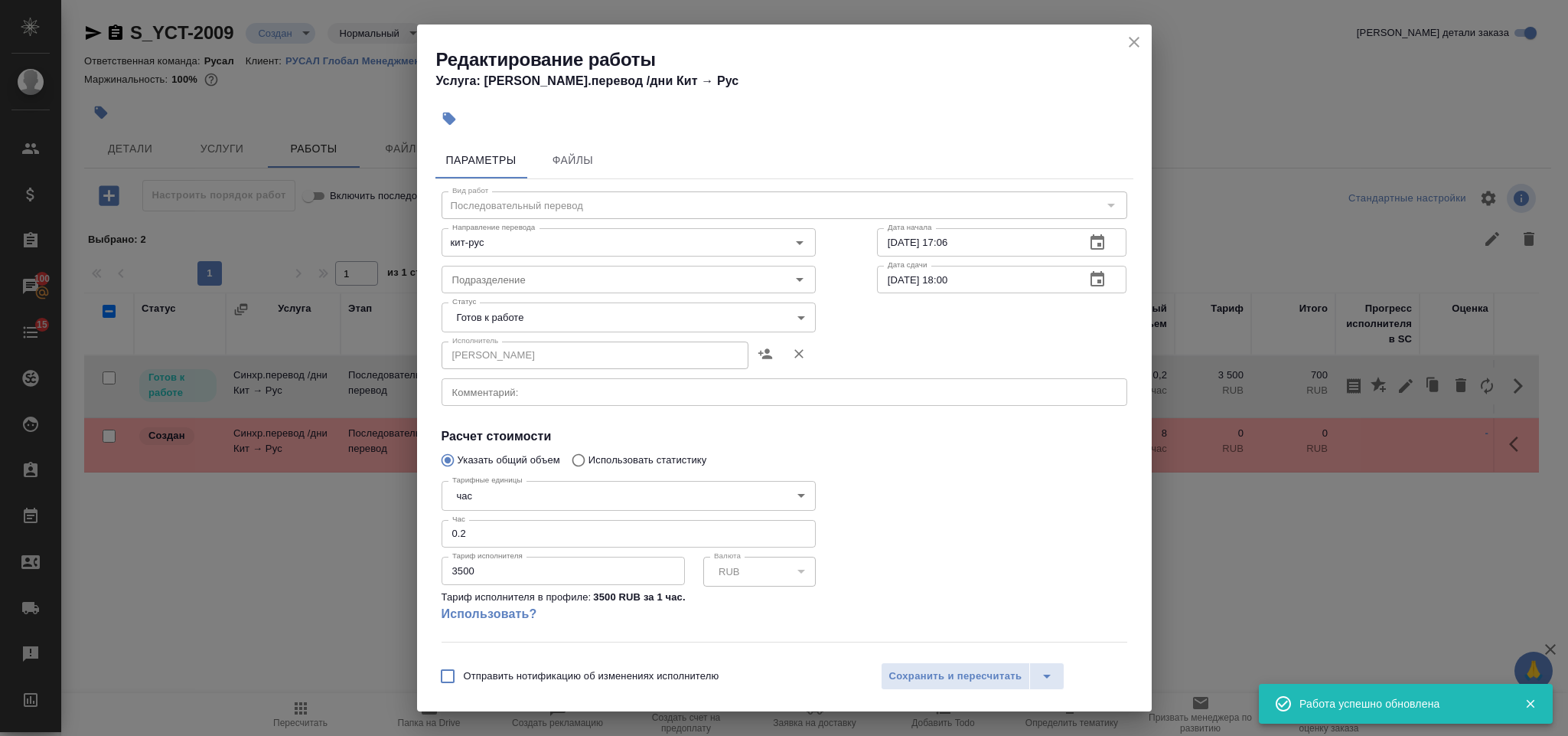
click at [555, 497] on body "🙏 .cls-1 fill:#fff; AWATERA Gorlenko Yuliua Клиенты Спецификации Заказы 100 Чат…" at bounding box center [784, 368] width 1568 height 736
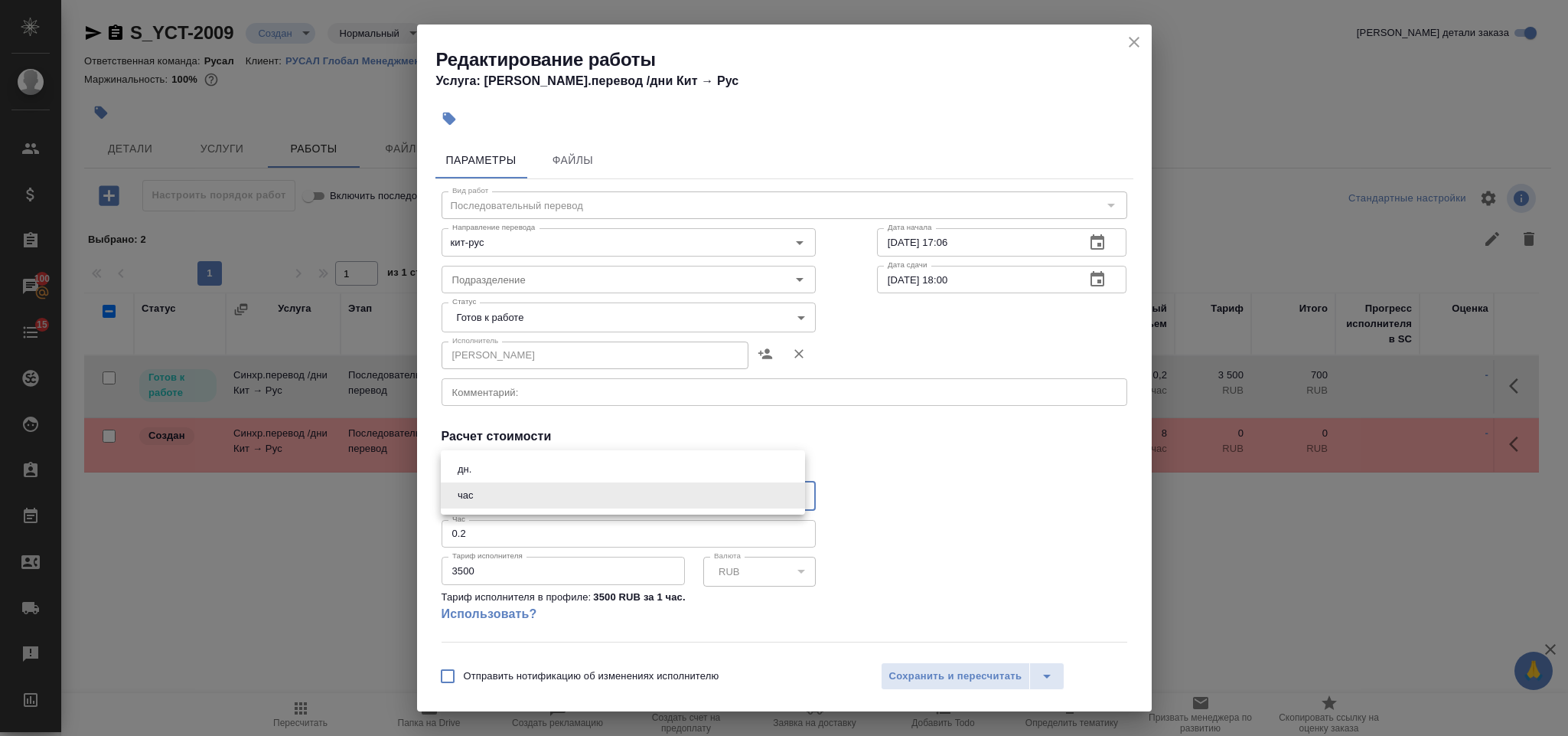
click at [502, 464] on li "дн." at bounding box center [623, 469] width 365 height 26
type input "5a8b1489cc6b4906c91bfd8a"
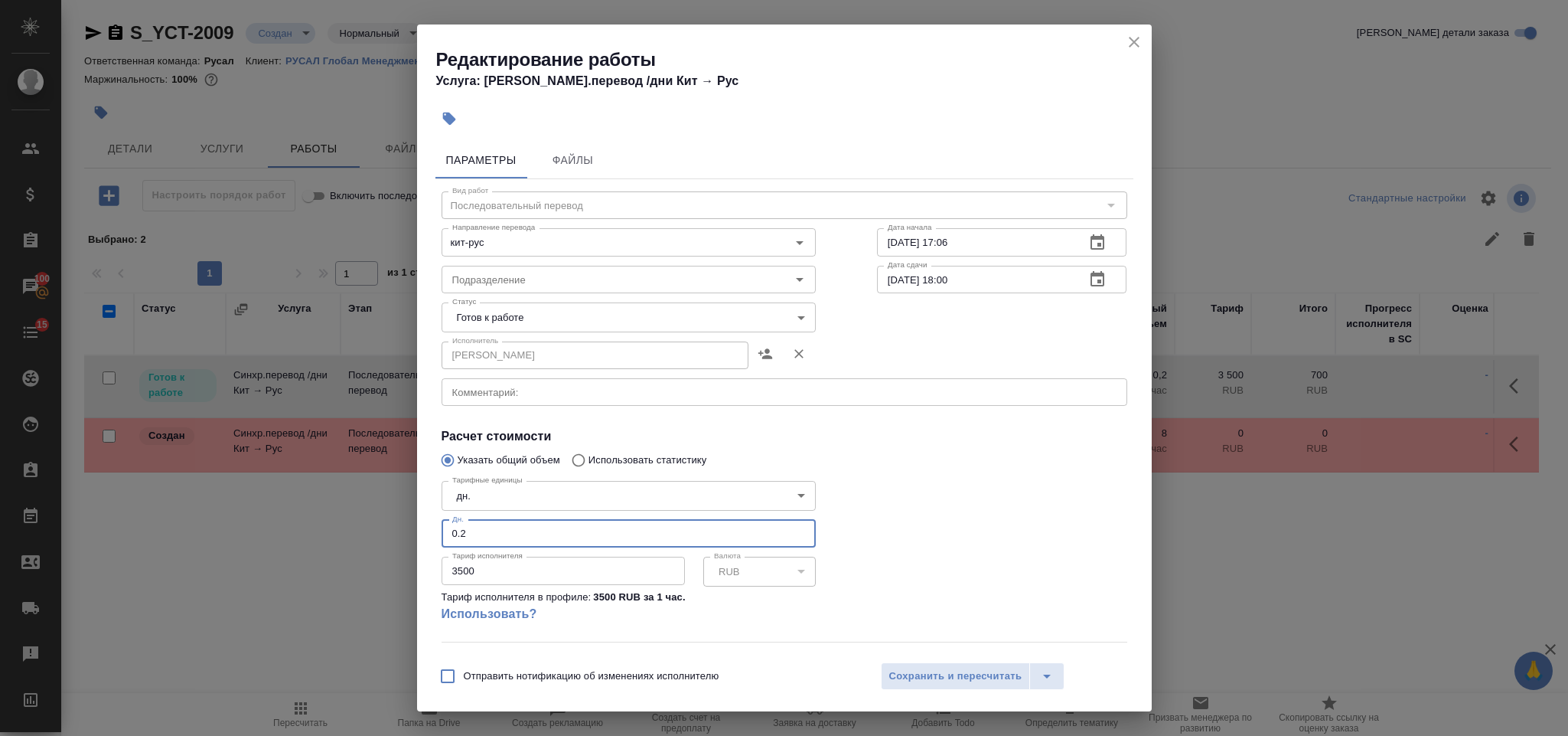
drag, startPoint x: 500, startPoint y: 527, endPoint x: 406, endPoint y: 529, distance: 94.0
click at [407, 529] on div "Редактирование работы Услуга: Синхр.перевод /дни Кит → Рус Параметры Файлы Вид …" at bounding box center [784, 368] width 1568 height 736
type input "6"
drag, startPoint x: 538, startPoint y: 581, endPoint x: 322, endPoint y: 563, distance: 216.7
click at [340, 577] on div "Редактирование работы Услуга: Синхр.перевод /дни Кит → Рус Параметры Файлы Вид …" at bounding box center [784, 368] width 1568 height 736
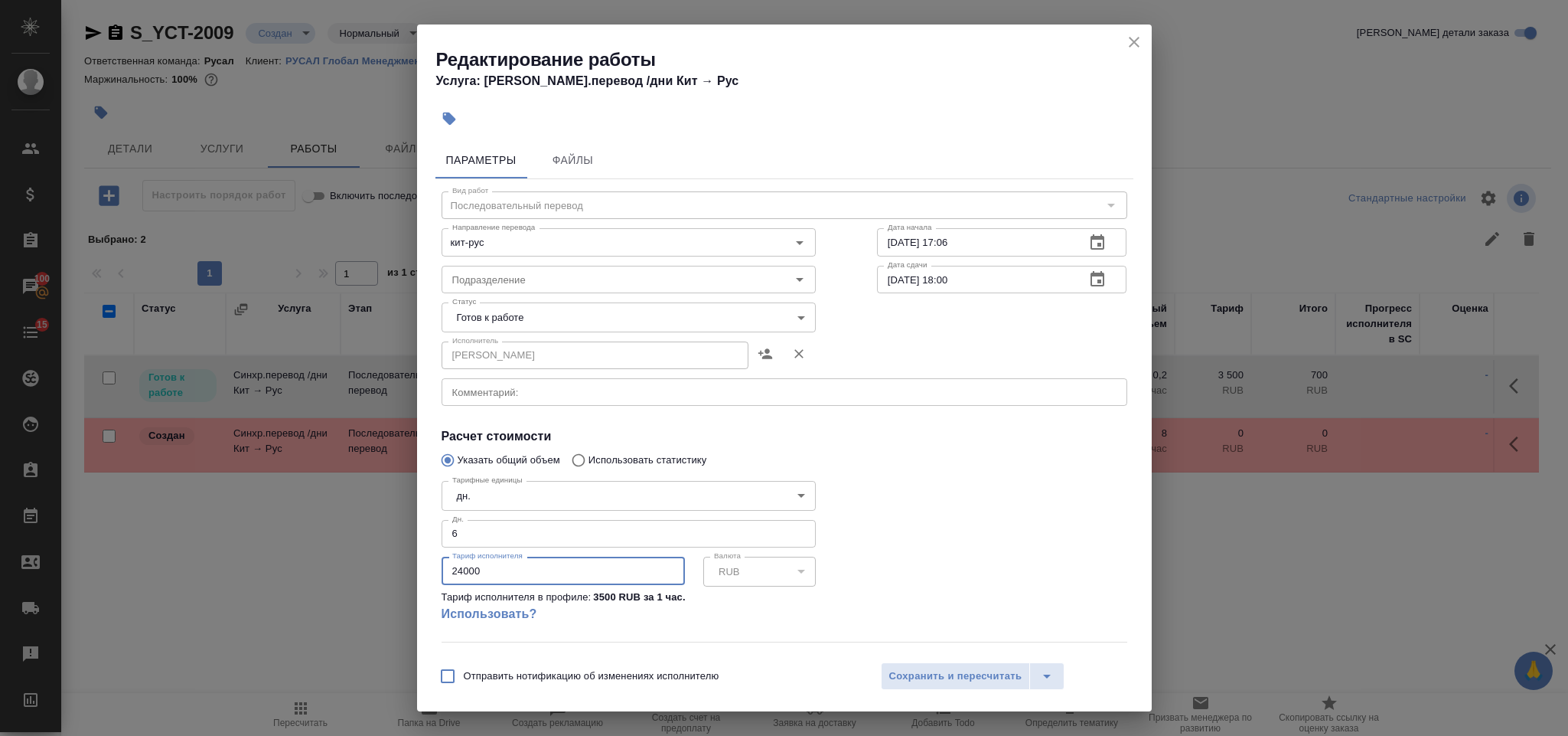
type input "24000"
click at [550, 319] on body "🙏 .cls-1 fill:#fff; AWATERA Gorlenko Yuliua Клиенты Спецификации Заказы 100 Чат…" at bounding box center [784, 368] width 1568 height 736
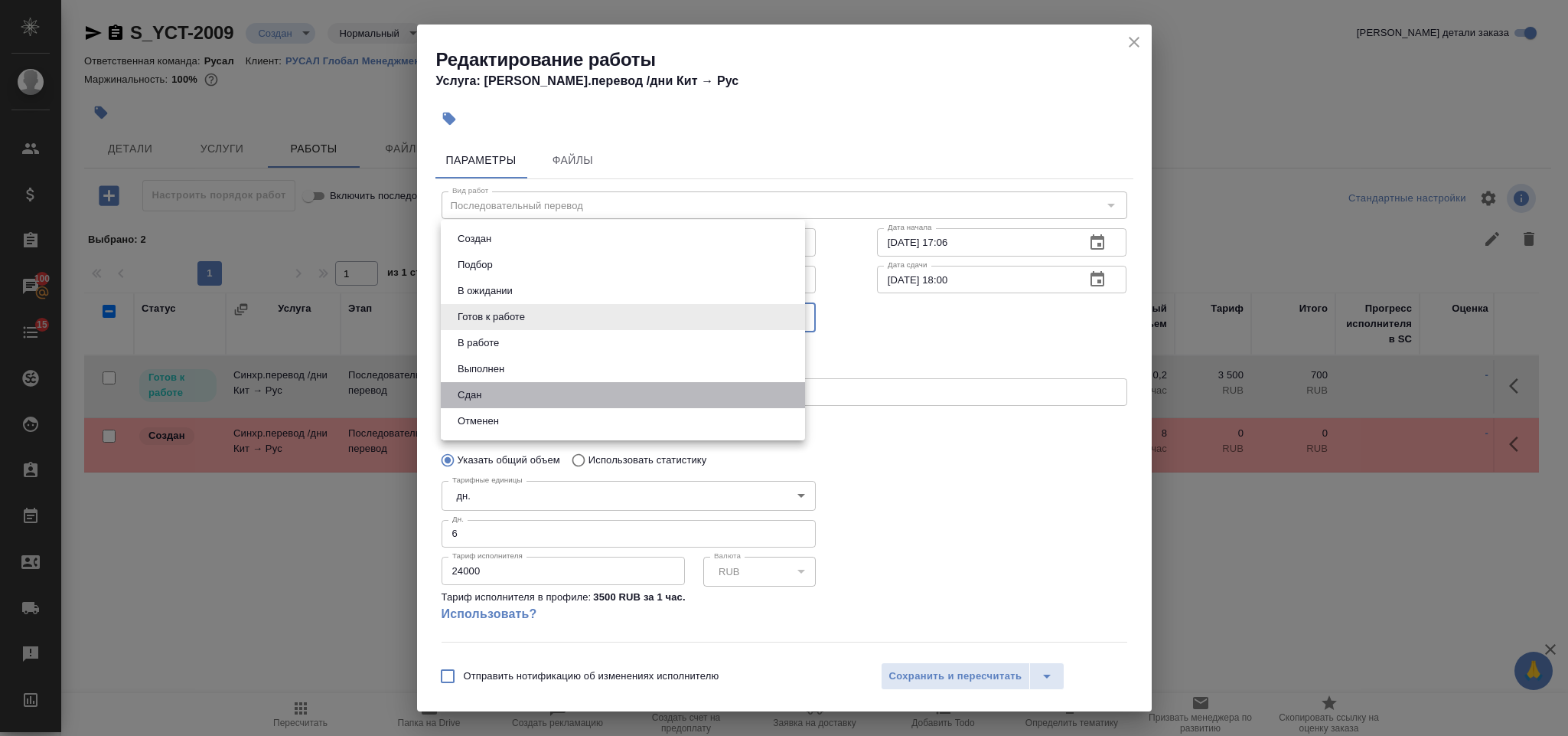
click at [554, 400] on li "Сдан" at bounding box center [623, 395] width 365 height 26
type input "closed"
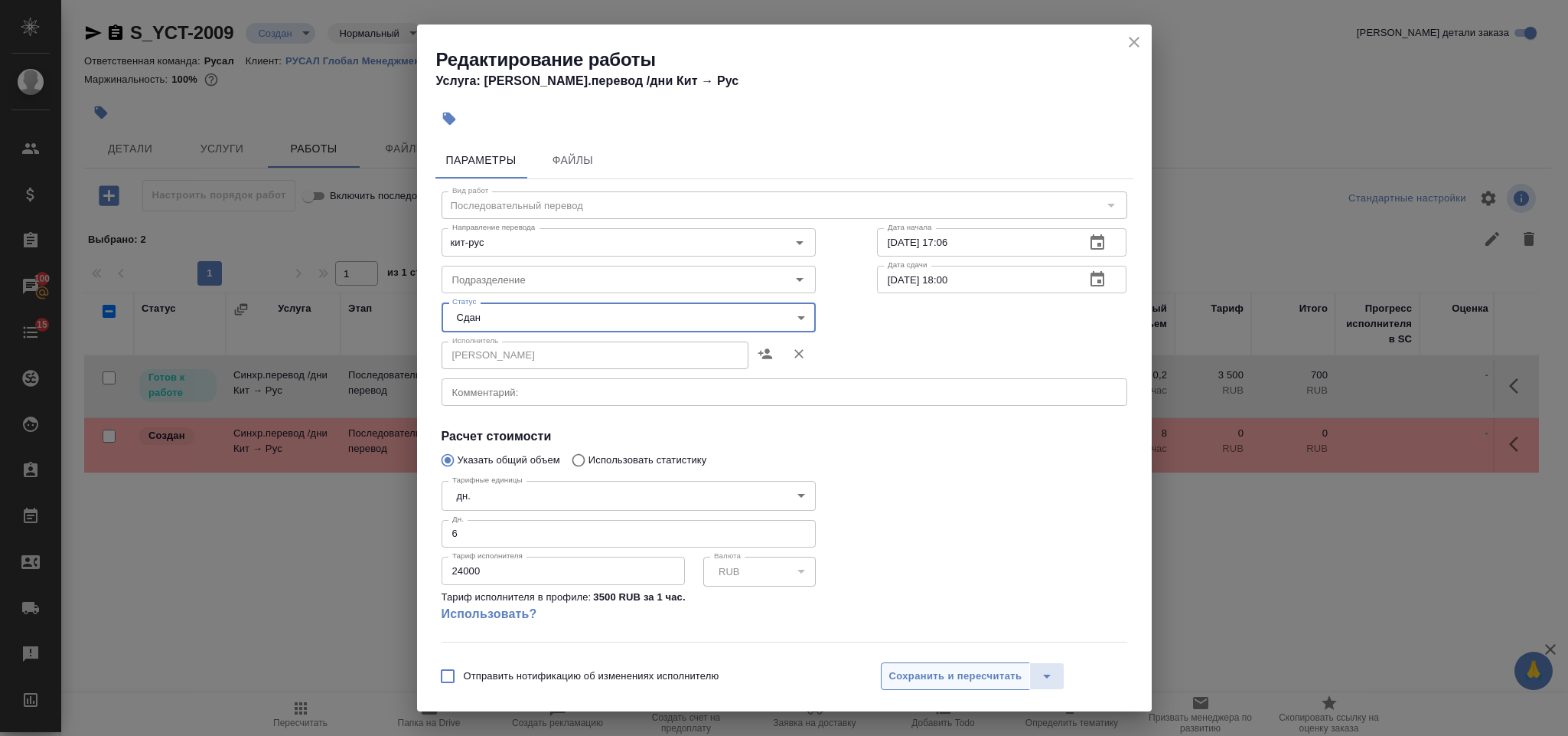
click at [988, 665] on button "Сохранить и пересчитать" at bounding box center [957, 676] width 150 height 28
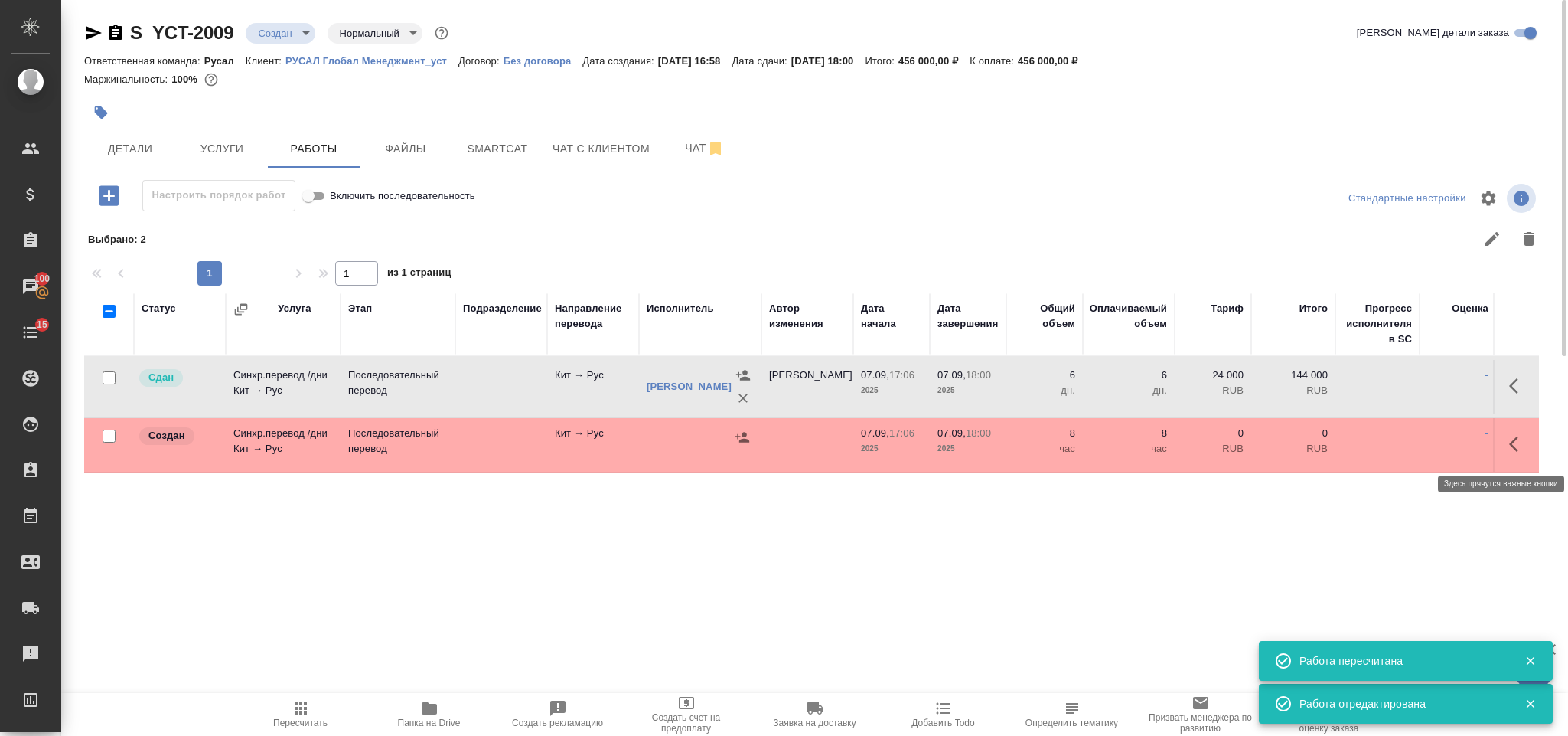
click at [1526, 450] on icon "button" at bounding box center [1518, 444] width 18 height 18
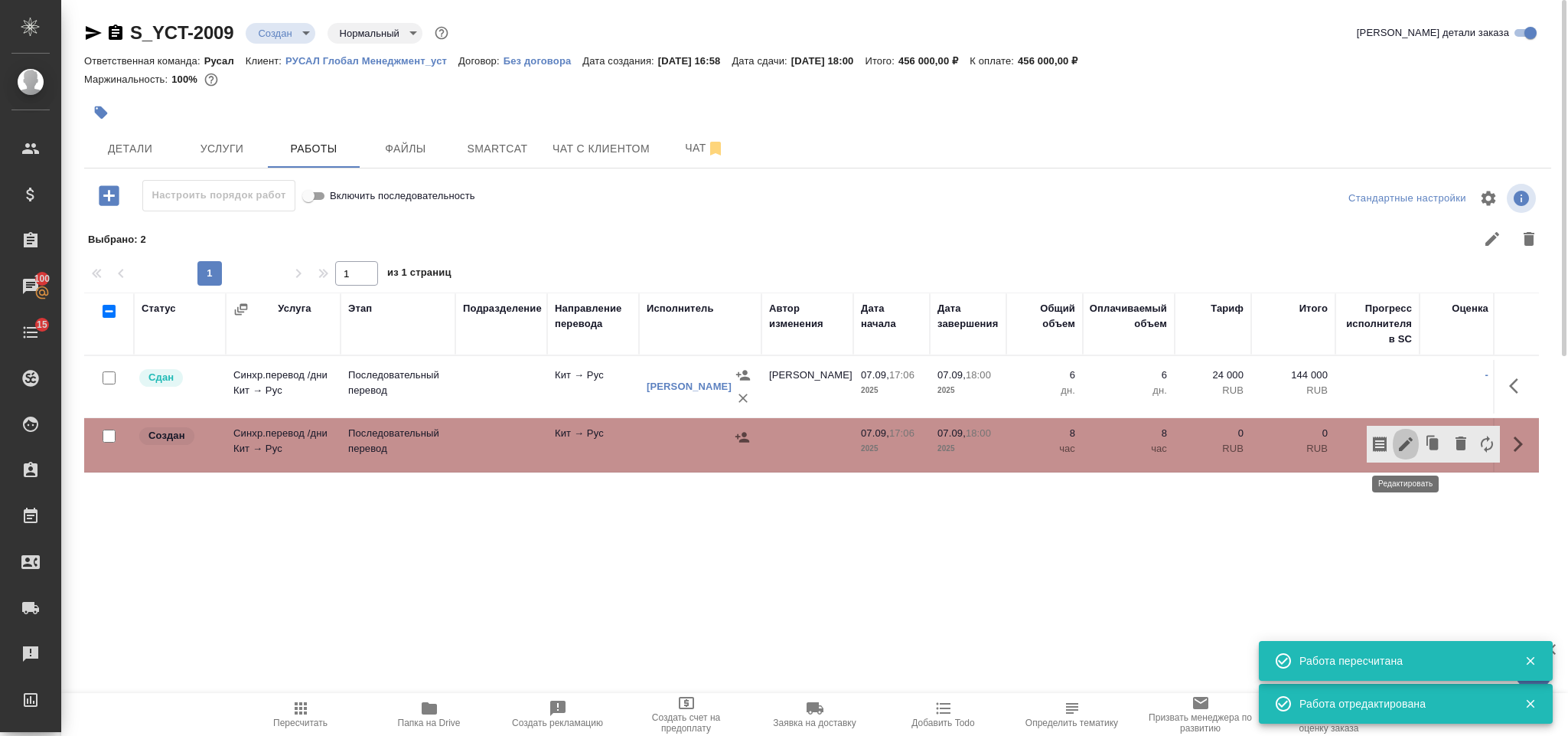
click at [1410, 444] on icon "button" at bounding box center [1406, 444] width 18 height 18
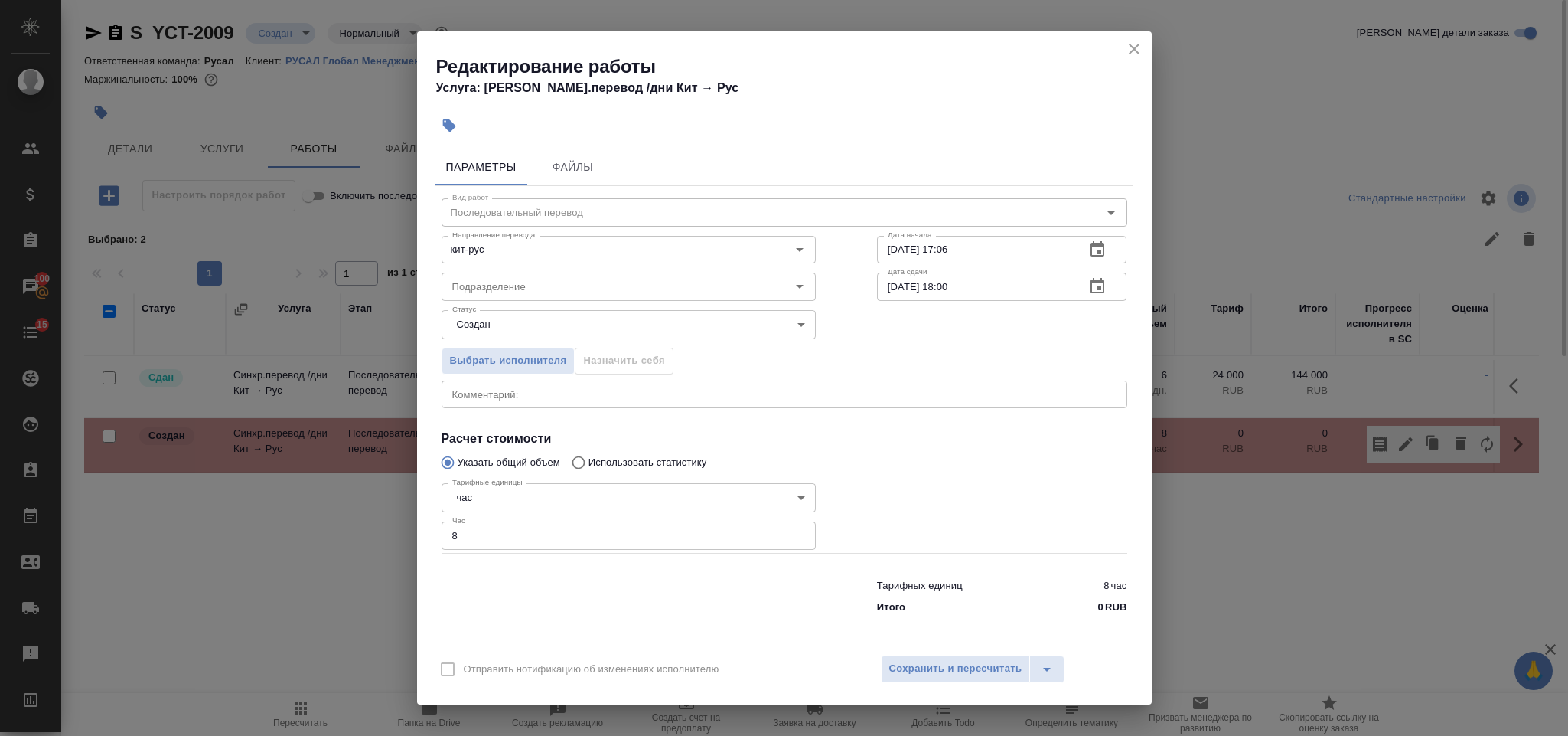
click at [549, 547] on input "8" at bounding box center [629, 535] width 374 height 28
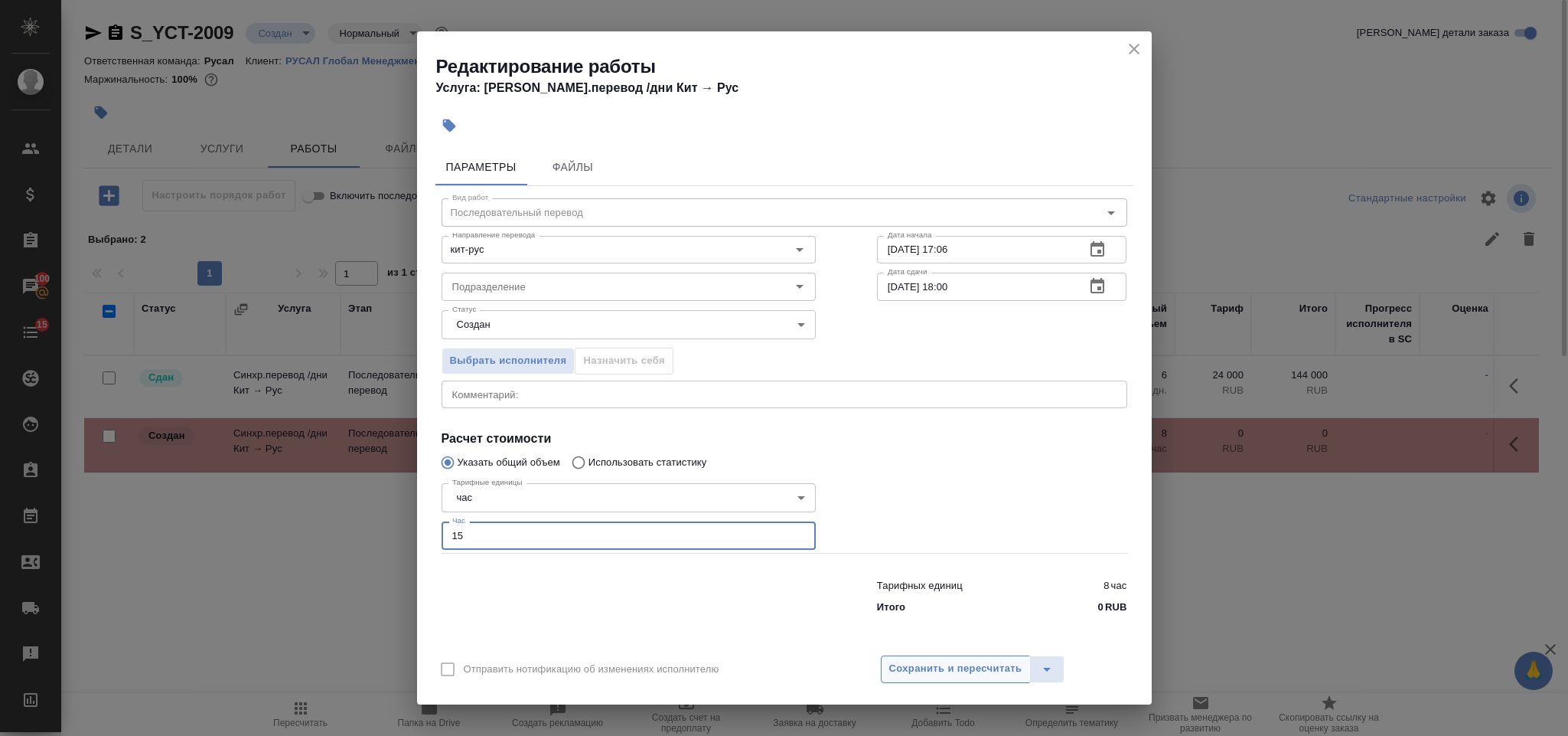
type input "15"
click at [918, 669] on span "Сохранить и пересчитать" at bounding box center [956, 668] width 133 height 17
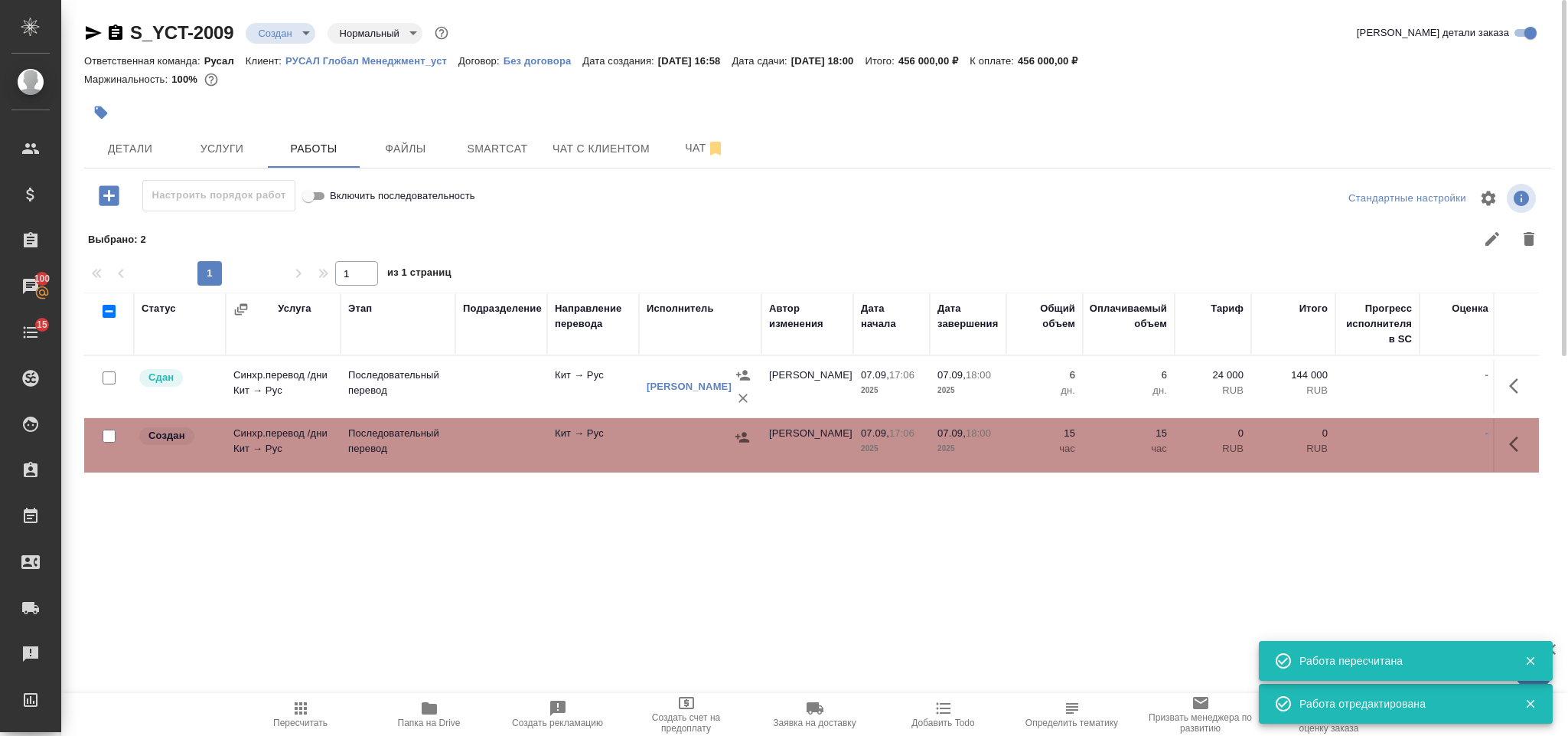
click at [725, 440] on div at bounding box center [700, 437] width 107 height 23
click at [740, 437] on icon "button" at bounding box center [743, 437] width 15 height 15
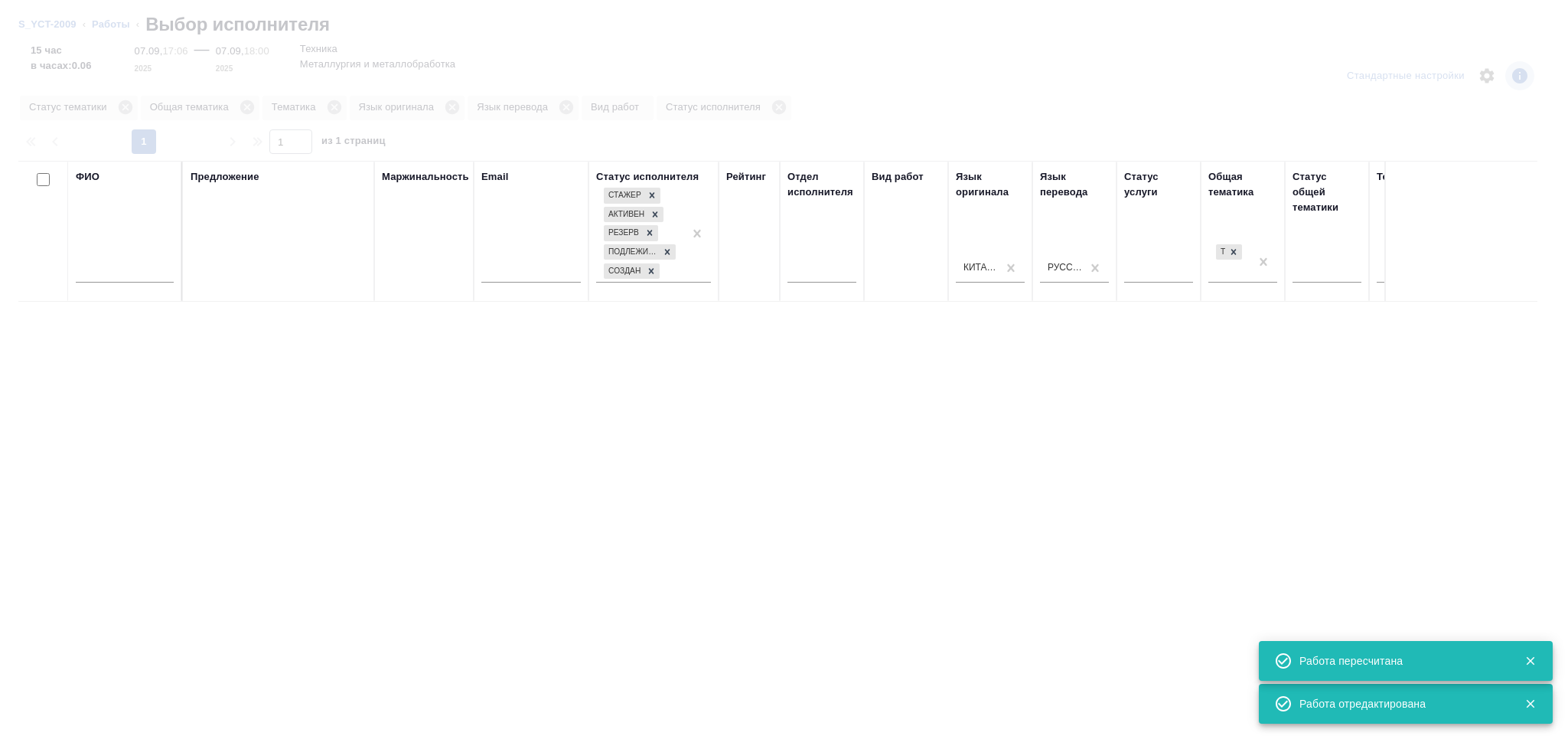
click at [126, 274] on input "text" at bounding box center [125, 273] width 98 height 19
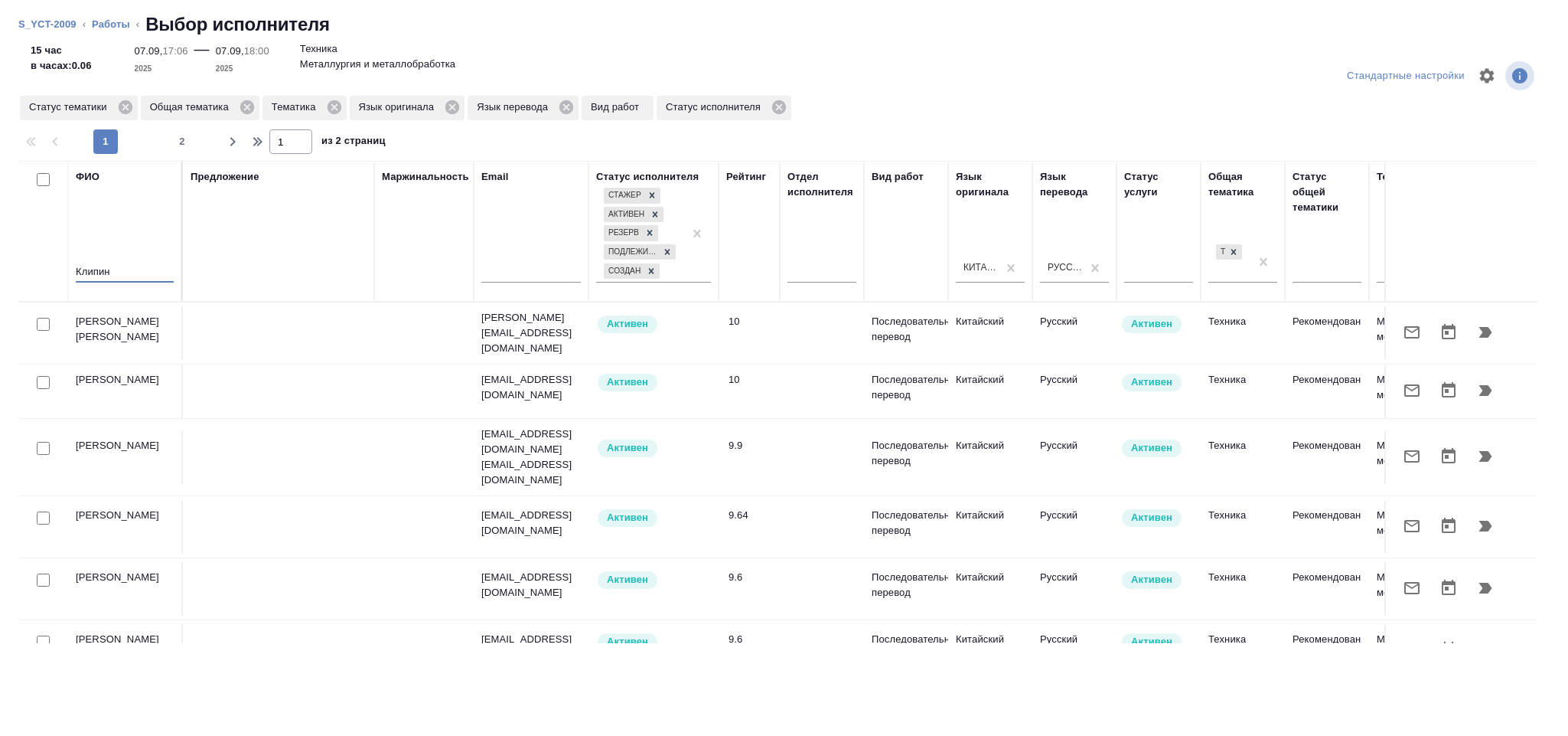
type input "Клипин"
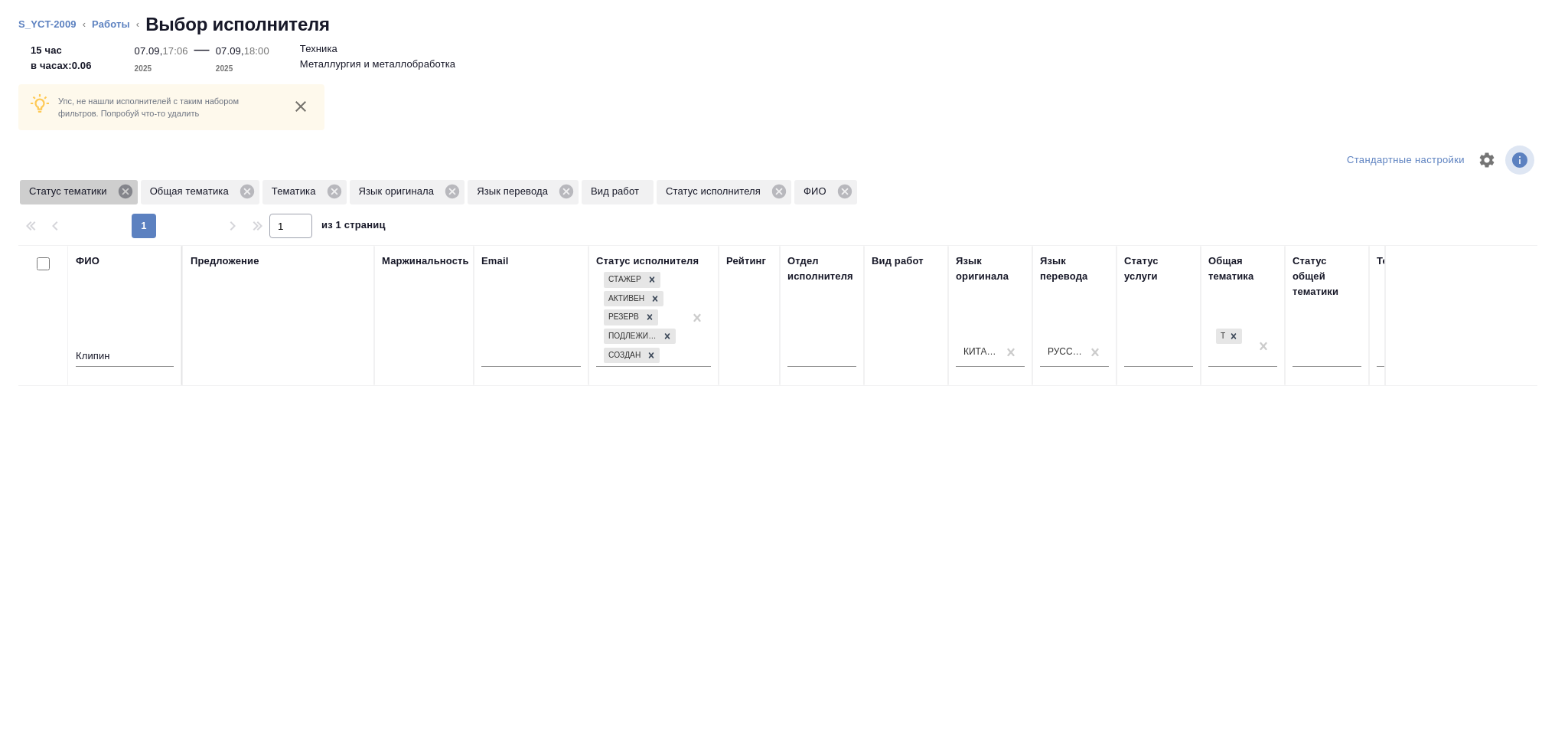
click at [124, 194] on icon at bounding box center [124, 191] width 14 height 14
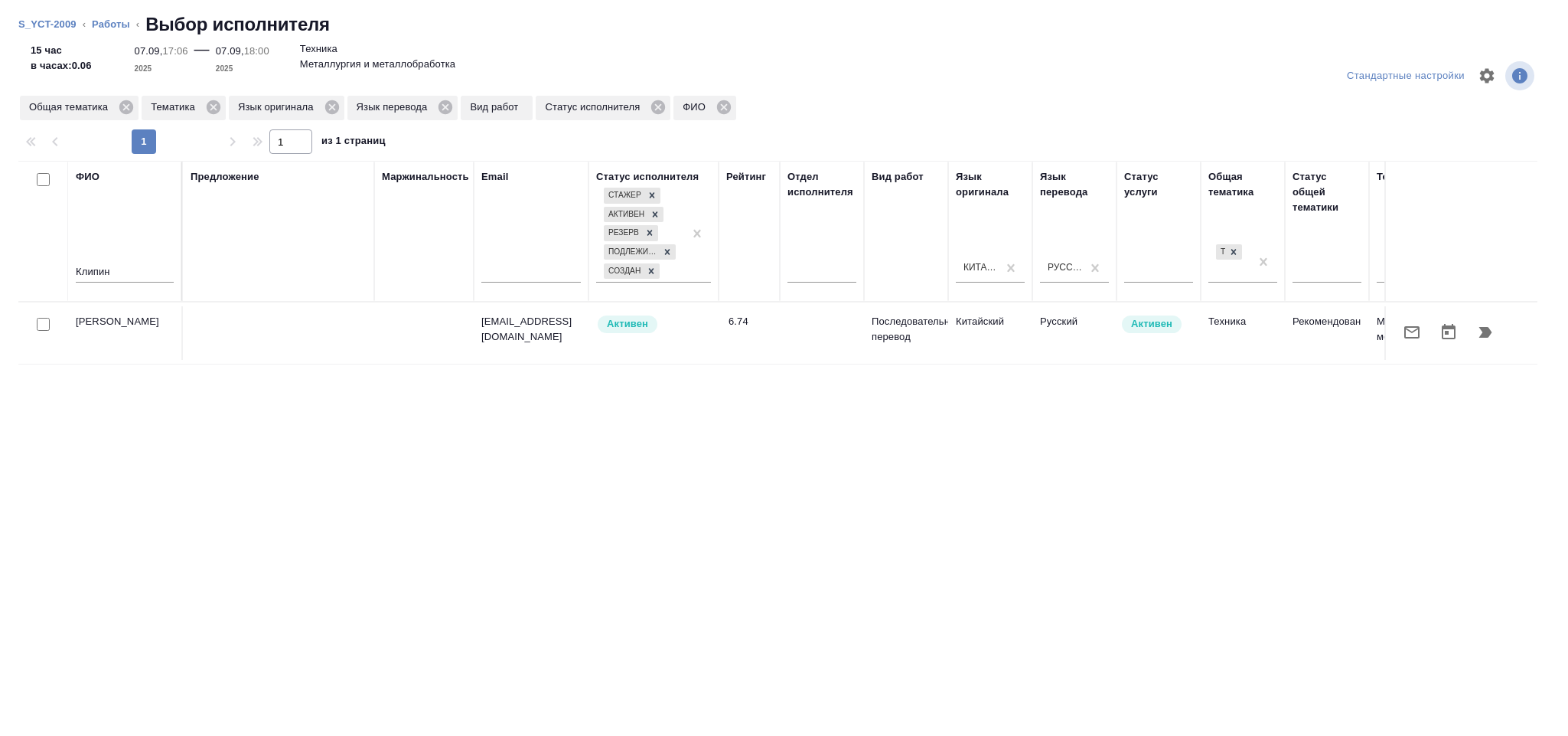
click at [1496, 336] on button "button" at bounding box center [1486, 332] width 37 height 37
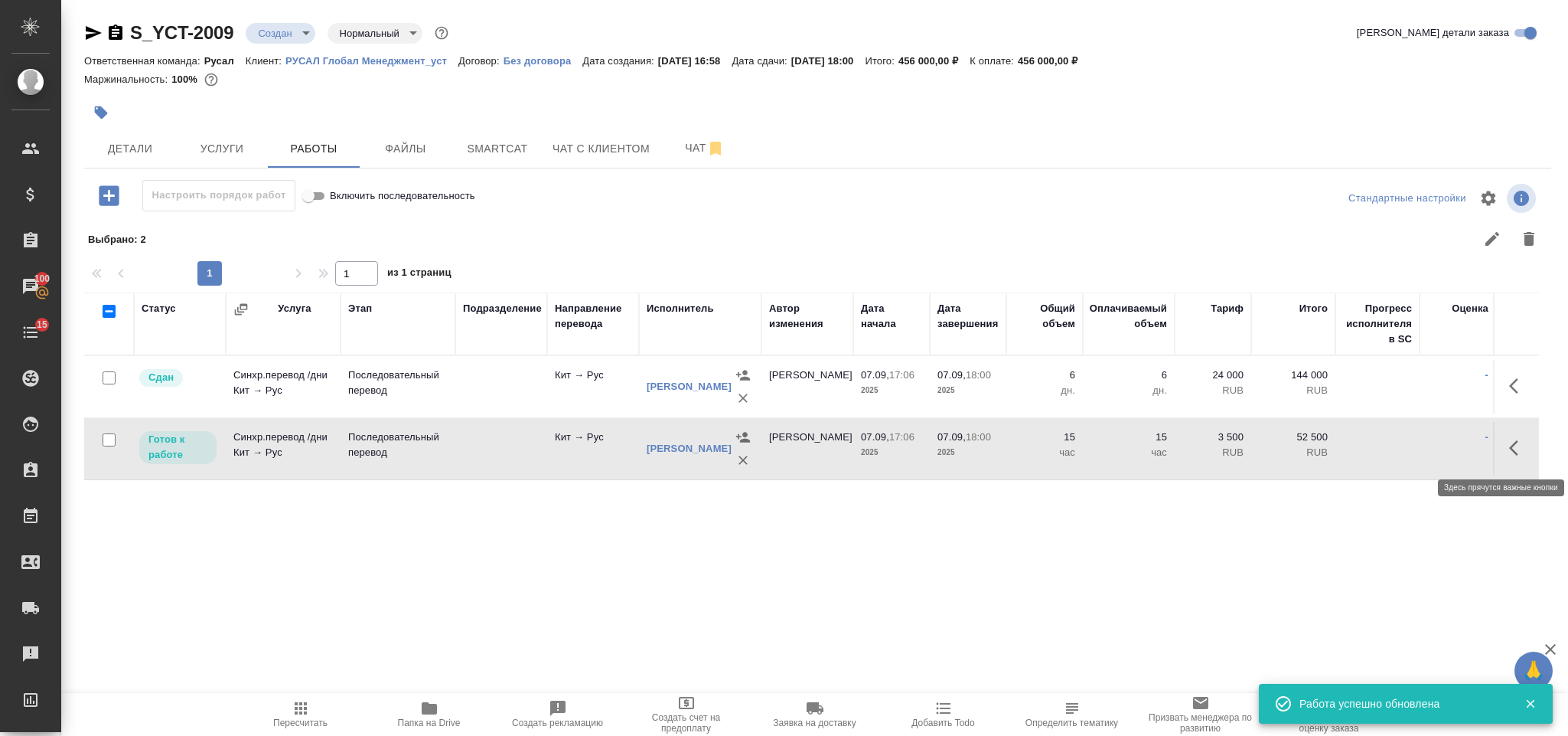
click at [1509, 454] on icon "button" at bounding box center [1518, 448] width 18 height 18
click at [1397, 444] on icon "button" at bounding box center [1406, 448] width 18 height 18
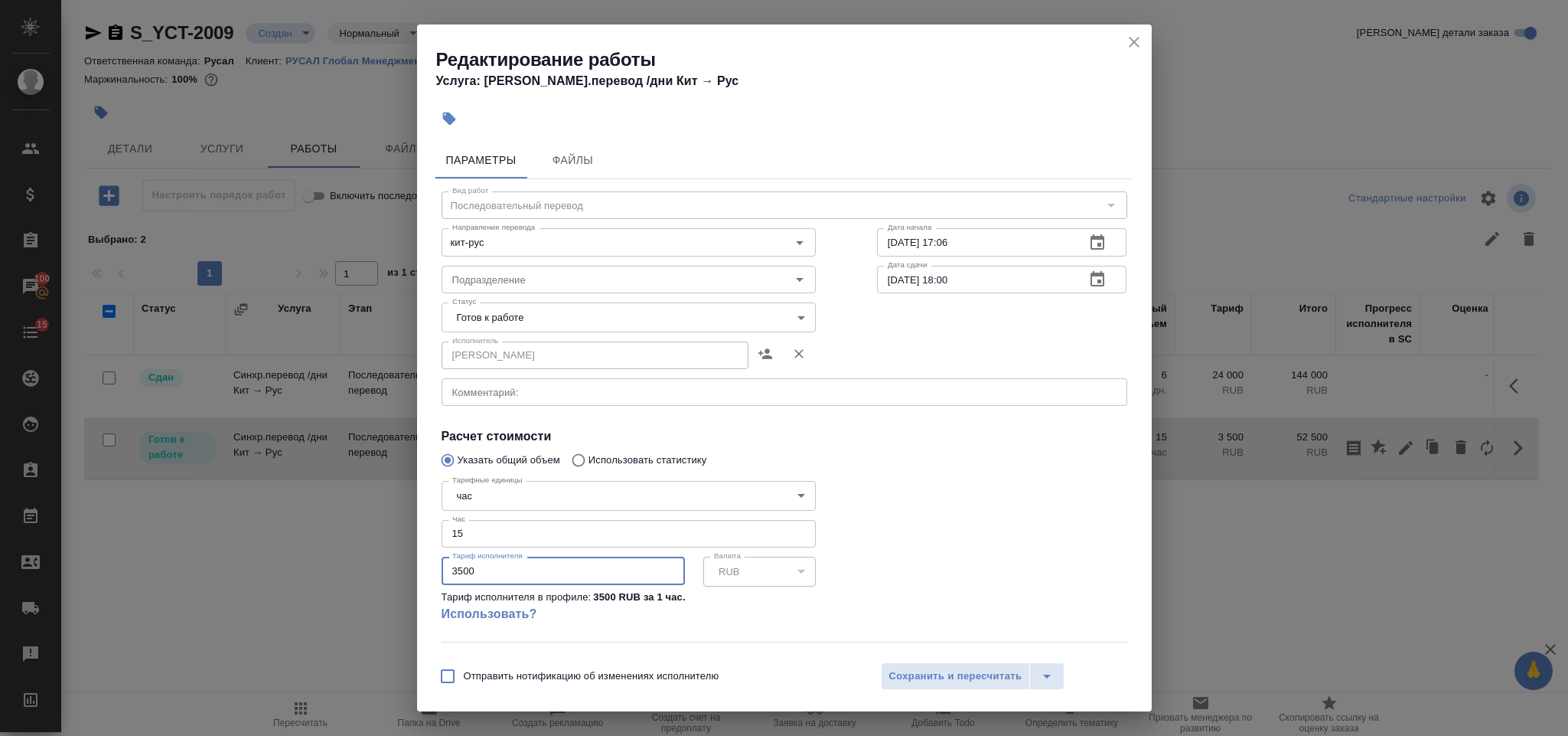
drag, startPoint x: 514, startPoint y: 570, endPoint x: 425, endPoint y: 567, distance: 89.1
click at [425, 567] on div "Параметры Файлы Вид работ Последовательный перевод Вид работ Направление перево…" at bounding box center [785, 394] width 735 height 517
type input "3000"
click at [942, 663] on button "Сохранить и пересчитать" at bounding box center [957, 676] width 150 height 28
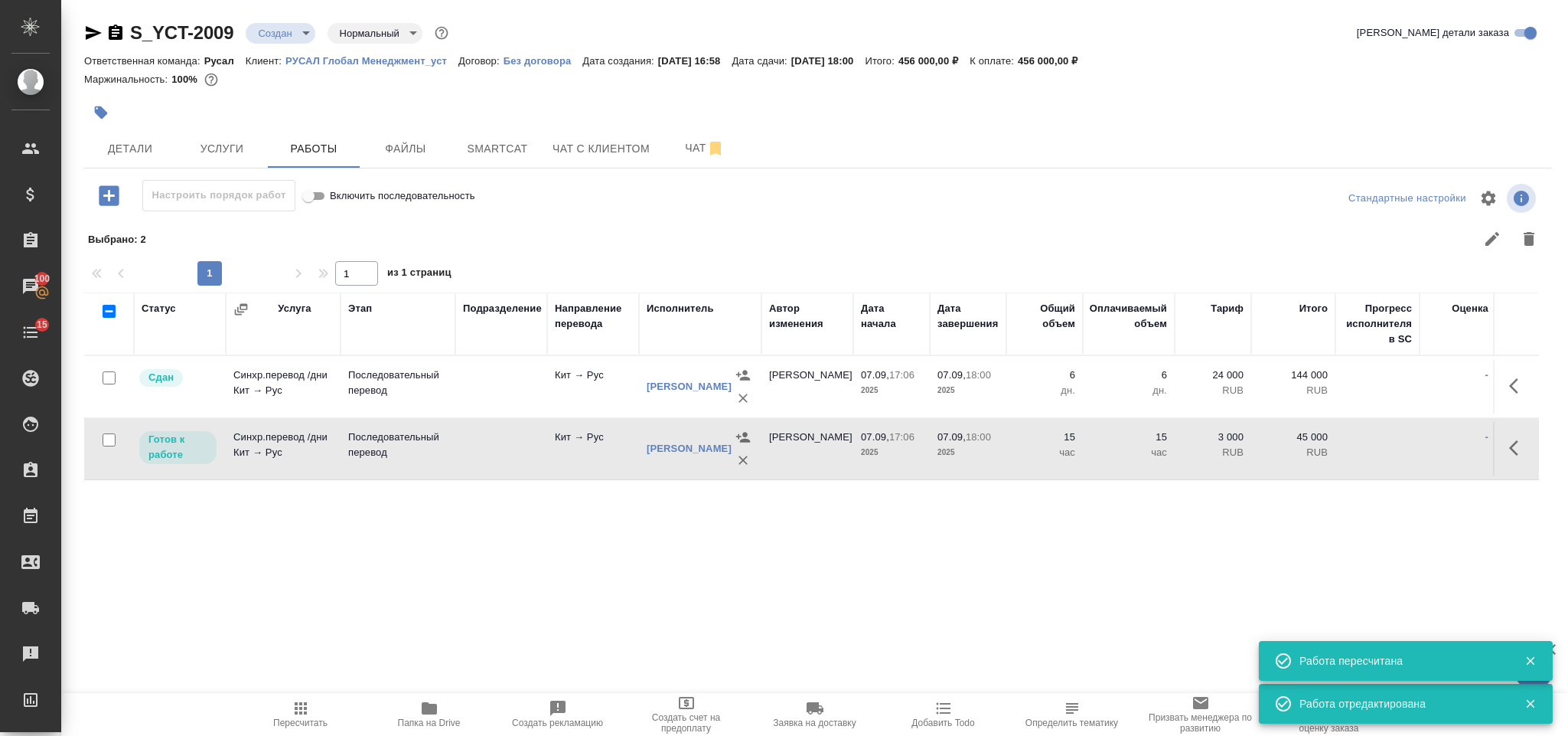
click at [1516, 451] on icon "button" at bounding box center [1518, 448] width 18 height 18
click at [1401, 454] on icon "button" at bounding box center [1406, 448] width 14 height 14
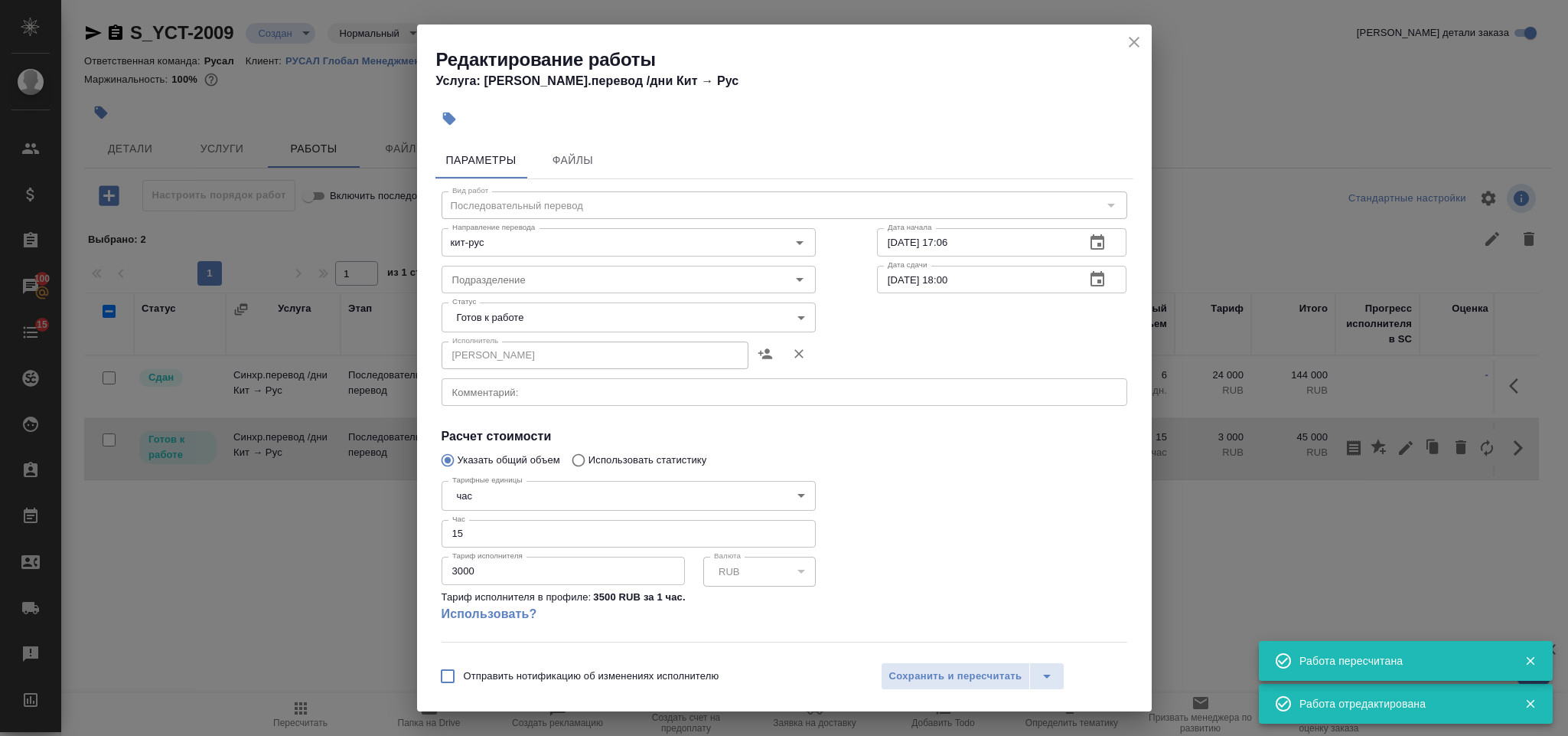
click at [506, 320] on body "🙏 .cls-1 fill:#fff; AWATERA Gorlenko Yuliua Клиенты Спецификации Заказы 100 Чат…" at bounding box center [784, 368] width 1568 height 736
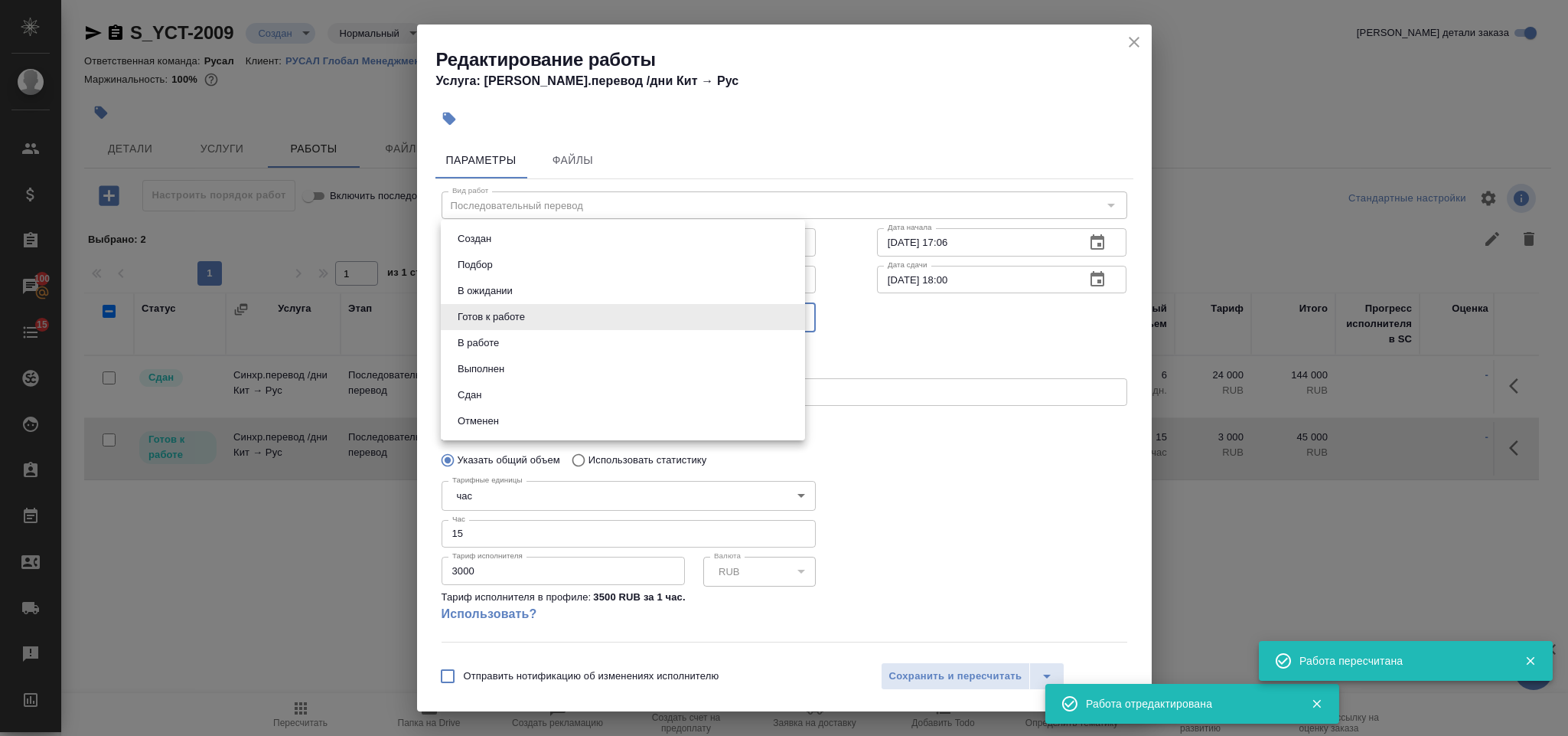
click at [497, 397] on li "Сдан" at bounding box center [623, 395] width 365 height 26
type input "closed"
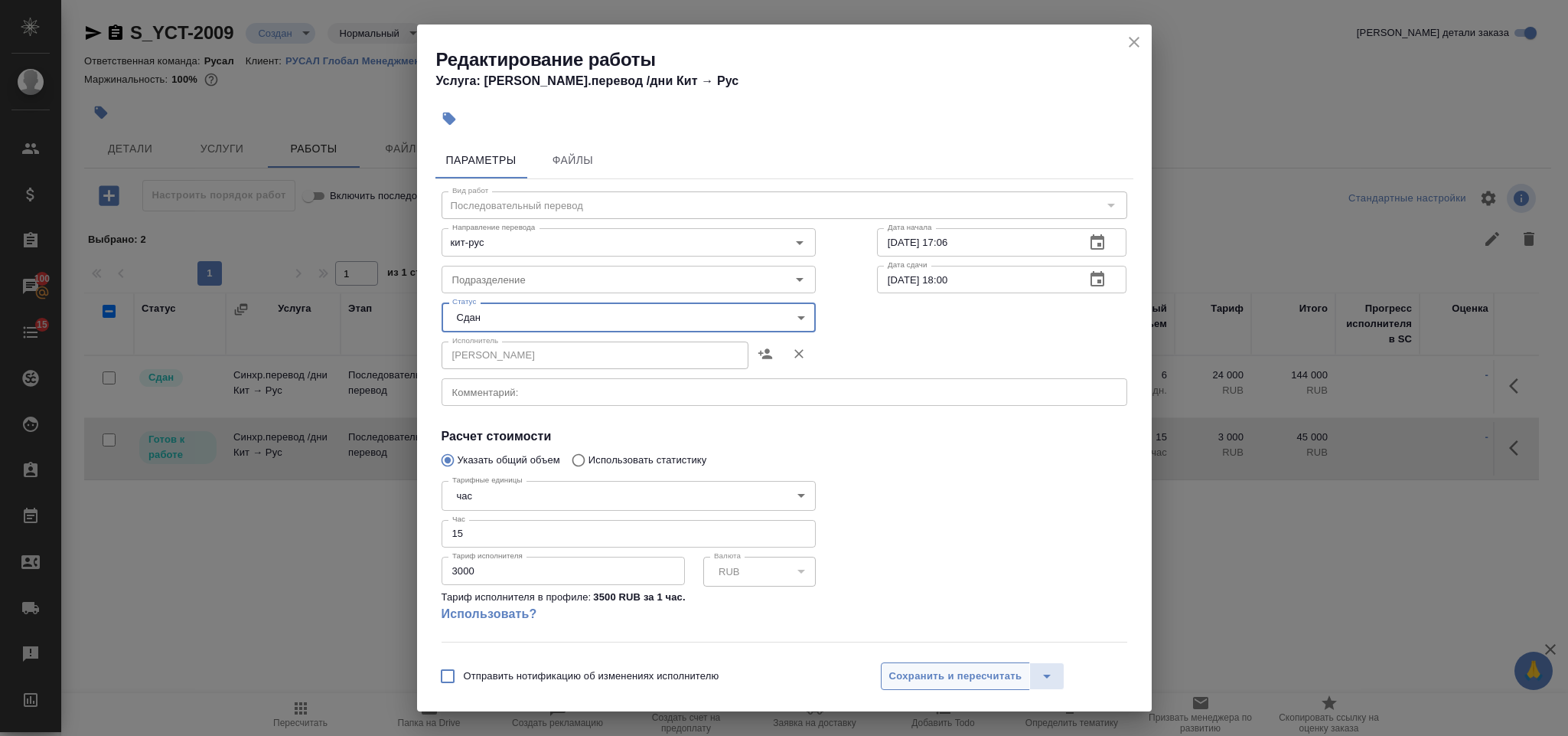
click at [934, 669] on span "Сохранить и пересчитать" at bounding box center [956, 676] width 133 height 17
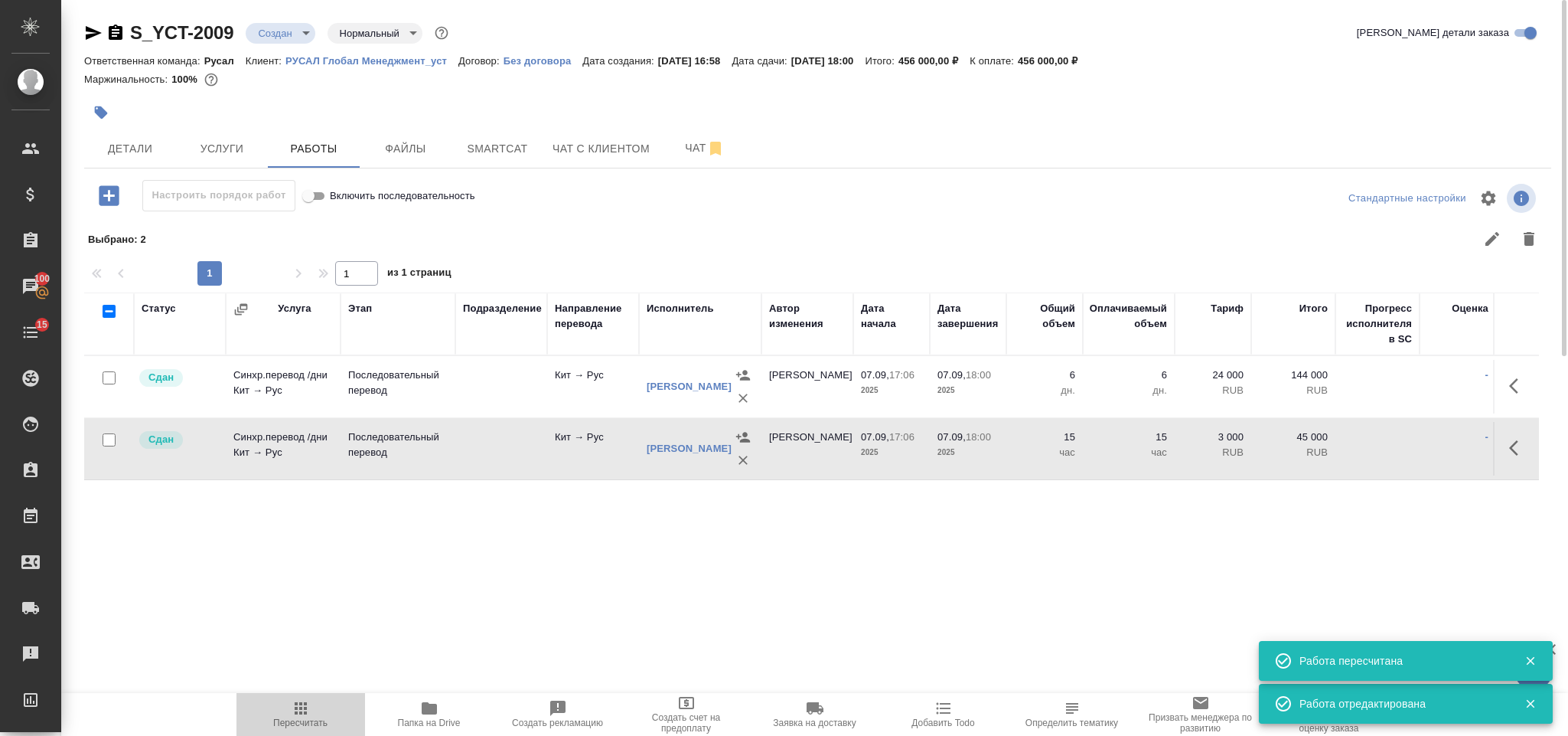
click at [287, 705] on span "Пересчитать" at bounding box center [301, 714] width 110 height 29
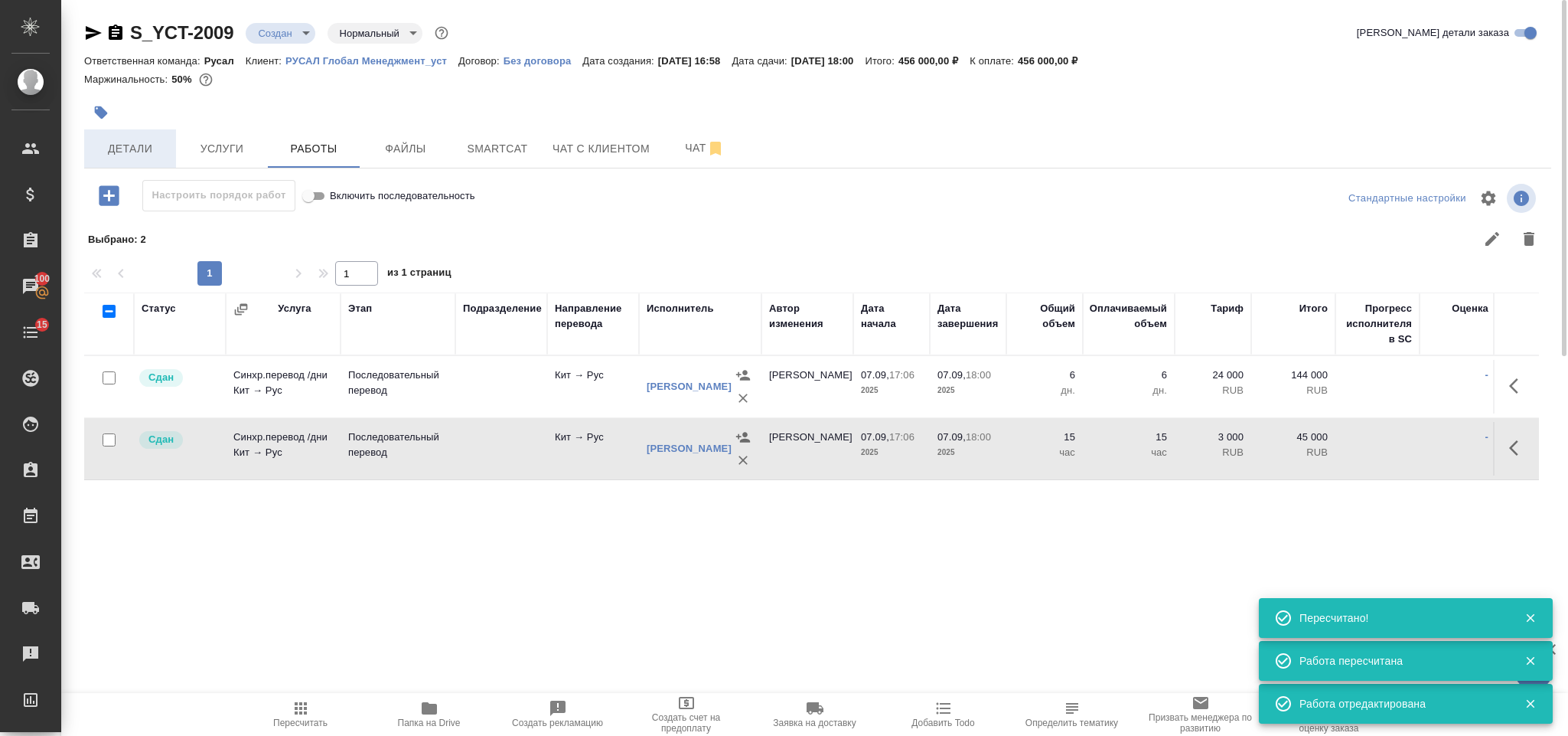
click at [131, 150] on span "Детали" at bounding box center [130, 149] width 73 height 19
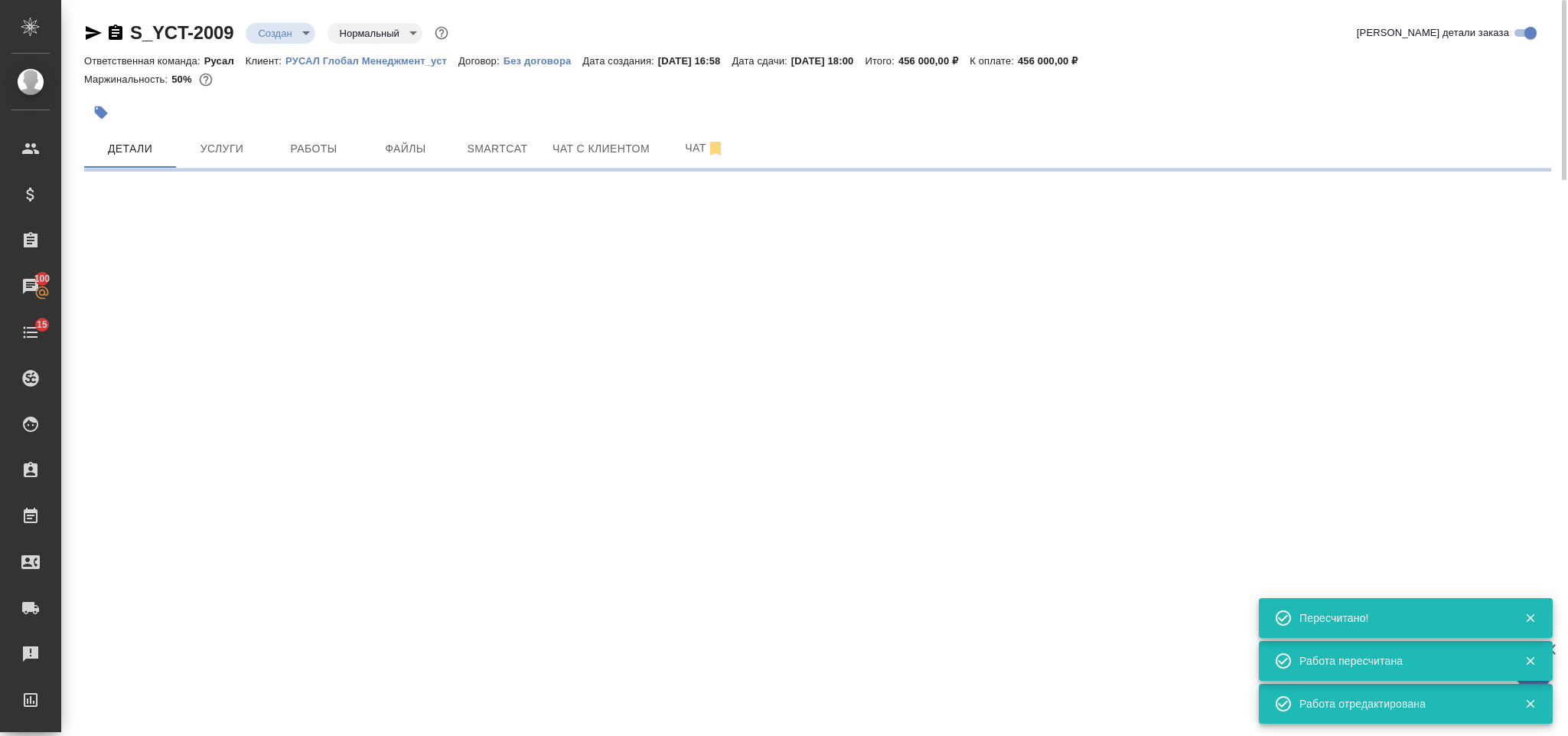
select select "RU"
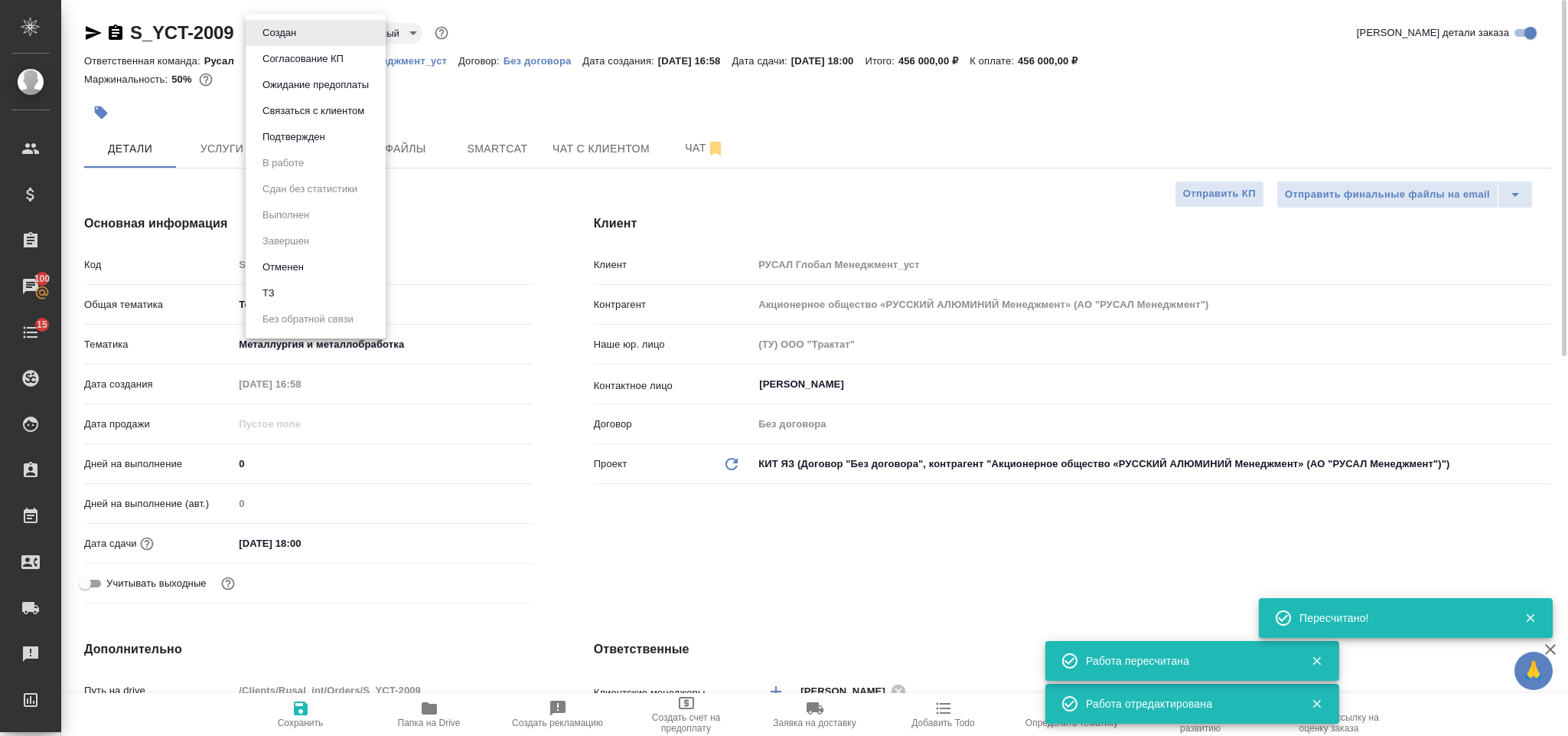
click at [281, 32] on body "🙏 .cls-1 fill:#fff; AWATERA Gorlenko Yuliua Клиенты Спецификации Заказы 100 Чат…" at bounding box center [784, 368] width 1568 height 736
type textarea "x"
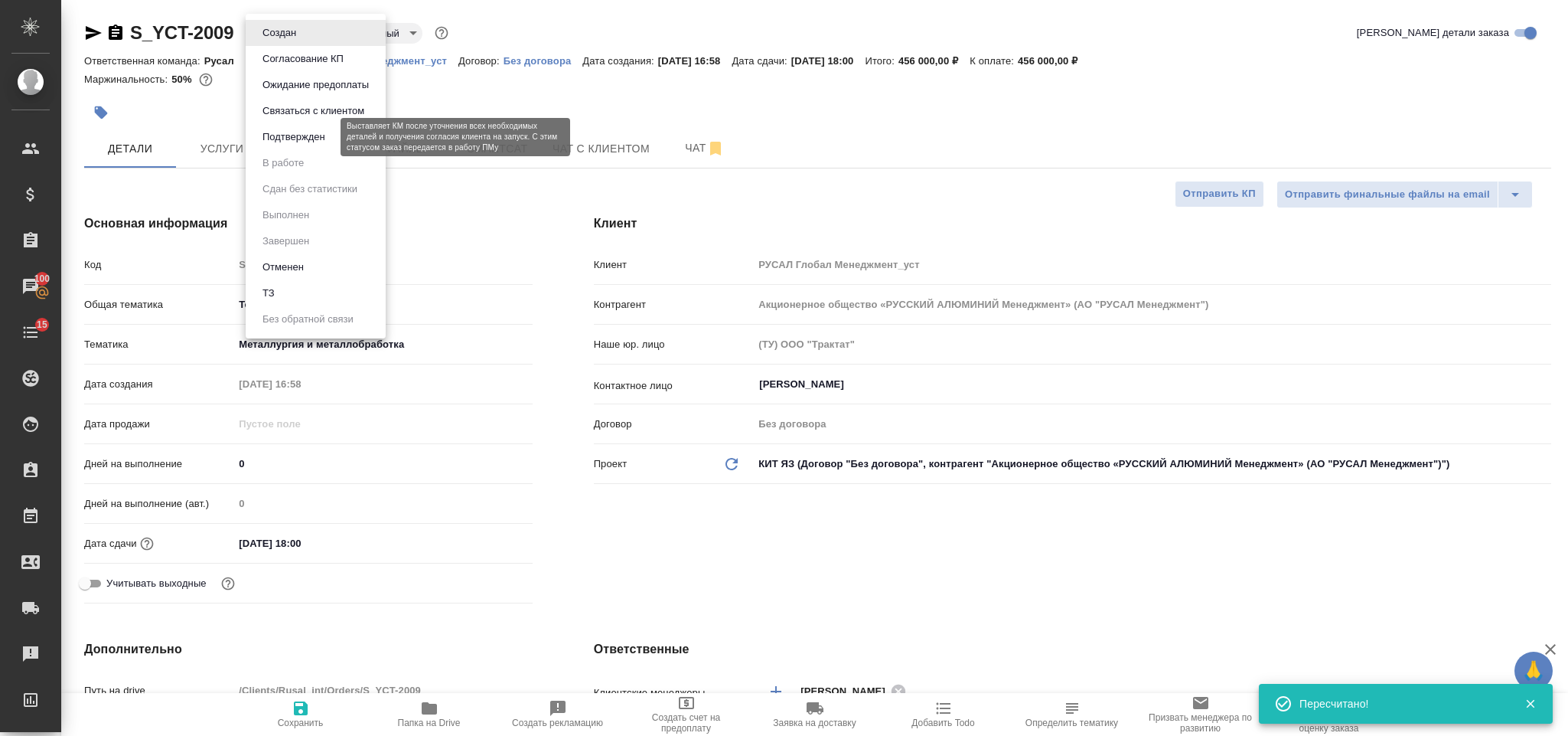
click at [308, 143] on button "Подтвержден" at bounding box center [293, 136] width 72 height 16
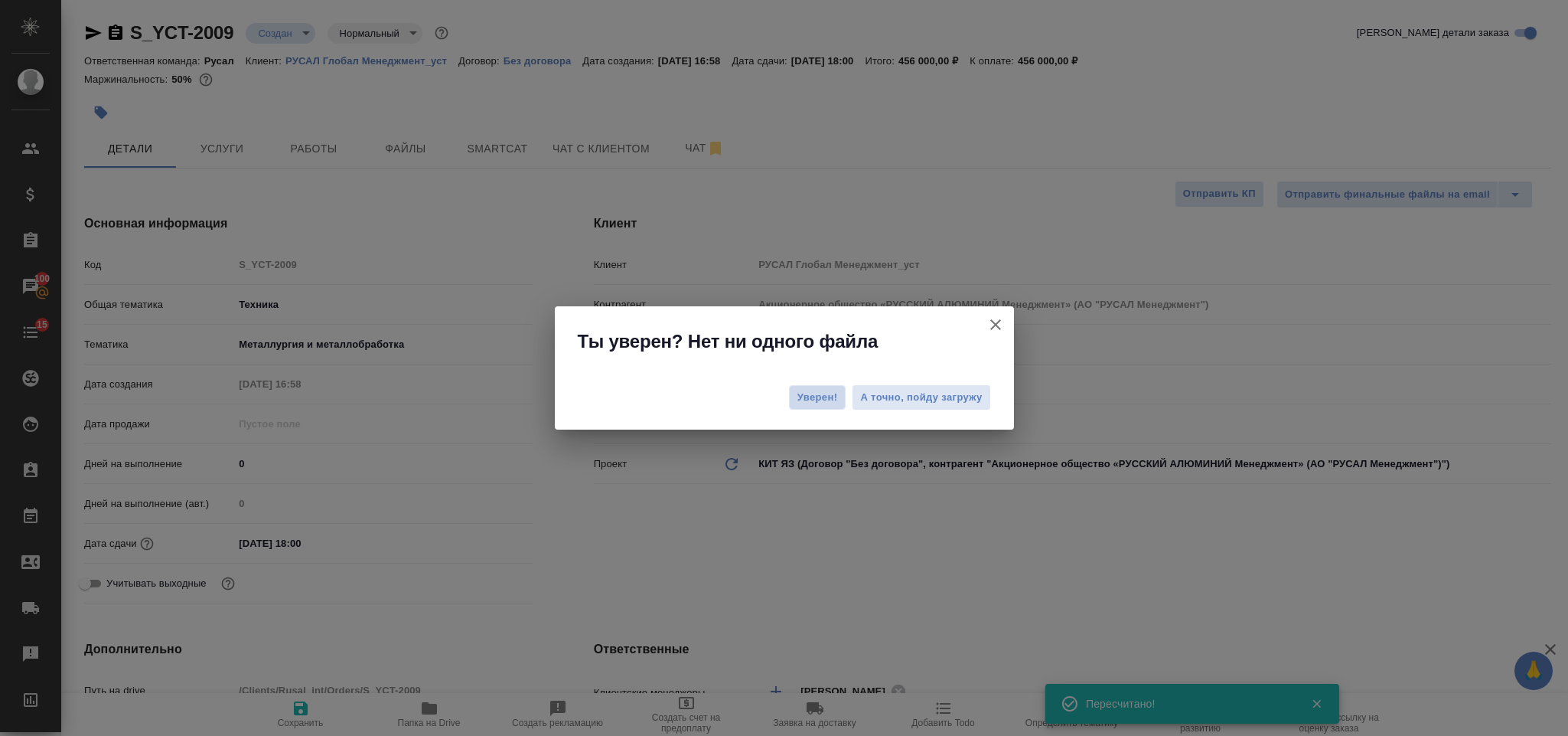
click at [793, 394] on button "Уверен!" at bounding box center [818, 396] width 58 height 24
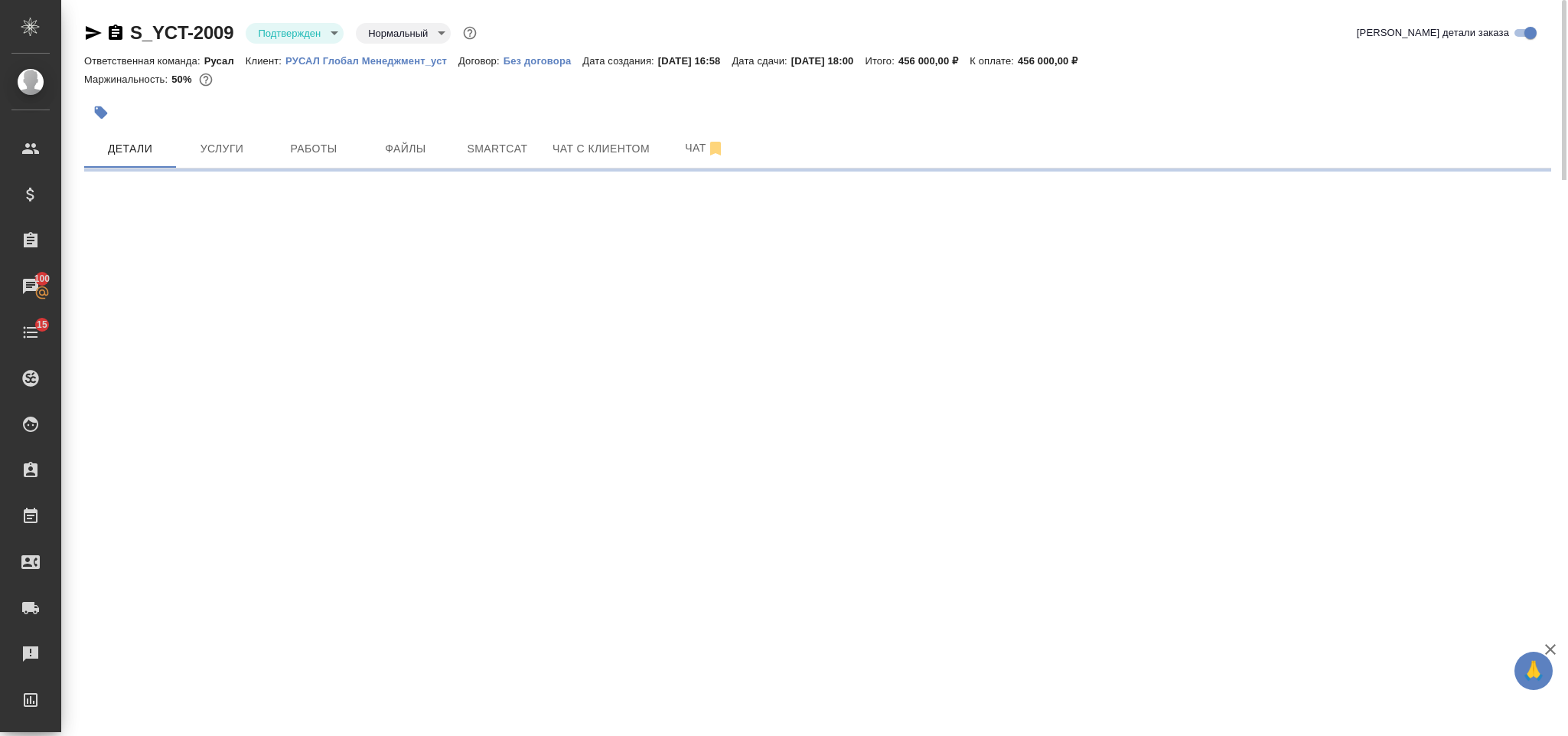
select select "RU"
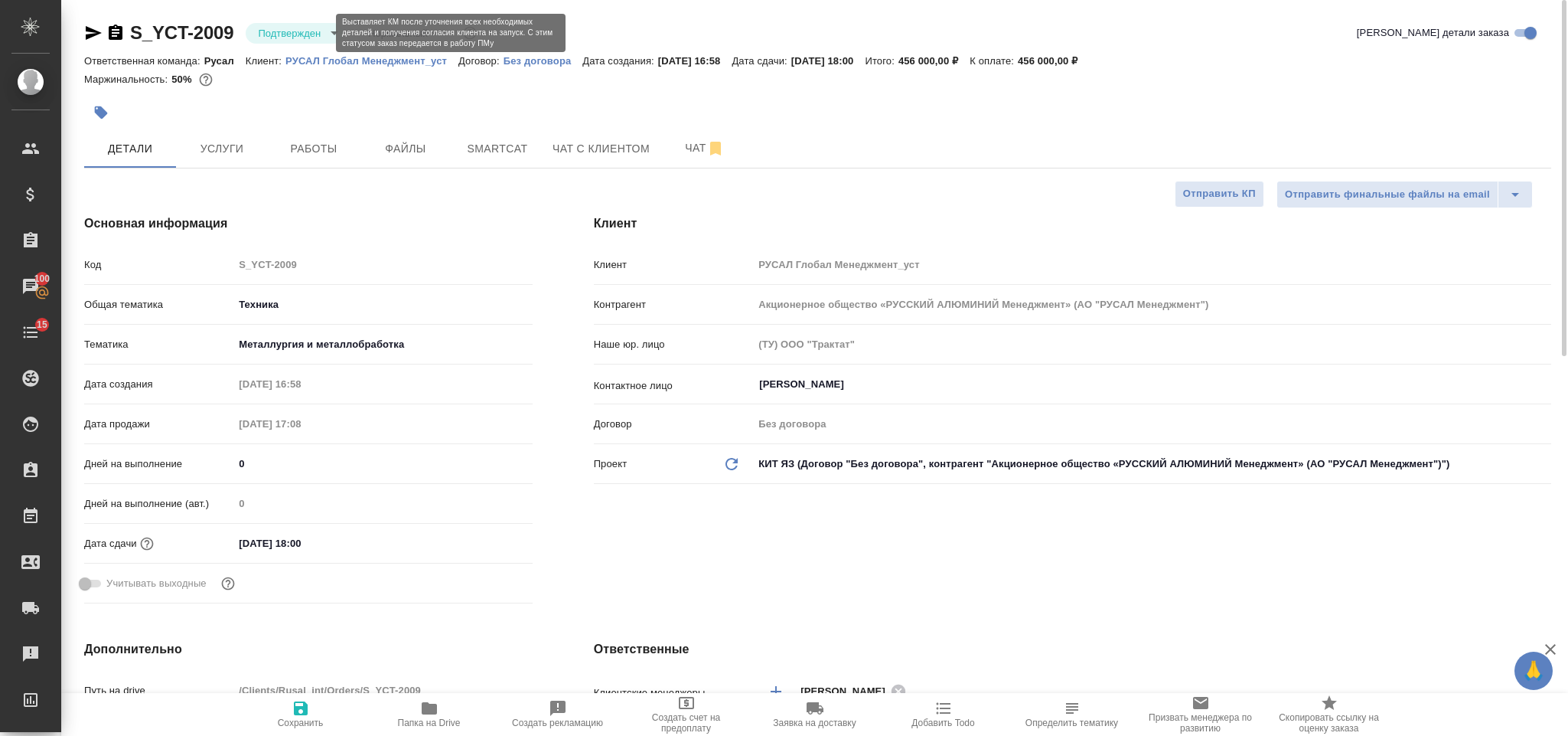
click at [285, 33] on body "🙏 .cls-1 fill:#fff; AWATERA Gorlenko Yuliua Клиенты Спецификации Заказы 100 Чат…" at bounding box center [784, 368] width 1568 height 736
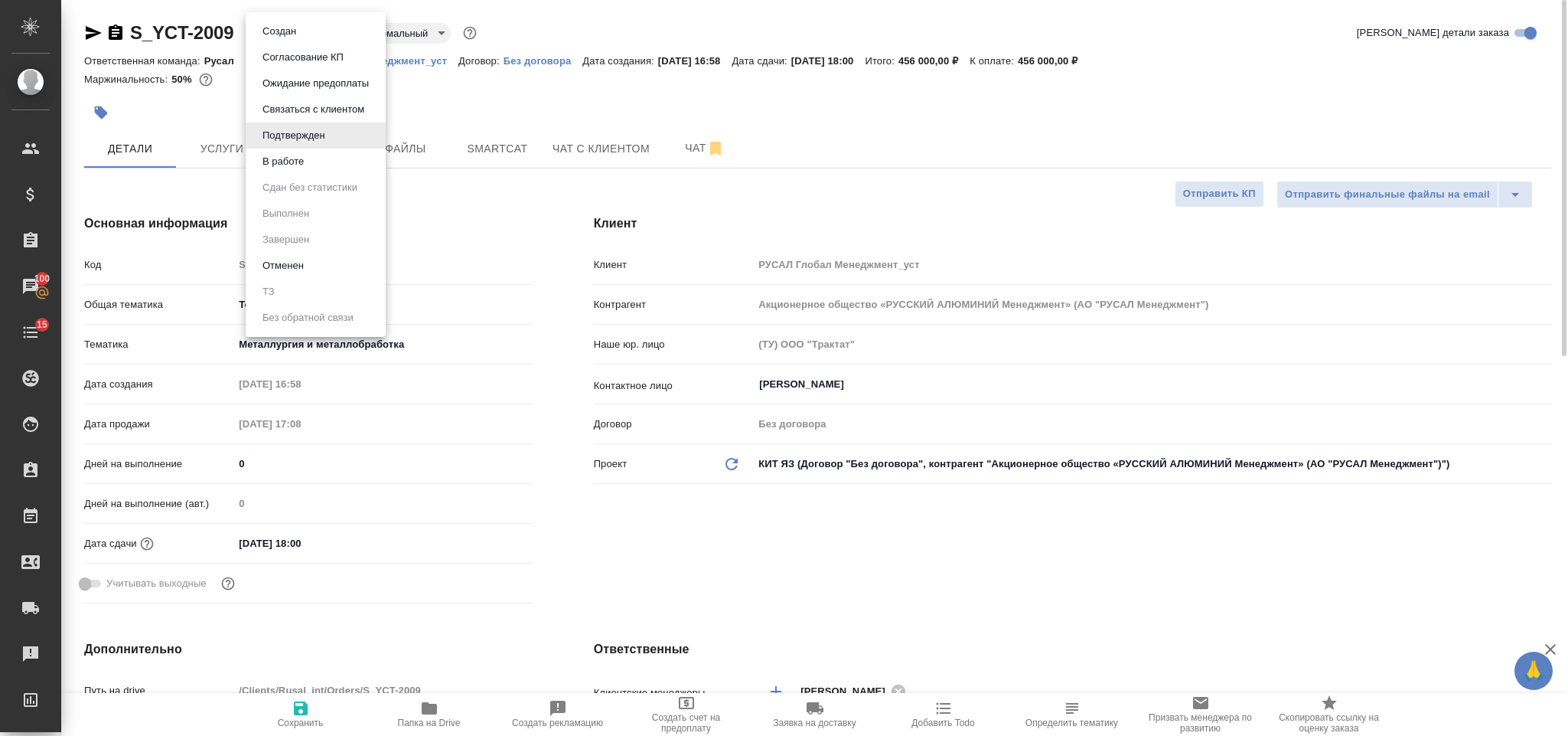
type textarea "x"
click at [297, 164] on button "В работе" at bounding box center [283, 161] width 50 height 16
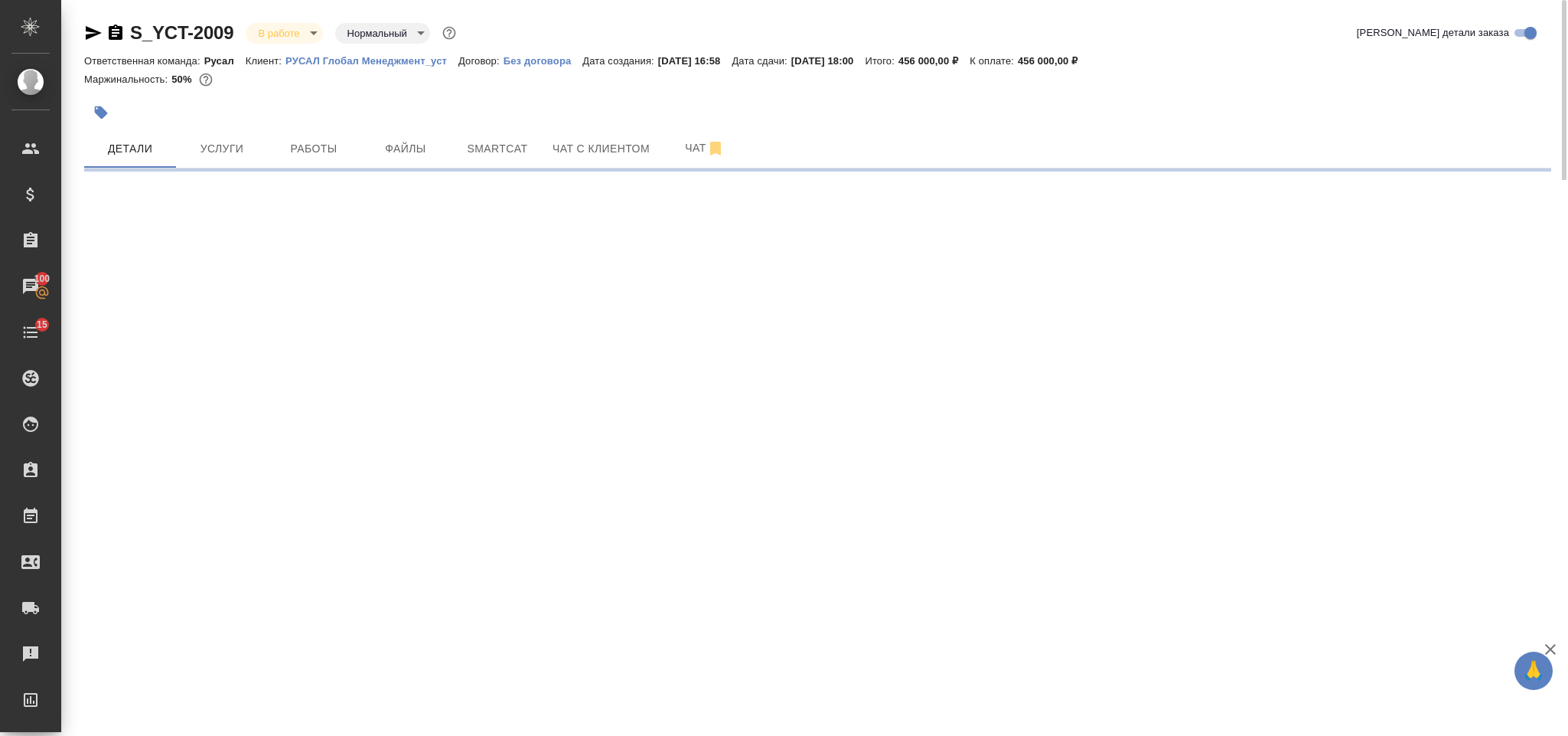
select select "RU"
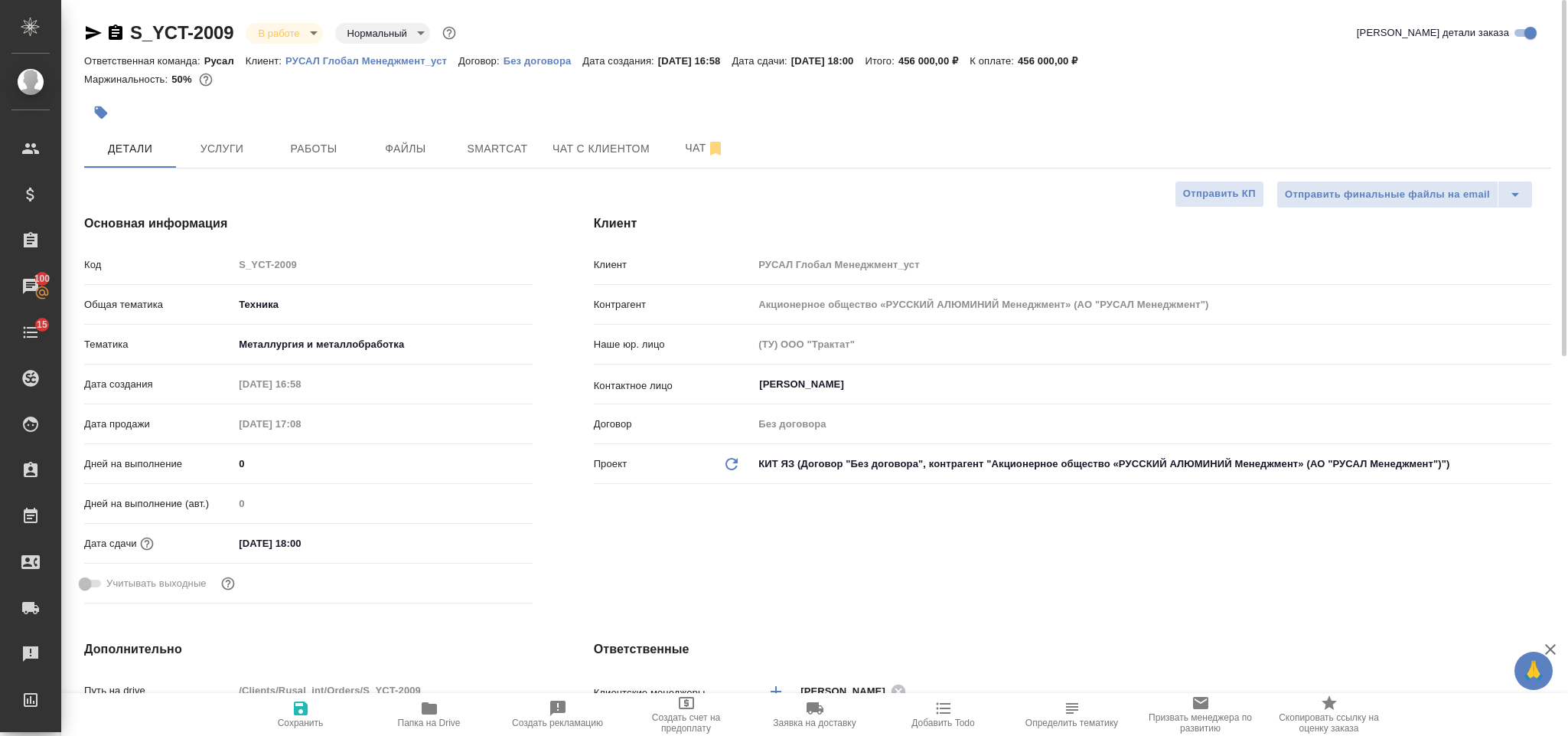
click at [297, 33] on body "🙏 .cls-1 fill:#fff; AWATERA Gorlenko Yuliua Клиенты Спецификации Заказы 100 Чат…" at bounding box center [784, 368] width 1568 height 736
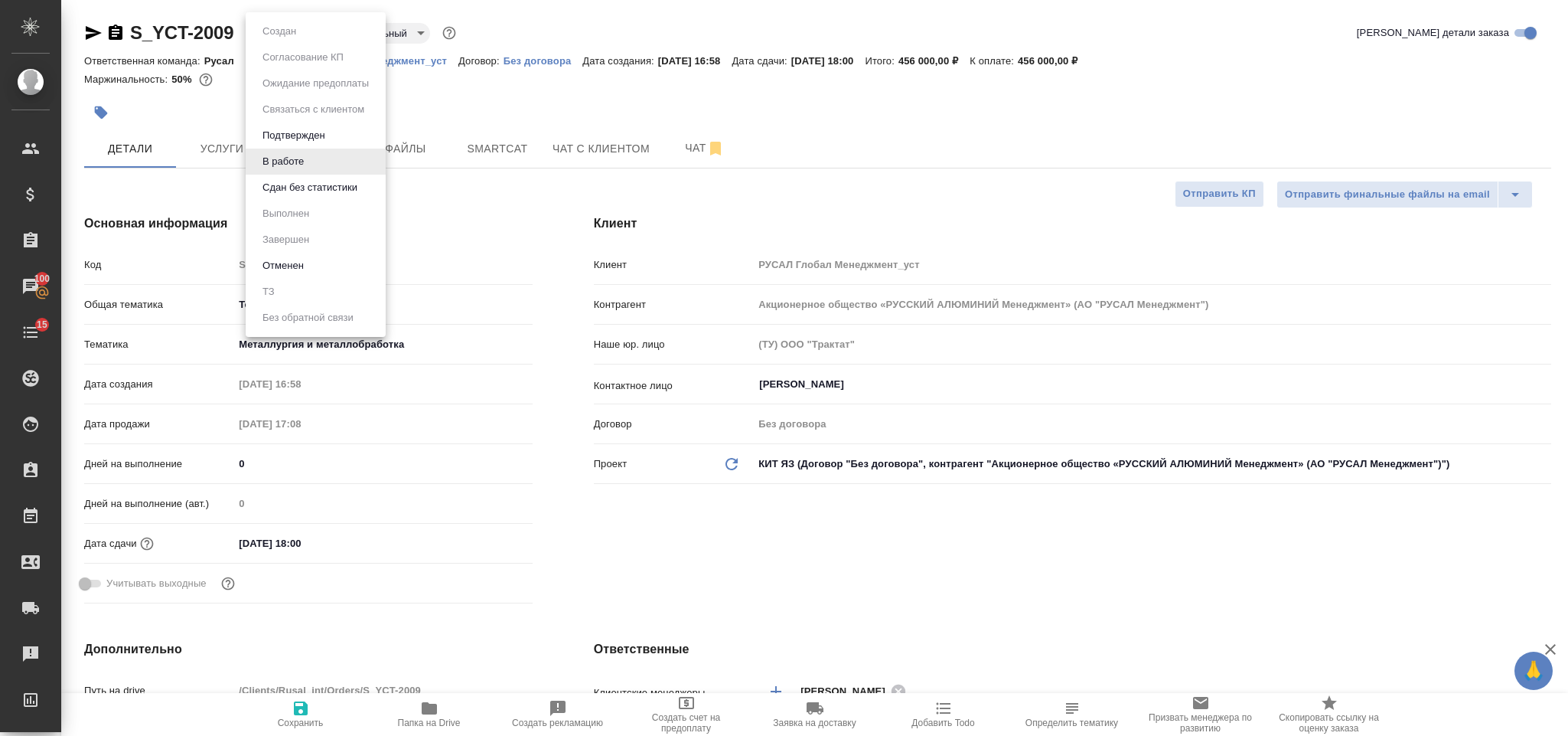
type textarea "x"
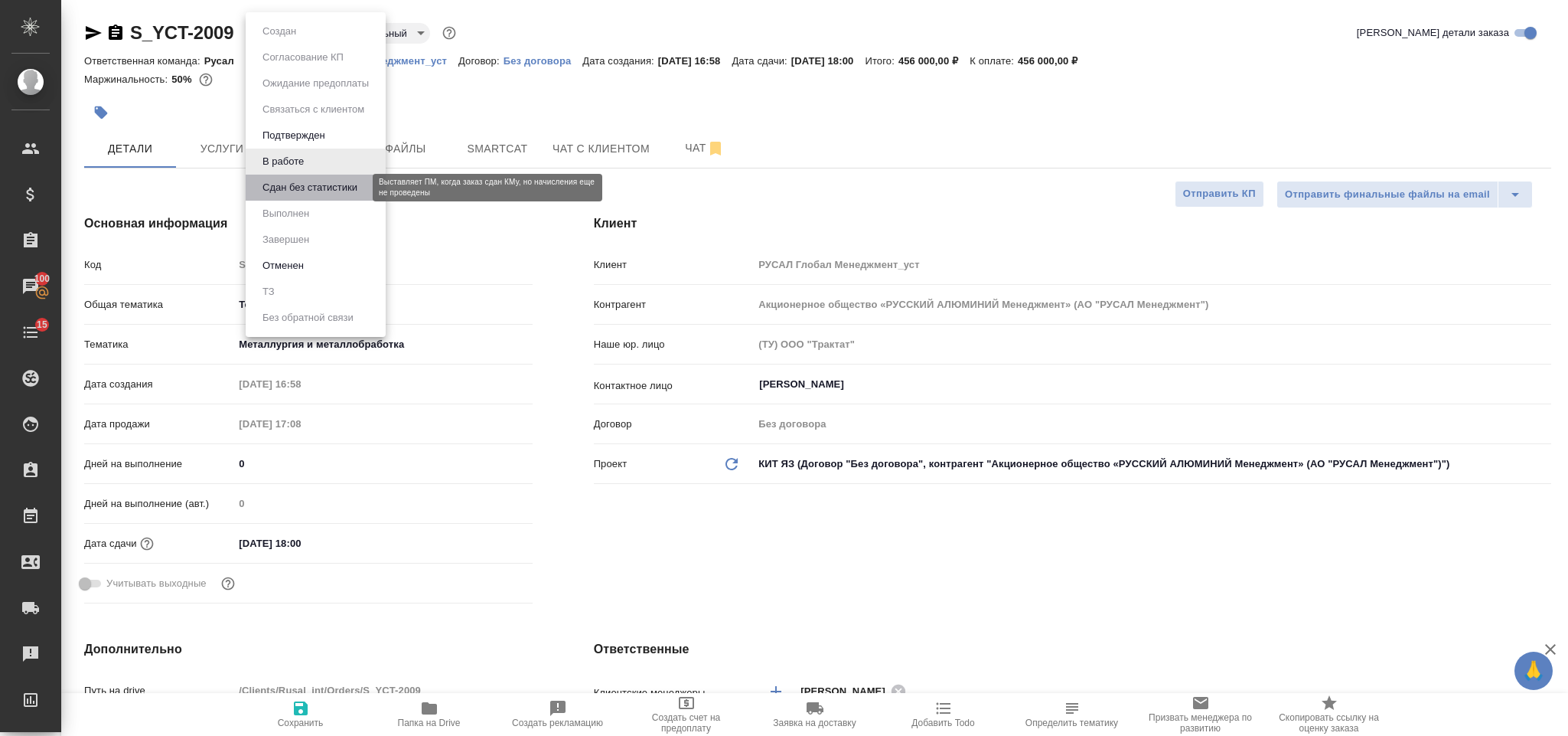
click at [331, 189] on button "Сдан без статистики" at bounding box center [310, 187] width 104 height 16
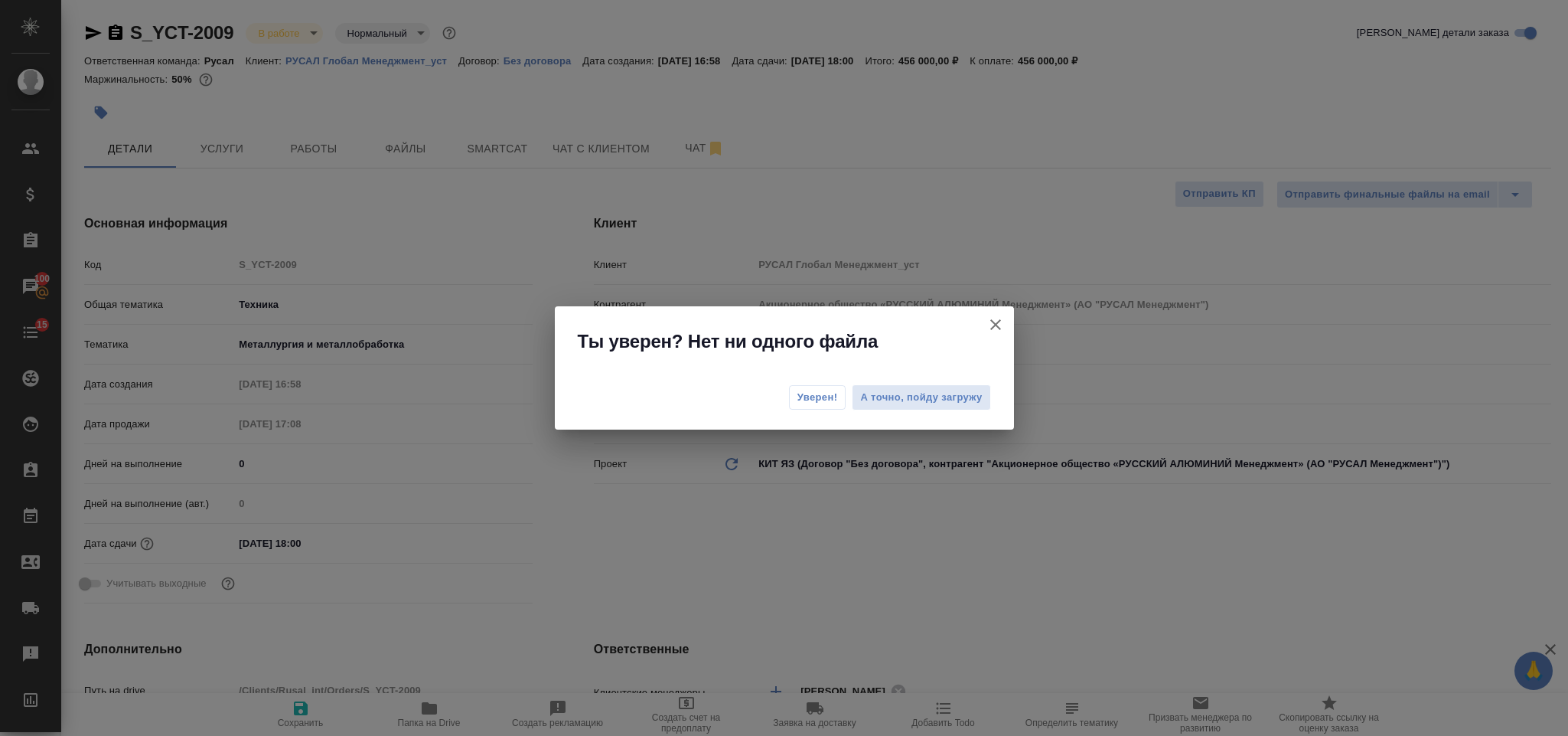
click at [815, 405] on button "Уверен!" at bounding box center [818, 396] width 58 height 24
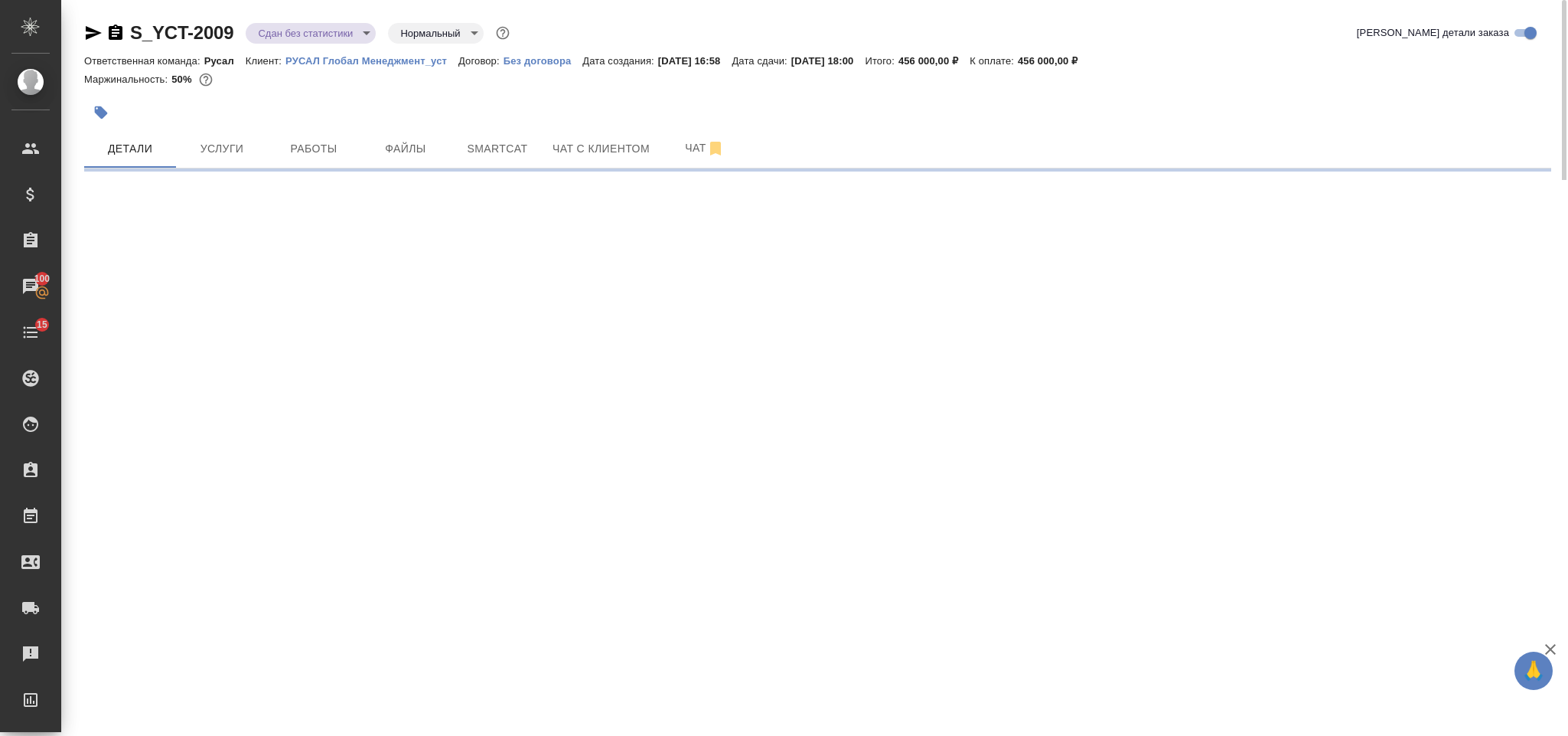
select select "RU"
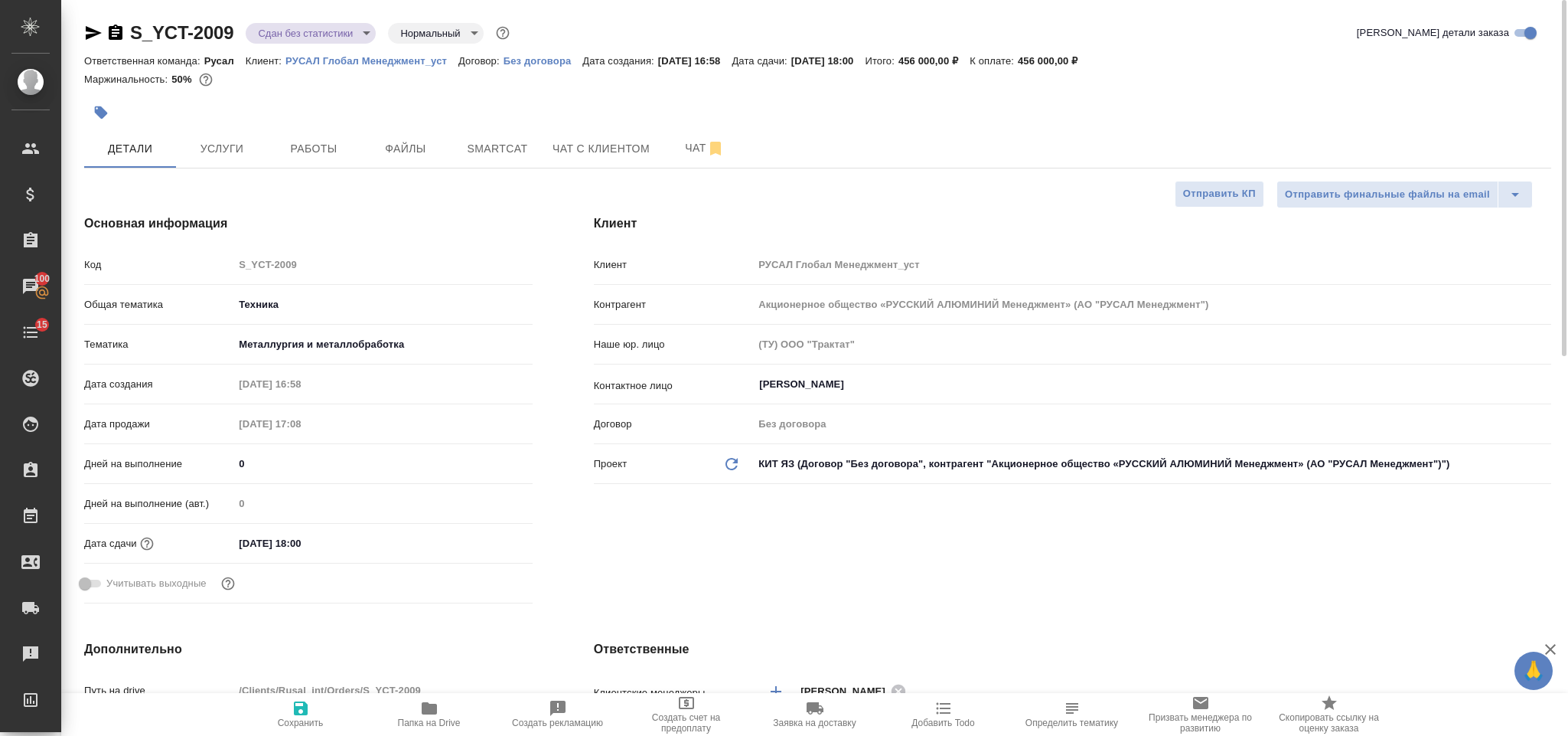
click at [299, 32] on body "🙏 .cls-1 fill:#fff; AWATERA Gorlenko Yuliua Клиенты Спецификации Заказы 100 Чат…" at bounding box center [784, 368] width 1568 height 736
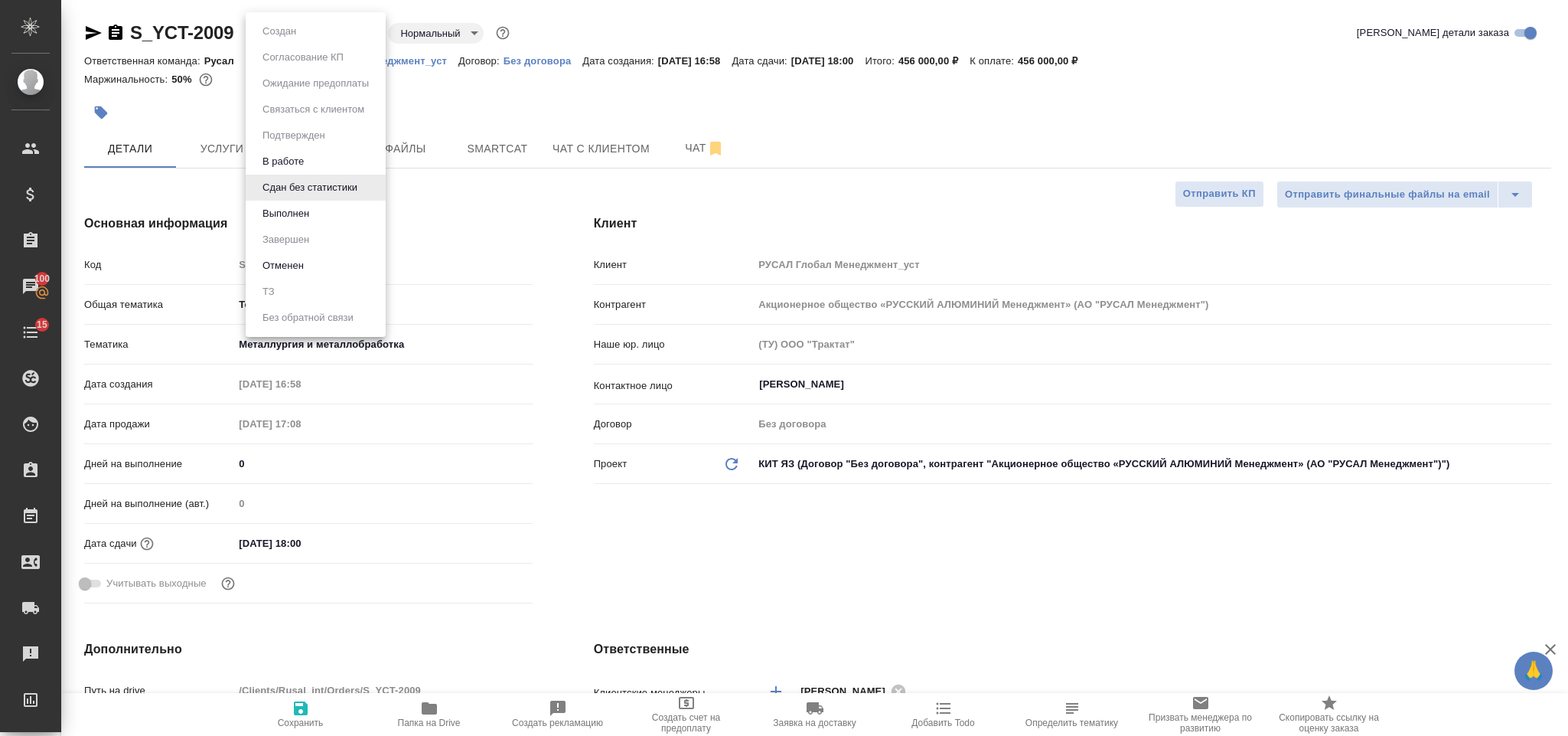
type textarea "x"
click at [322, 213] on li "Выполнен" at bounding box center [315, 213] width 140 height 26
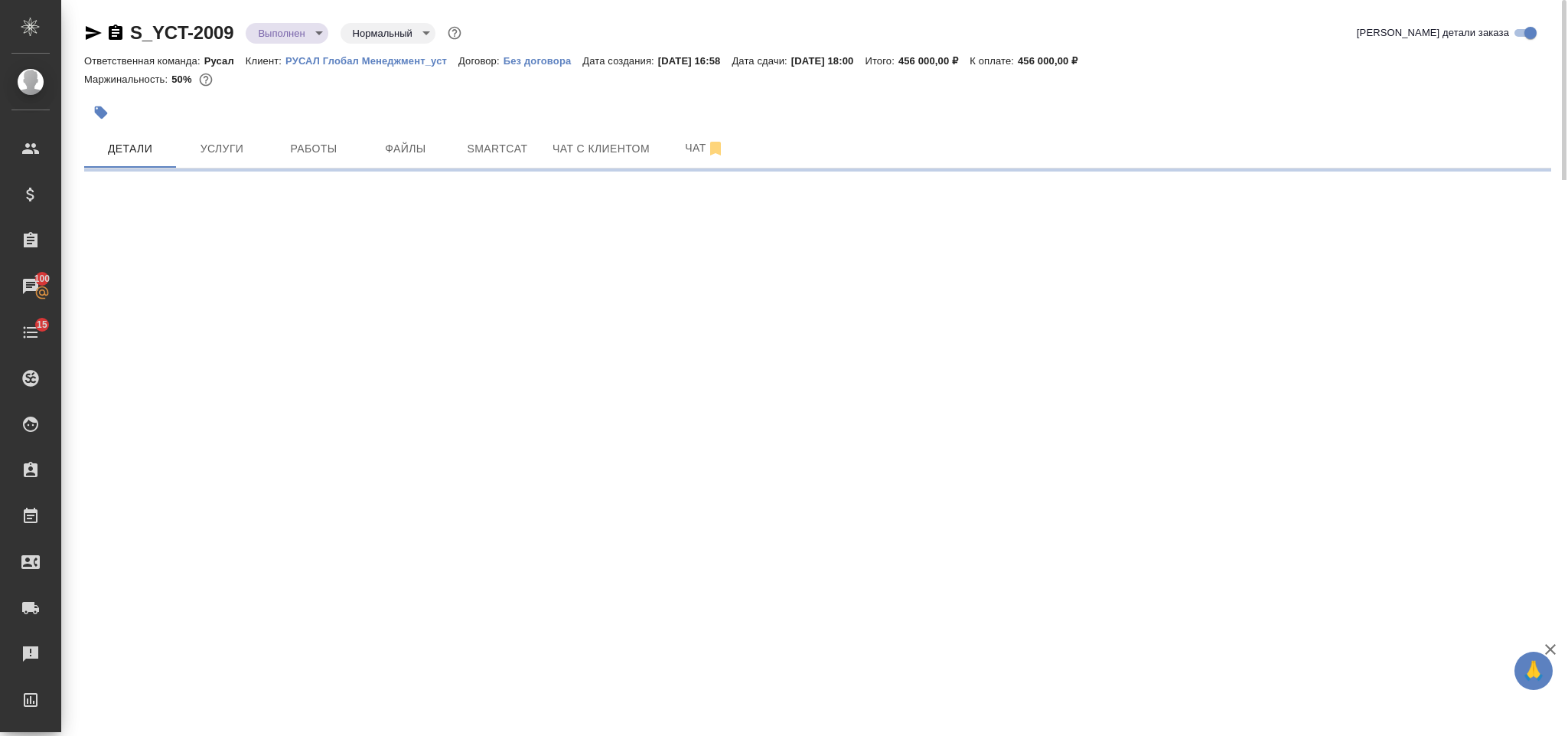
select select "RU"
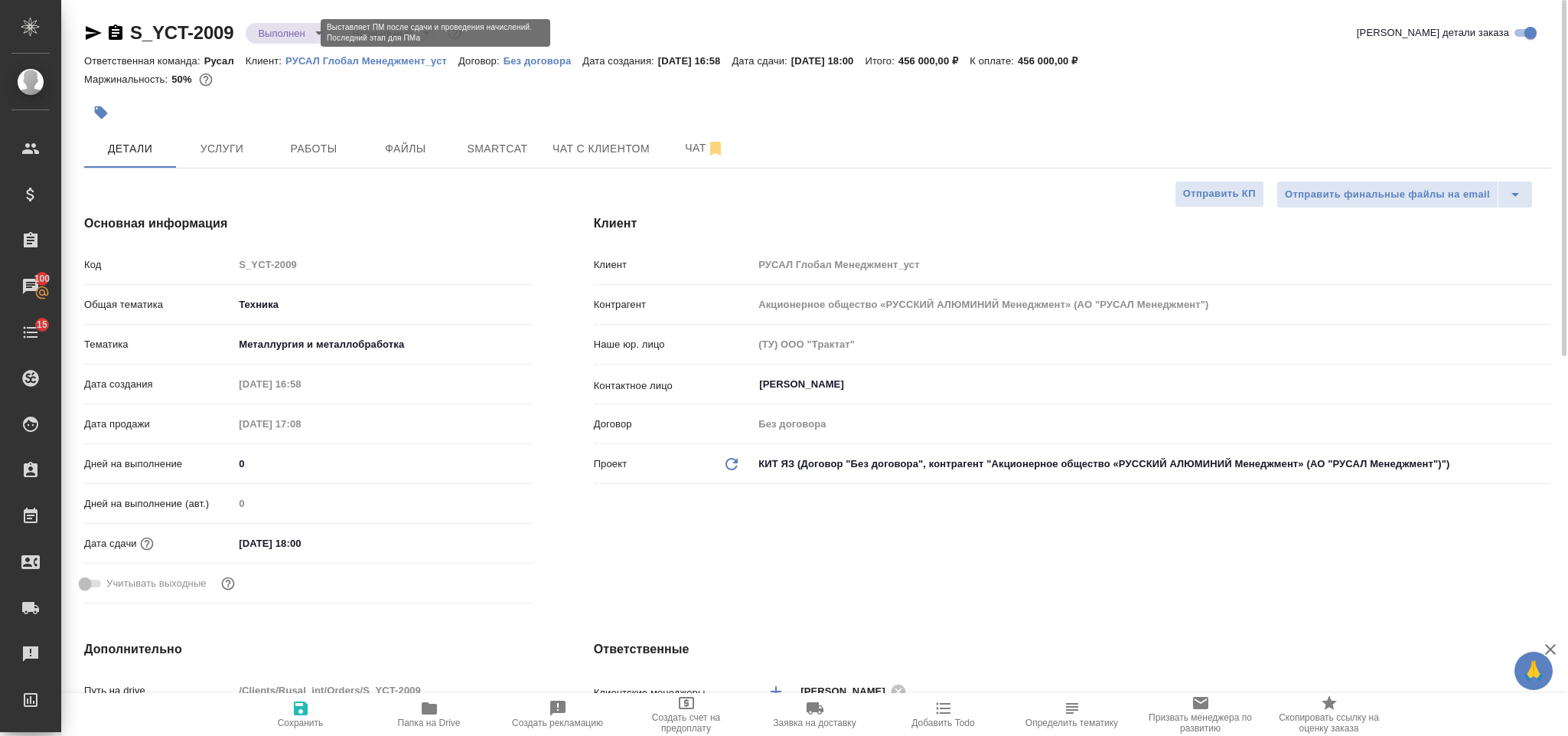
click at [306, 31] on body "🙏 .cls-1 fill:#fff; AWATERA Gorlenko Yuliua Клиенты Спецификации Заказы 100 Чат…" at bounding box center [784, 368] width 1568 height 736
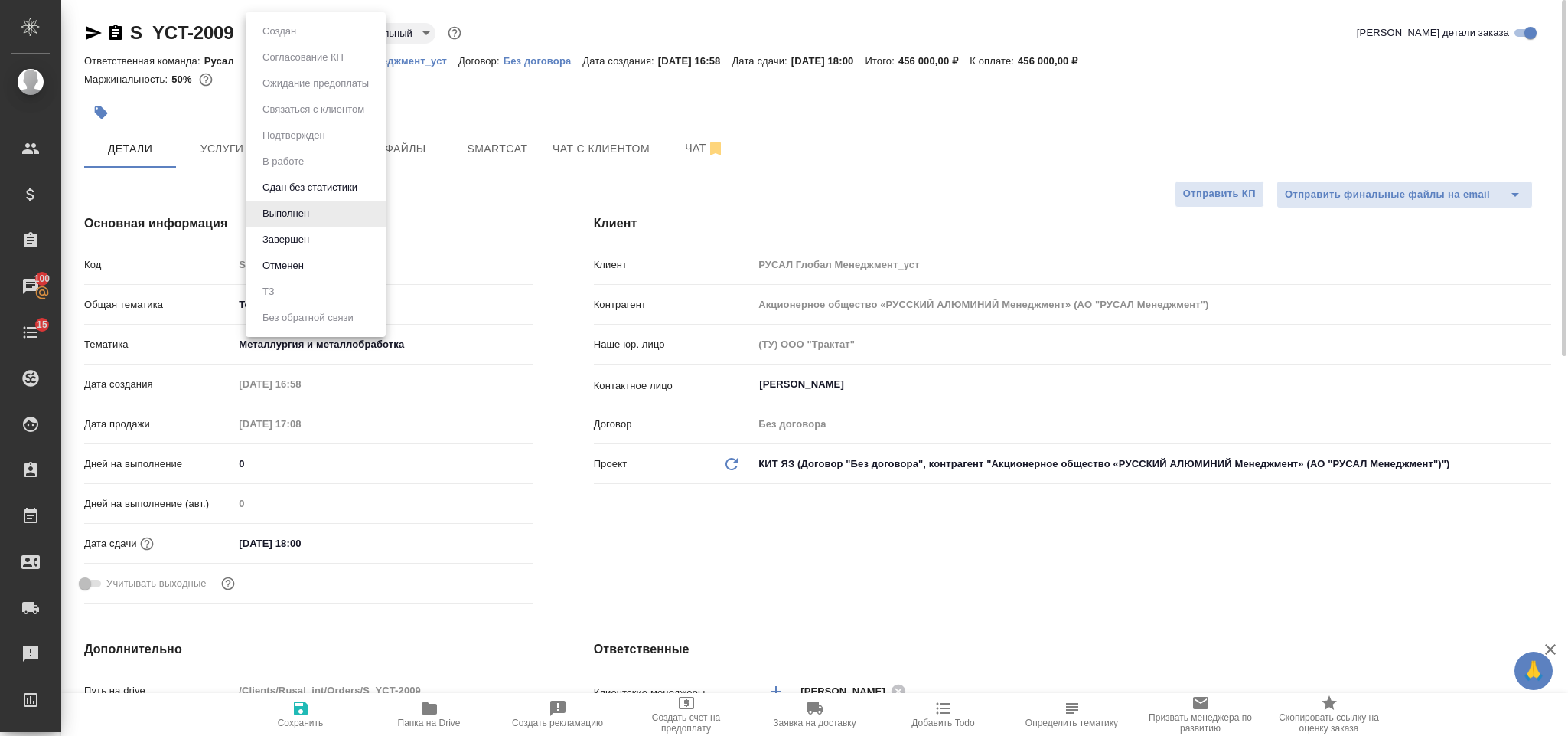
type textarea "x"
click at [333, 236] on li "Завершен" at bounding box center [315, 239] width 140 height 26
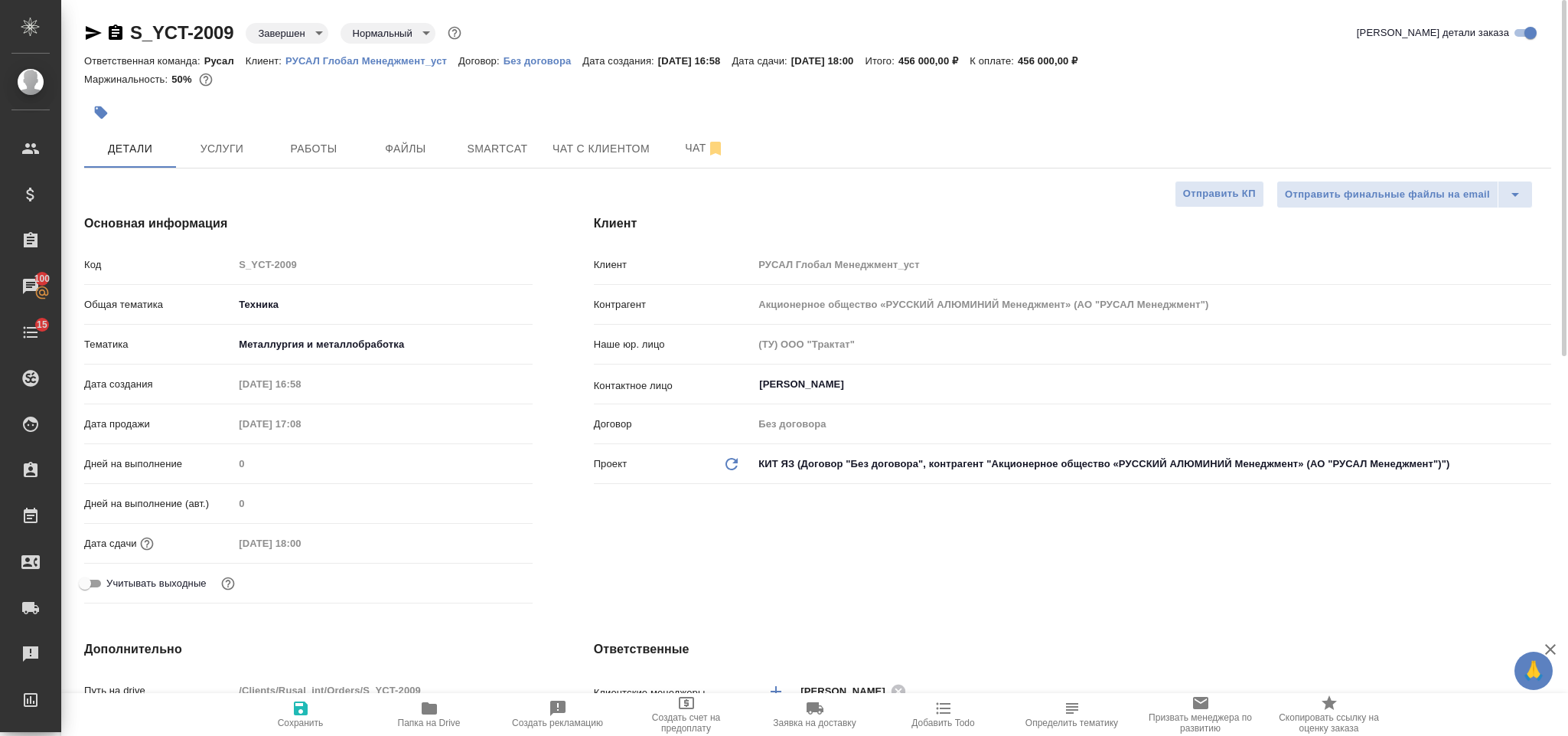
click at [118, 28] on icon "button" at bounding box center [116, 32] width 14 height 15
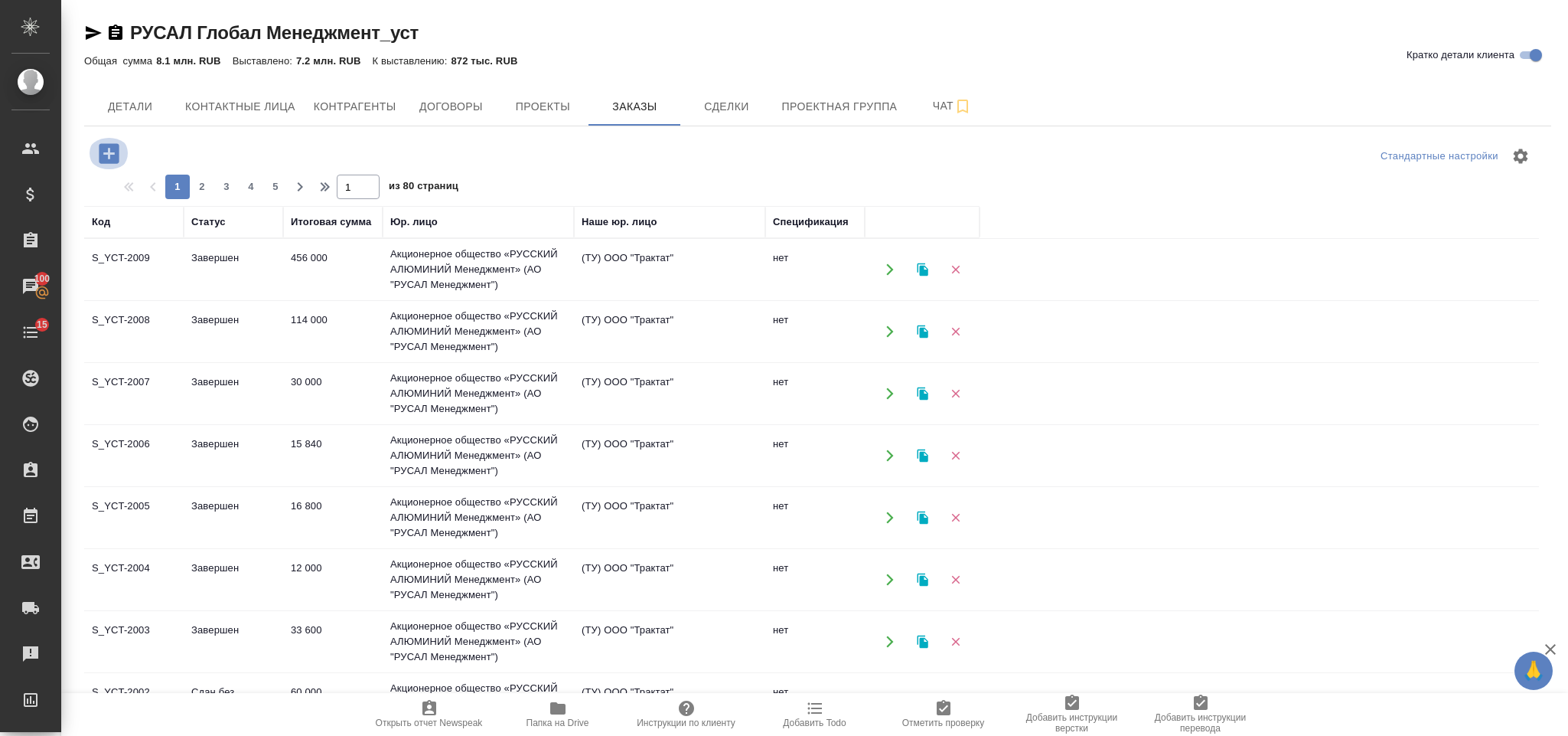
click at [103, 146] on icon "button" at bounding box center [108, 152] width 20 height 20
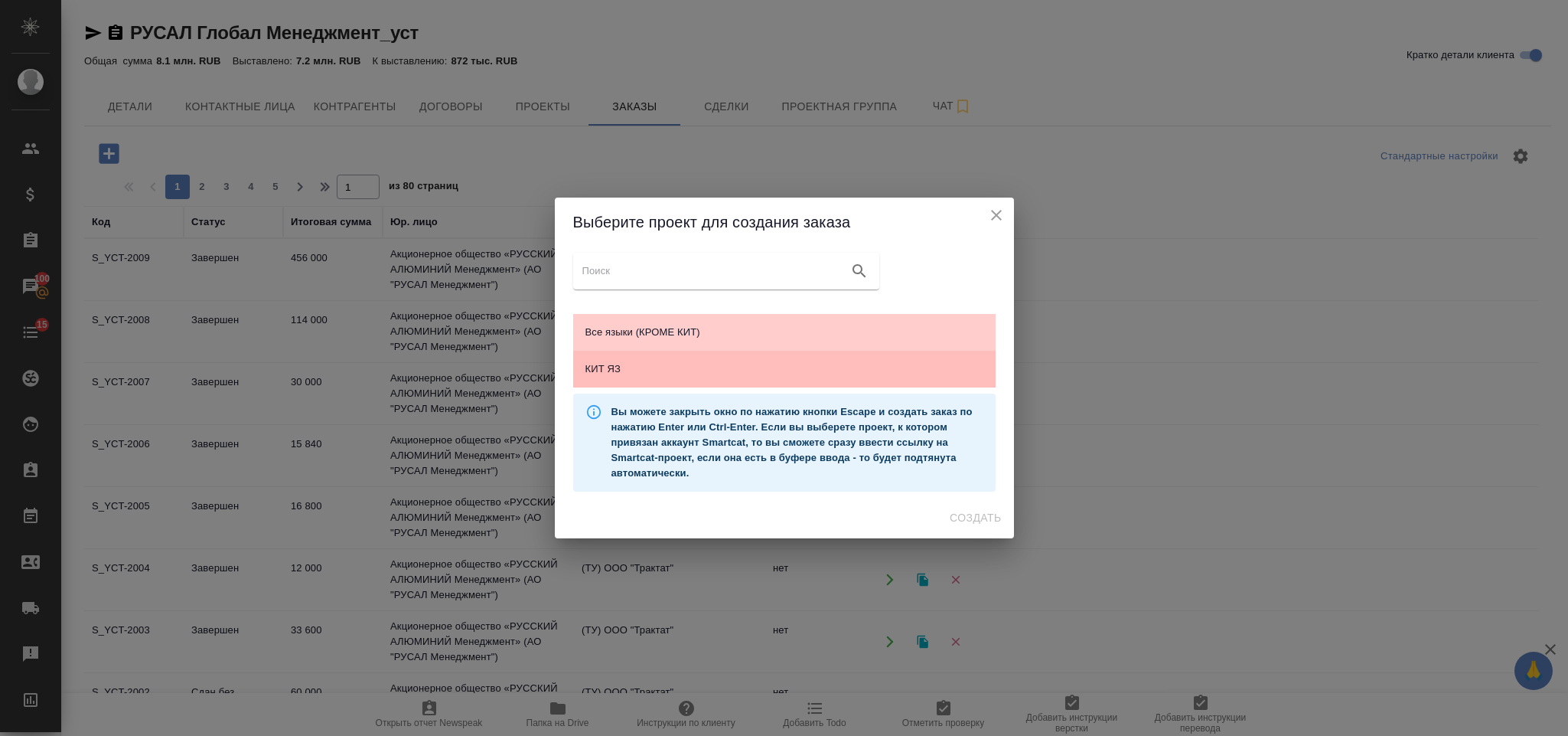
click at [885, 370] on span "КИТ ЯЗ" at bounding box center [784, 369] width 398 height 15
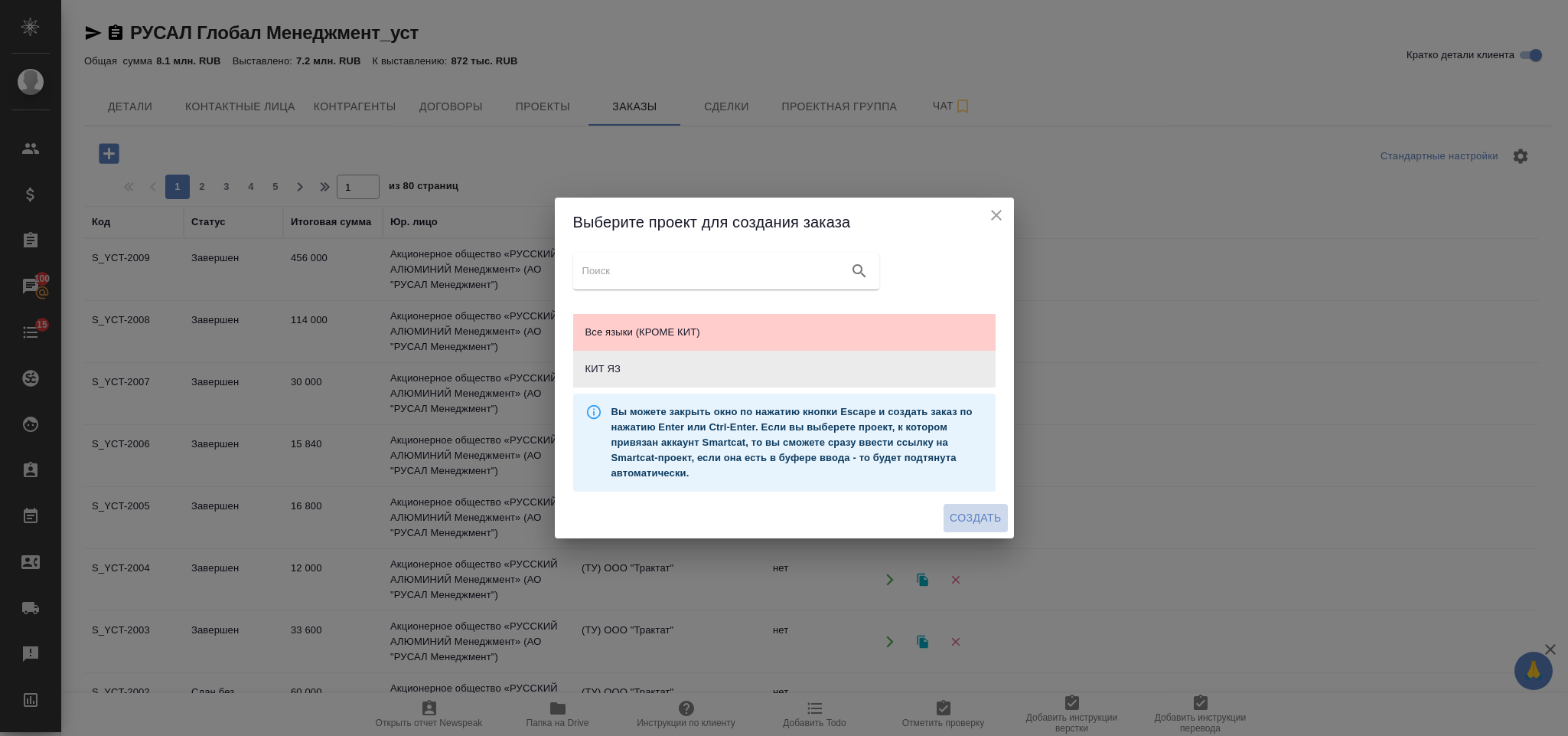
click at [969, 525] on span "Создать" at bounding box center [975, 518] width 51 height 19
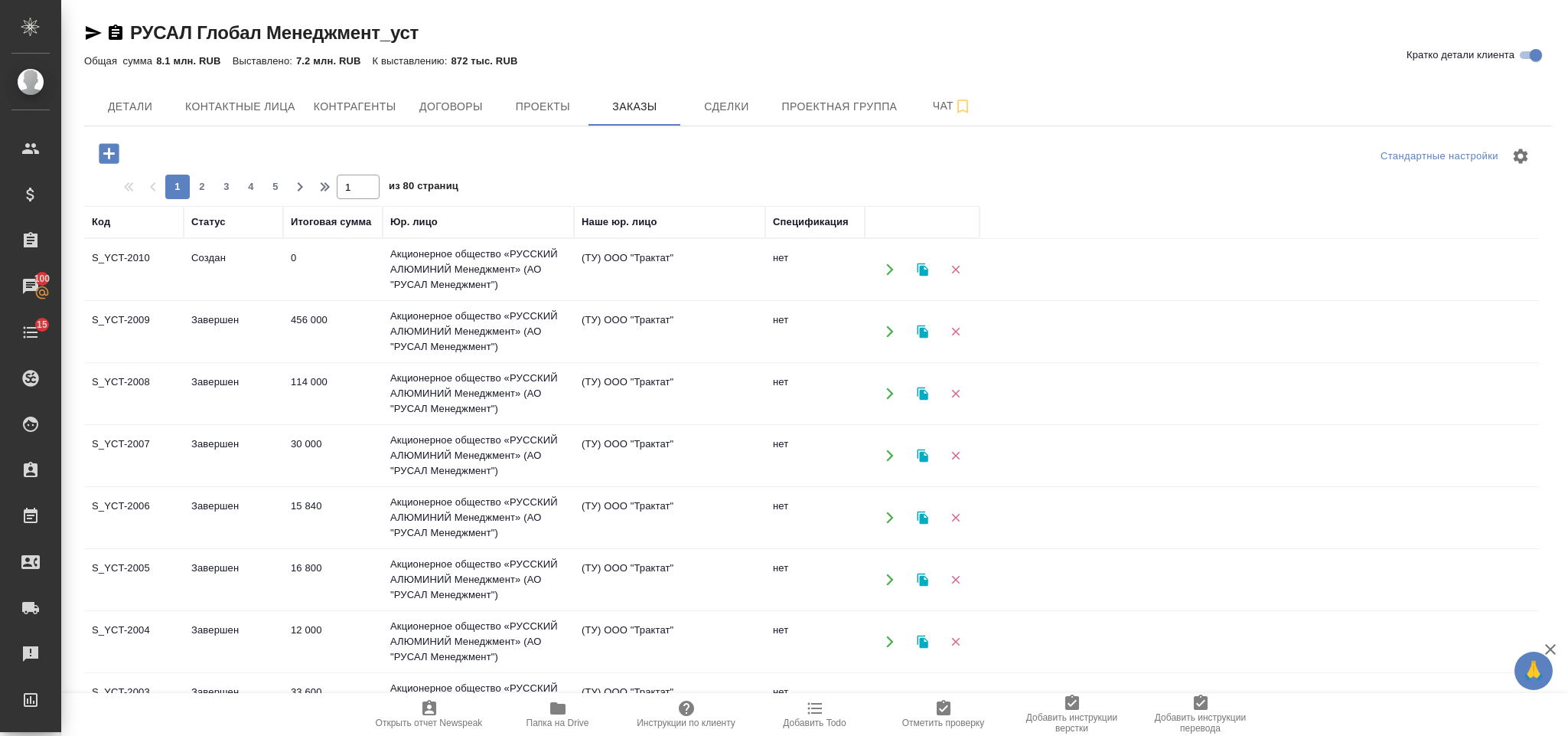
click at [291, 286] on td "0" at bounding box center [333, 270] width 99 height 54
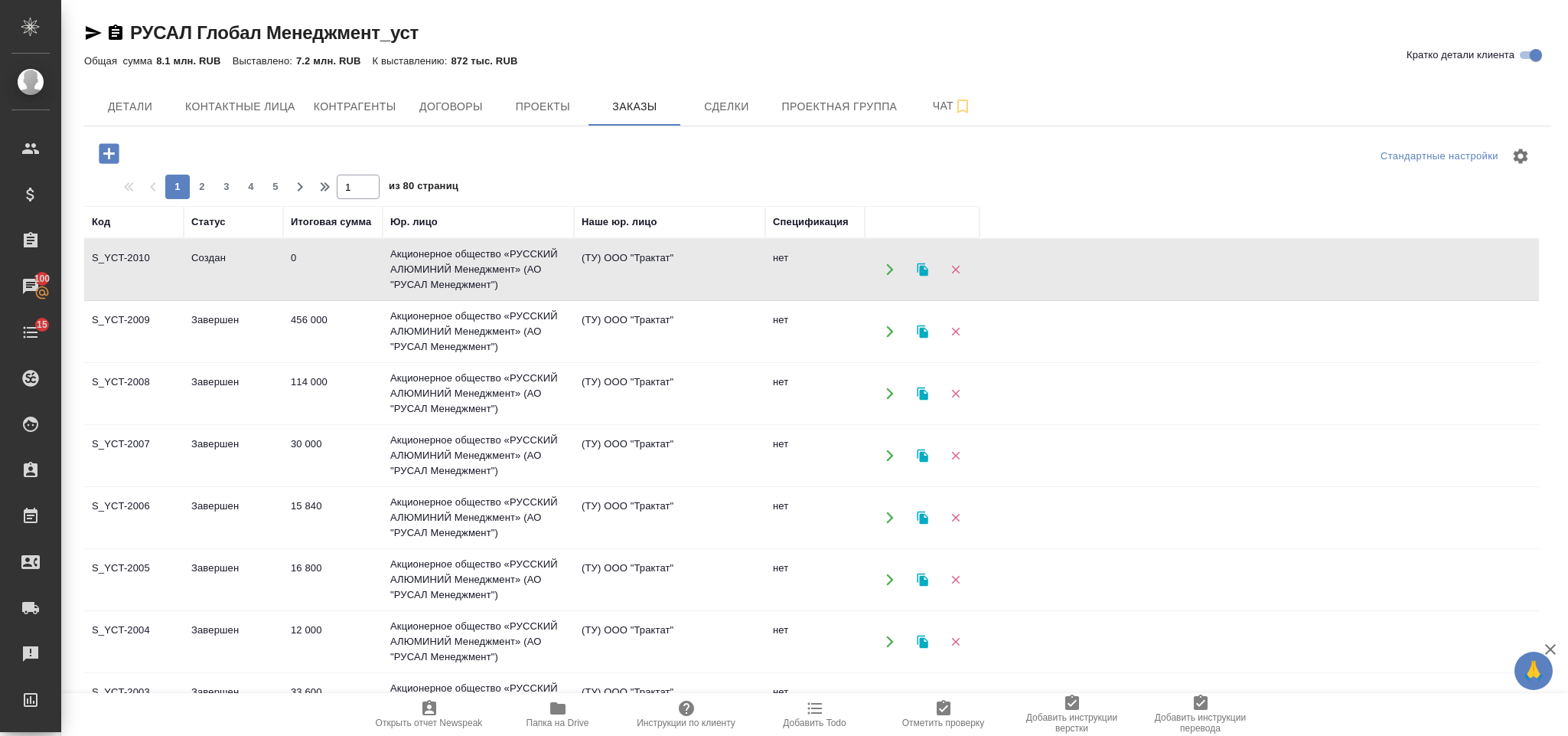
click at [291, 286] on td "0" at bounding box center [333, 270] width 99 height 54
click at [109, 150] on icon "button" at bounding box center [109, 153] width 27 height 27
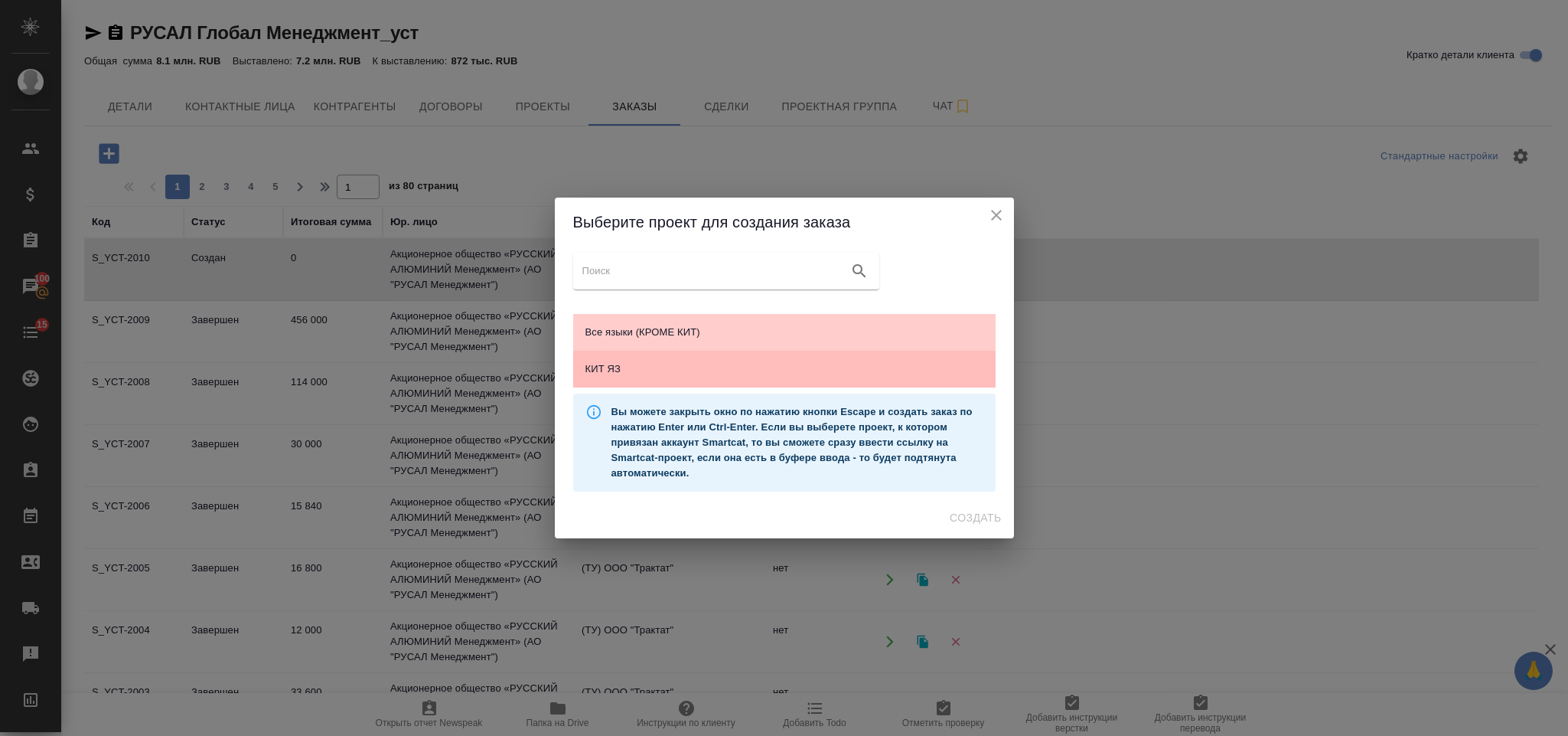
click at [700, 374] on span "КИТ ЯЗ" at bounding box center [784, 369] width 398 height 15
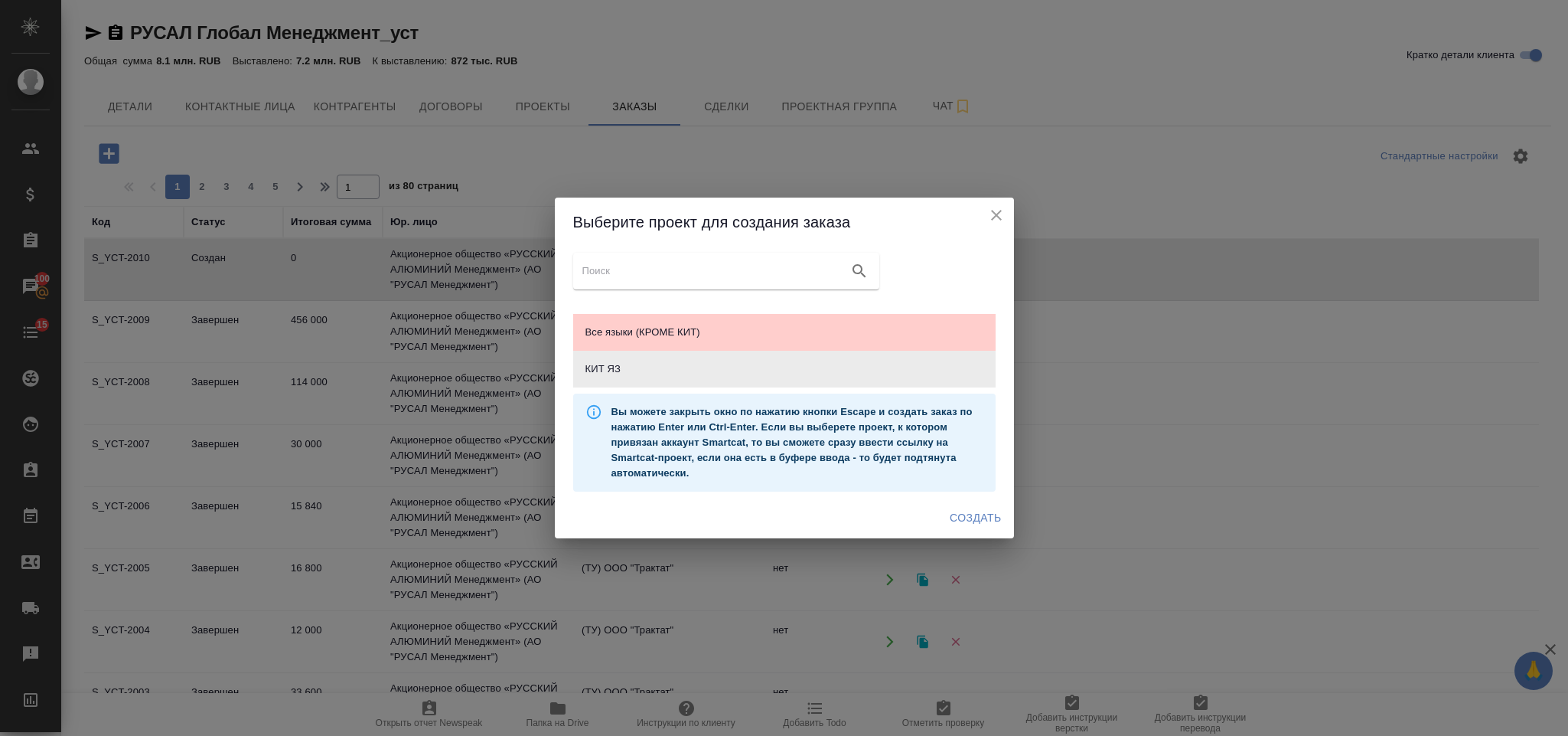
click at [952, 529] on button "Создать" at bounding box center [976, 517] width 64 height 28
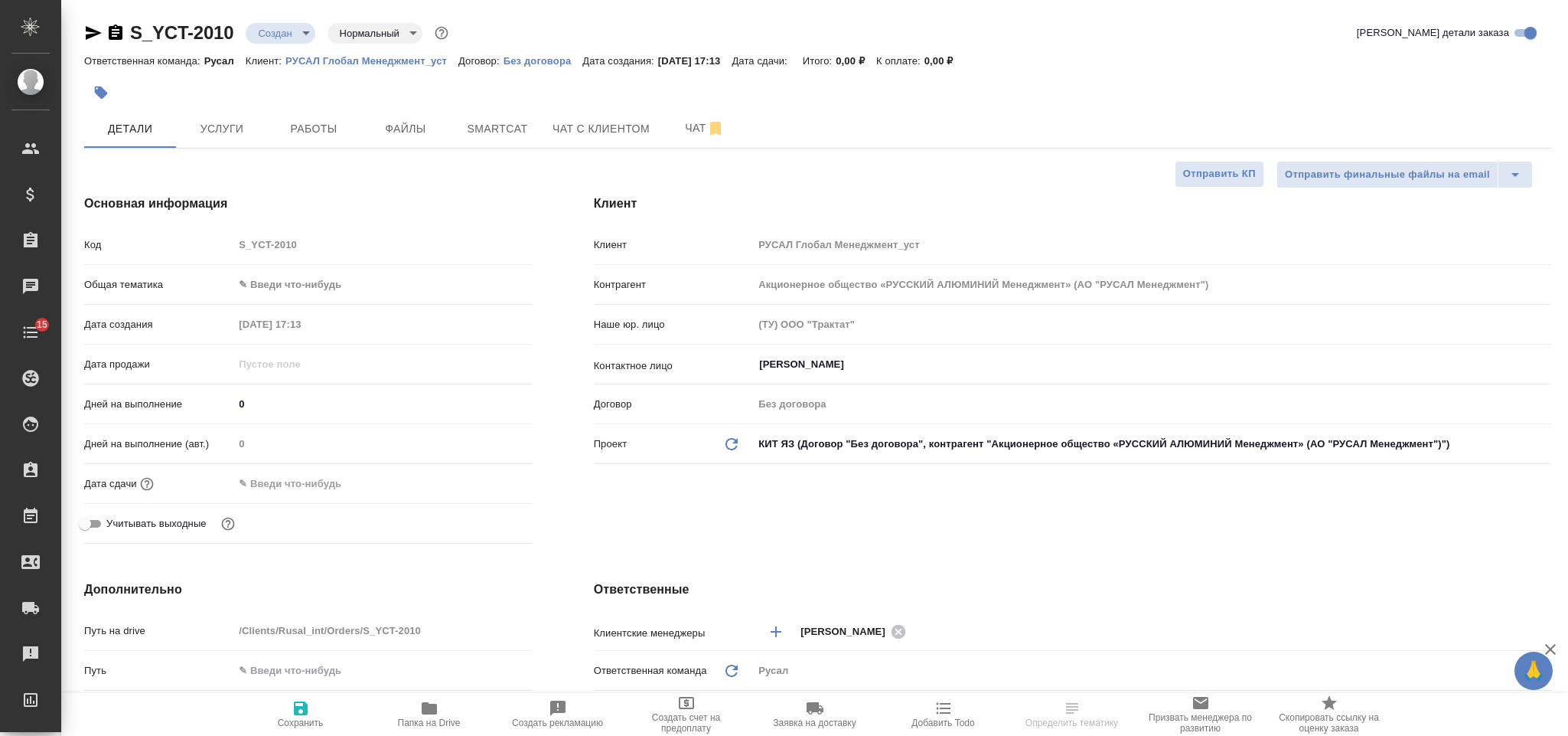
select select "RU"
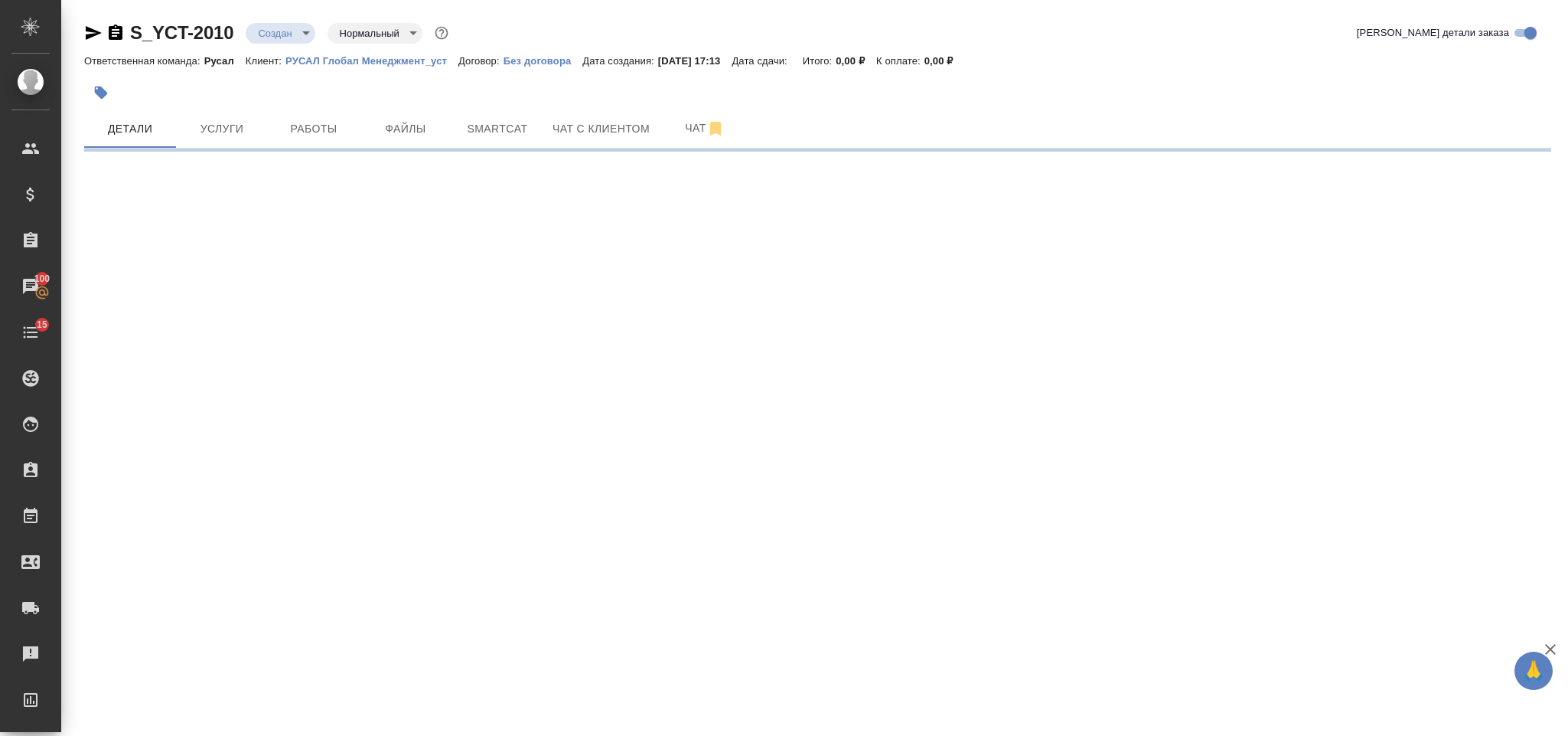
select select "RU"
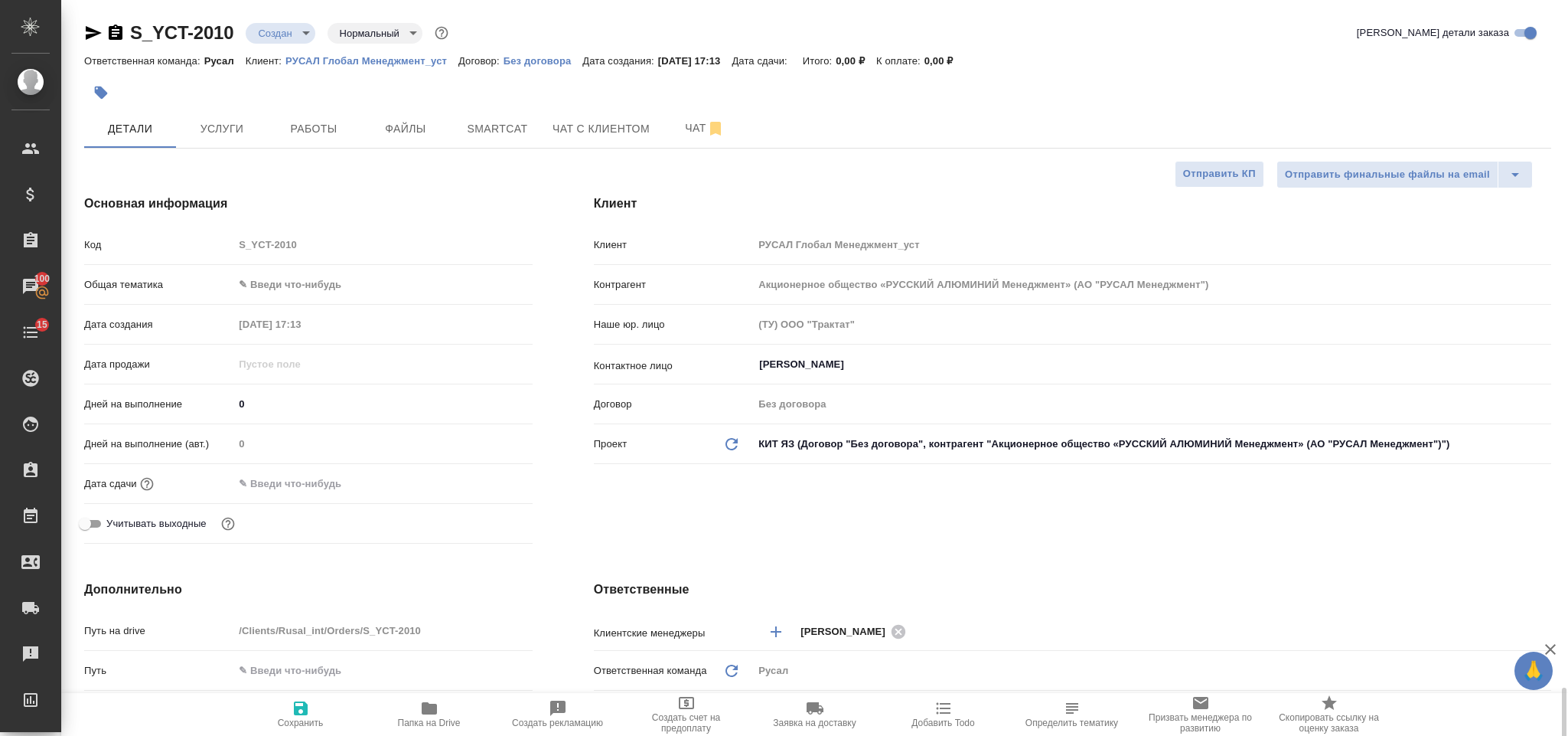
scroll to position [459, 0]
type textarea "x"
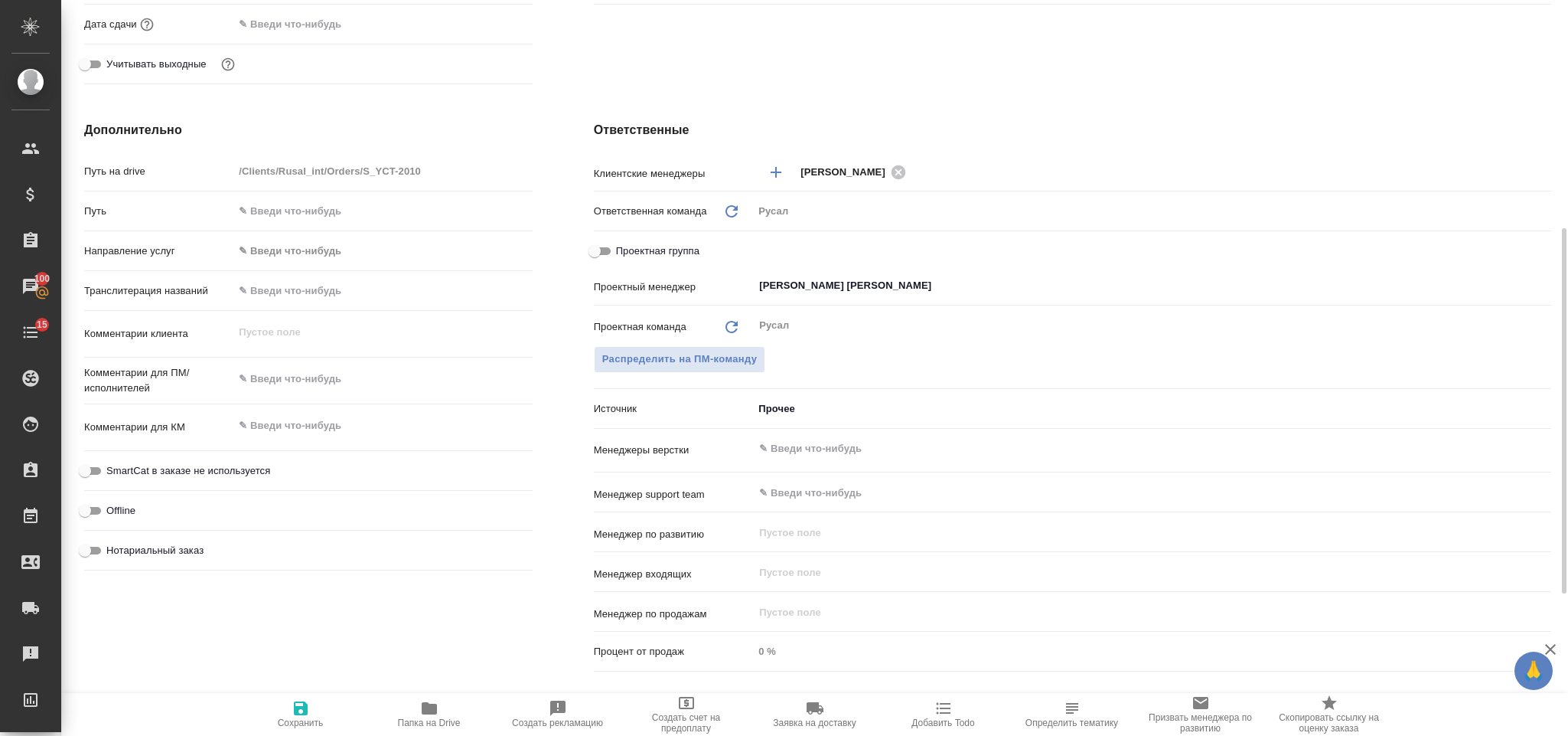
click at [308, 395] on div "x" at bounding box center [383, 380] width 299 height 34
type textarea "x"
type textarea "0"
type textarea "x"
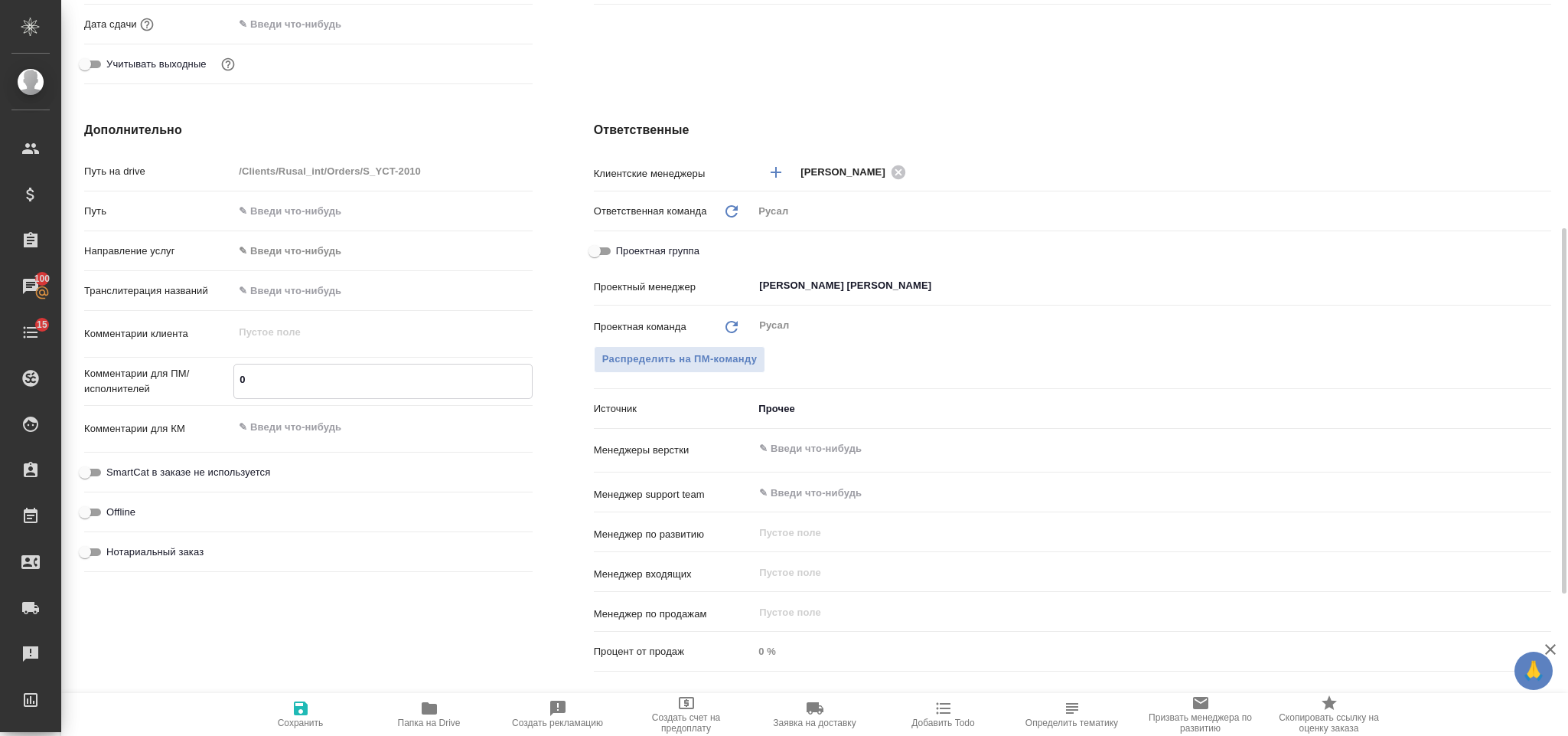
type textarea "x"
type textarea "04"
type textarea "x"
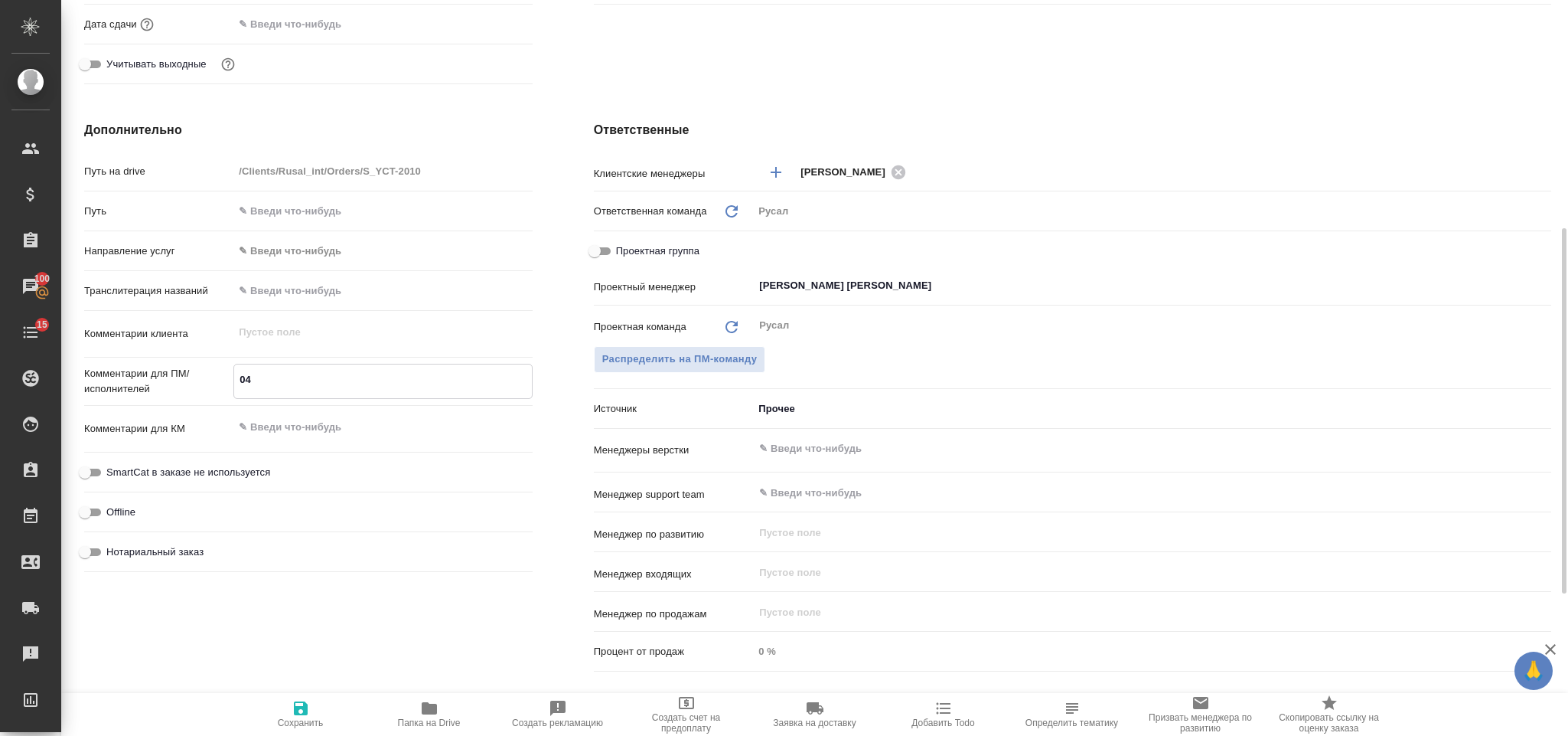
type textarea "04."
type textarea "x"
type textarea "04.0"
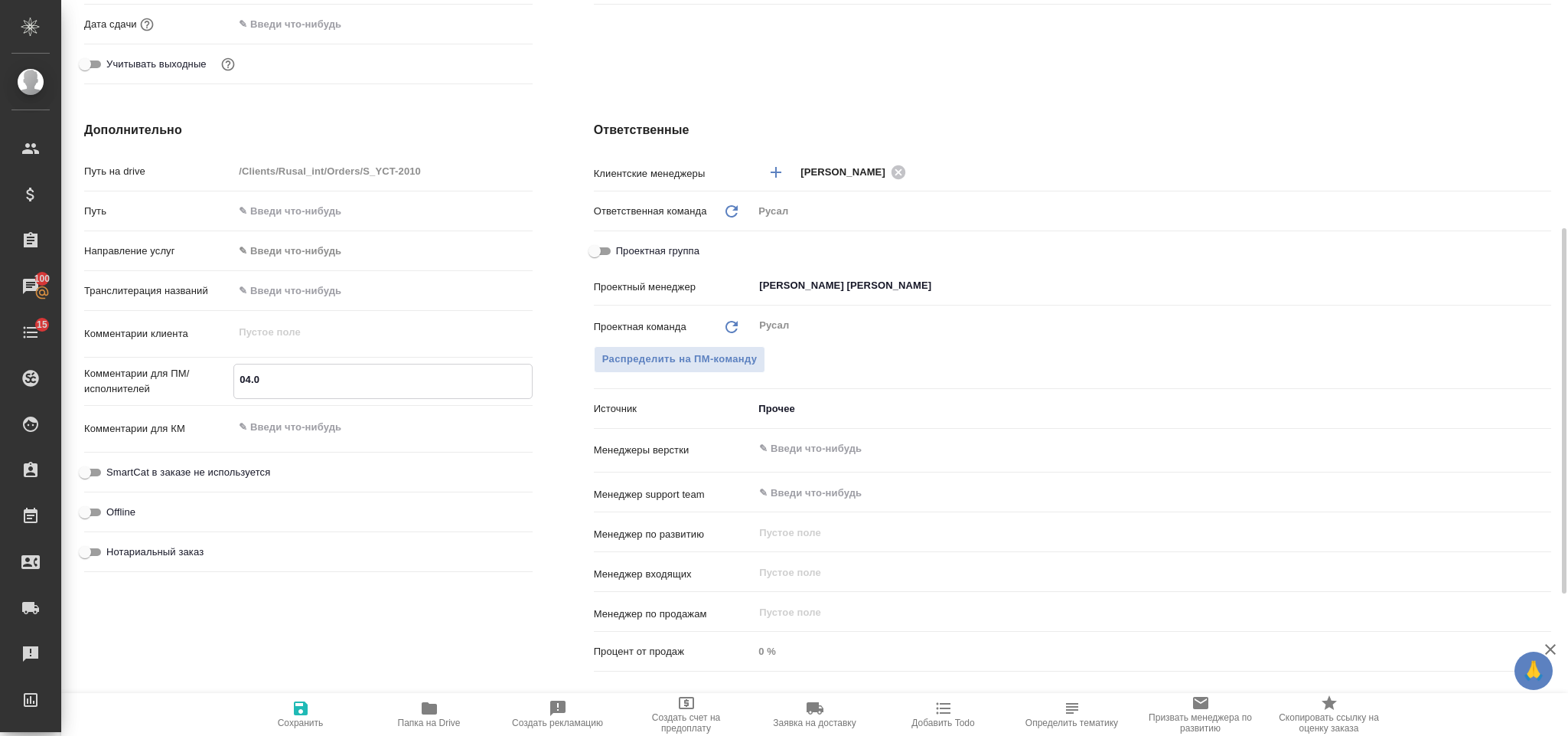
type textarea "x"
type textarea "04.09"
type textarea "x"
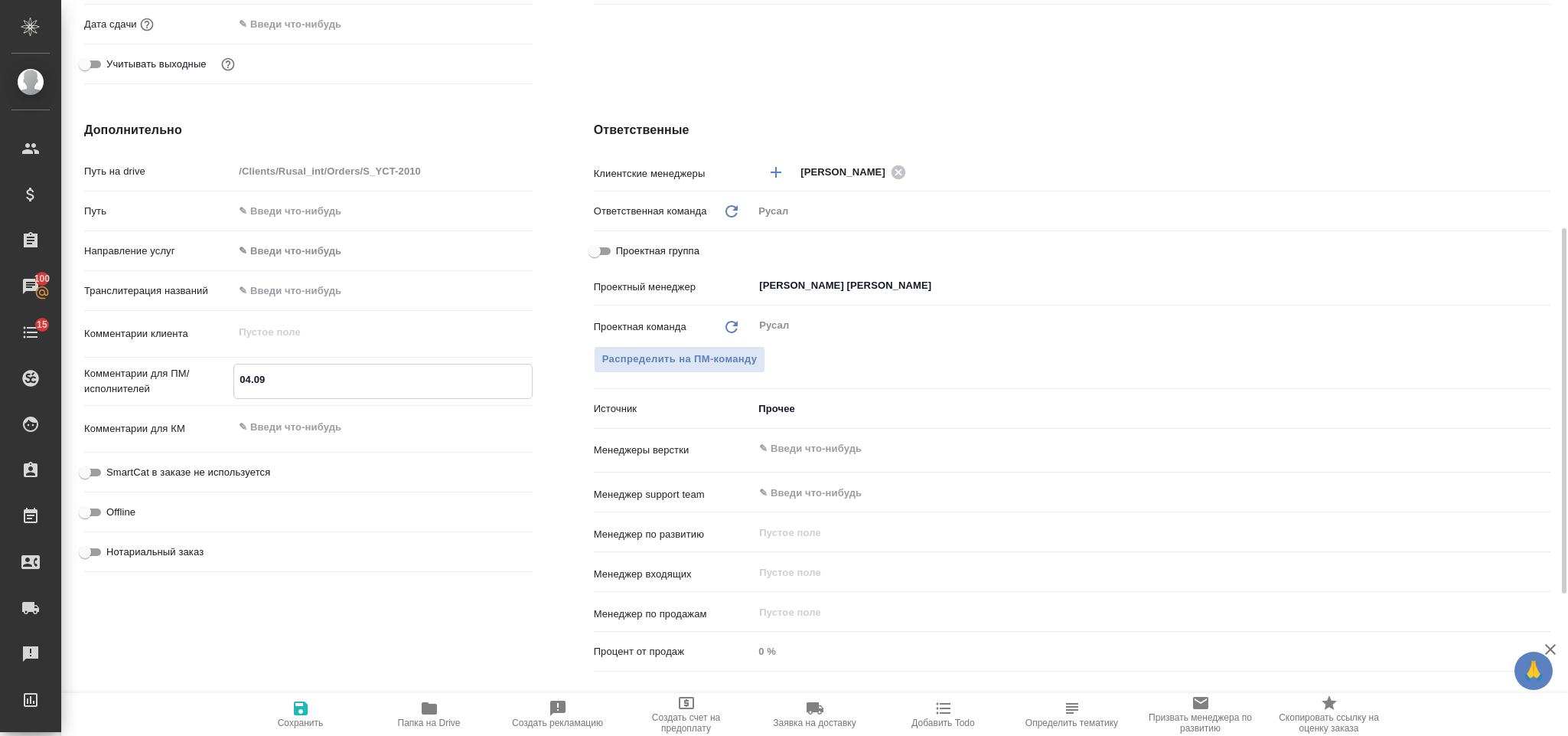
type textarea "x"
type textarea "04.09-"
type textarea "x"
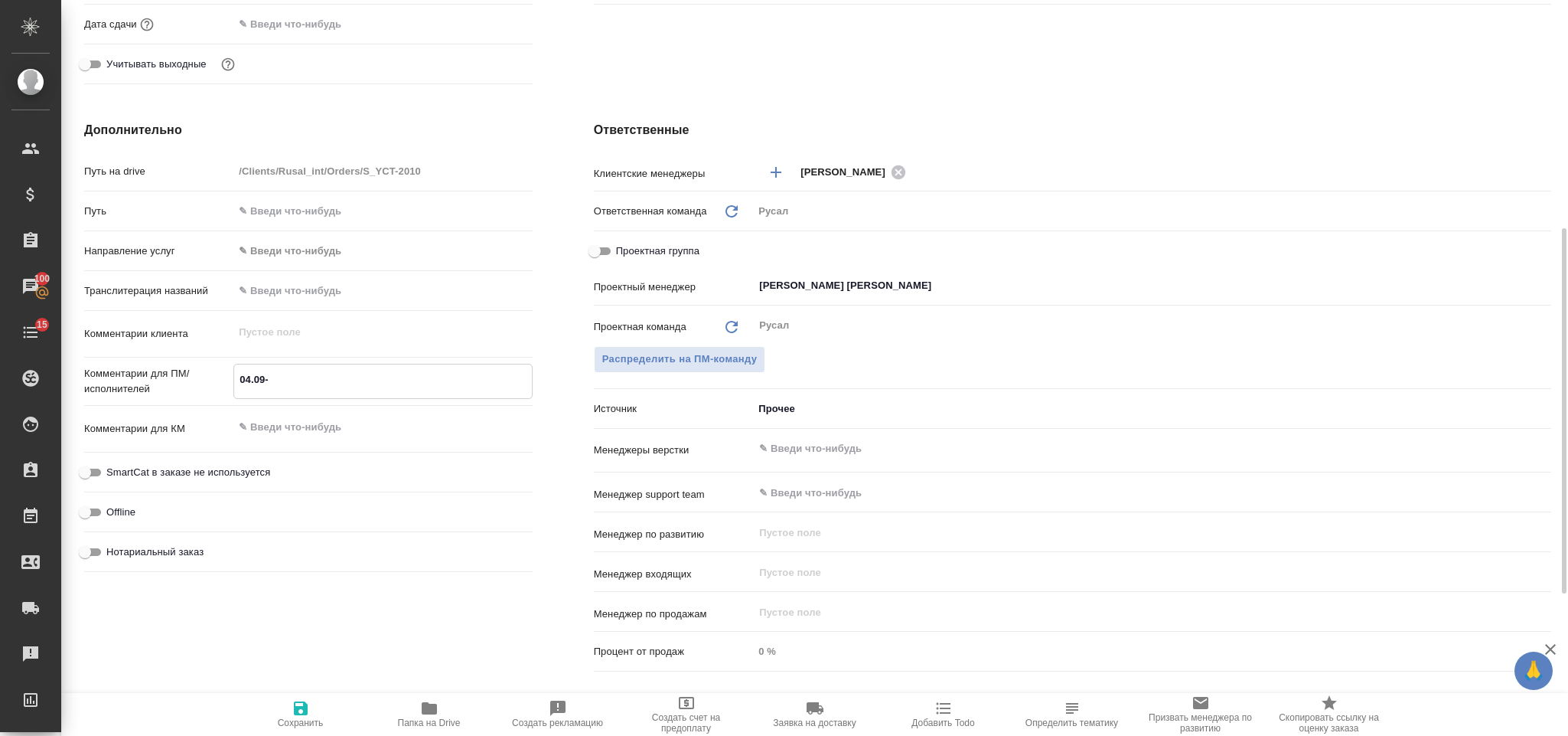
type textarea "x"
type textarea "04.09-0"
type textarea "x"
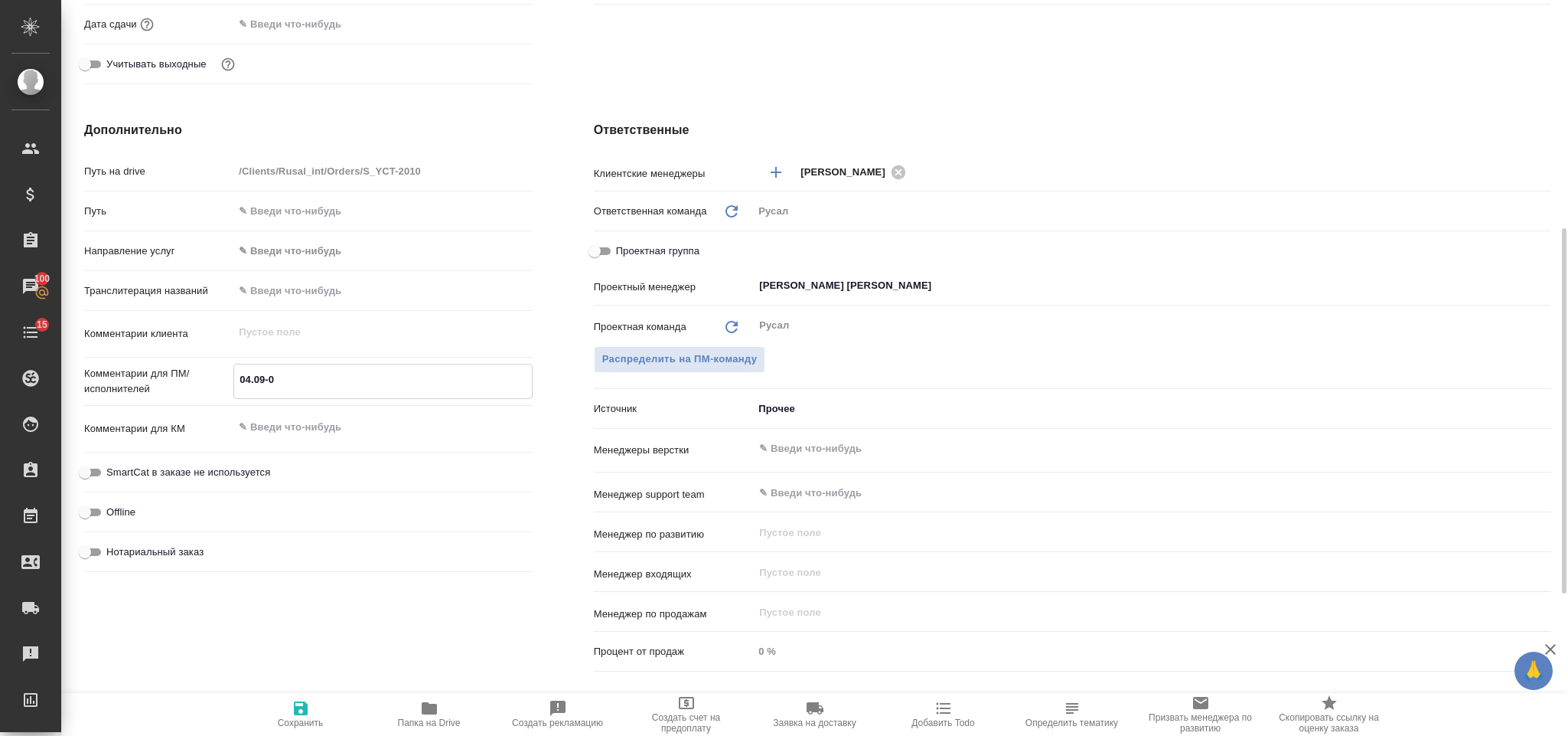
type textarea "x"
type textarea "04.09-06"
type textarea "x"
type textarea "04.09-06."
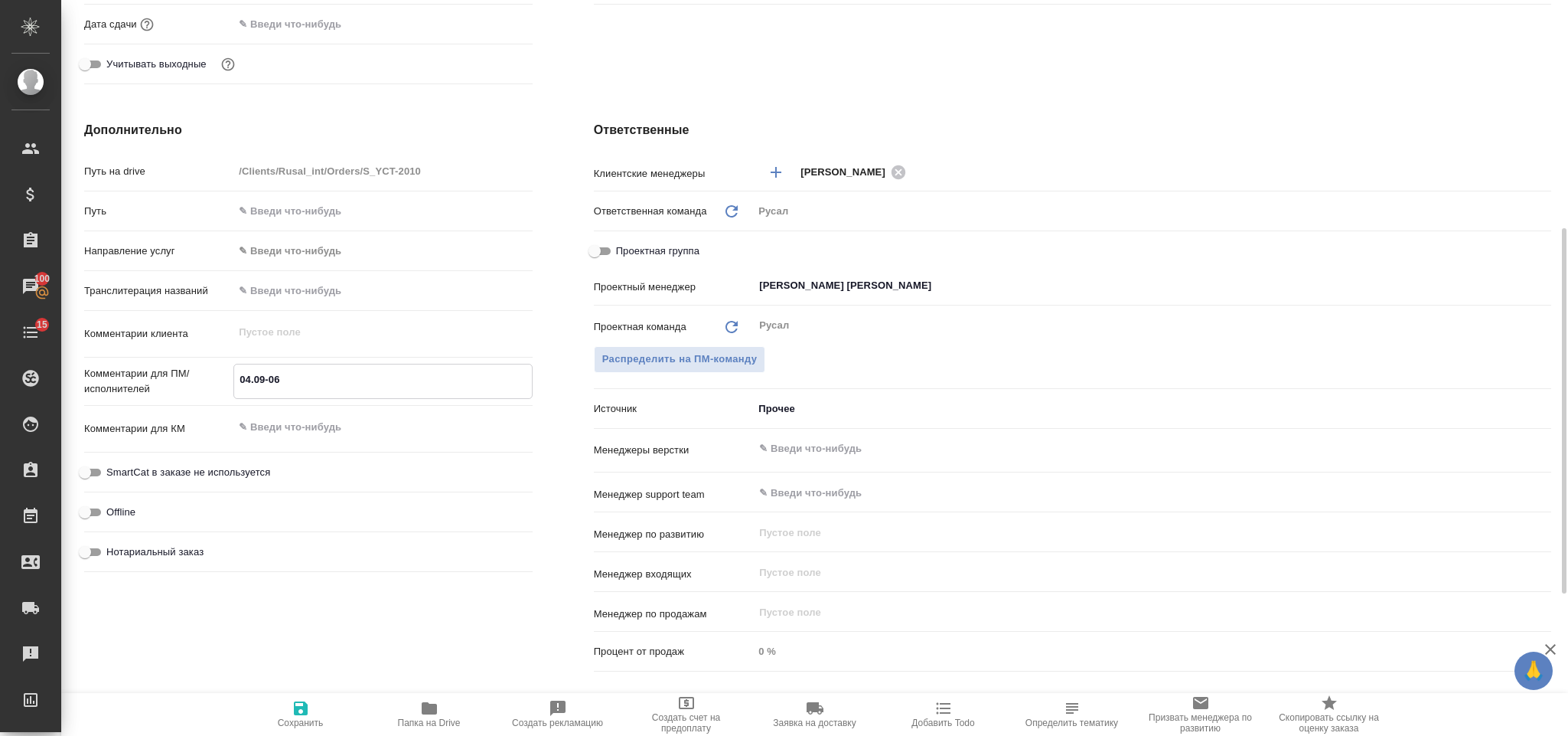
type textarea "x"
type textarea "04.09-06.0"
type textarea "x"
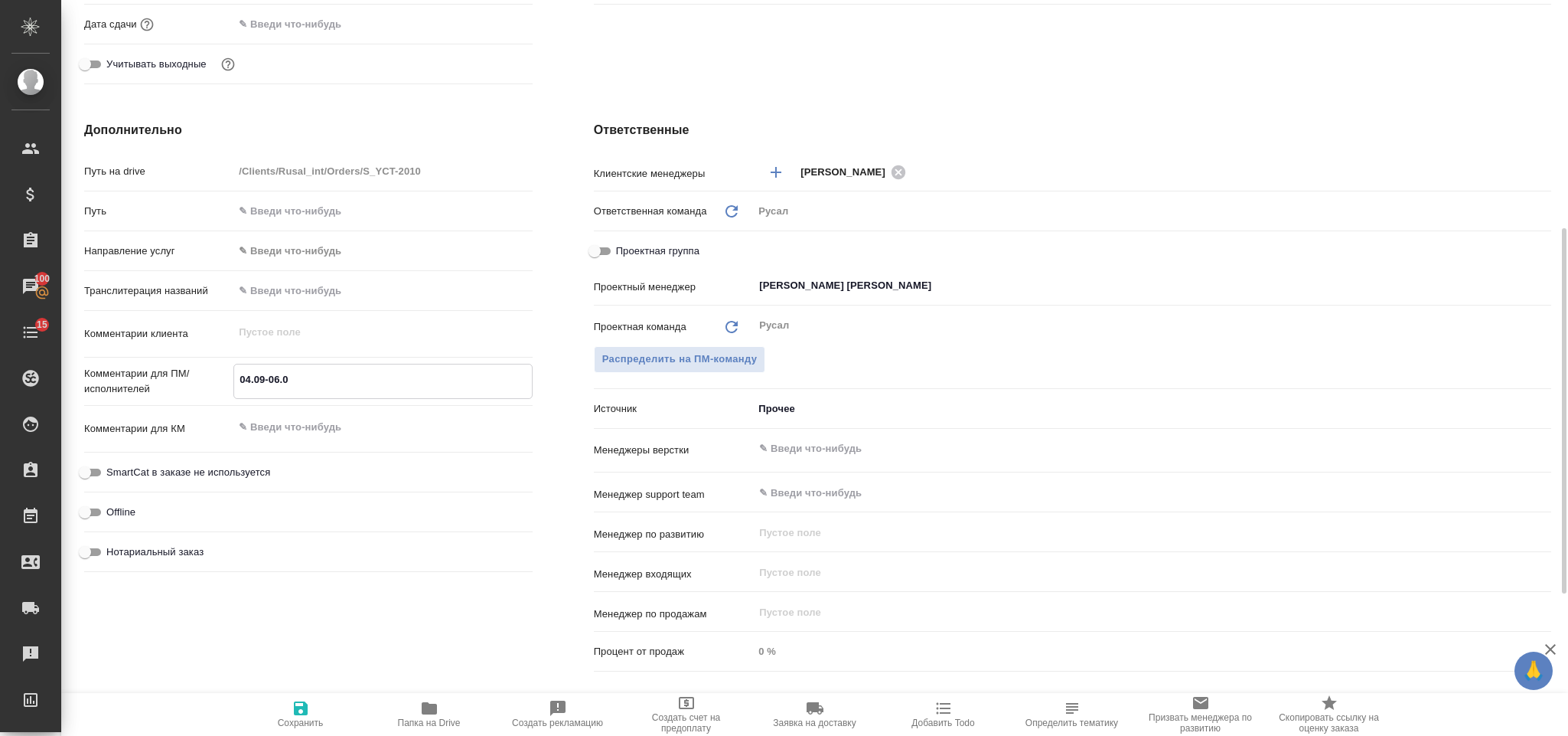
type textarea "x"
type textarea "04.09-06.09"
type textarea "x"
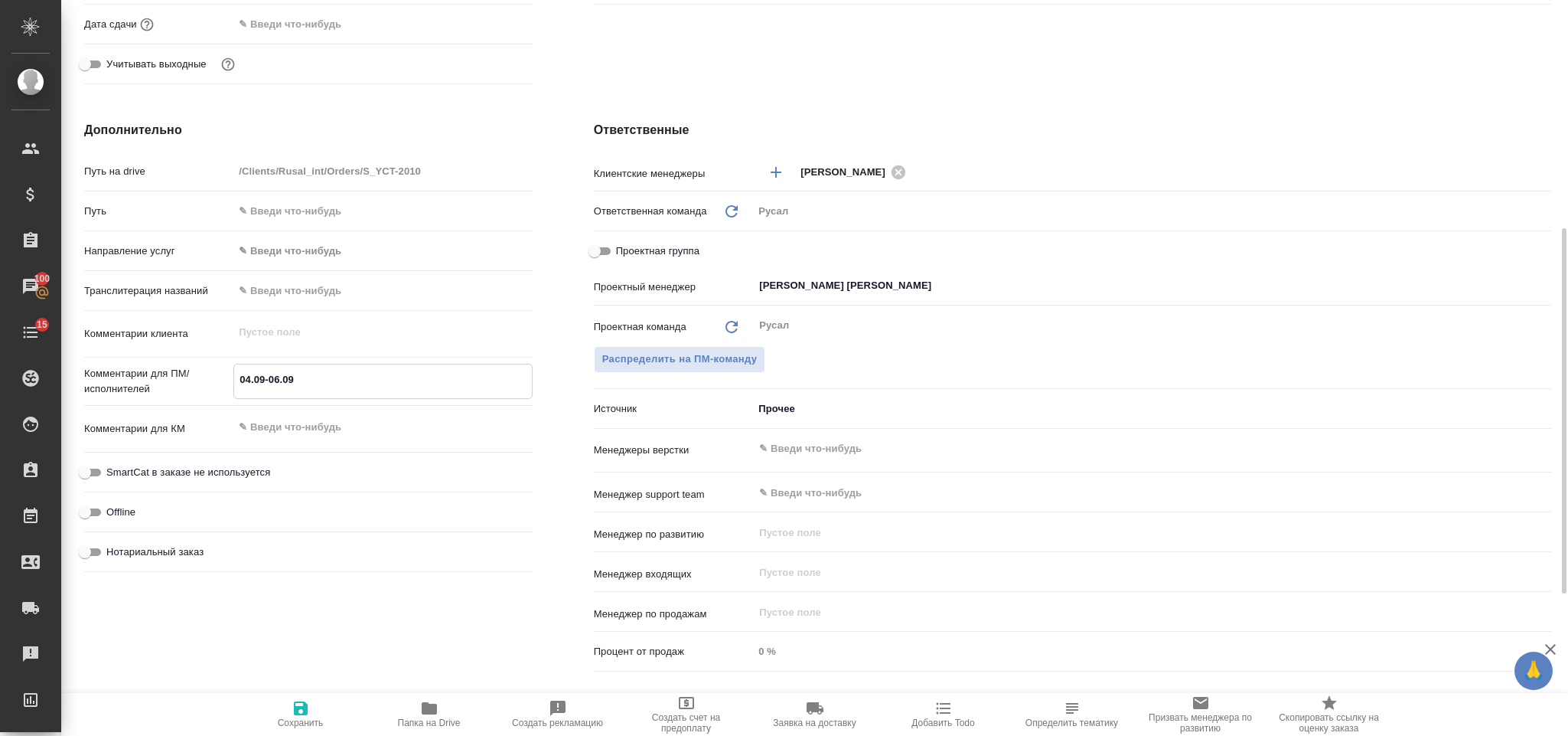
type textarea "x"
type textarea "04.09-06.09"
type textarea "x"
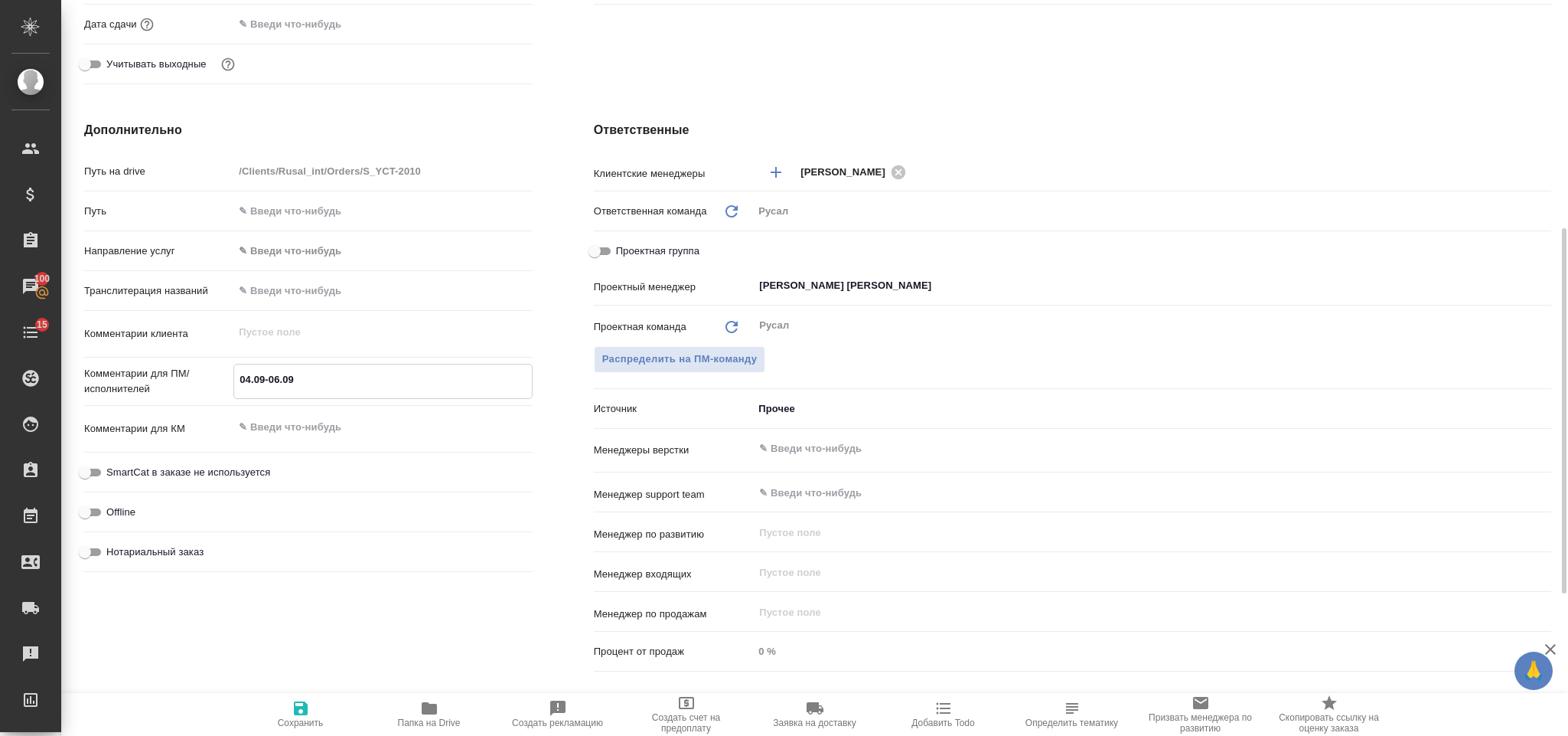
type textarea "04.09-06.09 Ж"
type textarea "x"
type textarea "04.09-06.09 Жи"
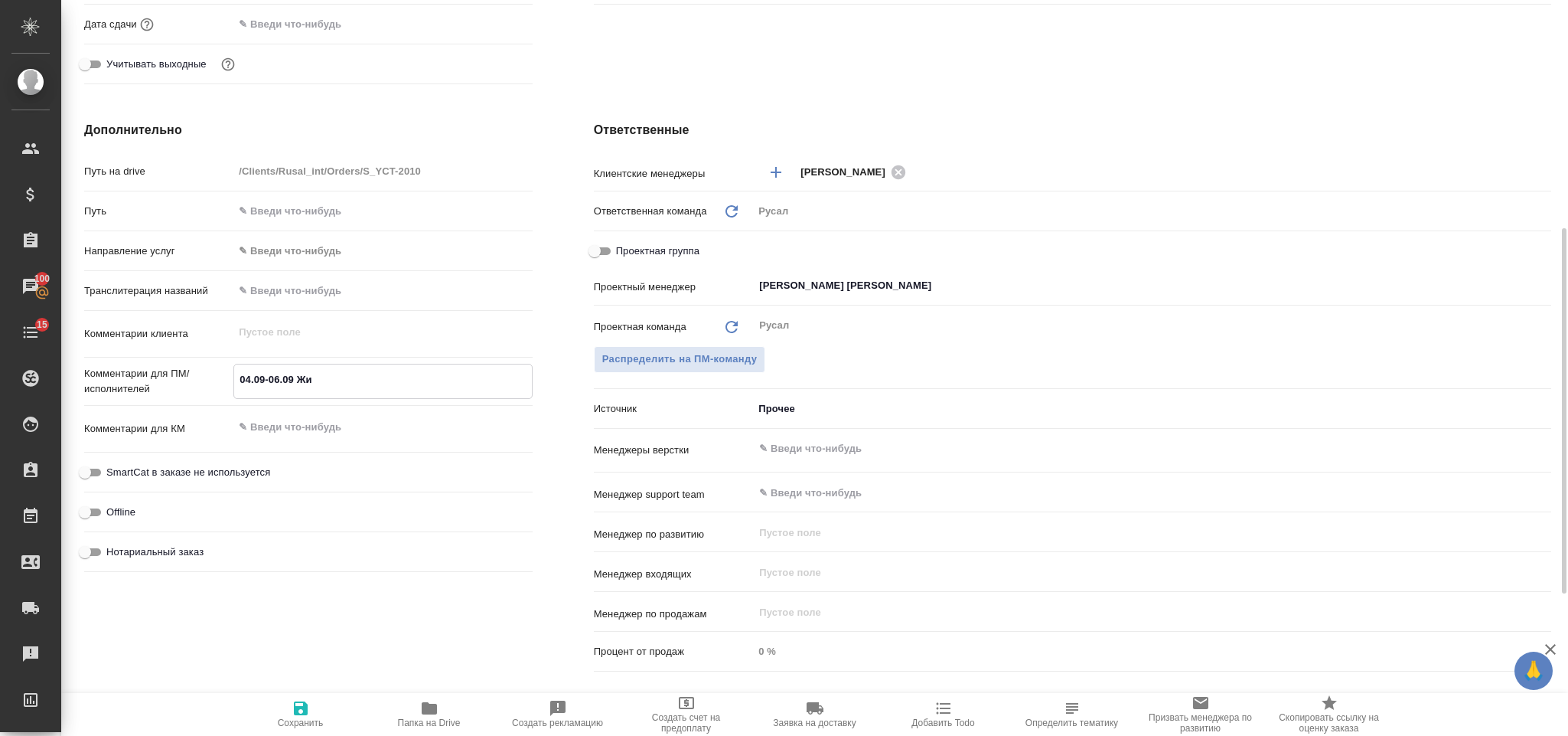
type textarea "x"
type textarea "04.09-06.09 Жим"
type textarea "x"
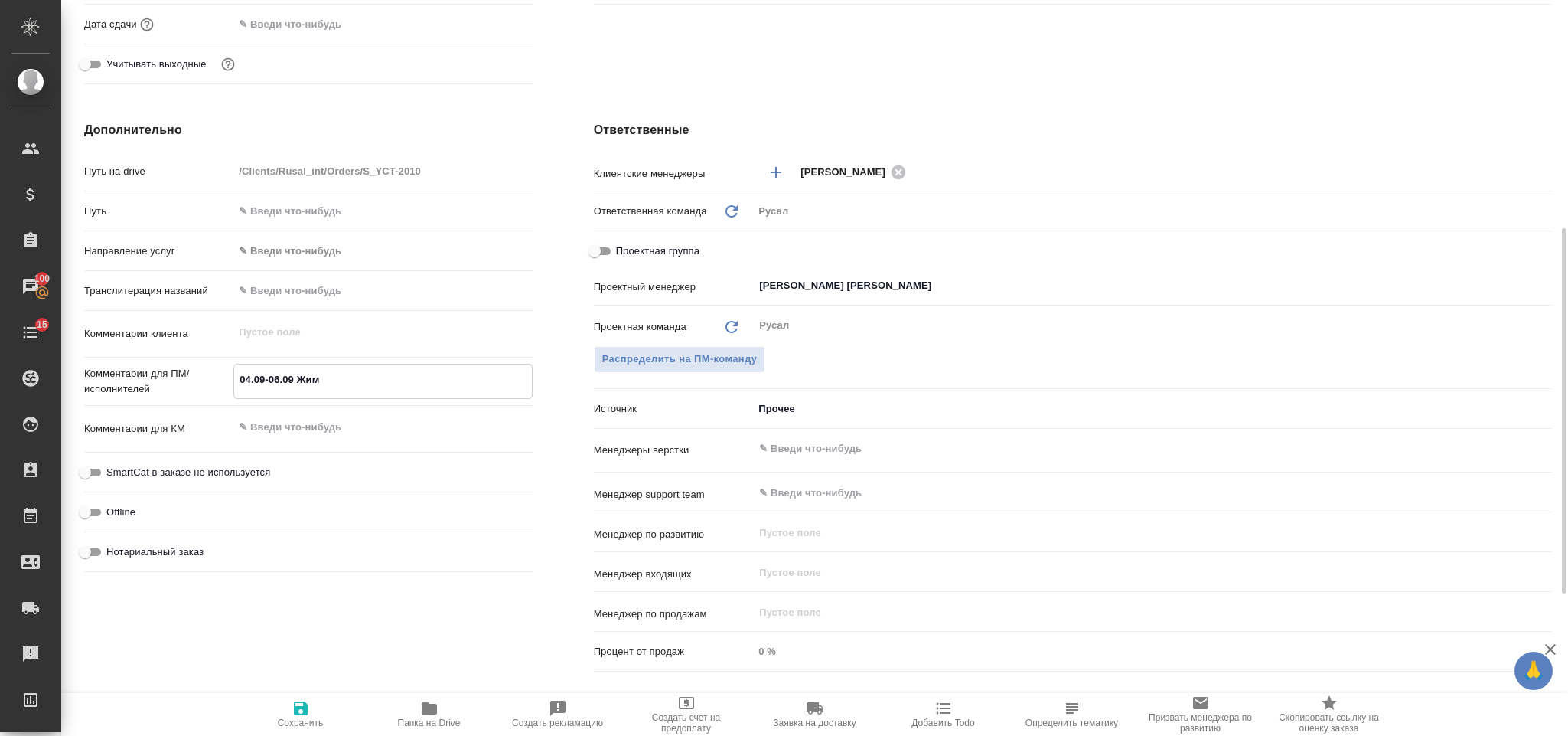
type textarea "x"
type textarea "04.09-06.09 Жима"
type textarea "x"
type textarea "04.09-06.09 Жиман"
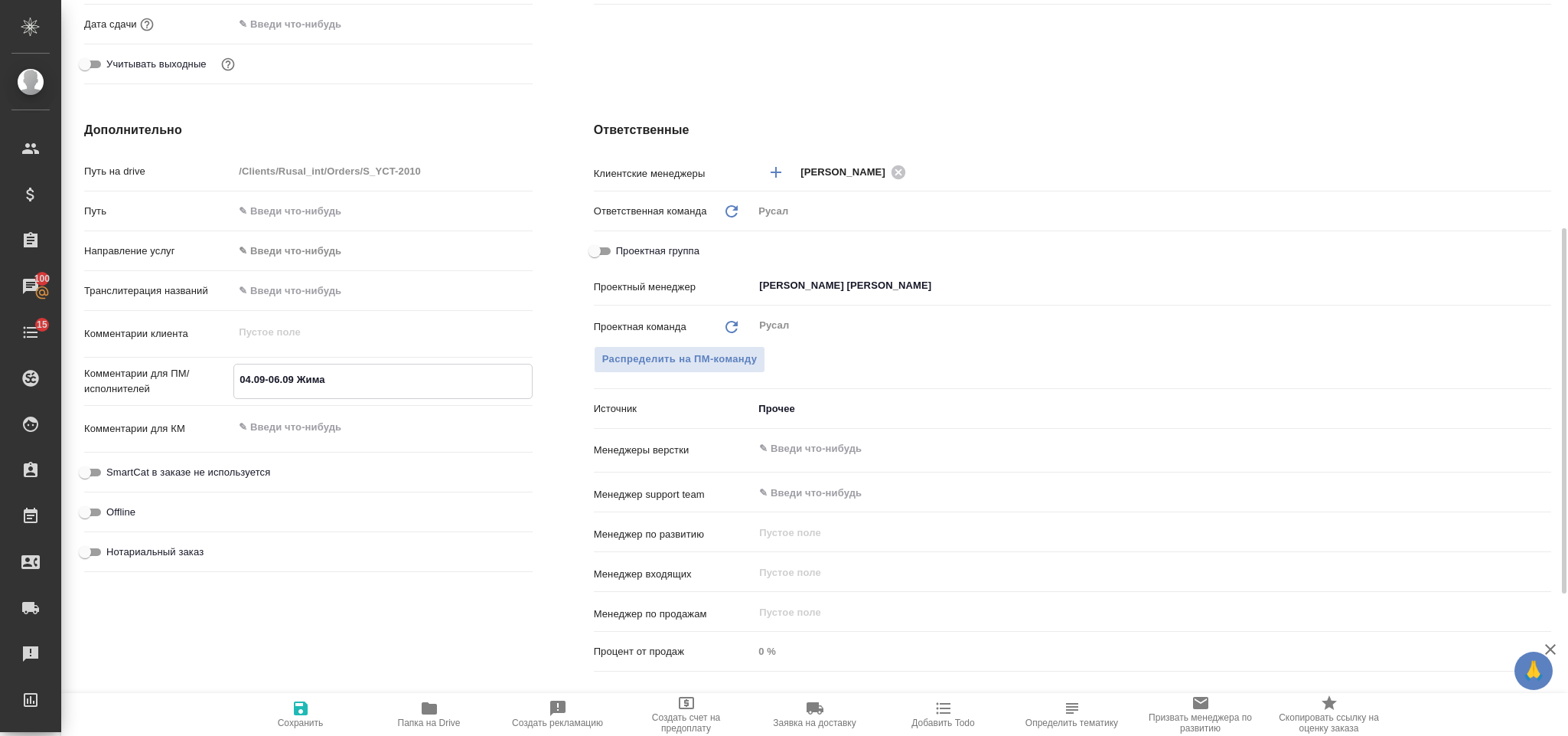
type textarea "x"
type textarea "04.09-06.09 Жиманов"
type textarea "x"
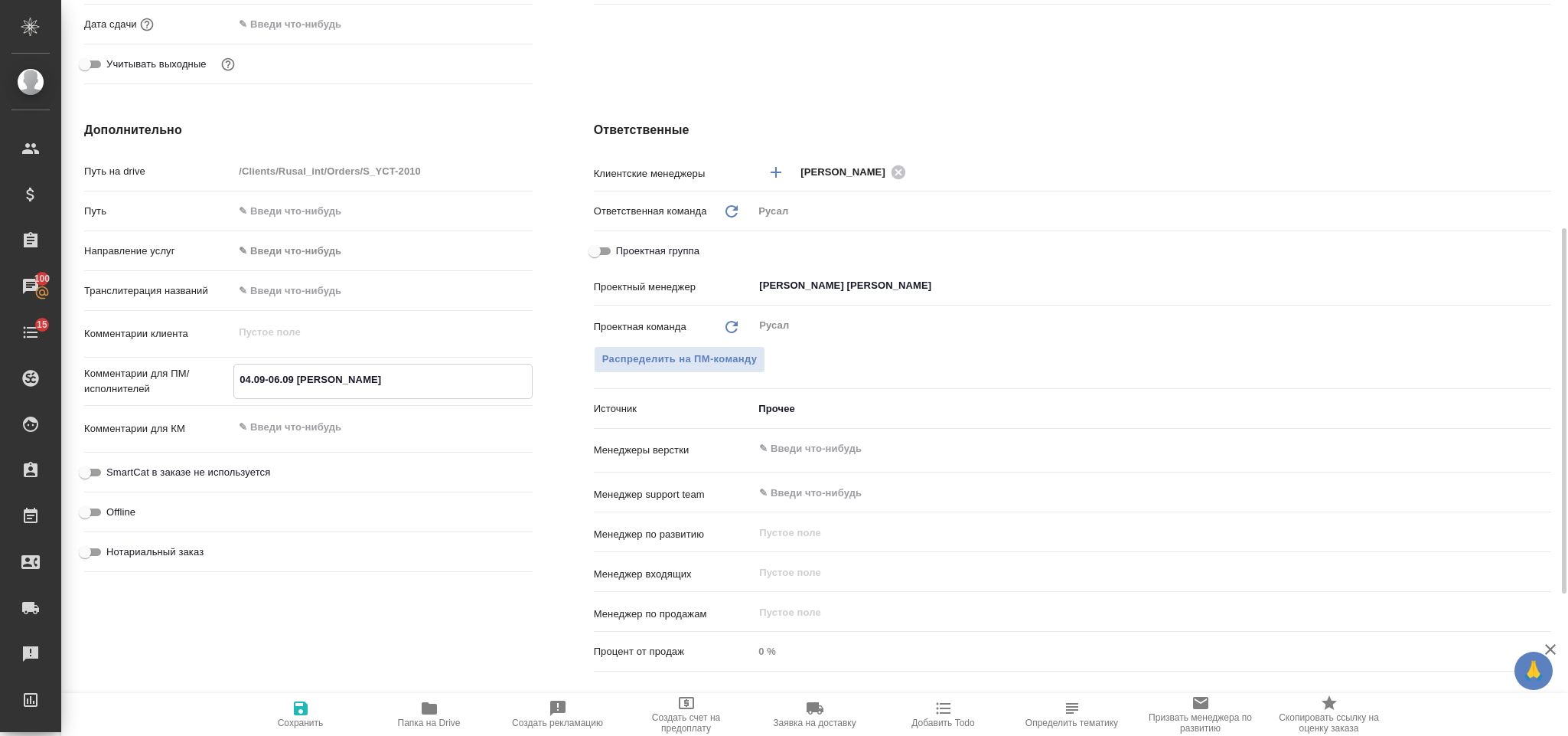
type textarea "x"
type textarea "04.09-06.09 Жиманова"
type textarea "x"
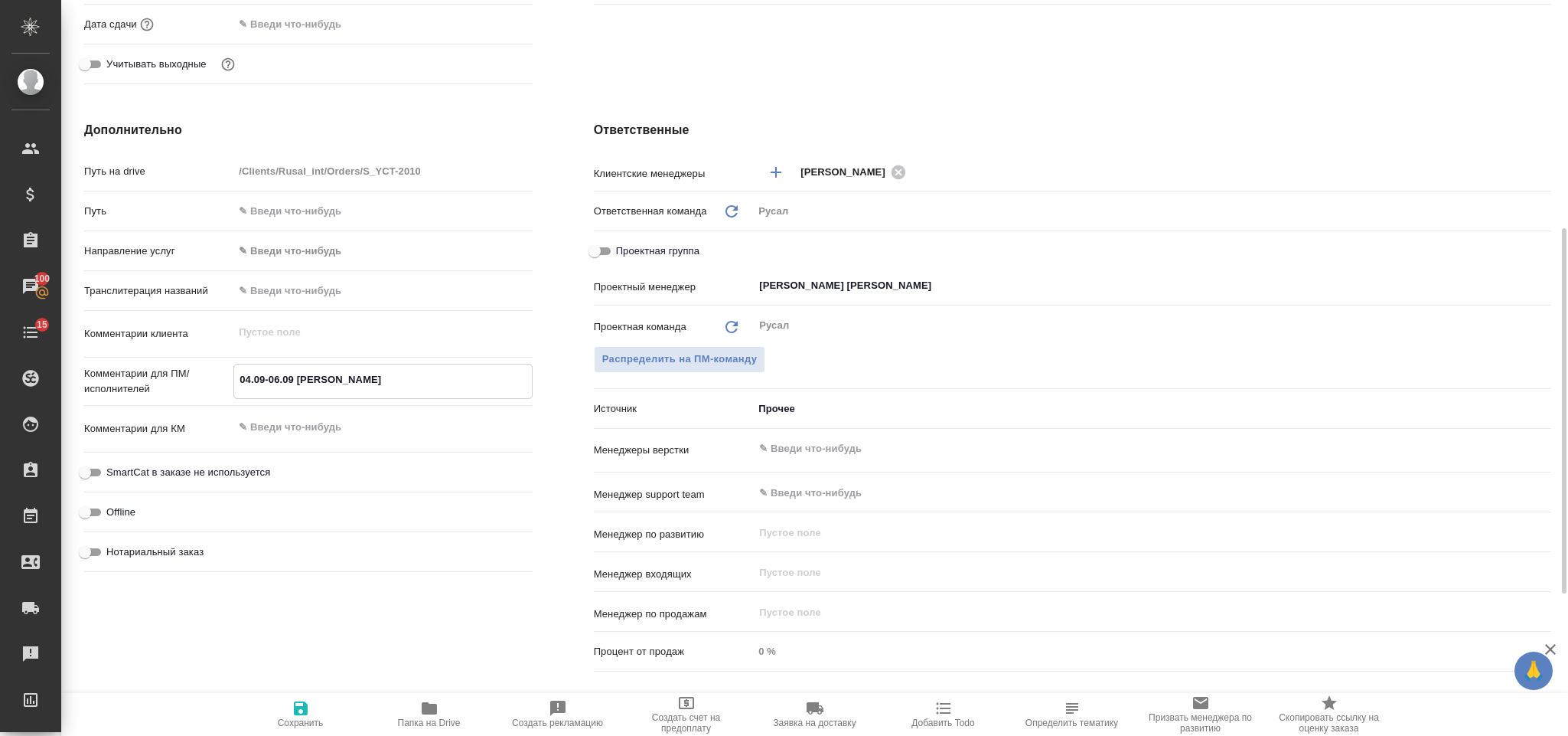
type textarea "04.09-06.09 Жиманова"
type textarea "x"
type textarea "04.09-06.09 Жиманова,"
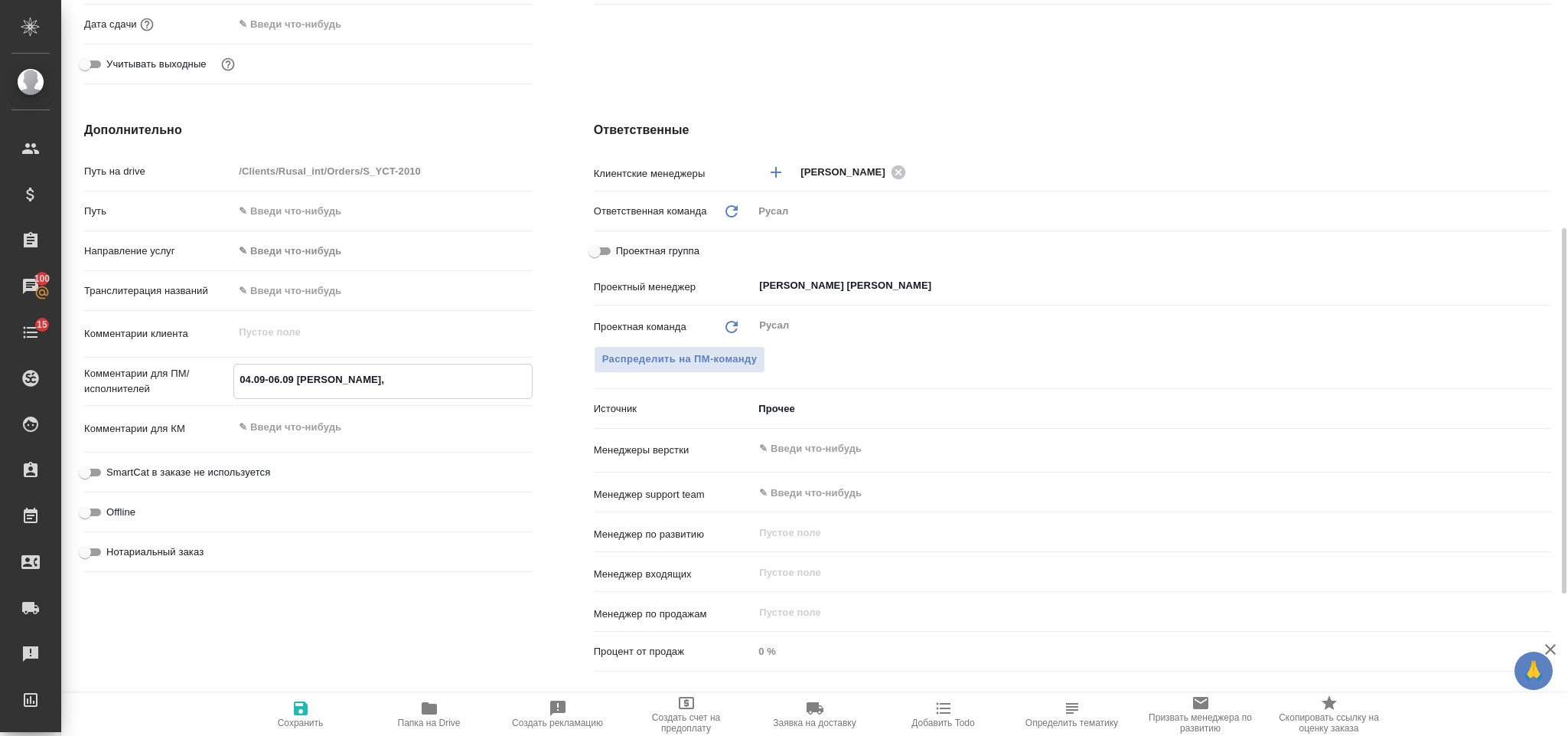
type textarea "x"
type textarea "04.09-06.09 Жиманова,"
type textarea "x"
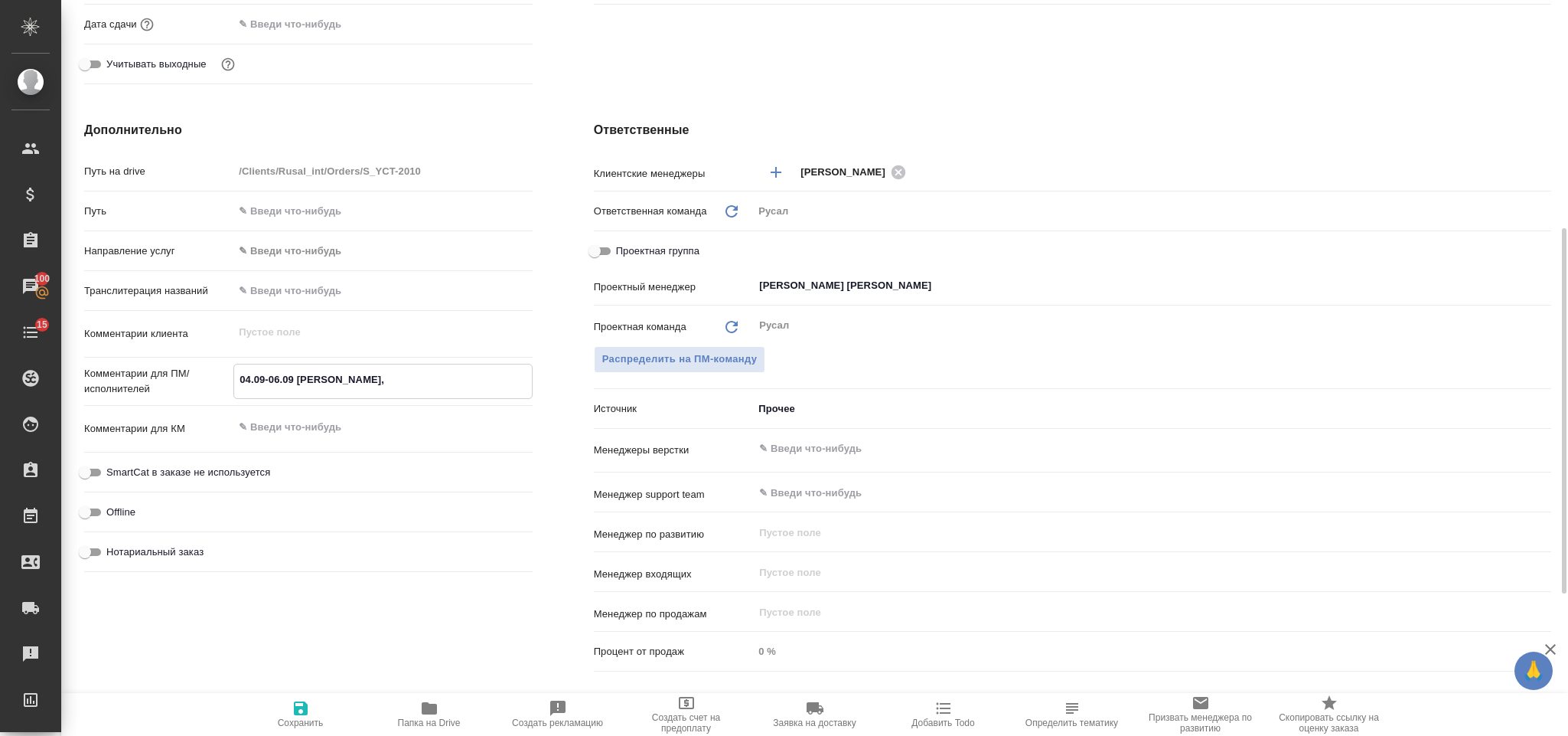
type textarea "x"
type textarea "04.09-06.09 Жиманова, В"
type textarea "x"
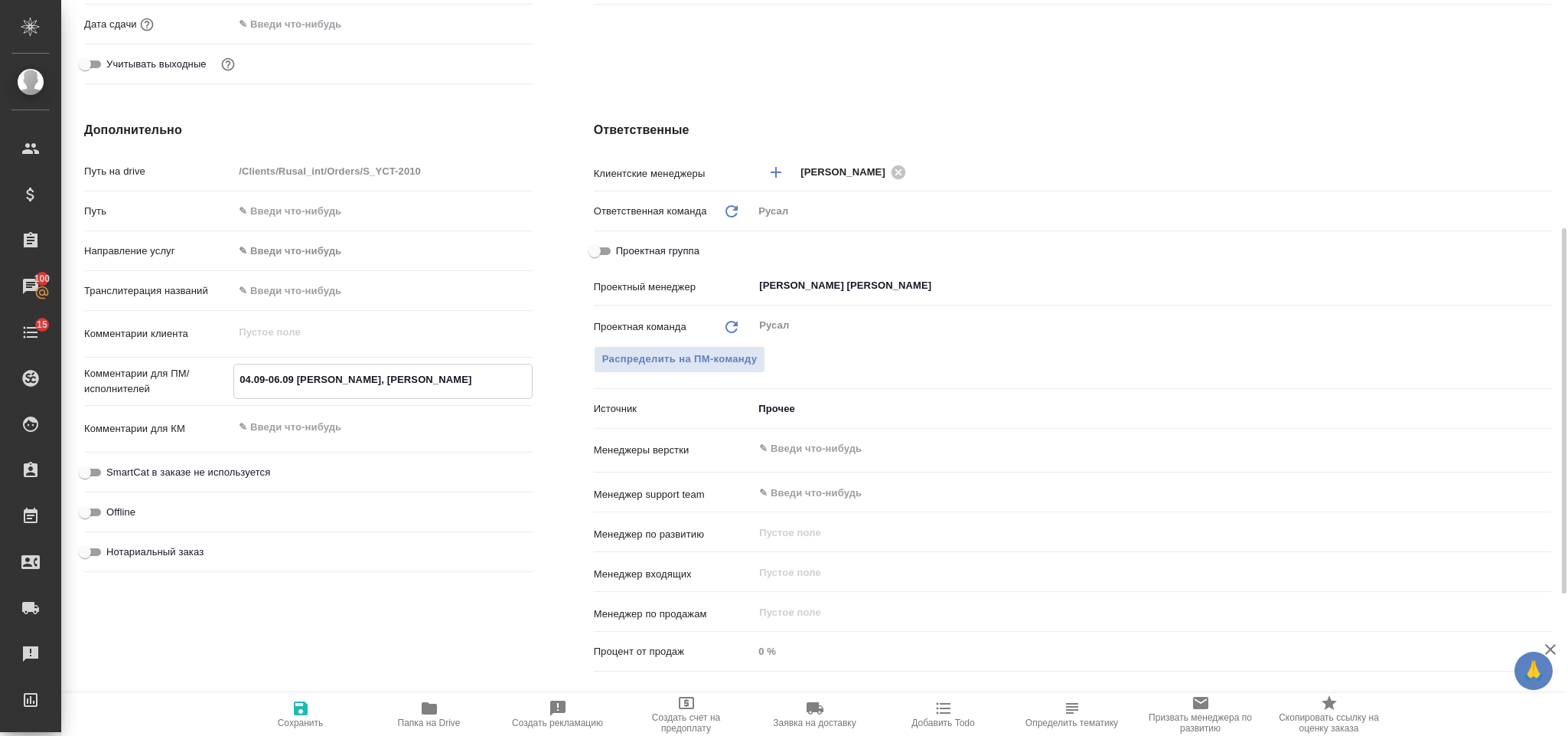
type textarea "x"
type textarea "04.09-06.09 Жиманова, Вл"
type textarea "x"
type textarea "04.09-06.09 Жиманова, Вла"
type textarea "x"
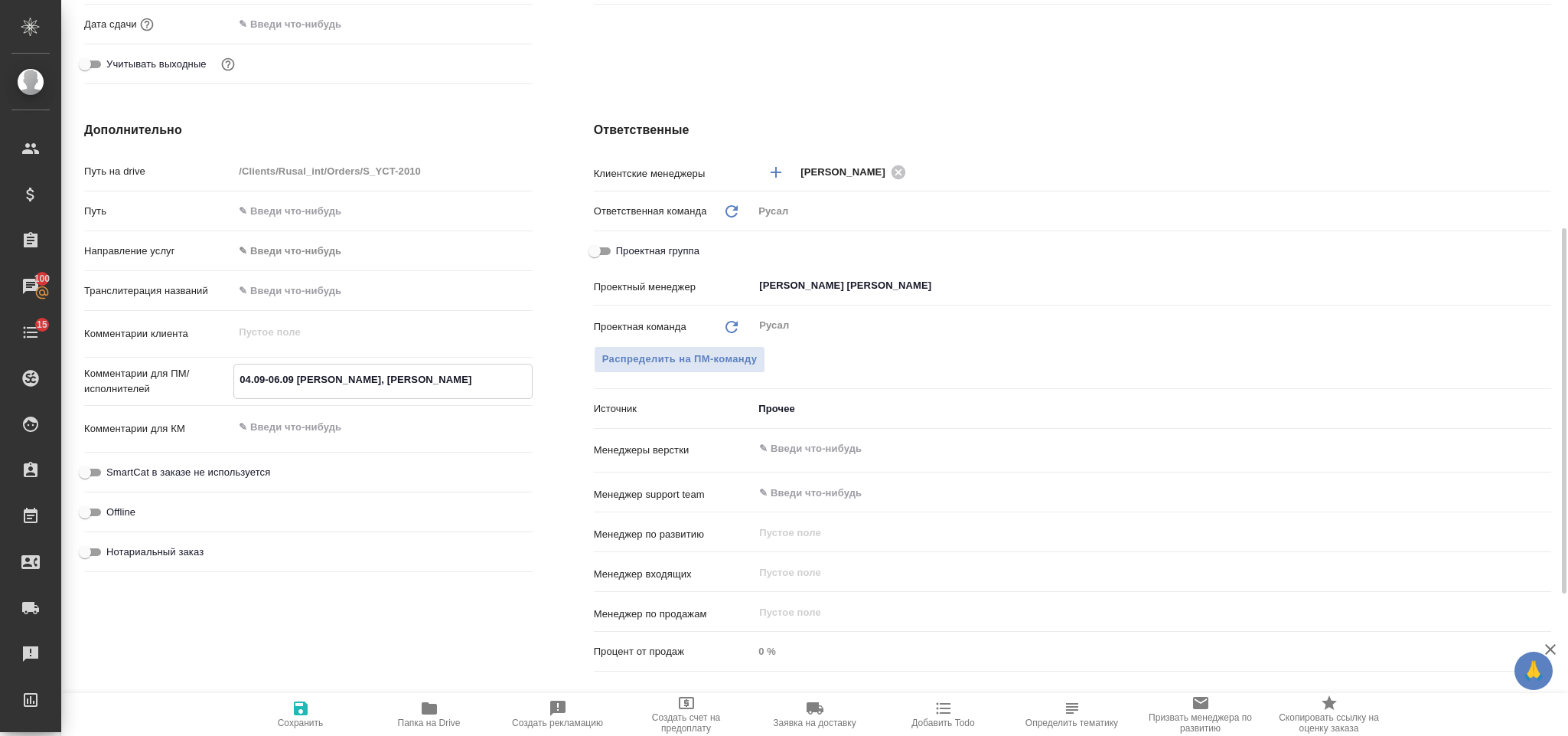
type textarea "x"
type textarea "04.09-06.09 Жиманова, Влади"
type textarea "x"
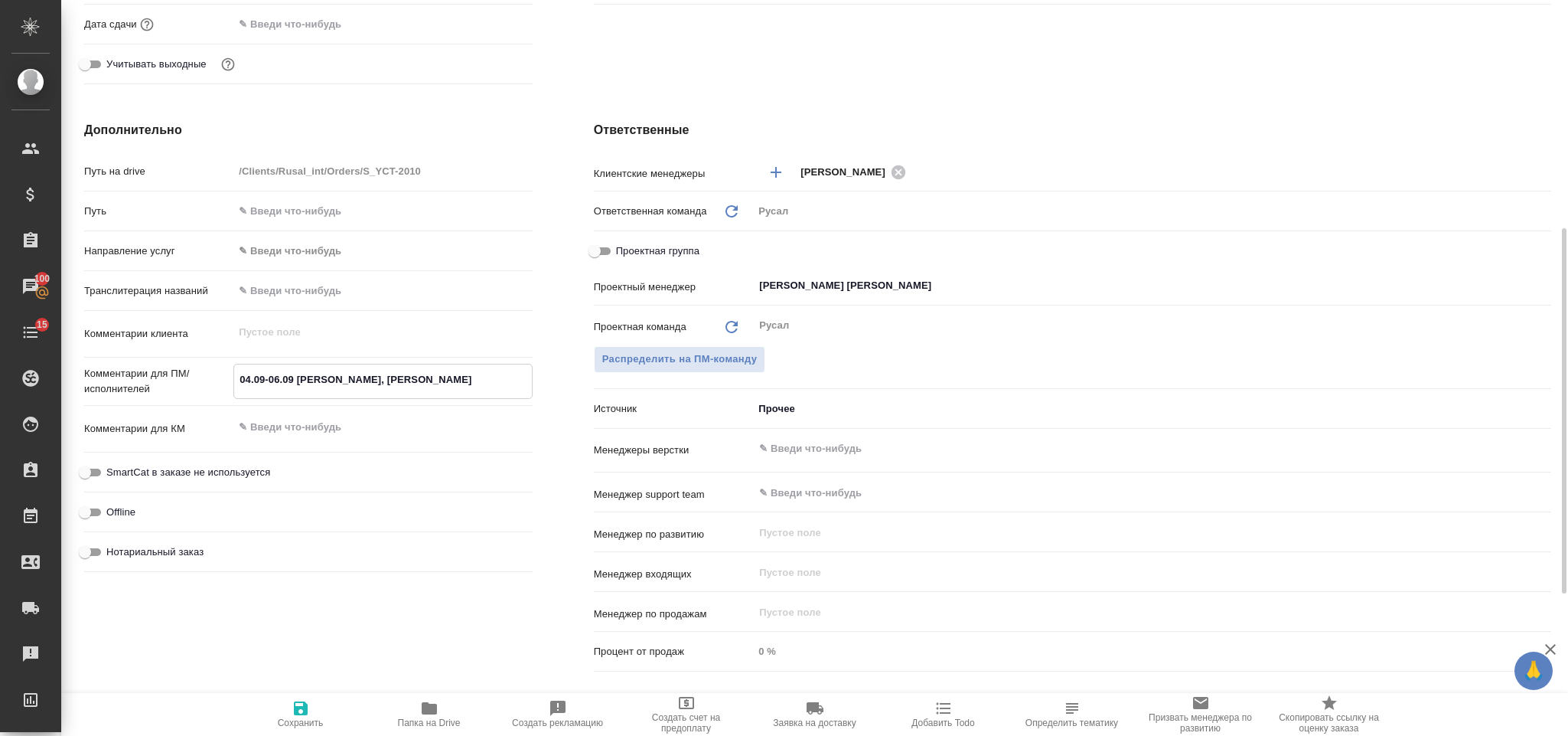
type textarea "04.09-06.09 Жиманова, Владиво"
type textarea "x"
type textarea "04.09-06.09 Жиманова, Владивост"
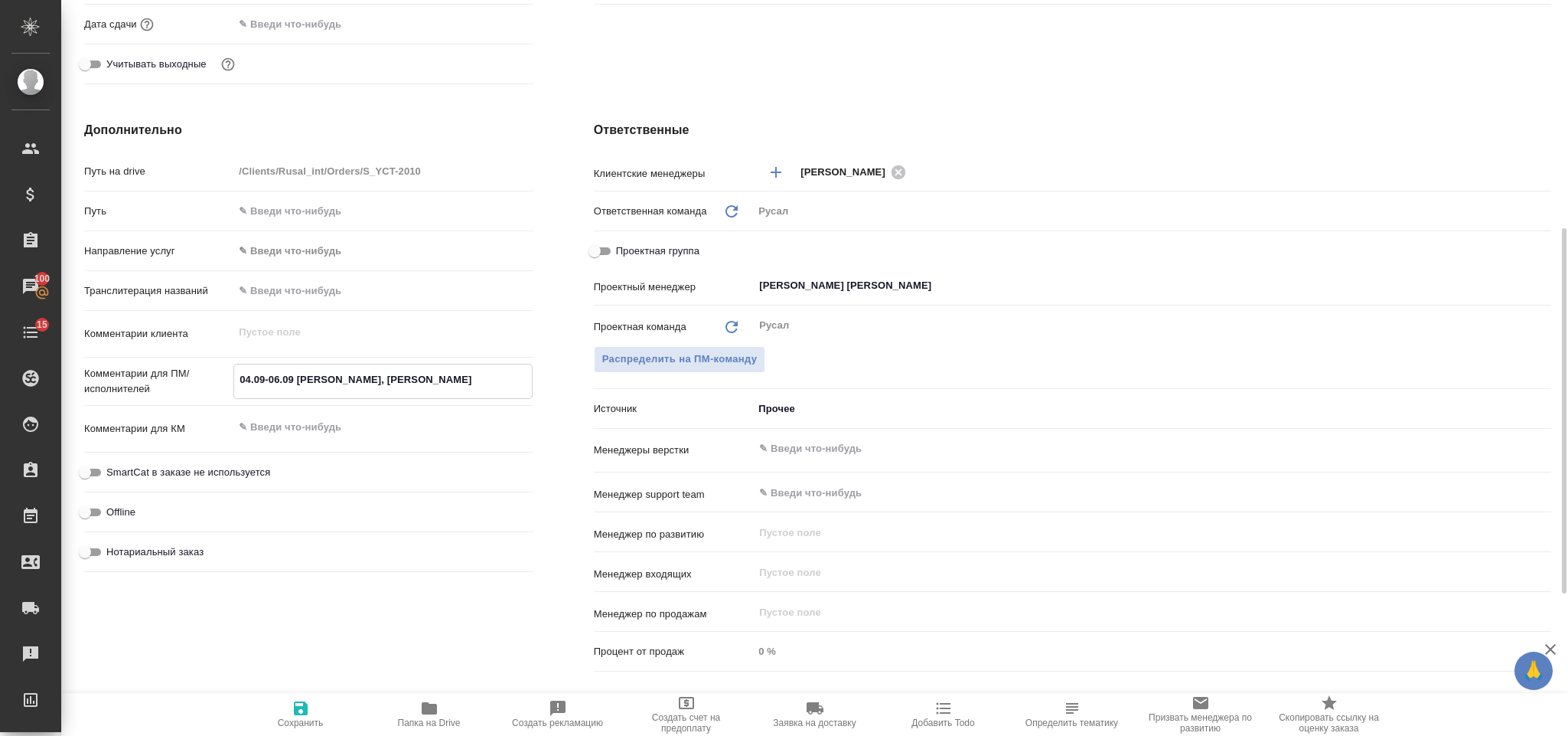
type textarea "x"
type textarea "04.09-06.09 Жиманова, Владивосто"
type textarea "x"
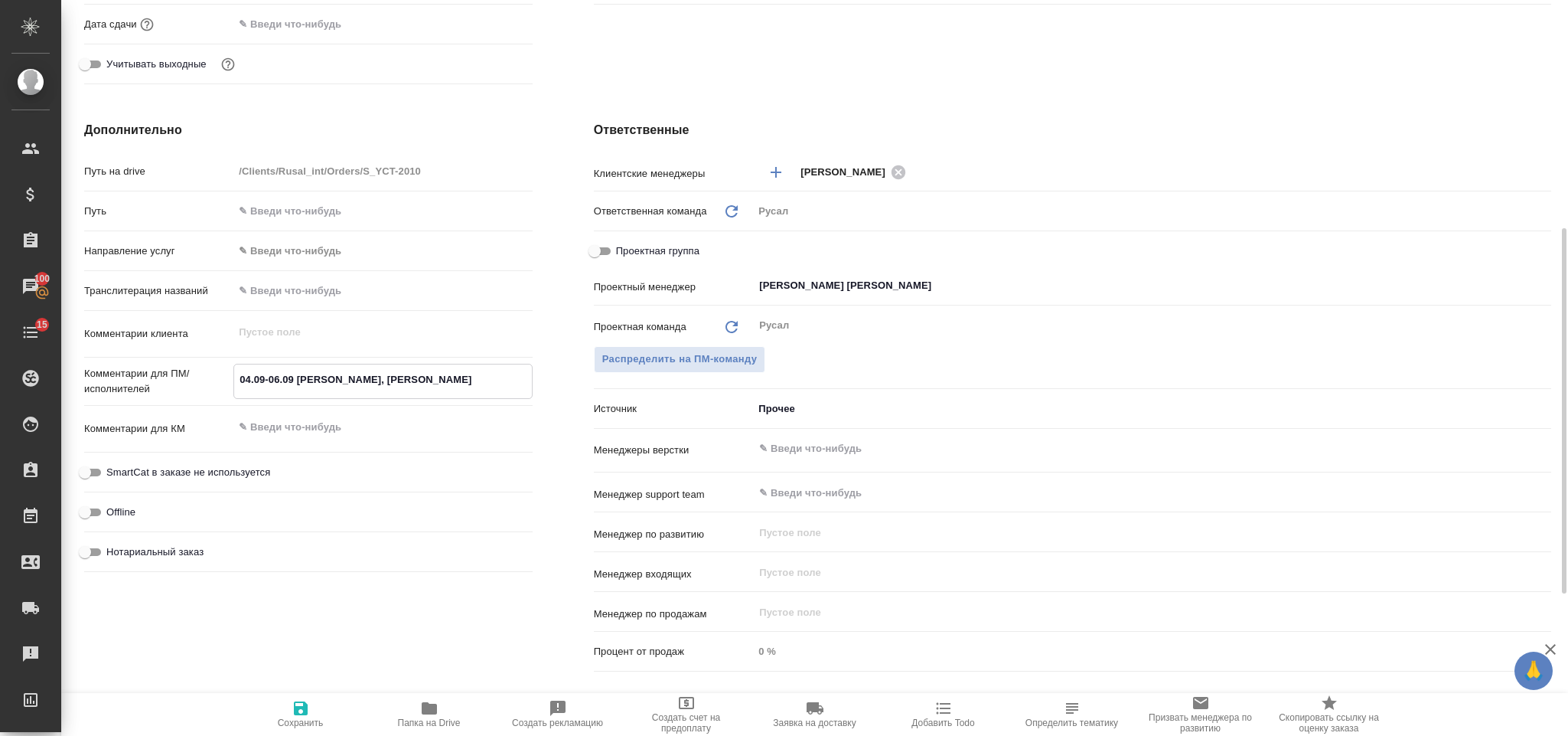
type textarea "x"
type textarea "04.09-06.09 Жиманова, Владивостое"
type textarea "x"
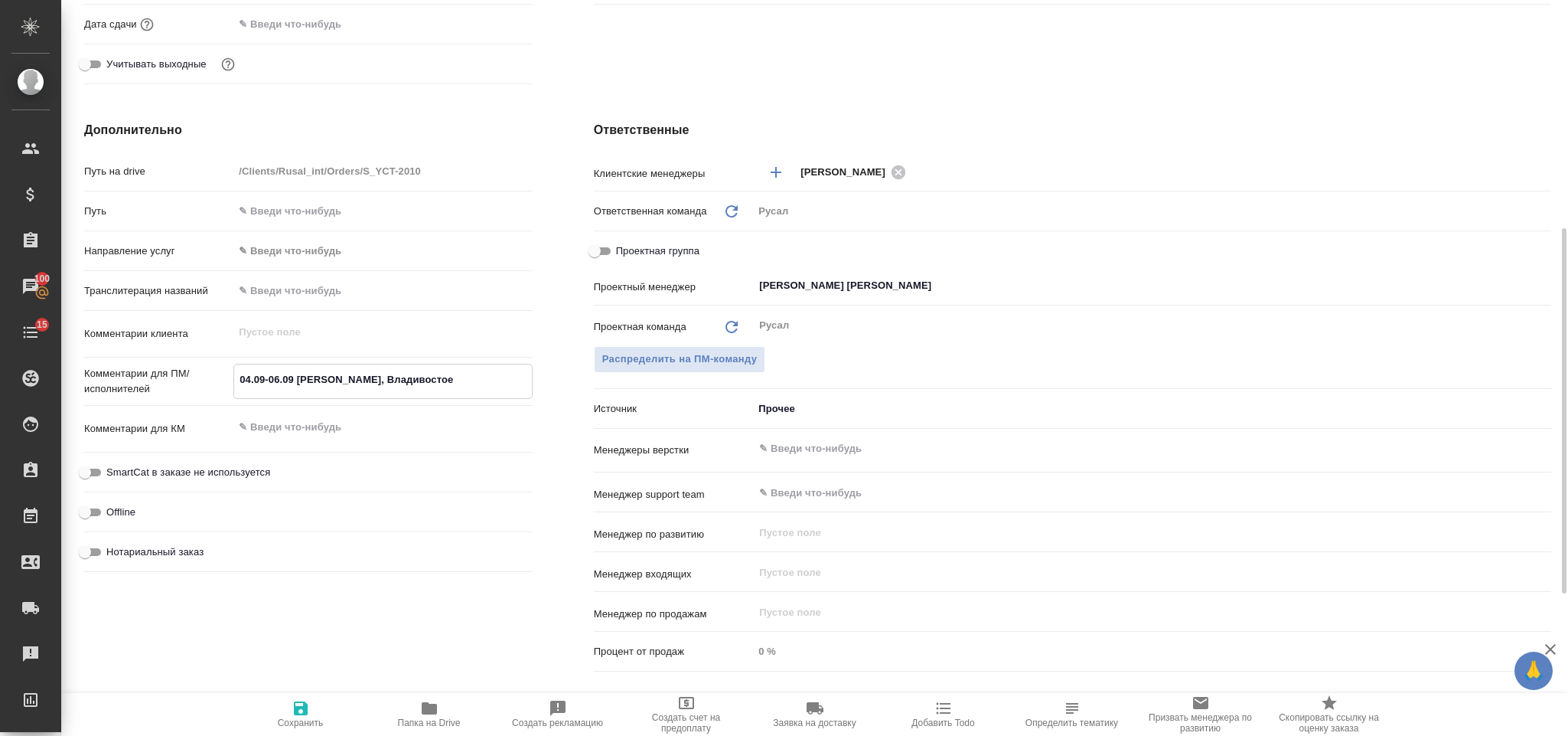
type textarea "x"
type textarea "04.09-06.09 Жиманова, Владивостое"
type textarea "x"
click at [310, 713] on span "Сохранить" at bounding box center [301, 714] width 110 height 29
type textarea "x"
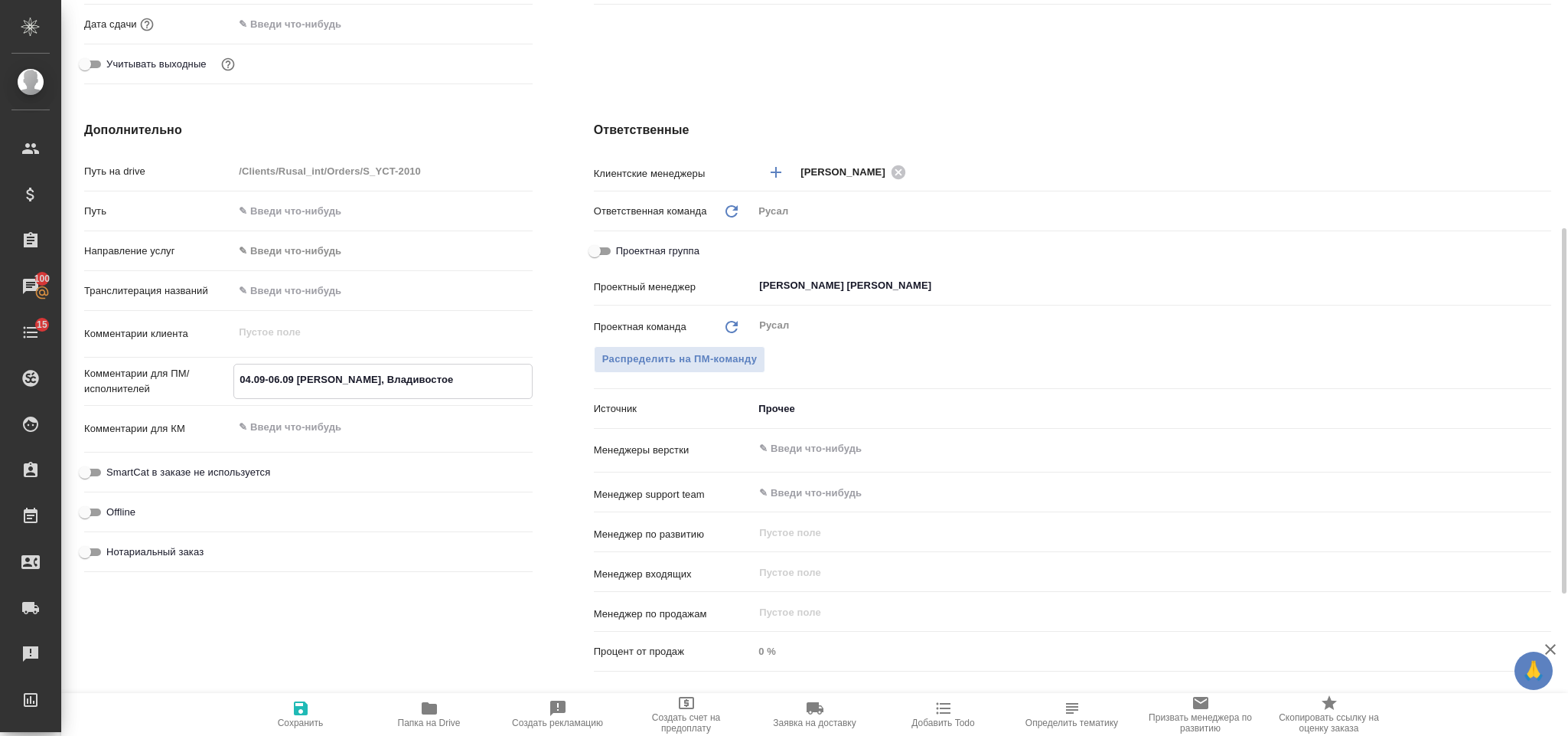
type textarea "x"
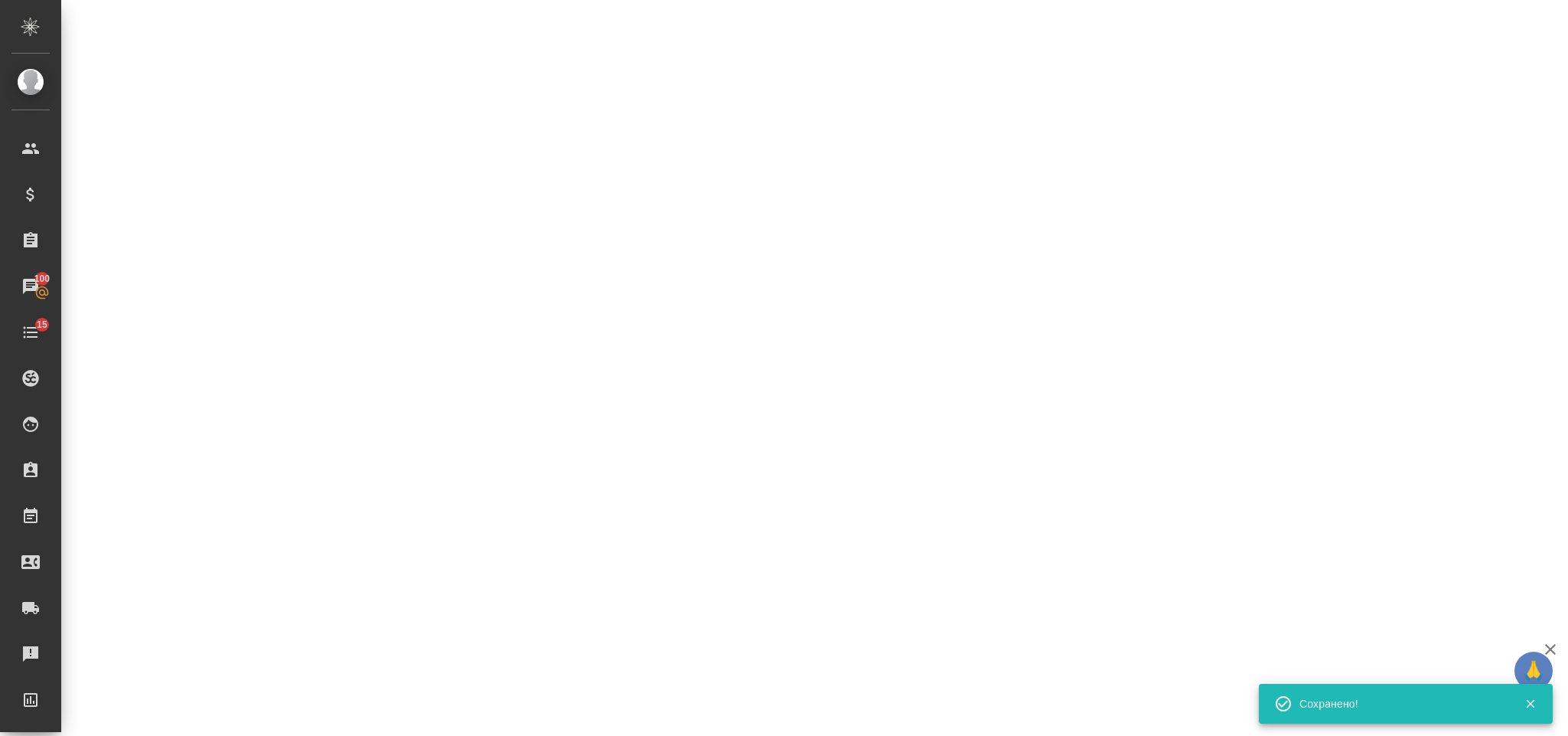
select select "RU"
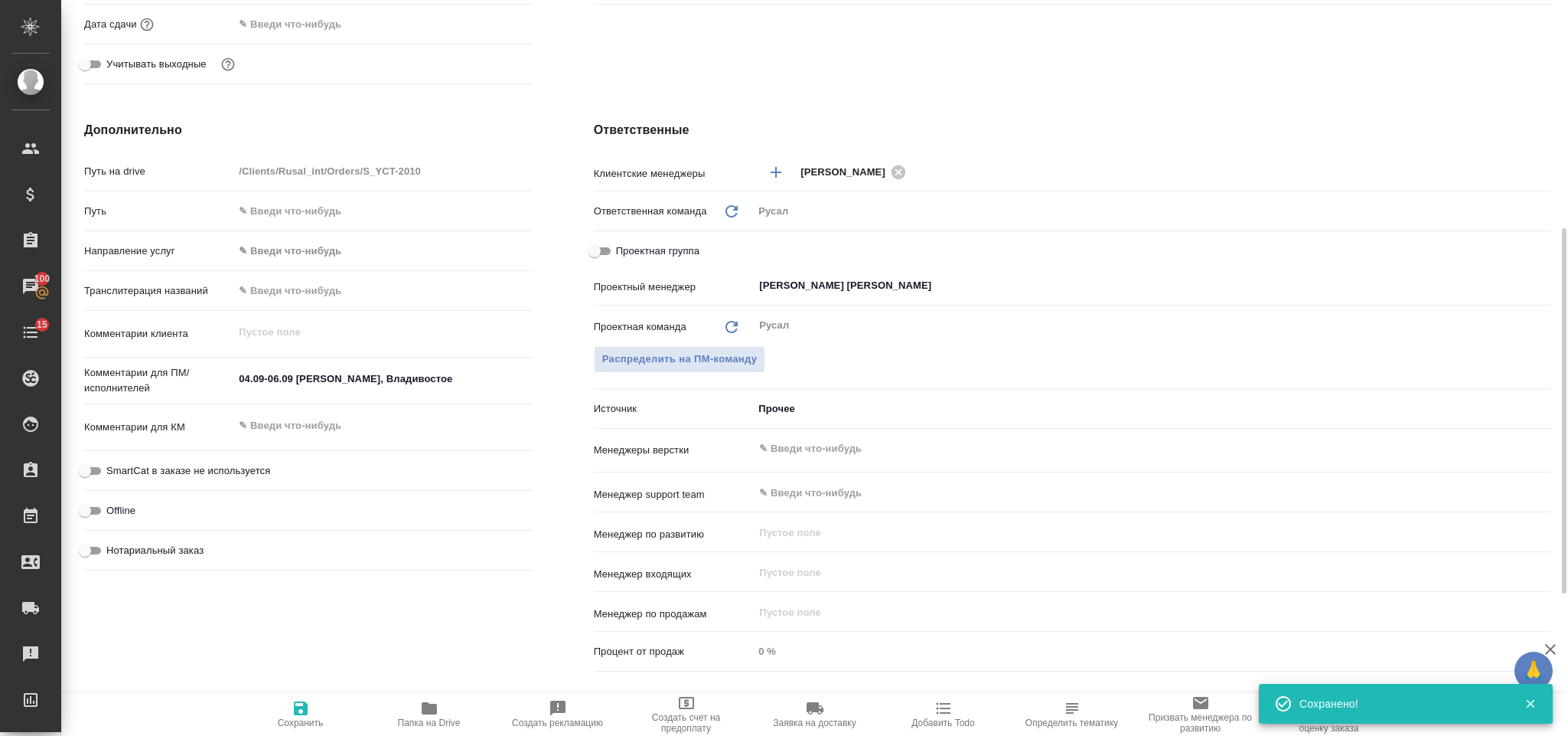
type textarea "x"
click at [428, 395] on div "04.09-06.09 Жиманова, Владивостое x" at bounding box center [383, 380] width 299 height 34
type textarea "x"
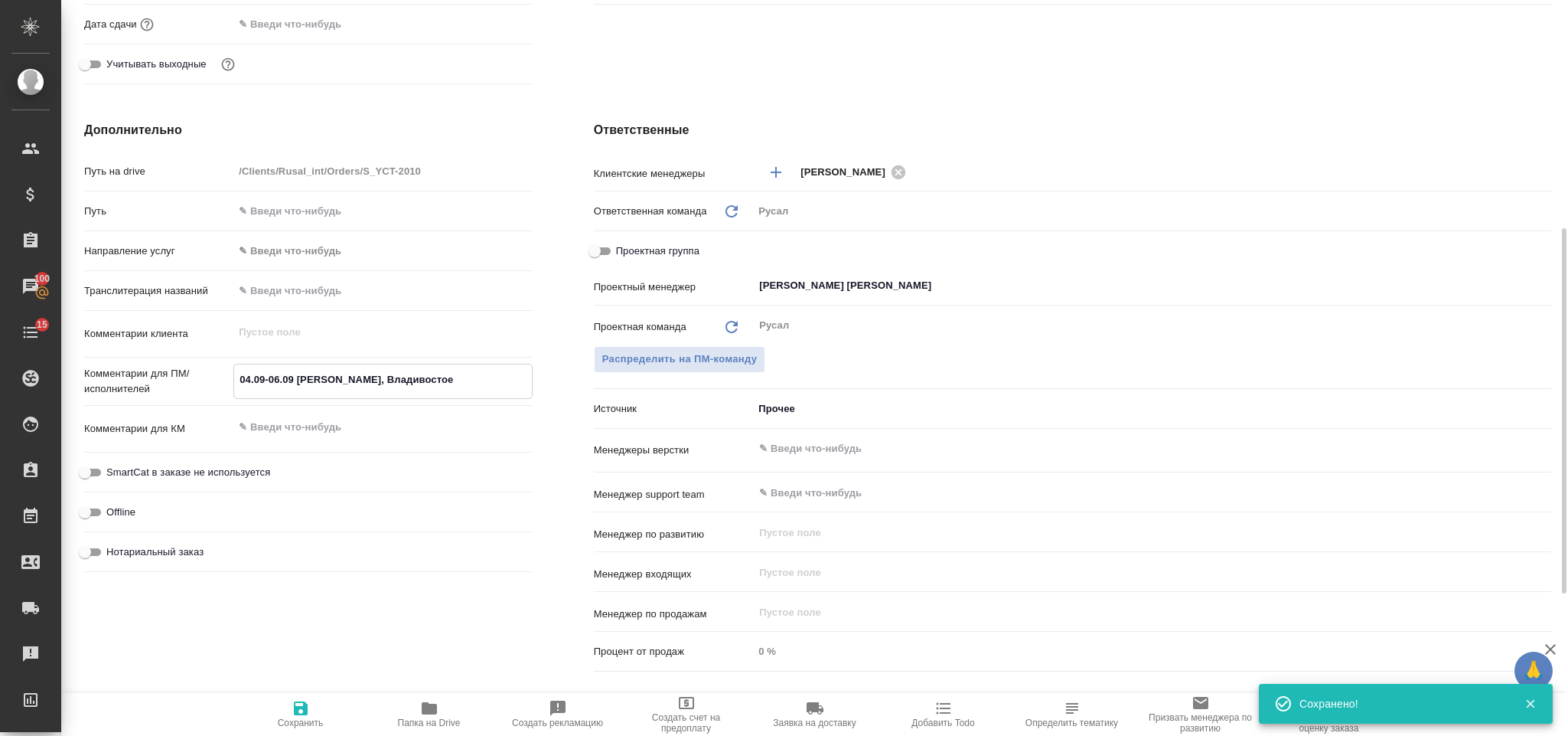
click at [444, 375] on textarea "04.09-06.09 Жиманова, Владивостое" at bounding box center [383, 379] width 297 height 26
type textarea "04.09-06.09 Жиманова, Владивосток"
type textarea "x"
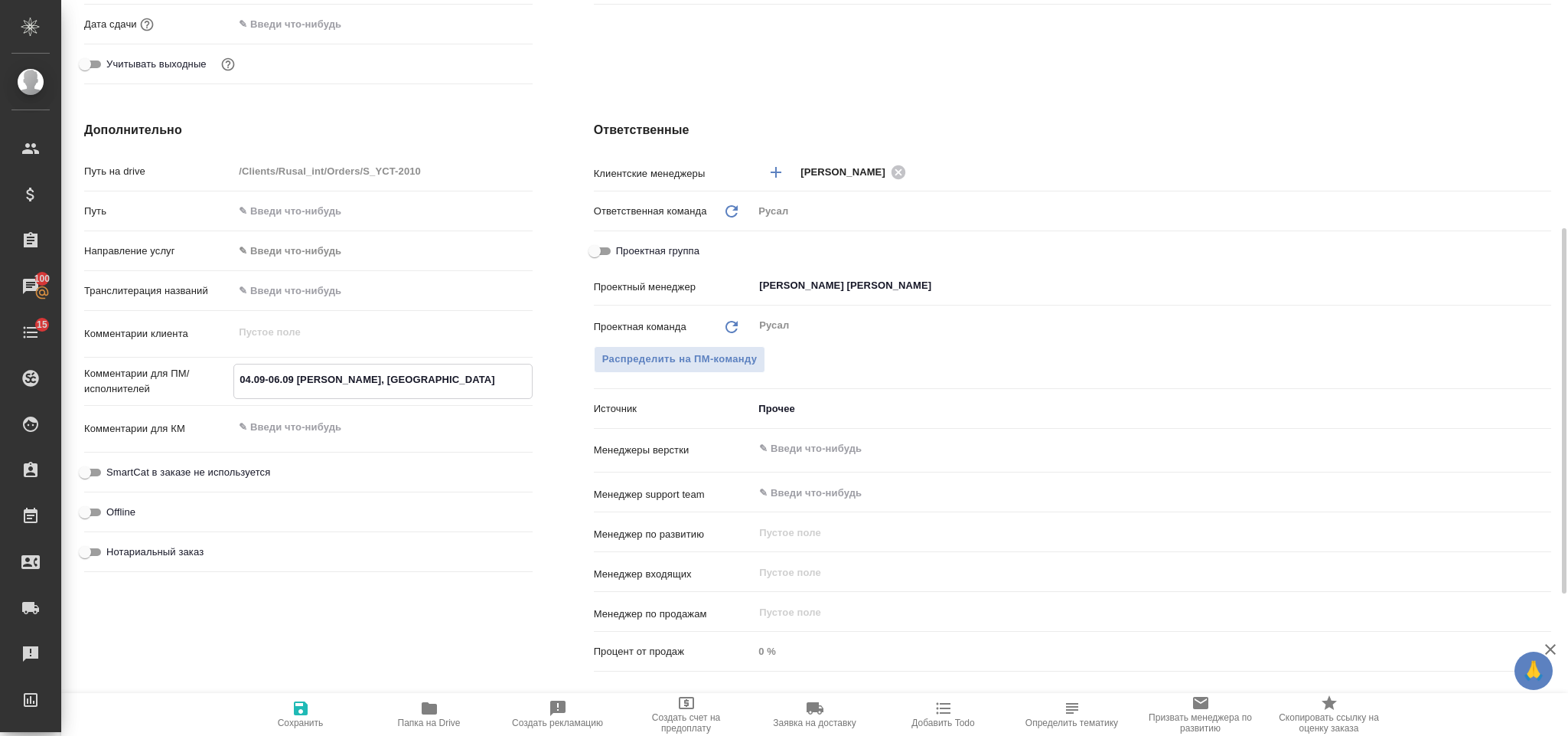
type textarea "04.09-06.09 Жиманова, Владивосток"
type textarea "x"
click at [304, 698] on button "Сохранить" at bounding box center [300, 714] width 128 height 42
type textarea "x"
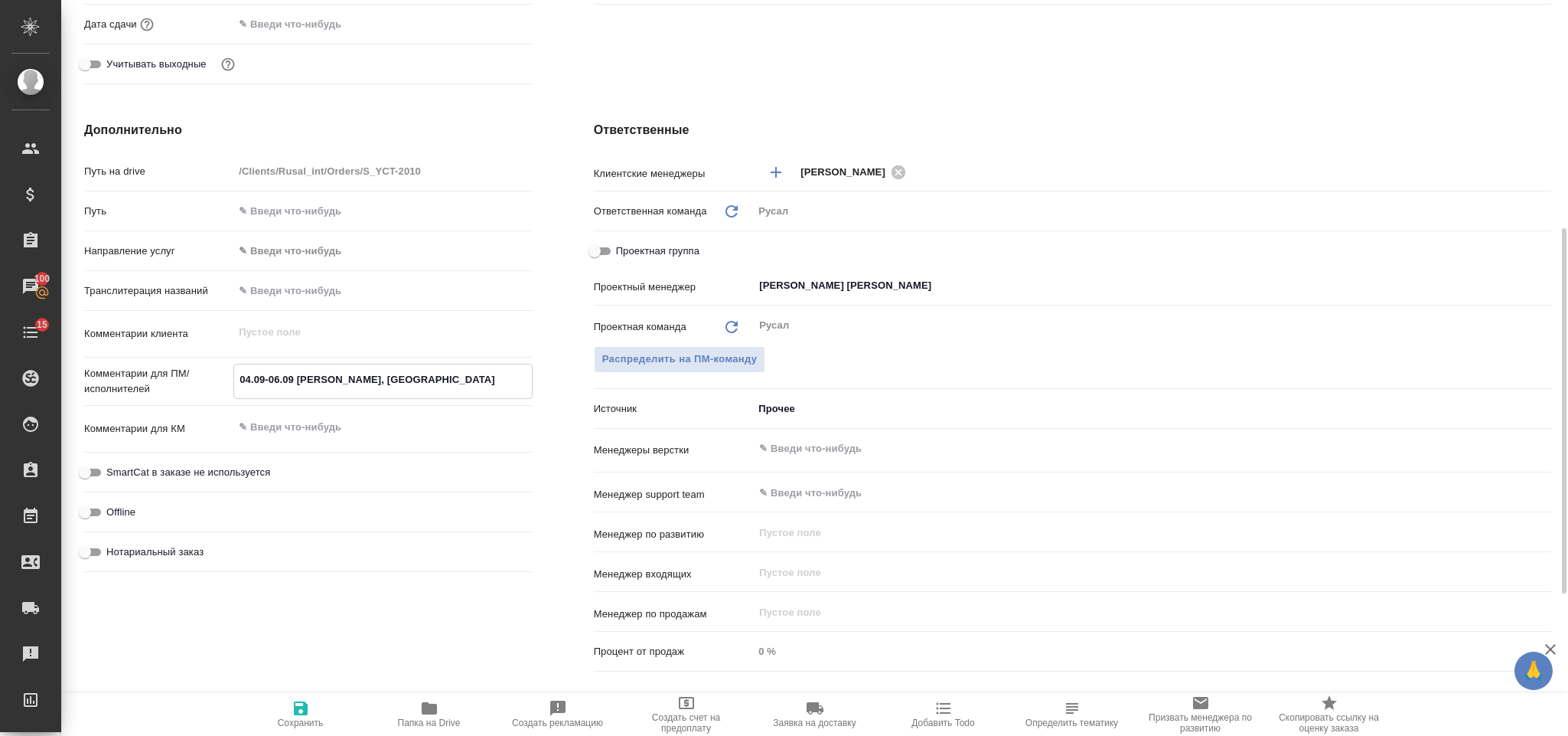
type textarea "x"
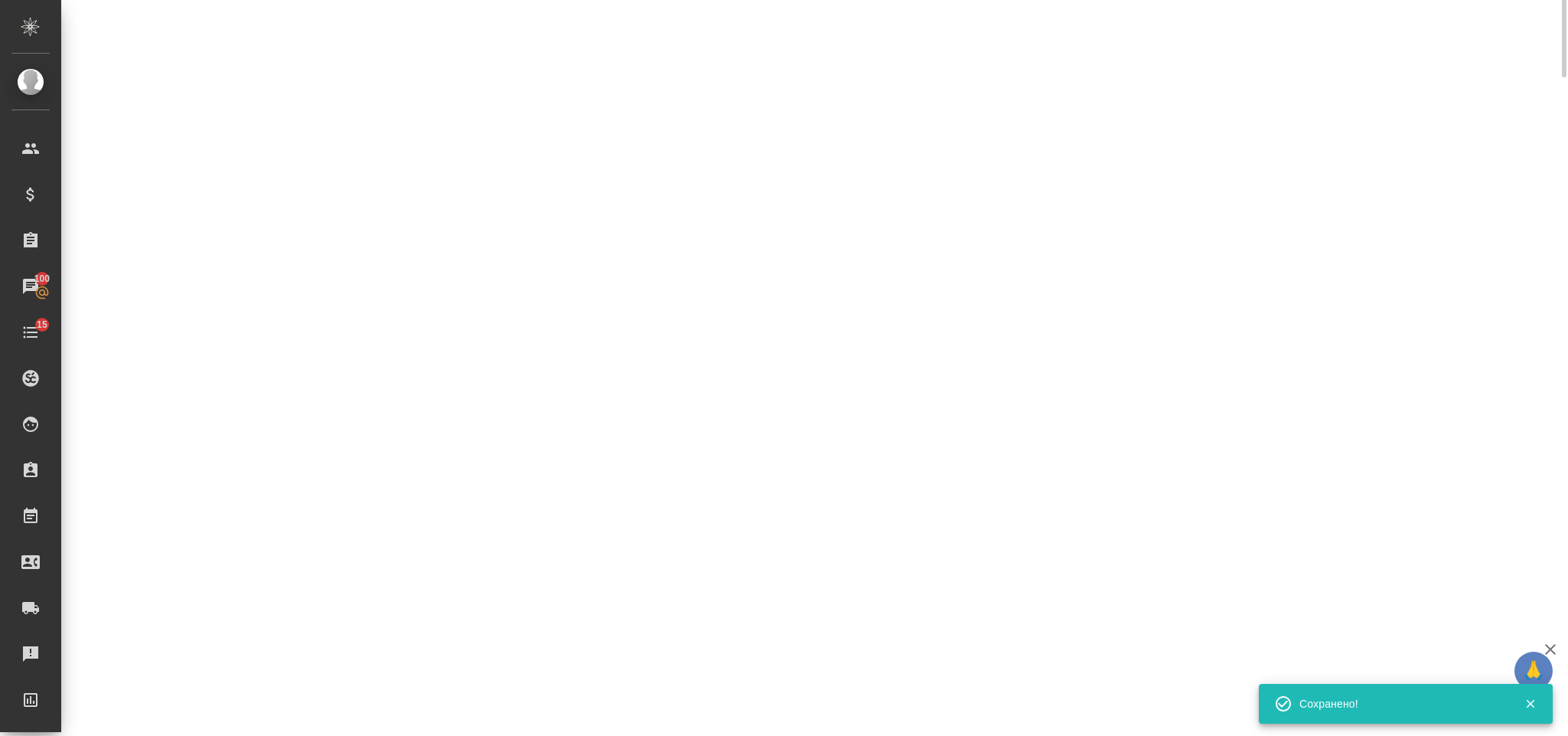
scroll to position [115, 0]
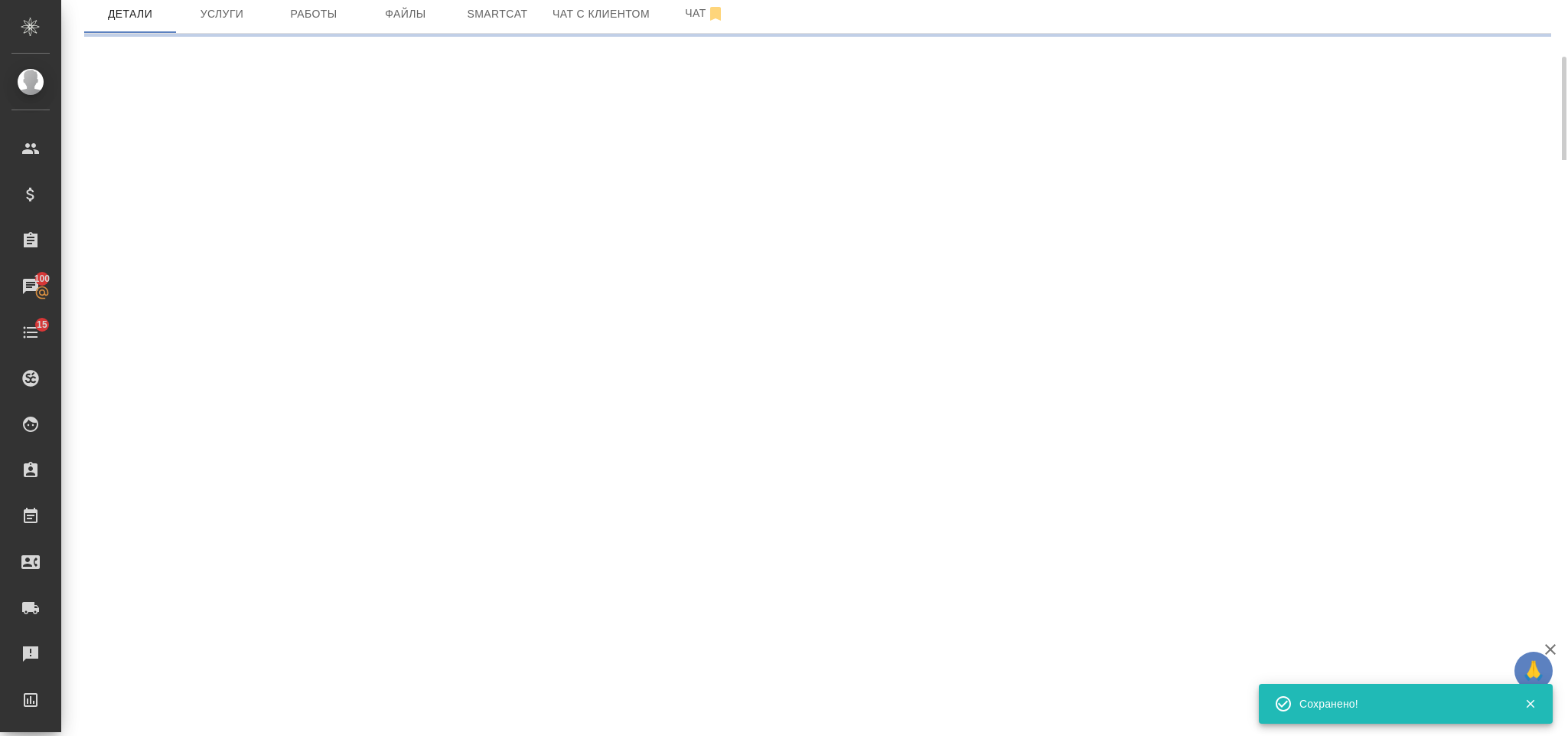
select select "RU"
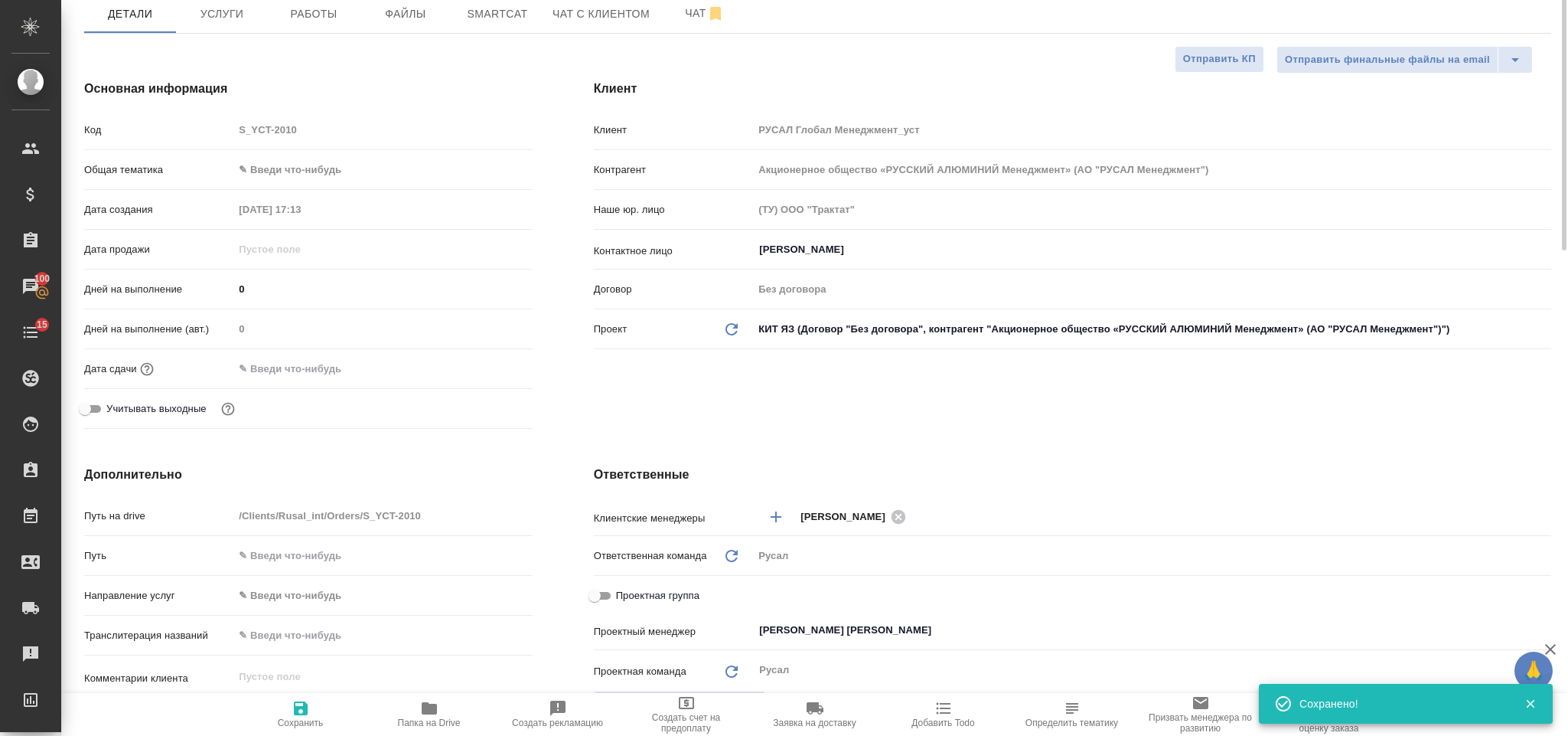
type textarea "x"
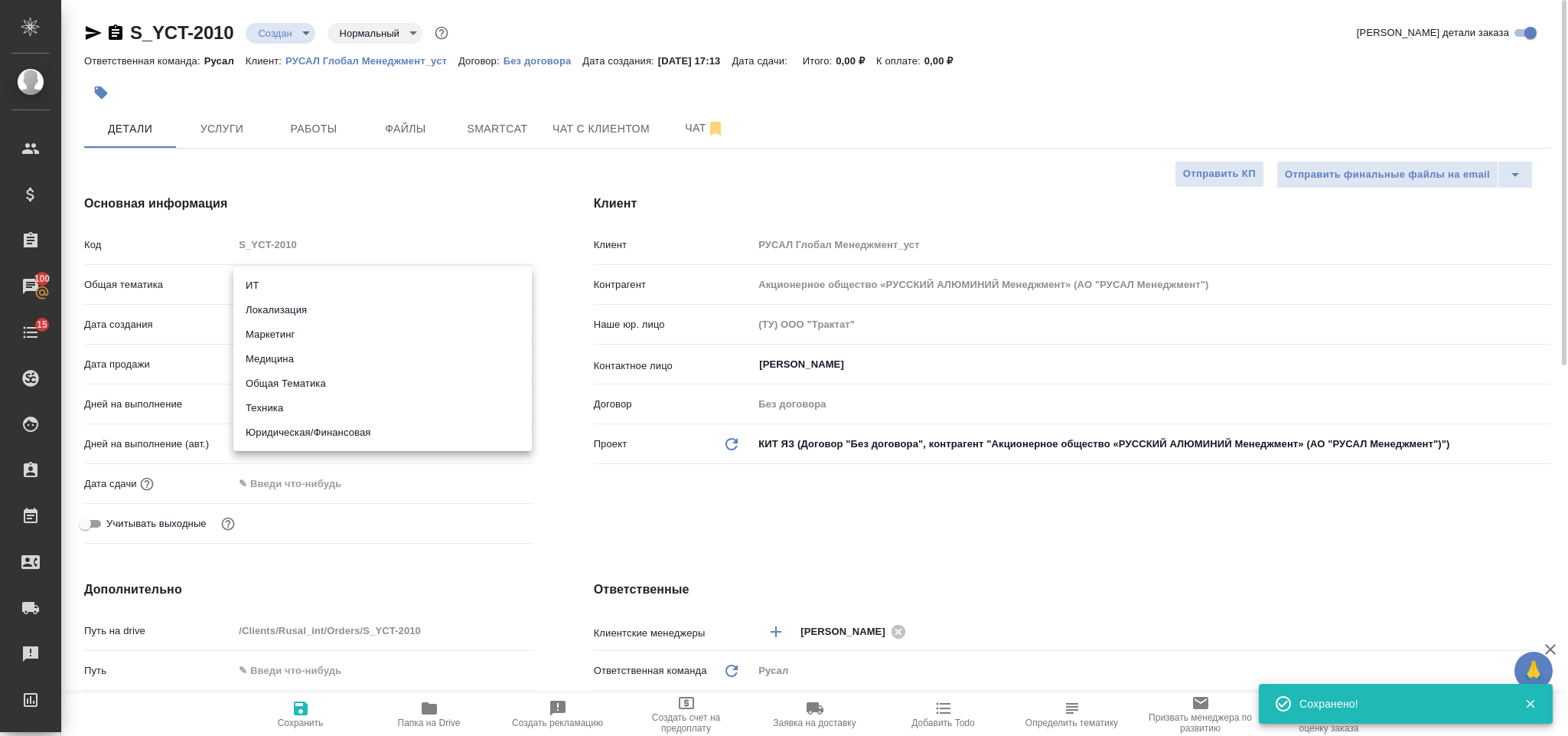
click at [358, 285] on body "🙏 .cls-1 fill:#fff; AWATERA Gorlenko Yuliua Клиенты Спецификации Заказы 100 Чат…" at bounding box center [784, 368] width 1568 height 736
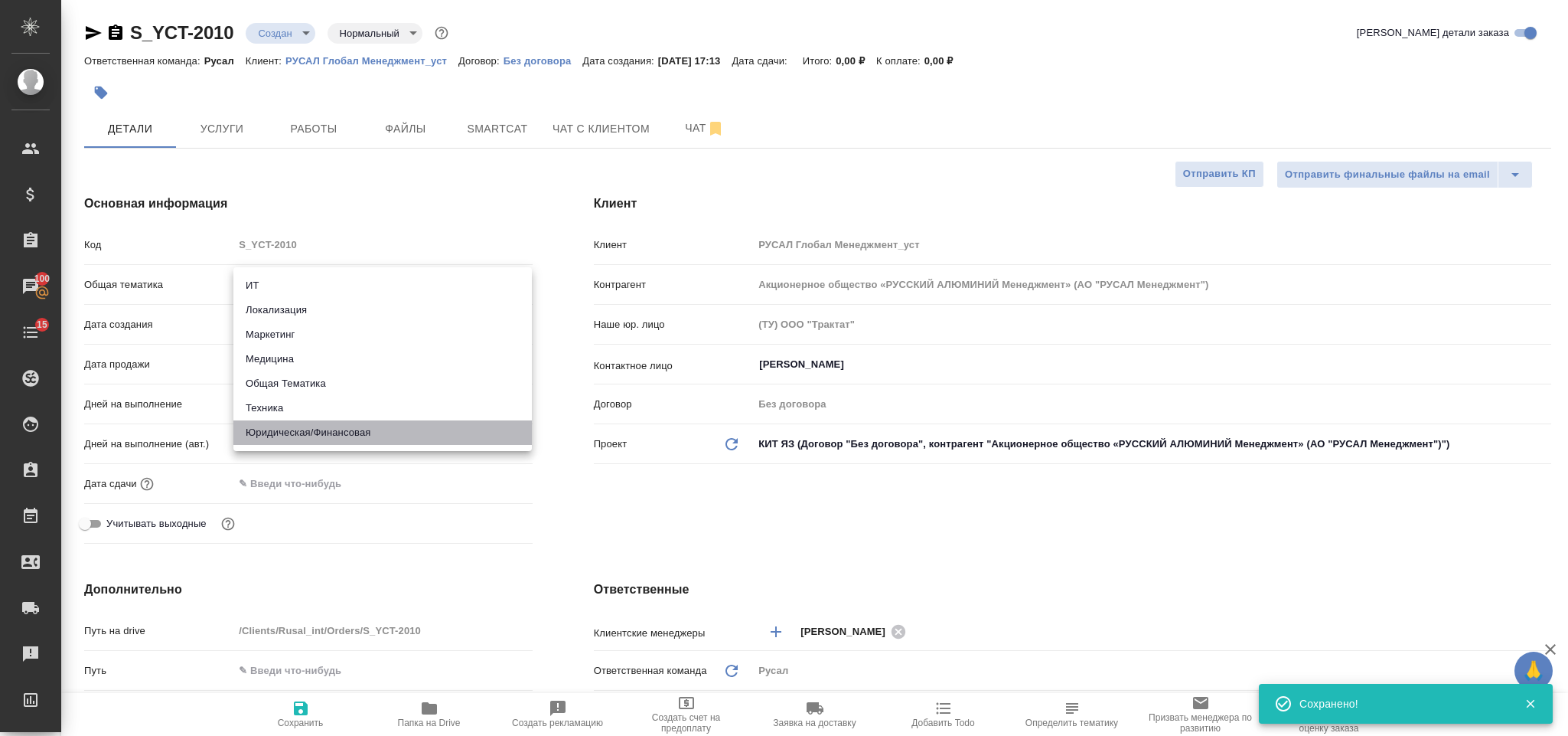
drag, startPoint x: 370, startPoint y: 425, endPoint x: 368, endPoint y: 435, distance: 10.2
click at [369, 435] on li "Юридическая/Финансовая" at bounding box center [383, 432] width 299 height 24
type input "yr-fn"
type textarea "x"
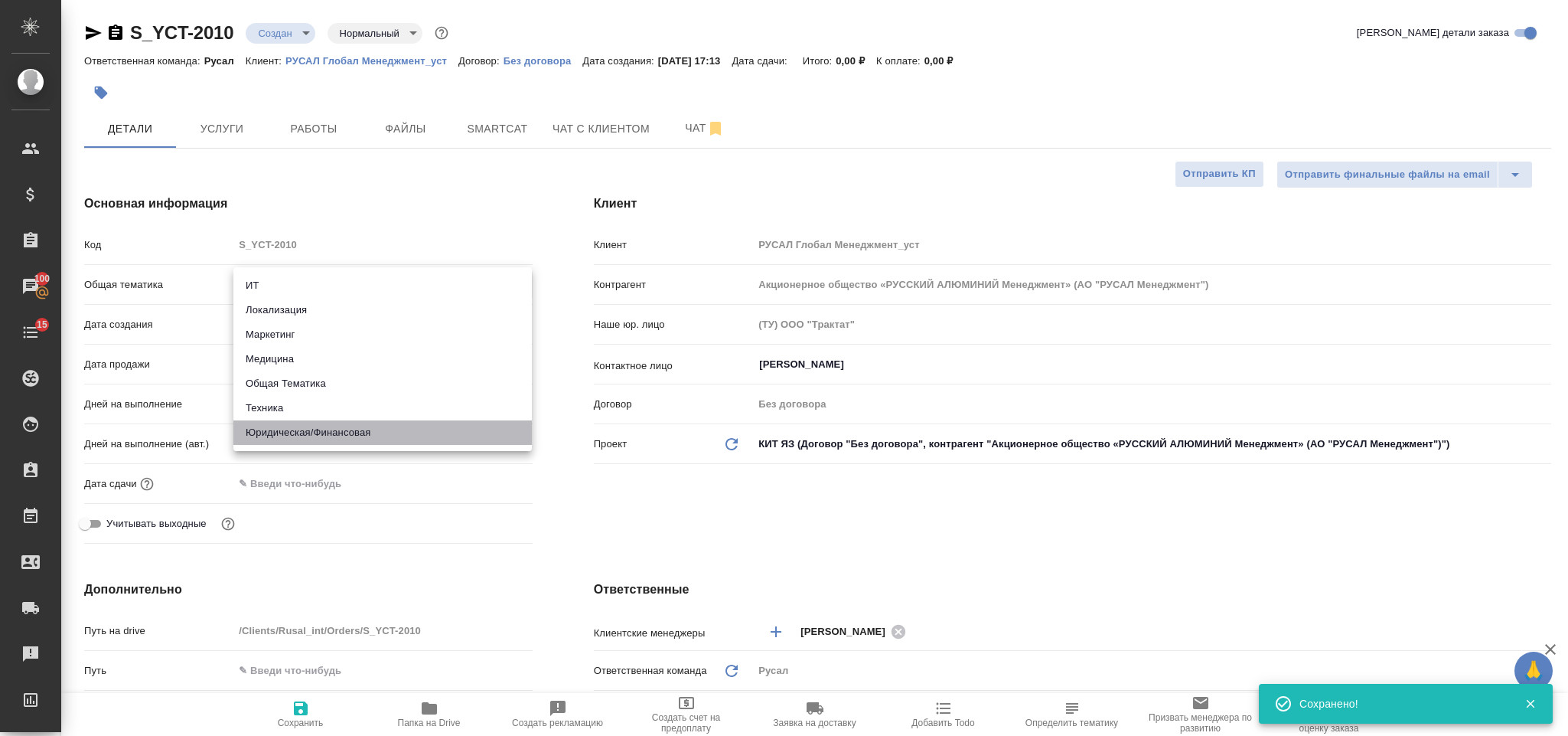
type textarea "x"
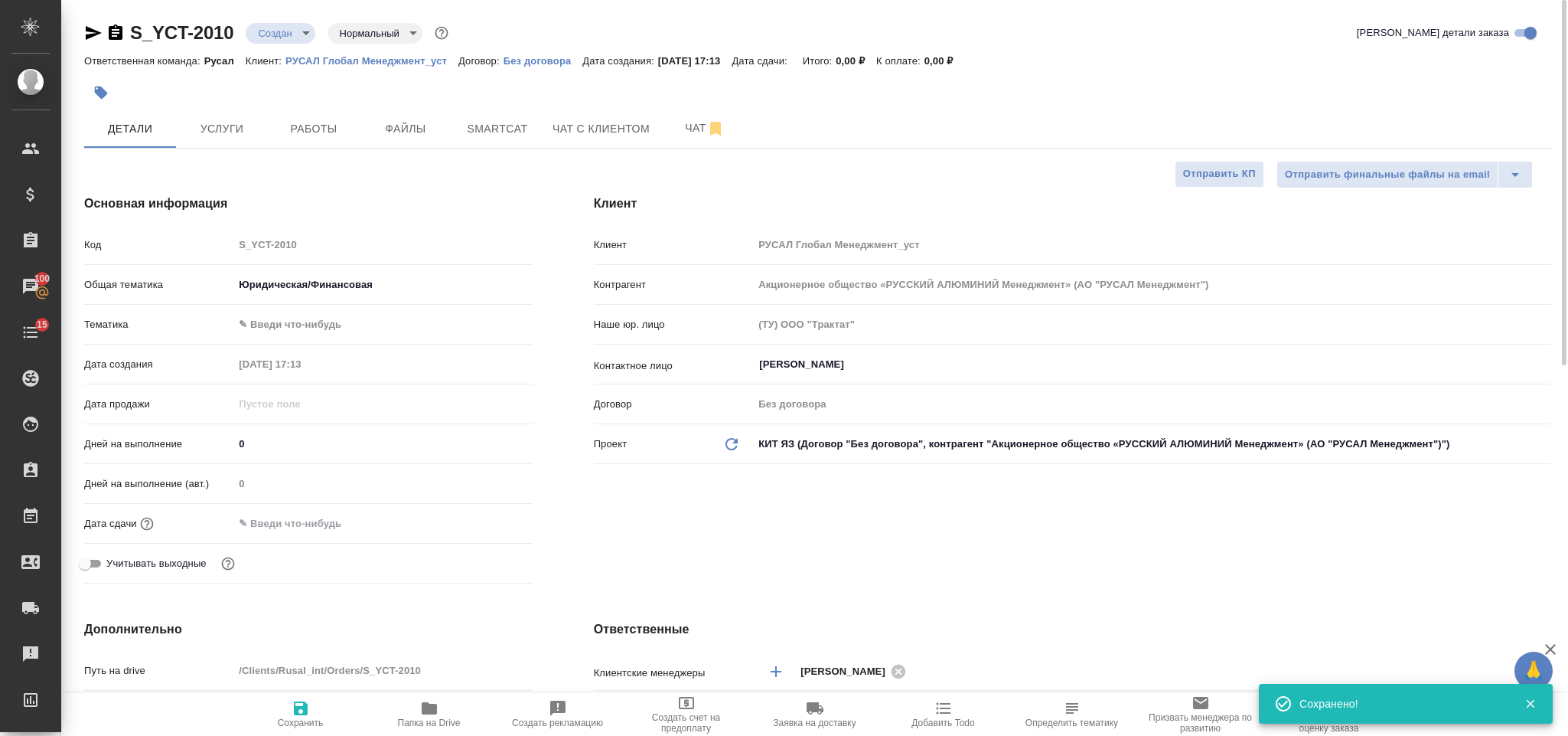
click at [334, 276] on body "🙏 .cls-1 fill:#fff; AWATERA Gorlenko Yuliua Клиенты Спецификации Заказы 100 Чат…" at bounding box center [784, 368] width 1568 height 736
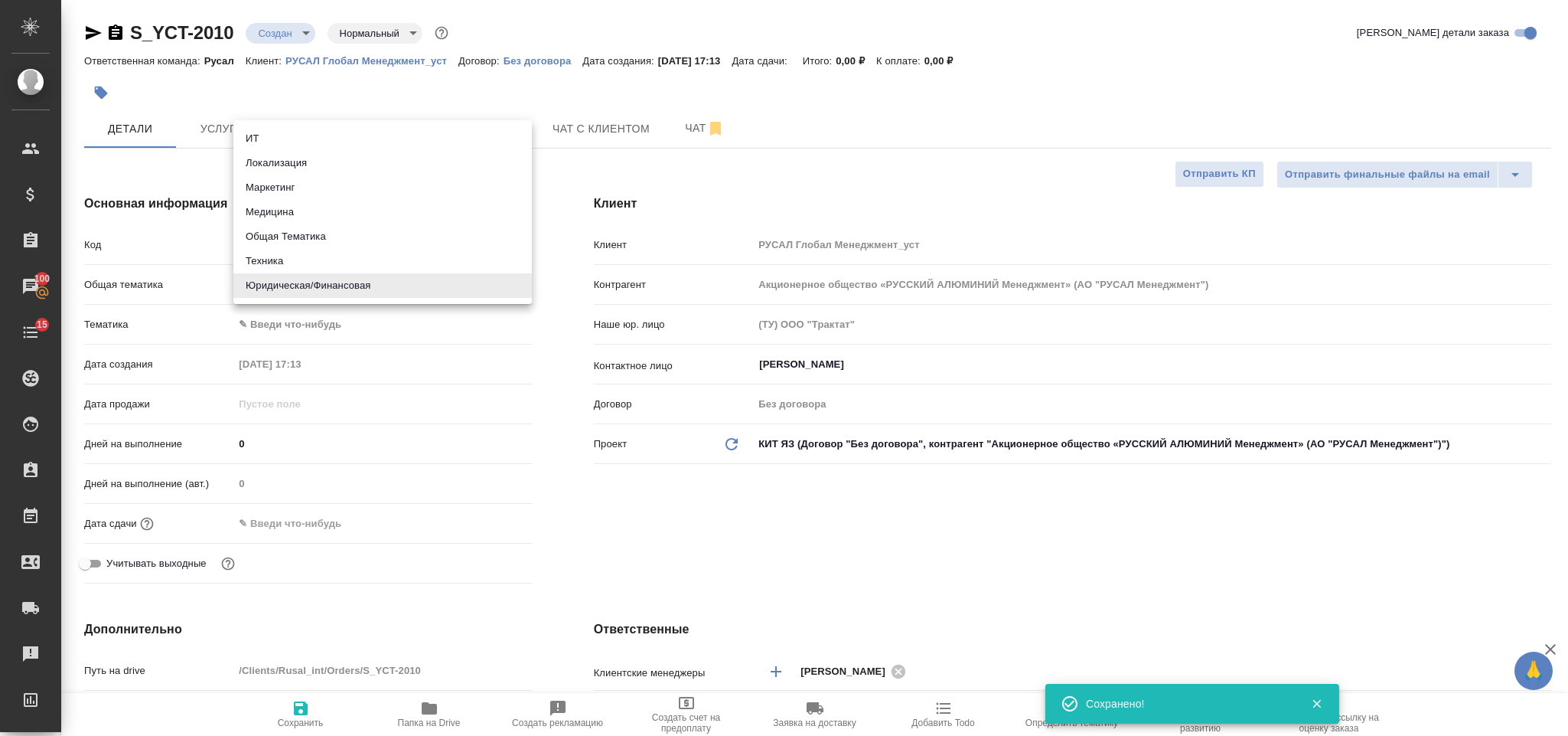
click at [306, 249] on li "Техника" at bounding box center [383, 260] width 299 height 24
type input "tech"
type textarea "x"
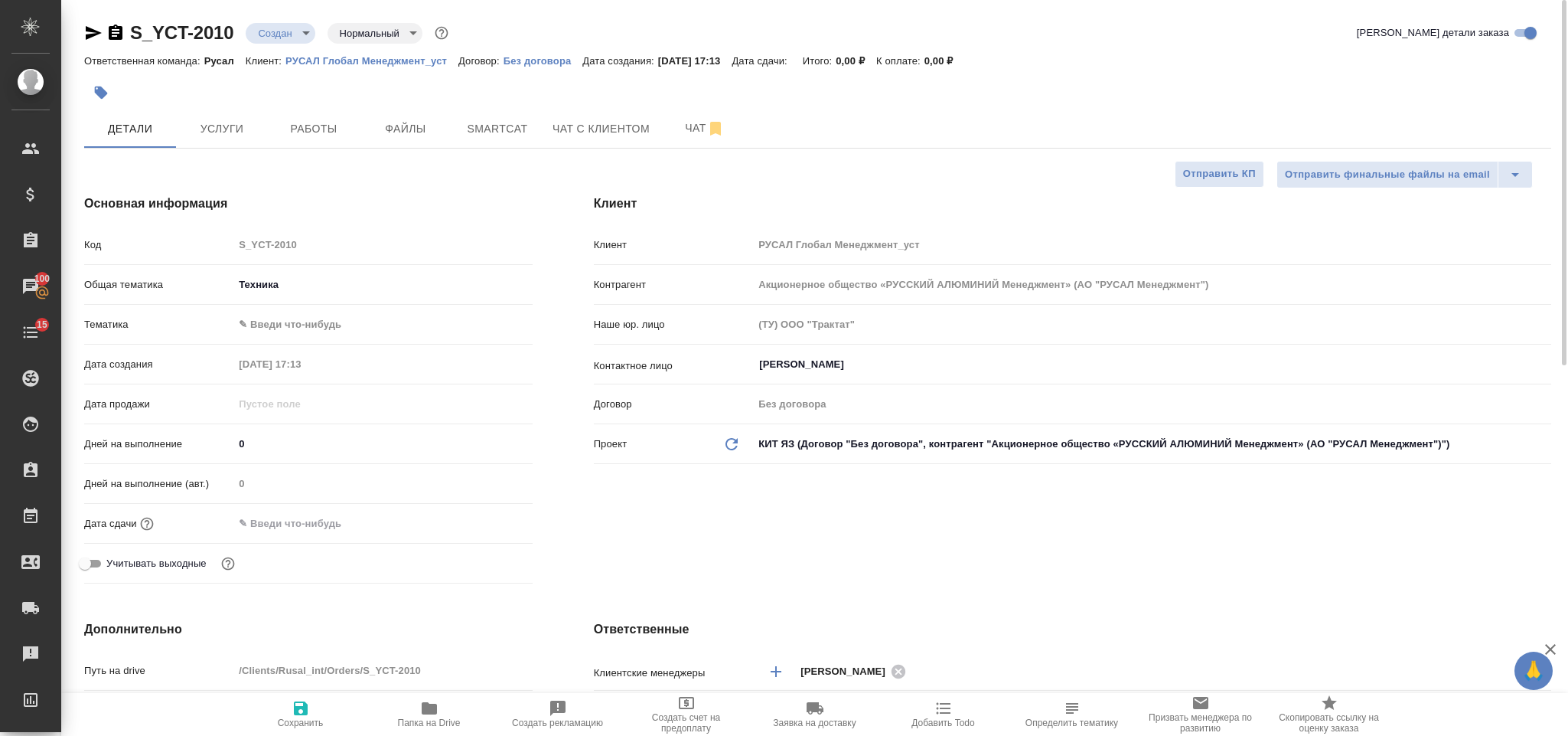
click at [306, 332] on body "🙏 .cls-1 fill:#fff; AWATERA Gorlenko Yuliua Клиенты Спецификации Заказы 100 Чат…" at bounding box center [784, 368] width 1568 height 736
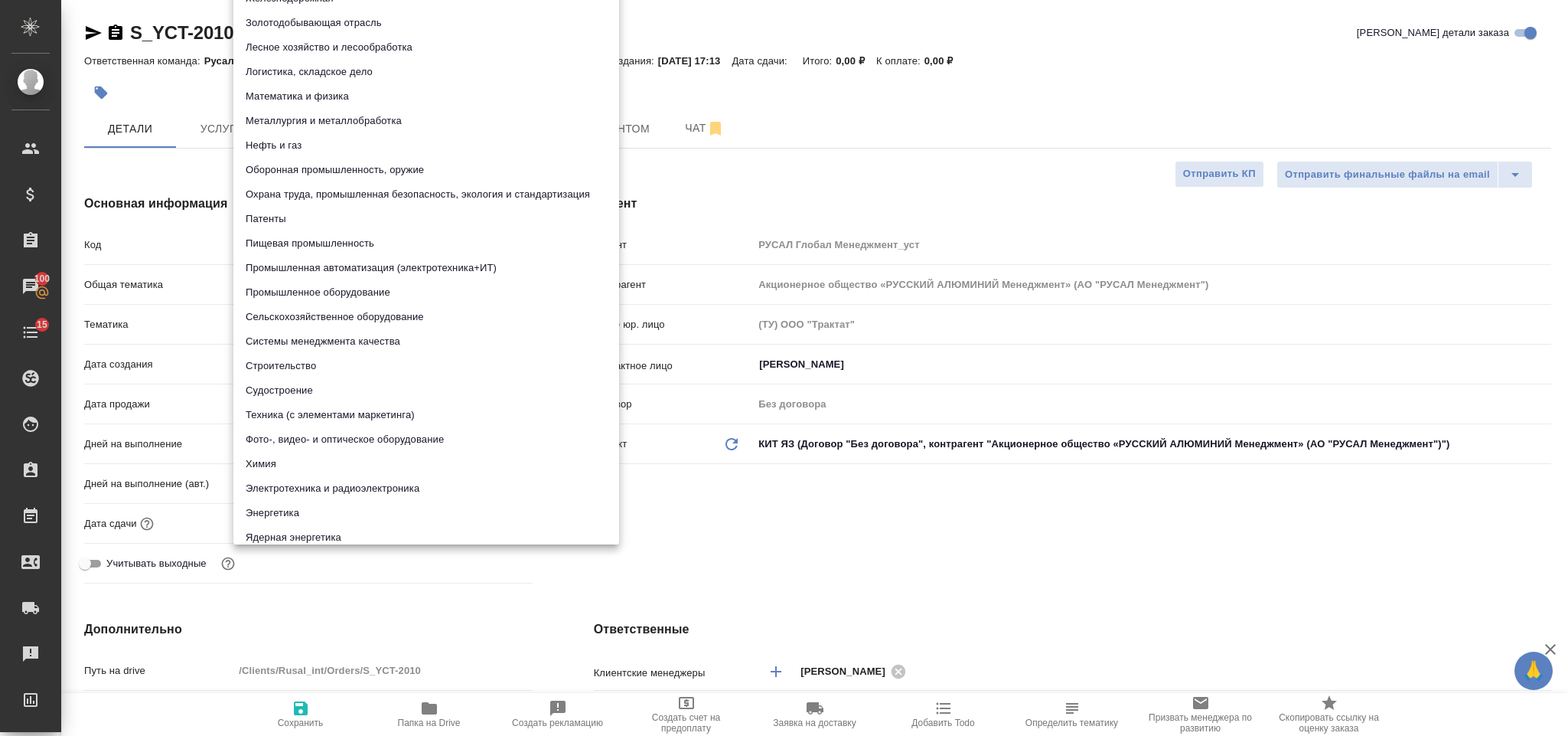
scroll to position [12, 0]
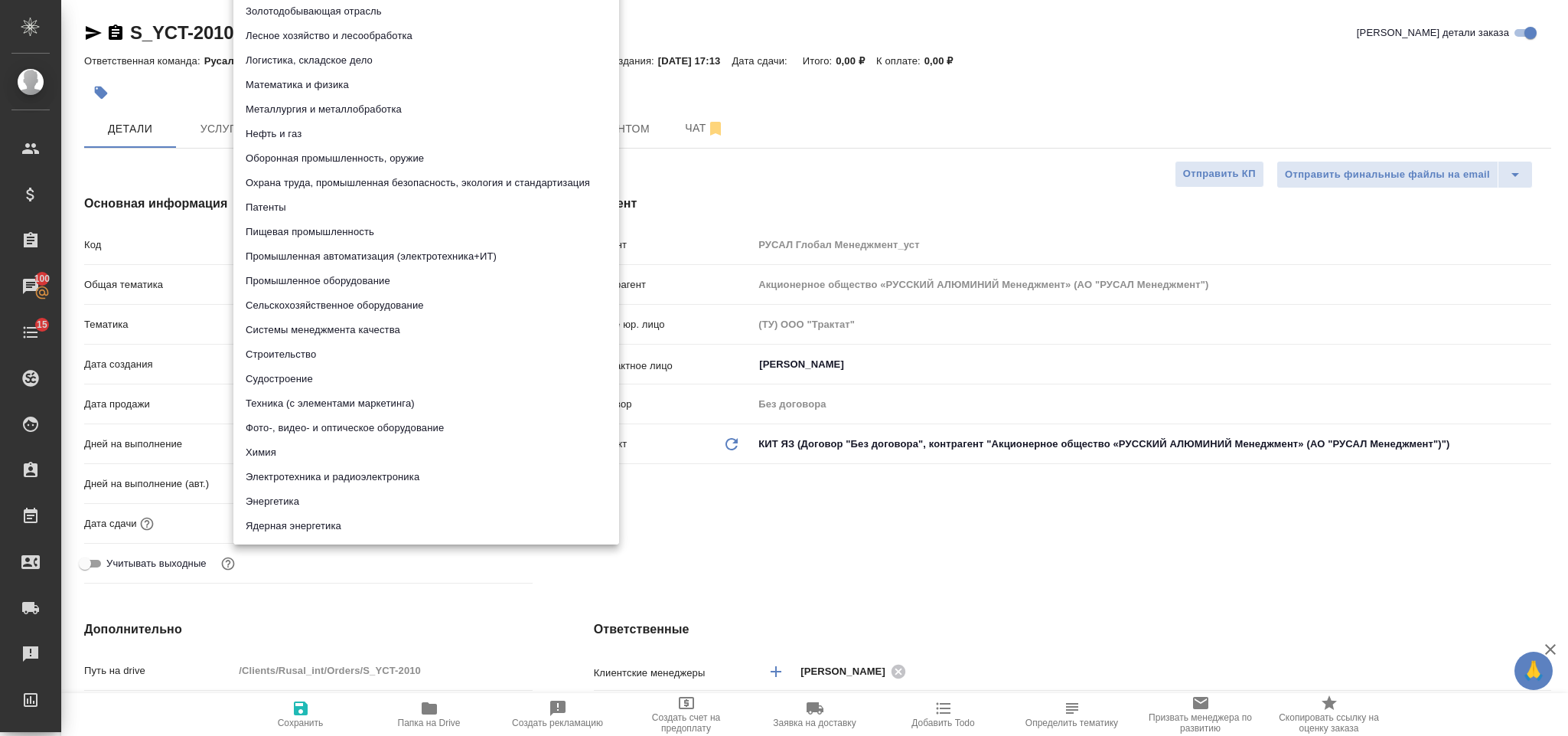
click at [377, 111] on li "Металлургия и металлобработка" at bounding box center [426, 109] width 386 height 24
type textarea "x"
type input "60014e23f7d9dc5f480a3cf8"
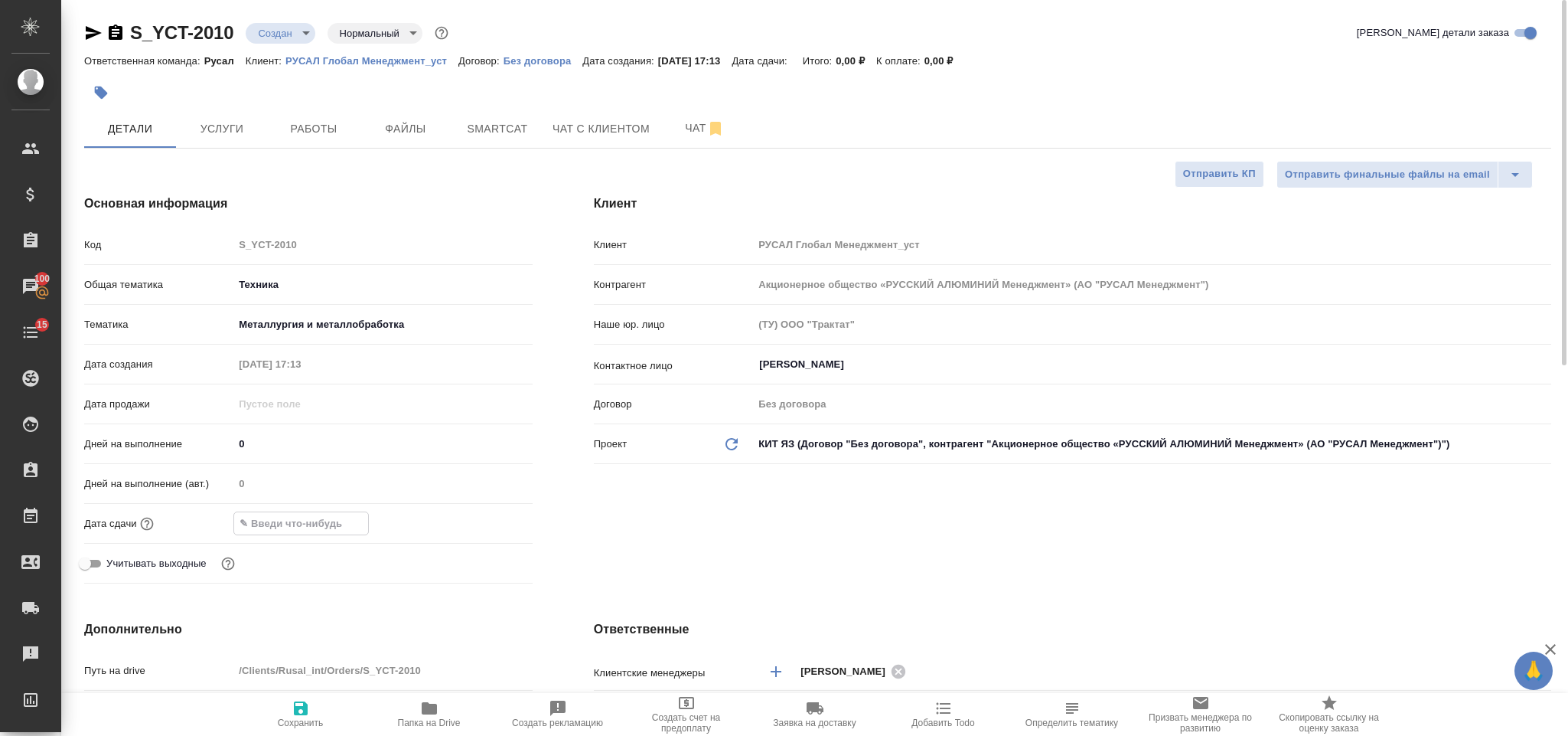
click at [325, 518] on input "text" at bounding box center [301, 523] width 134 height 22
click at [476, 524] on div at bounding box center [383, 523] width 299 height 24
click at [482, 526] on icon "button" at bounding box center [488, 522] width 14 height 15
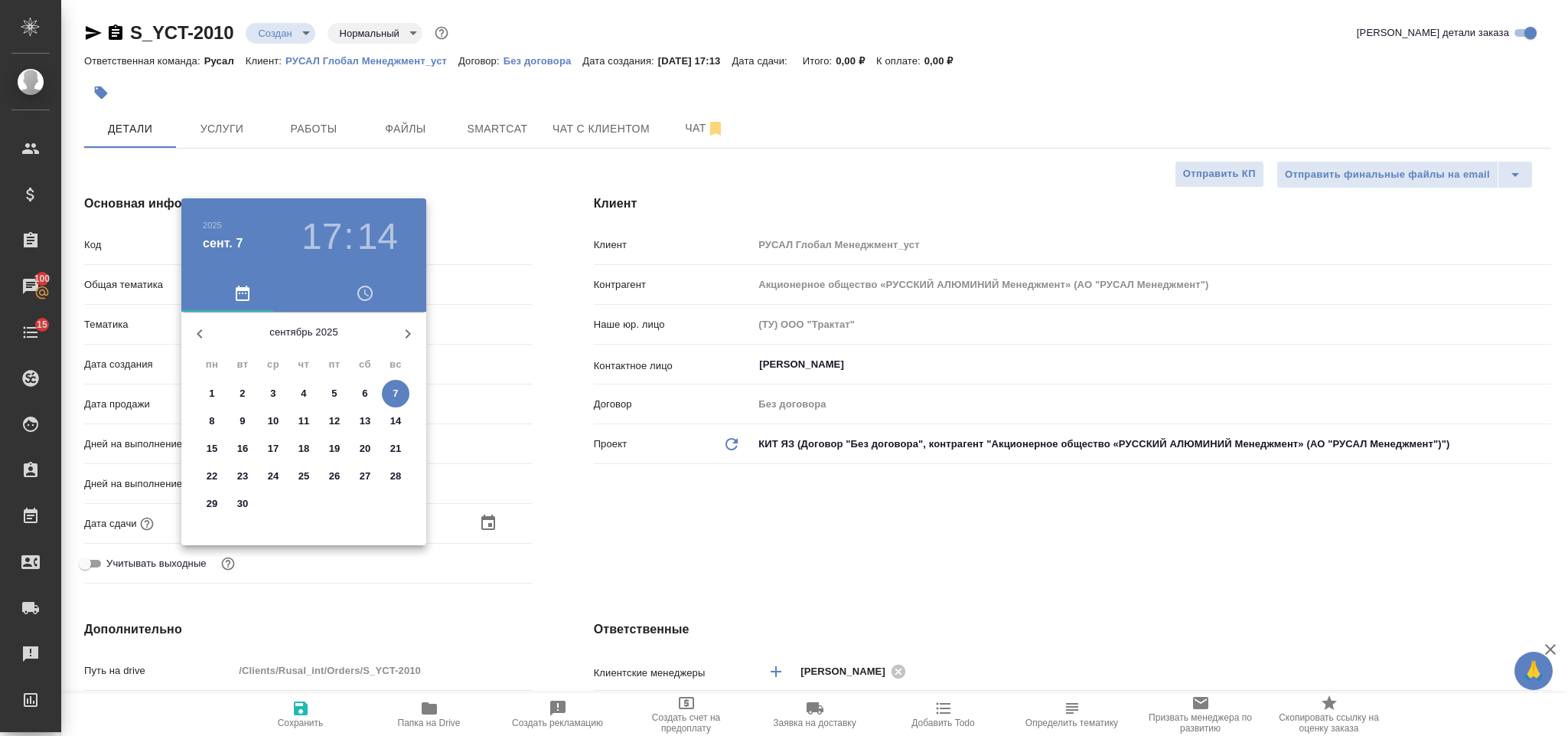
click at [398, 399] on p "7" at bounding box center [395, 394] width 6 height 15
type input "07.09.2025 17:14"
type textarea "x"
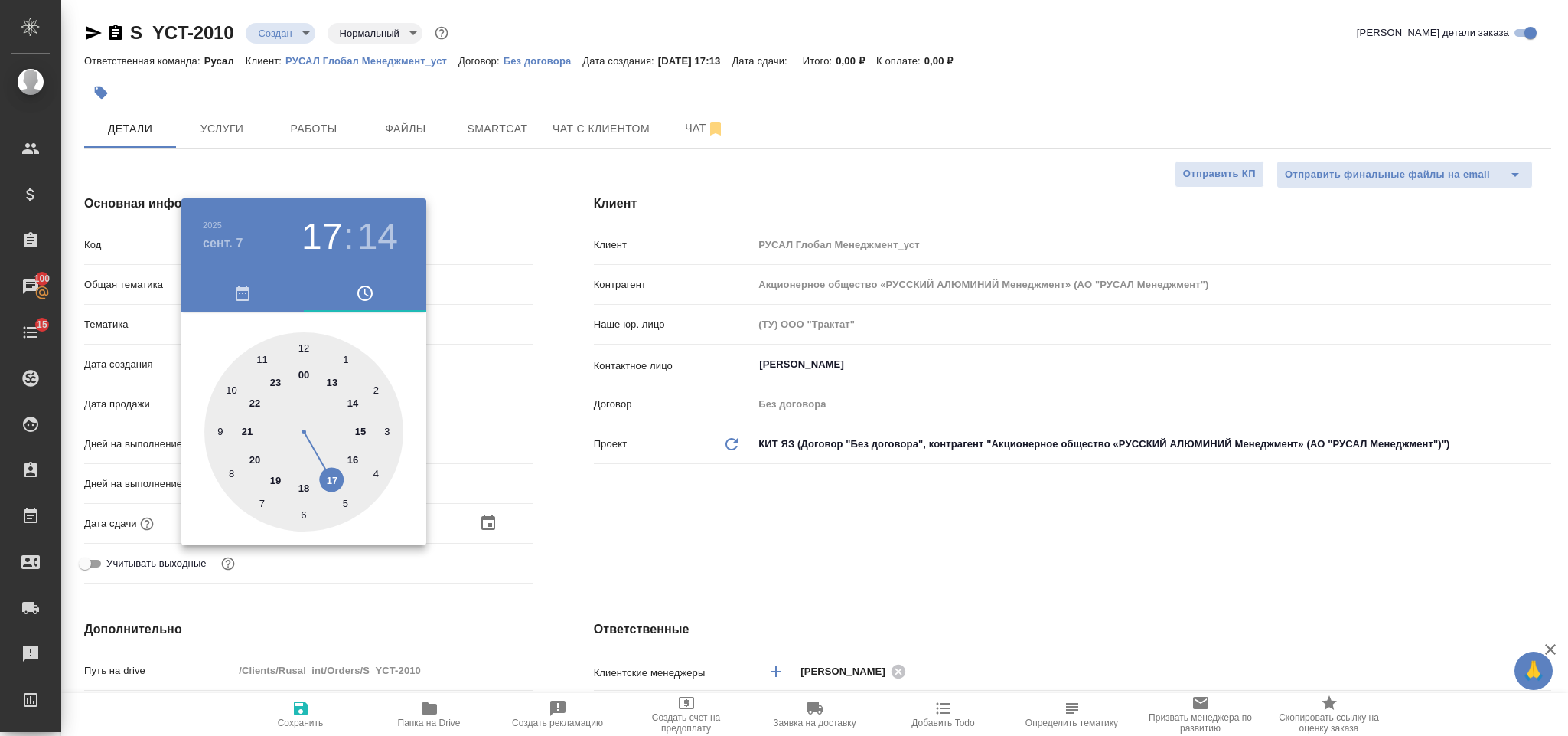
click at [278, 476] on div at bounding box center [304, 431] width 199 height 199
type input "07.09.2025 19:14"
type textarea "x"
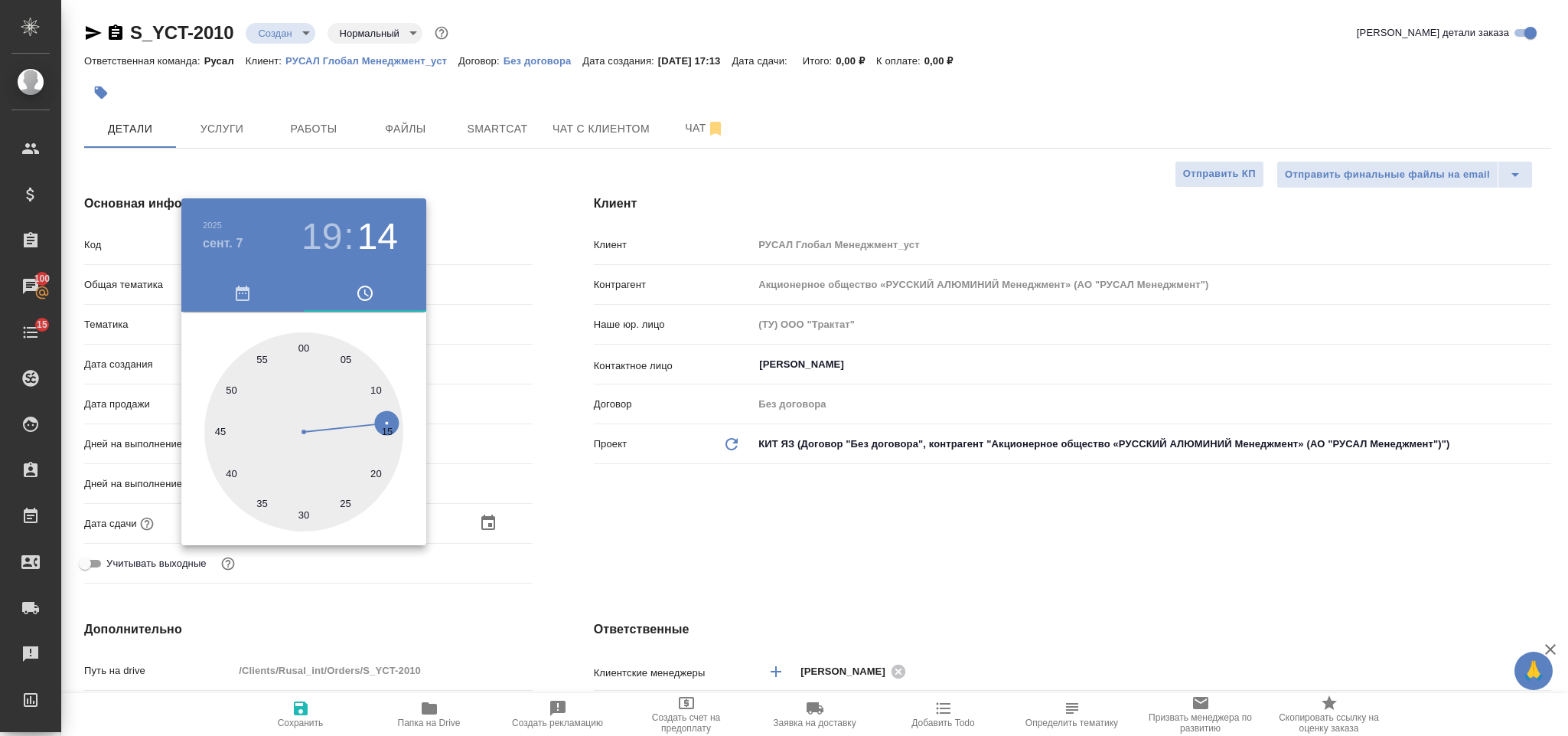
click at [306, 342] on div at bounding box center [304, 431] width 199 height 199
type input "07.09.2025 19:00"
type textarea "x"
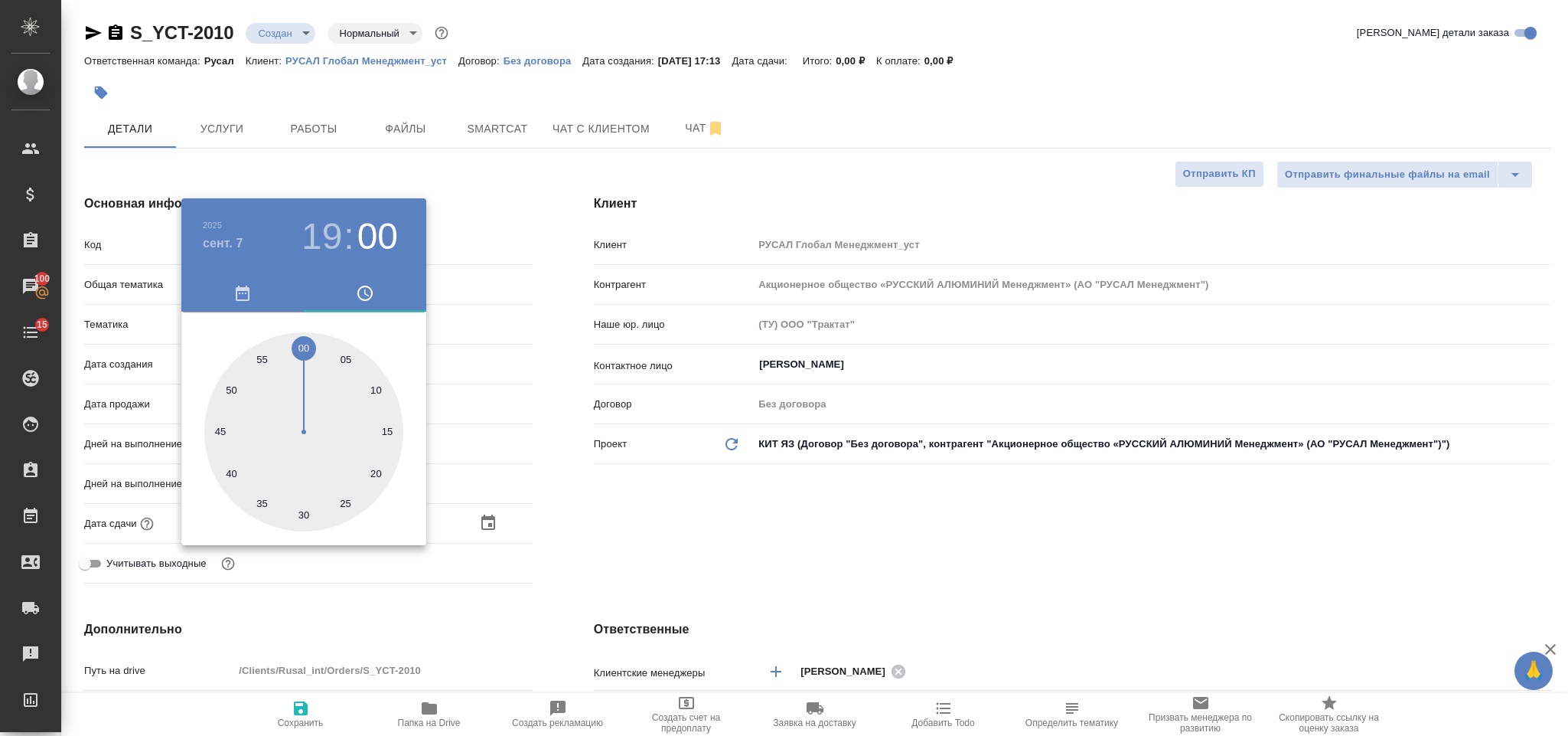
click at [640, 518] on div at bounding box center [784, 368] width 1568 height 736
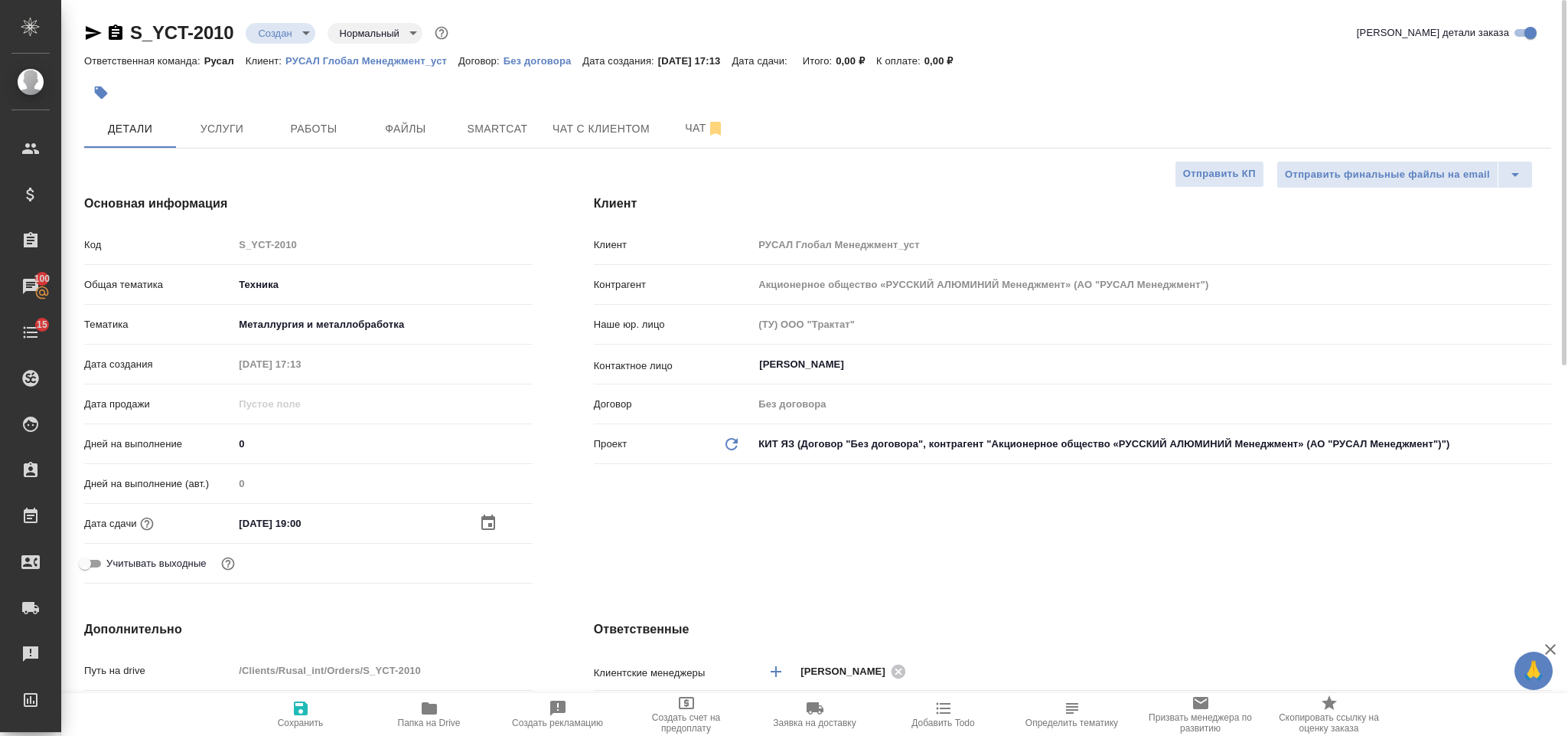
click at [297, 712] on icon "button" at bounding box center [301, 708] width 14 height 14
type textarea "x"
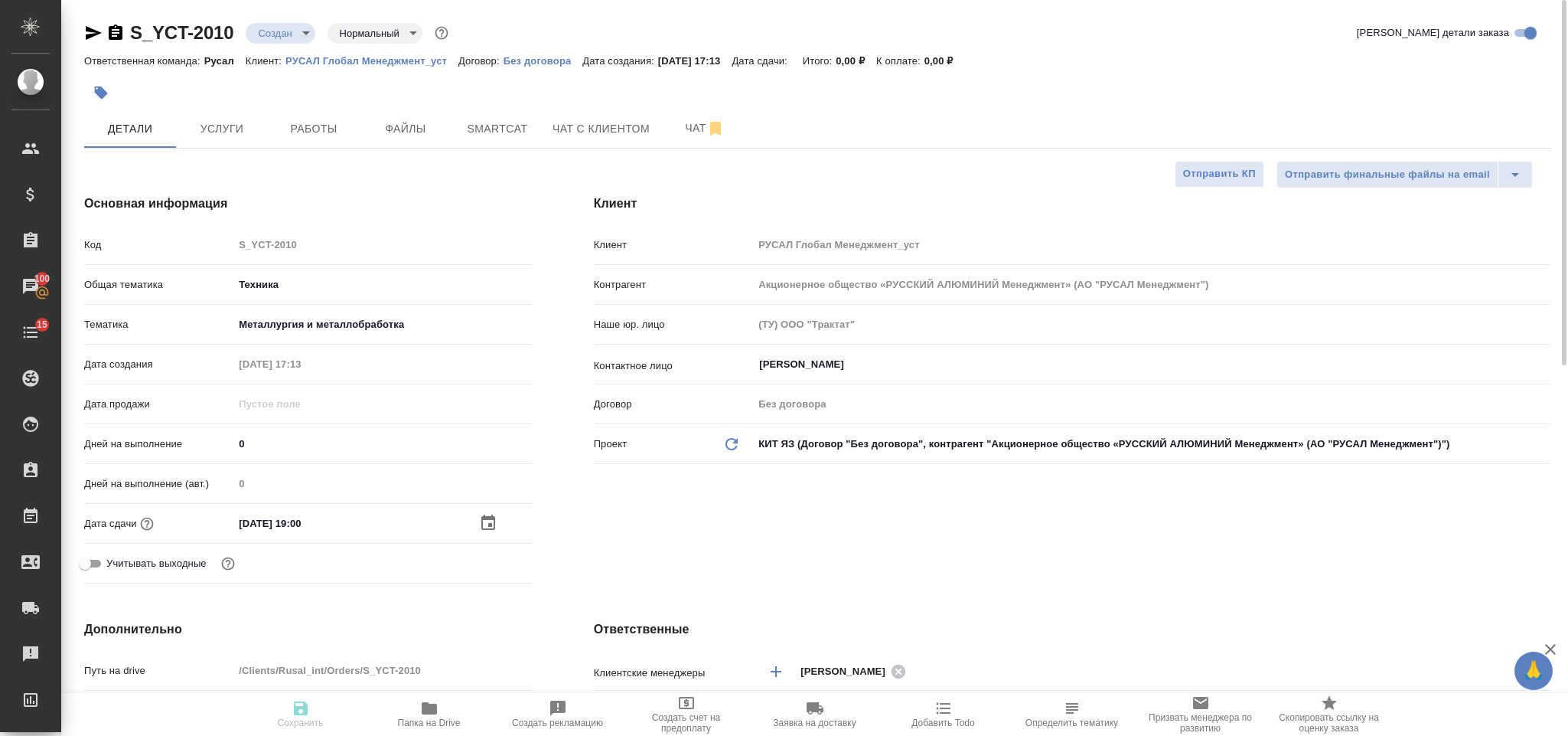
type textarea "x"
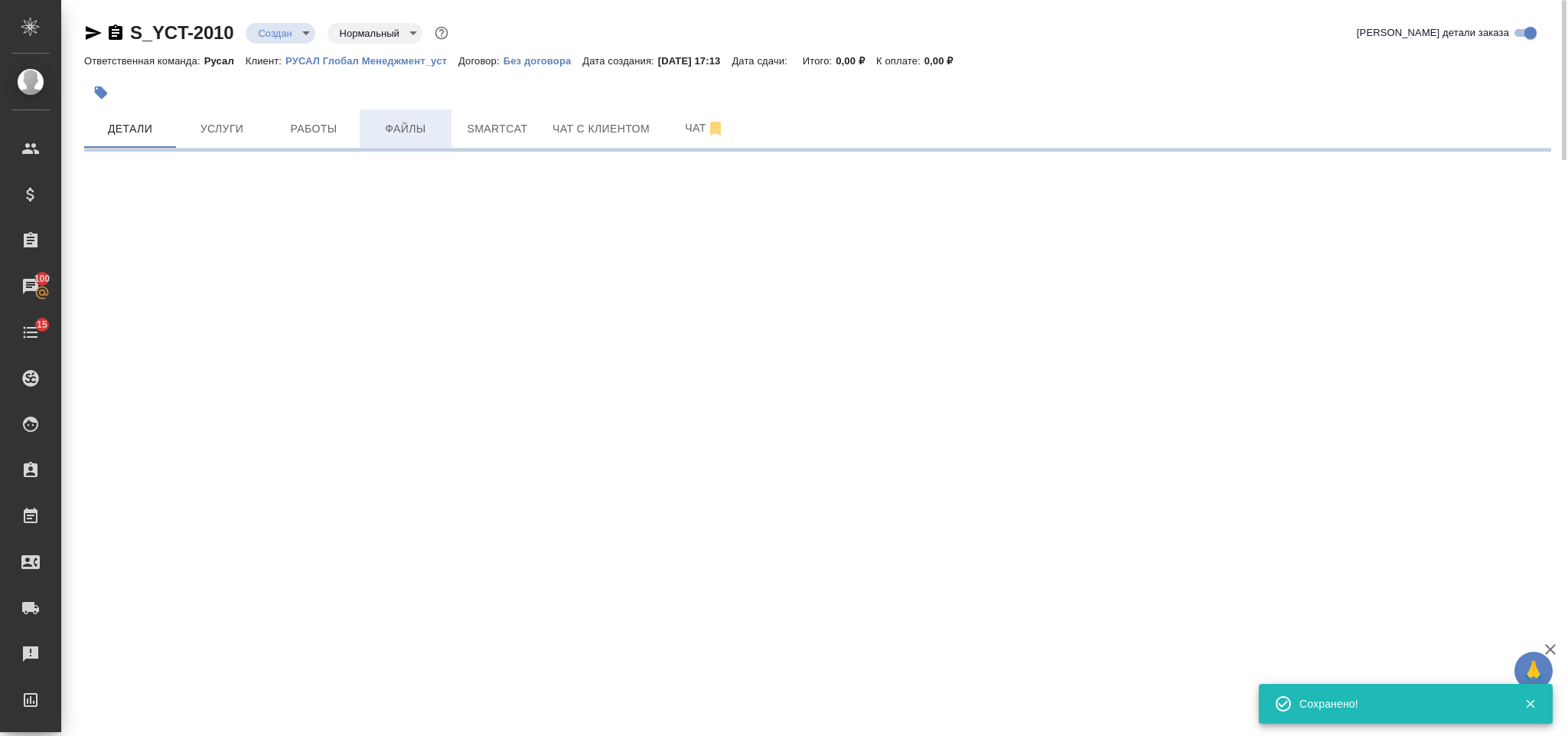
select select "RU"
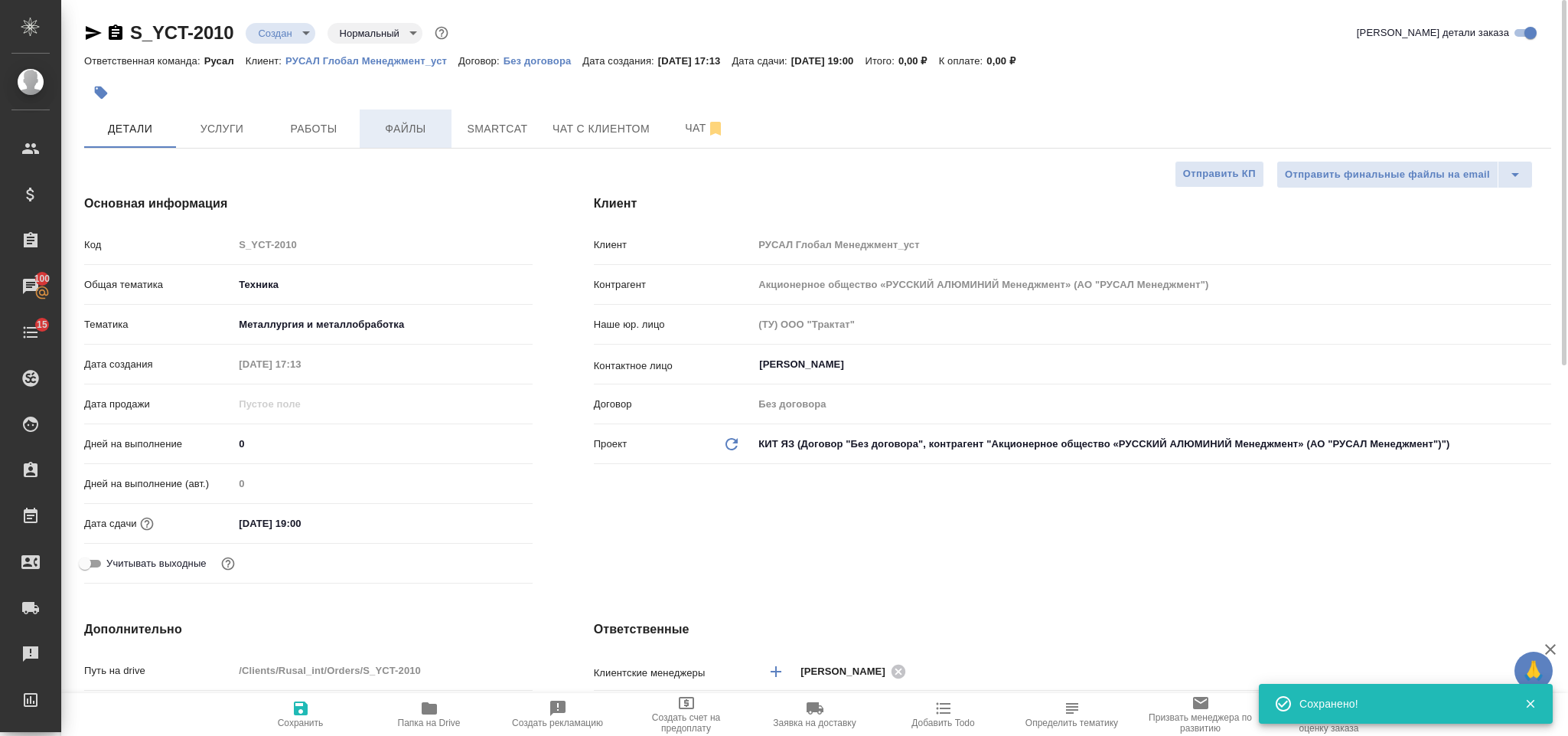
type textarea "x"
click at [417, 115] on button "Файлы" at bounding box center [405, 129] width 92 height 39
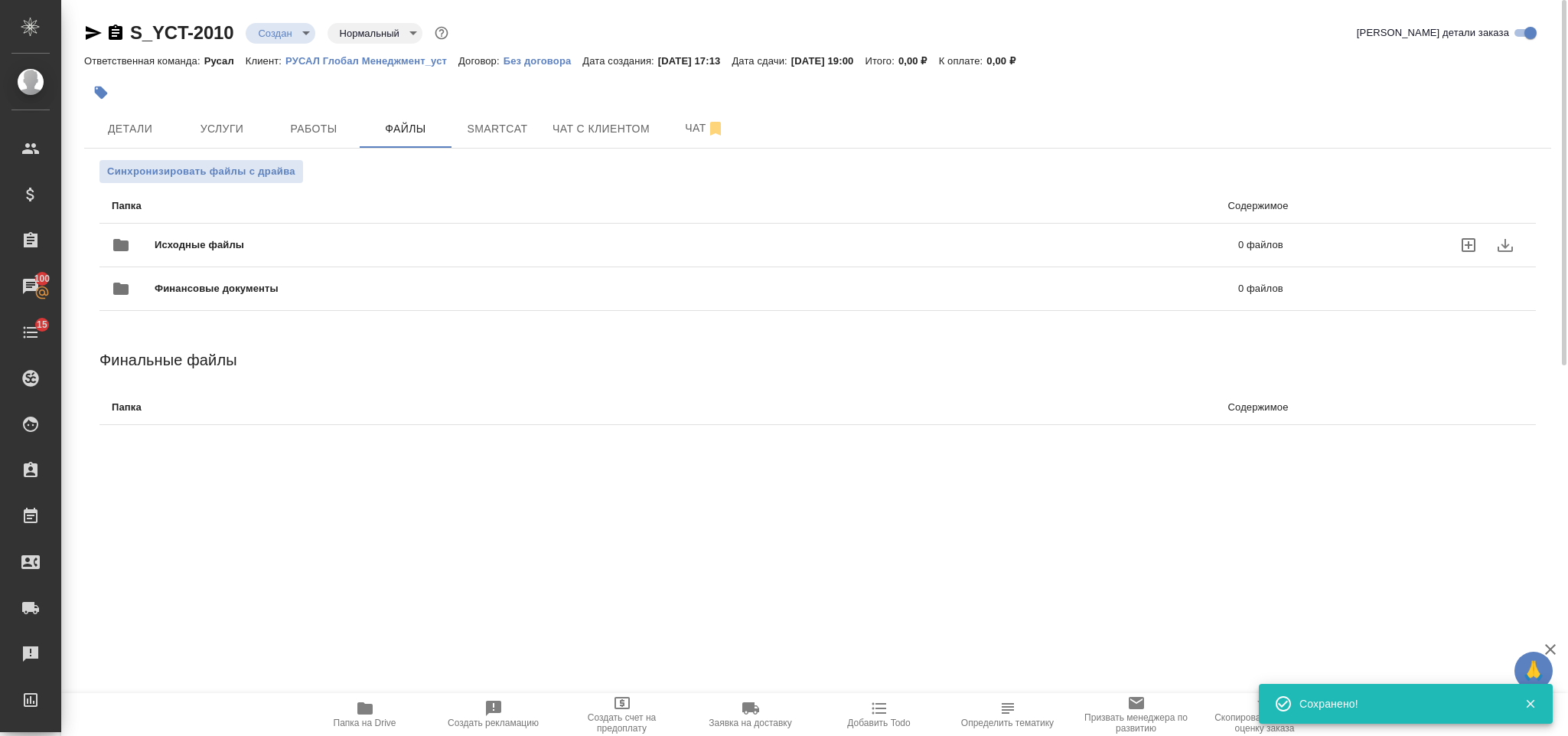
click at [254, 244] on span "Исходные файлы" at bounding box center [447, 245] width 587 height 15
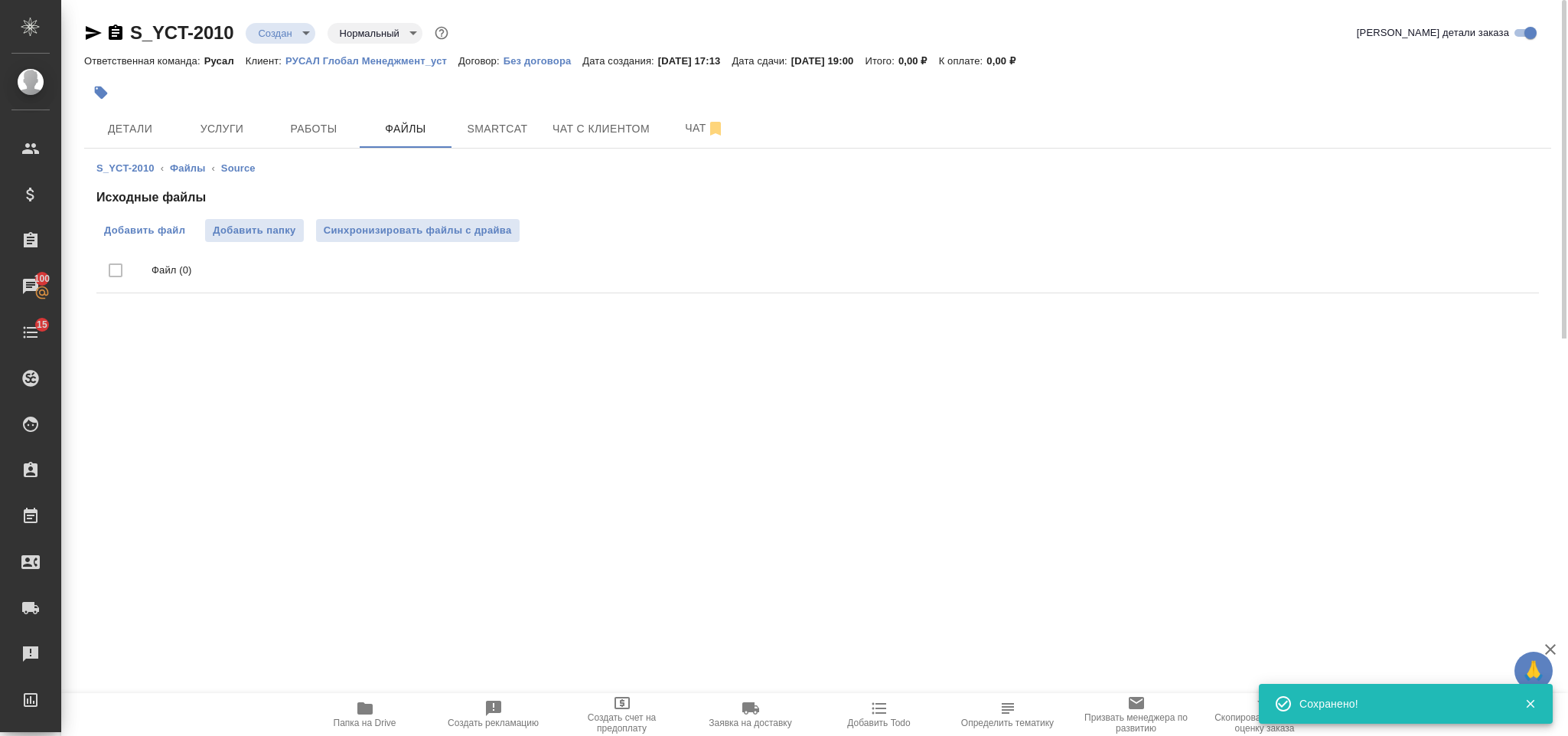
click at [124, 226] on span "Добавить файл" at bounding box center [145, 231] width 81 height 15
click at [0, 0] on input "Добавить файл" at bounding box center [0, 0] width 0 height 0
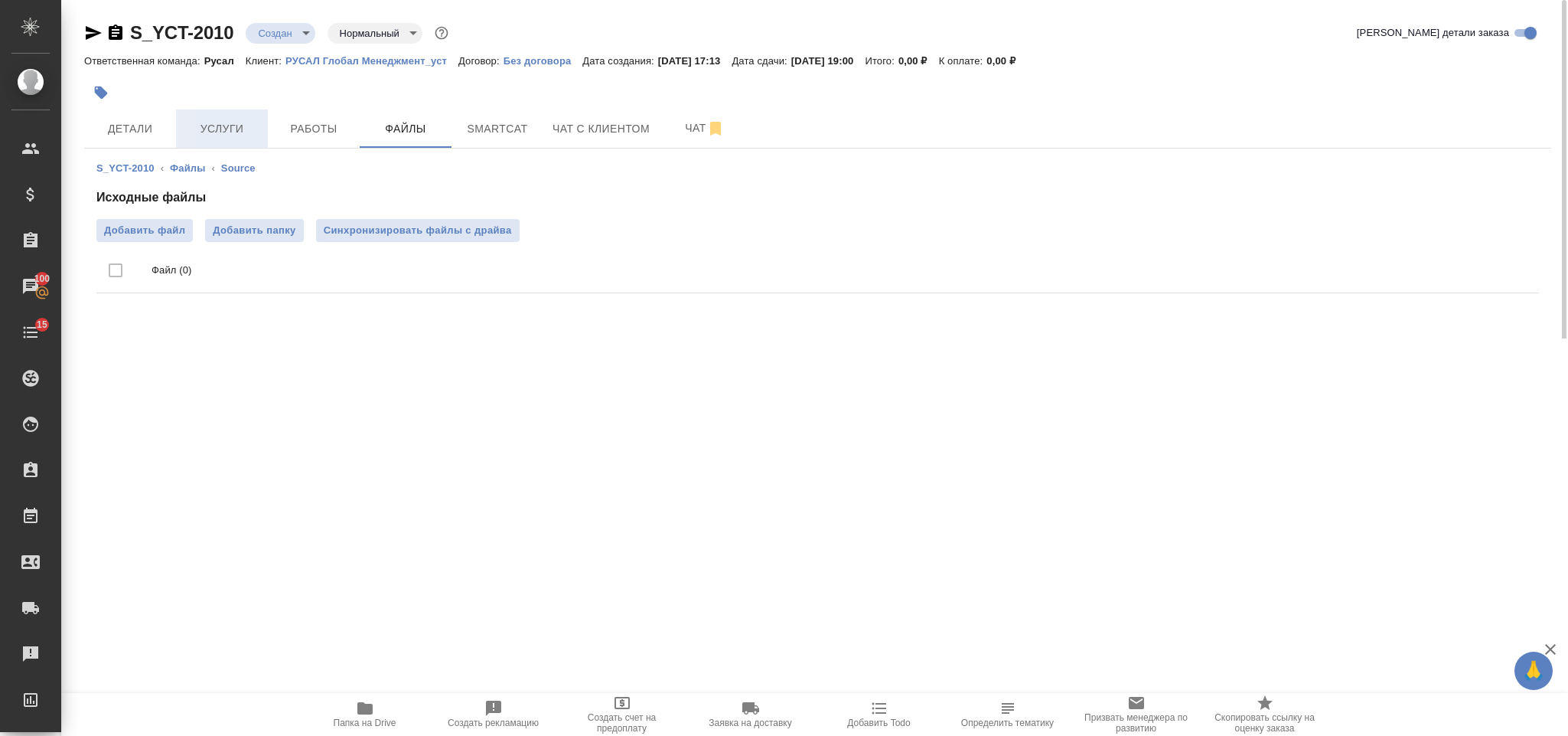
click at [209, 131] on span "Услуги" at bounding box center [222, 129] width 73 height 19
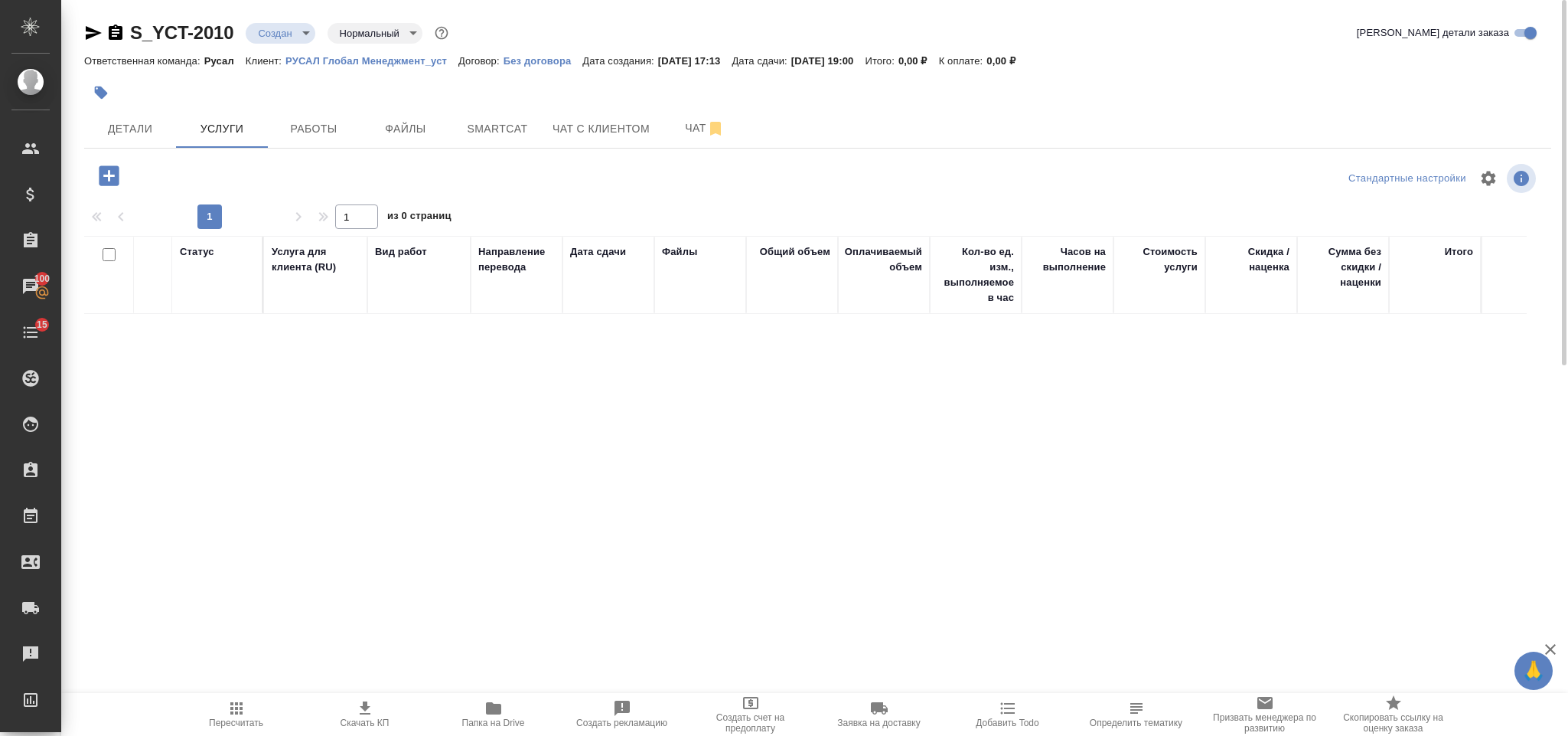
click at [113, 171] on icon "button" at bounding box center [108, 175] width 20 height 20
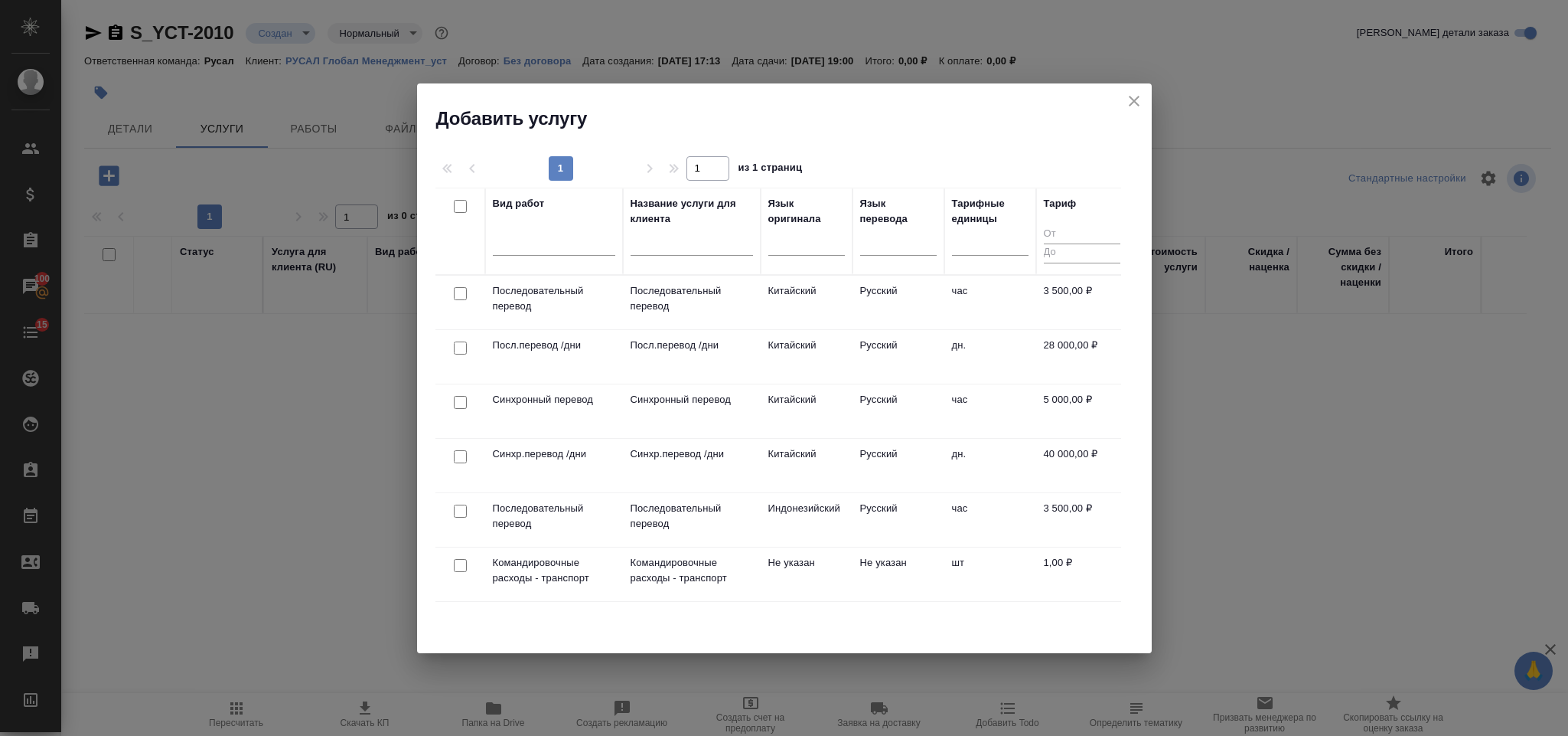
click at [462, 457] on input "checkbox" at bounding box center [460, 456] width 13 height 13
checkbox input "true"
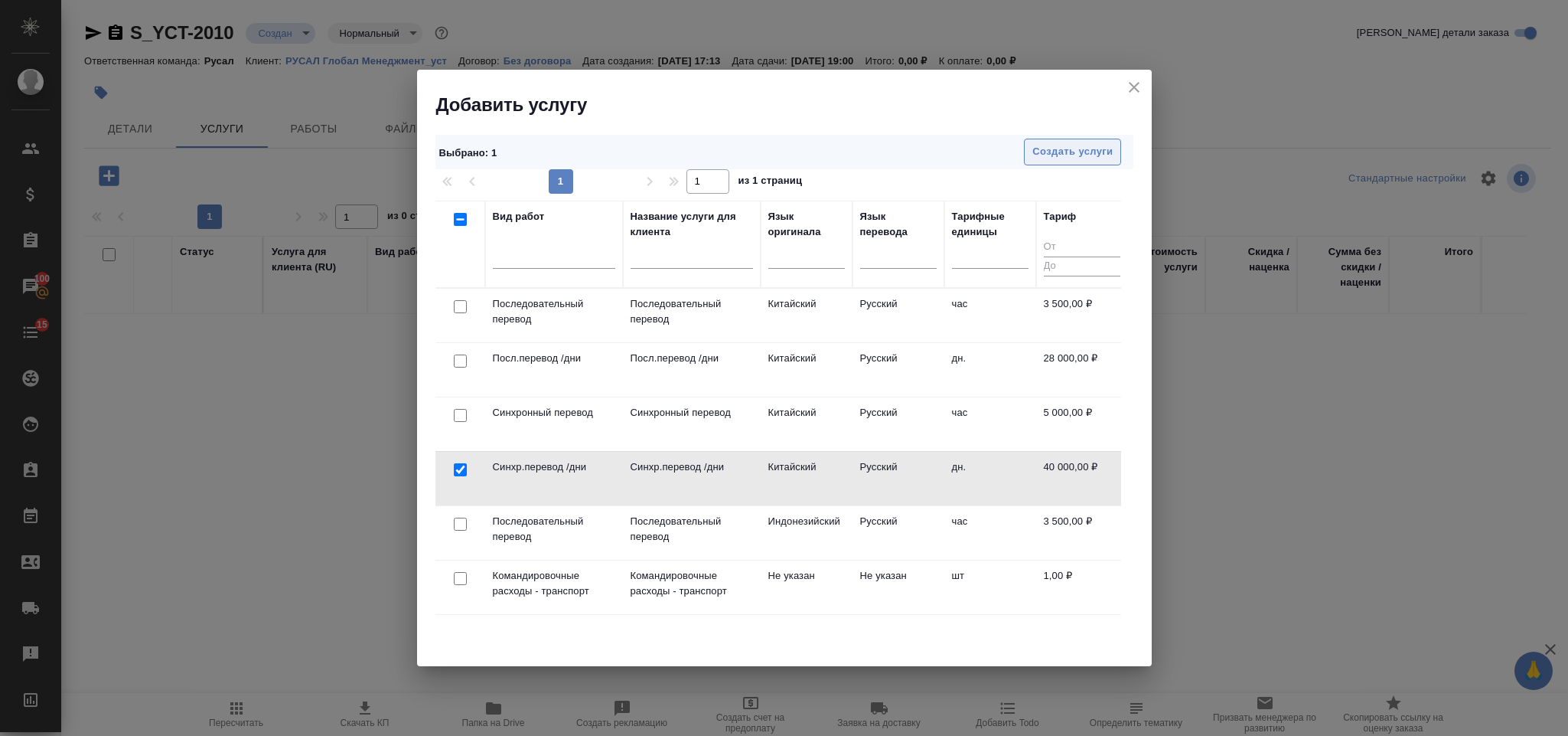
click at [1082, 161] on span "Создать услуги" at bounding box center [1072, 151] width 80 height 17
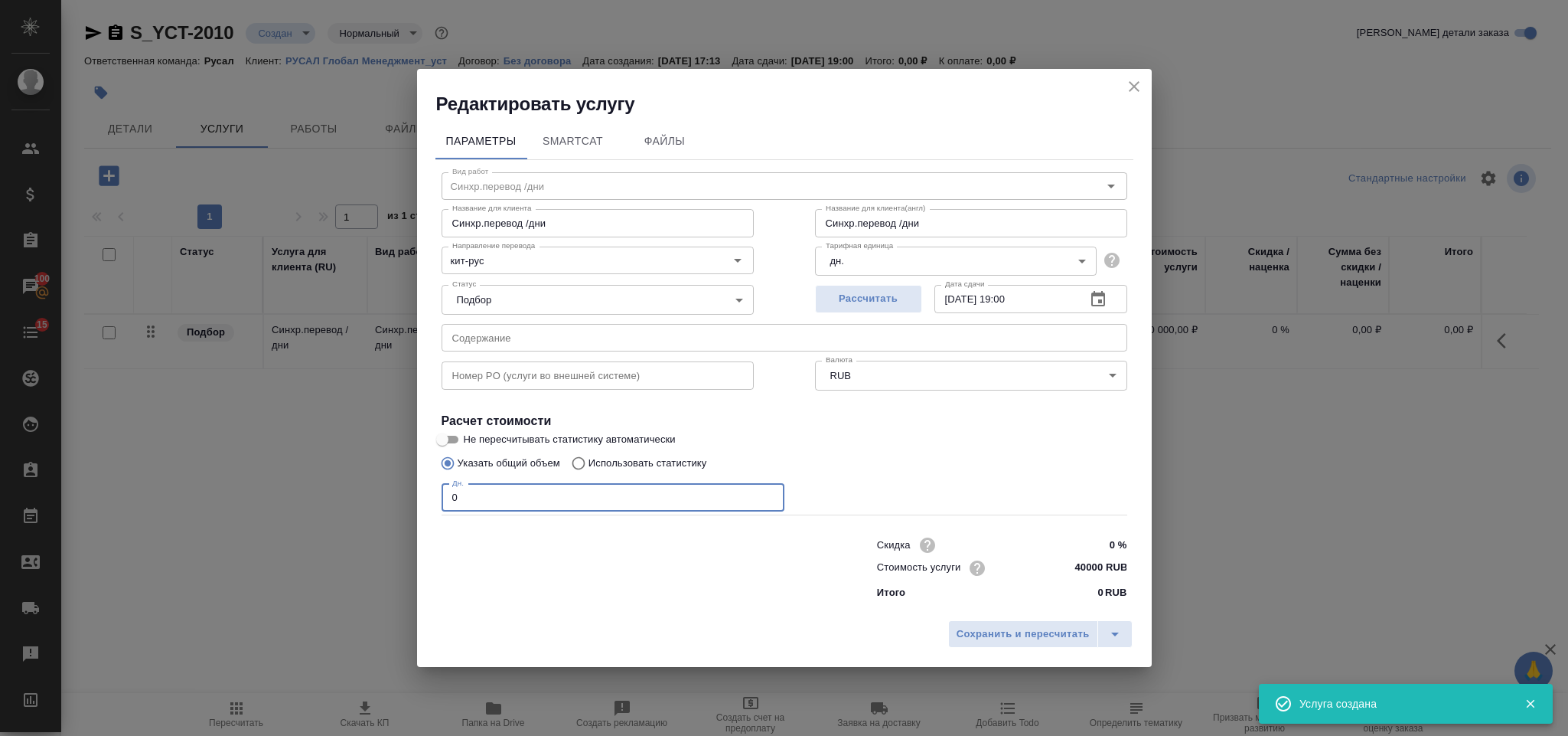
click at [517, 489] on input "0" at bounding box center [613, 498] width 343 height 28
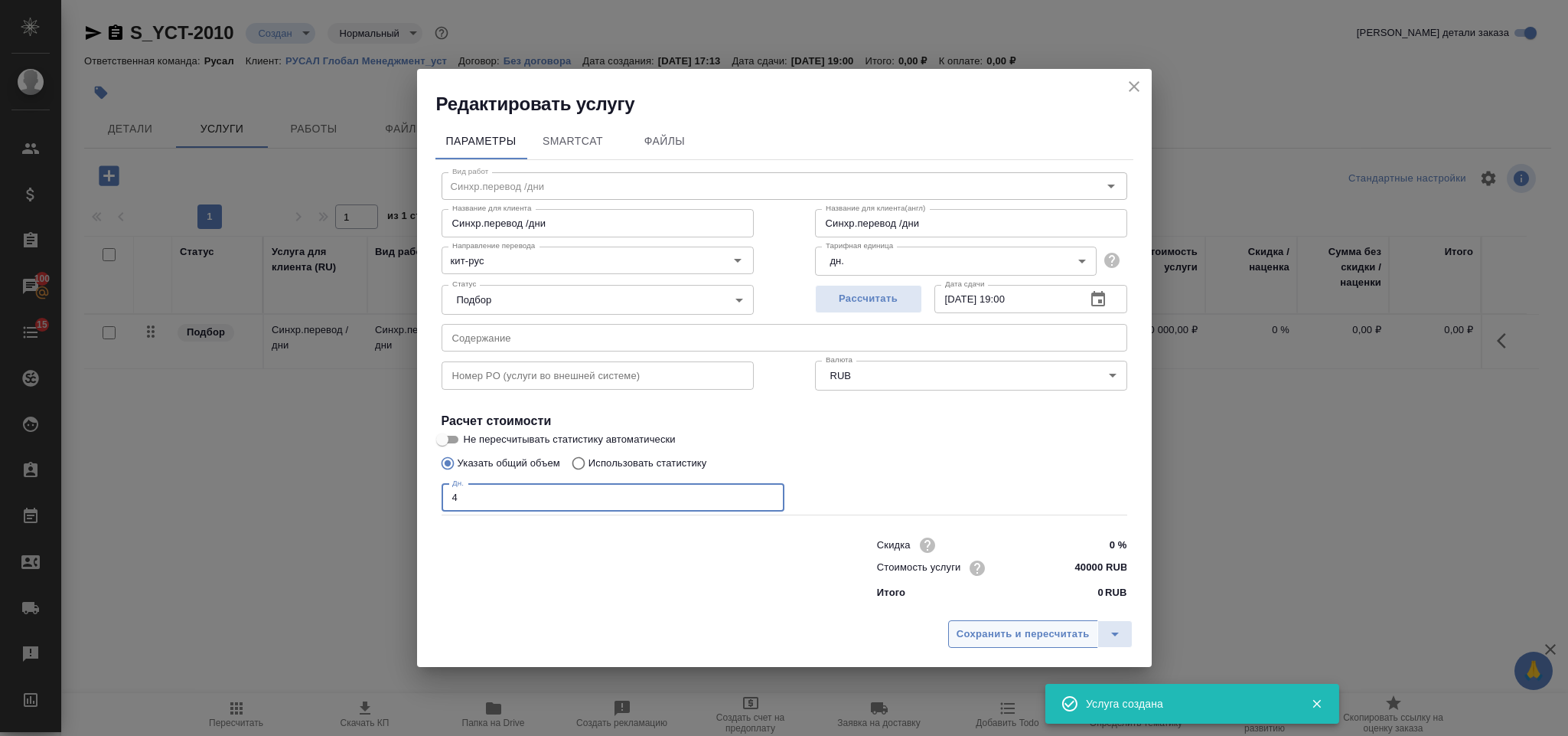
type input "4"
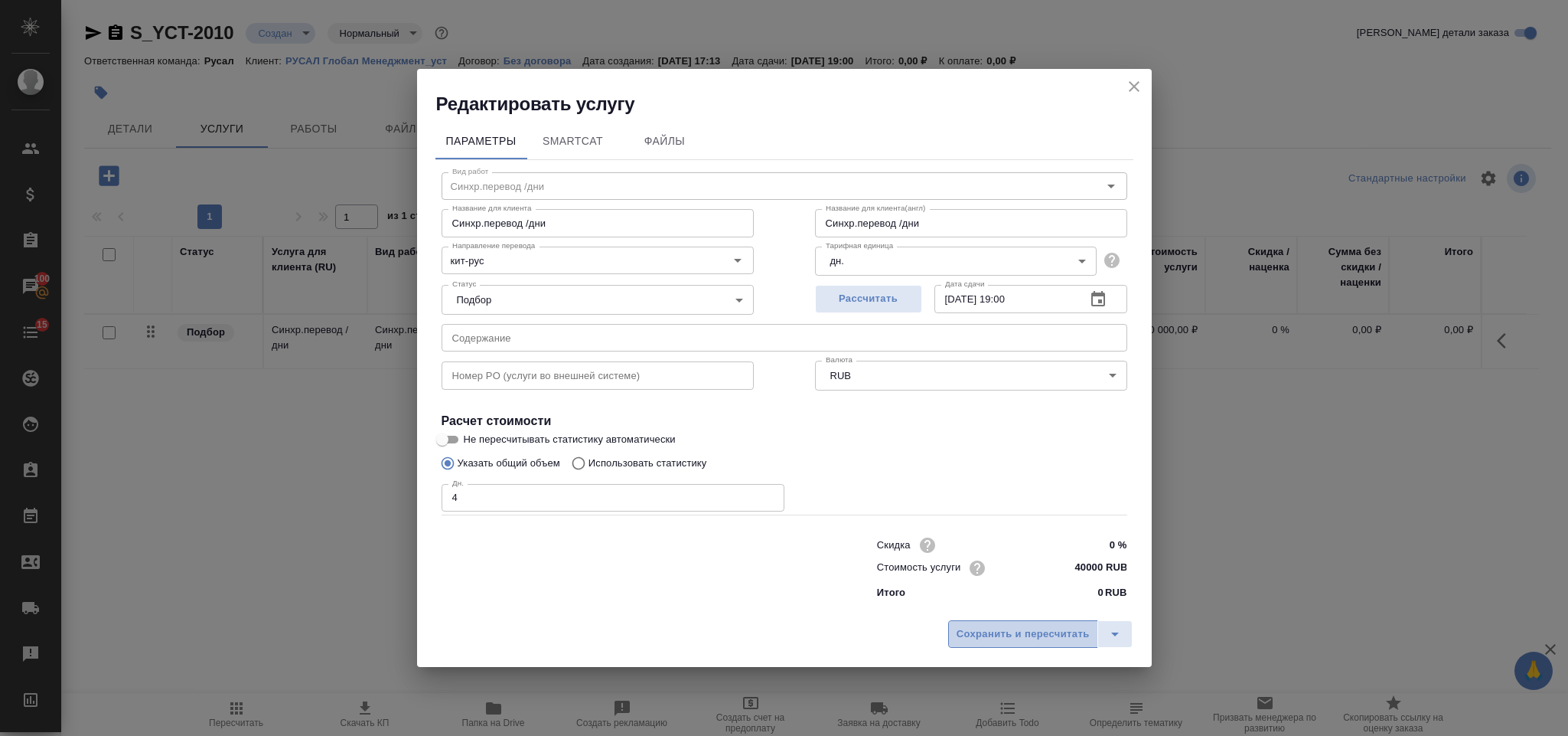
click at [959, 625] on span "Сохранить и пересчитать" at bounding box center [1023, 634] width 133 height 17
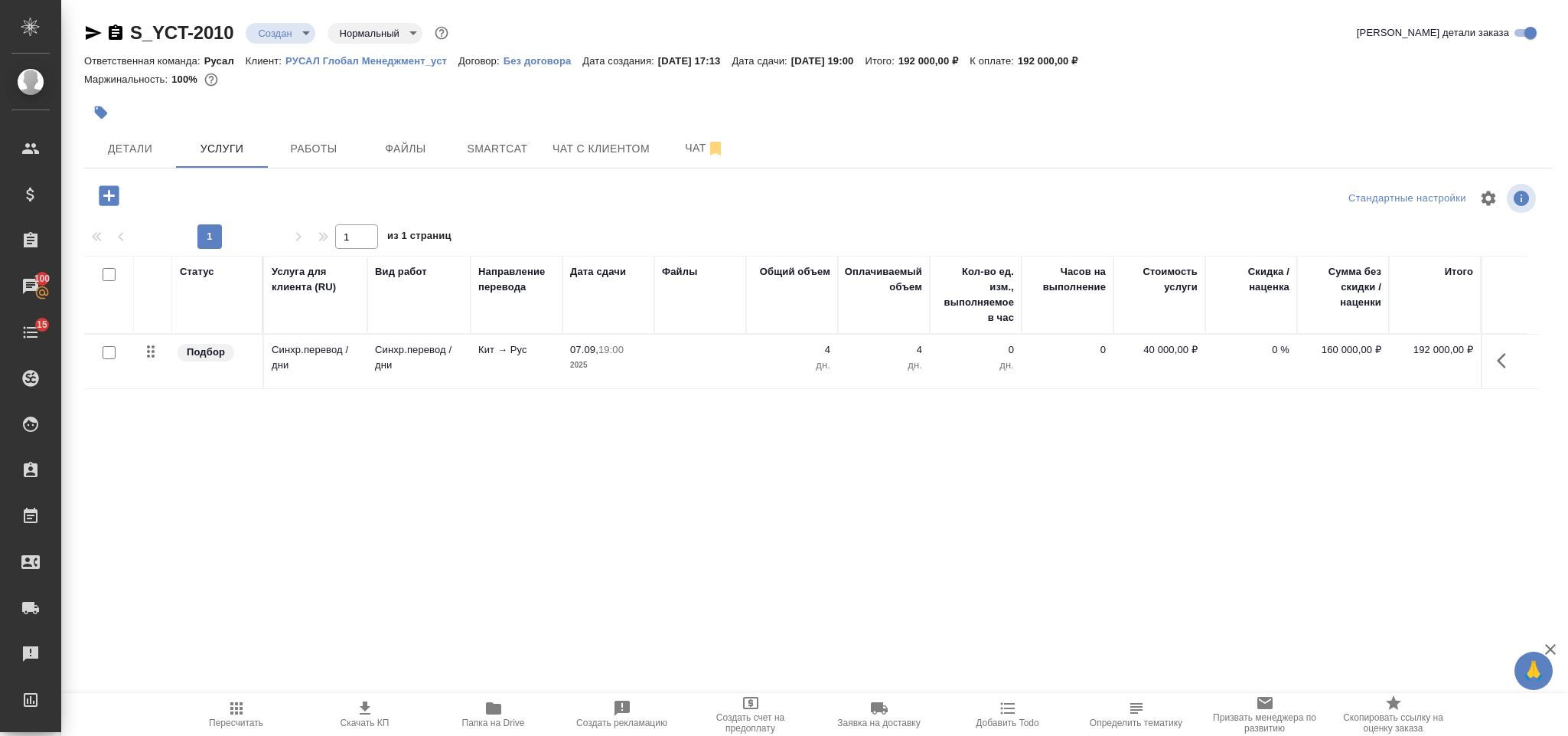
click at [1511, 361] on icon "button" at bounding box center [1506, 360] width 18 height 18
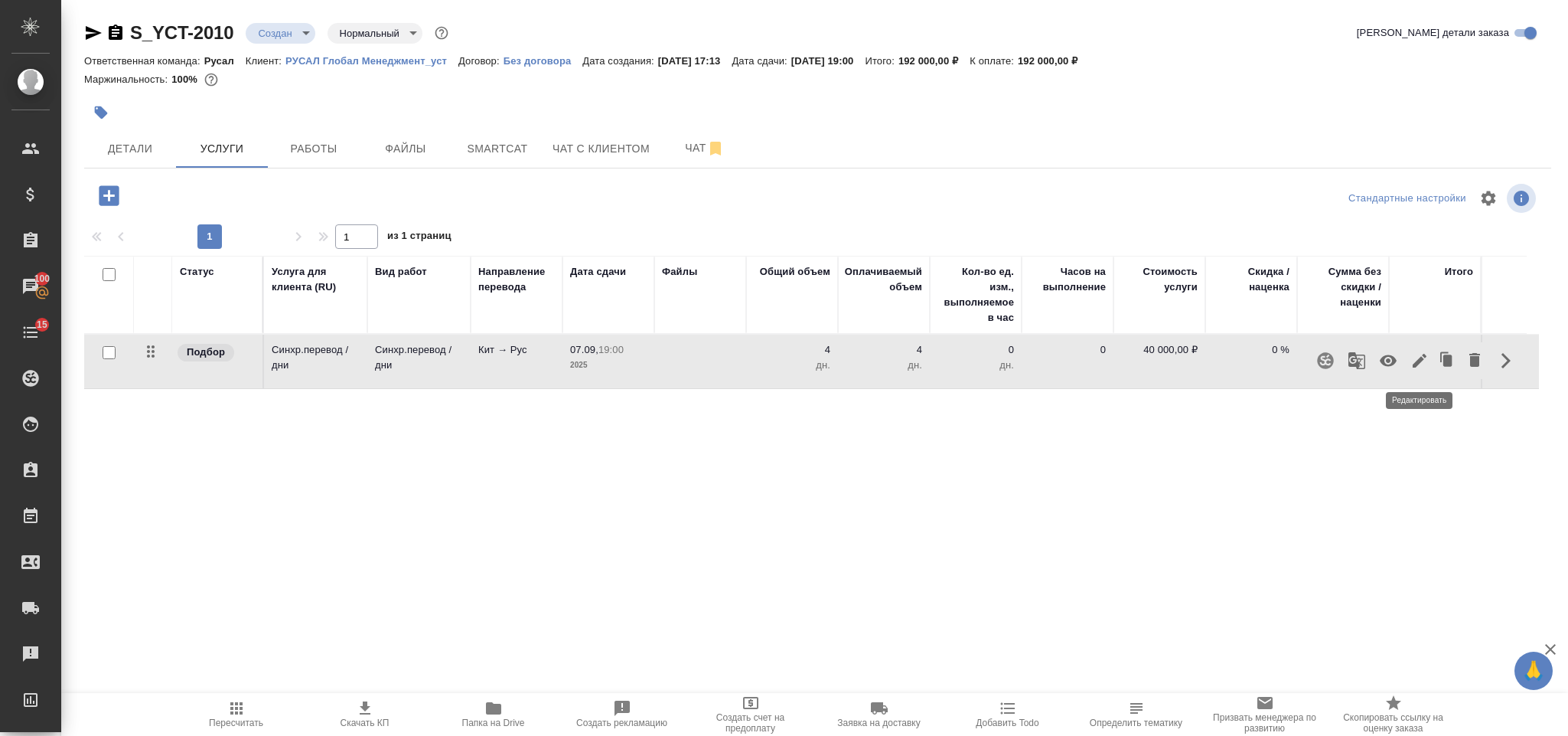
click at [1419, 361] on icon "button" at bounding box center [1419, 361] width 14 height 14
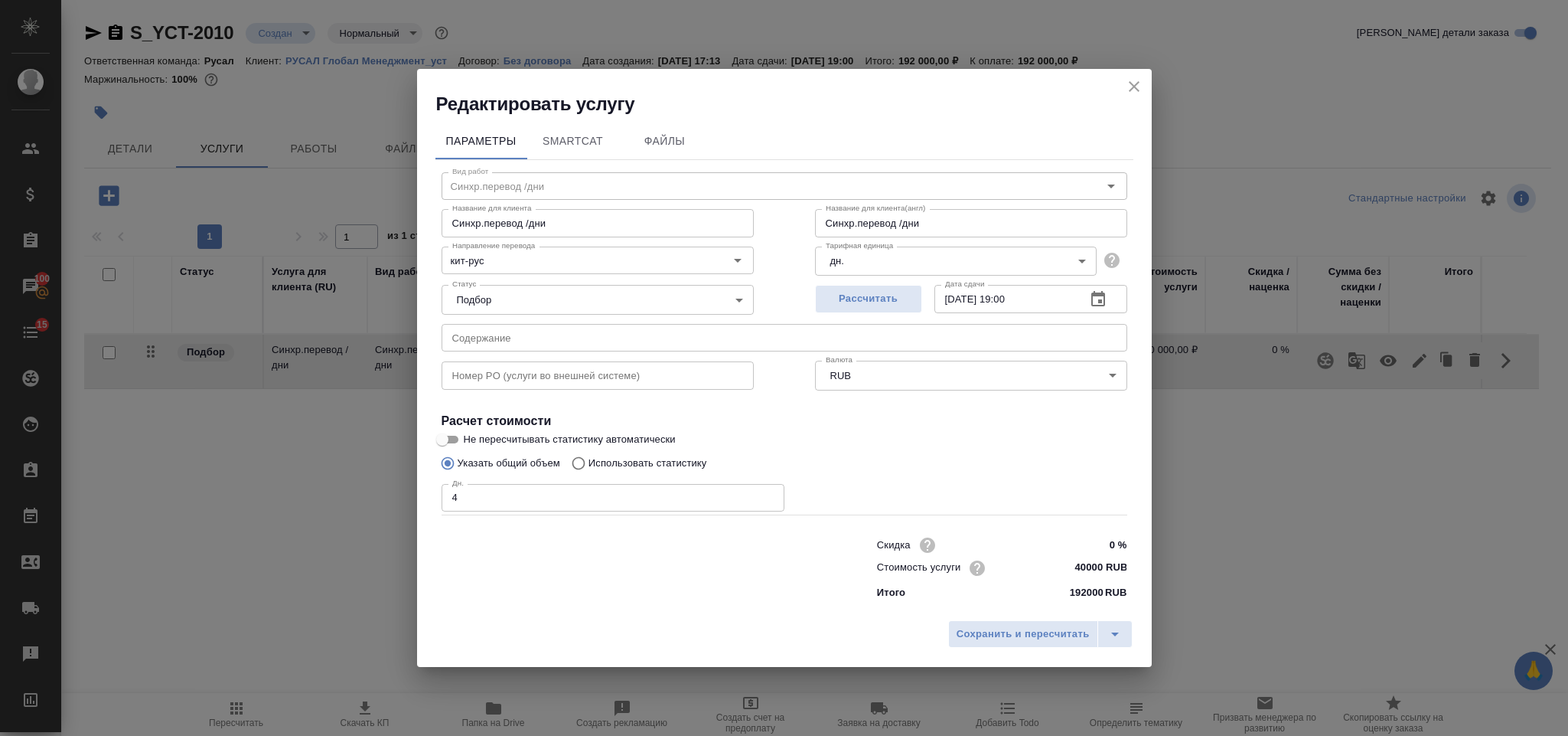
click at [473, 501] on input "4" at bounding box center [613, 498] width 343 height 28
type input "7"
click at [953, 641] on button "Сохранить и пересчитать" at bounding box center [1023, 634] width 150 height 28
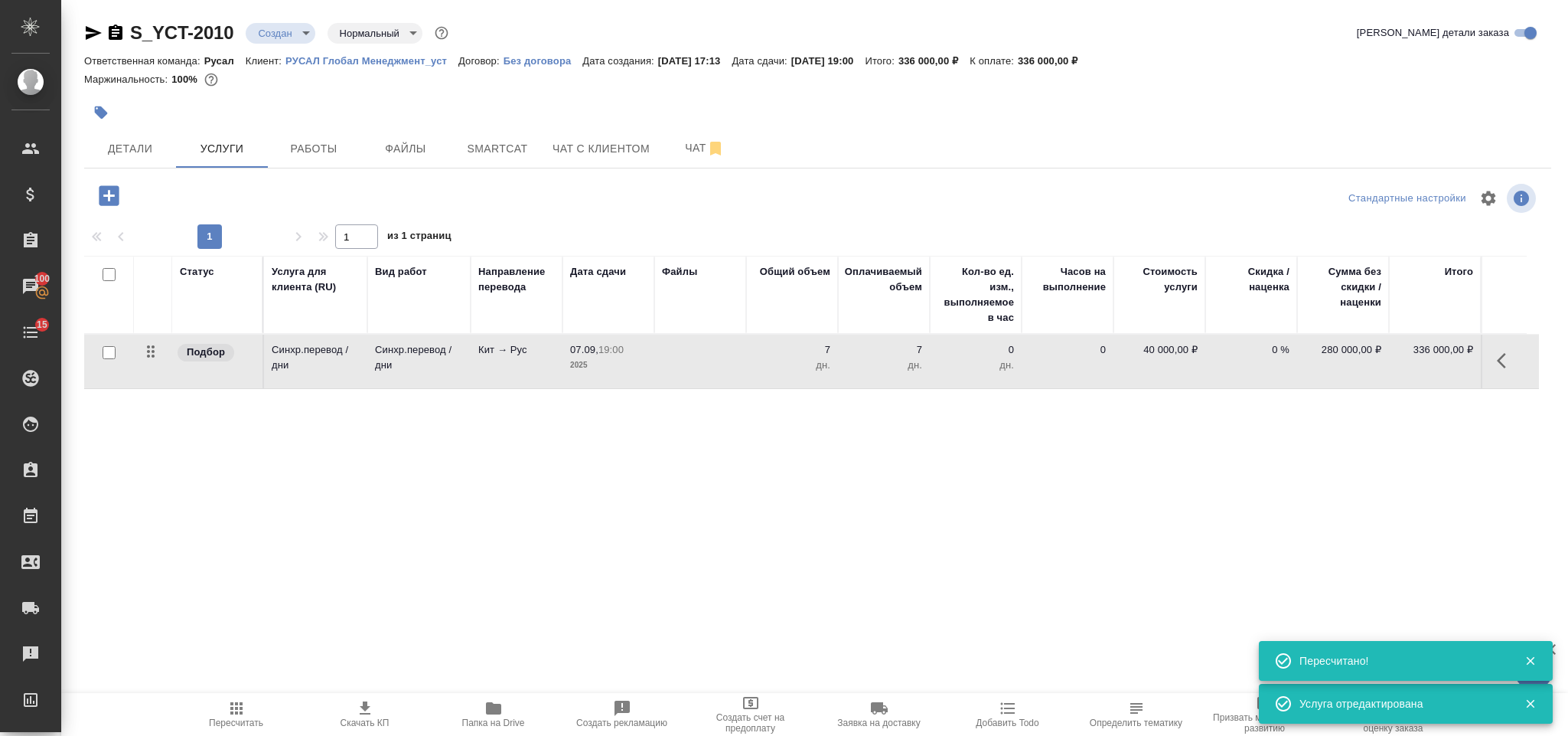
click at [109, 196] on icon "button" at bounding box center [109, 196] width 27 height 27
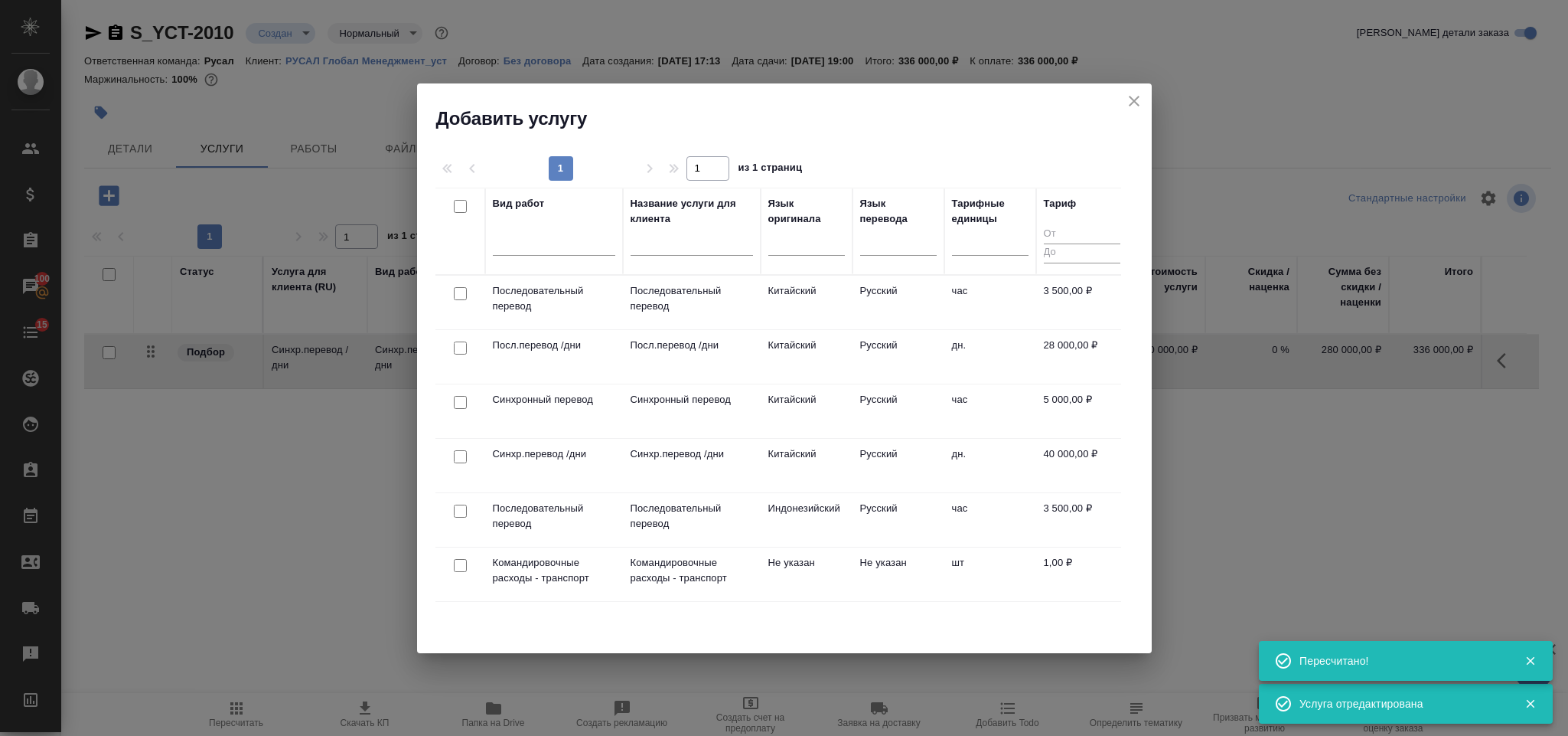
click at [454, 400] on input "checkbox" at bounding box center [460, 401] width 13 height 13
checkbox input "true"
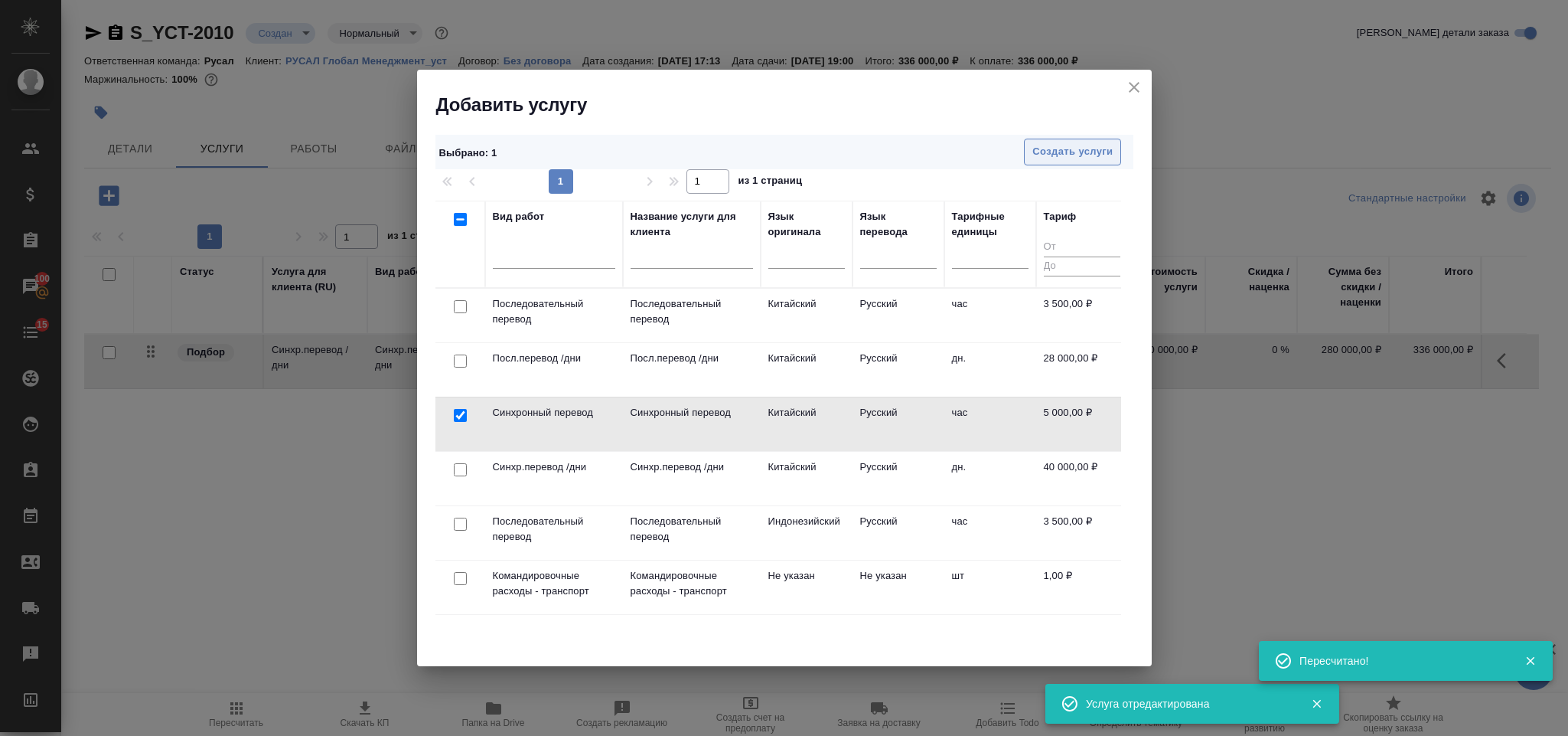
click at [1038, 150] on span "Создать услуги" at bounding box center [1072, 151] width 80 height 17
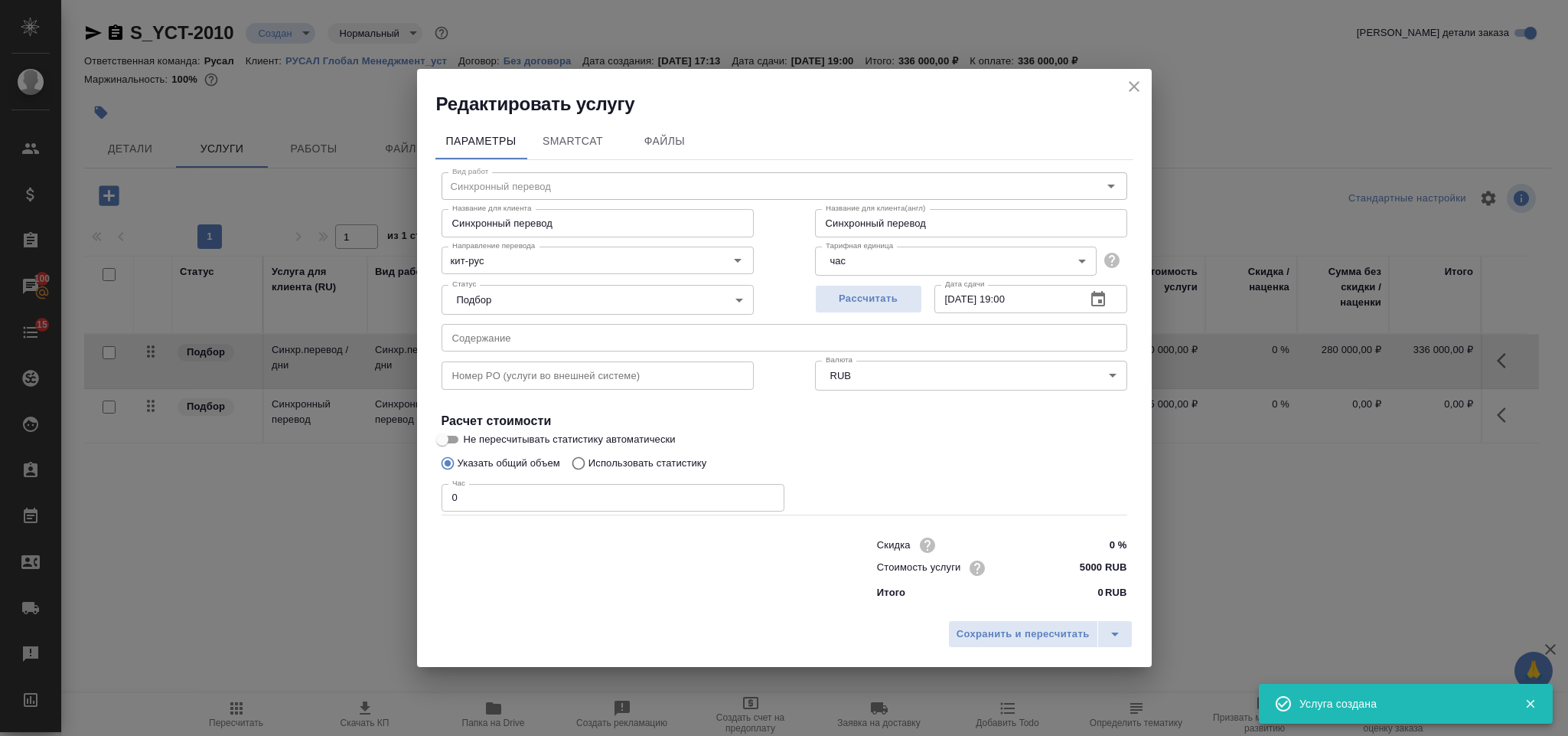
click at [471, 490] on input "0" at bounding box center [613, 498] width 343 height 28
type input "4"
click at [970, 627] on span "Сохранить и пересчитать" at bounding box center [1023, 634] width 133 height 17
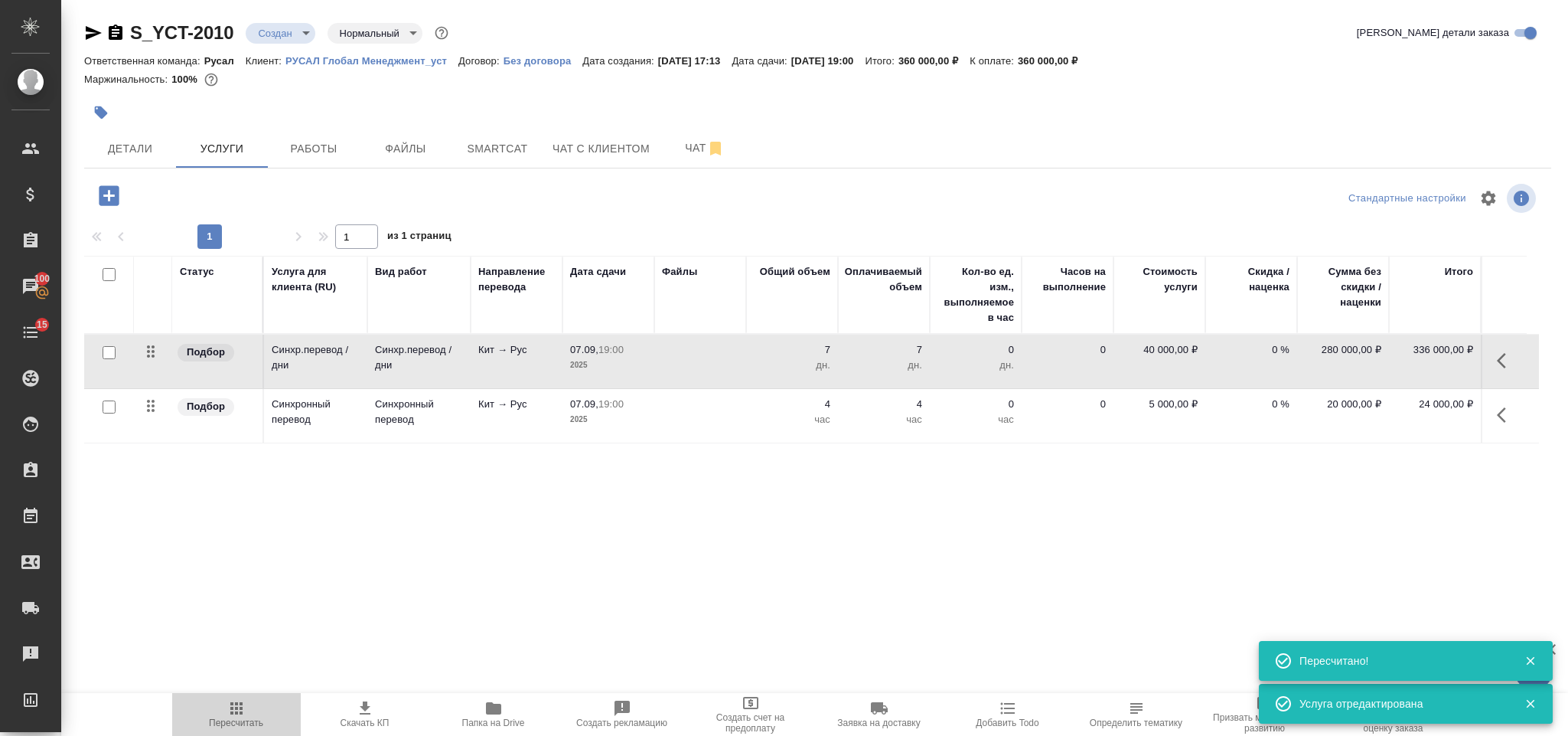
click at [246, 700] on span "Пересчитать" at bounding box center [236, 714] width 110 height 29
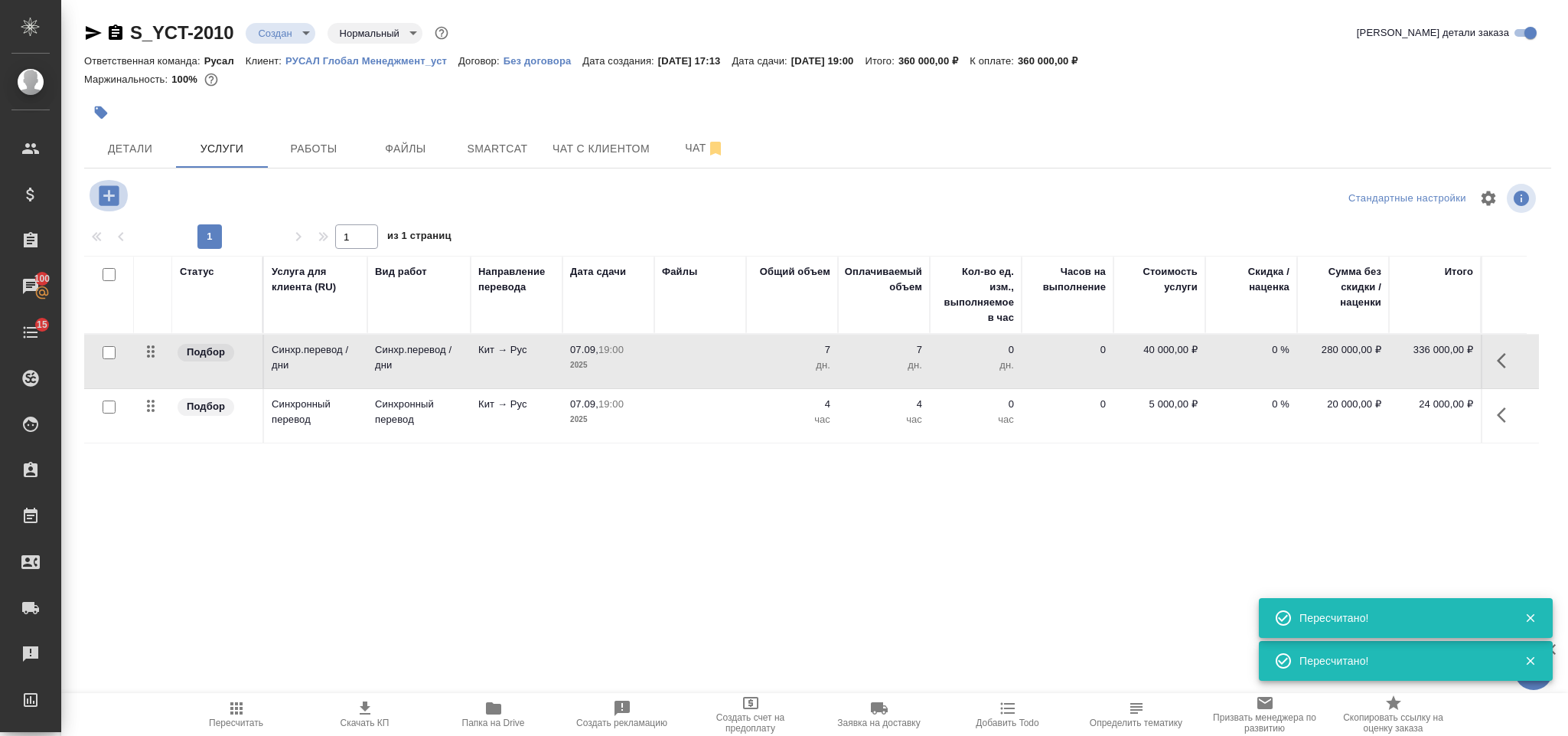
click at [113, 187] on icon "button" at bounding box center [108, 195] width 20 height 20
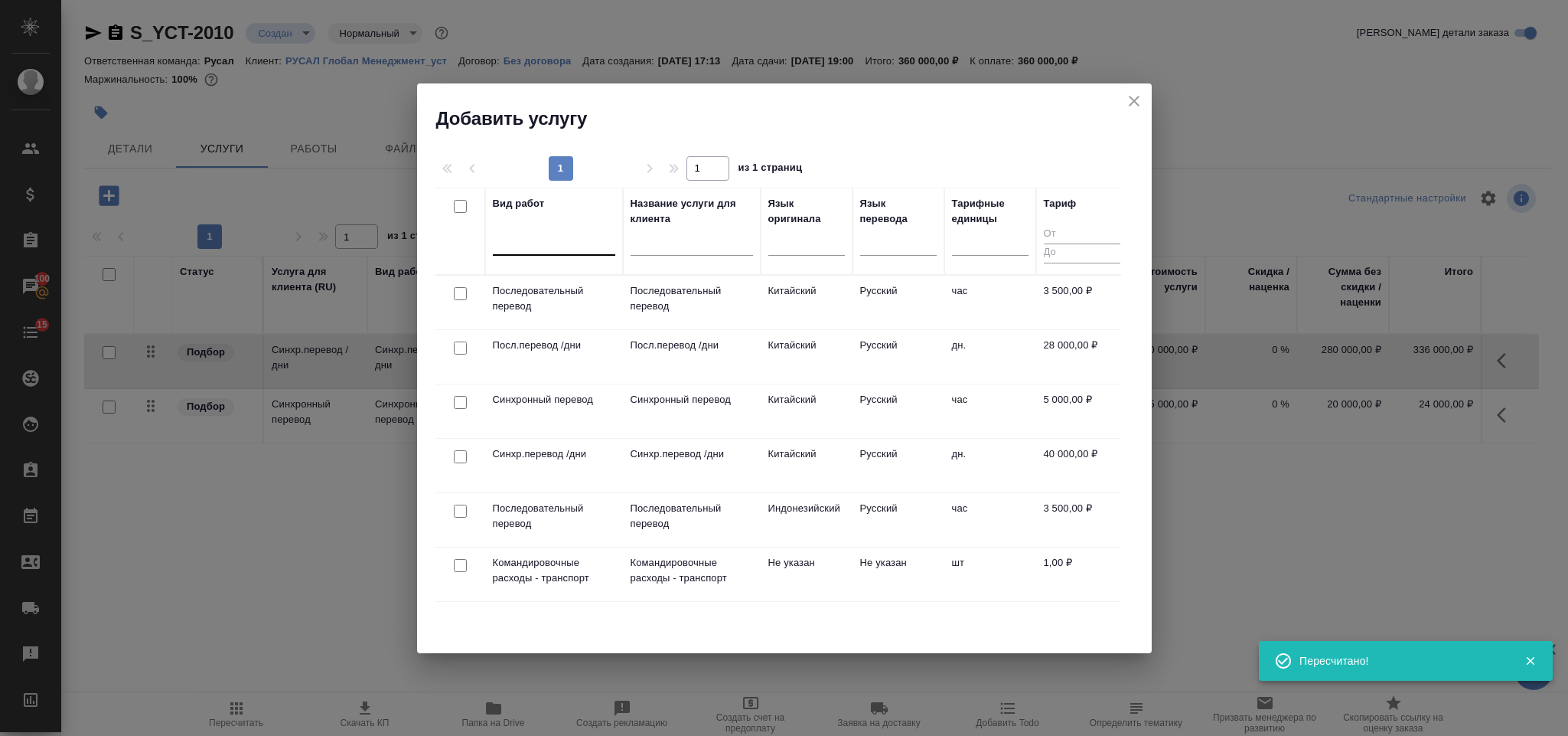
click at [528, 254] on div at bounding box center [554, 241] width 122 height 29
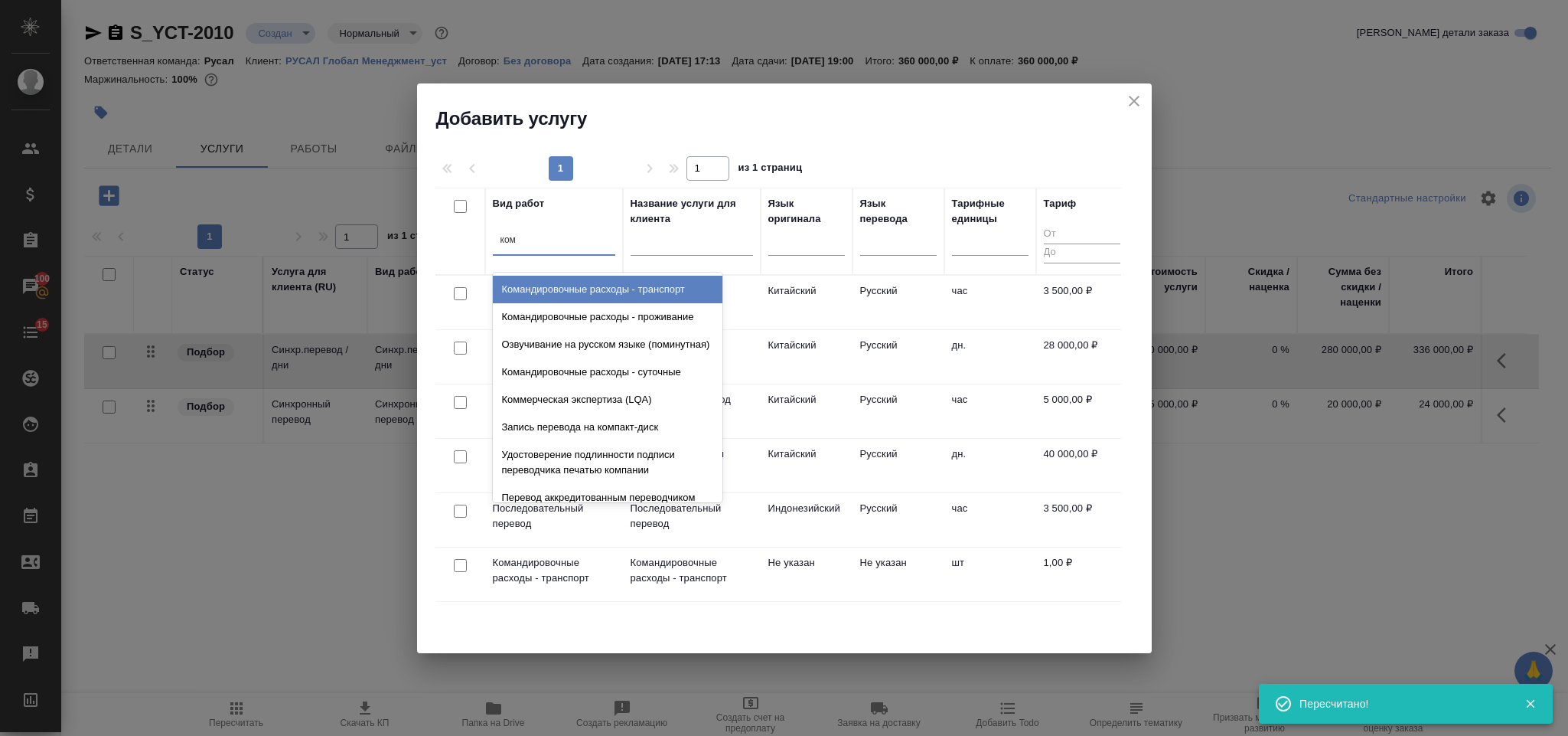
type input "кома"
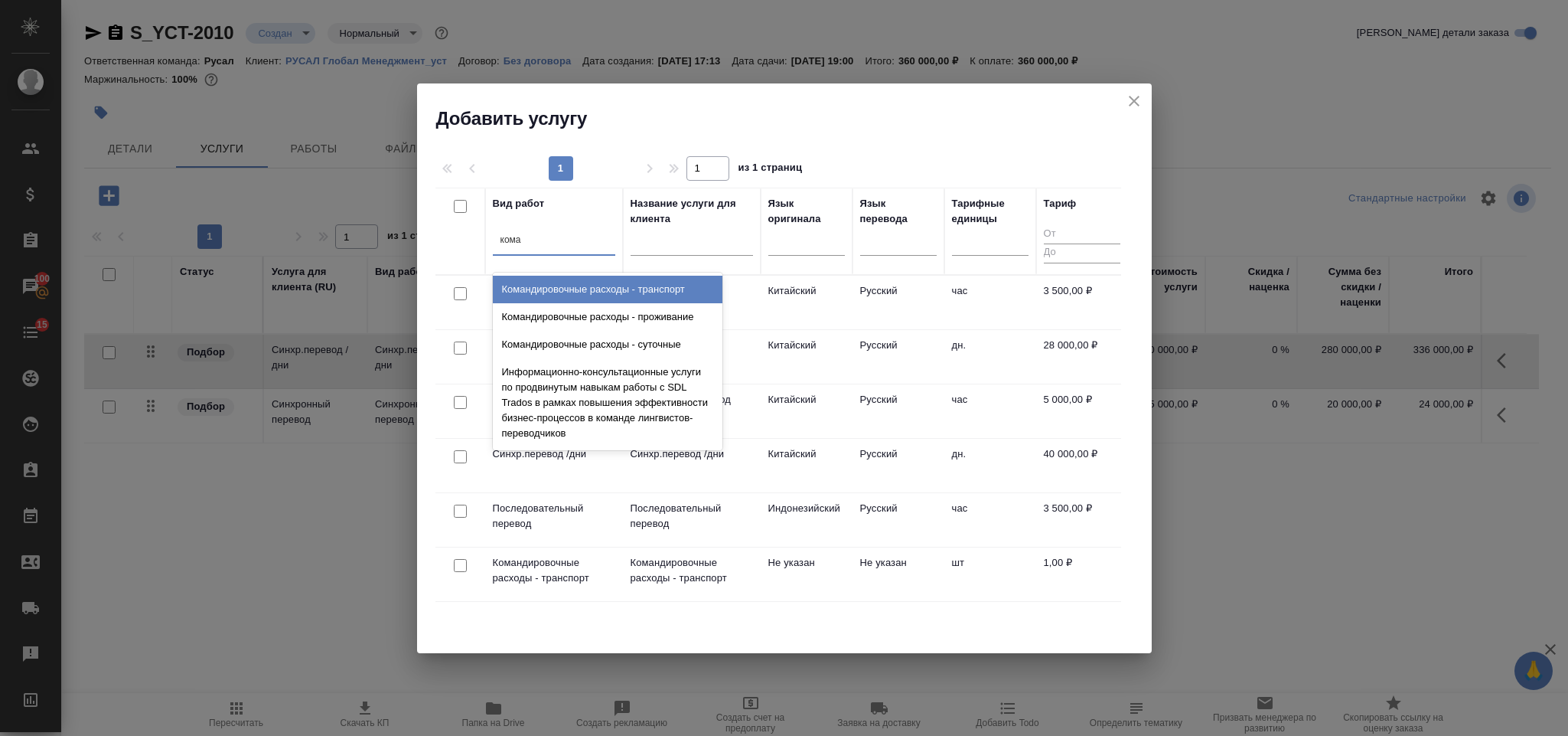
click at [633, 294] on div "Командировочные расходы - транспорт" at bounding box center [608, 289] width 230 height 28
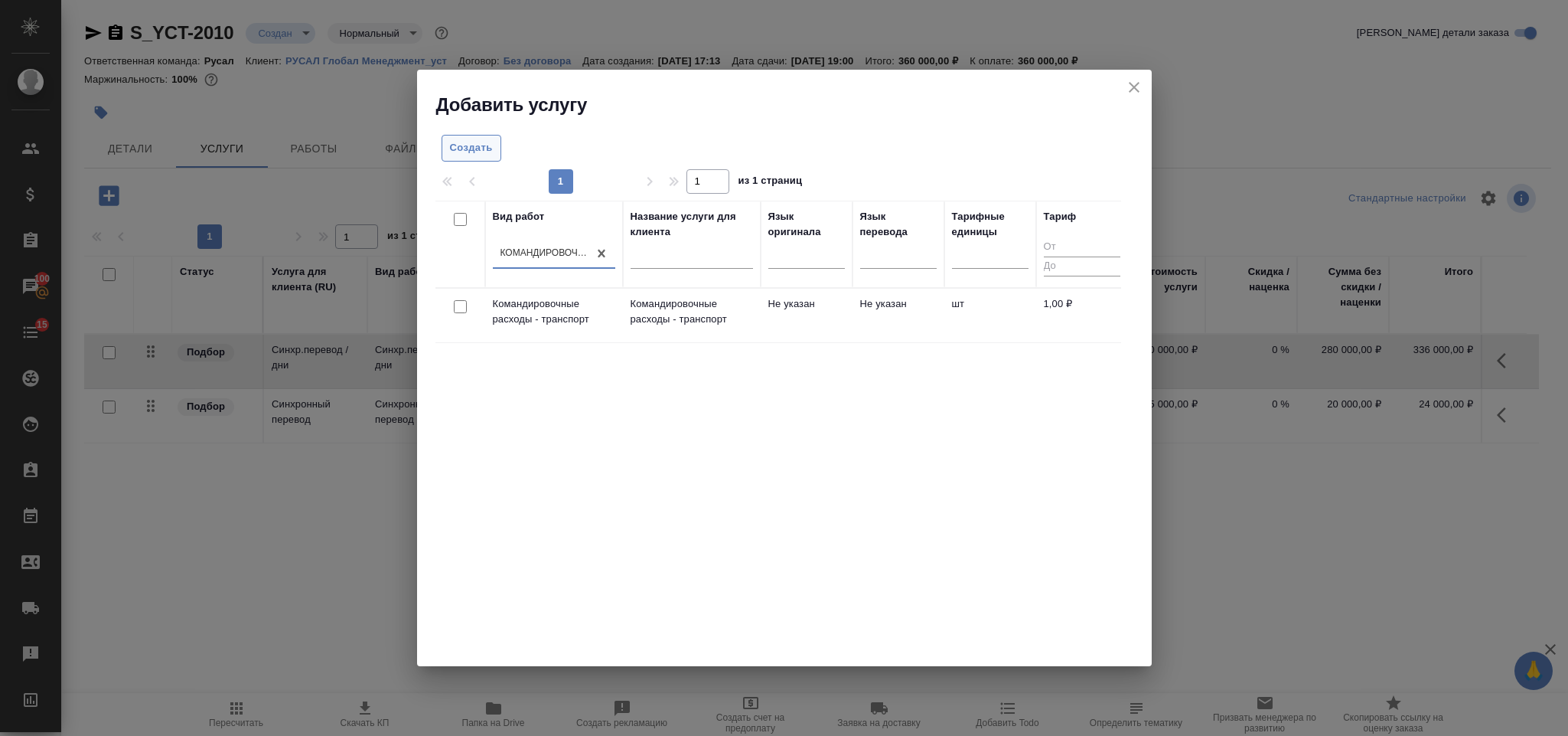
click at [478, 139] on span "Создать" at bounding box center [472, 148] width 42 height 17
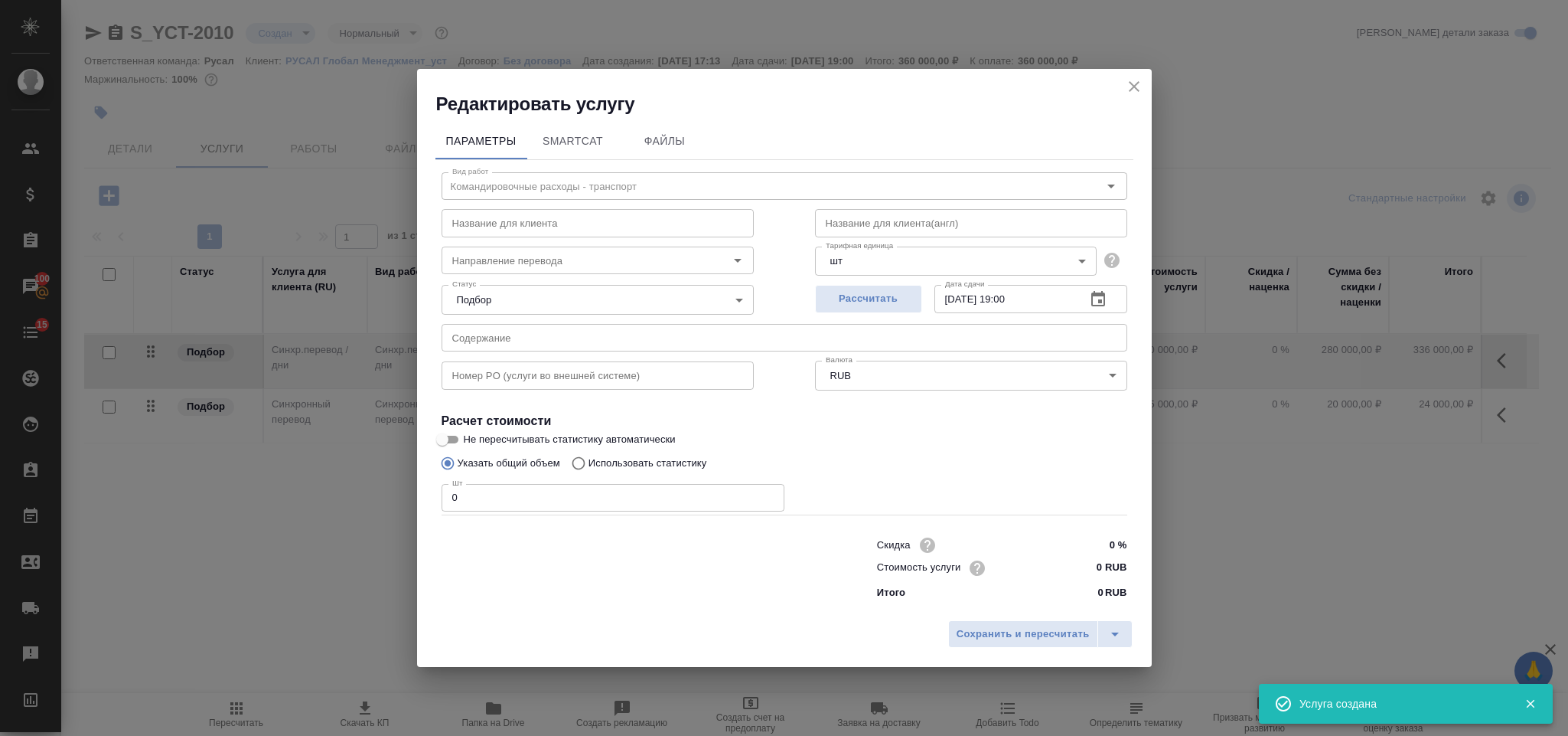
click at [1137, 84] on icon "close" at bounding box center [1134, 86] width 11 height 11
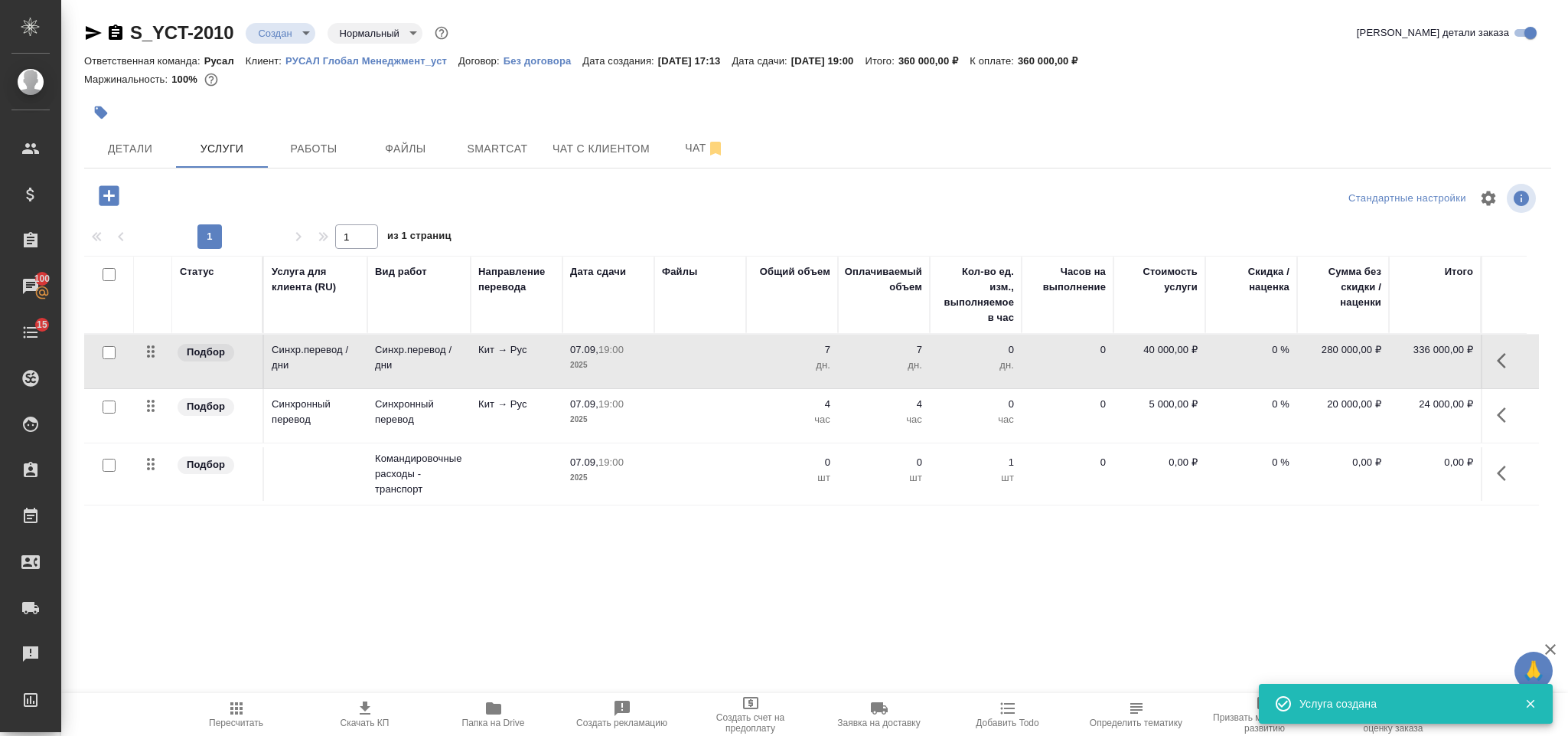
click at [1502, 474] on icon "button" at bounding box center [1506, 473] width 18 height 18
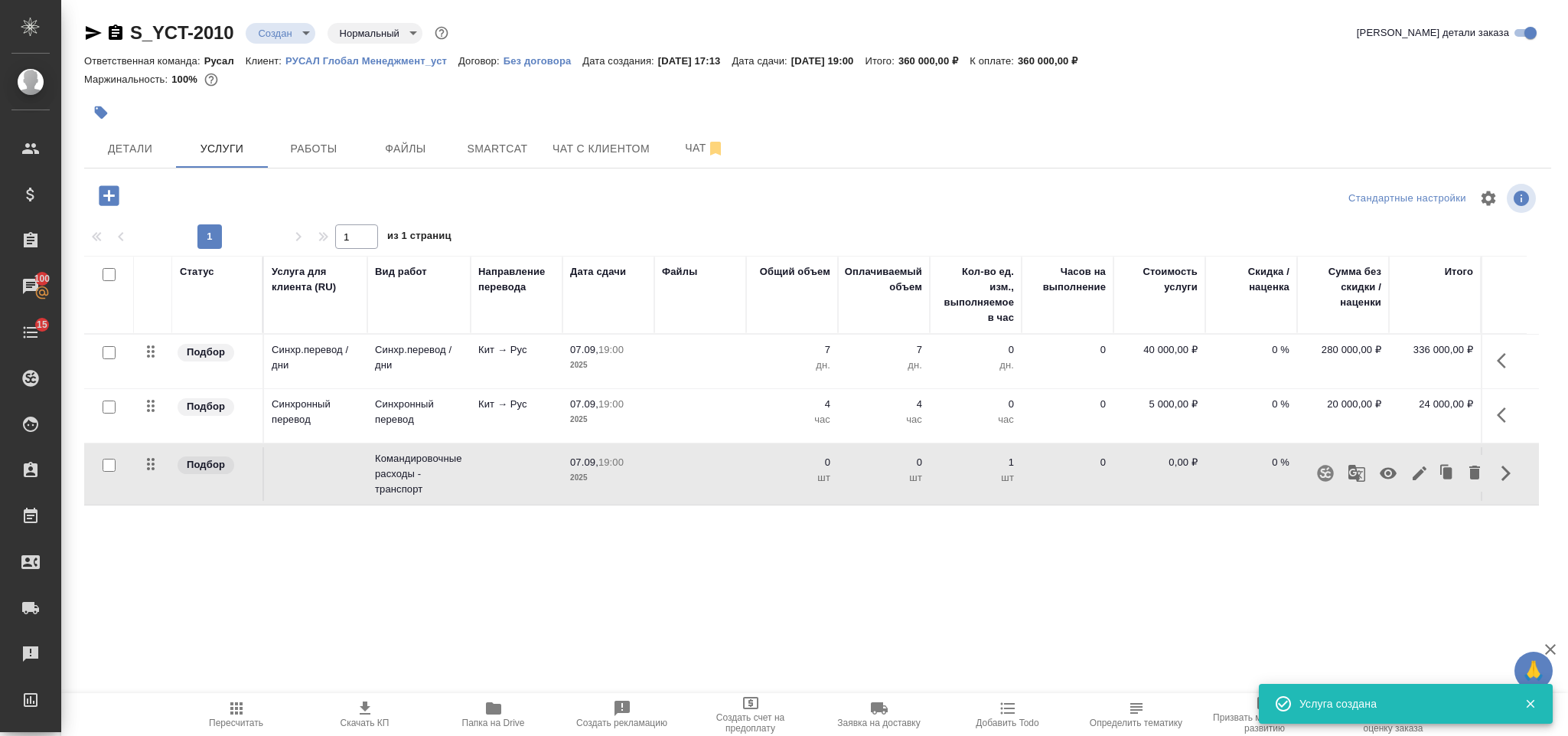
click at [1392, 467] on icon "button" at bounding box center [1388, 473] width 18 height 18
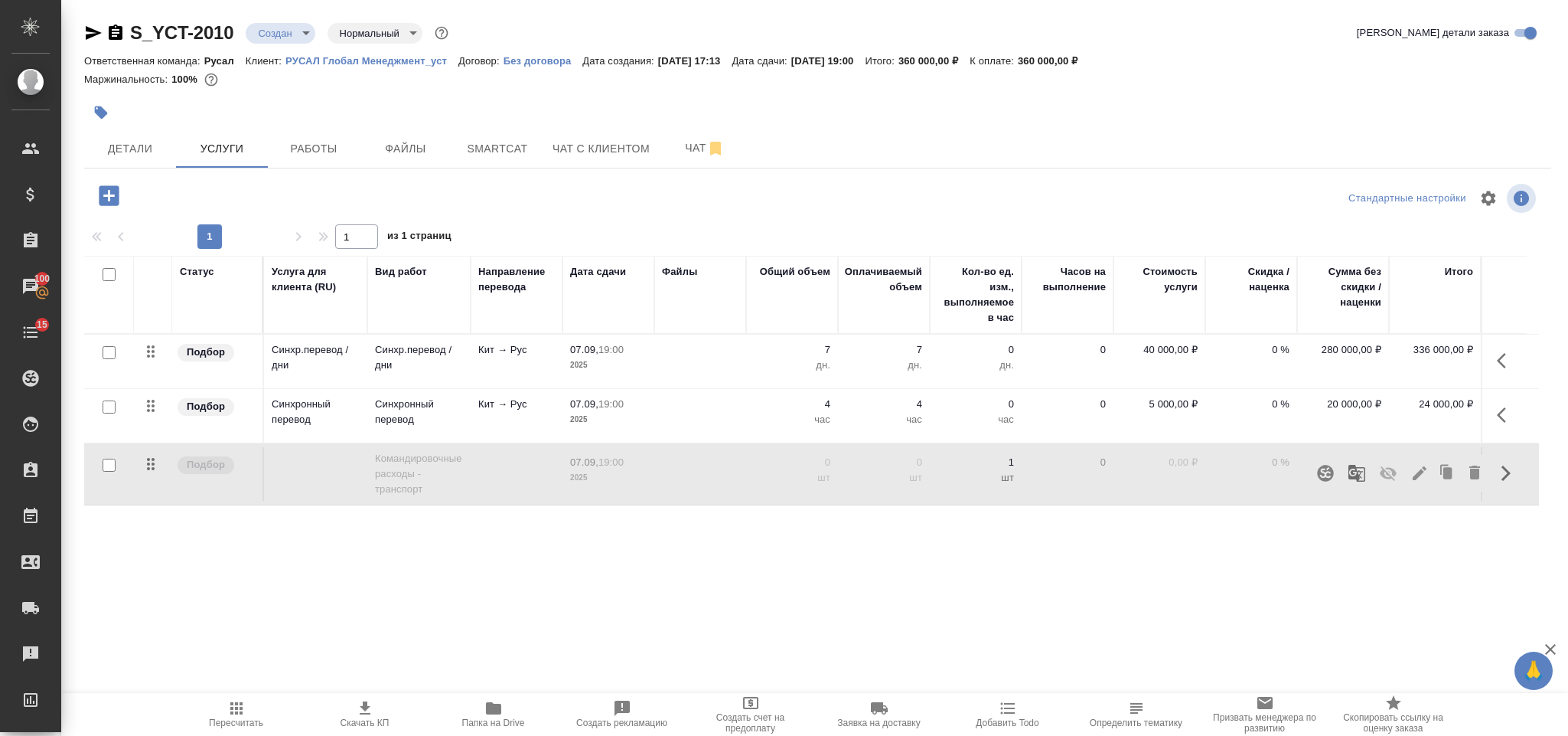
click at [255, 705] on span "Пересчитать" at bounding box center [236, 714] width 110 height 29
click at [336, 154] on span "Работы" at bounding box center [313, 149] width 73 height 19
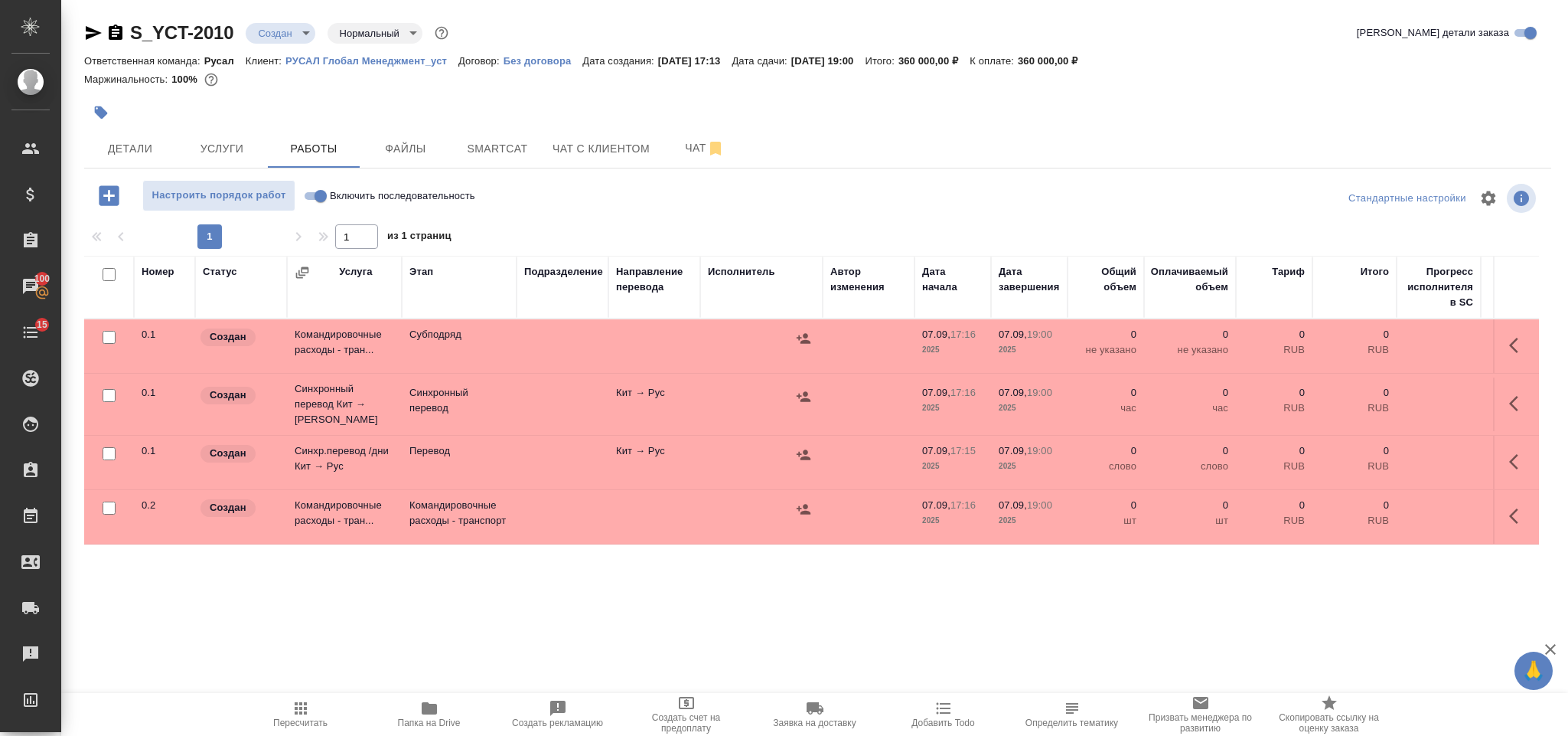
click at [325, 198] on input "Включить последовательность" at bounding box center [320, 196] width 55 height 18
checkbox input "true"
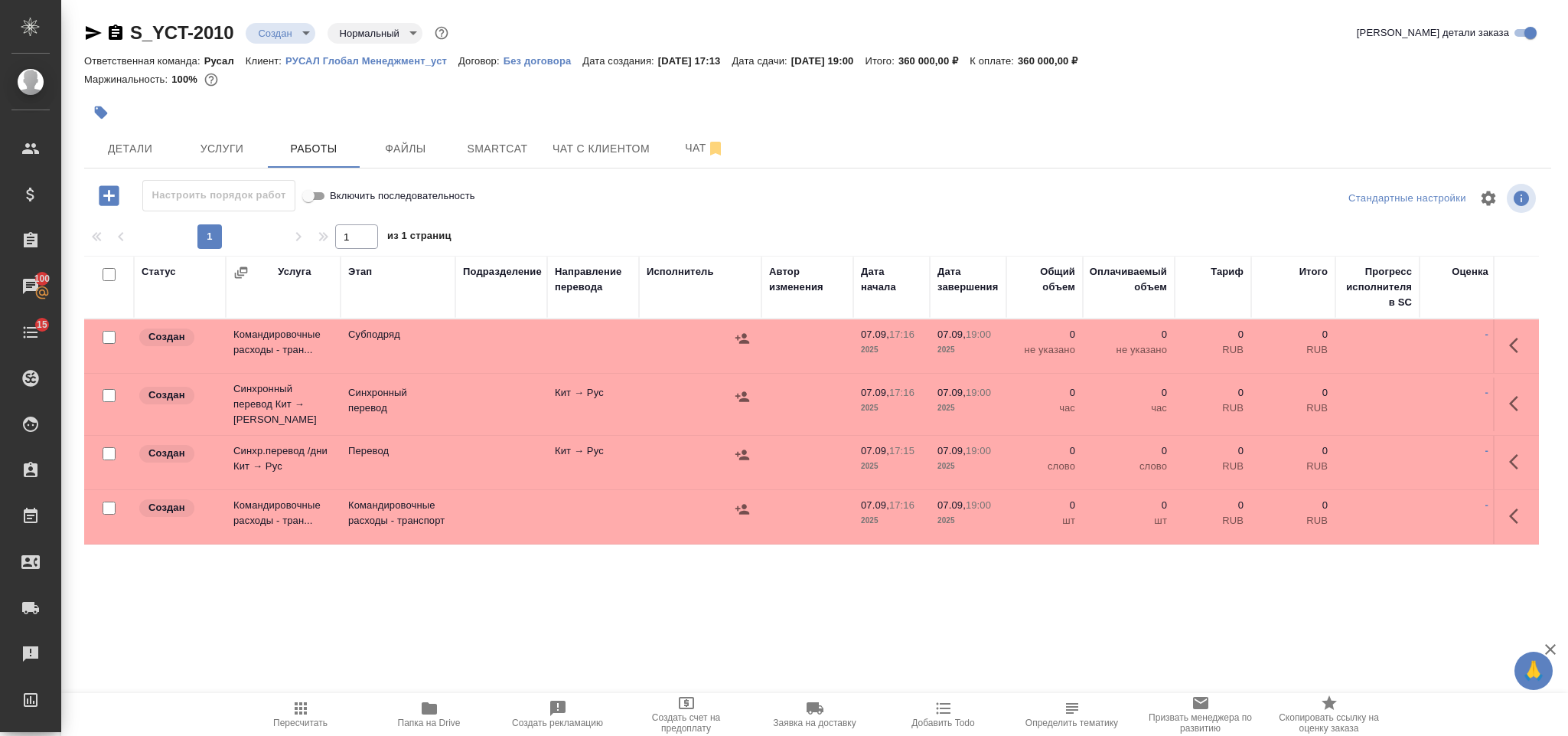
click at [106, 336] on input "checkbox" at bounding box center [108, 337] width 13 height 13
checkbox input "true"
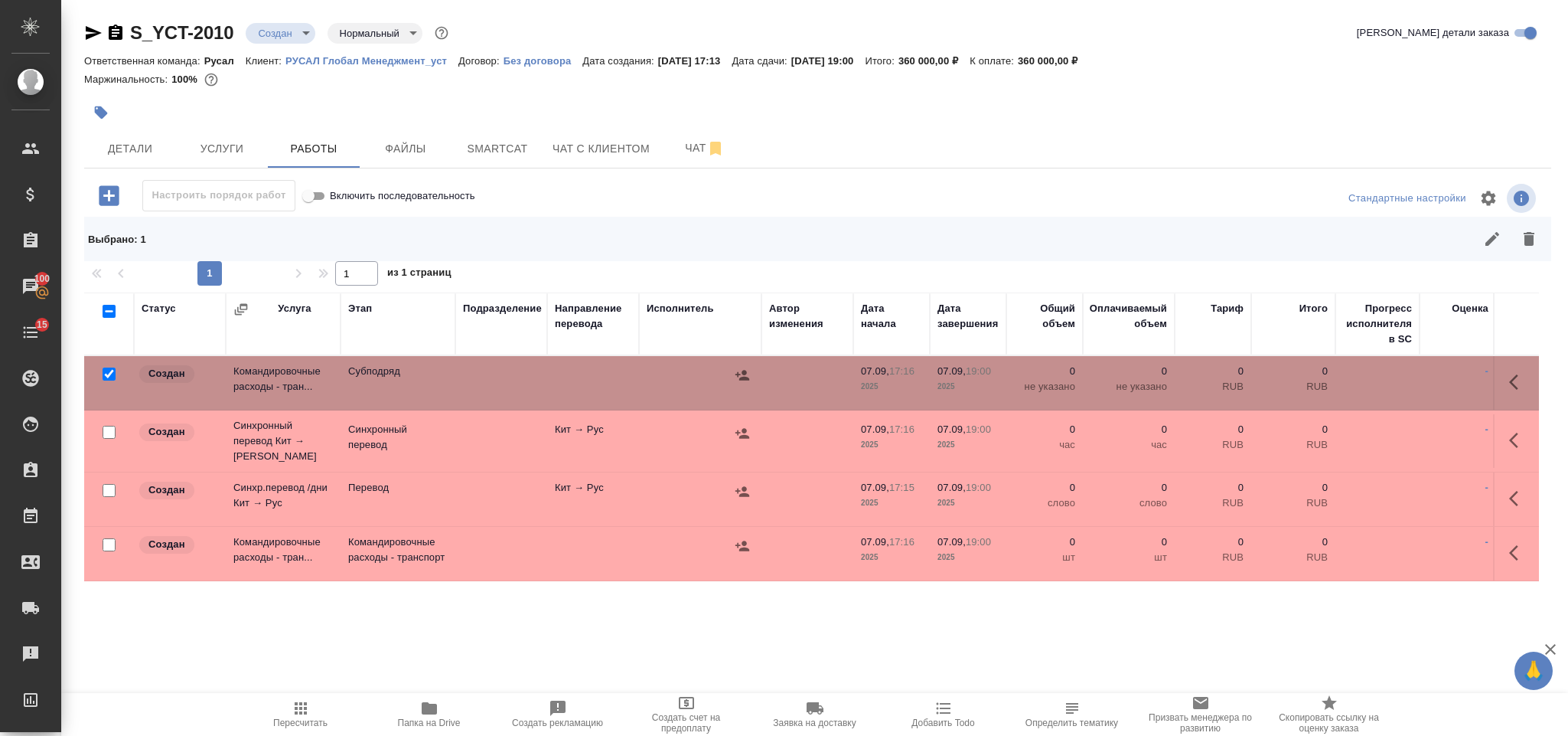
click at [106, 423] on div at bounding box center [109, 432] width 35 height 21
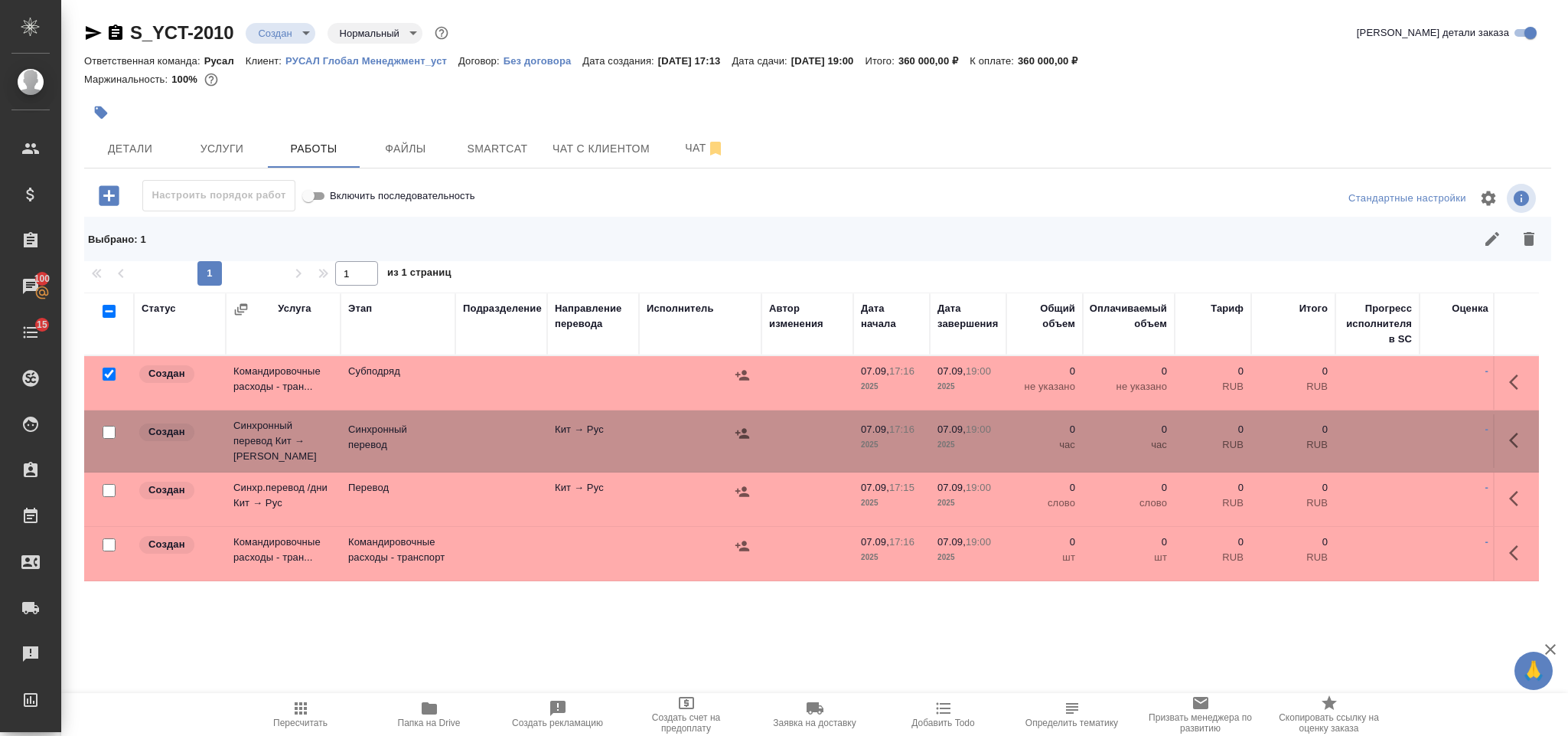
click at [110, 484] on input "checkbox" at bounding box center [108, 490] width 13 height 13
checkbox input "true"
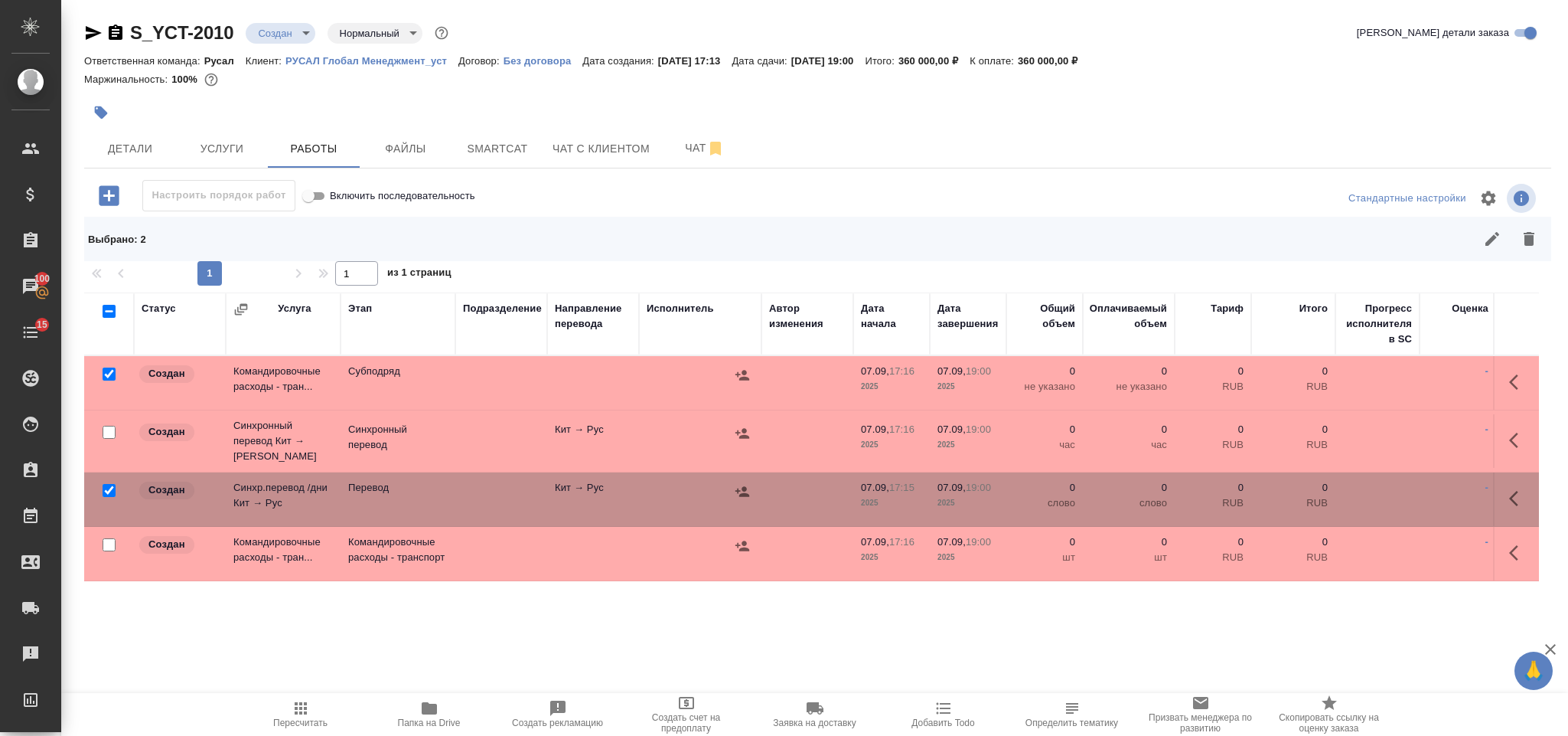
click at [109, 432] on input "checkbox" at bounding box center [108, 431] width 13 height 13
checkbox input "true"
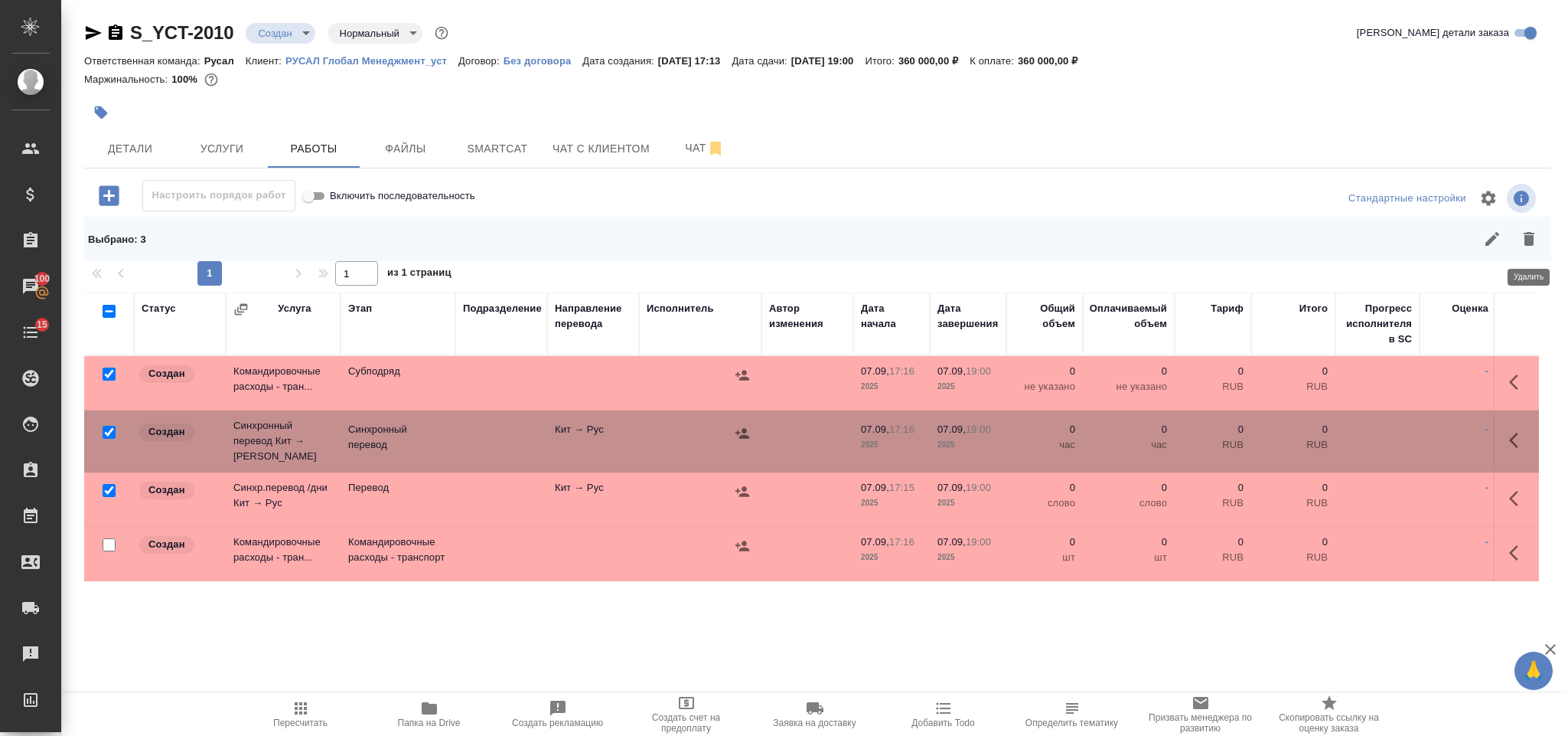
click at [1527, 237] on icon "button" at bounding box center [1528, 238] width 11 height 14
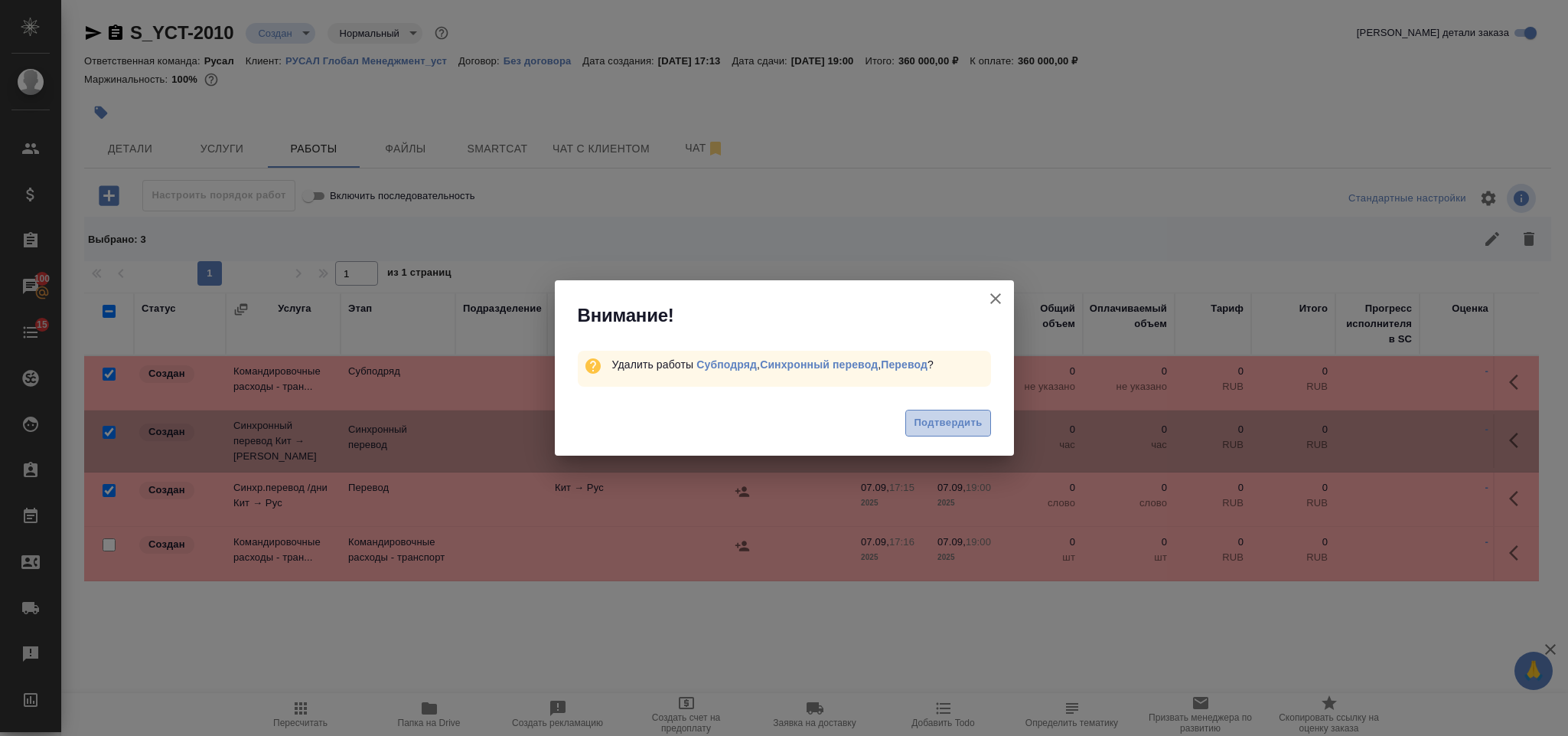
click at [963, 418] on span "Подтвердить" at bounding box center [948, 423] width 68 height 17
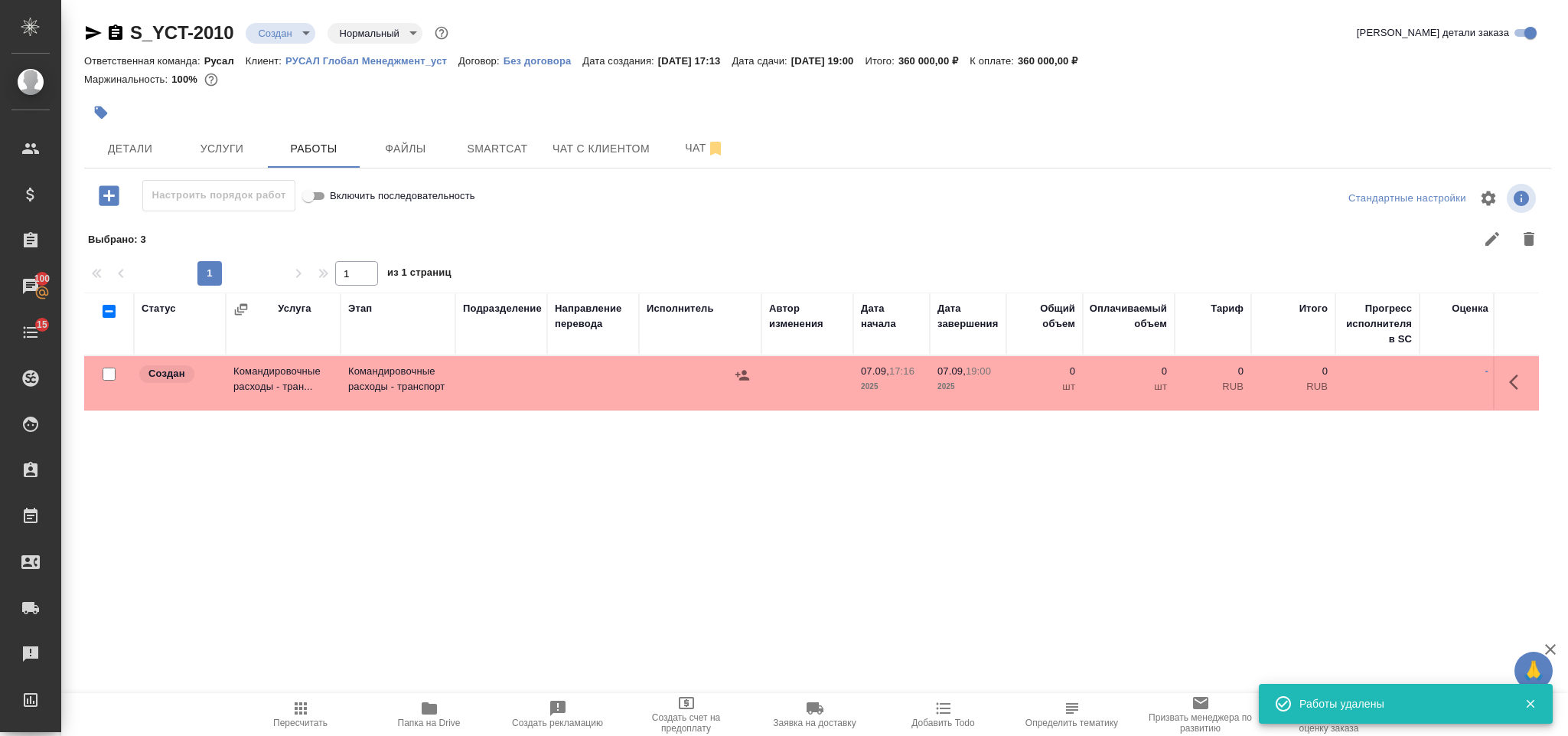
click at [106, 195] on icon "button" at bounding box center [108, 195] width 20 height 20
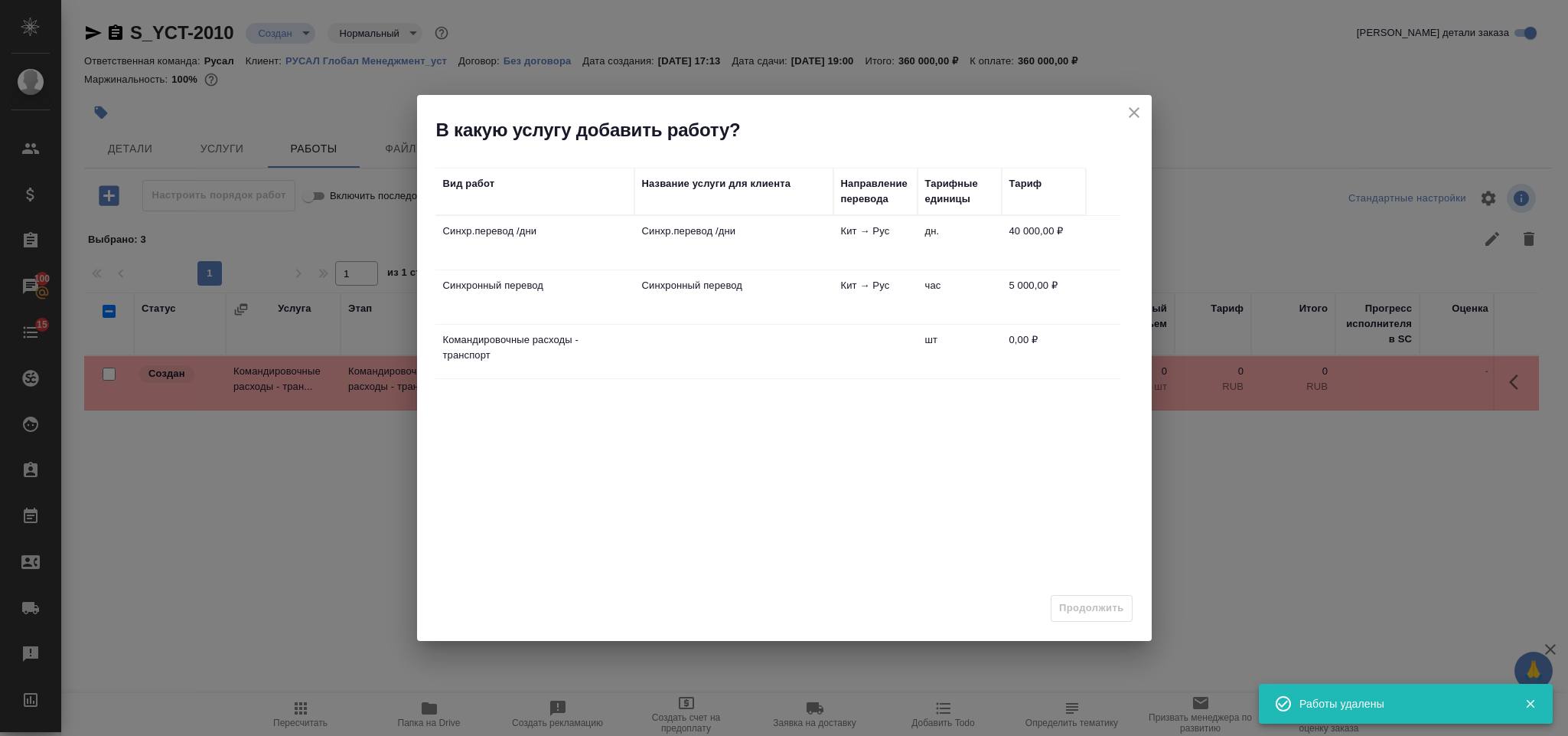
click at [756, 244] on td "Синхр.перевод /дни" at bounding box center [734, 243] width 199 height 54
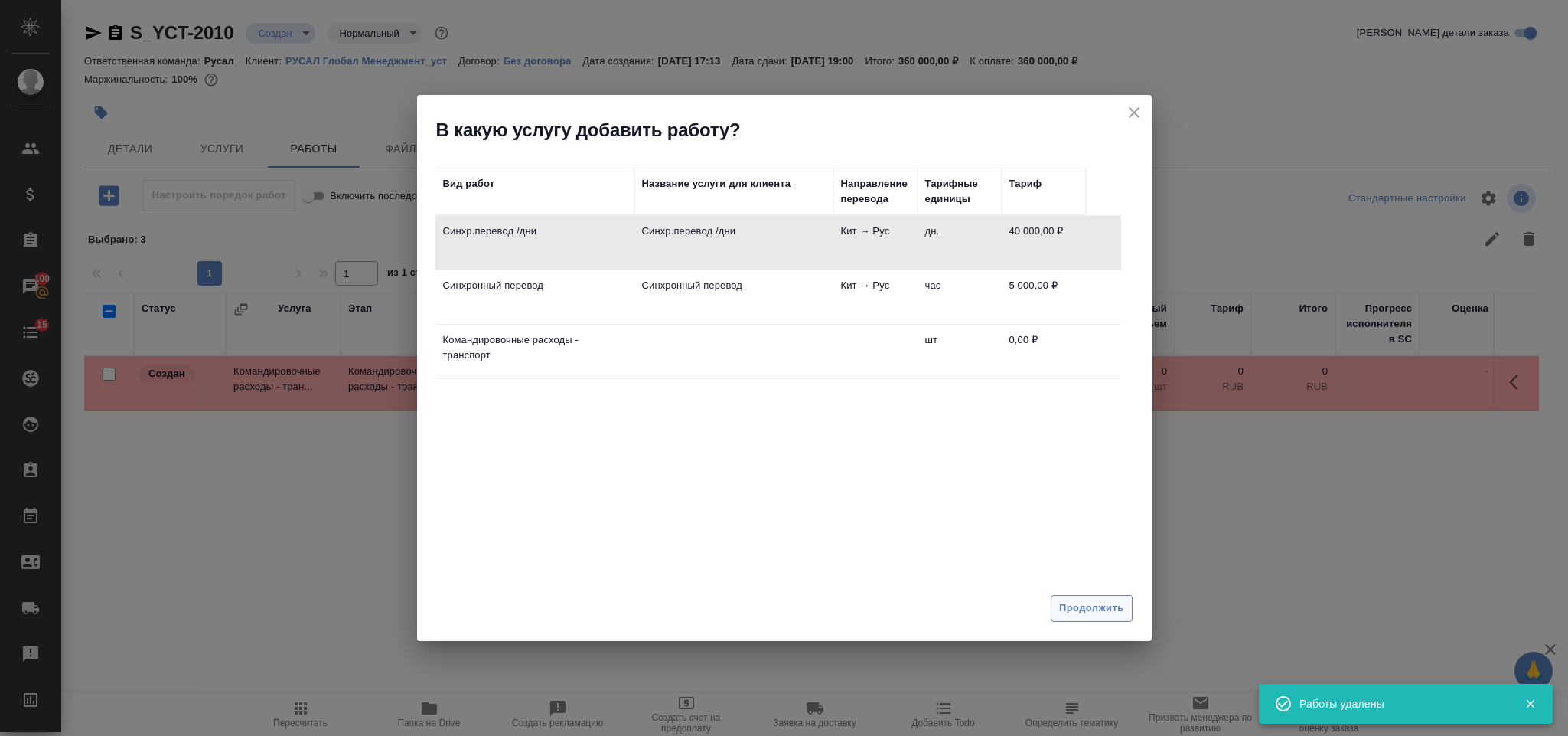
click at [1107, 610] on span "Продолжить" at bounding box center [1092, 608] width 65 height 17
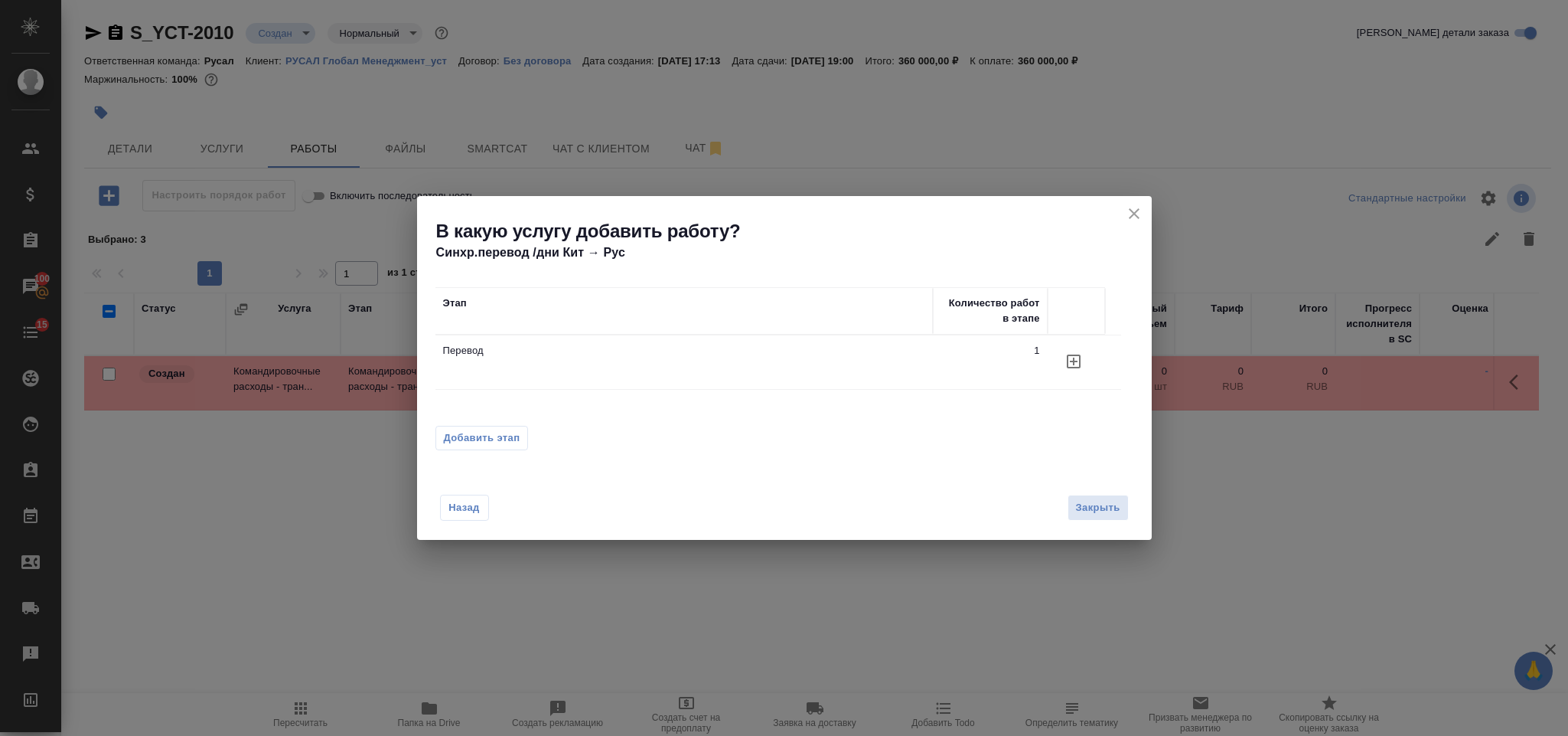
click at [492, 432] on span "Добавить этап" at bounding box center [481, 438] width 76 height 15
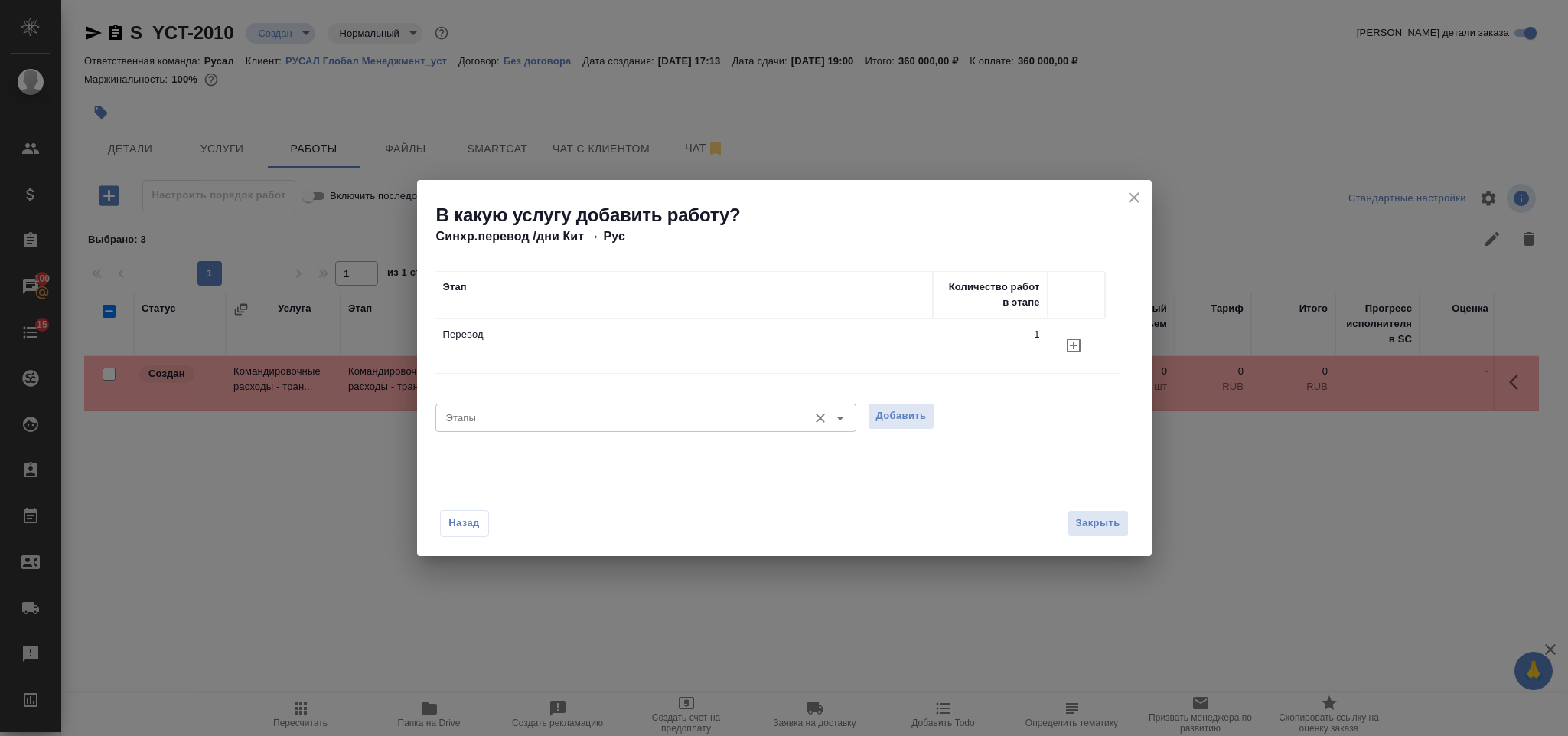
click at [618, 425] on input "Этапы" at bounding box center [620, 417] width 361 height 18
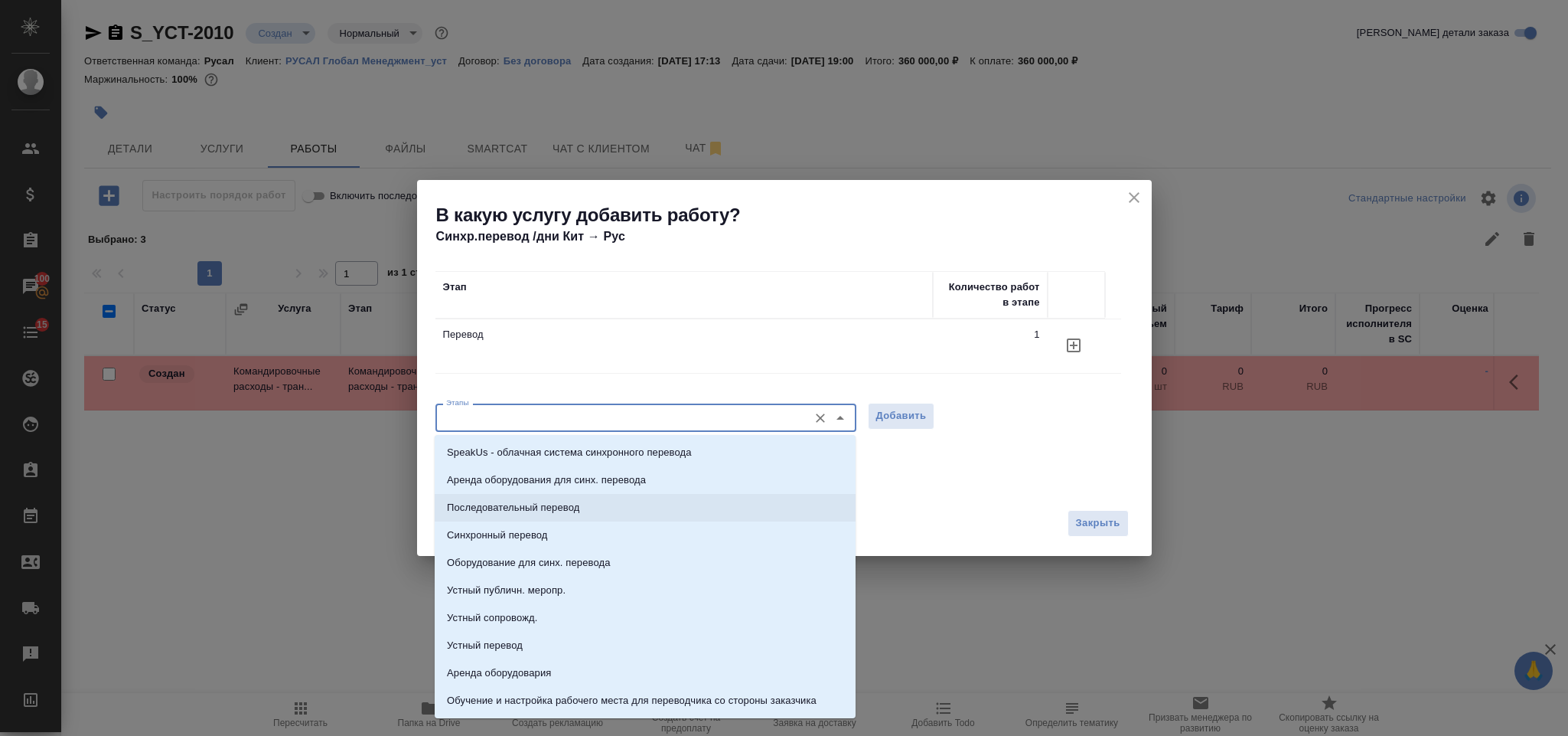
click at [547, 504] on p "Последовательный перевод" at bounding box center [513, 507] width 132 height 15
type input "Последовательный перевод"
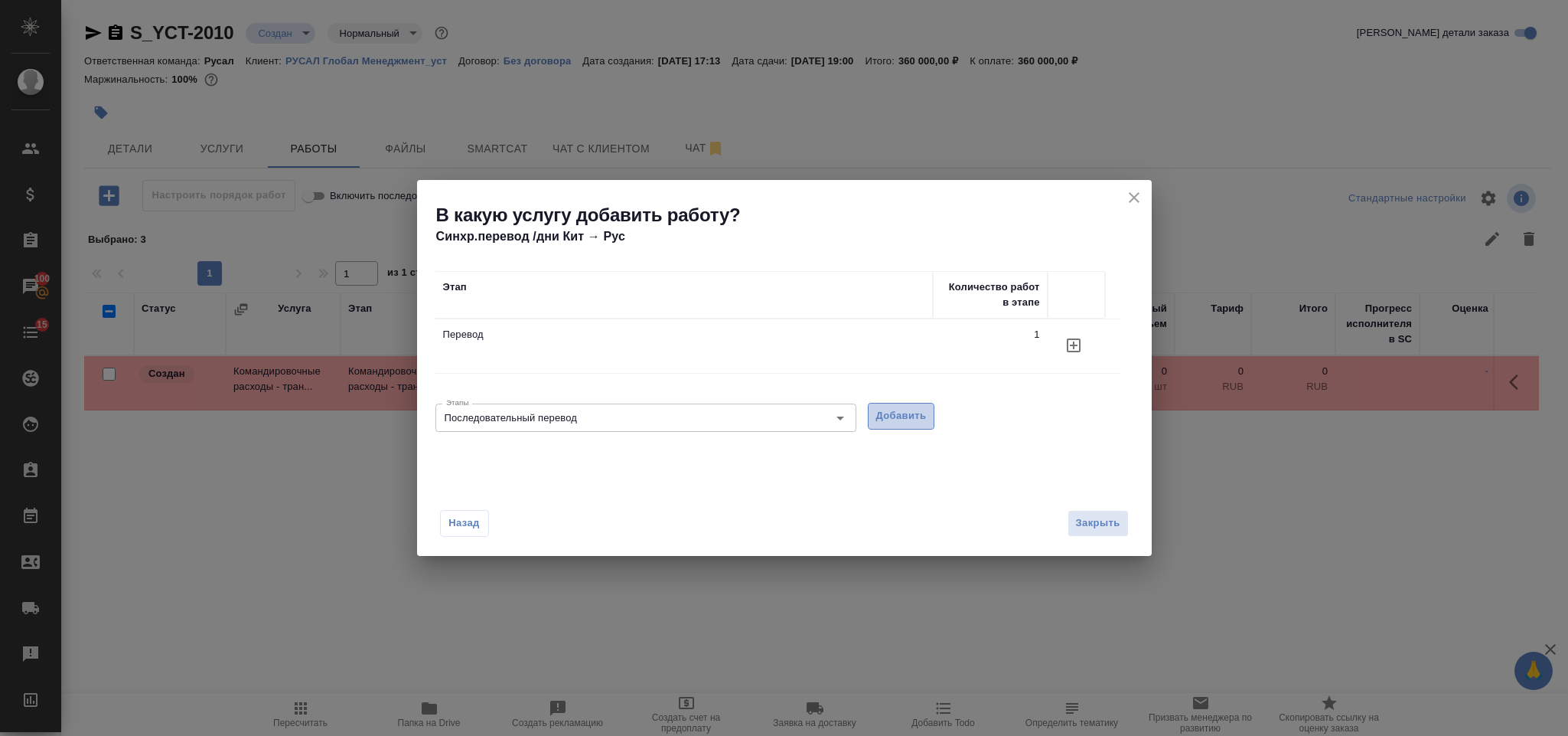
click at [896, 419] on span "Добавить" at bounding box center [902, 416] width 50 height 17
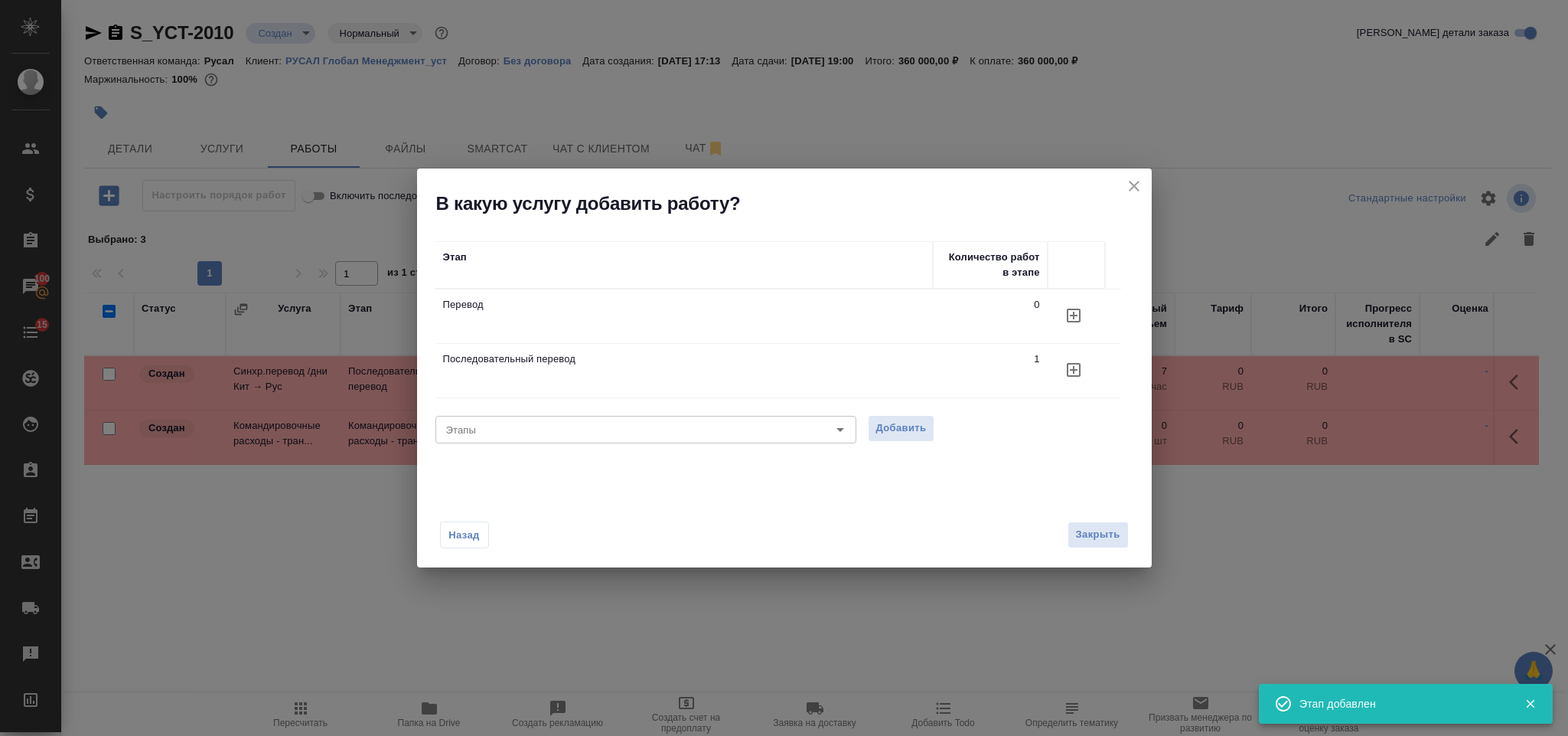
click at [1134, 193] on icon "close" at bounding box center [1134, 185] width 18 height 18
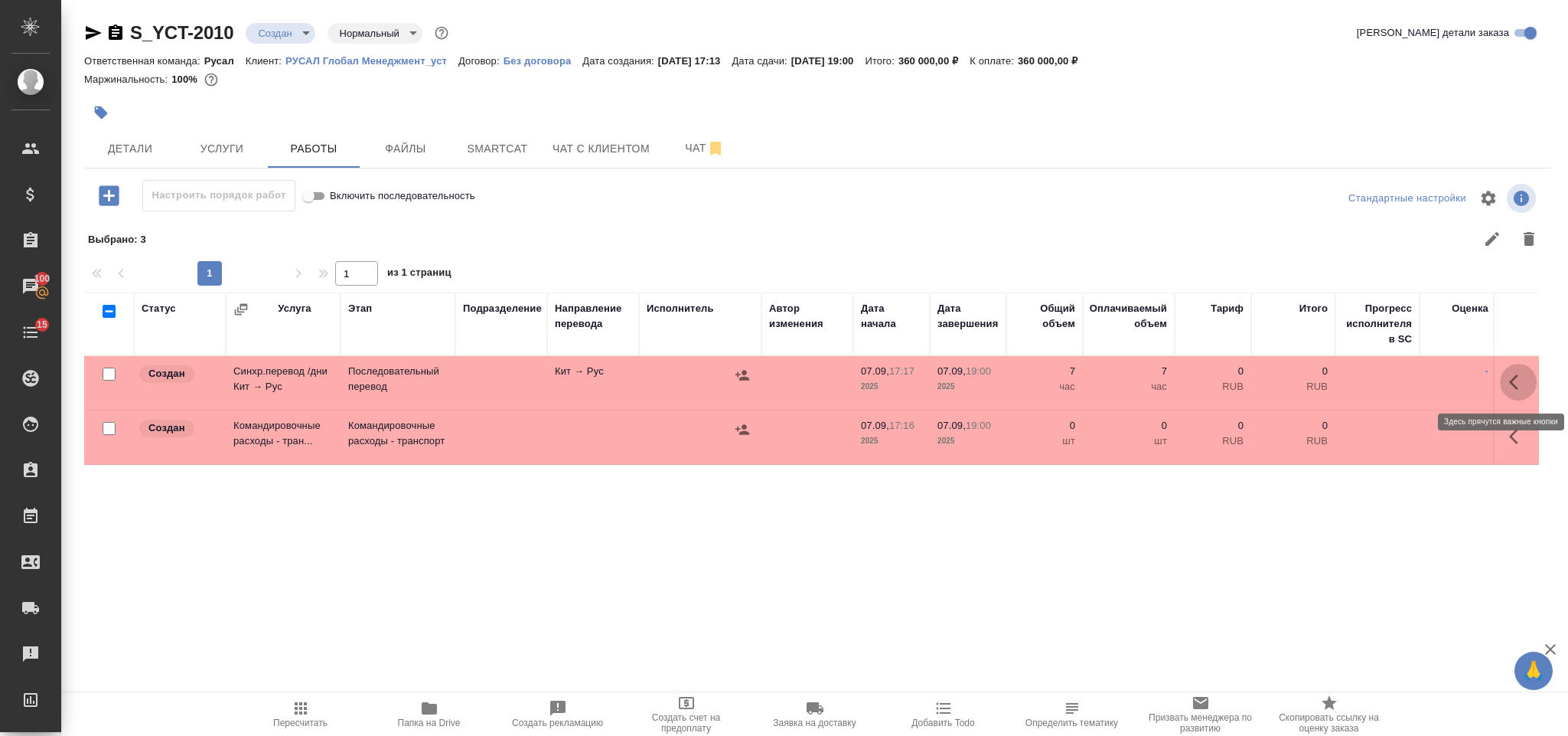
click at [1514, 379] on icon "button" at bounding box center [1518, 382] width 18 height 18
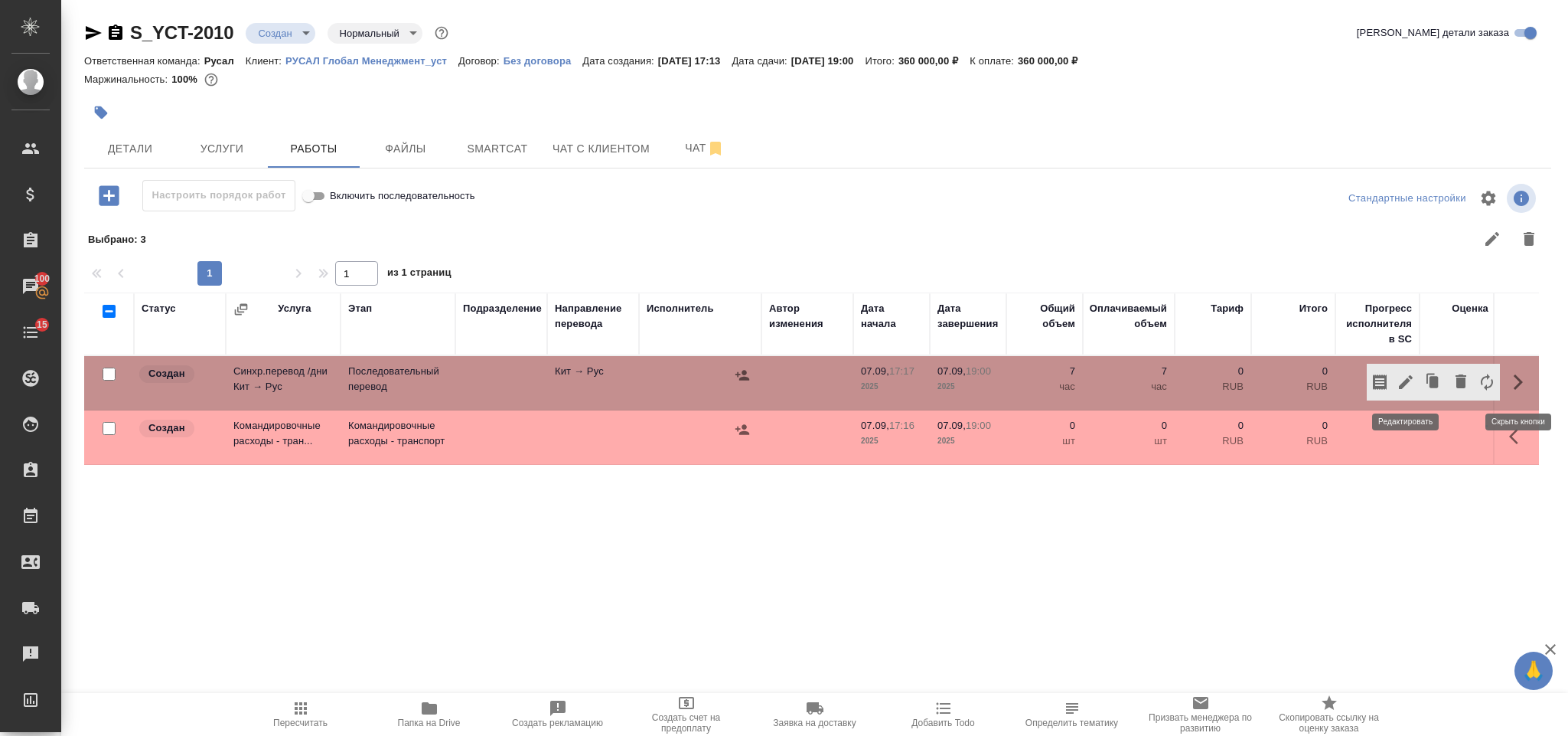
click at [1404, 379] on icon "button" at bounding box center [1406, 382] width 18 height 18
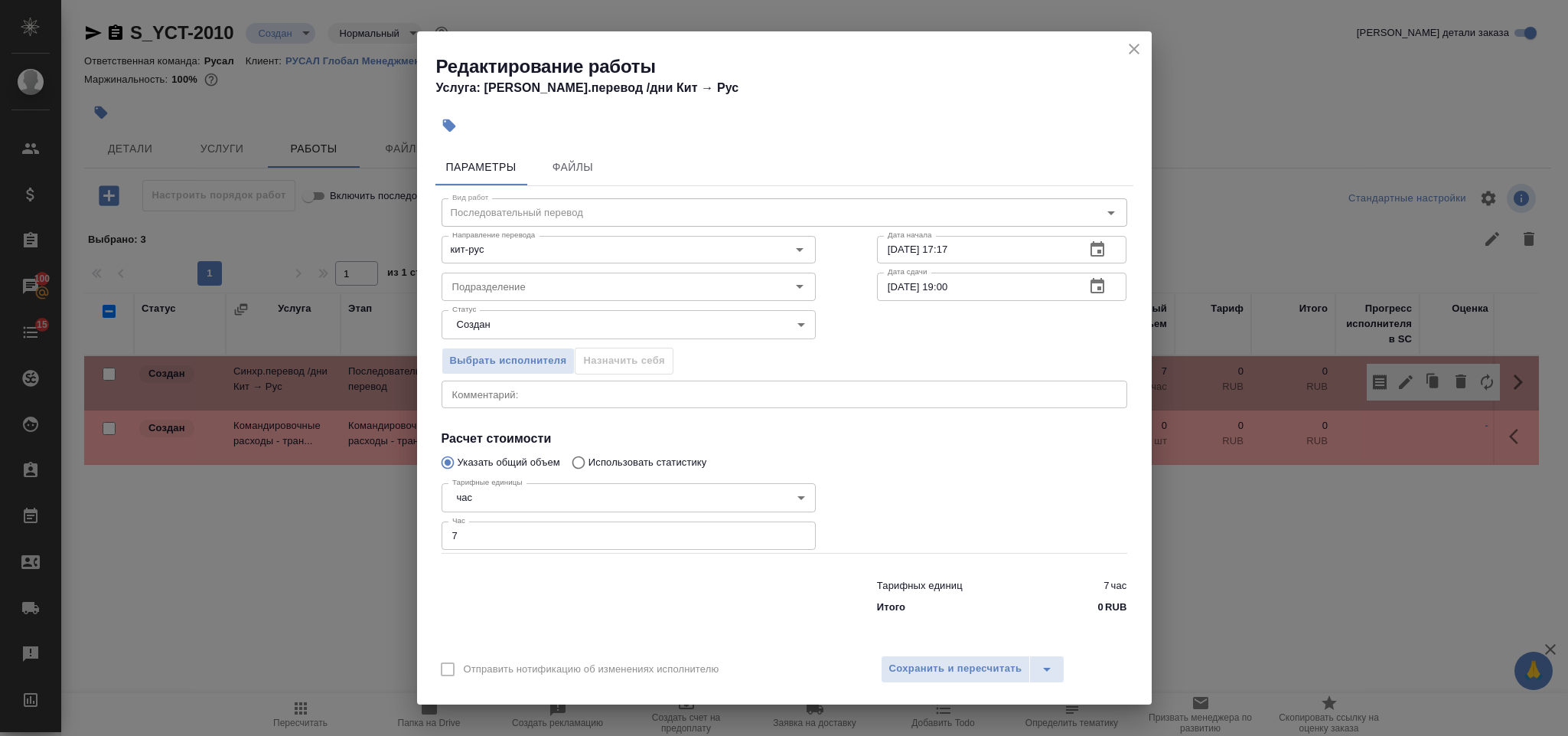
click at [527, 345] on div "Выбрать исполнителя Назначить себя" at bounding box center [629, 358] width 436 height 94
click at [532, 356] on span "Выбрать исполнителя" at bounding box center [508, 361] width 117 height 17
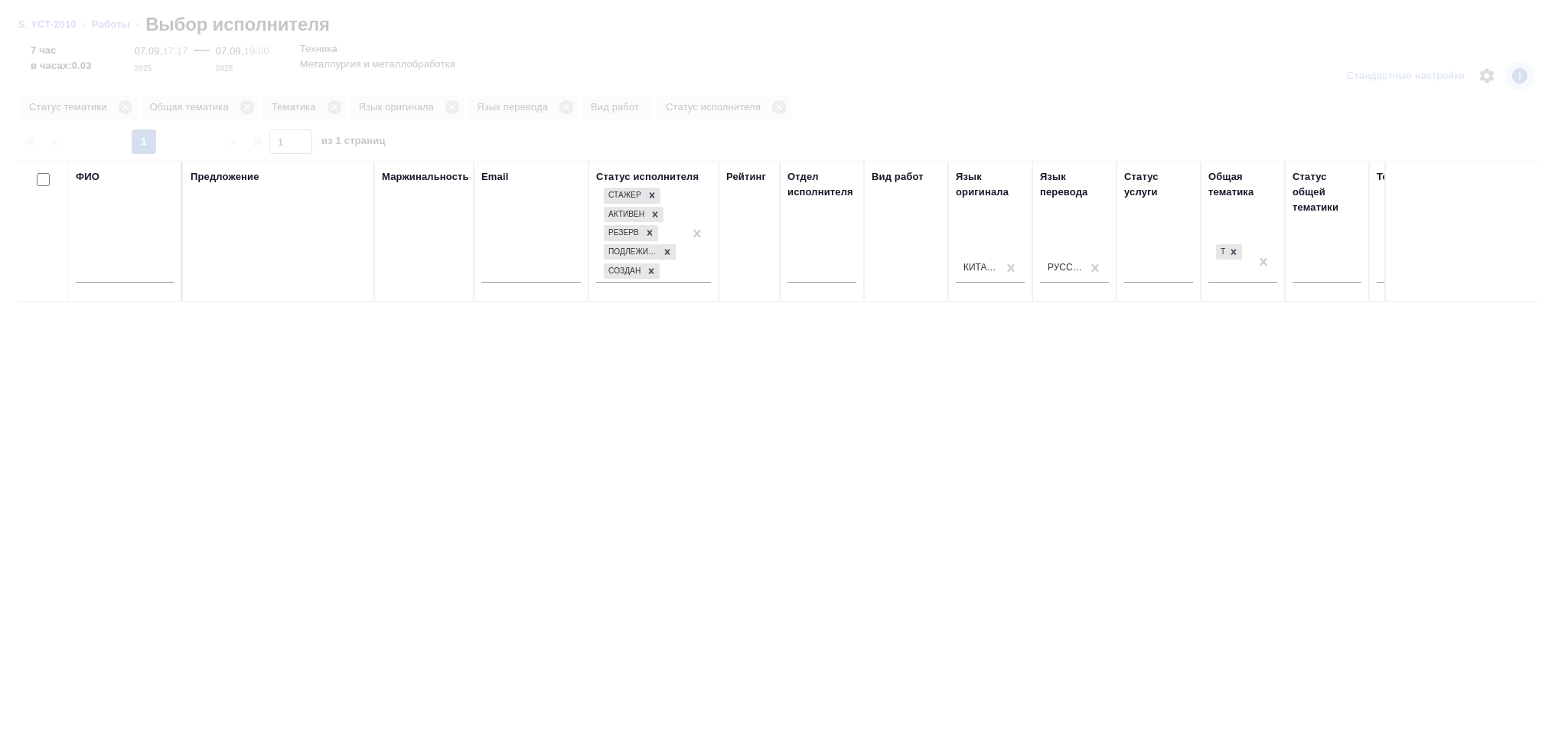
click at [143, 272] on input "text" at bounding box center [125, 273] width 98 height 19
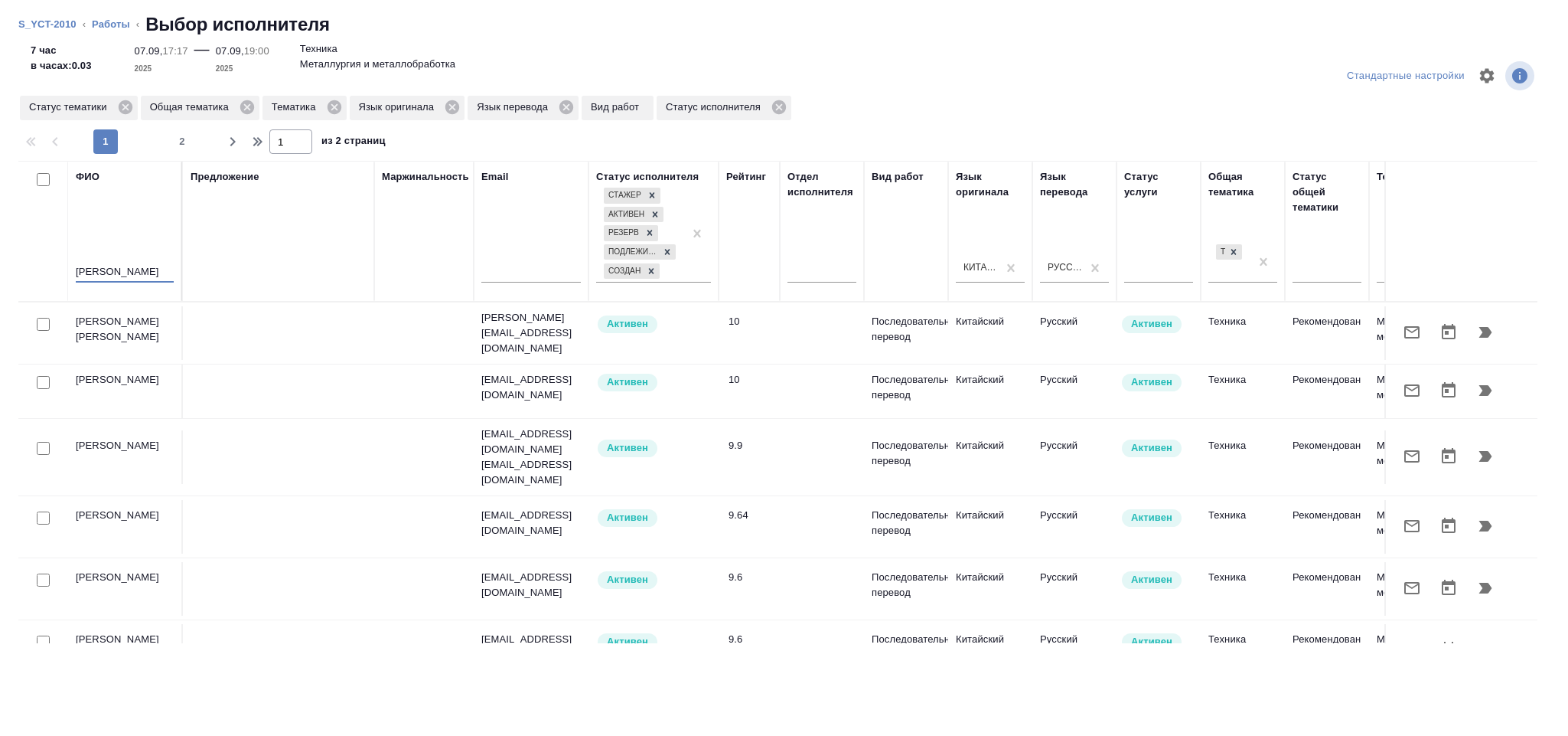
type input "Жиманова"
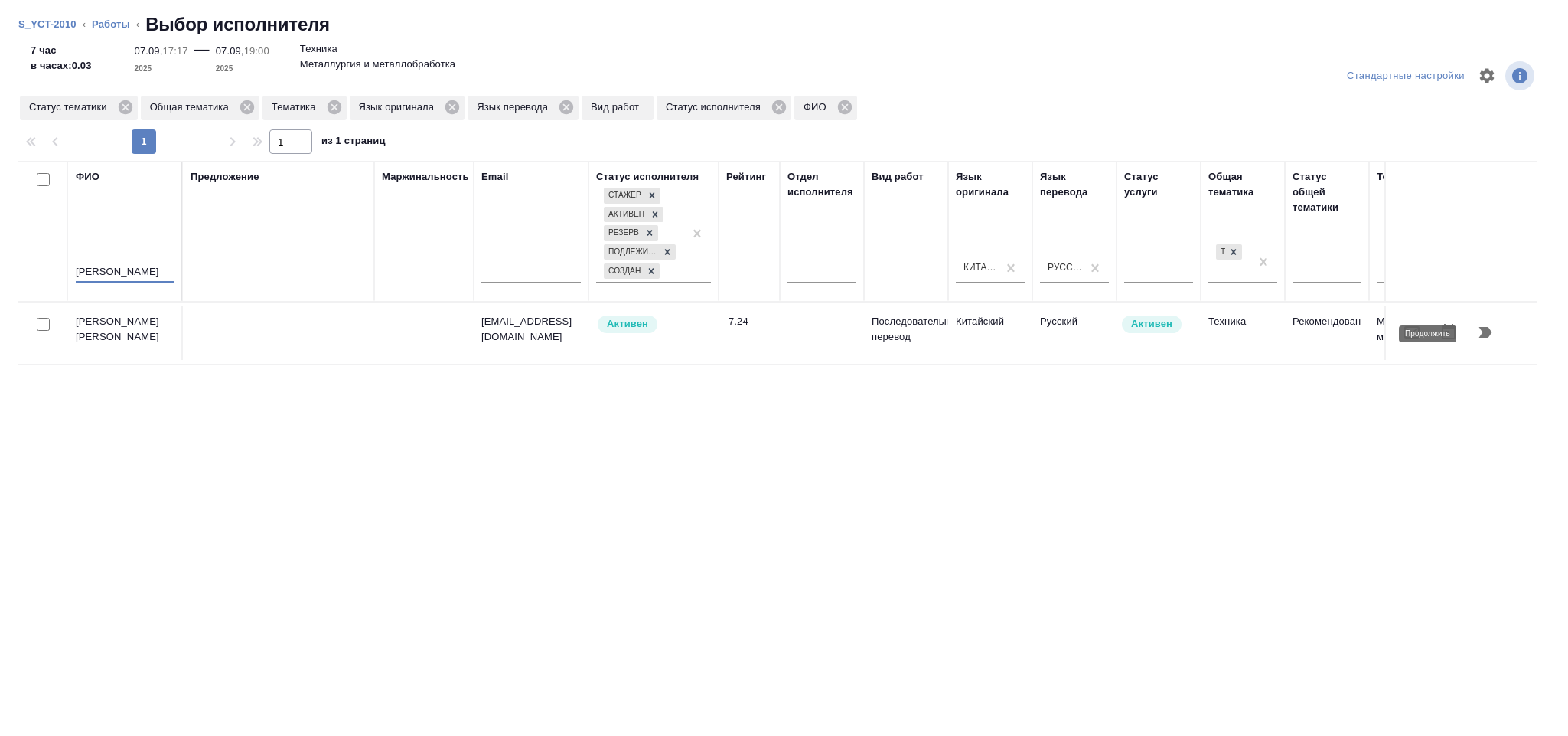
click at [1479, 347] on button "button" at bounding box center [1486, 332] width 37 height 37
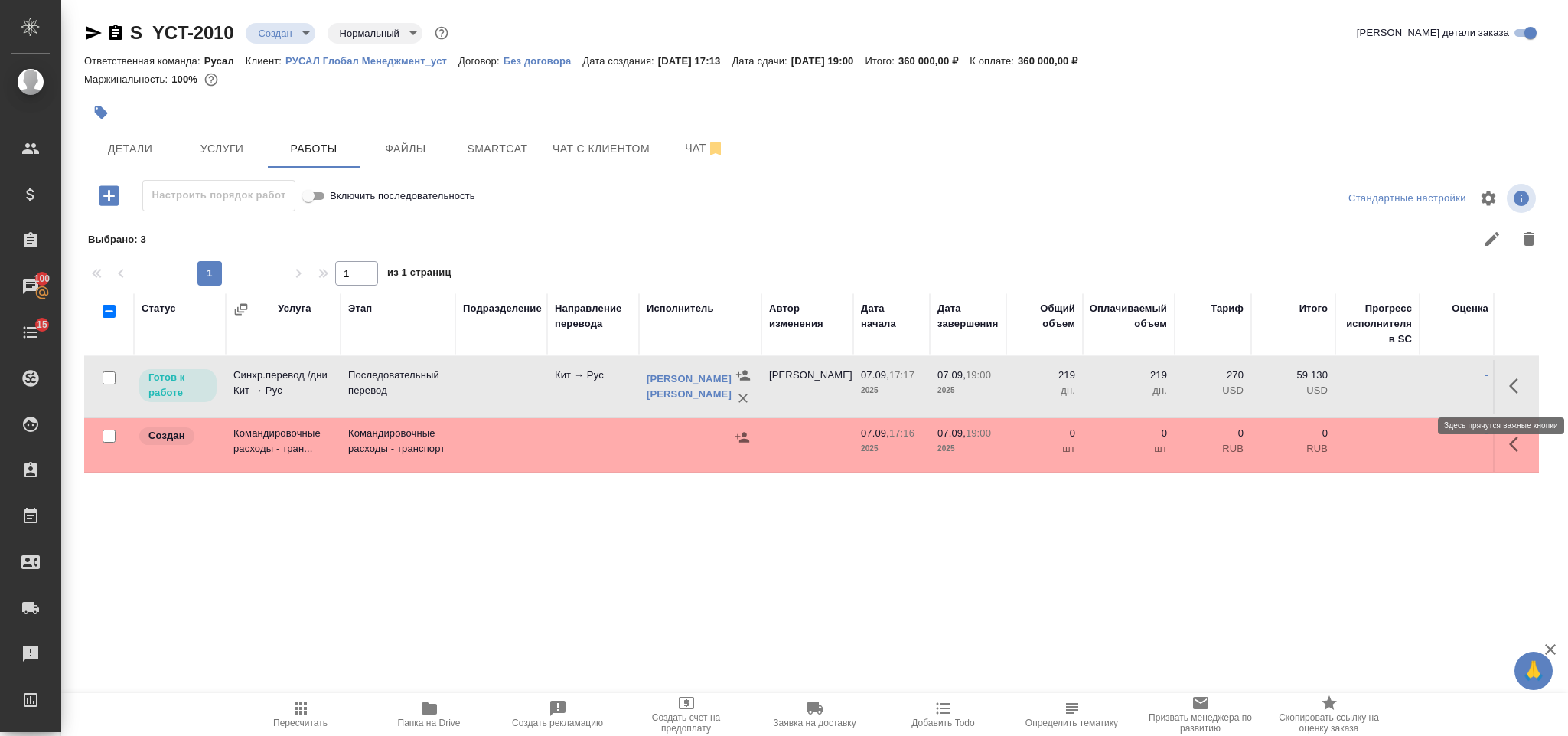
click at [1506, 382] on button "button" at bounding box center [1519, 386] width 37 height 37
click at [1405, 382] on icon "button" at bounding box center [1406, 386] width 18 height 18
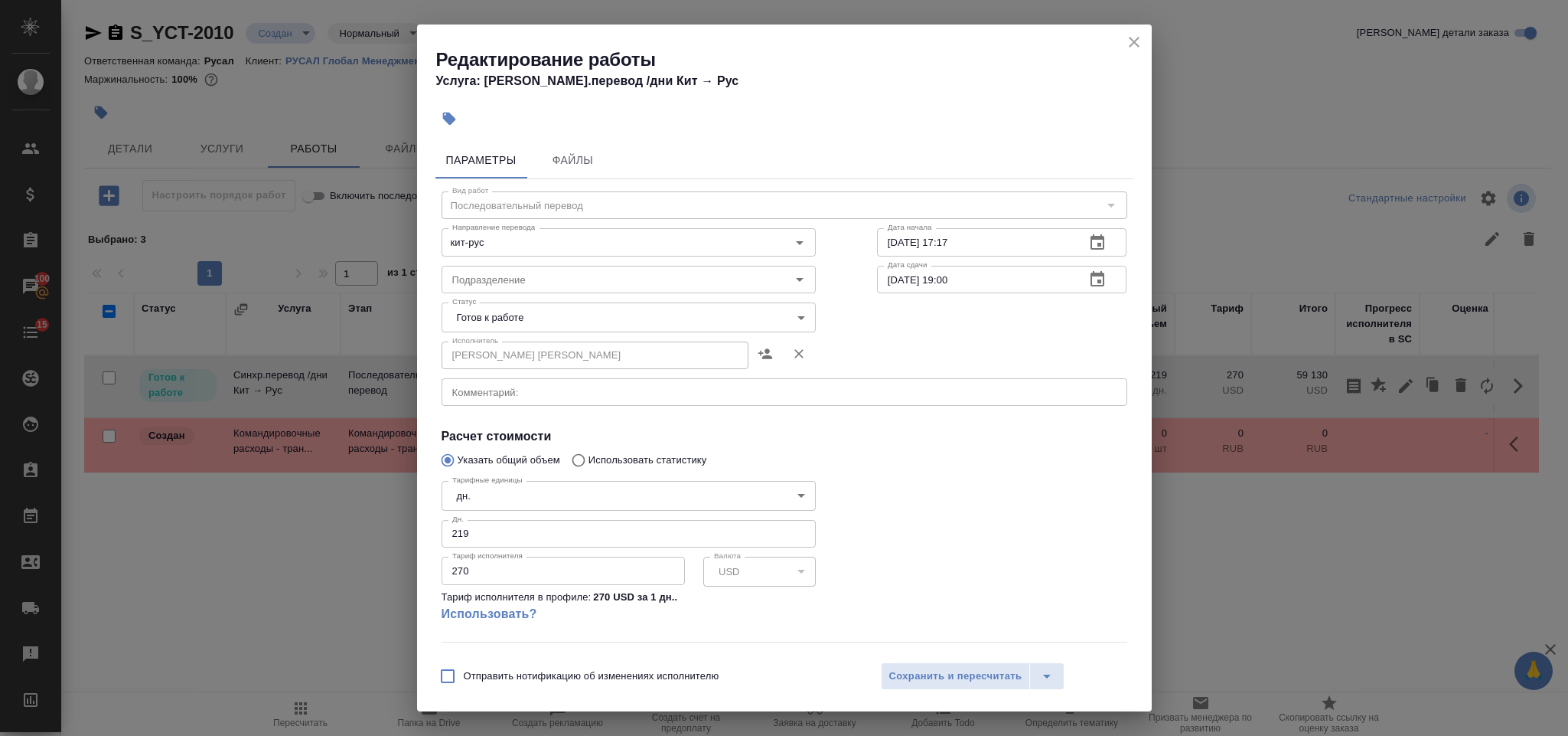
click at [554, 306] on body "🙏 .cls-1 fill:#fff; AWATERA Gorlenko Yuliua Клиенты Спецификации Заказы 100 Чат…" at bounding box center [784, 368] width 1568 height 736
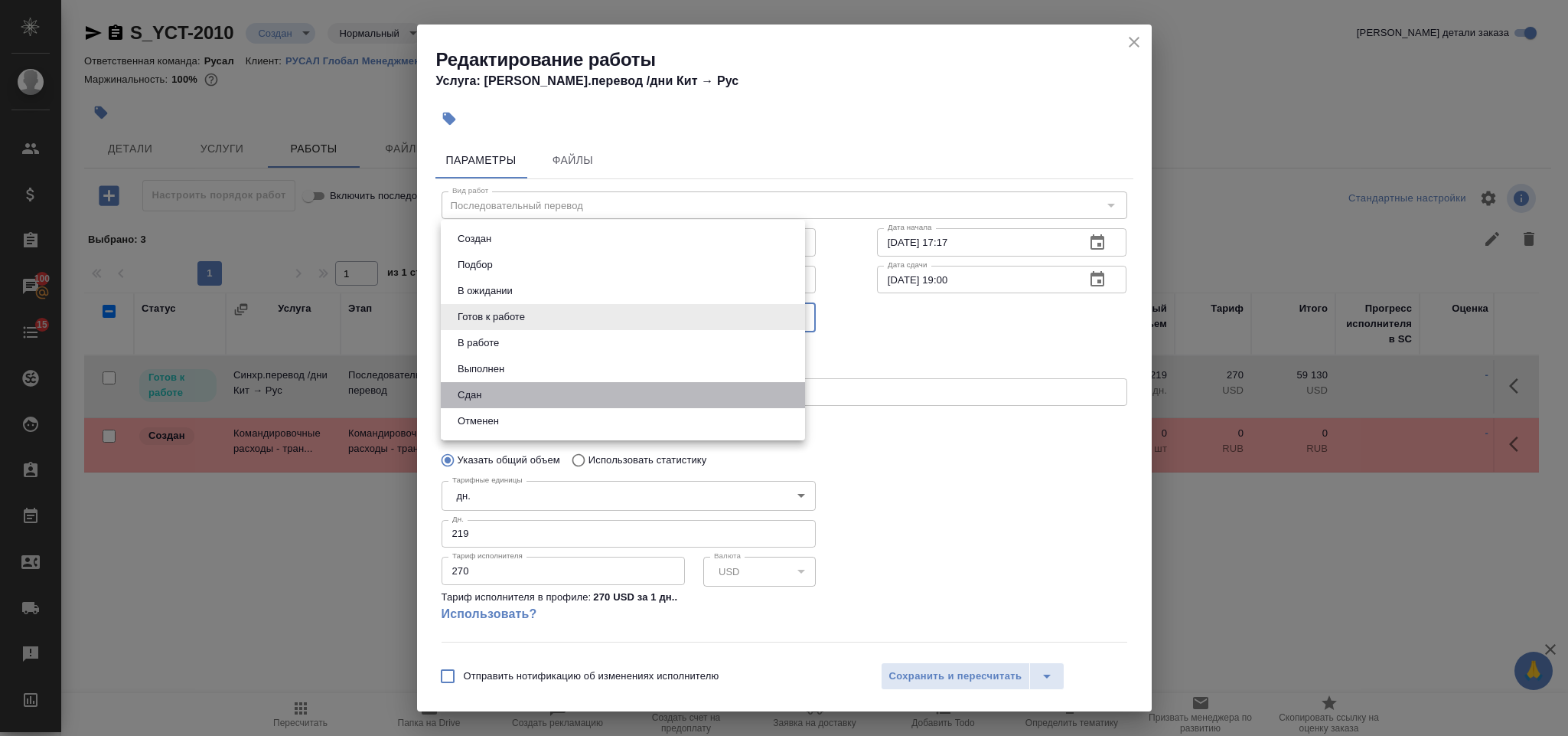
click at [507, 395] on li "Сдан" at bounding box center [623, 395] width 365 height 26
type input "closed"
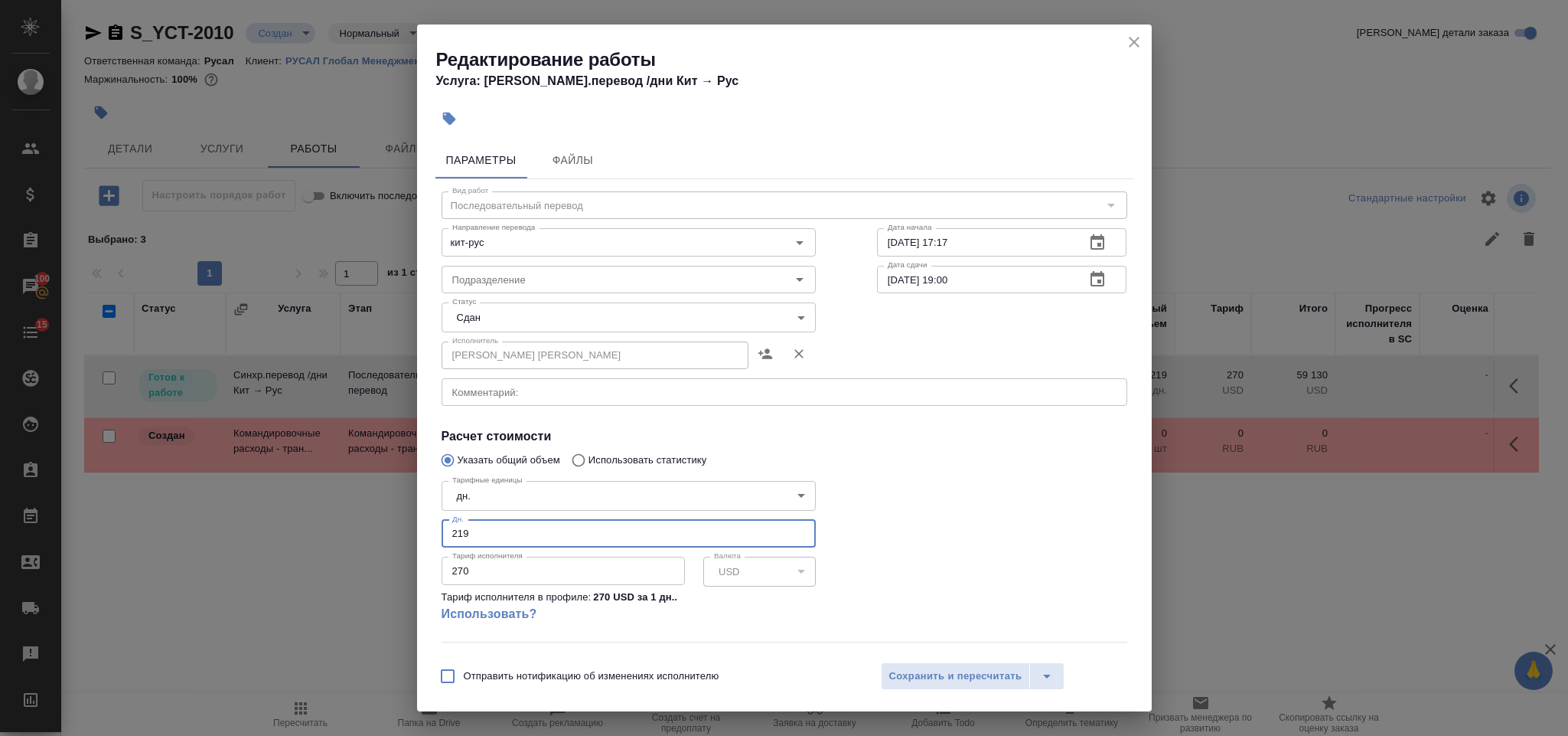
click at [432, 522] on div "Параметры Файлы Вид работ Последовательный перевод Вид работ Направление перево…" at bounding box center [785, 394] width 735 height 517
type input "3"
drag, startPoint x: 465, startPoint y: 570, endPoint x: 437, endPoint y: 566, distance: 28.3
click at [437, 566] on div "Тарифные единицы дн. 5a8b1489cc6b4906c91bfd8a Тарифные единицы Дн. 3 Дн. Тариф …" at bounding box center [629, 558] width 436 height 228
drag, startPoint x: 510, startPoint y: 567, endPoint x: 435, endPoint y: 563, distance: 75.1
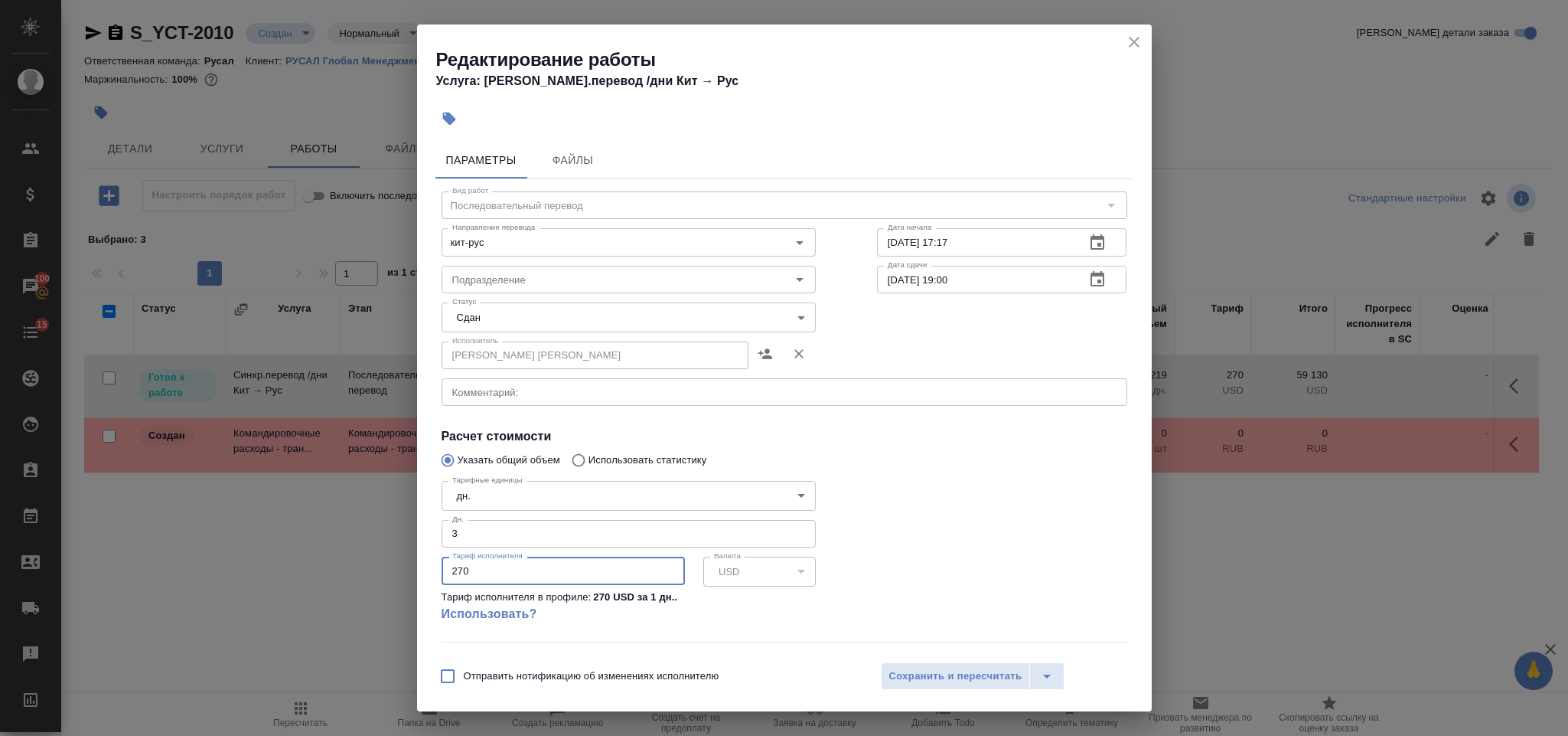
click at [435, 563] on div "Тарифные единицы дн. 5a8b1489cc6b4906c91bfd8a Тарифные единицы Дн. 3 Дн. Тариф …" at bounding box center [629, 558] width 436 height 228
type input "462"
click at [921, 677] on span "Сохранить и пересчитать" at bounding box center [956, 676] width 133 height 17
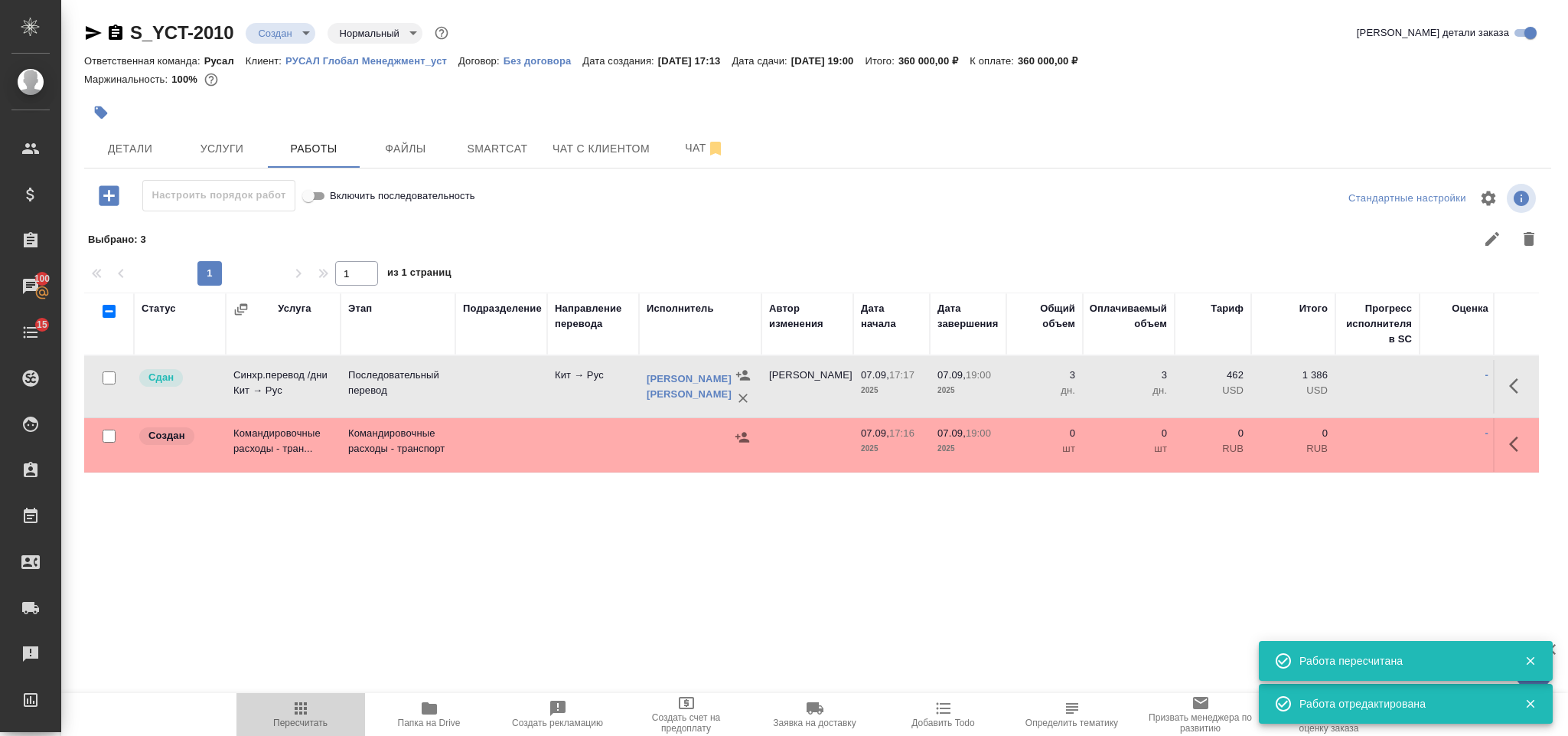
click at [311, 708] on span "Пересчитать" at bounding box center [301, 714] width 110 height 29
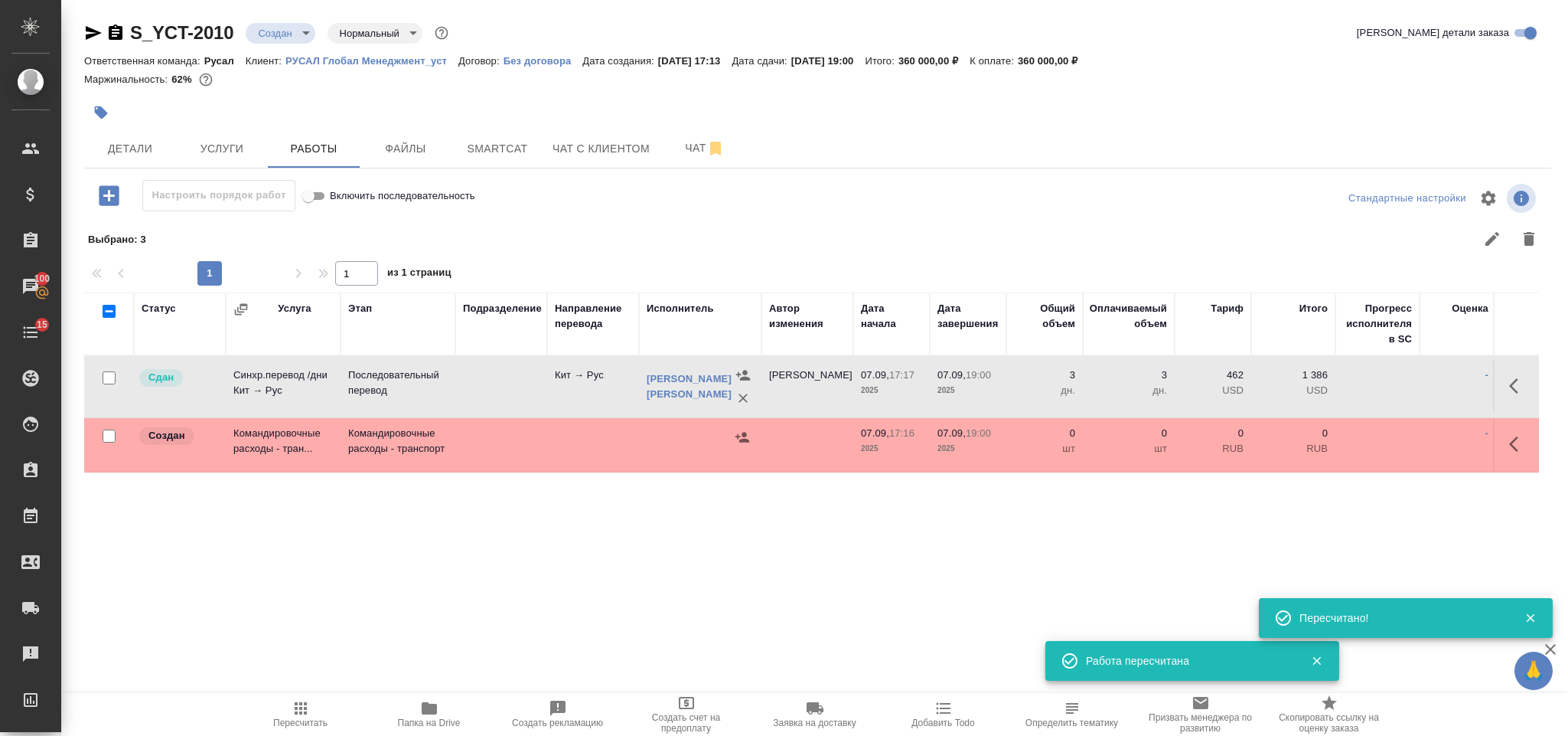
click at [1501, 447] on button "button" at bounding box center [1519, 444] width 37 height 37
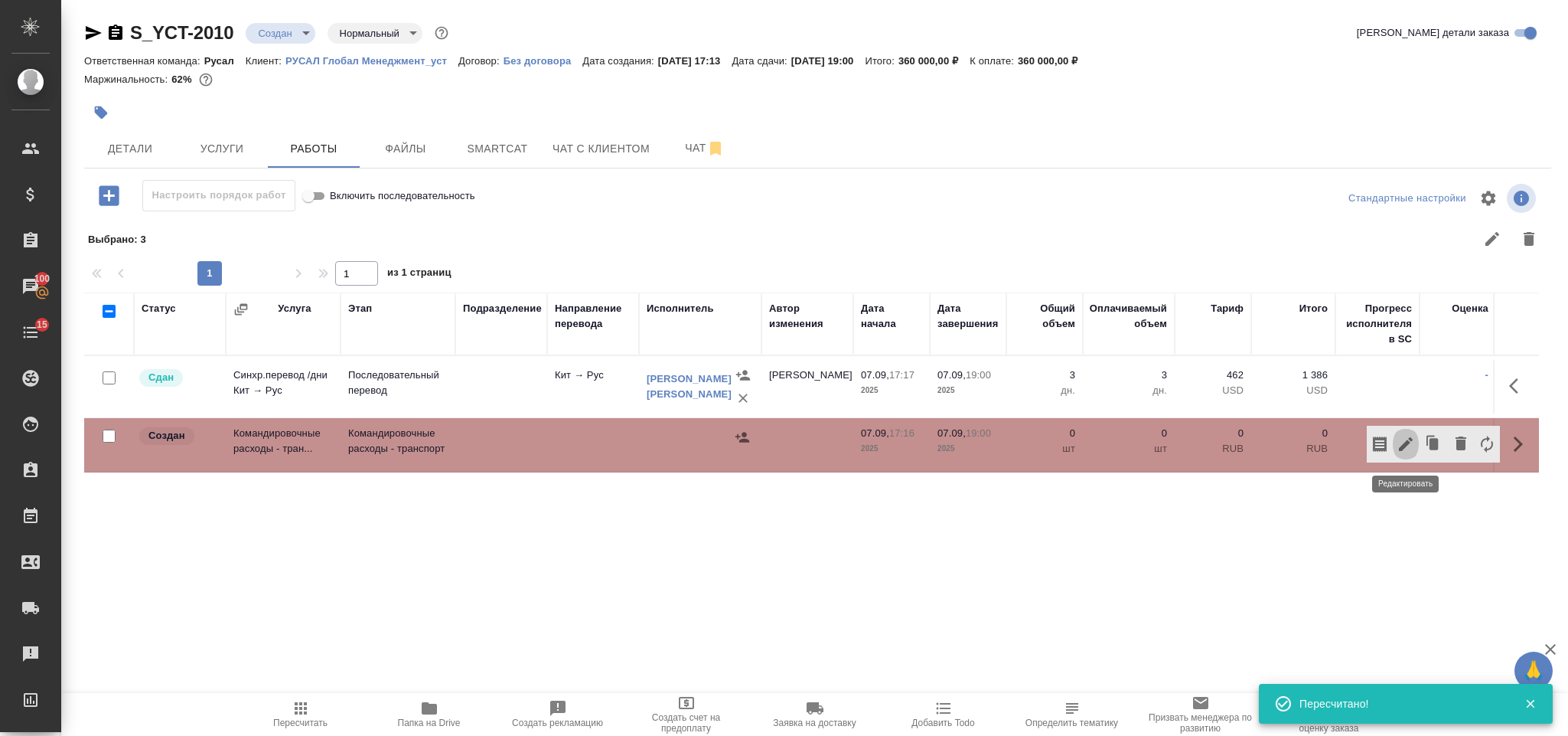
click at [1408, 444] on icon "button" at bounding box center [1406, 444] width 14 height 14
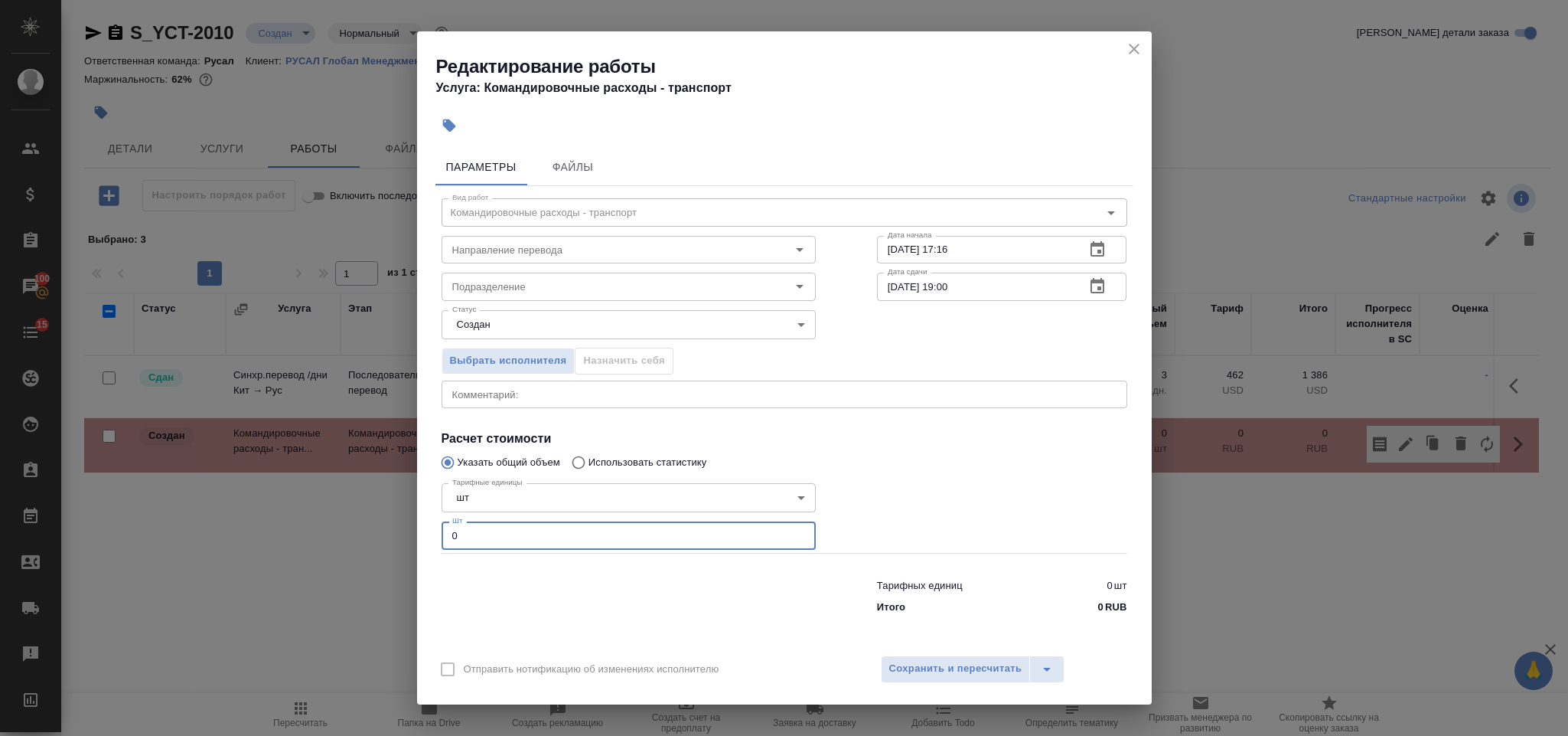
click at [519, 537] on input "0" at bounding box center [629, 535] width 374 height 28
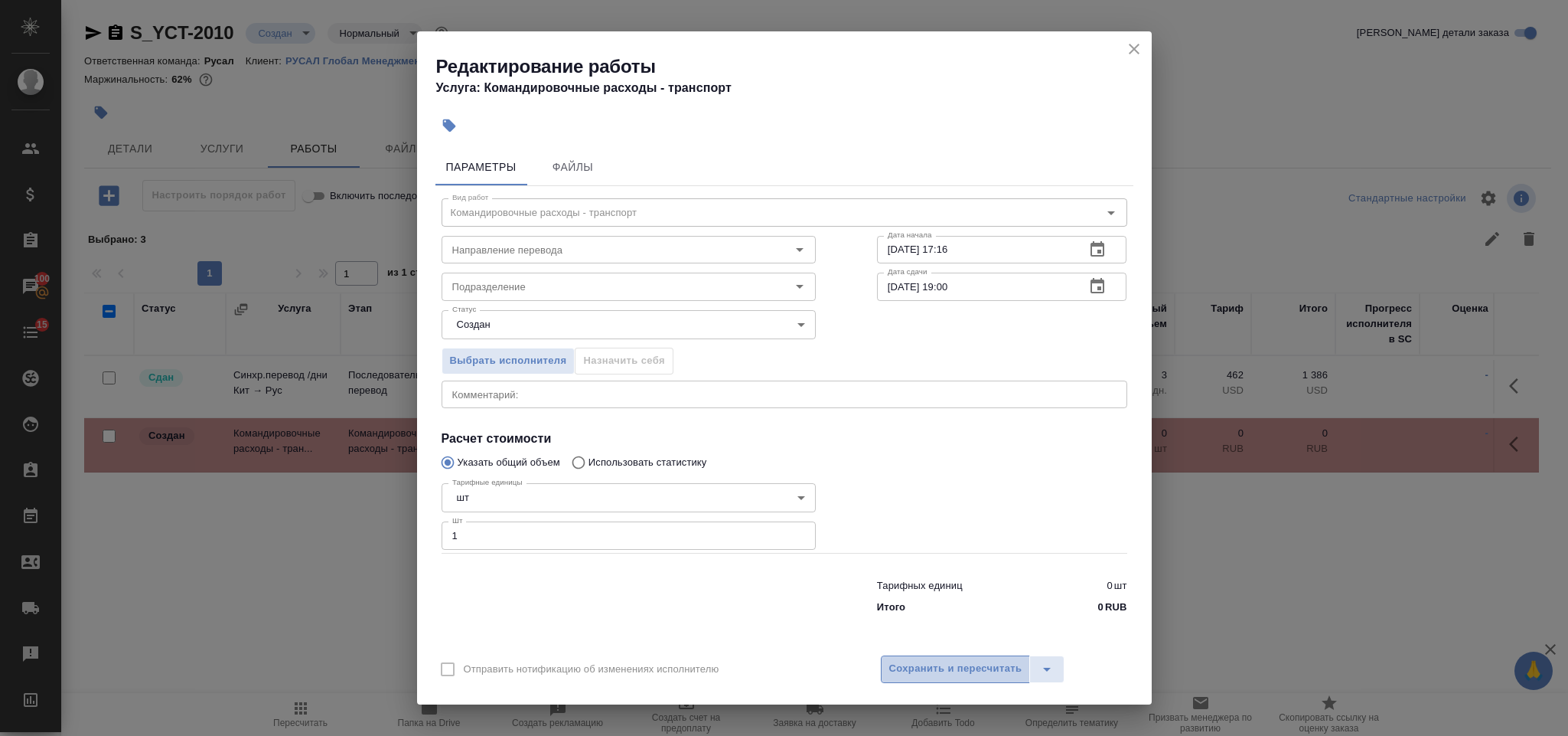
click at [931, 671] on span "Сохранить и пересчитать" at bounding box center [956, 668] width 133 height 17
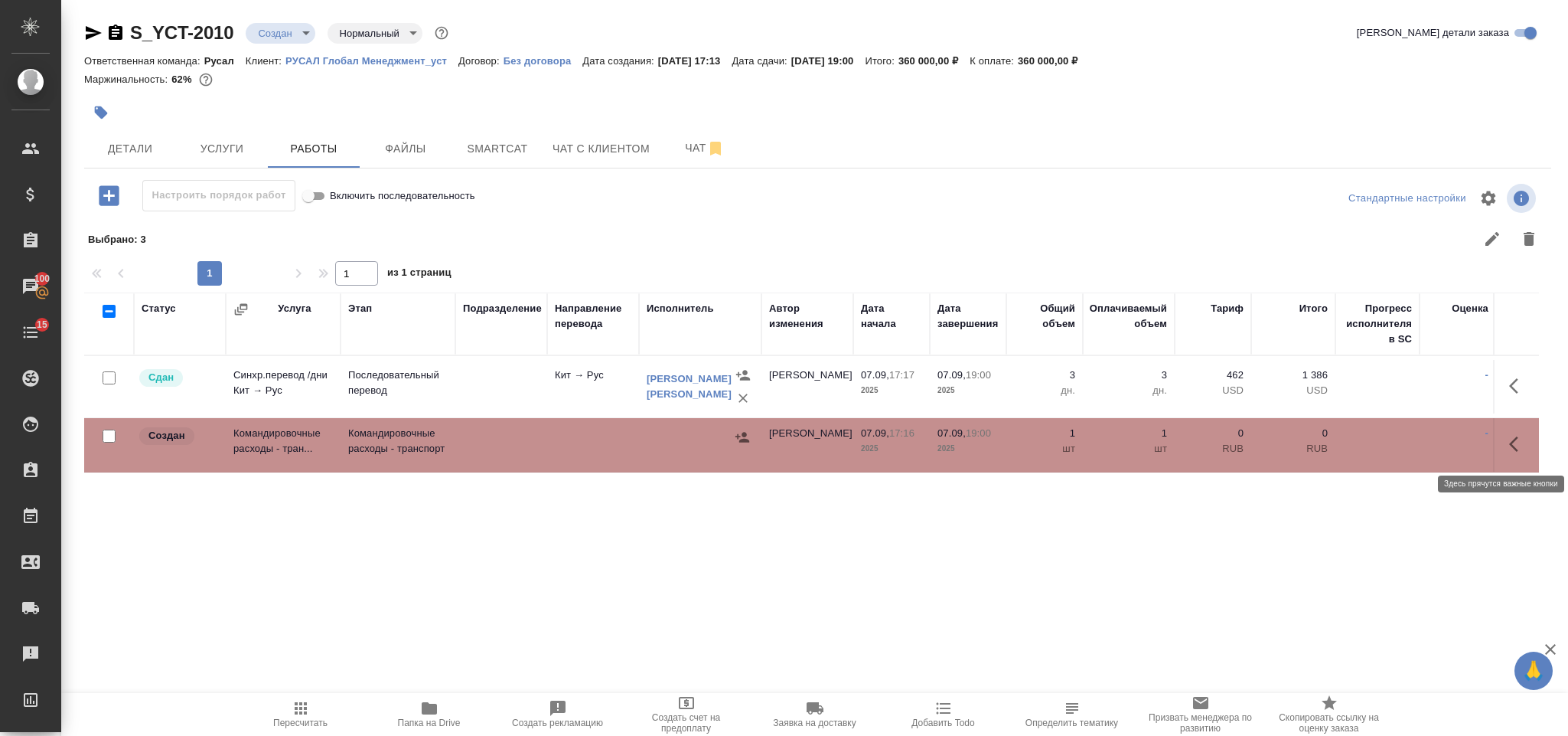
click at [1516, 447] on icon "button" at bounding box center [1518, 444] width 18 height 18
click at [1408, 442] on icon "button" at bounding box center [1406, 444] width 18 height 18
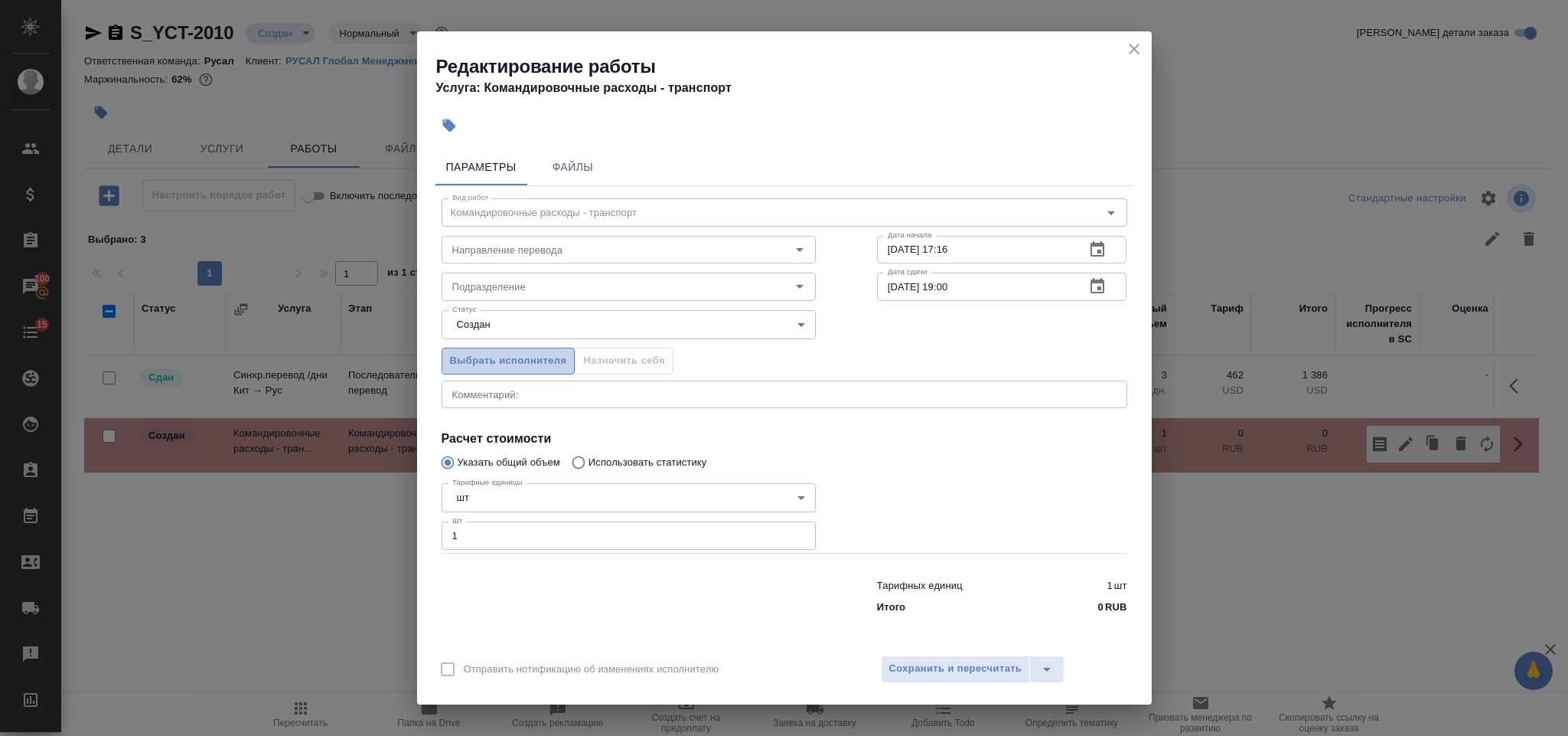
click at [488, 361] on span "Выбрать исполнителя" at bounding box center [508, 361] width 117 height 17
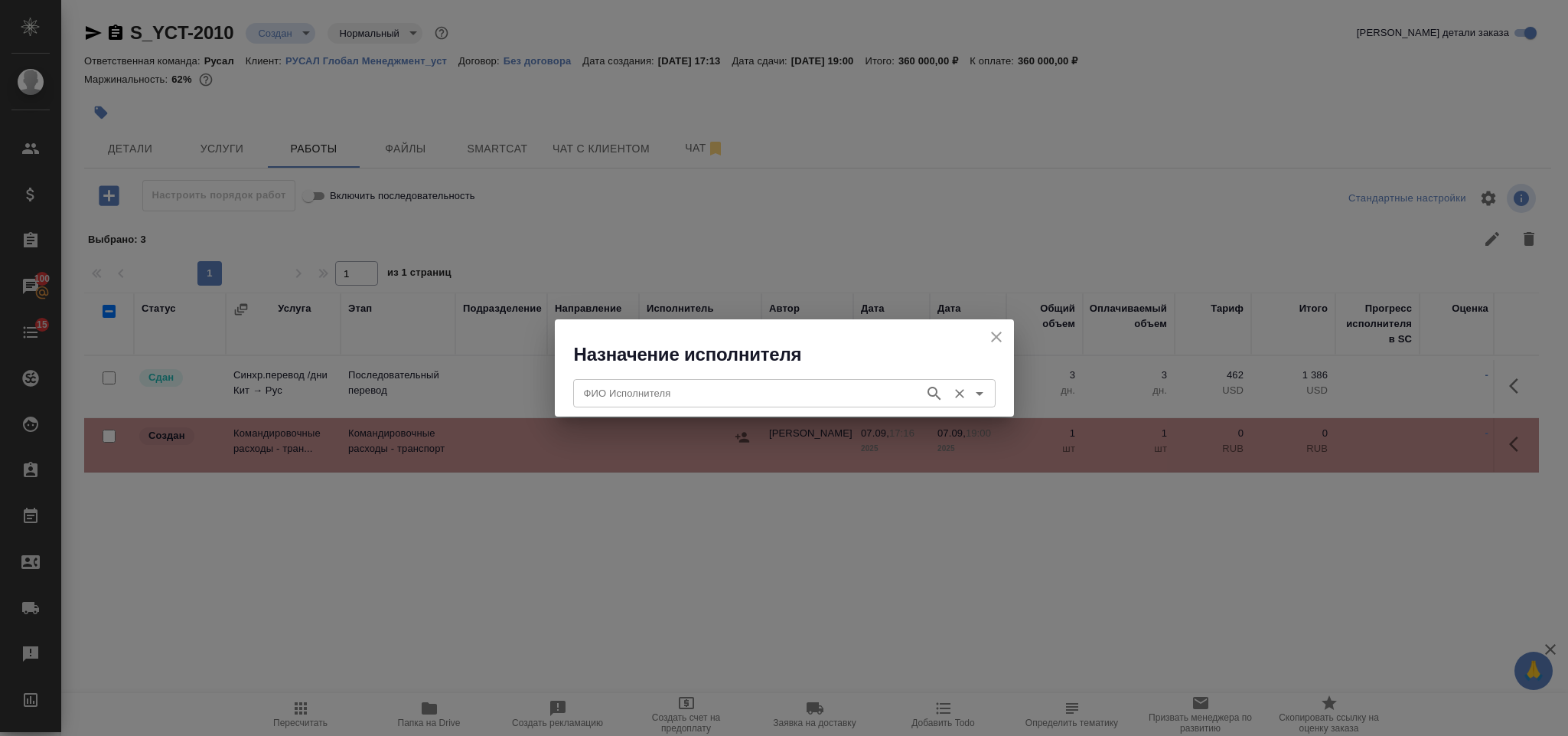
click at [615, 402] on div "ФИО Исполнителя" at bounding box center [784, 393] width 422 height 28
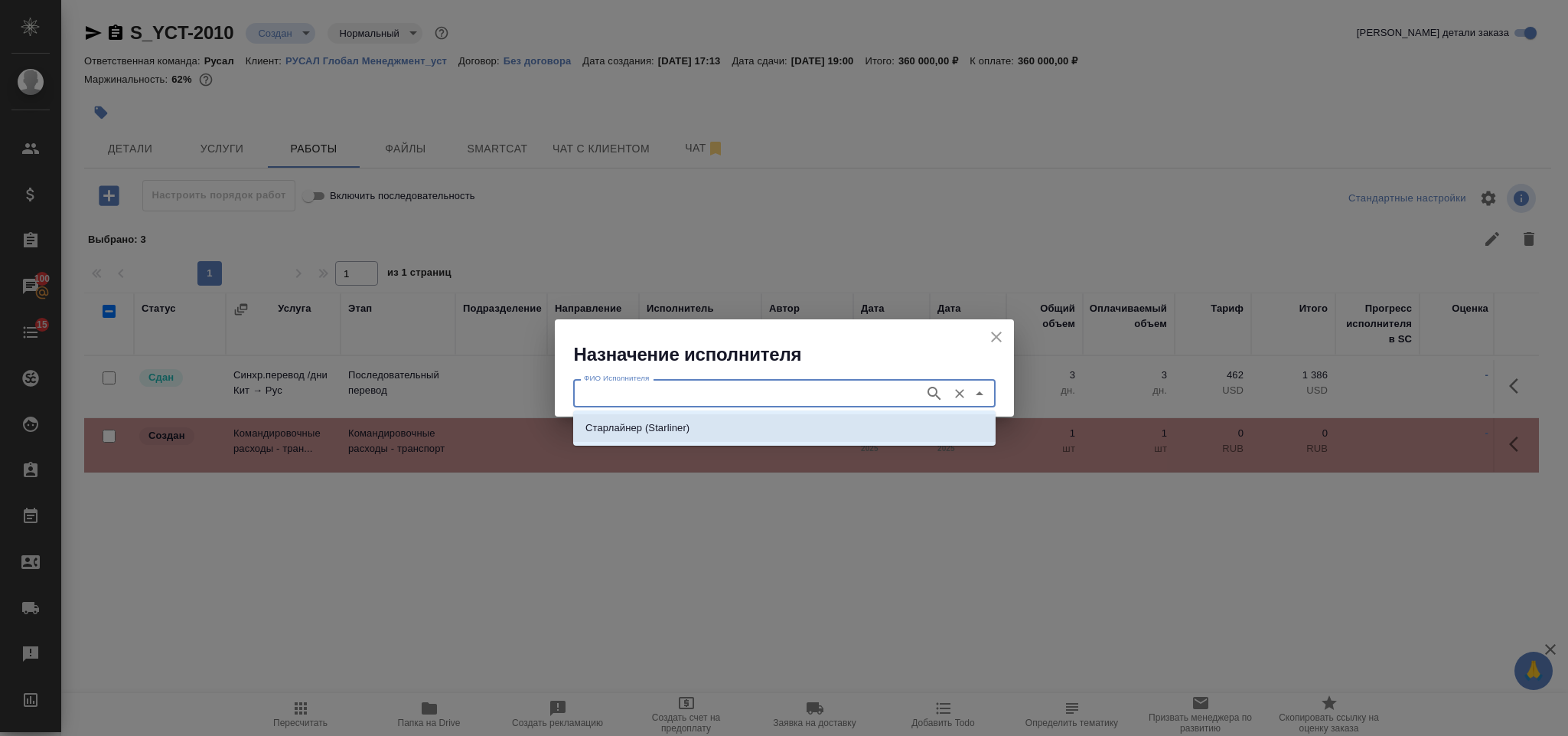
click at [641, 432] on p "Старлайнер (Starliner)" at bounding box center [637, 428] width 104 height 15
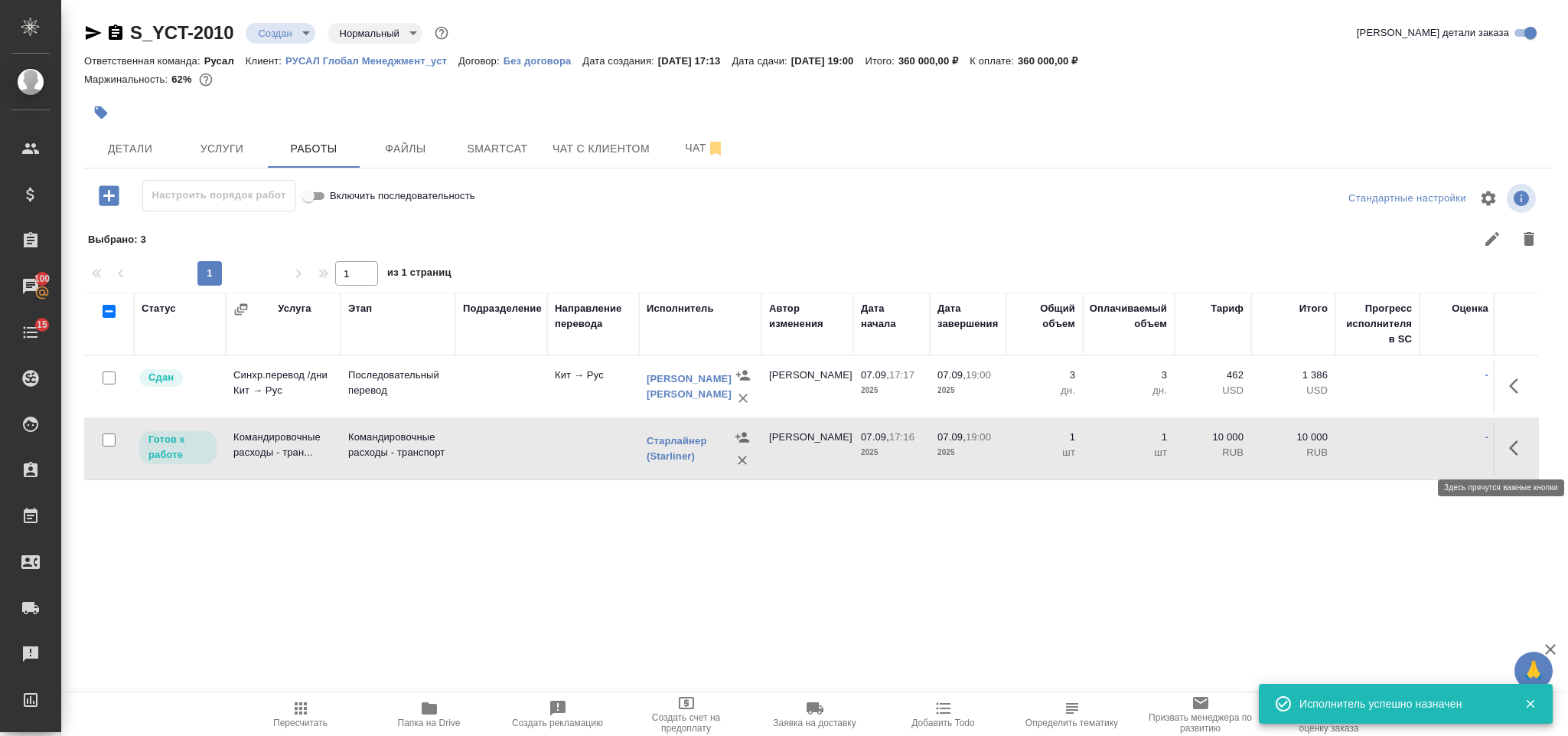
click at [1518, 454] on icon "button" at bounding box center [1518, 448] width 18 height 18
click at [1405, 448] on icon "button" at bounding box center [1406, 448] width 18 height 18
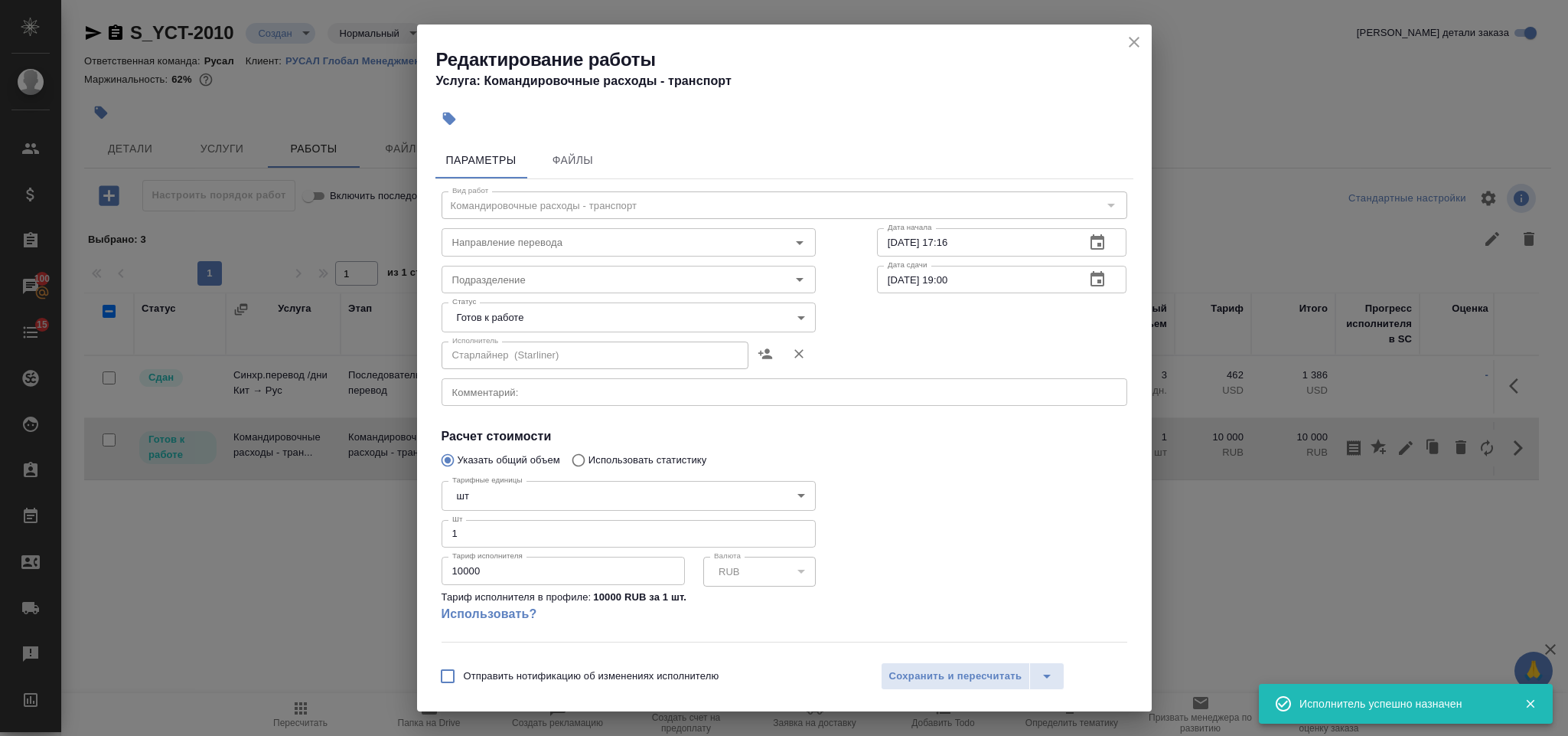
click at [668, 309] on body "🙏 .cls-1 fill:#fff; AWATERA Gorlenko Yuliua Клиенты Спецификации Заказы 100 Чат…" at bounding box center [784, 368] width 1568 height 736
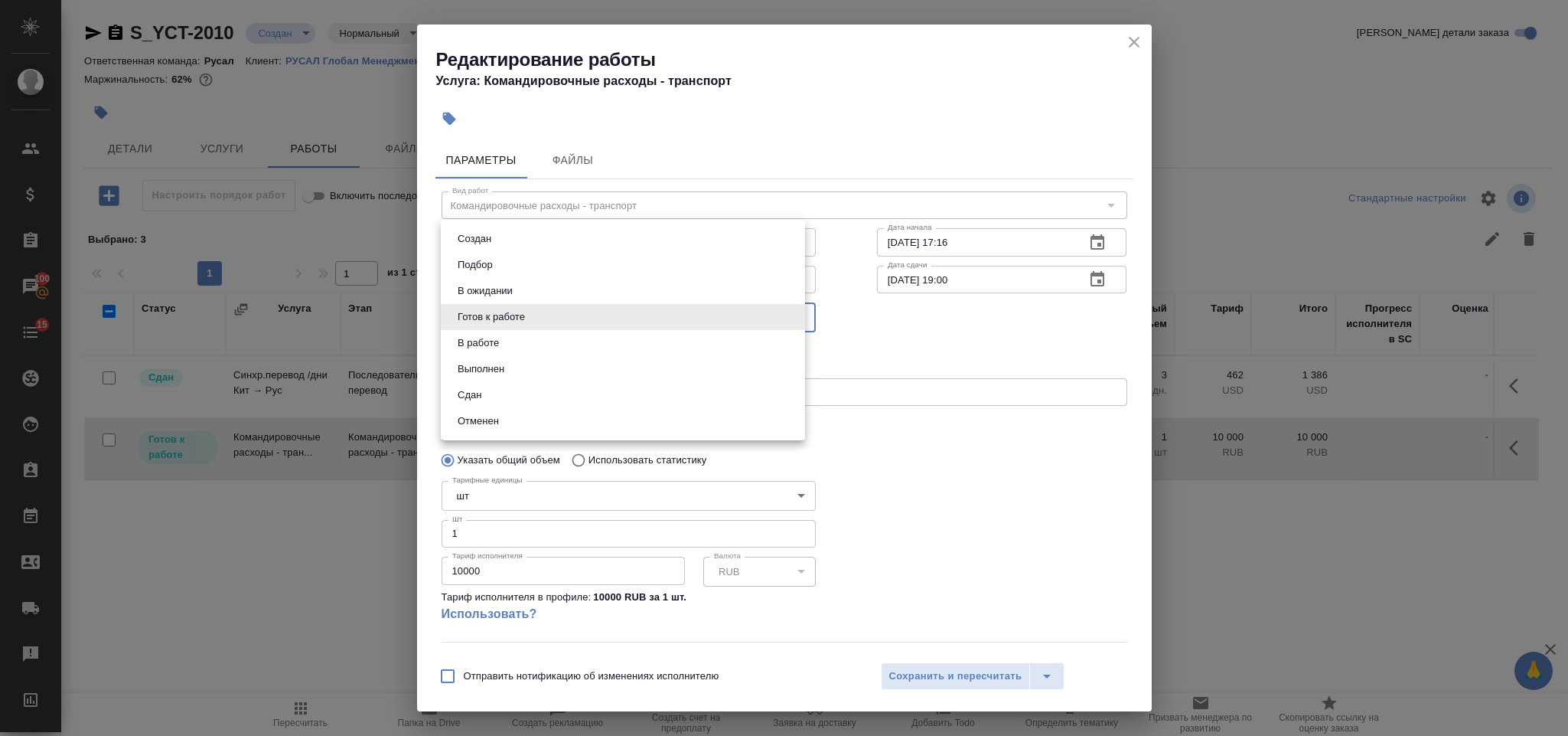
click at [568, 399] on li "Сдан" at bounding box center [623, 395] width 365 height 26
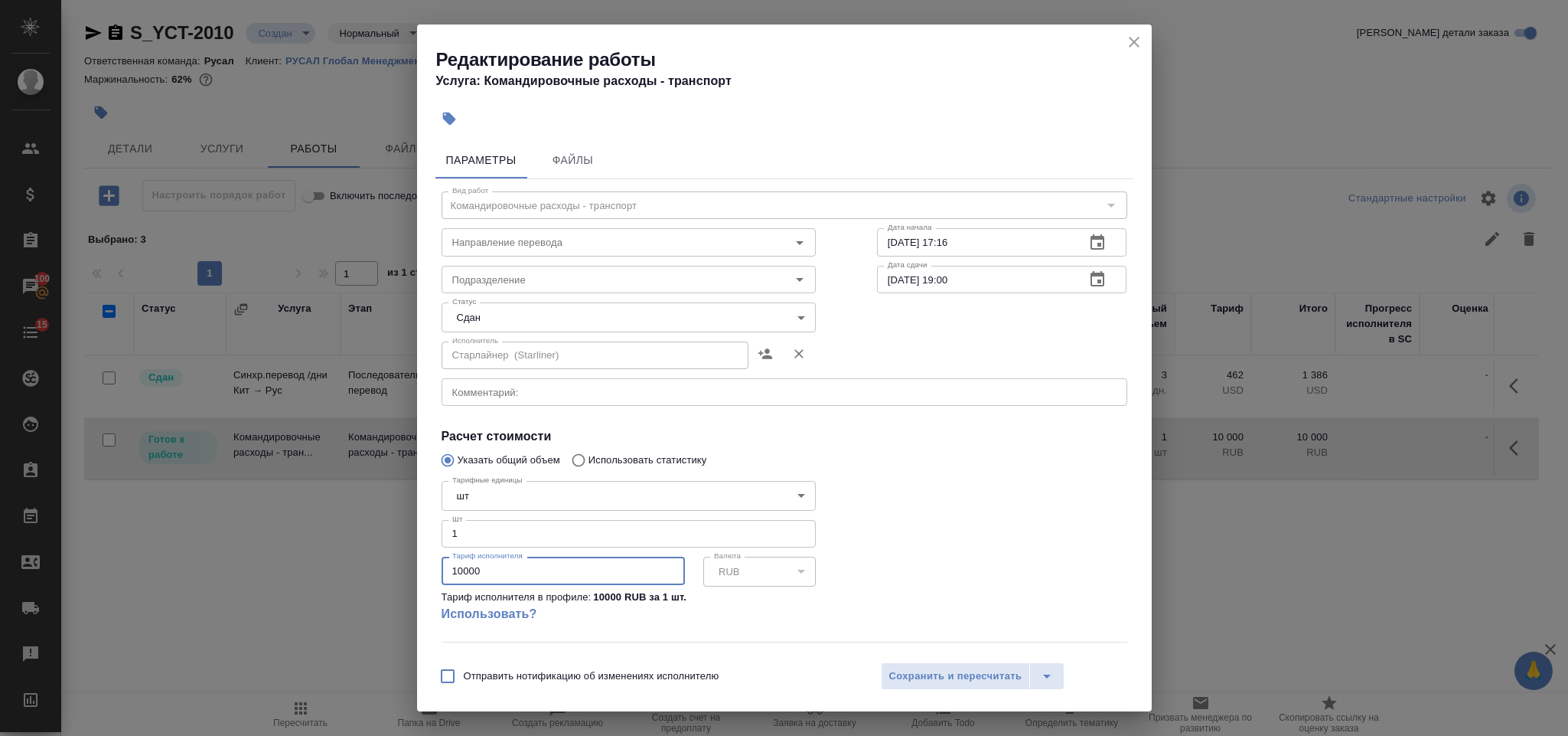
drag, startPoint x: 489, startPoint y: 577, endPoint x: 434, endPoint y: 562, distance: 57.0
click at [434, 562] on div "Параметры Файлы Вид работ Командировочные расходы - транспорт Вид работ Направл…" at bounding box center [785, 394] width 735 height 517
click at [982, 669] on span "Сохранить и пересчитать" at bounding box center [956, 676] width 133 height 17
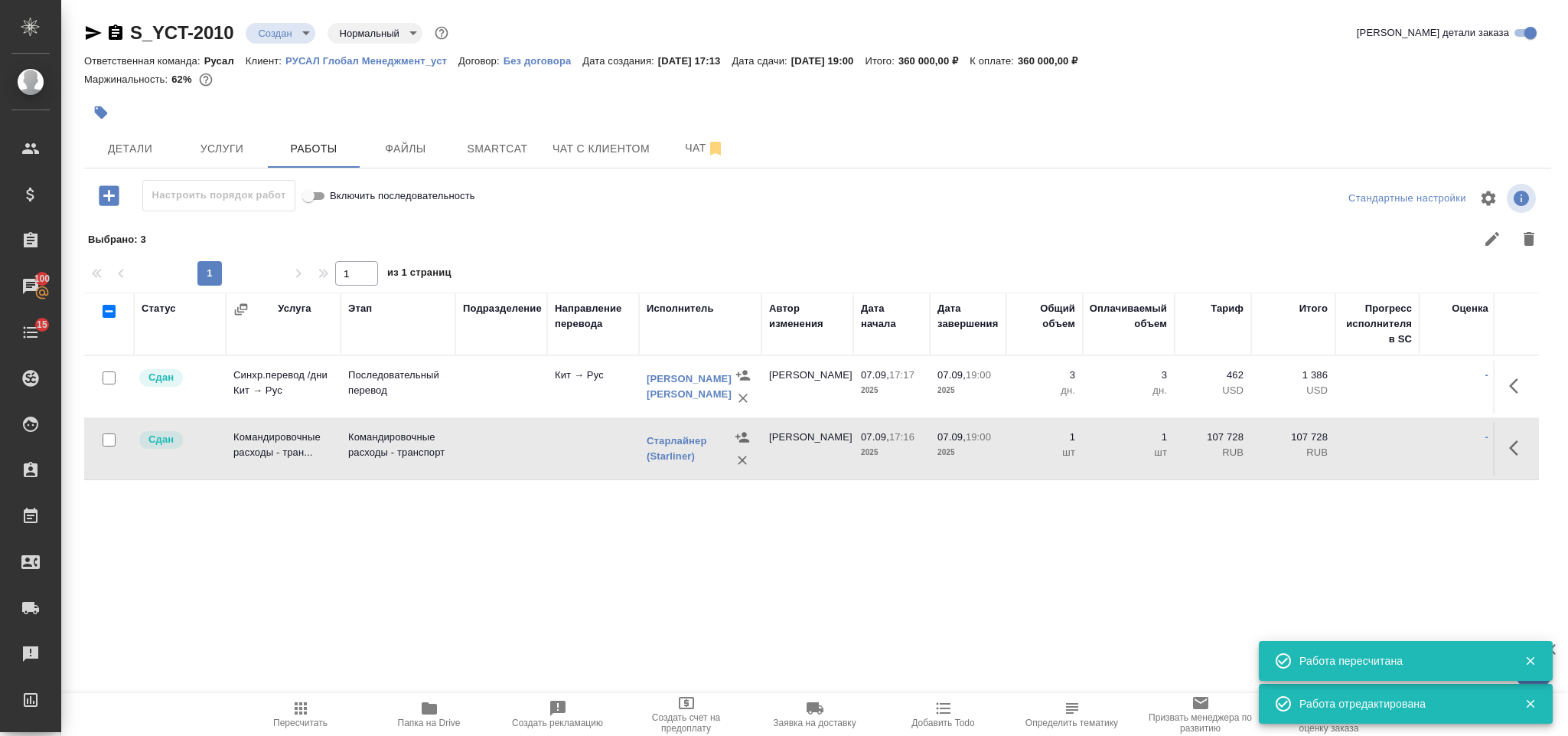
click at [299, 703] on icon "button" at bounding box center [301, 708] width 13 height 13
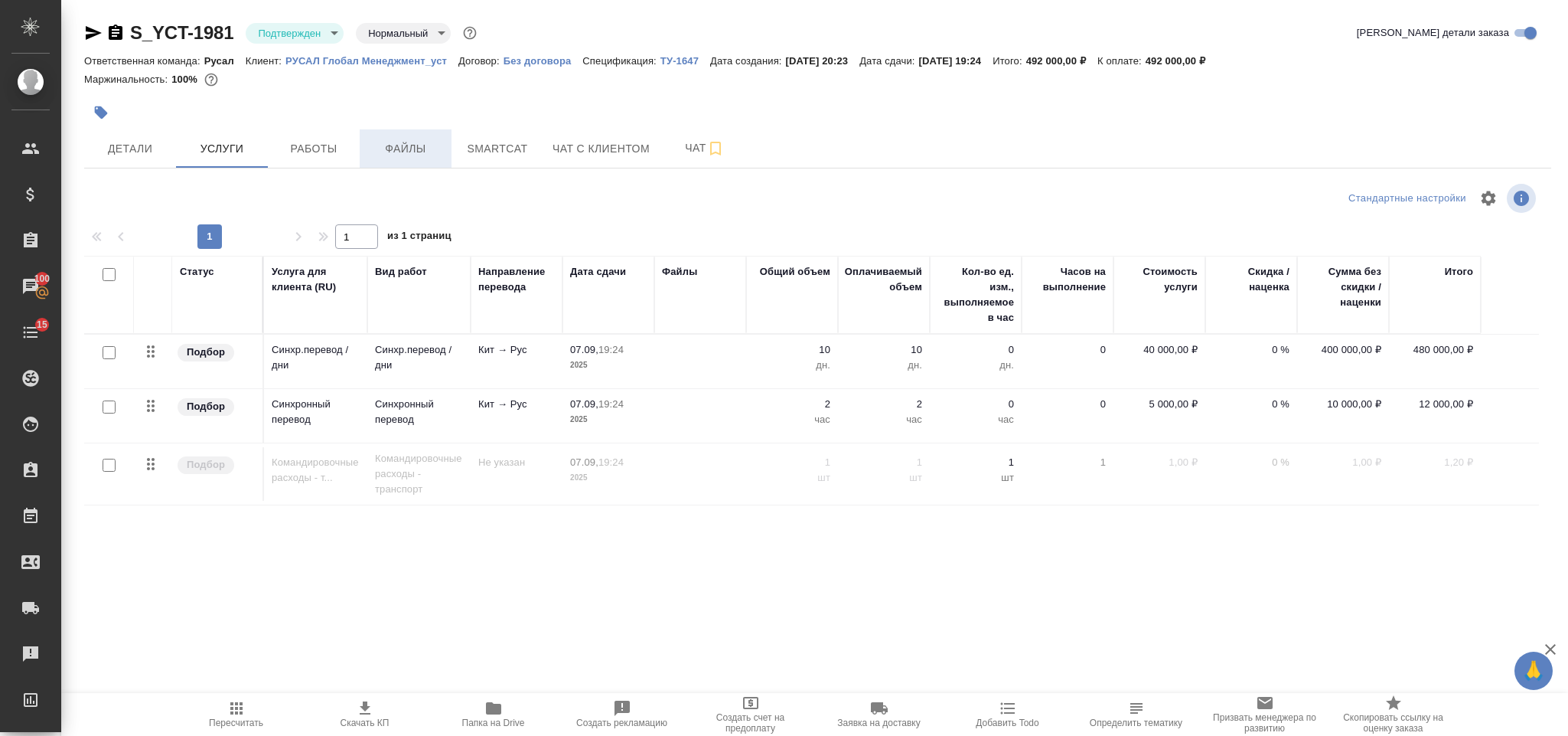
click at [363, 150] on button "Файлы" at bounding box center [405, 149] width 92 height 39
click at [329, 147] on span "Работы" at bounding box center [313, 149] width 73 height 19
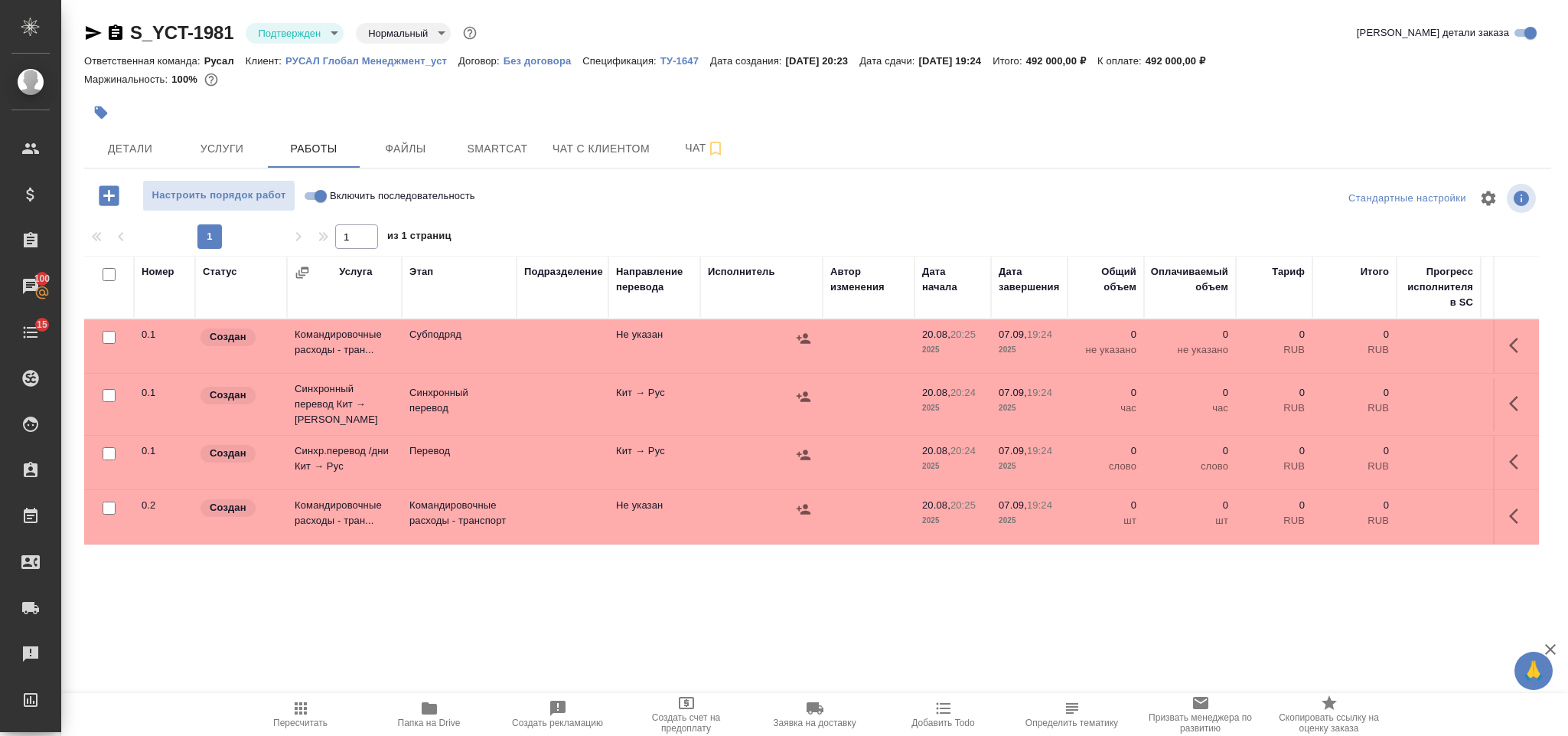
click at [111, 269] on input "checkbox" at bounding box center [108, 274] width 13 height 13
checkbox input "true"
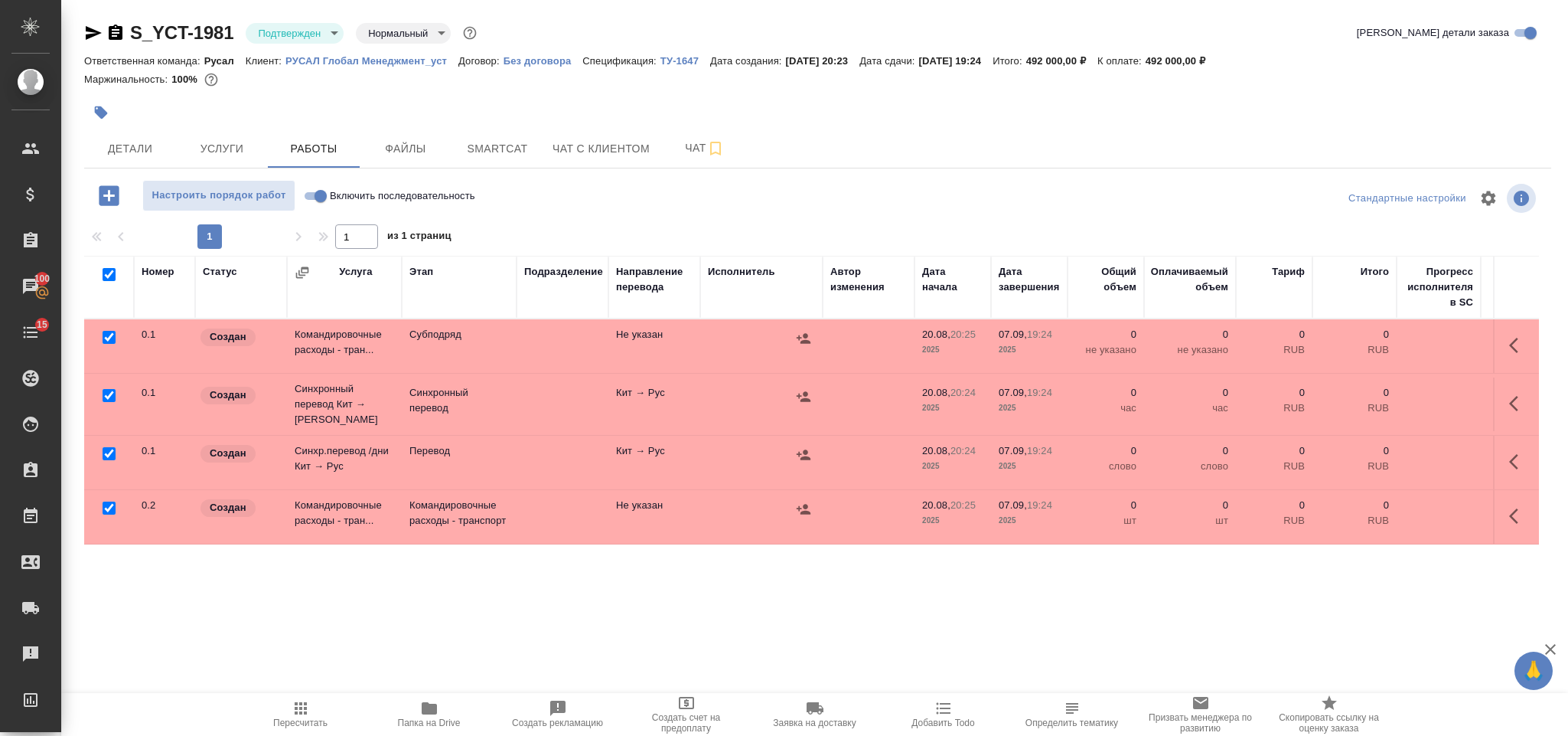
checkbox input "true"
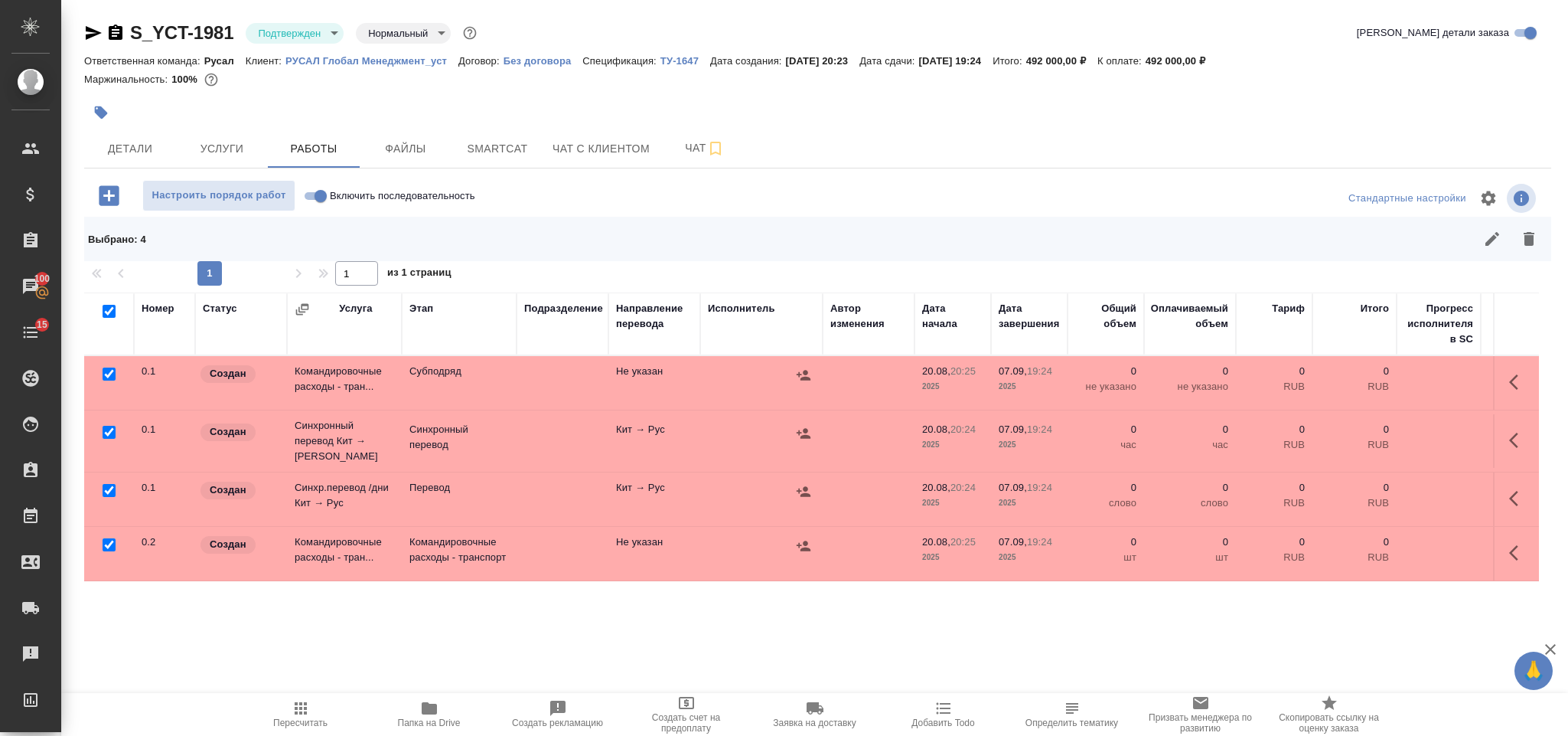
click at [1534, 234] on icon "button" at bounding box center [1528, 238] width 18 height 18
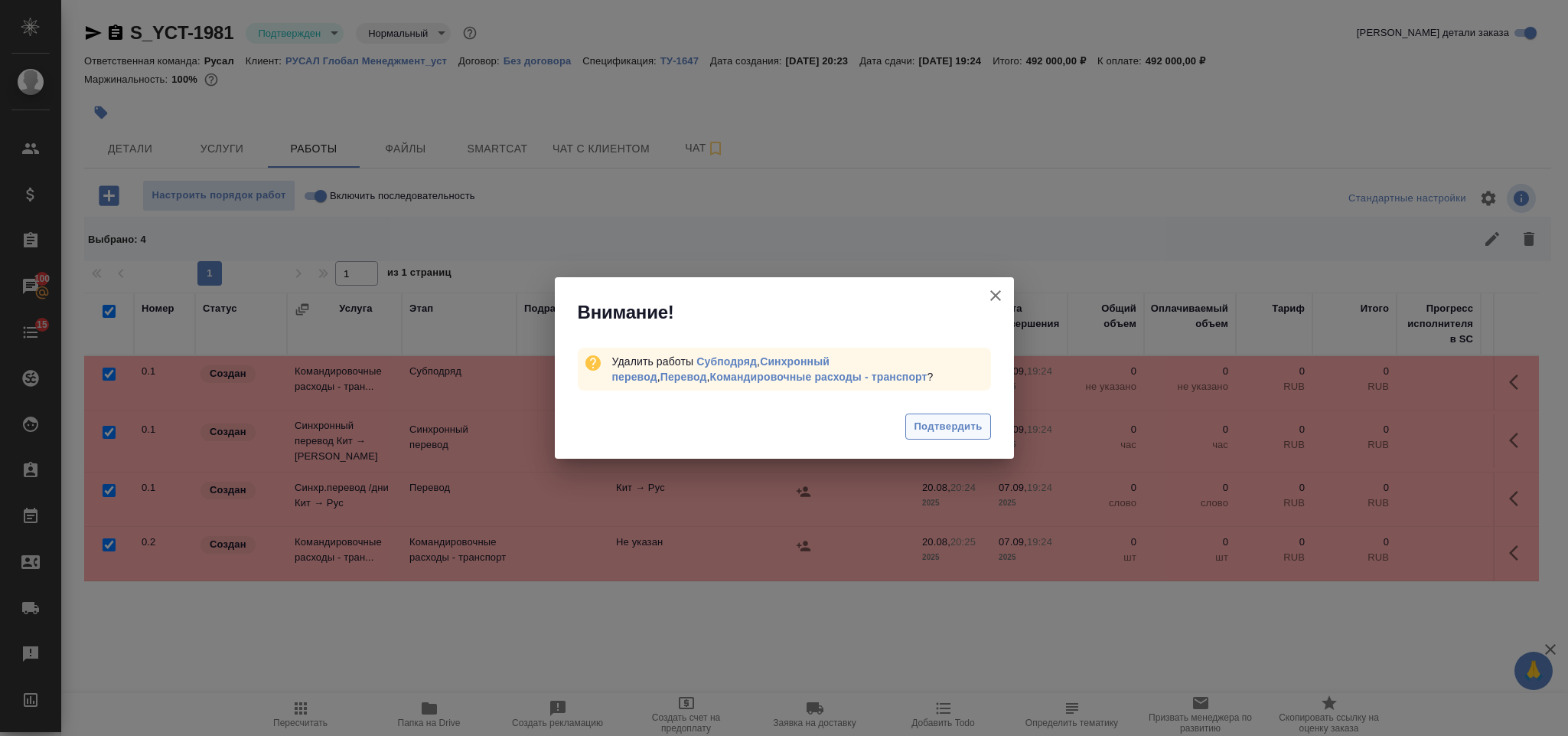
click at [971, 427] on span "Подтвердить" at bounding box center [948, 426] width 68 height 17
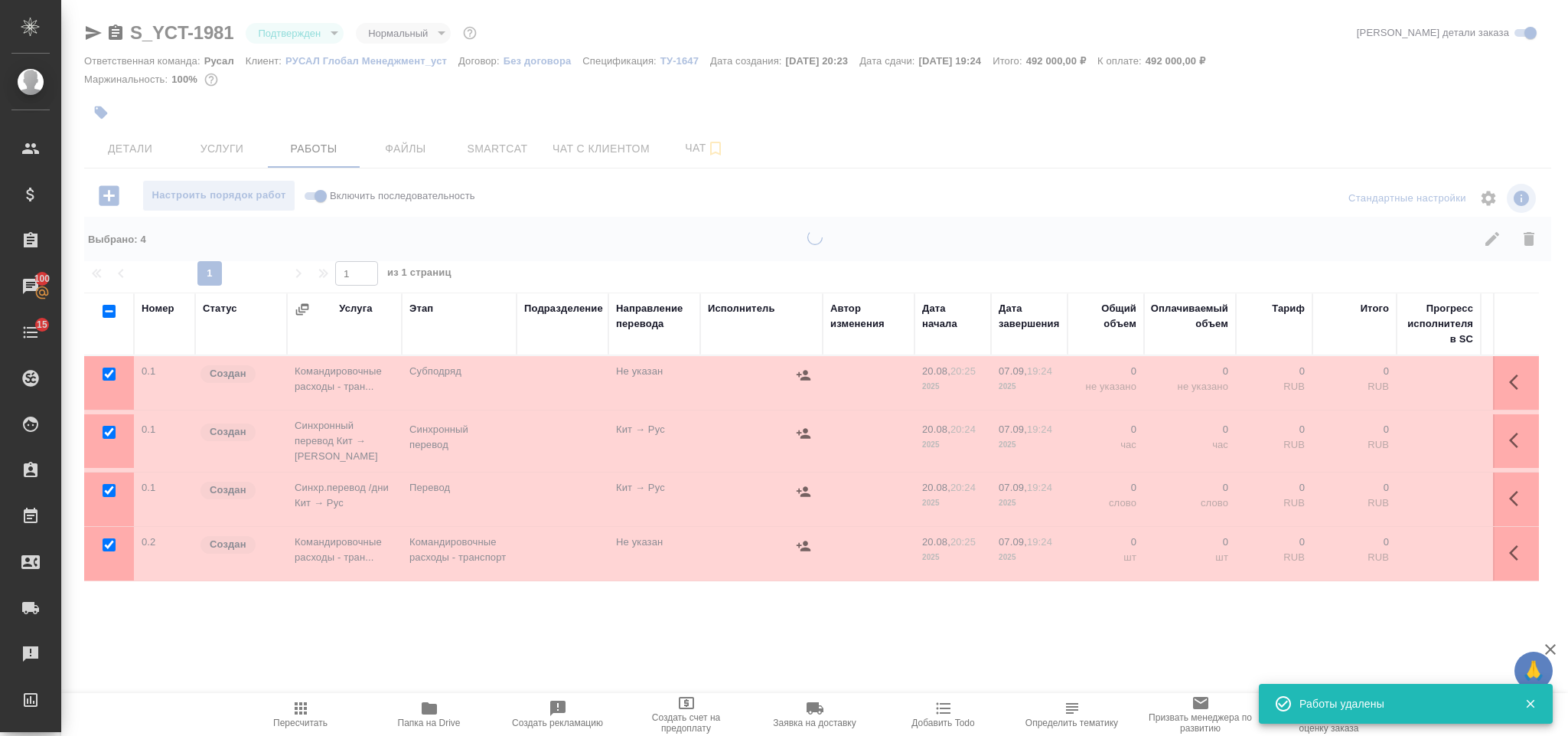
checkbox input "false"
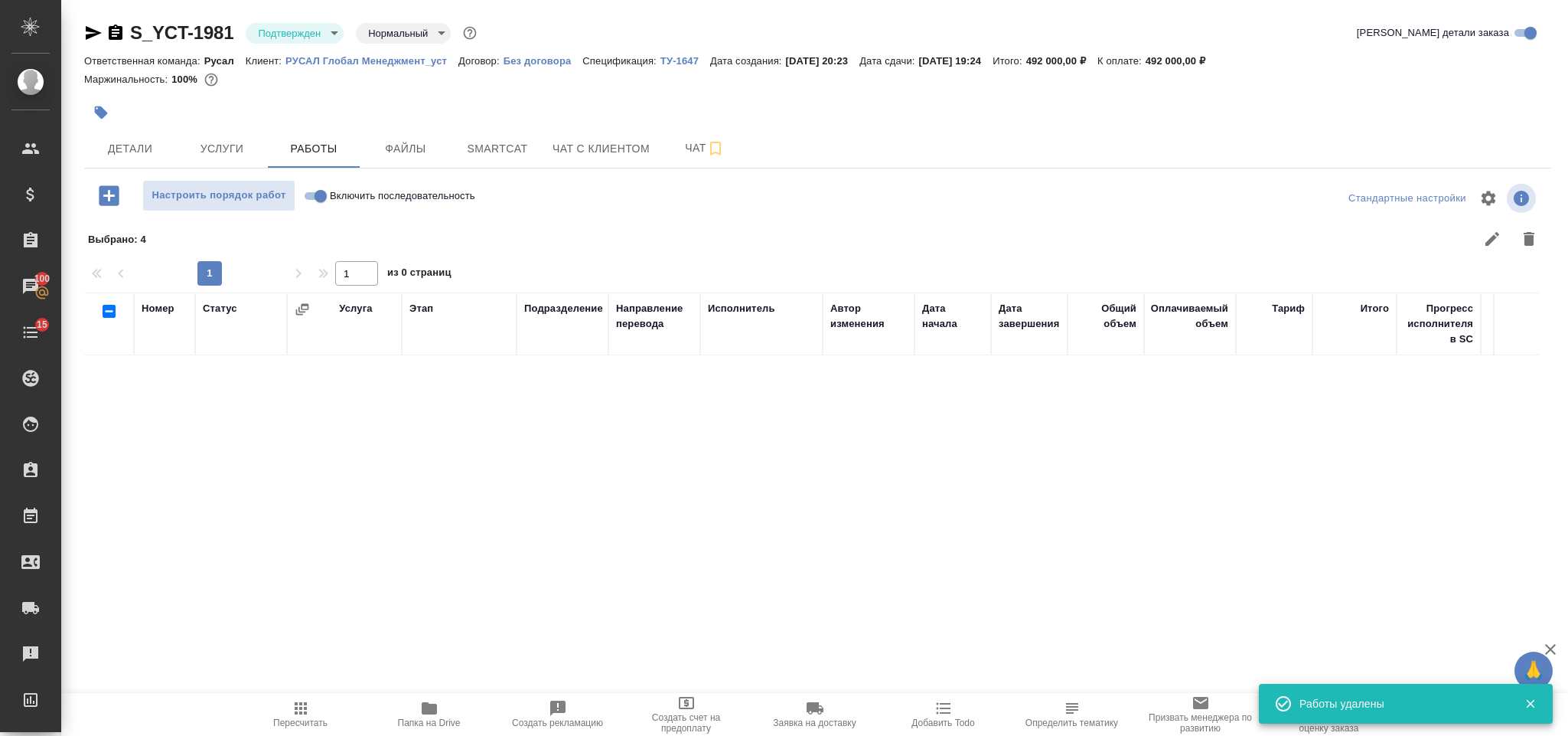
click at [322, 195] on input "Включить последовательность" at bounding box center [320, 196] width 55 height 18
checkbox input "true"
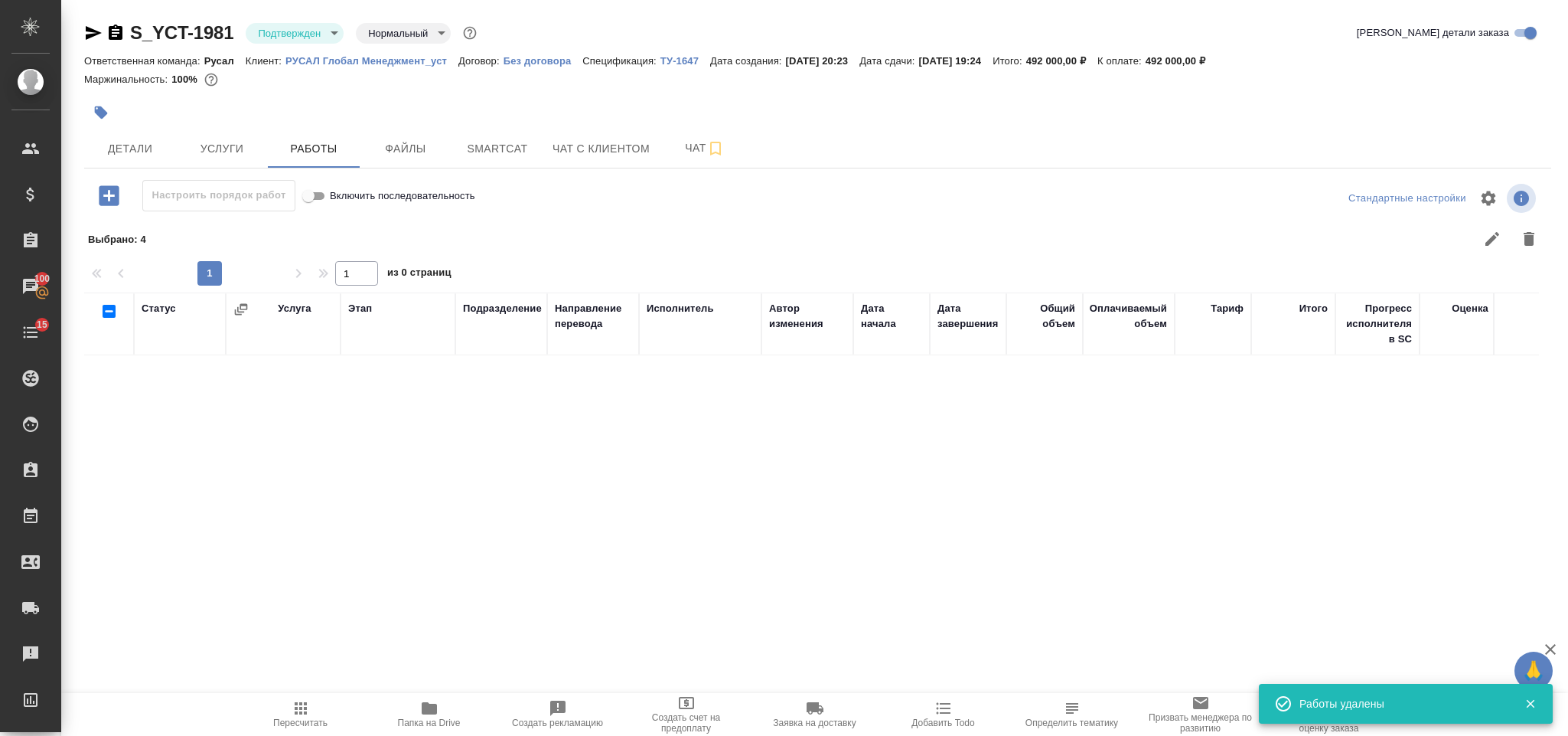
click at [110, 184] on icon "button" at bounding box center [109, 196] width 27 height 27
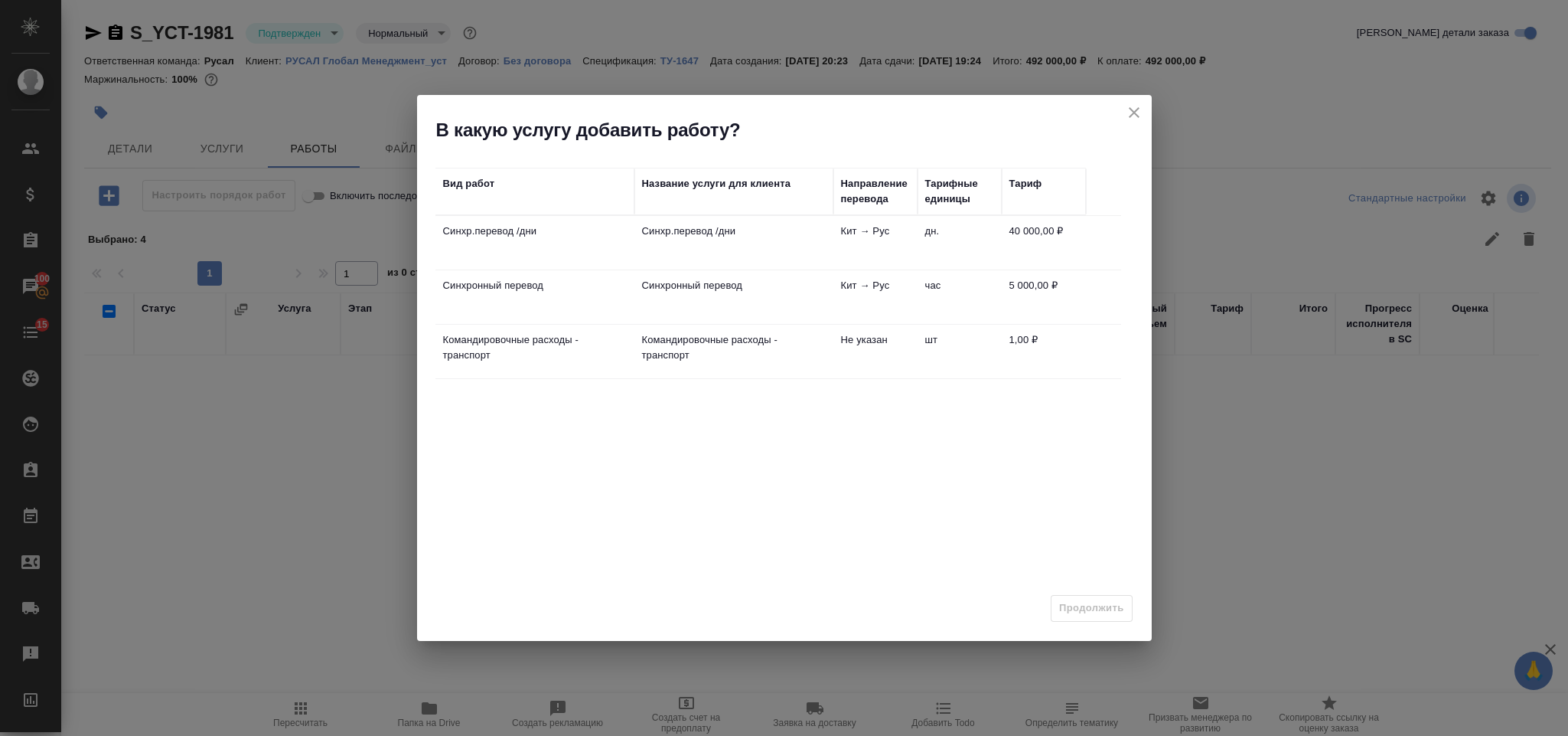
click at [898, 255] on td "Кит → Рус" at bounding box center [875, 243] width 84 height 54
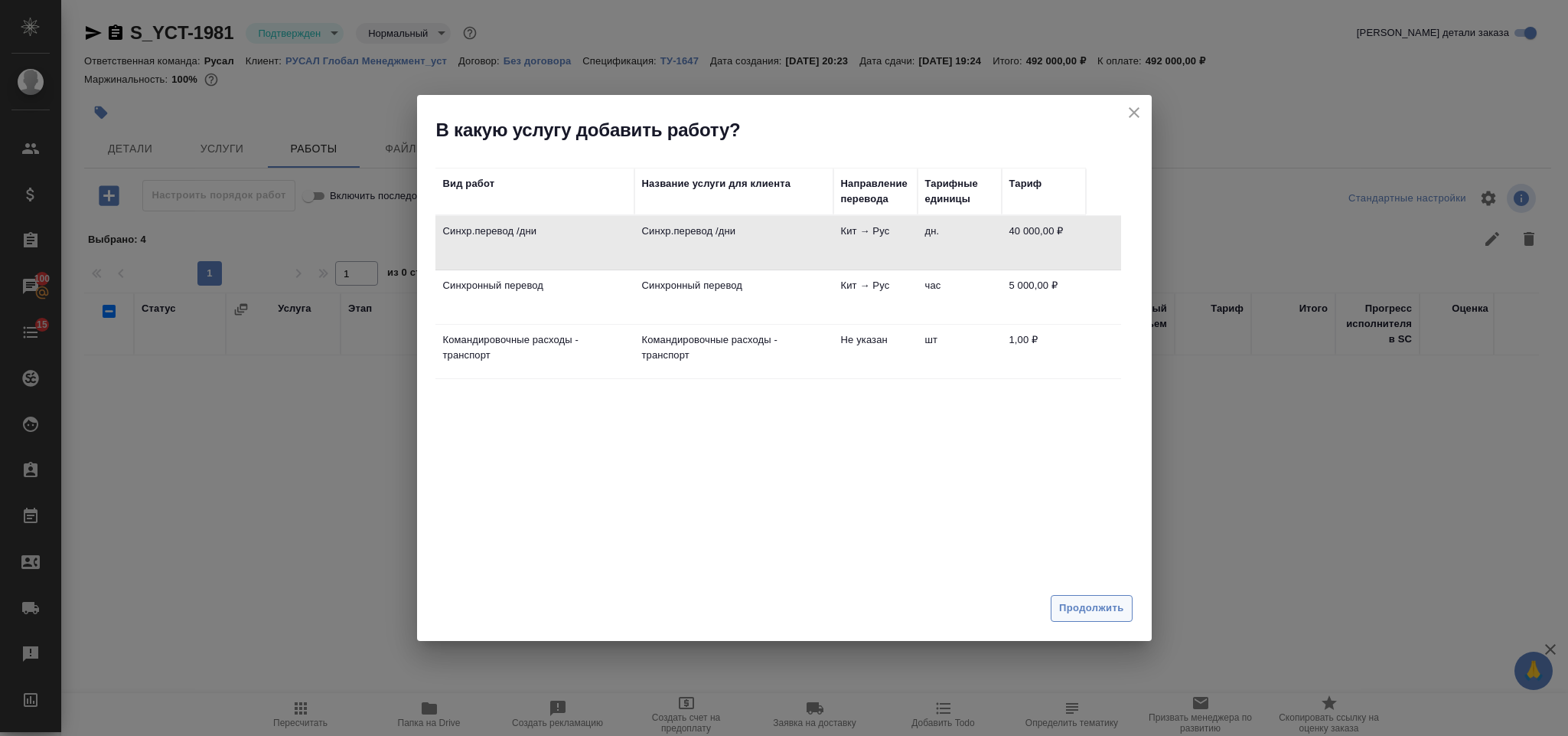
click at [1085, 607] on span "Продолжить" at bounding box center [1092, 608] width 65 height 17
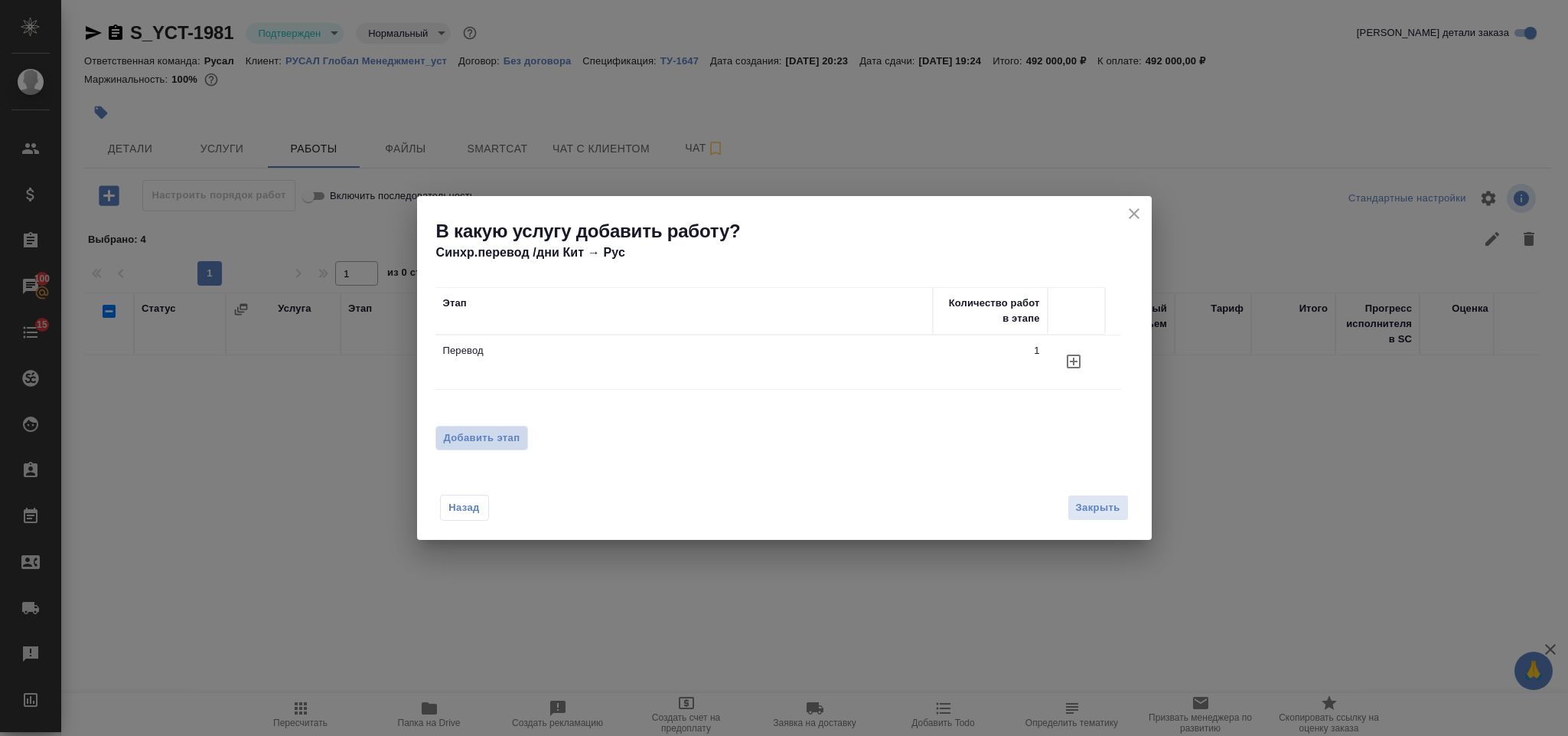
click at [503, 437] on span "Добавить этап" at bounding box center [481, 438] width 76 height 15
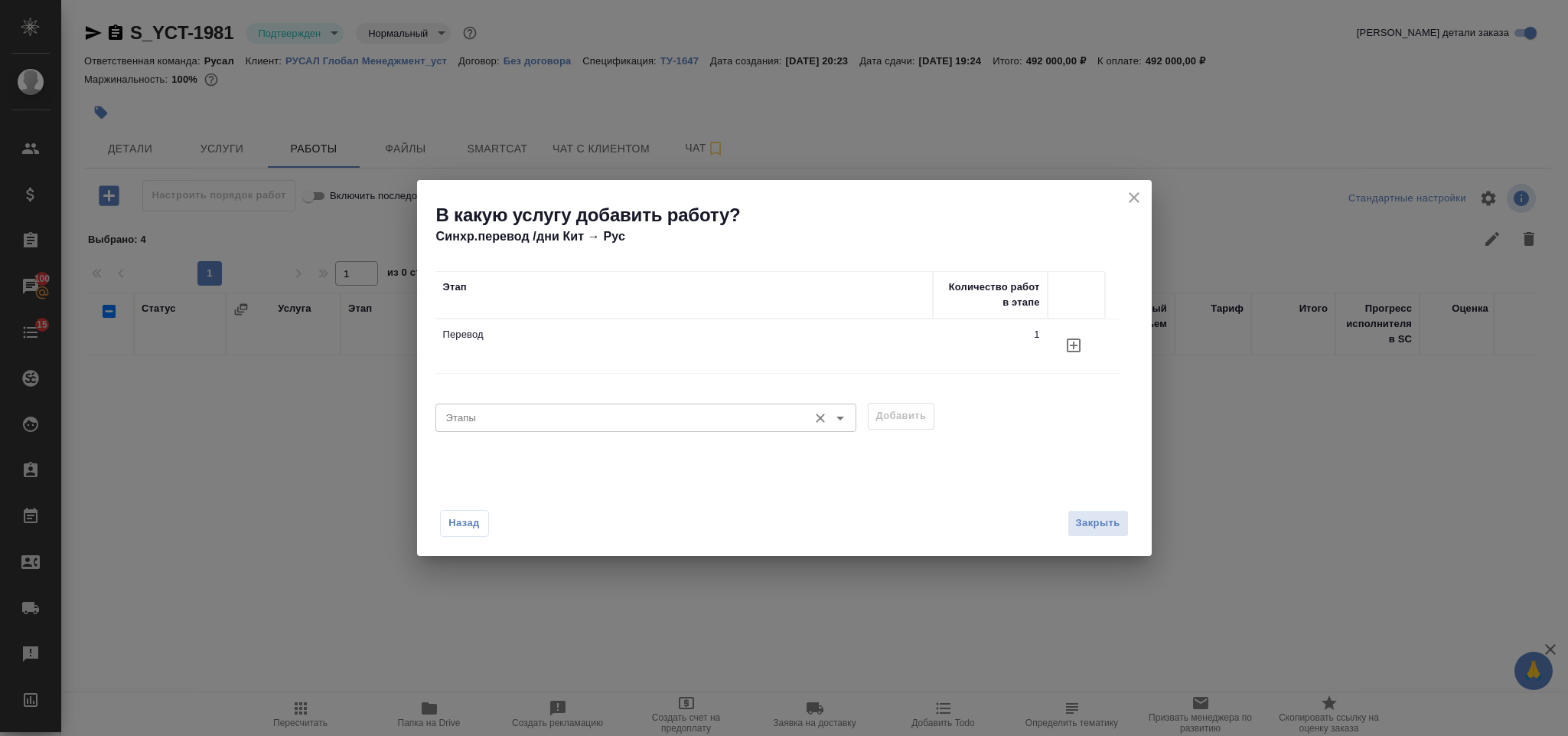
click at [537, 418] on input "Этапы" at bounding box center [620, 417] width 361 height 18
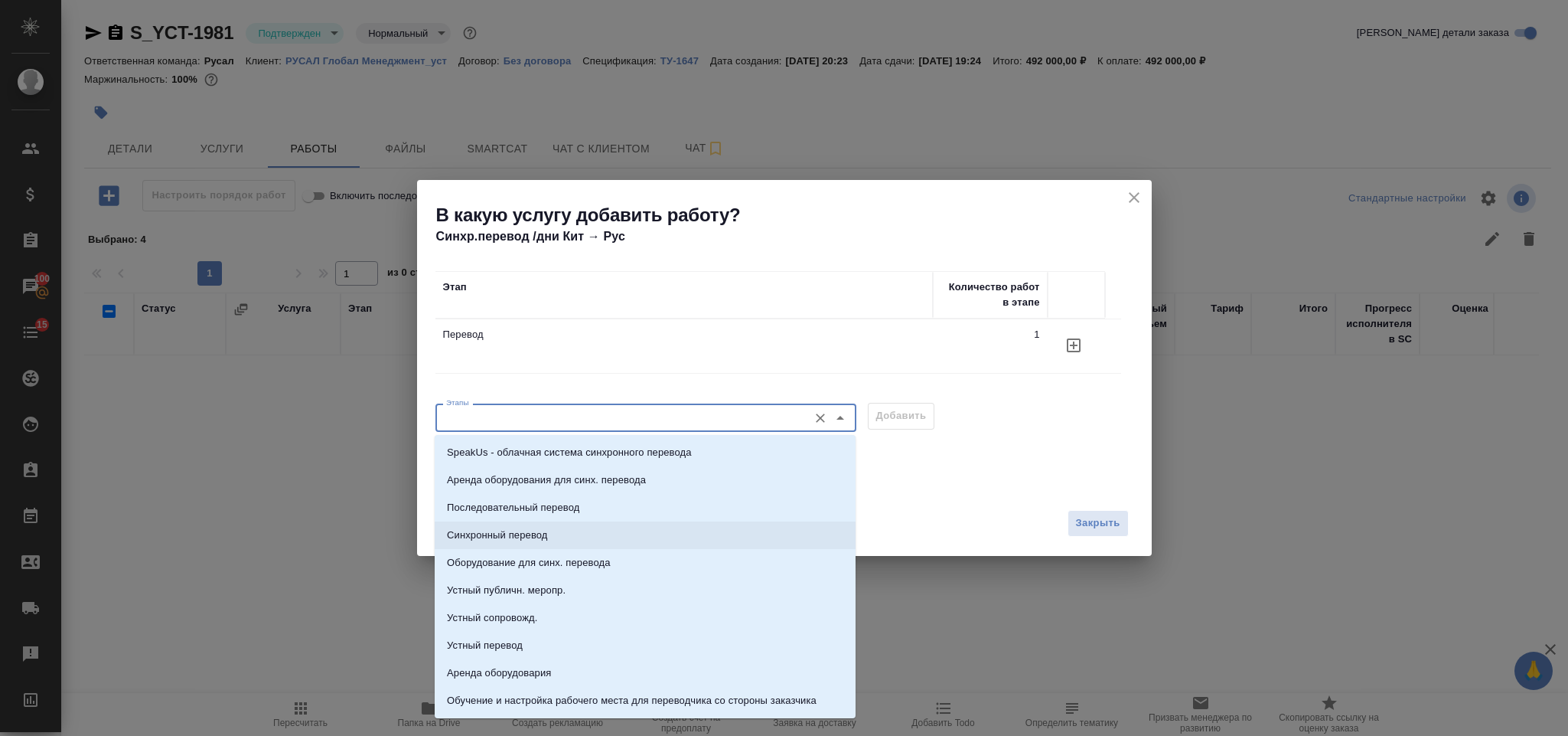
click at [554, 515] on li "Последовательный перевод" at bounding box center [645, 507] width 421 height 28
type input "Последовательный перевод"
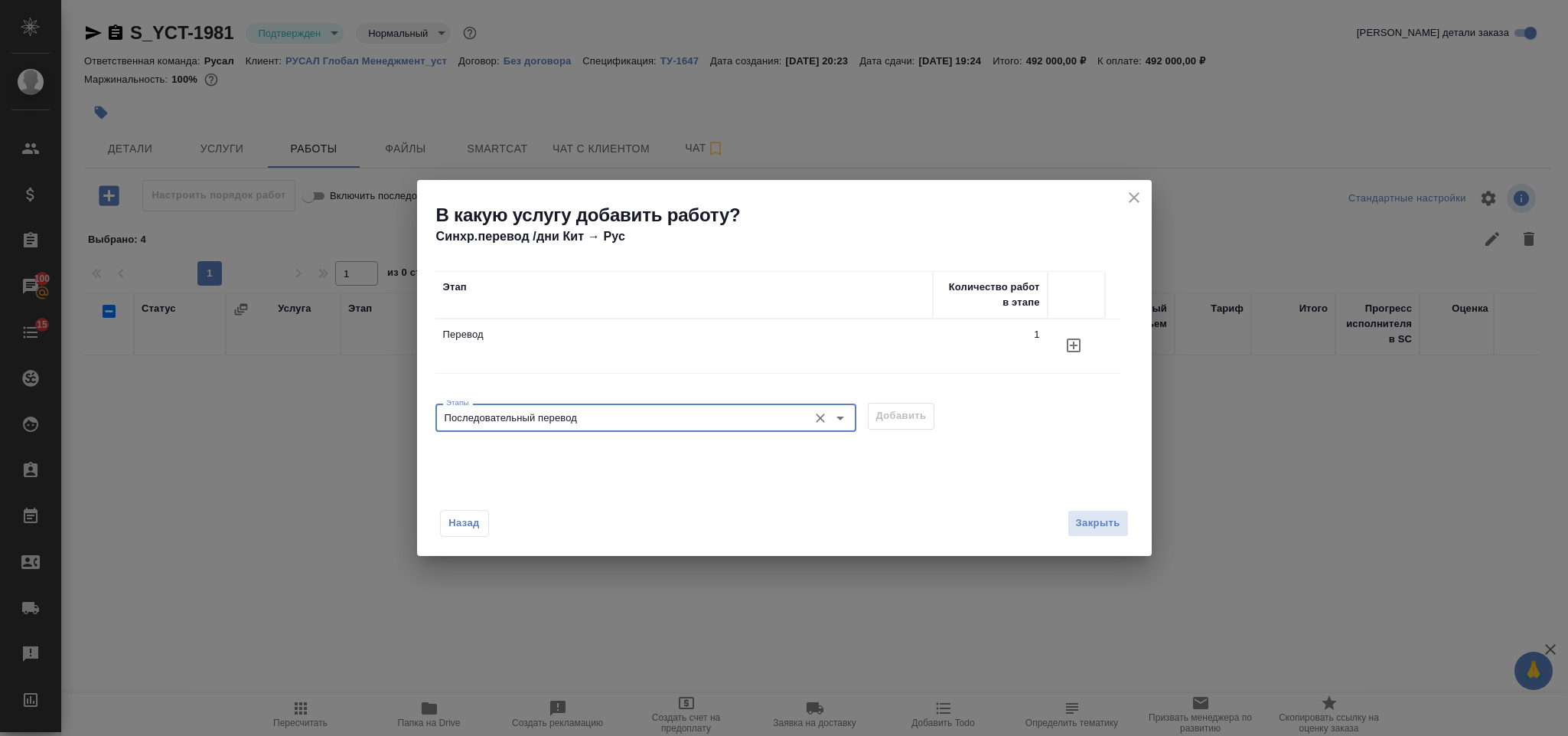
drag, startPoint x: 660, startPoint y: 483, endPoint x: 670, endPoint y: 471, distance: 15.6
click at [662, 484] on div "Назад Закрыть" at bounding box center [785, 513] width 735 height 84
click at [797, 404] on div "Последовательный перевод Этапы" at bounding box center [646, 417] width 421 height 28
click at [1034, 393] on div "Этап Количество работ в этапе Перевод 1" at bounding box center [778, 334] width 686 height 126
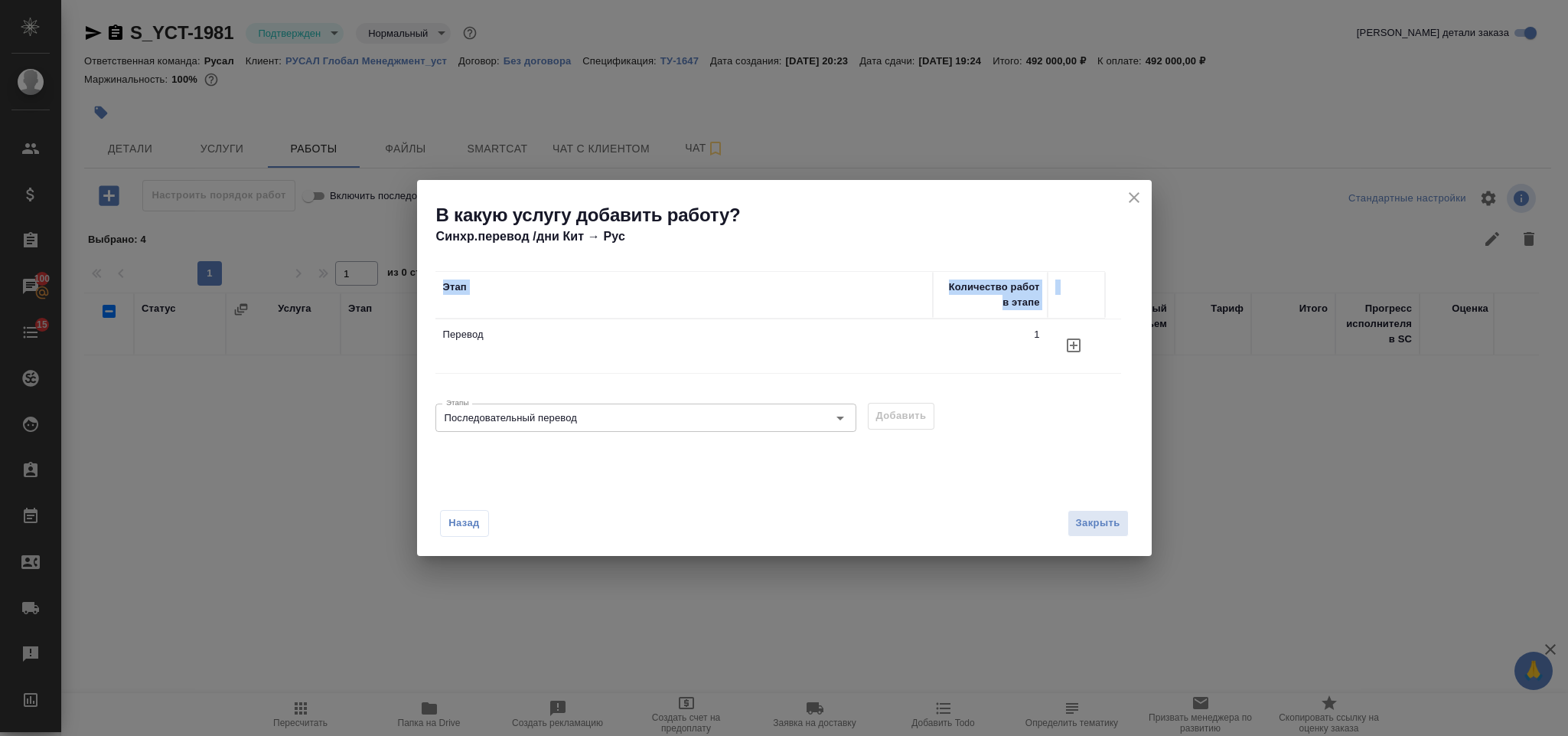
click at [1034, 393] on div "Этап Количество работ в этапе Перевод 1" at bounding box center [778, 334] width 686 height 126
click at [1037, 417] on div "Этапы Последовательный перевод Этапы Добавить" at bounding box center [785, 416] width 698 height 37
click at [1146, 201] on div "В какую услугу добавить работу? Синхр.перевод /дни Кит → Рус" at bounding box center [785, 213] width 735 height 66
click at [923, 500] on div "Назад Закрыть" at bounding box center [785, 513] width 735 height 84
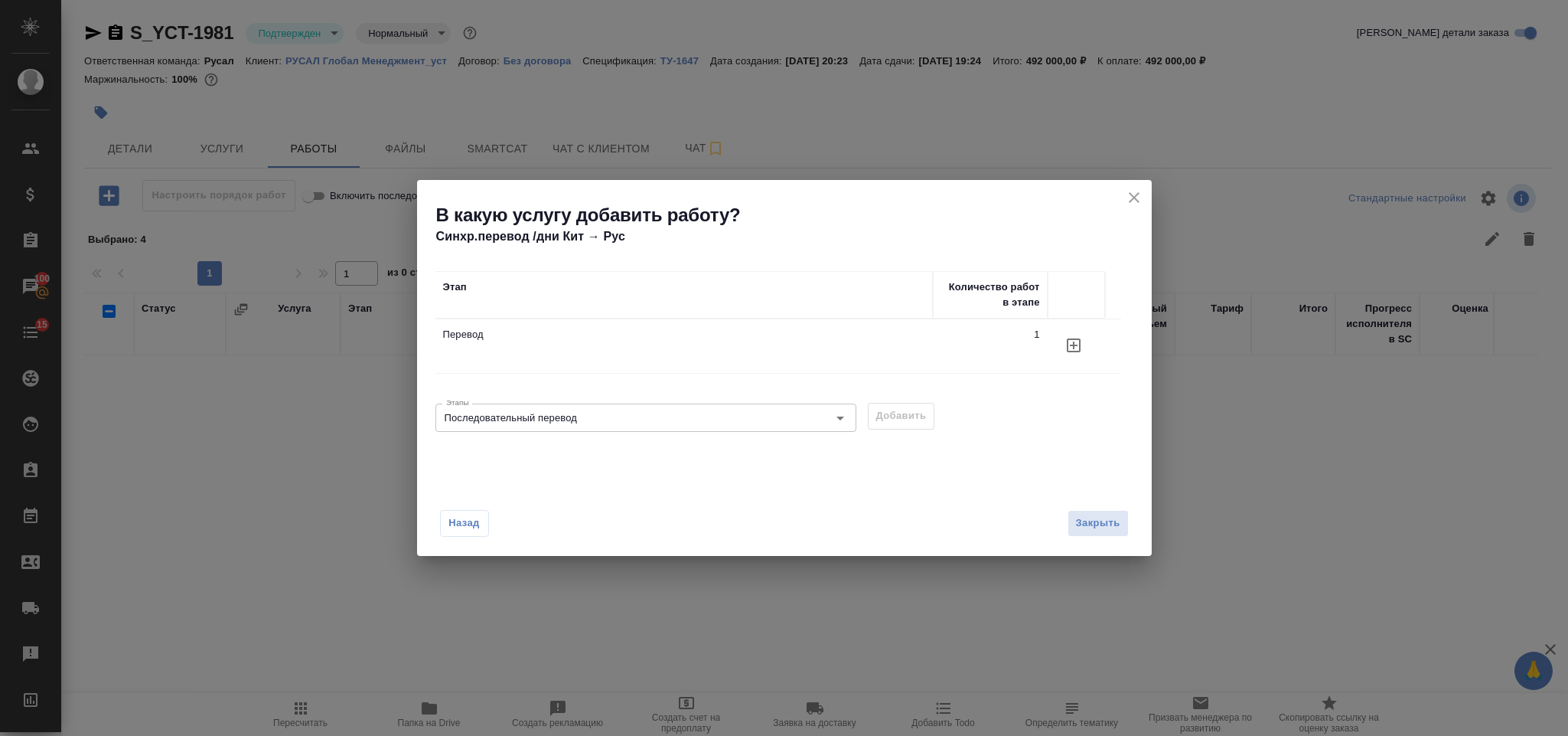
click at [1117, 204] on h2 "В какую услугу добавить работу?" at bounding box center [794, 214] width 716 height 24
click at [1130, 203] on icon "close" at bounding box center [1134, 197] width 18 height 18
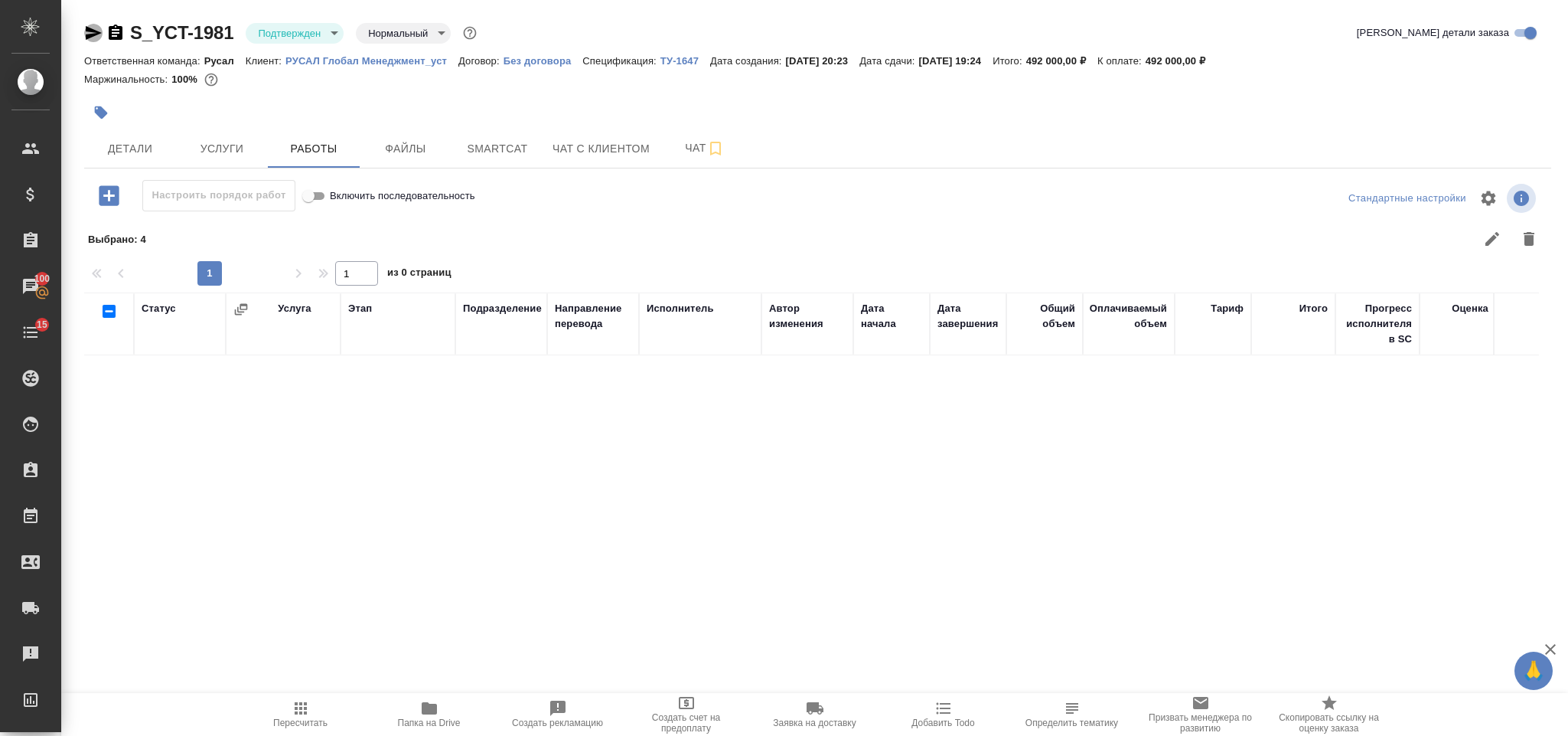
click at [91, 28] on icon "button" at bounding box center [94, 33] width 16 height 14
drag, startPoint x: 1187, startPoint y: 62, endPoint x: 1233, endPoint y: 62, distance: 46.0
click at [1217, 62] on p "492 000,00 ₽" at bounding box center [1181, 61] width 71 height 12
click at [236, 152] on span "Услуги" at bounding box center [222, 149] width 73 height 19
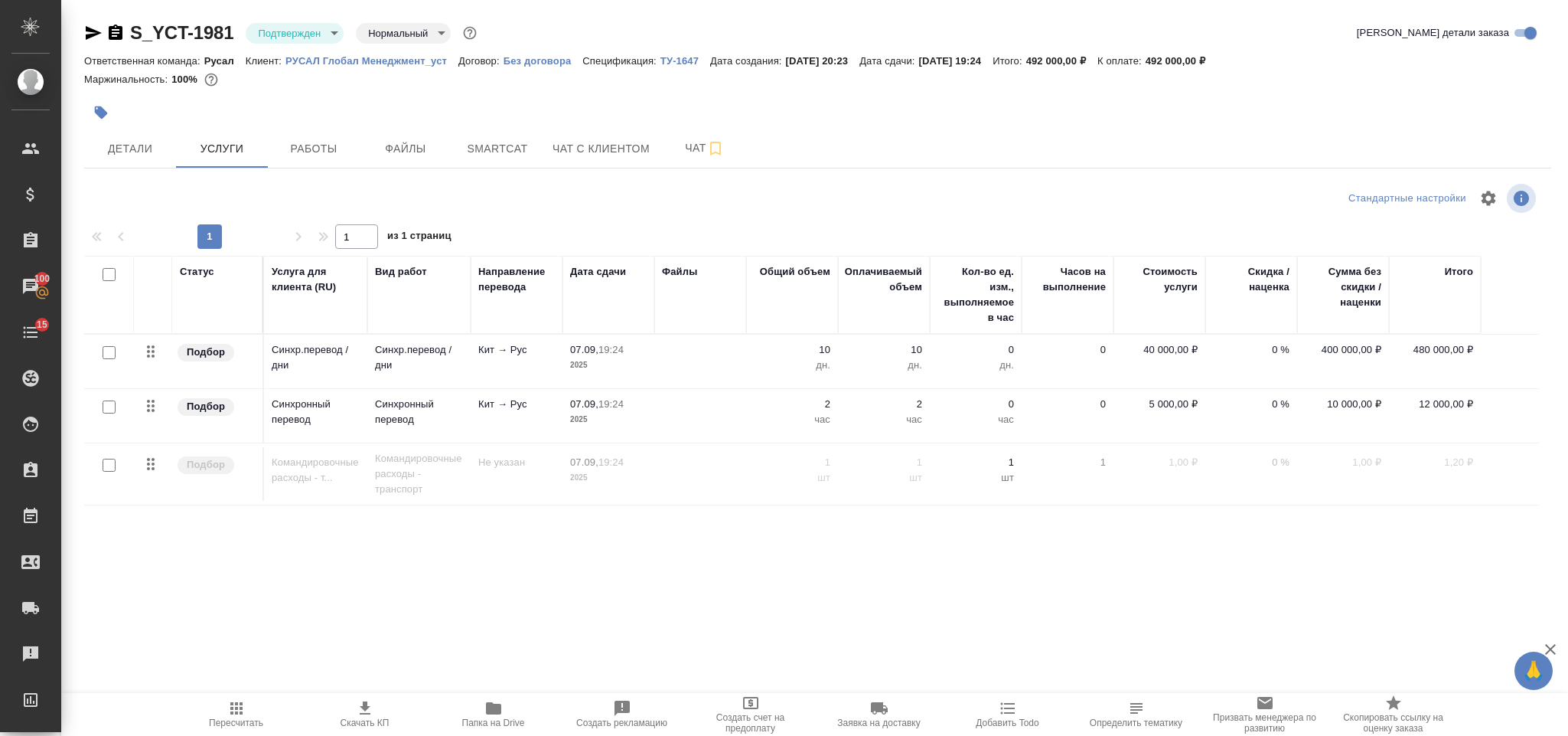
click at [763, 113] on div at bounding box center [573, 112] width 978 height 34
